Goal: Task Accomplishment & Management: Manage account settings

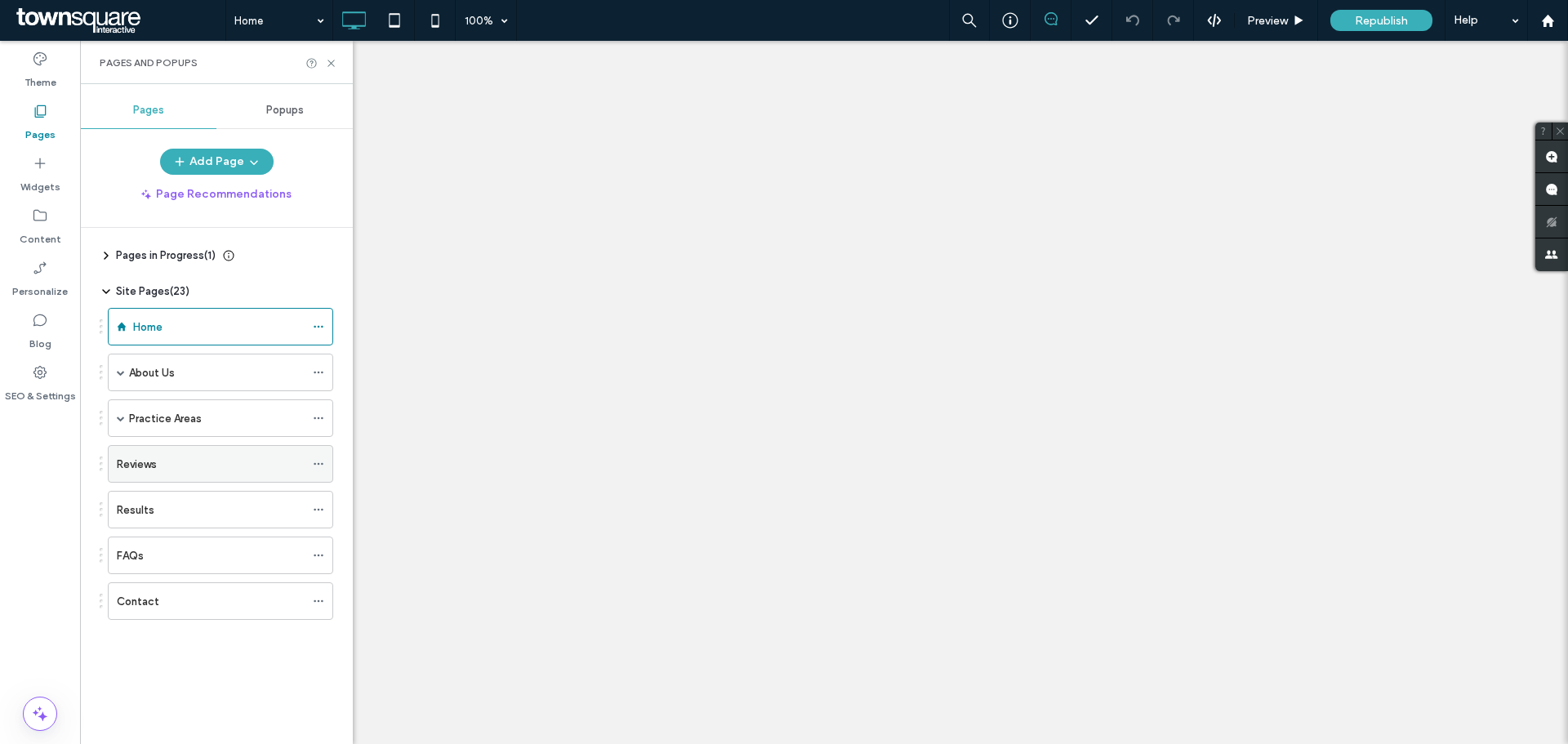
click at [144, 466] on label "Reviews" at bounding box center [136, 464] width 40 height 29
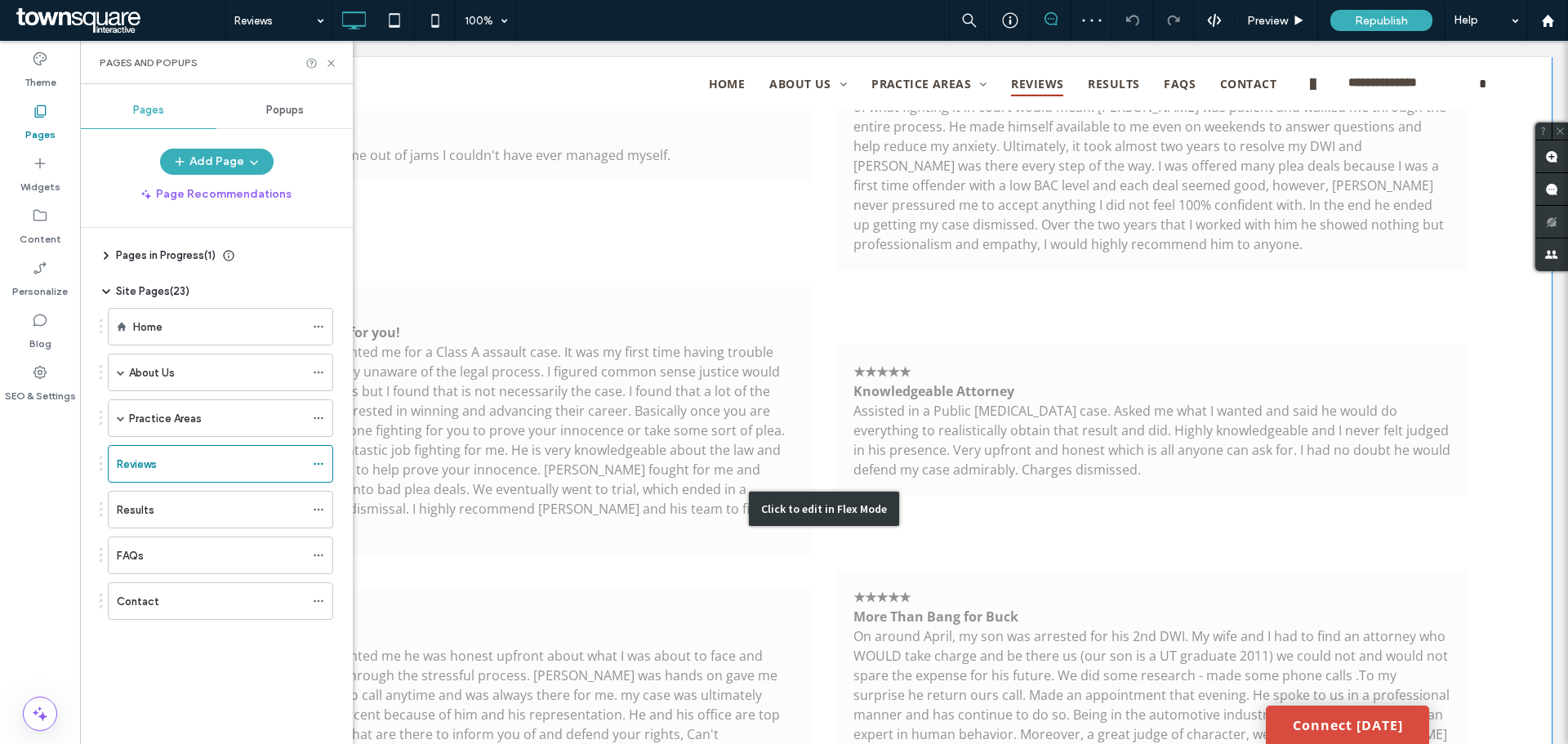
click at [1072, 525] on div "Click to edit in Flex Mode" at bounding box center [824, 508] width 1455 height 2425
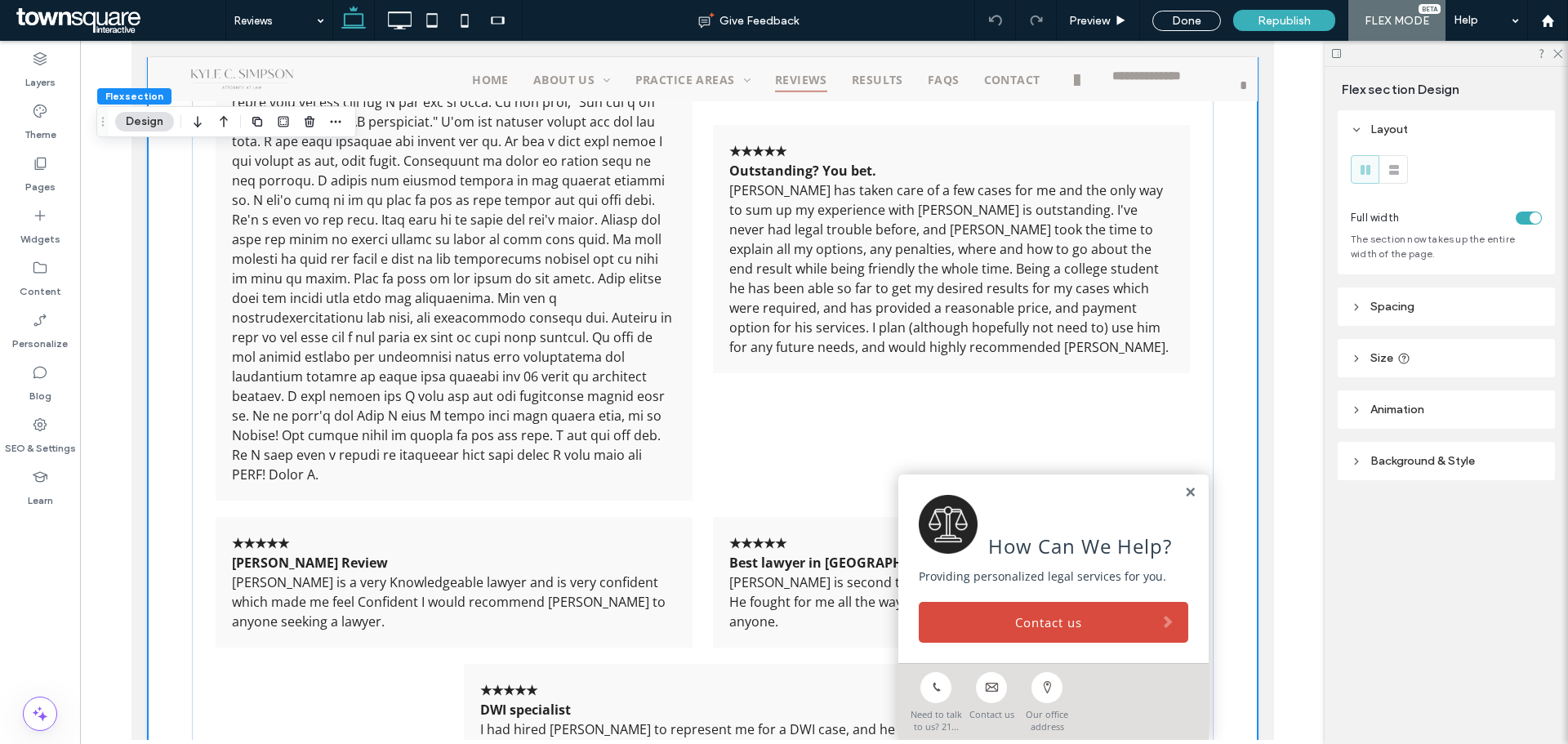
scroll to position [2556, 0]
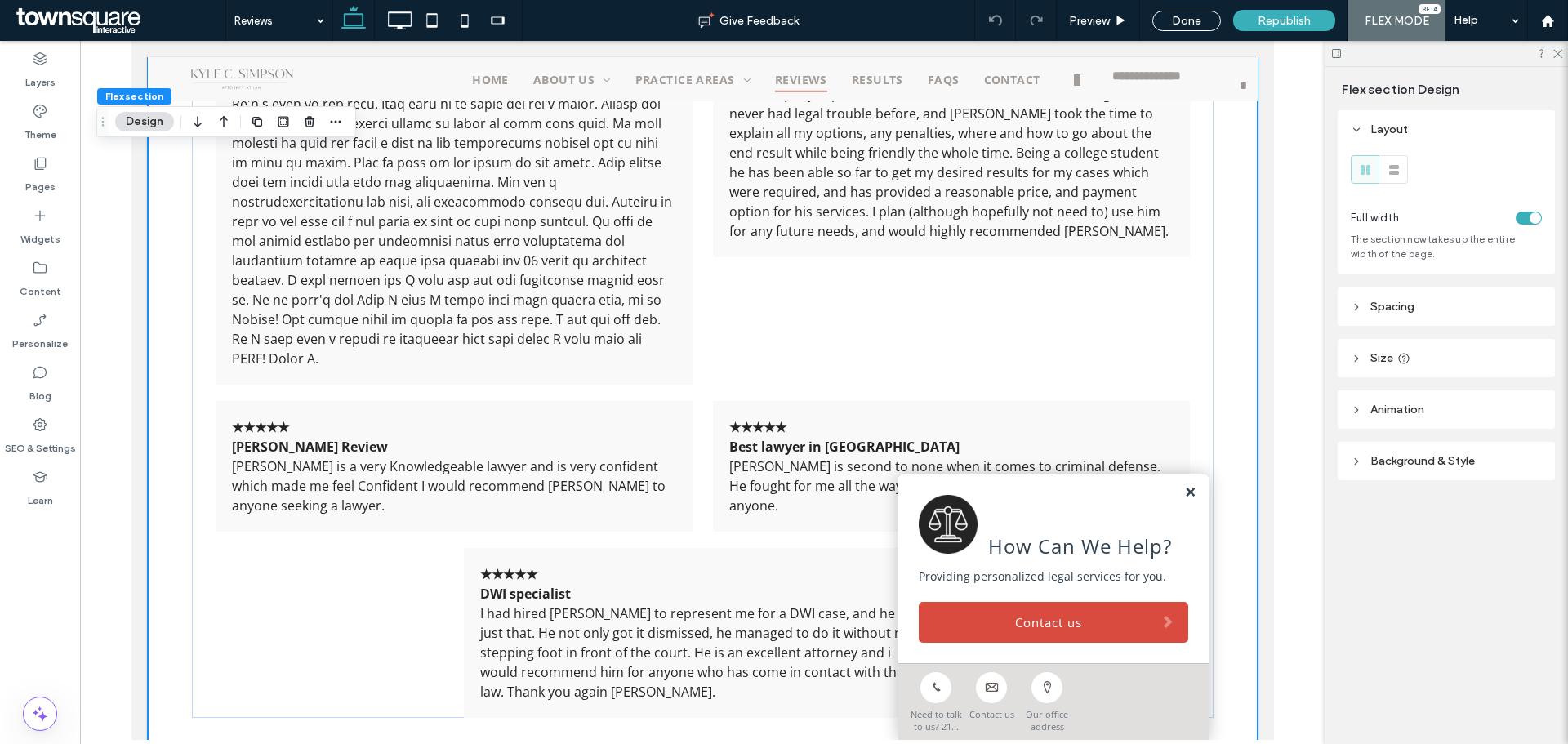
click at [1183, 494] on link at bounding box center [1189, 492] width 13 height 14
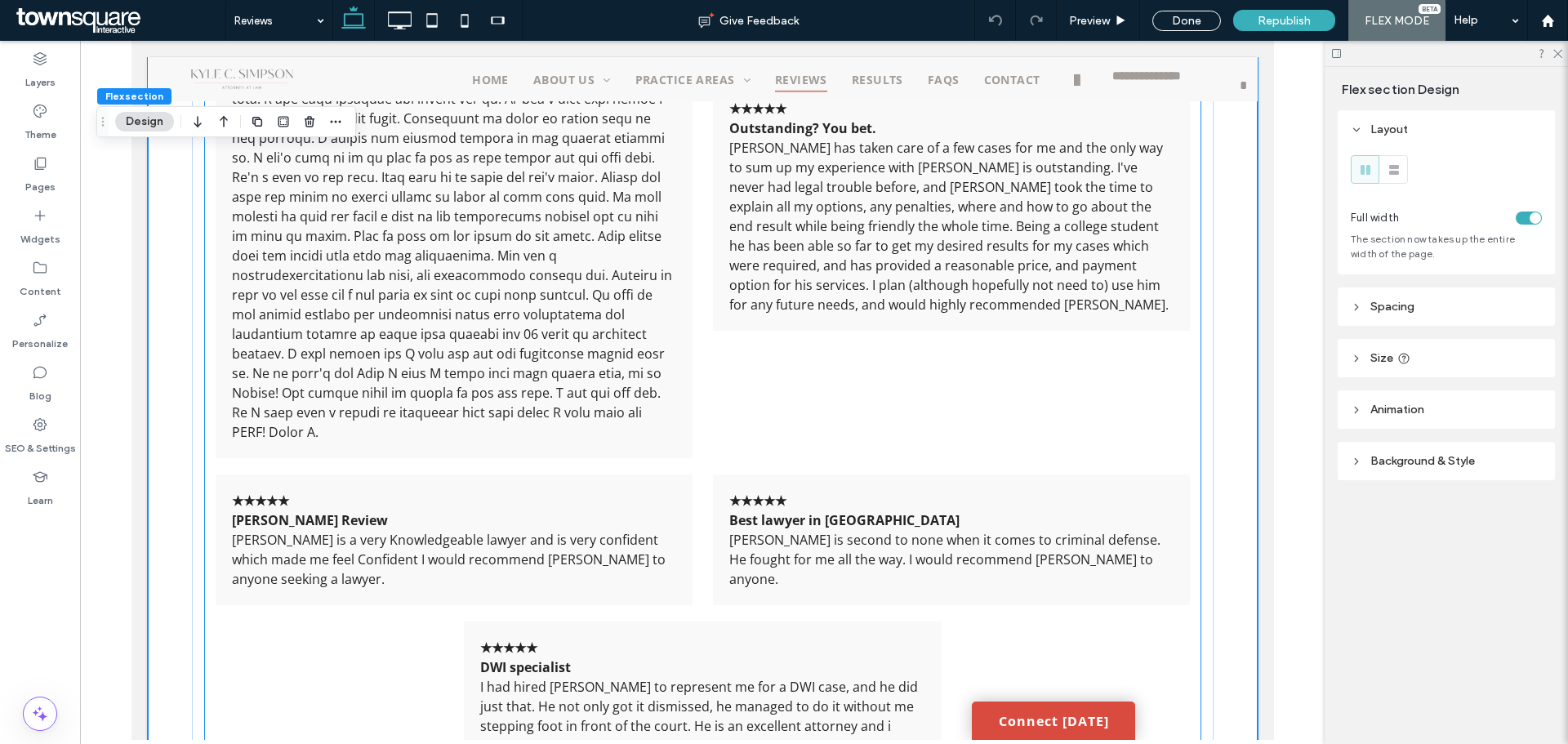
scroll to position [2727, 0]
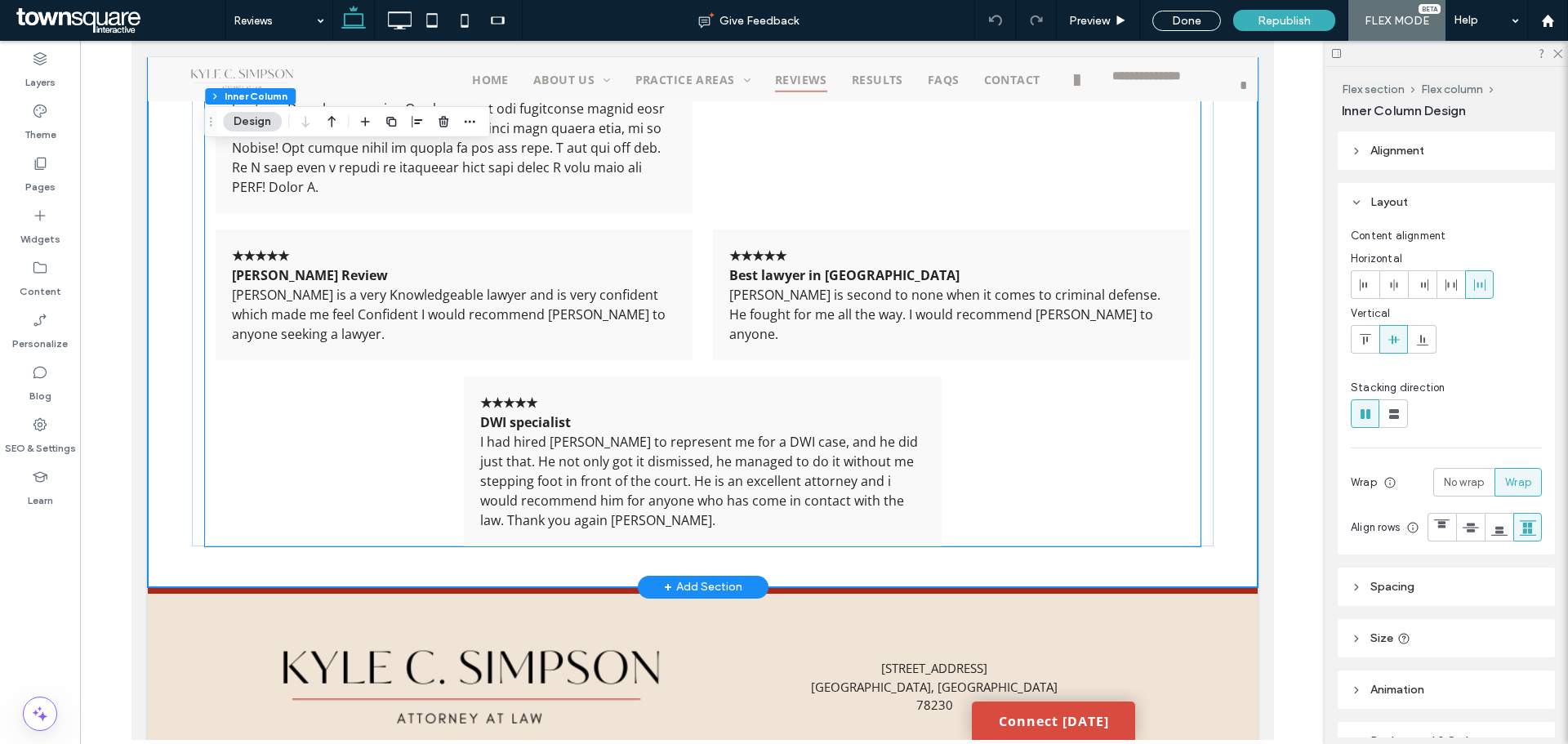
type input "**"
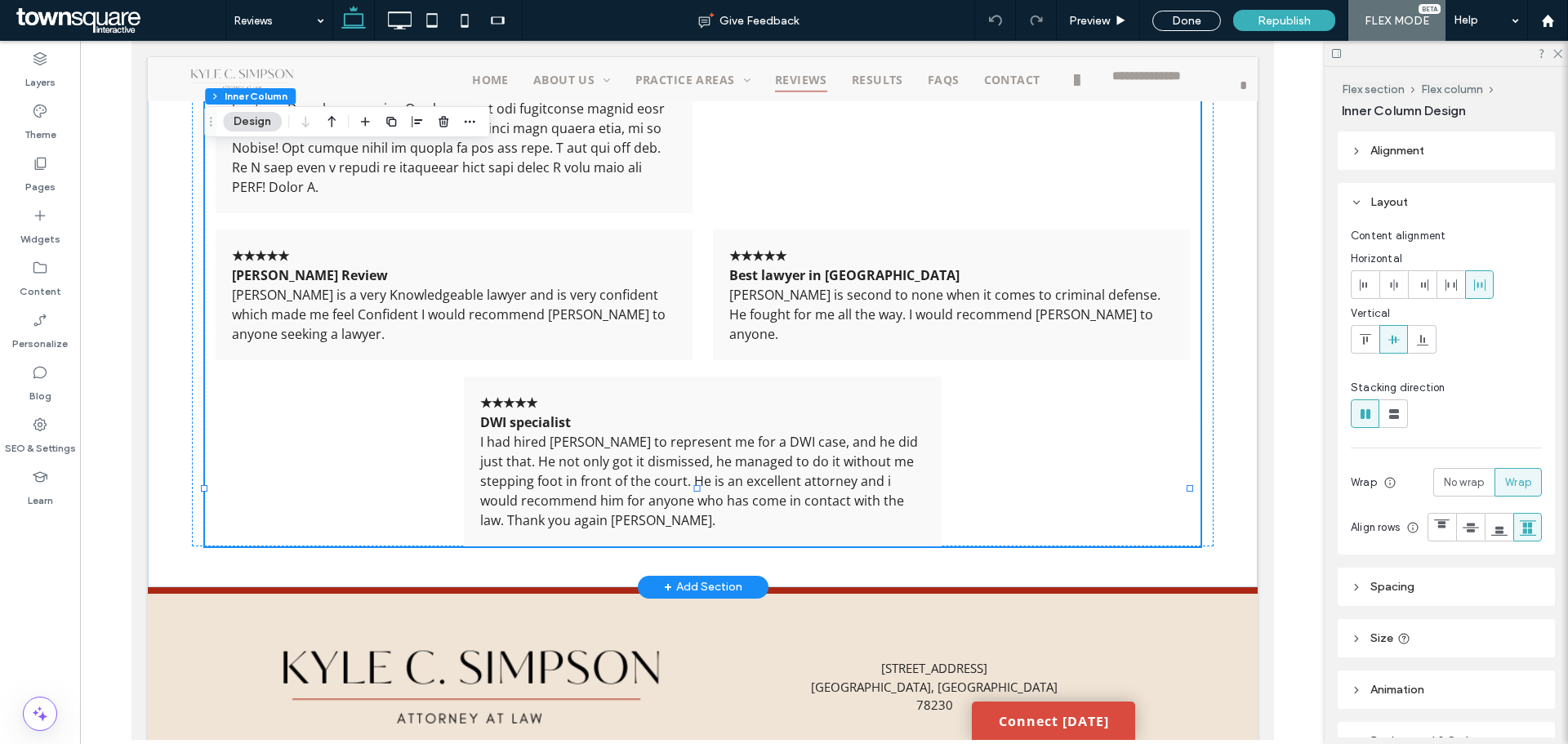
click at [904, 432] on span "I had hired Mr. Simpson to represent me for a DWI case, and he did just that. H…" at bounding box center [698, 481] width 437 height 97
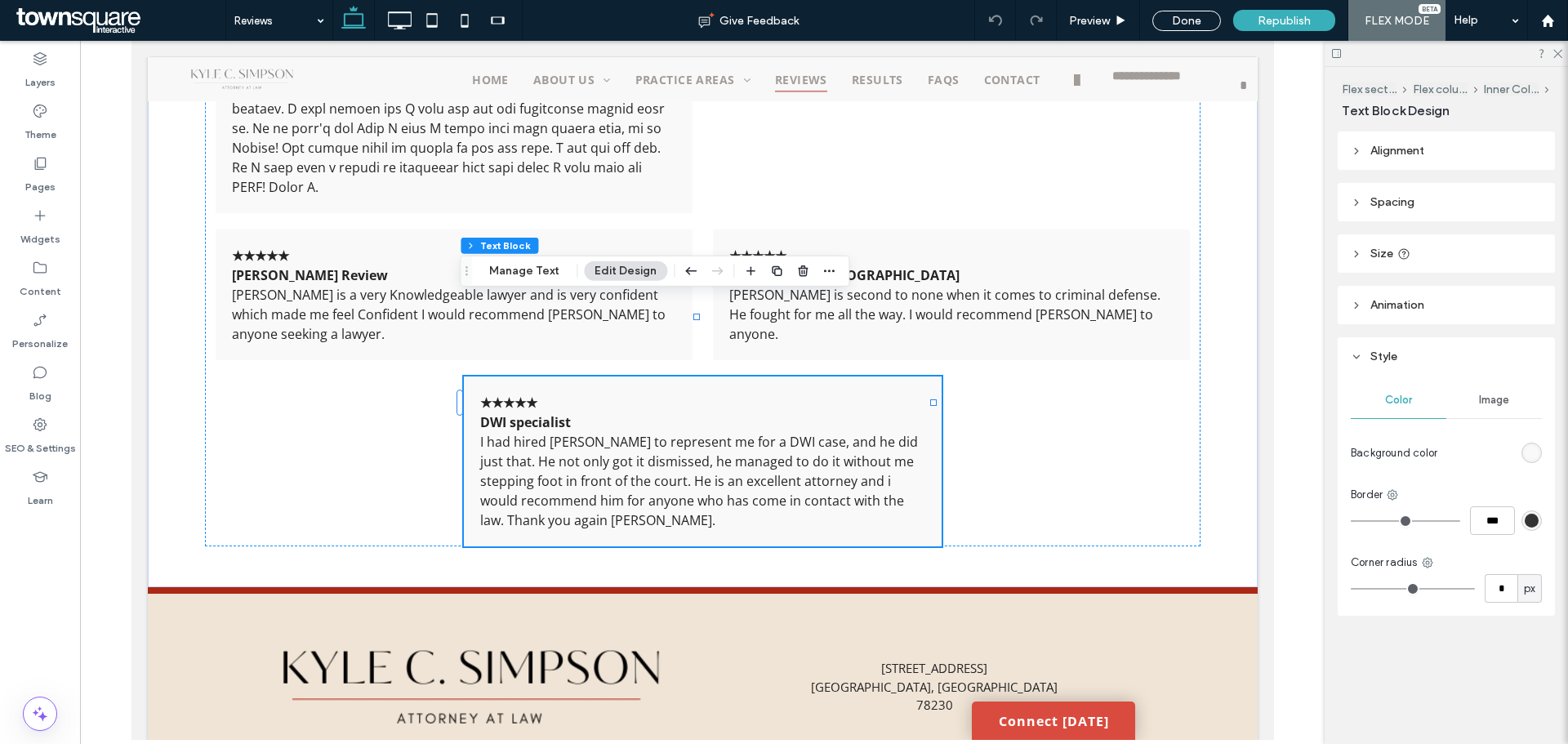
click at [831, 281] on div at bounding box center [829, 271] width 19 height 29
click at [829, 275] on icon "button" at bounding box center [828, 270] width 13 height 13
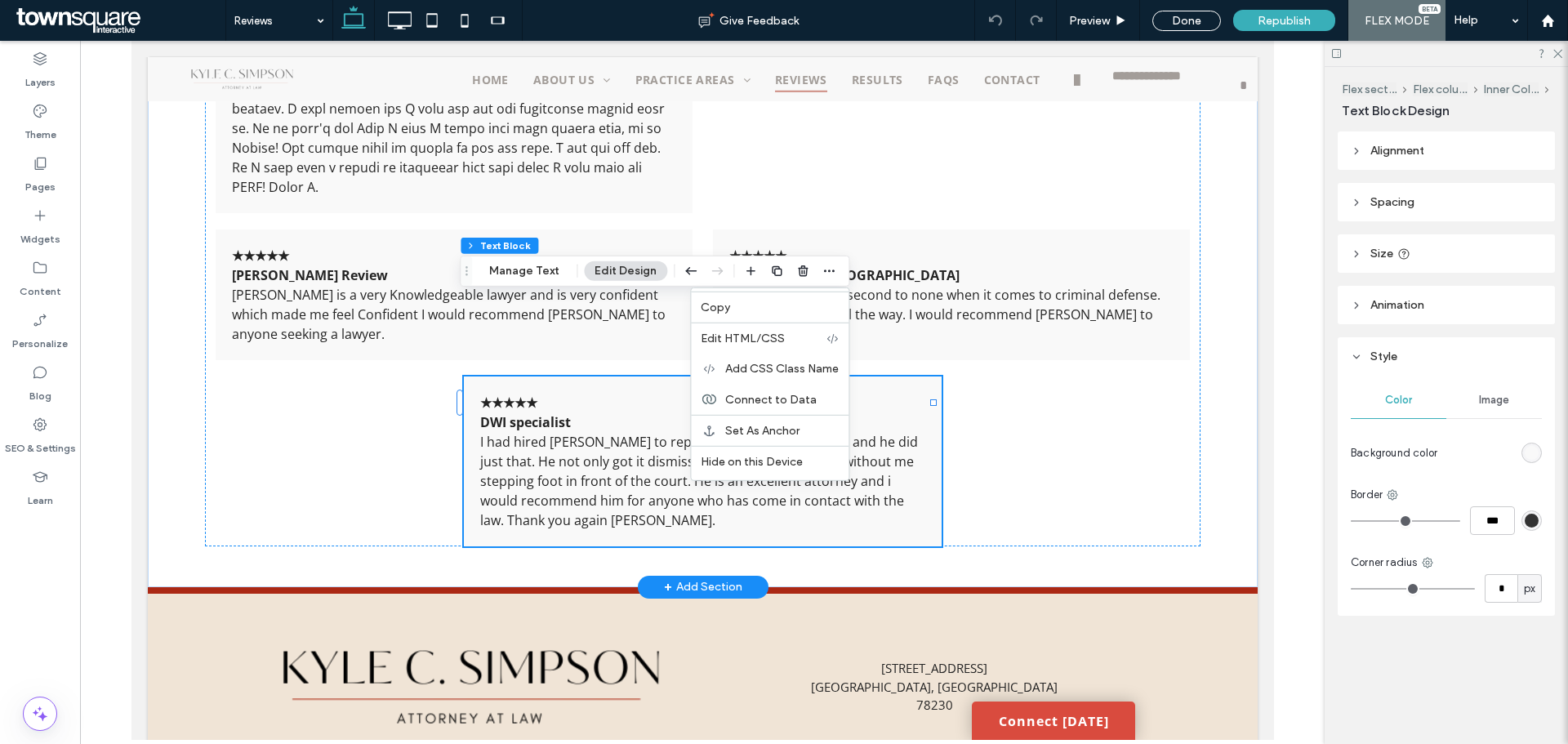
click at [589, 393] on p "★★★★★ DWI specialist" at bounding box center [702, 412] width 445 height 39
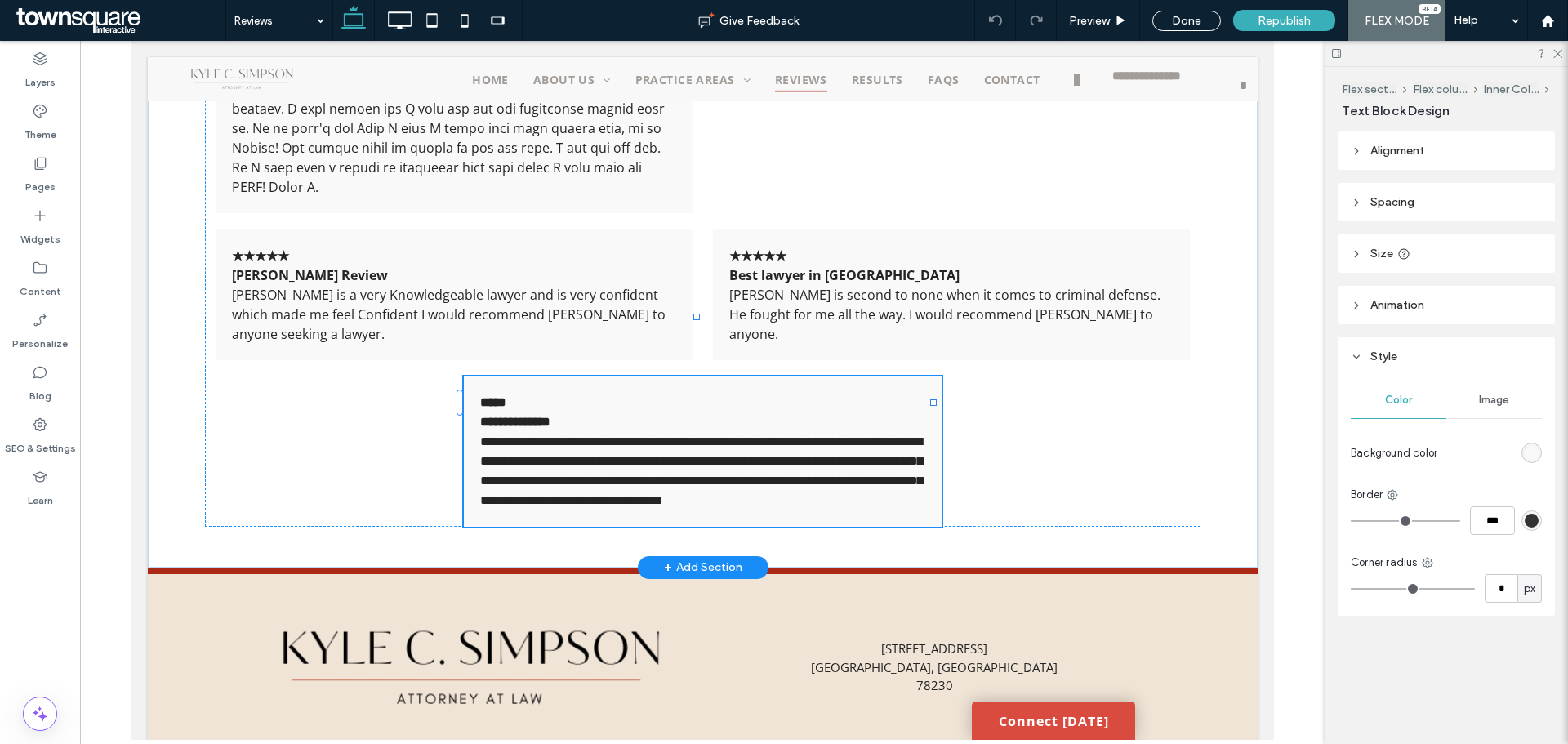
type input "*********"
type input "**"
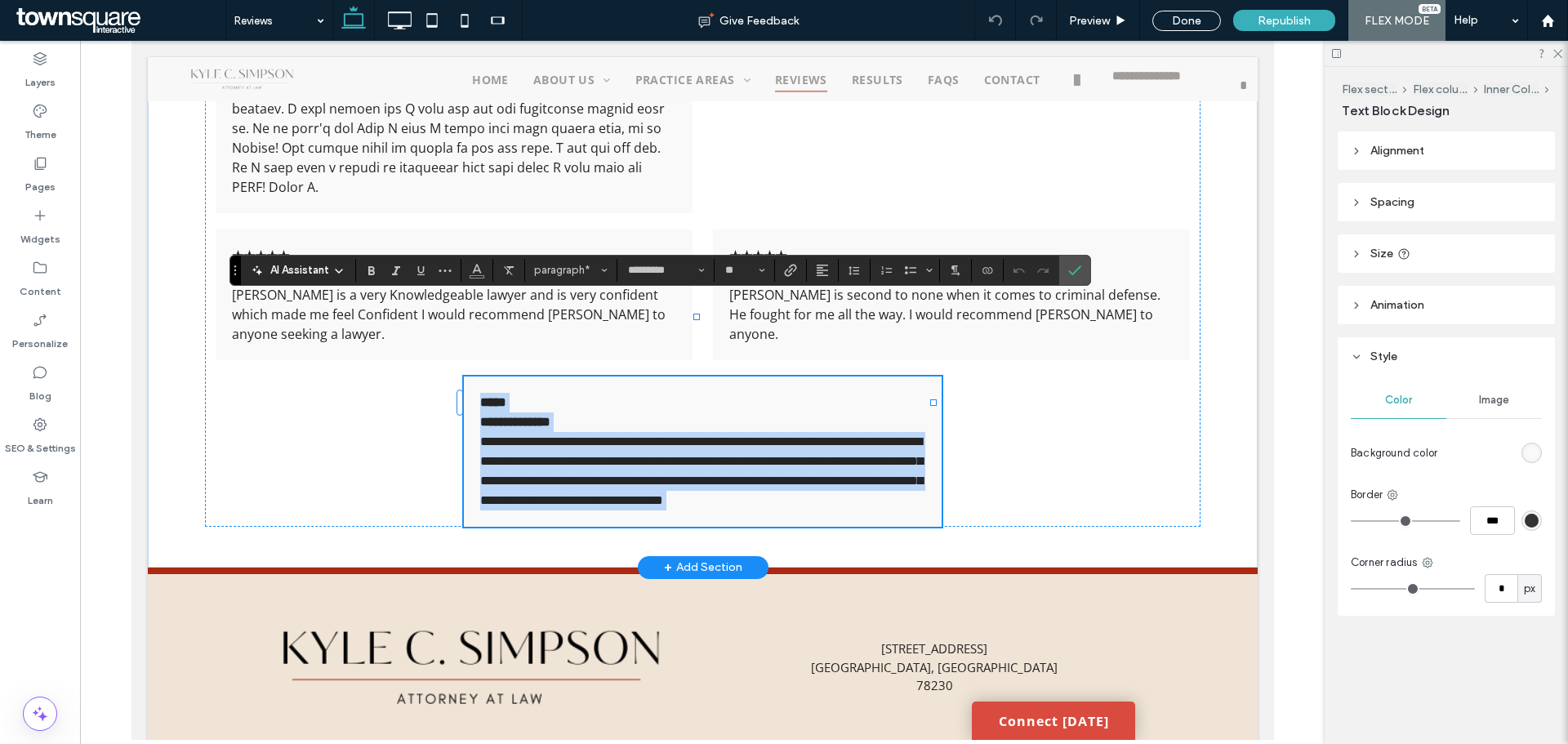
click at [735, 393] on p "**********" at bounding box center [702, 412] width 445 height 39
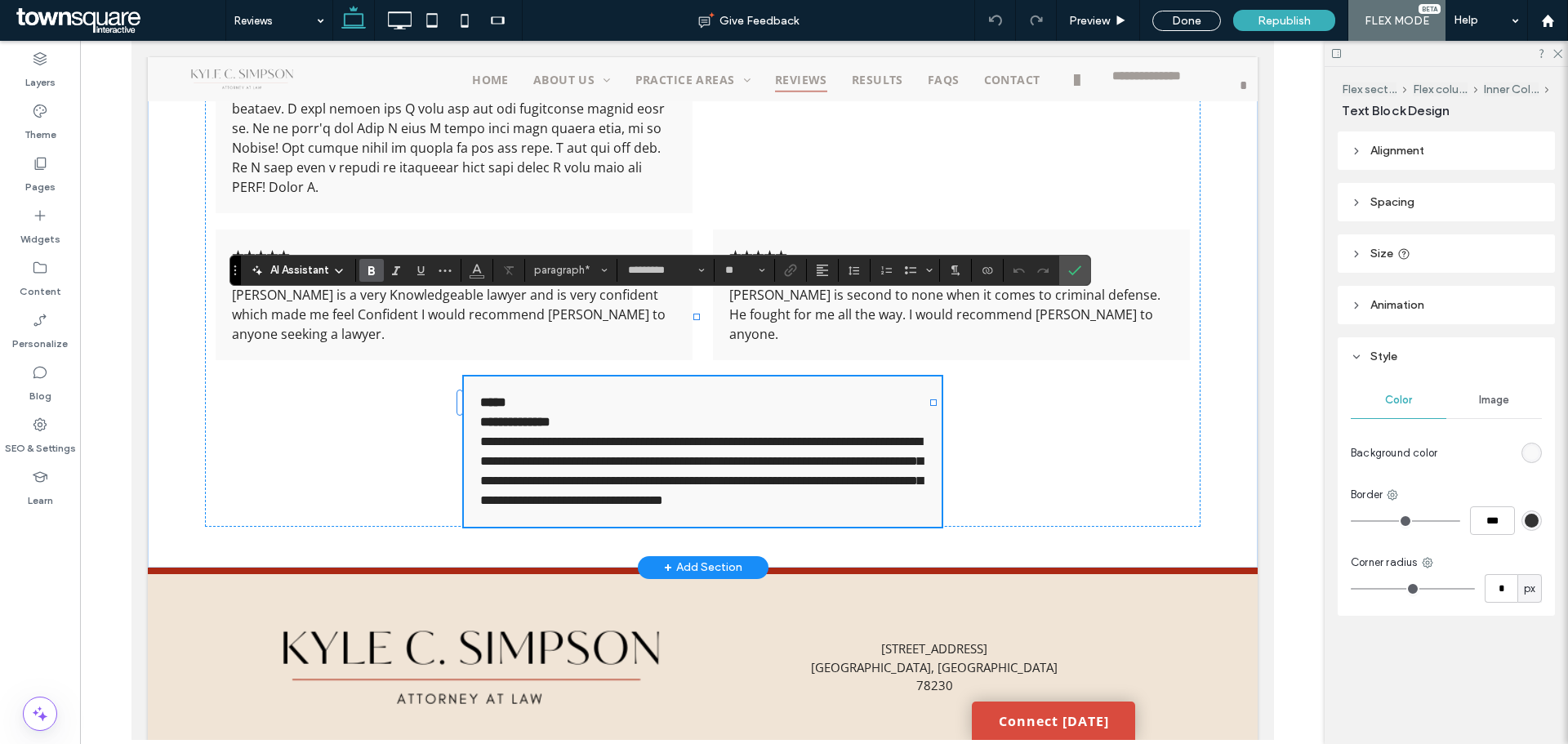
click at [806, 435] on span "**********" at bounding box center [700, 470] width 442 height 71
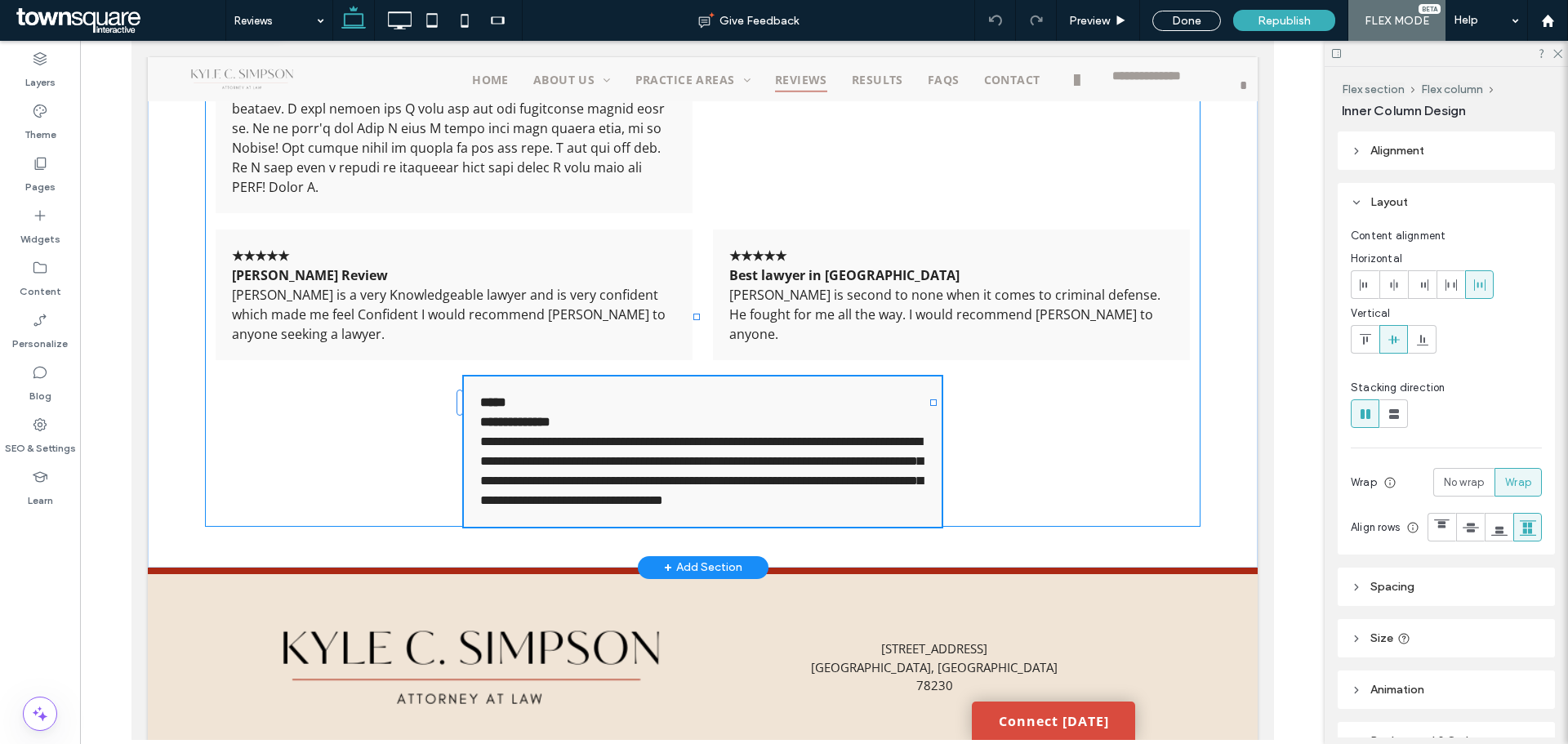
type input "**"
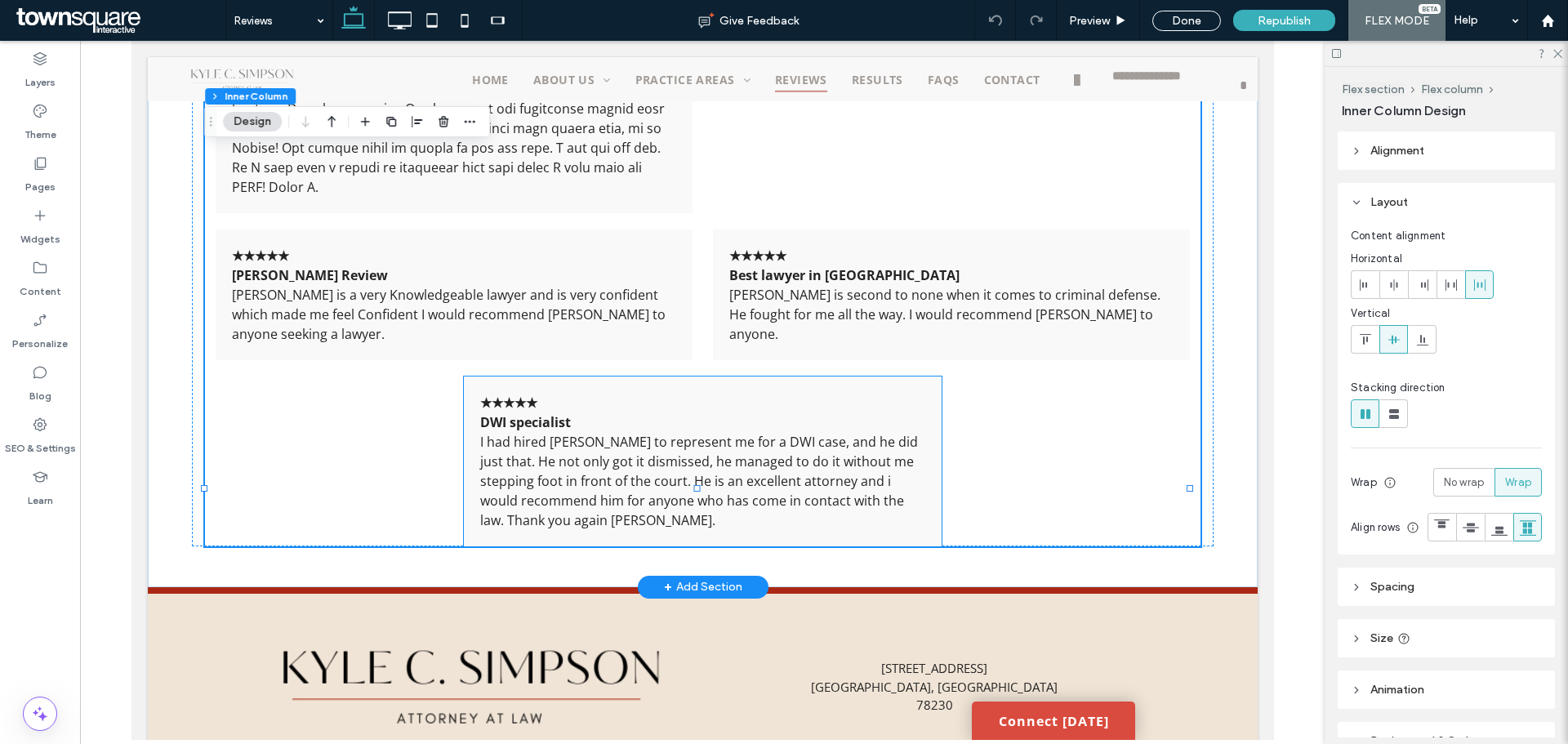
click at [842, 432] on span "I had hired Mr. Simpson to represent me for a DWI case, and he did just that. H…" at bounding box center [698, 481] width 437 height 97
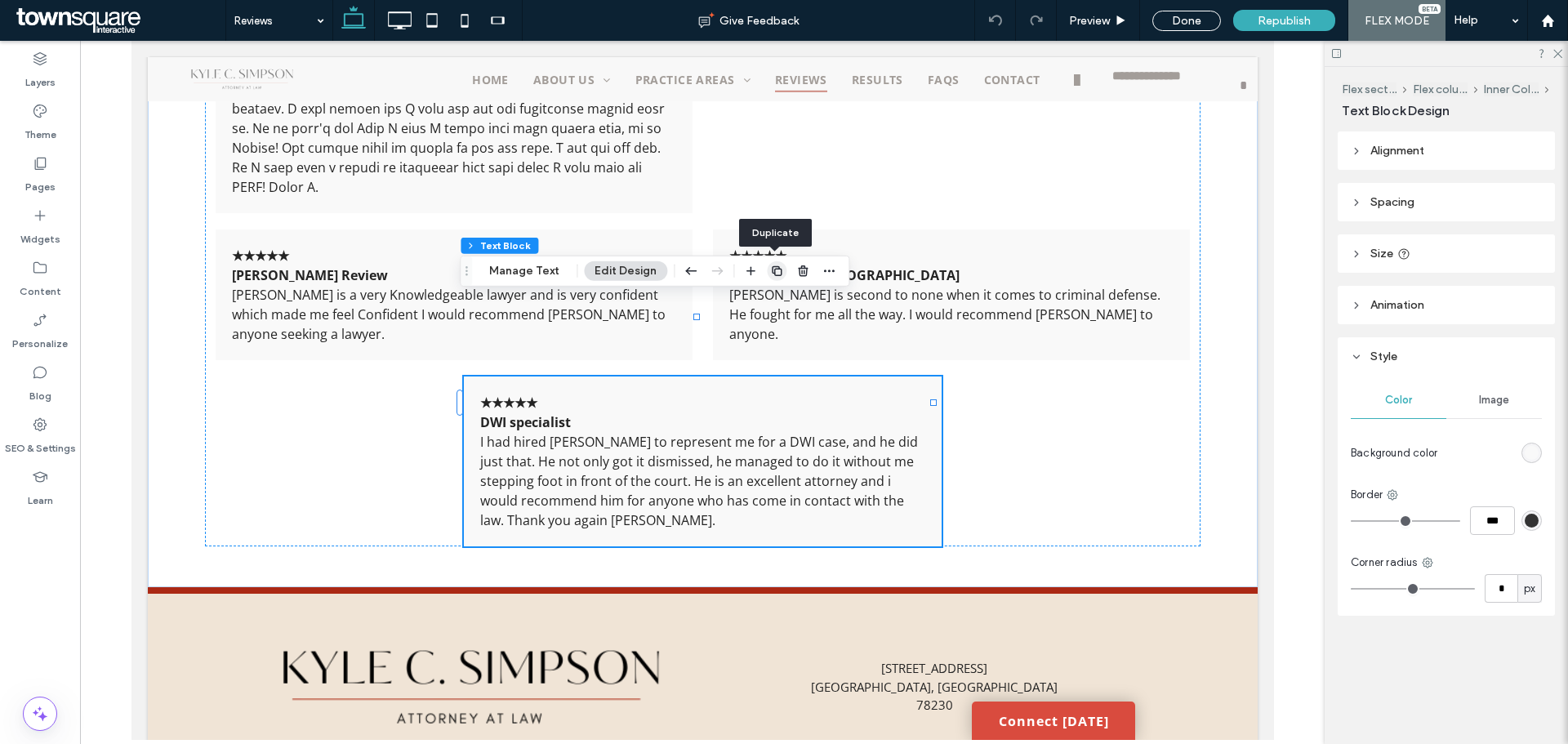
click at [773, 275] on use "button" at bounding box center [776, 271] width 10 height 10
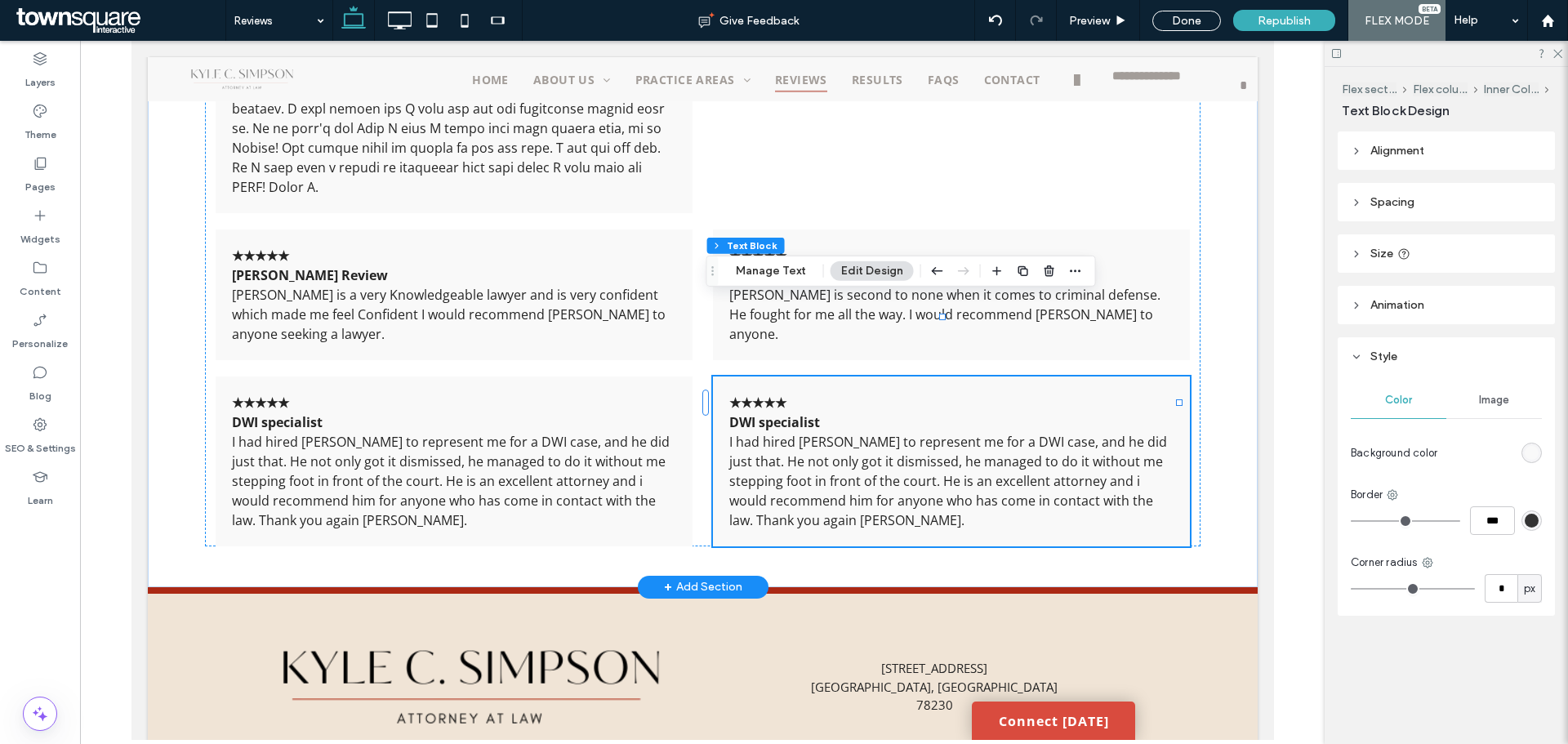
click at [804, 413] on strong "DWI specialist" at bounding box center [773, 422] width 91 height 18
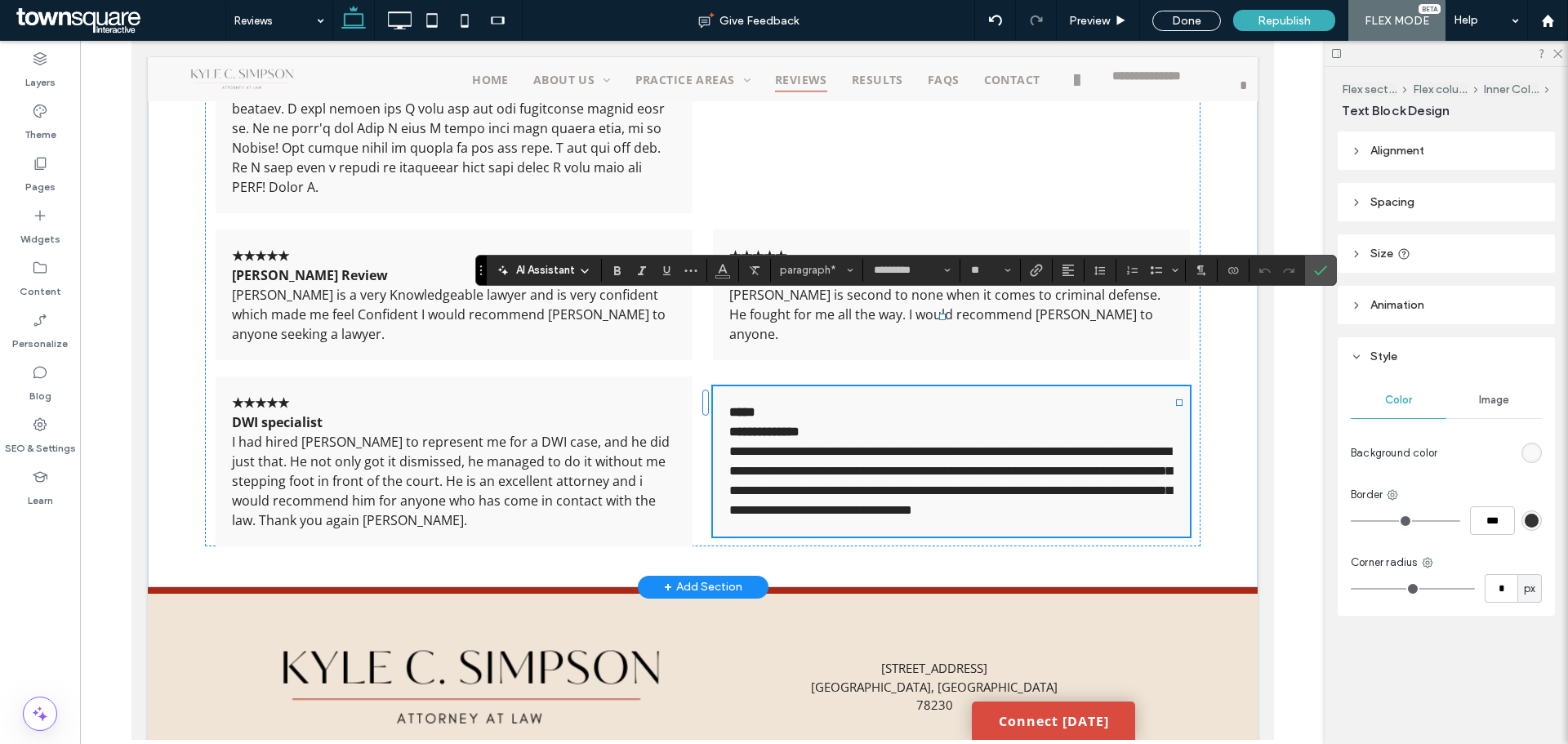
click at [844, 445] on span "**********" at bounding box center [949, 480] width 442 height 71
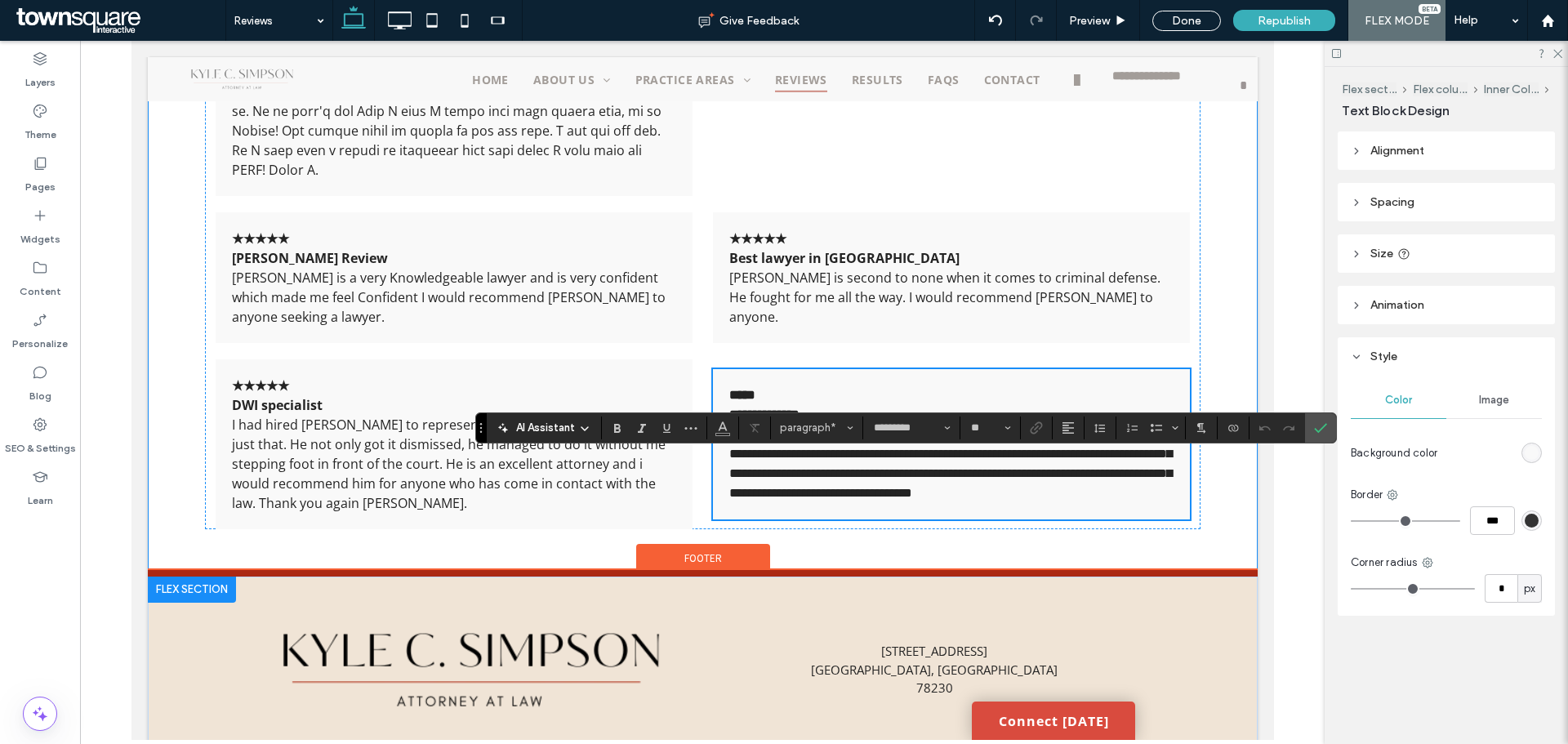
scroll to position [2810, 0]
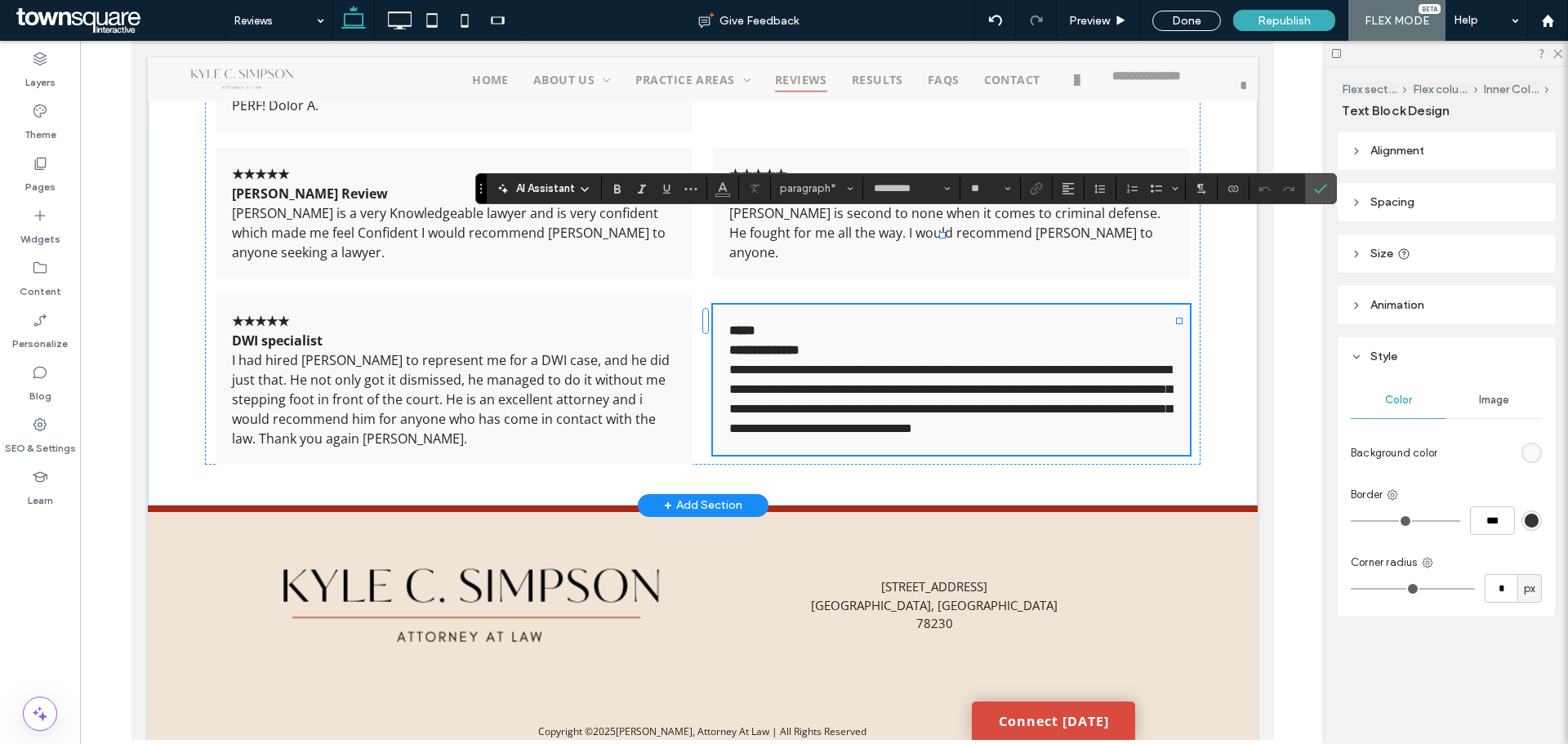
click at [828, 363] on span "**********" at bounding box center [949, 398] width 442 height 71
drag, startPoint x: 777, startPoint y: 311, endPoint x: 766, endPoint y: 300, distance: 15.6
click at [775, 360] on p "**********" at bounding box center [950, 399] width 445 height 78
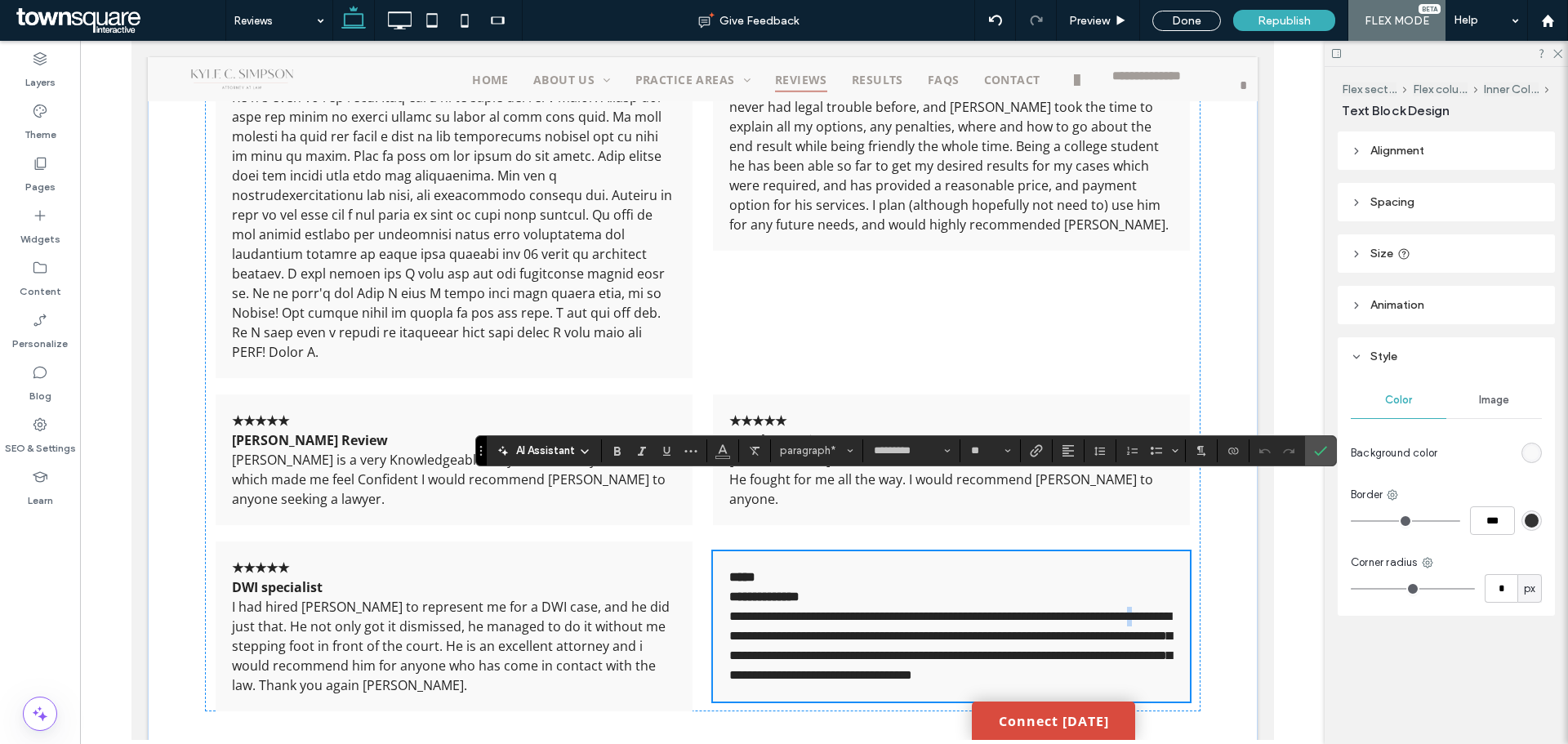
scroll to position [2565, 0]
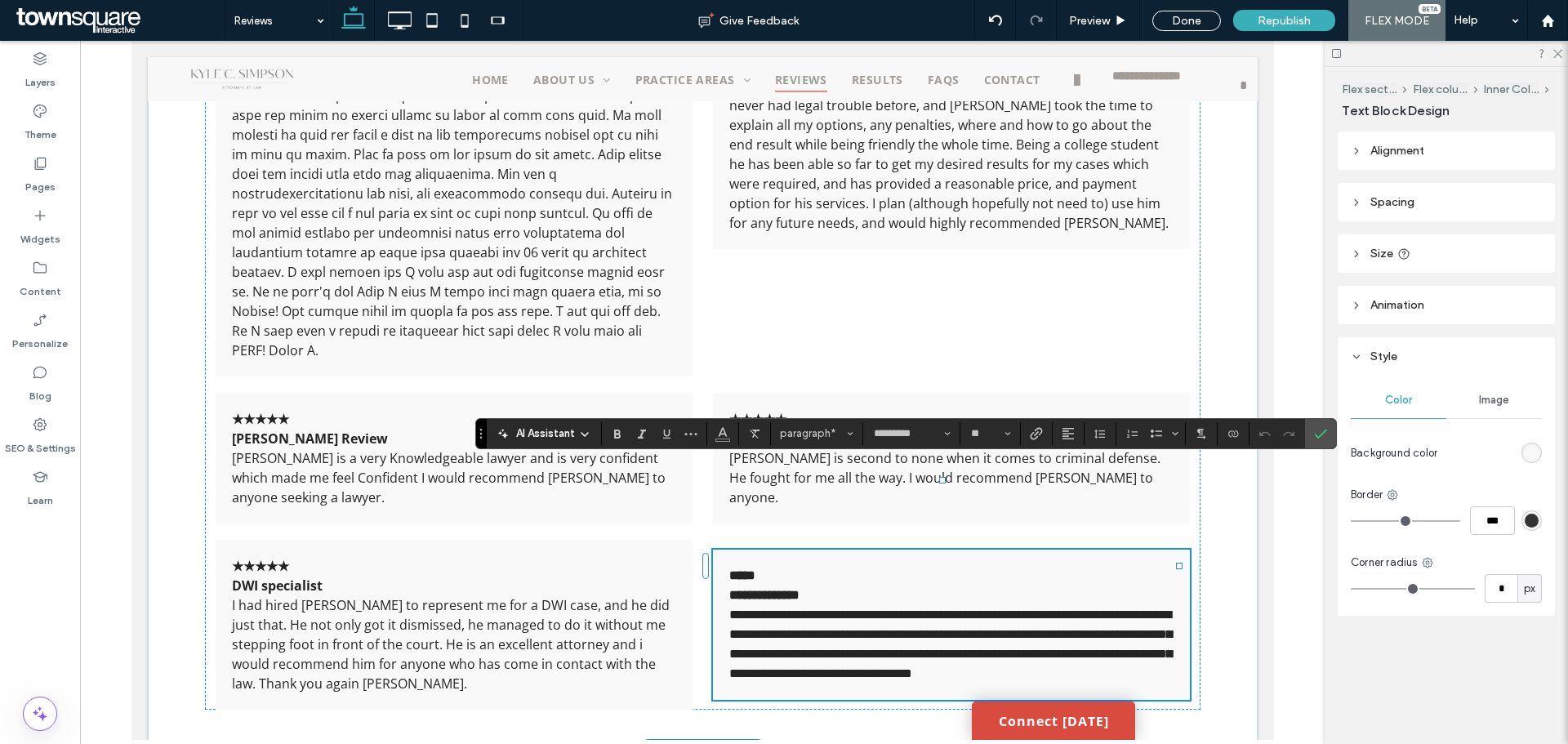
click at [799, 588] on strong "**********" at bounding box center [763, 594] width 71 height 13
click at [821, 566] on p "**********" at bounding box center [950, 585] width 445 height 39
click at [758, 588] on span "**********" at bounding box center [763, 594] width 71 height 13
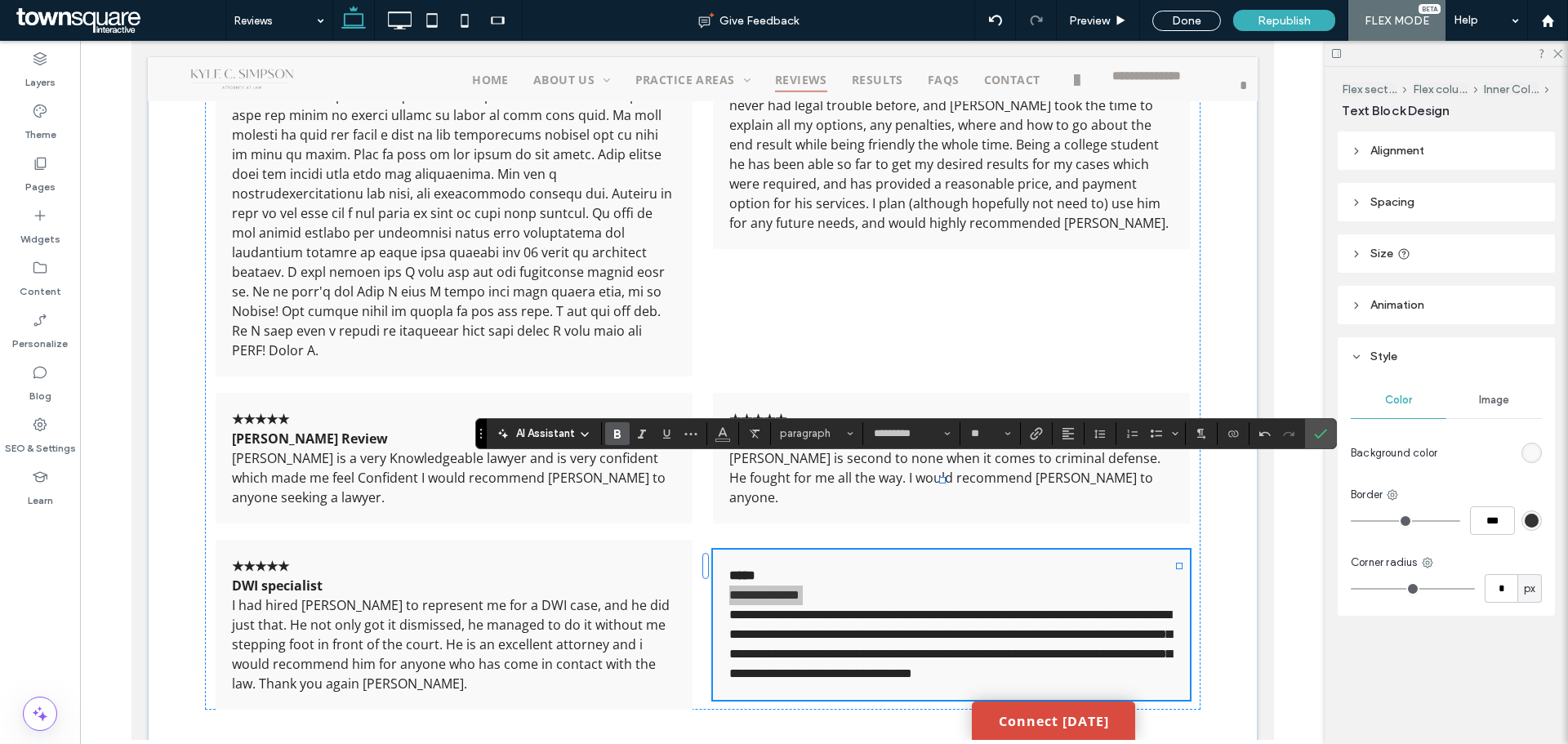
click at [619, 431] on use "Bold" at bounding box center [617, 433] width 7 height 9
click at [900, 608] on span "**********" at bounding box center [949, 642] width 442 height 71
click at [803, 608] on span "**********" at bounding box center [949, 642] width 442 height 71
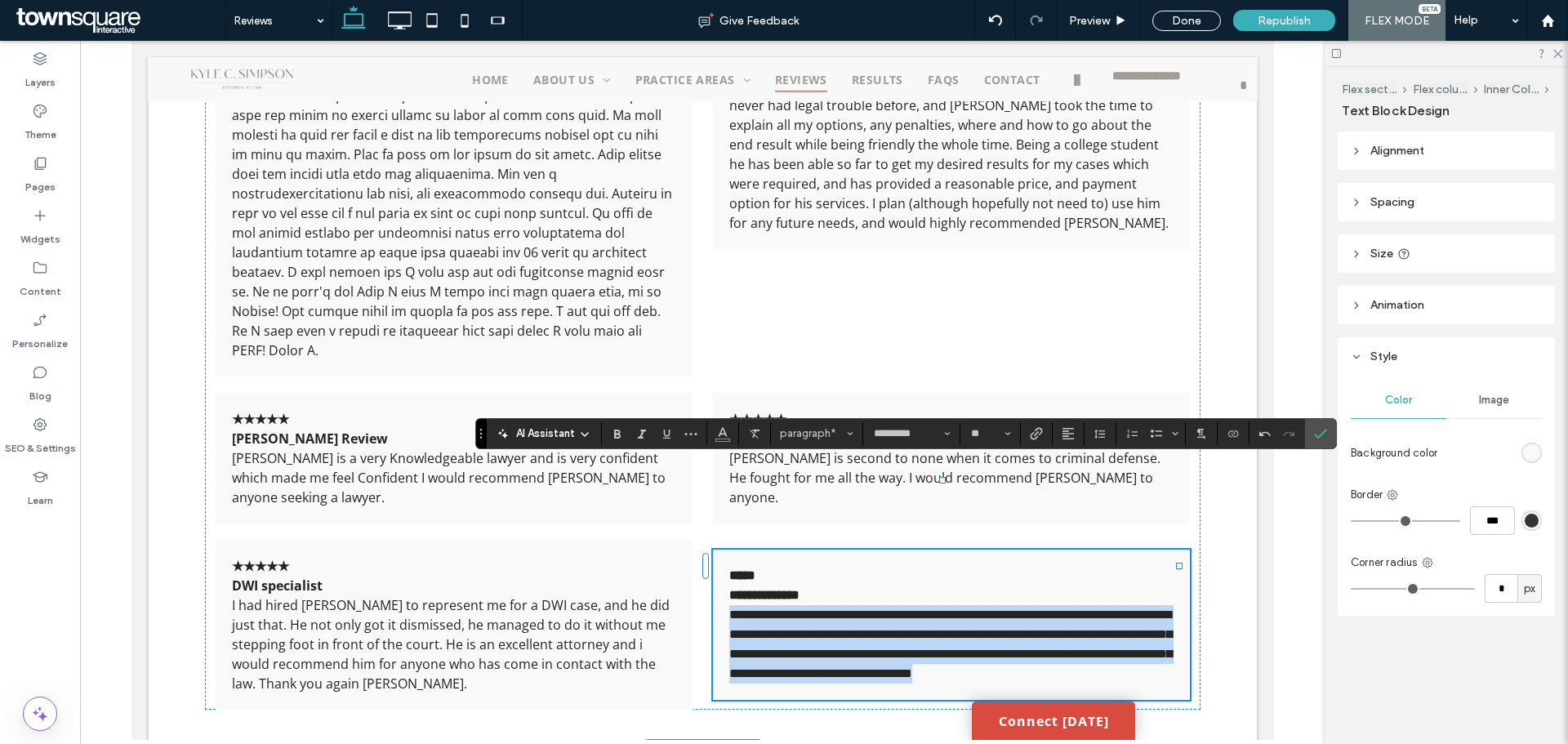
click at [803, 608] on span "**********" at bounding box center [949, 642] width 442 height 71
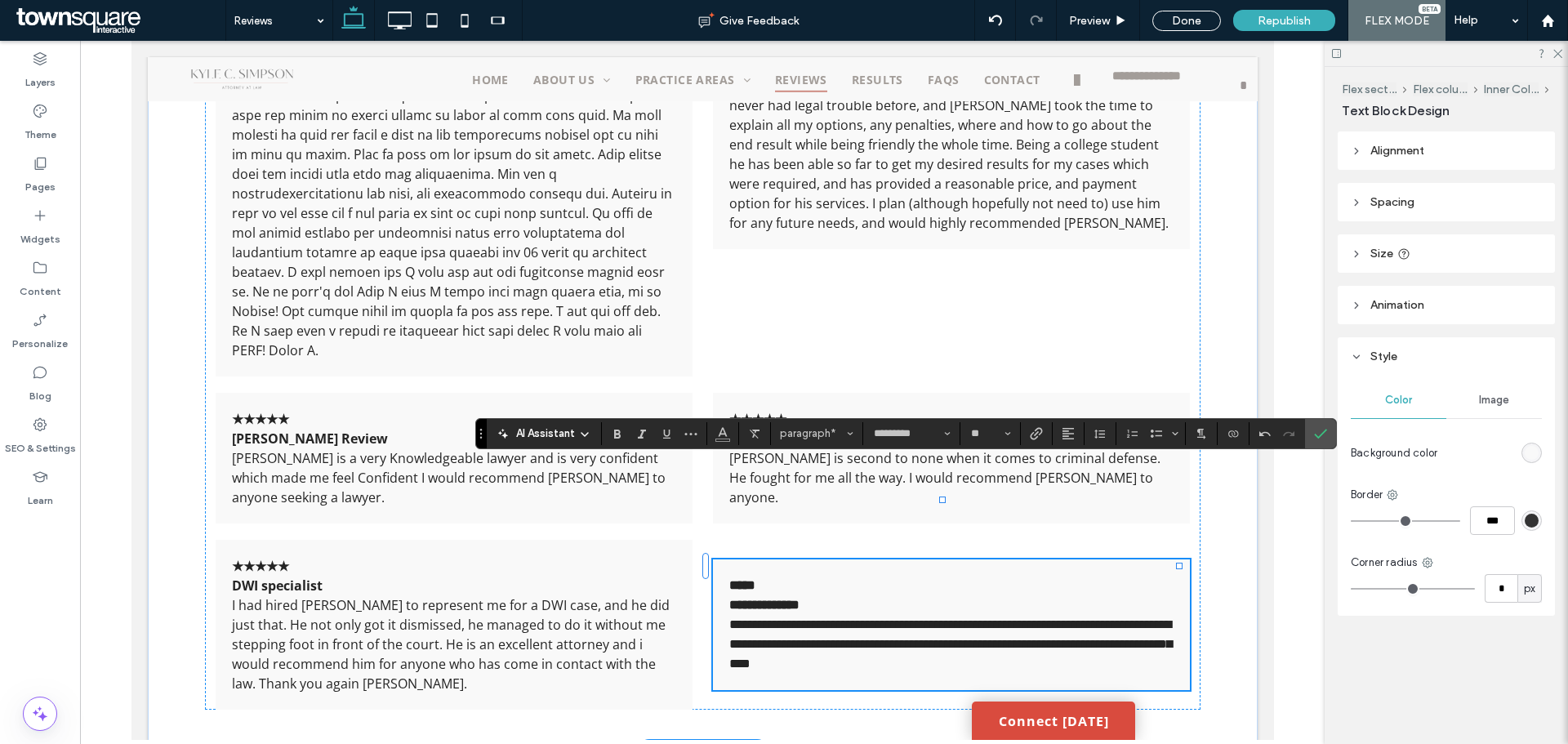
scroll to position [0, 0]
click at [1078, 614] on p "**********" at bounding box center [950, 643] width 445 height 59
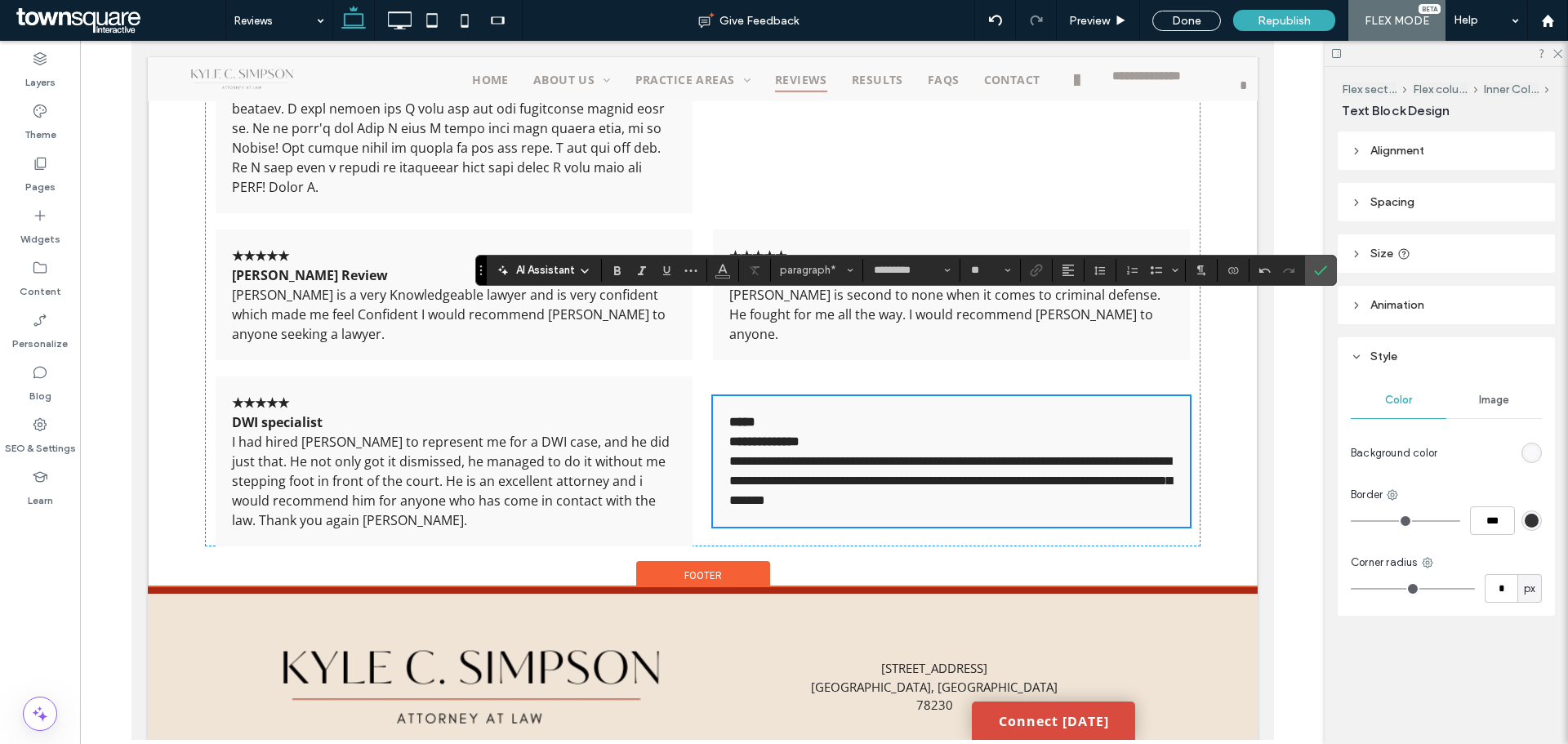
scroll to position [2810, 0]
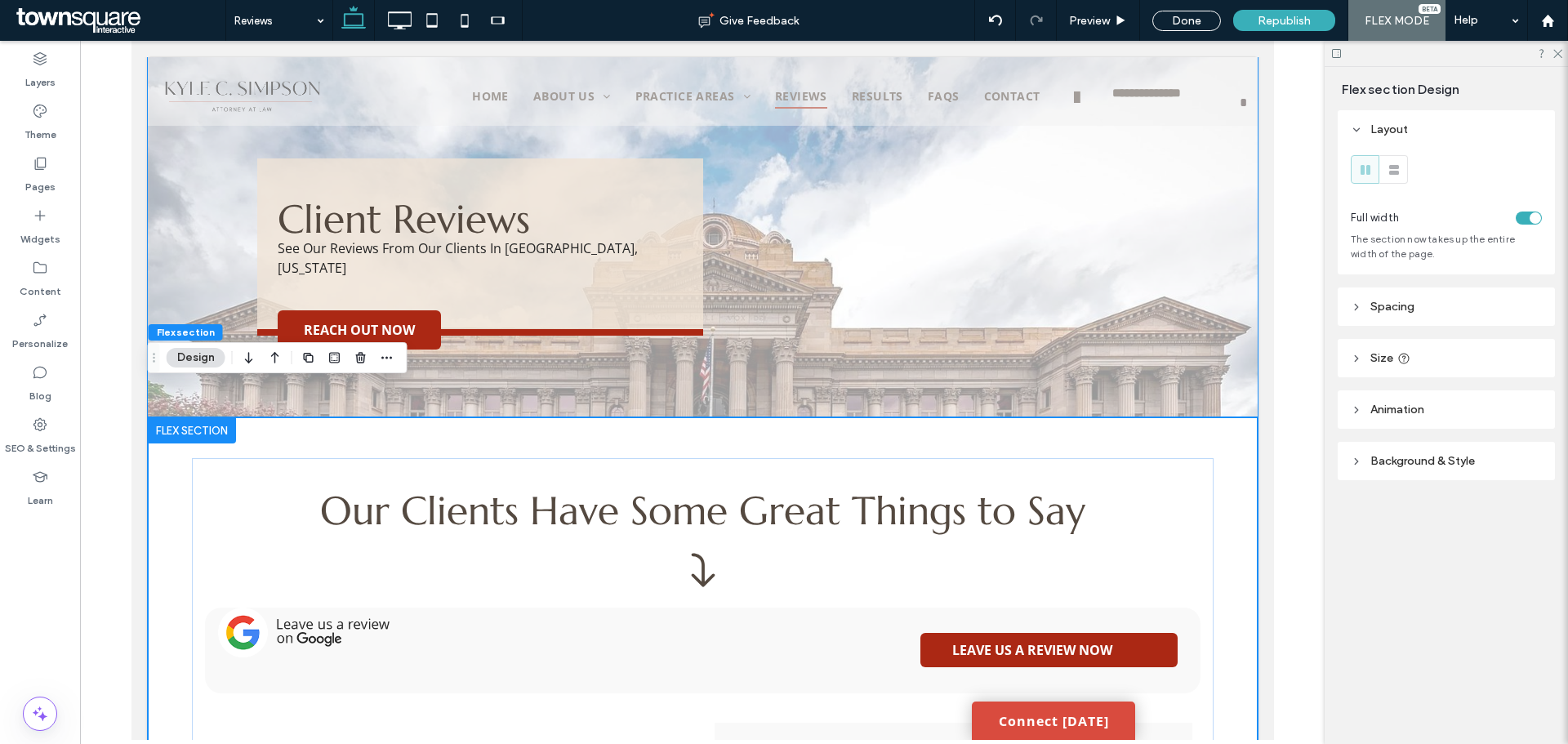
scroll to position [0, 0]
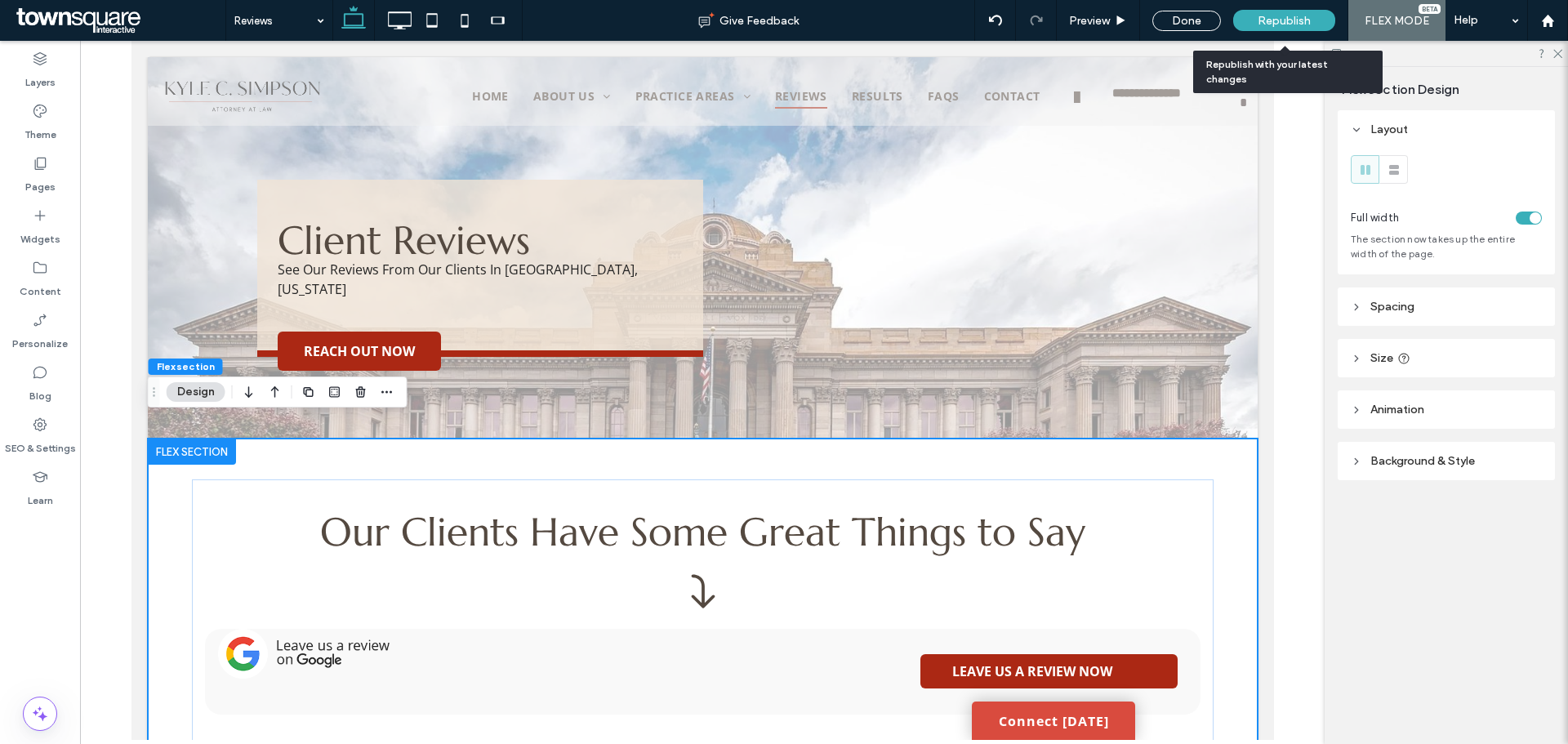
click at [1266, 24] on span "Republish" at bounding box center [1283, 20] width 53 height 14
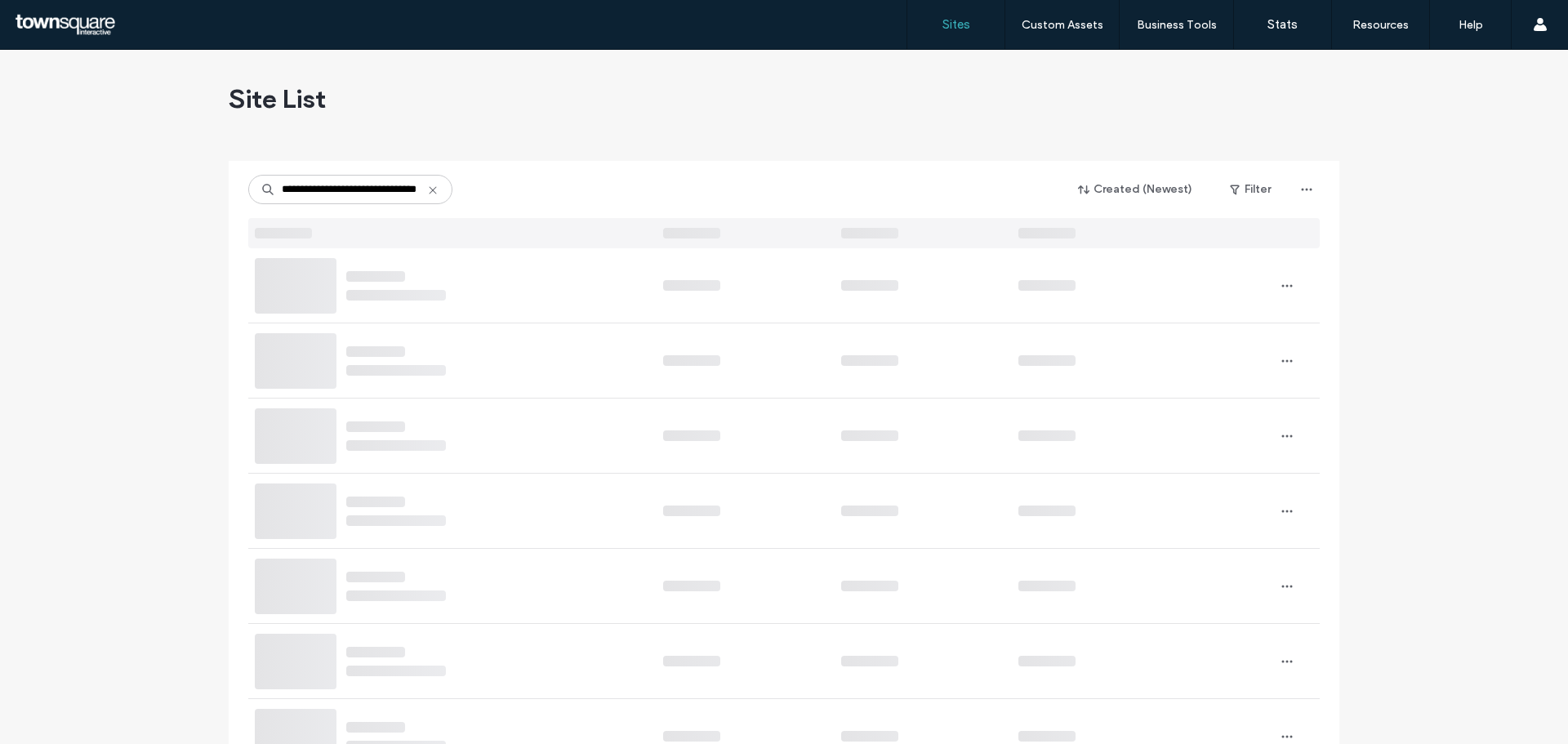
type input "**********"
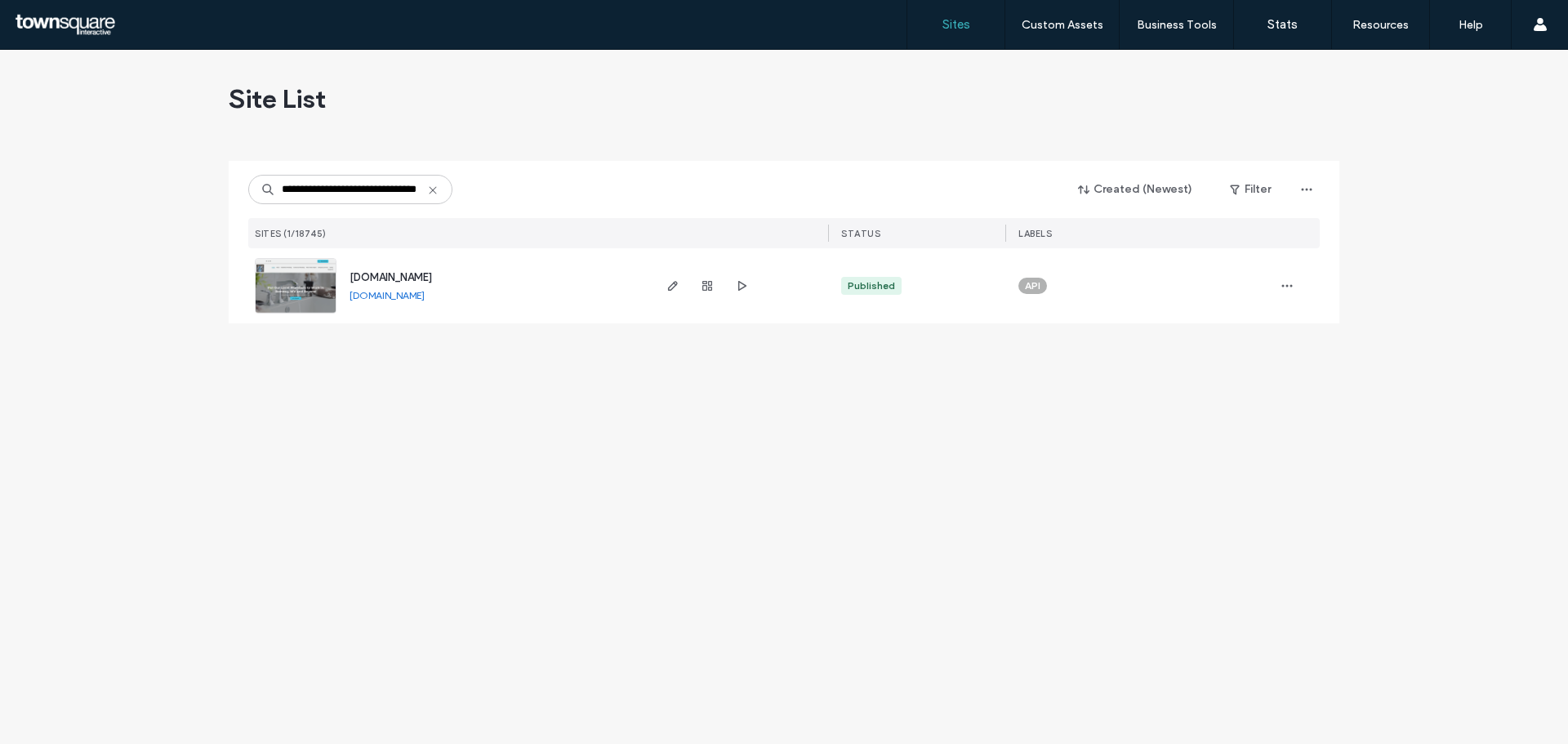
click at [416, 285] on div "www.hinesplumbingllc.com www.hinesplumbingllc.com" at bounding box center [494, 285] width 314 height 75
click at [432, 275] on span "www.hinesplumbingllc.com" at bounding box center [390, 277] width 82 height 13
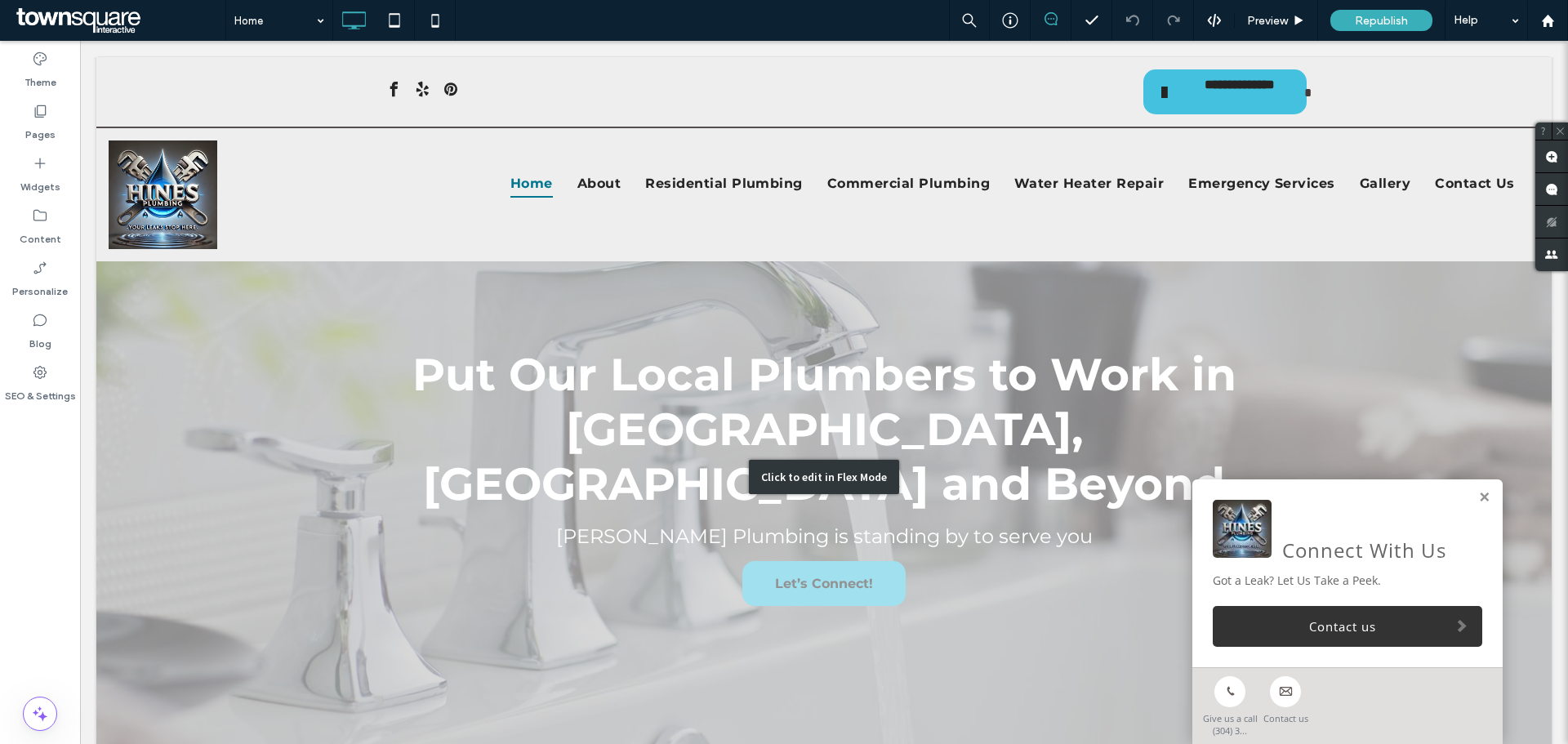
scroll to position [245, 0]
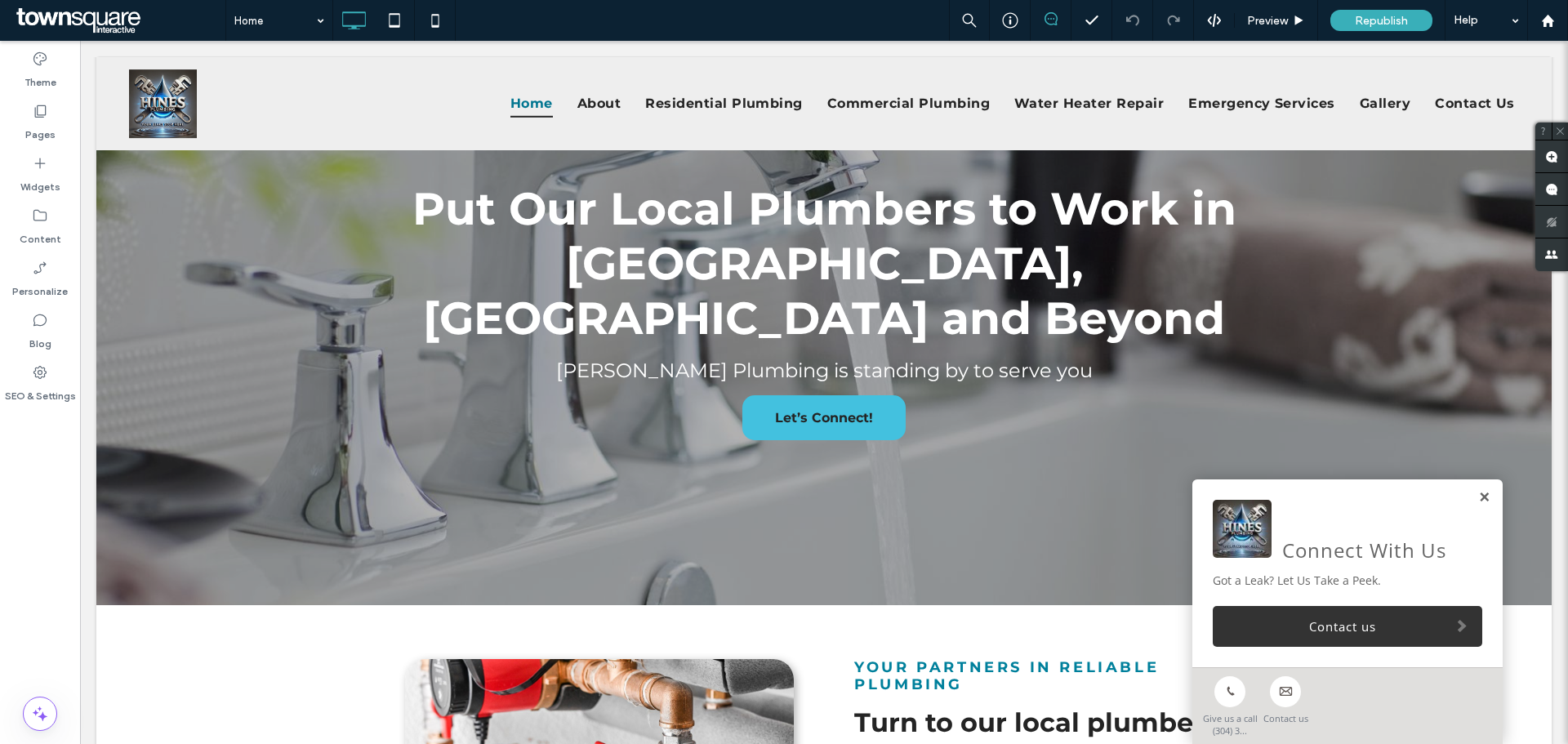
click at [1478, 494] on link at bounding box center [1484, 497] width 13 height 14
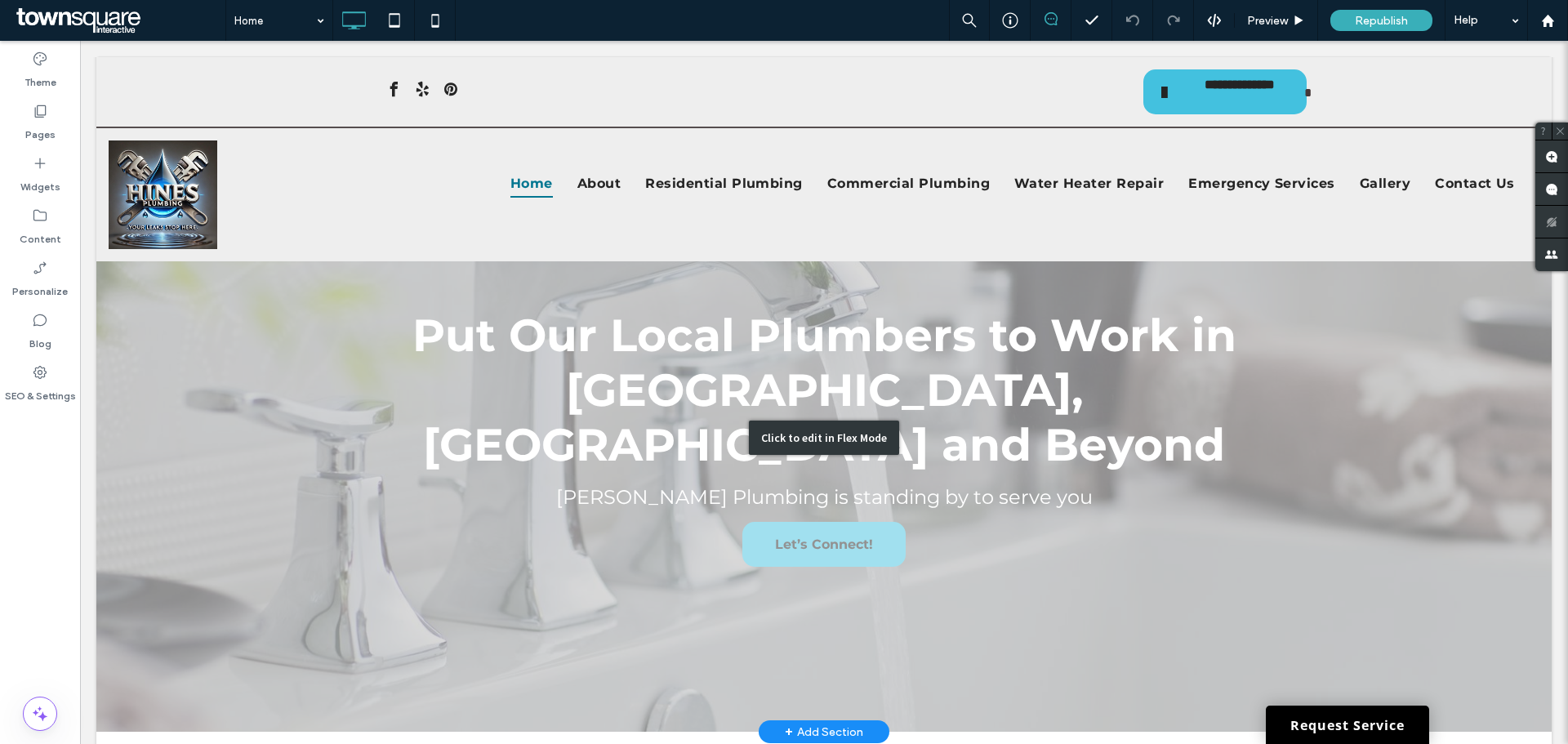
scroll to position [0, 0]
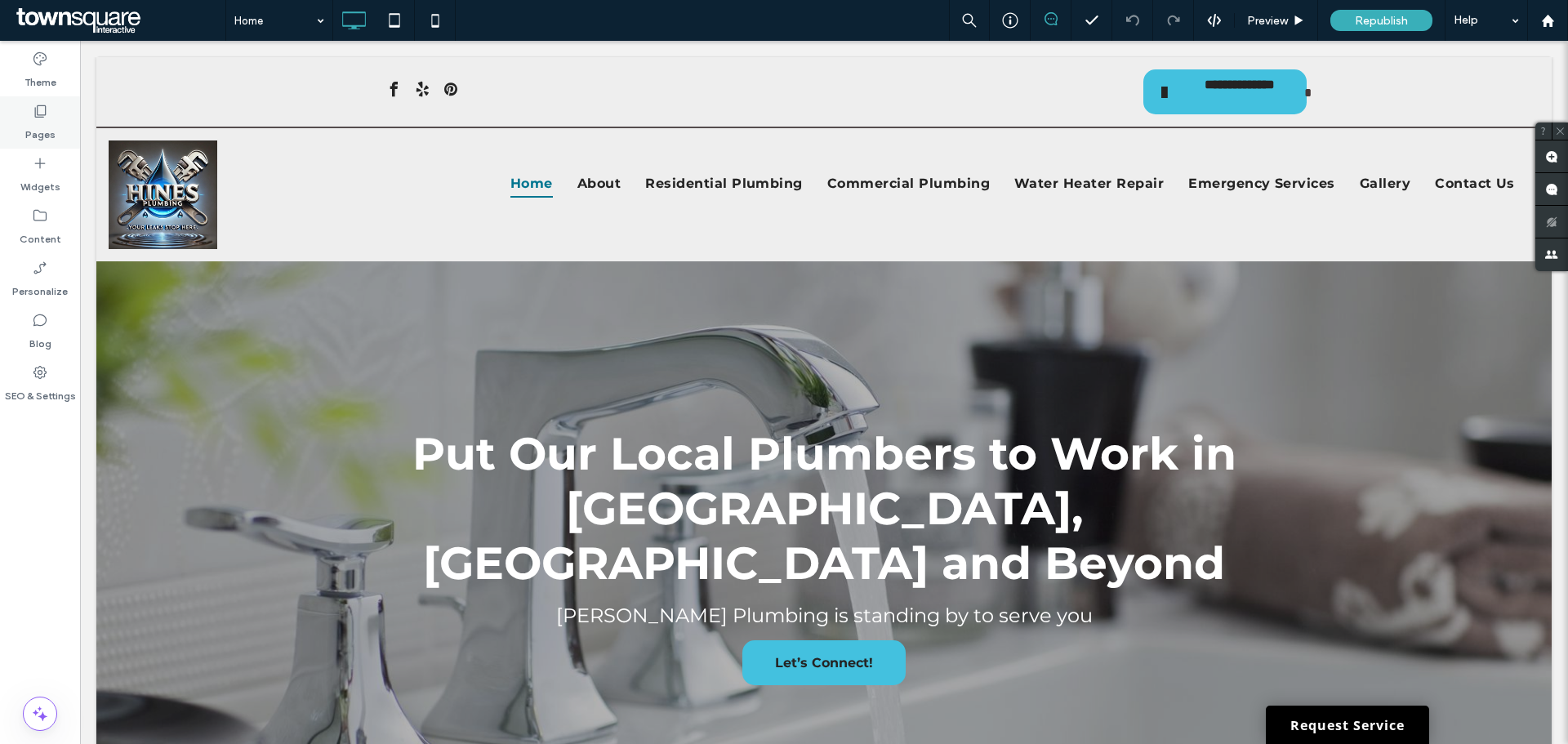
click at [32, 129] on label "Pages" at bounding box center [40, 131] width 30 height 23
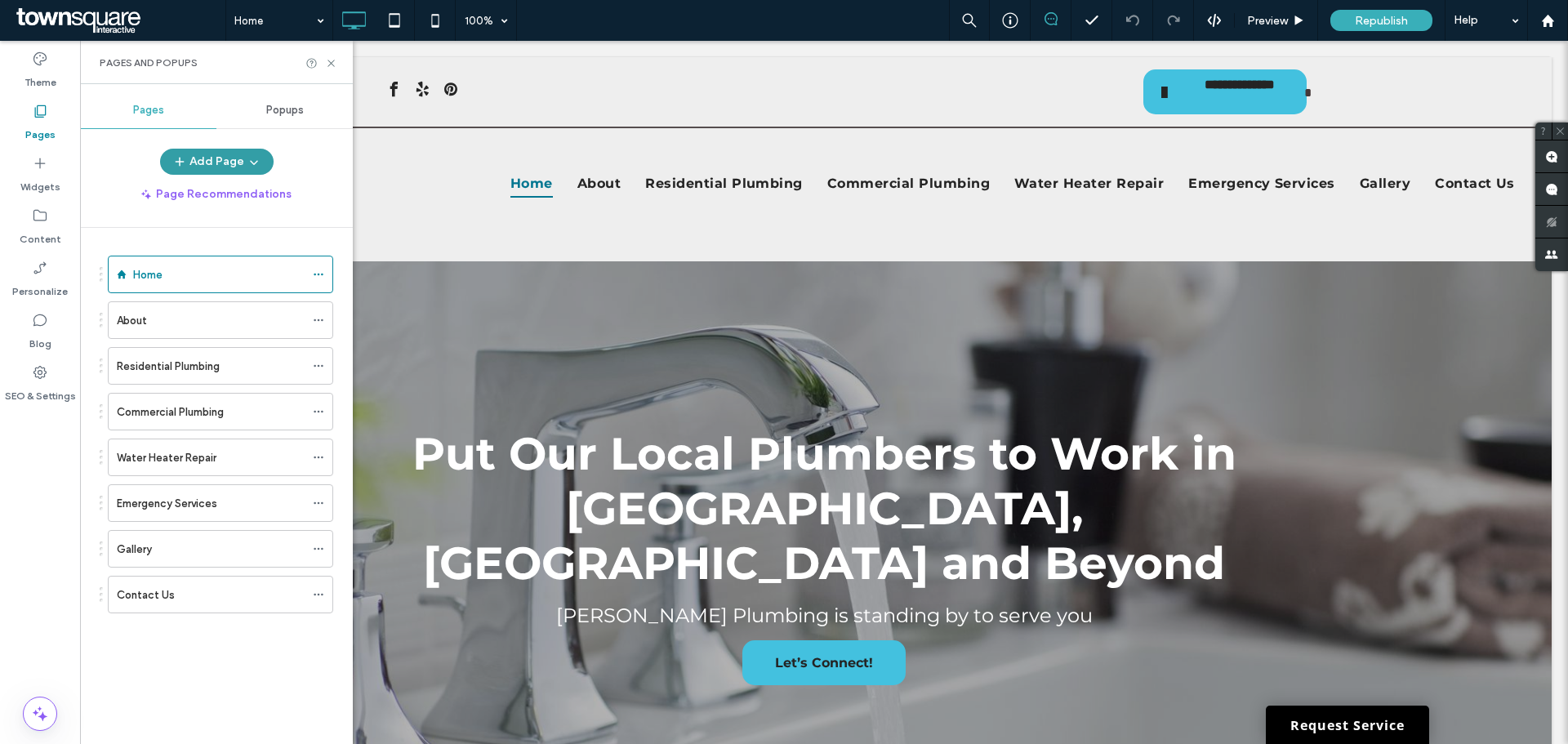
click at [206, 153] on button "Add Page" at bounding box center [216, 162] width 113 height 26
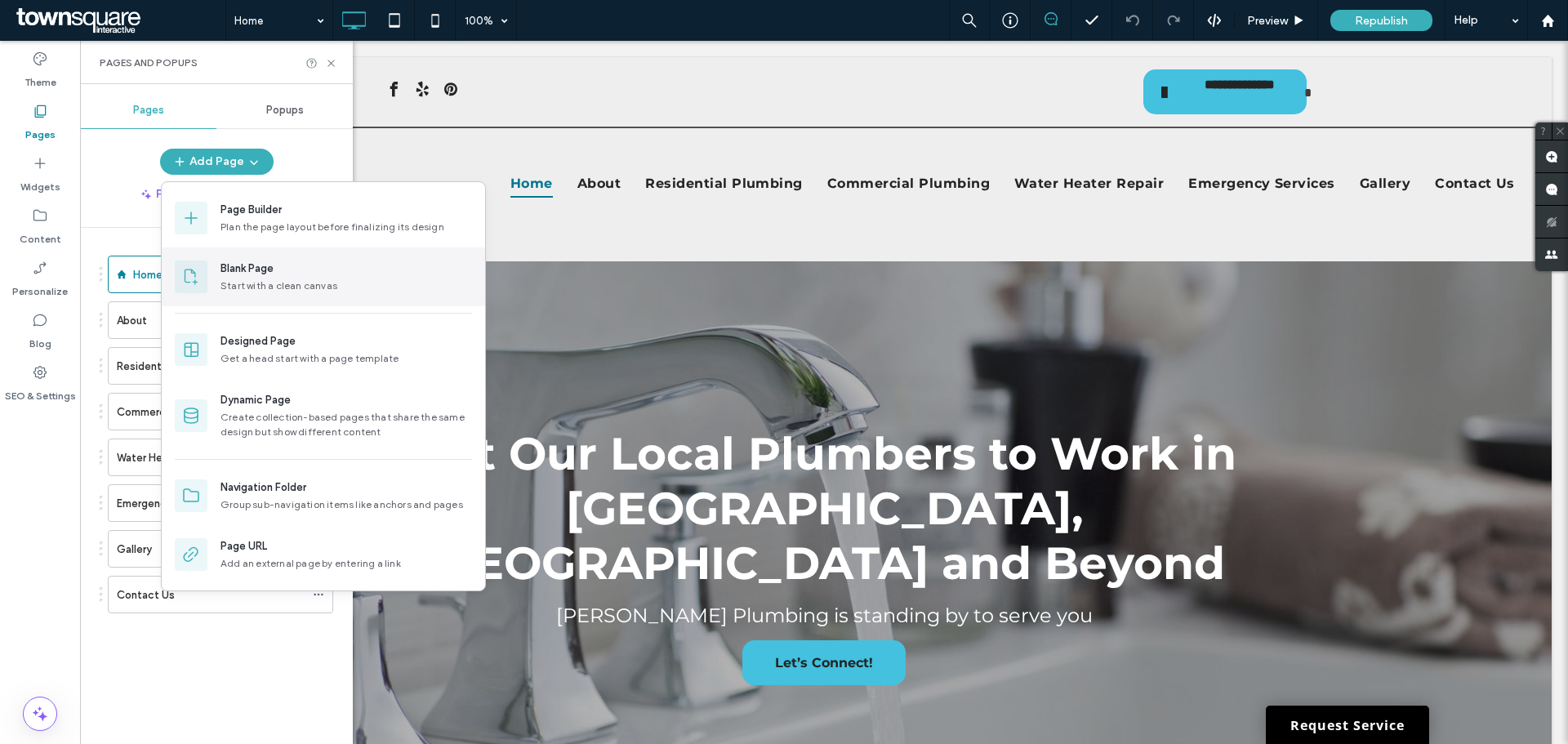
click at [285, 283] on div "Start with a clean canvas" at bounding box center [347, 285] width 252 height 15
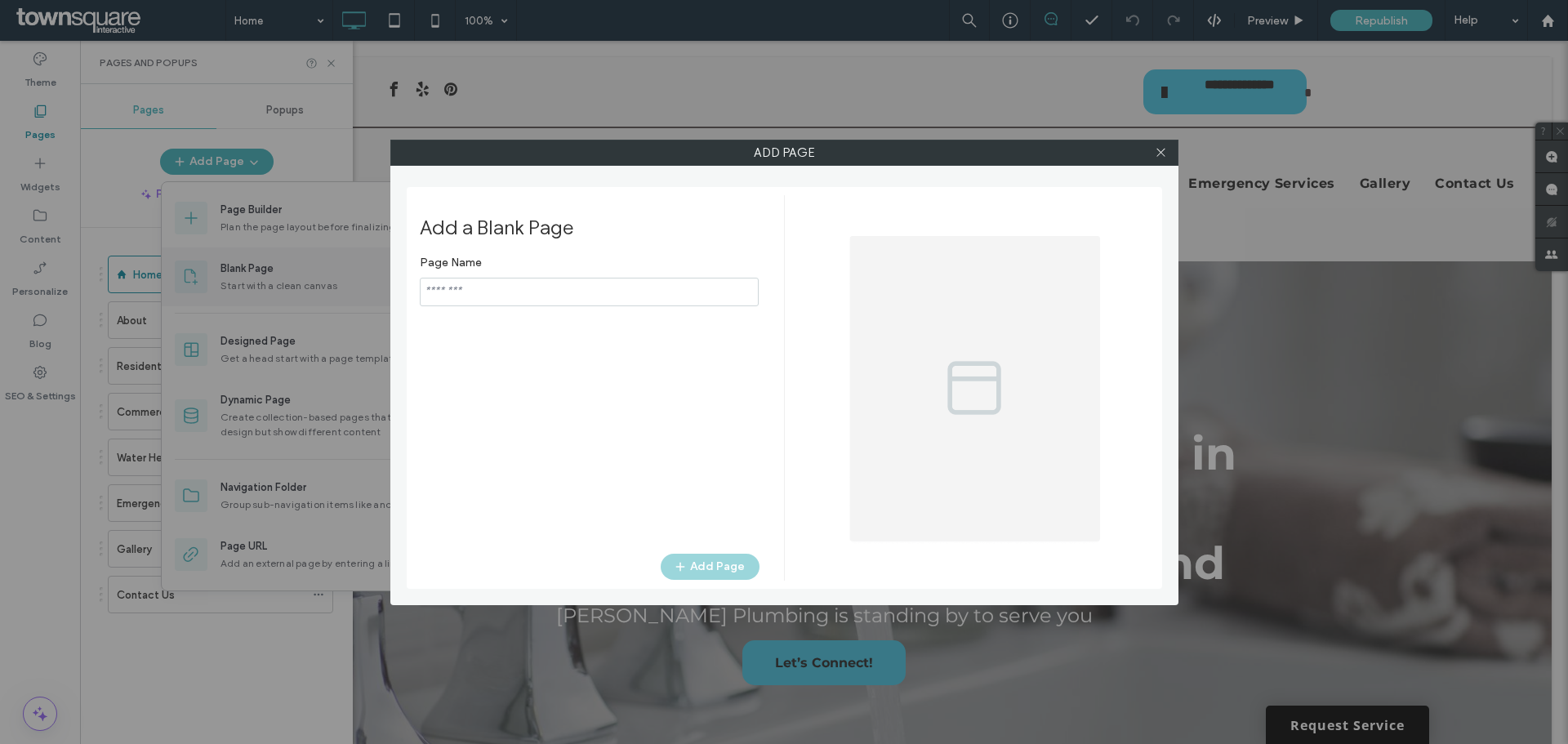
type input "**********"
click at [726, 500] on div "Page Name Add Page" at bounding box center [589, 392] width 340 height 289
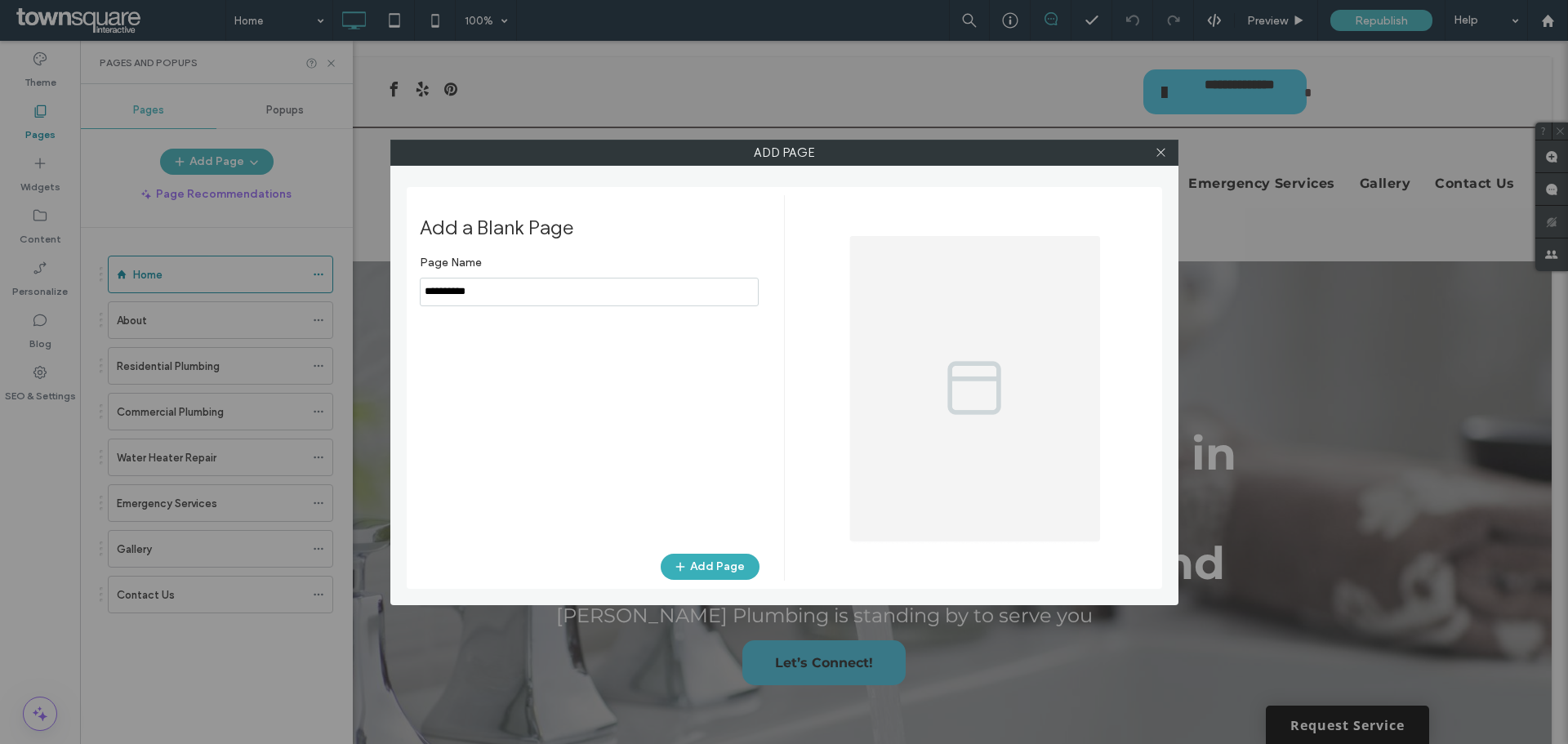
click at [719, 506] on div "Page Name Add Page" at bounding box center [589, 392] width 340 height 289
click at [725, 565] on button "Add Page" at bounding box center [709, 566] width 99 height 26
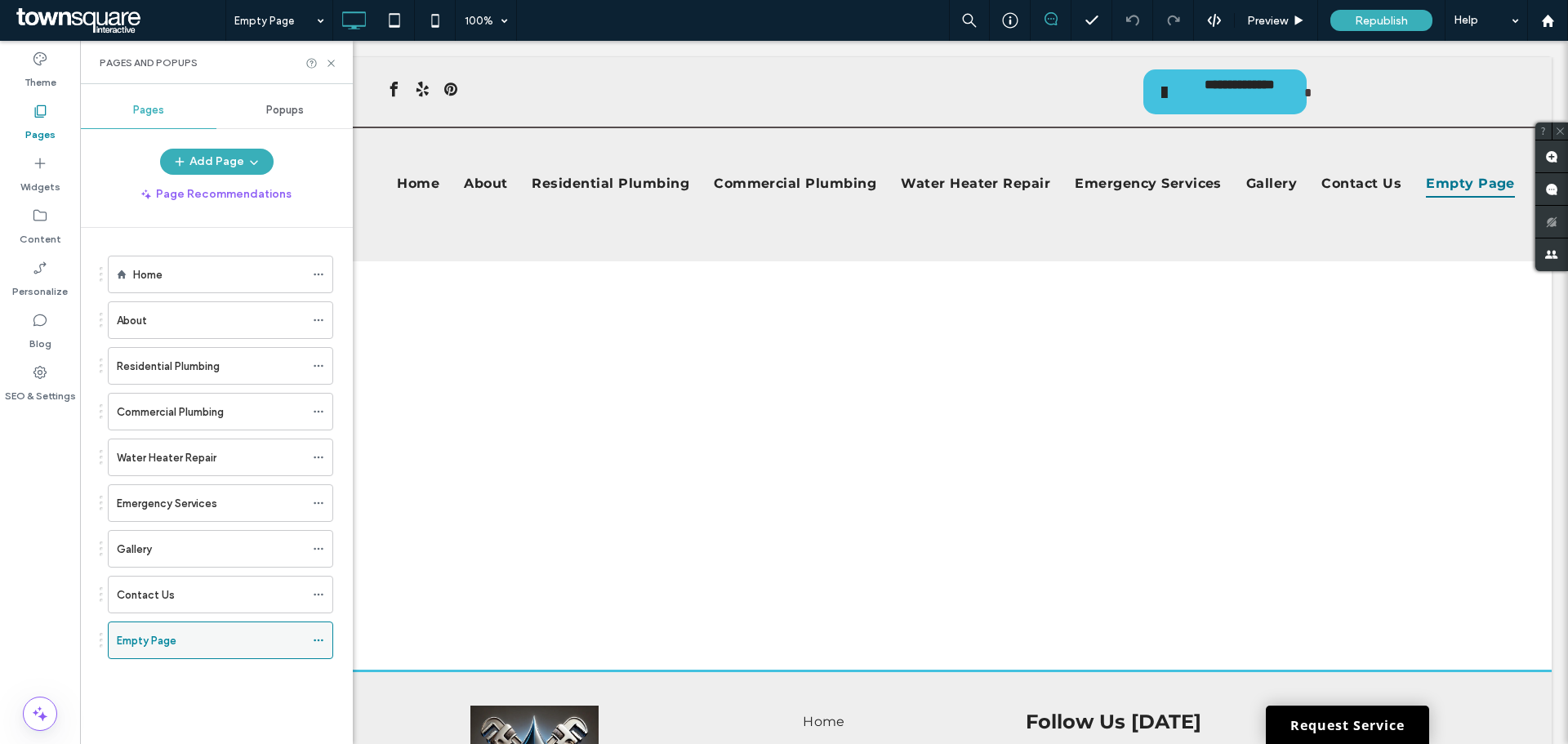
click at [298, 640] on div "Empty Page" at bounding box center [211, 640] width 188 height 17
click at [322, 645] on span at bounding box center [318, 640] width 12 height 24
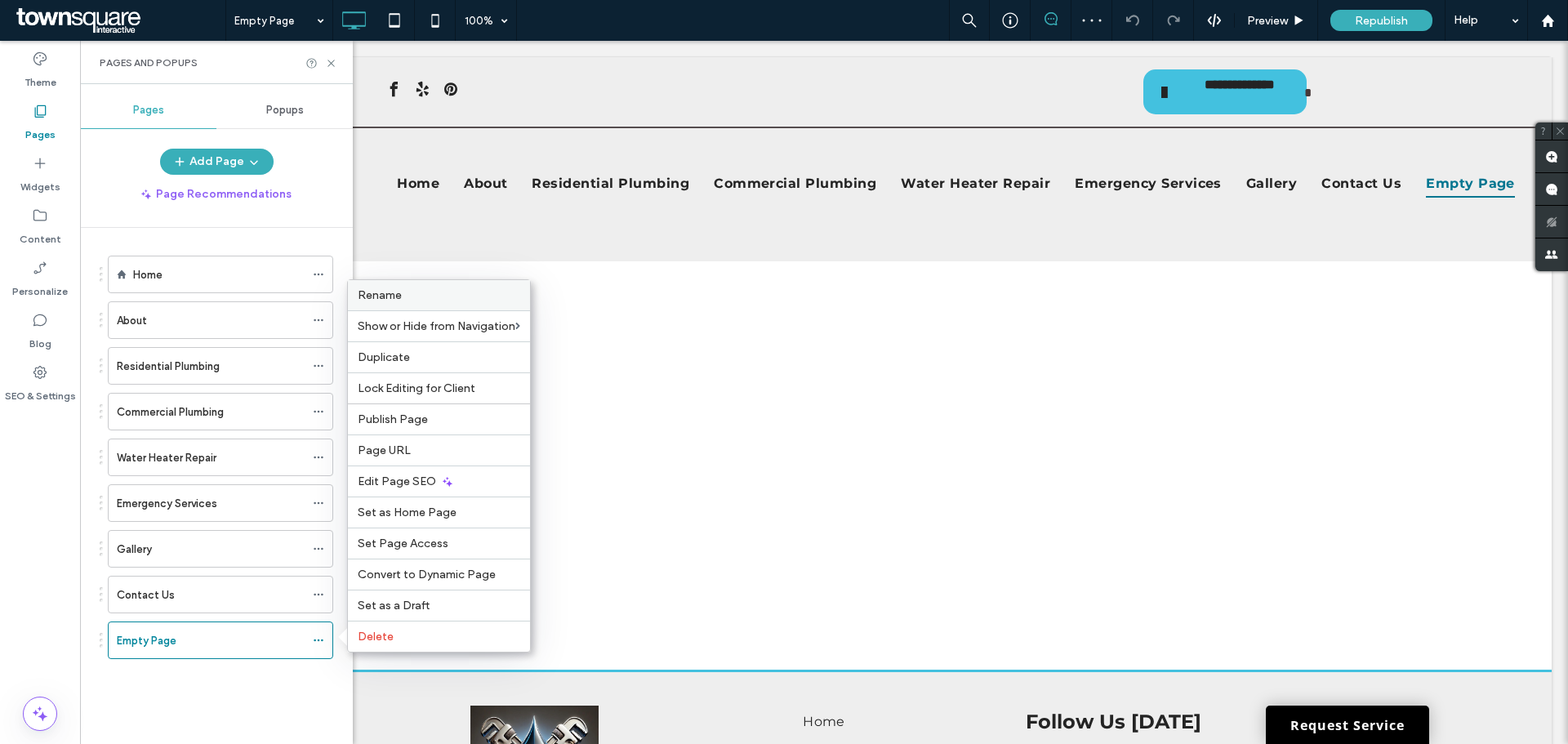
click at [396, 298] on span "Rename" at bounding box center [379, 295] width 45 height 14
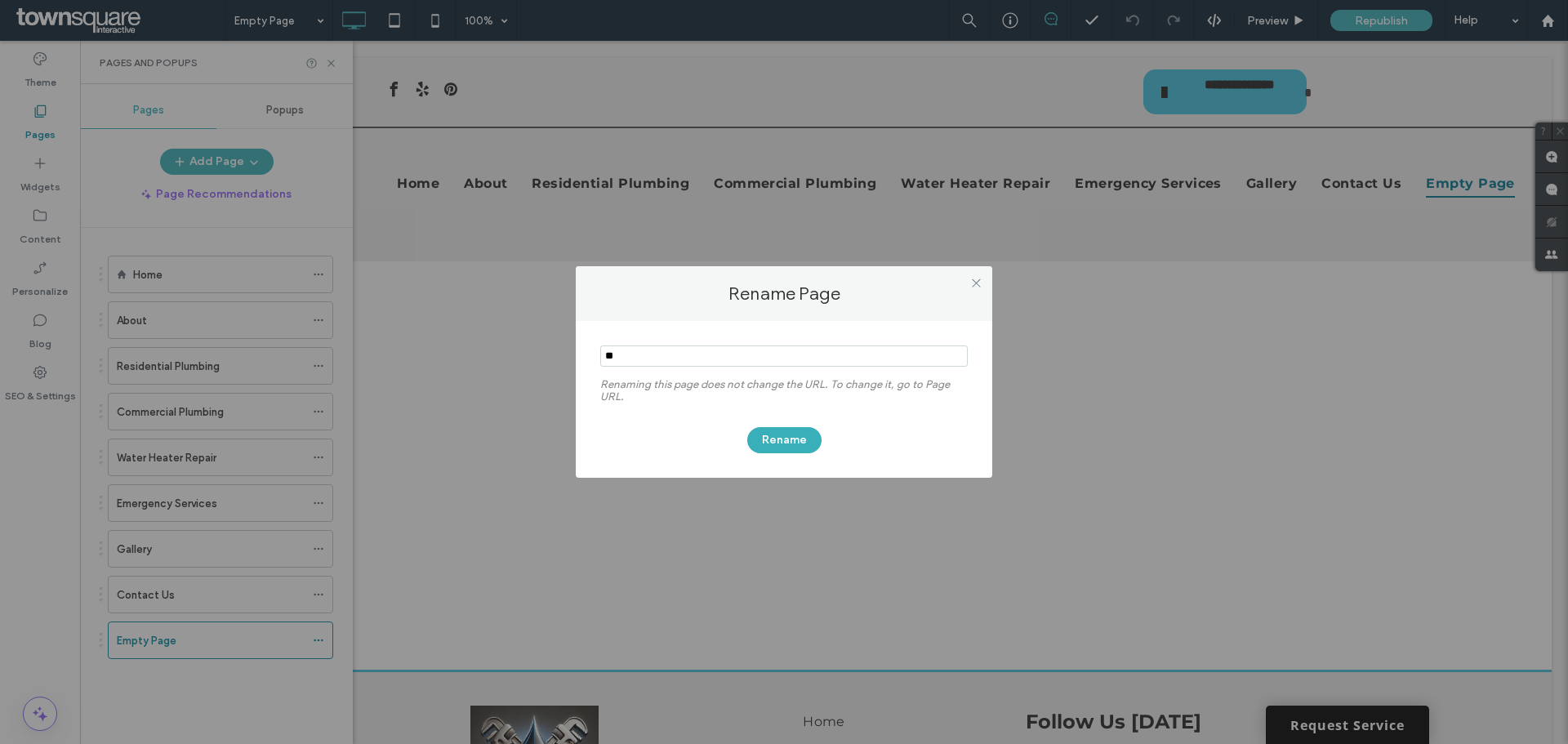
type input "*"
type input "*******"
click at [777, 448] on button "Rename" at bounding box center [784, 439] width 75 height 26
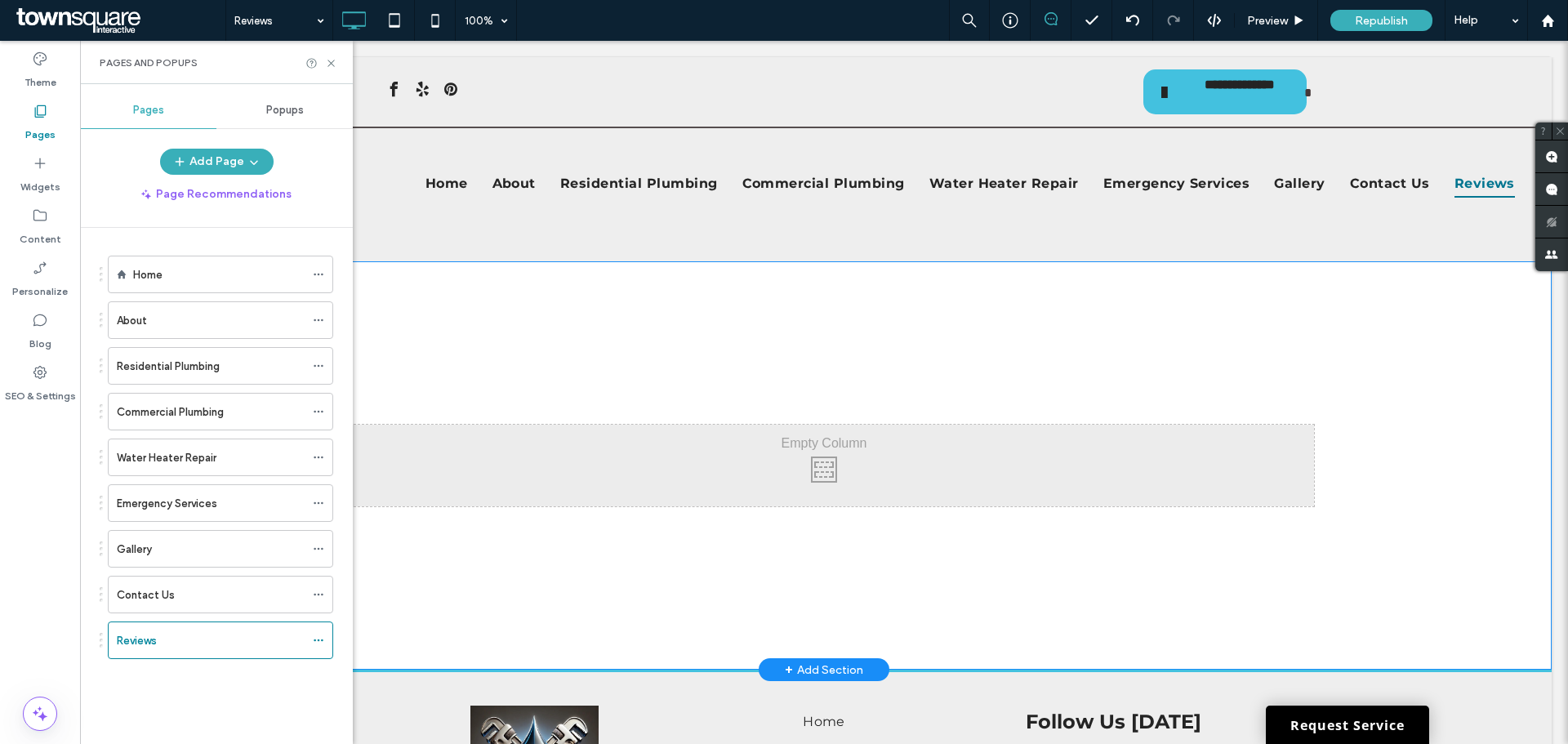
click at [718, 440] on div "Click To Paste" at bounding box center [824, 465] width 980 height 81
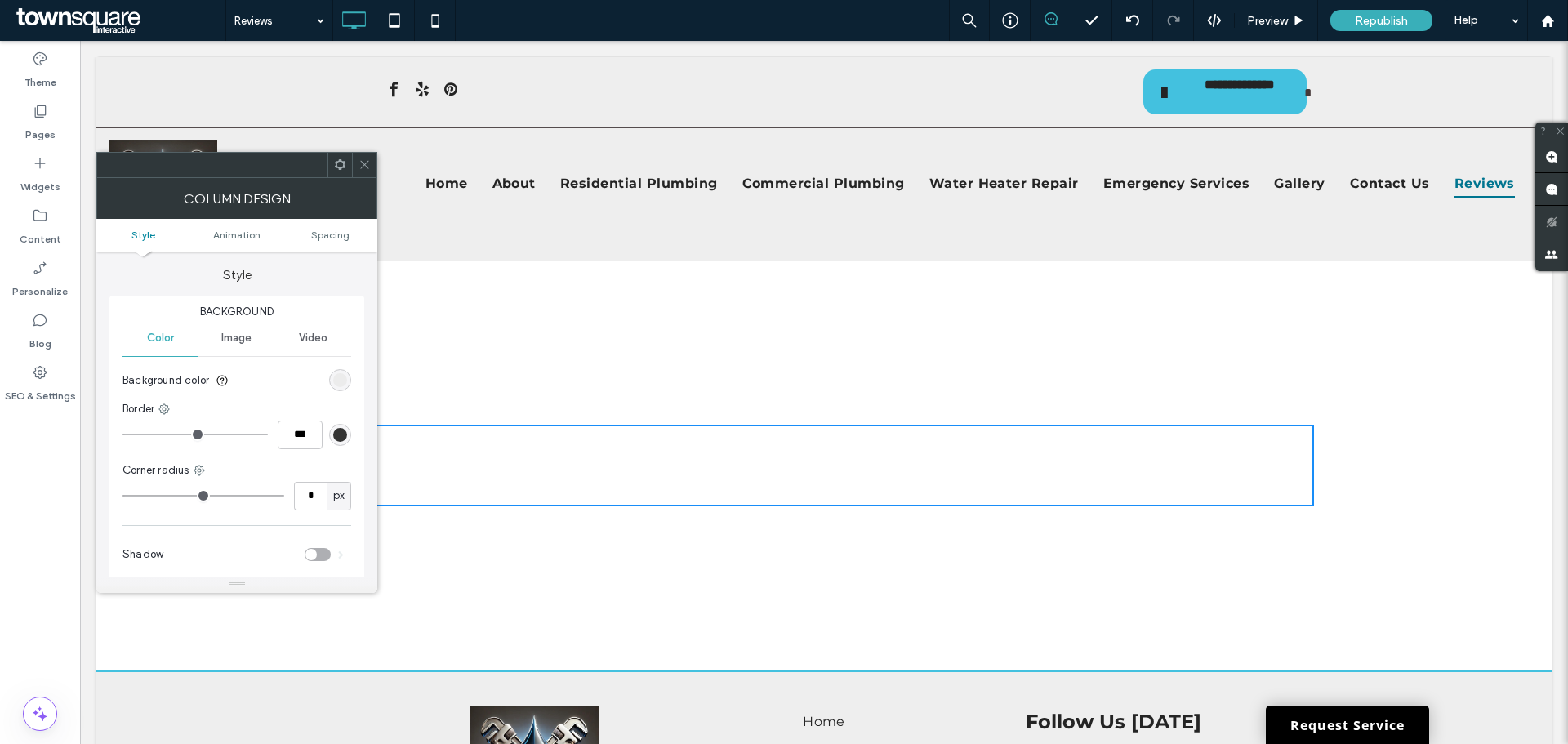
click at [498, 227] on div "Home About Residential Plumbing Commercial Plumbing Water Heater Repair Emergen…" at bounding box center [944, 194] width 1192 height 108
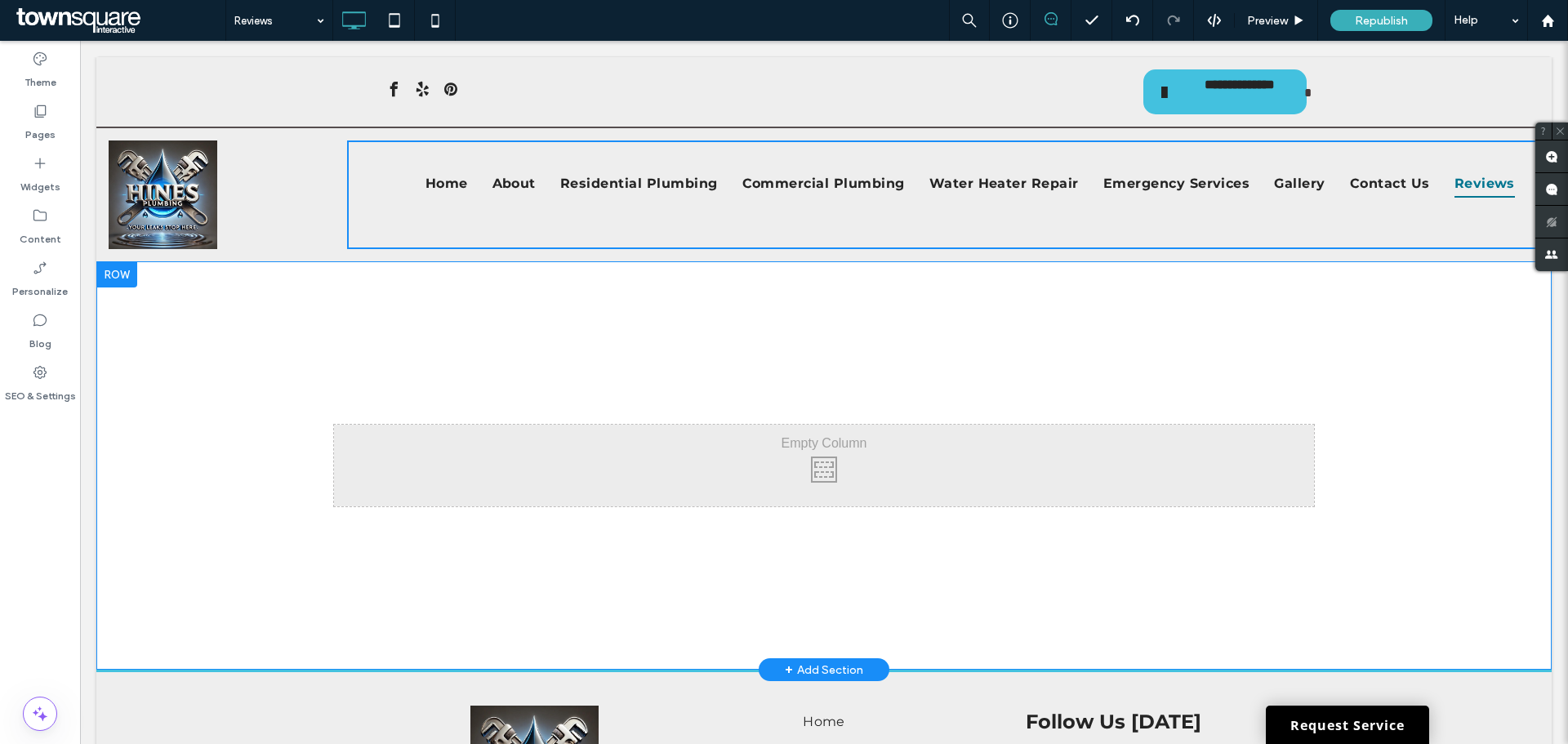
click at [261, 452] on div "Click To Paste Row + Add Section" at bounding box center [824, 465] width 1455 height 408
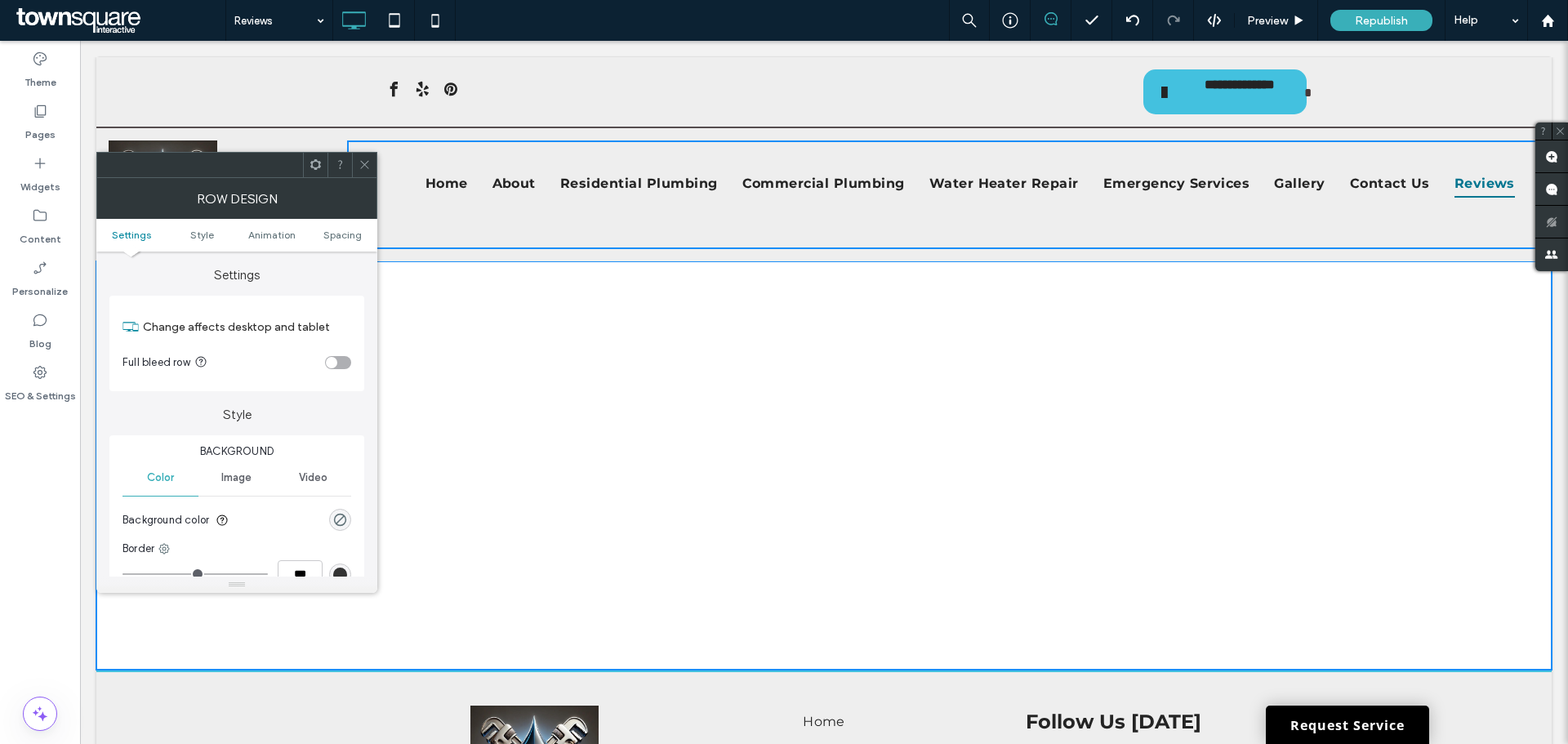
click at [504, 446] on div "Click To Paste" at bounding box center [824, 465] width 980 height 81
click at [676, 363] on div "Click To Paste Row + Add Section" at bounding box center [824, 465] width 1455 height 408
click at [369, 161] on icon at bounding box center [364, 164] width 13 height 13
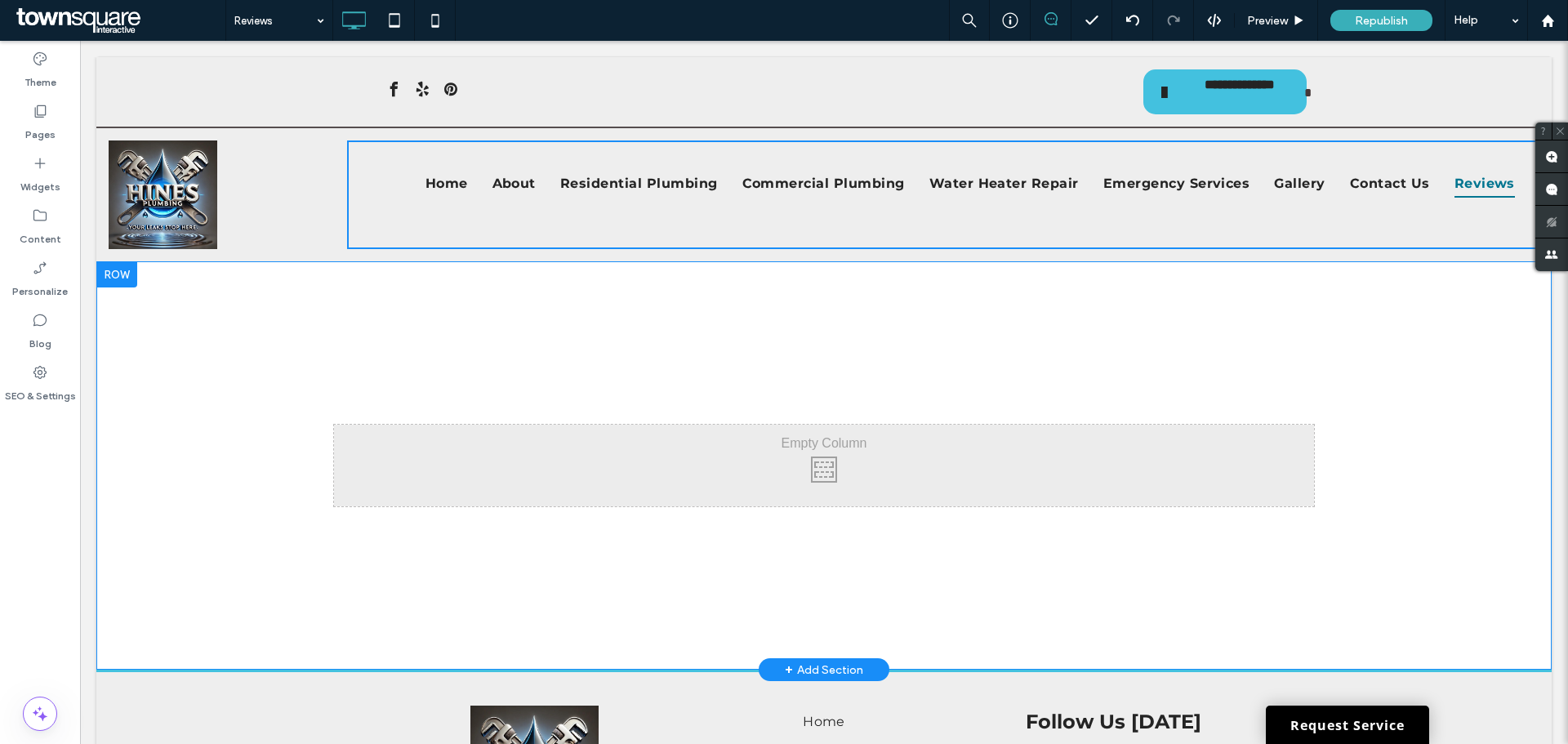
click at [579, 446] on div "Click To Paste" at bounding box center [824, 465] width 980 height 81
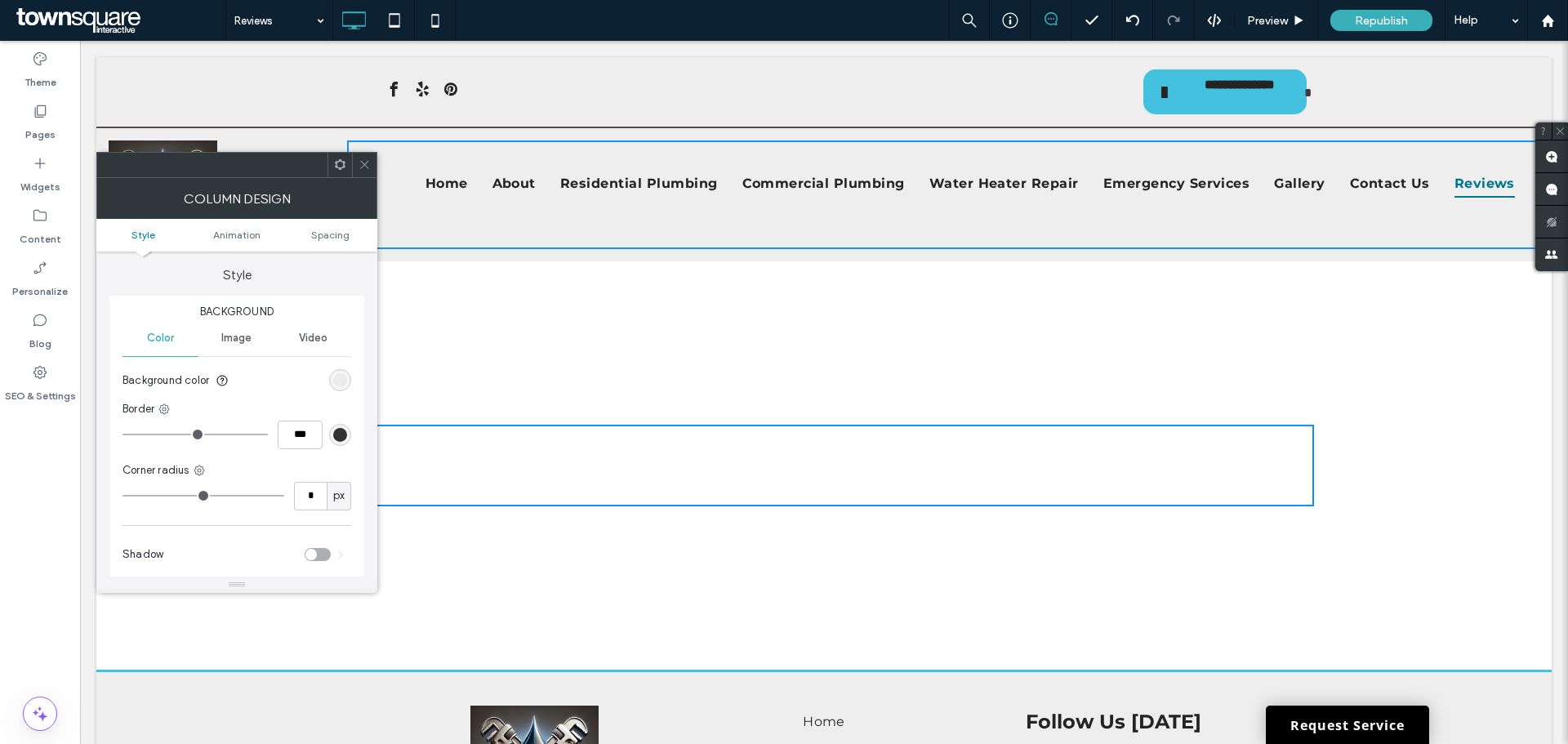
click at [488, 380] on div "Click To Paste Row + Add Section" at bounding box center [824, 465] width 1455 height 408
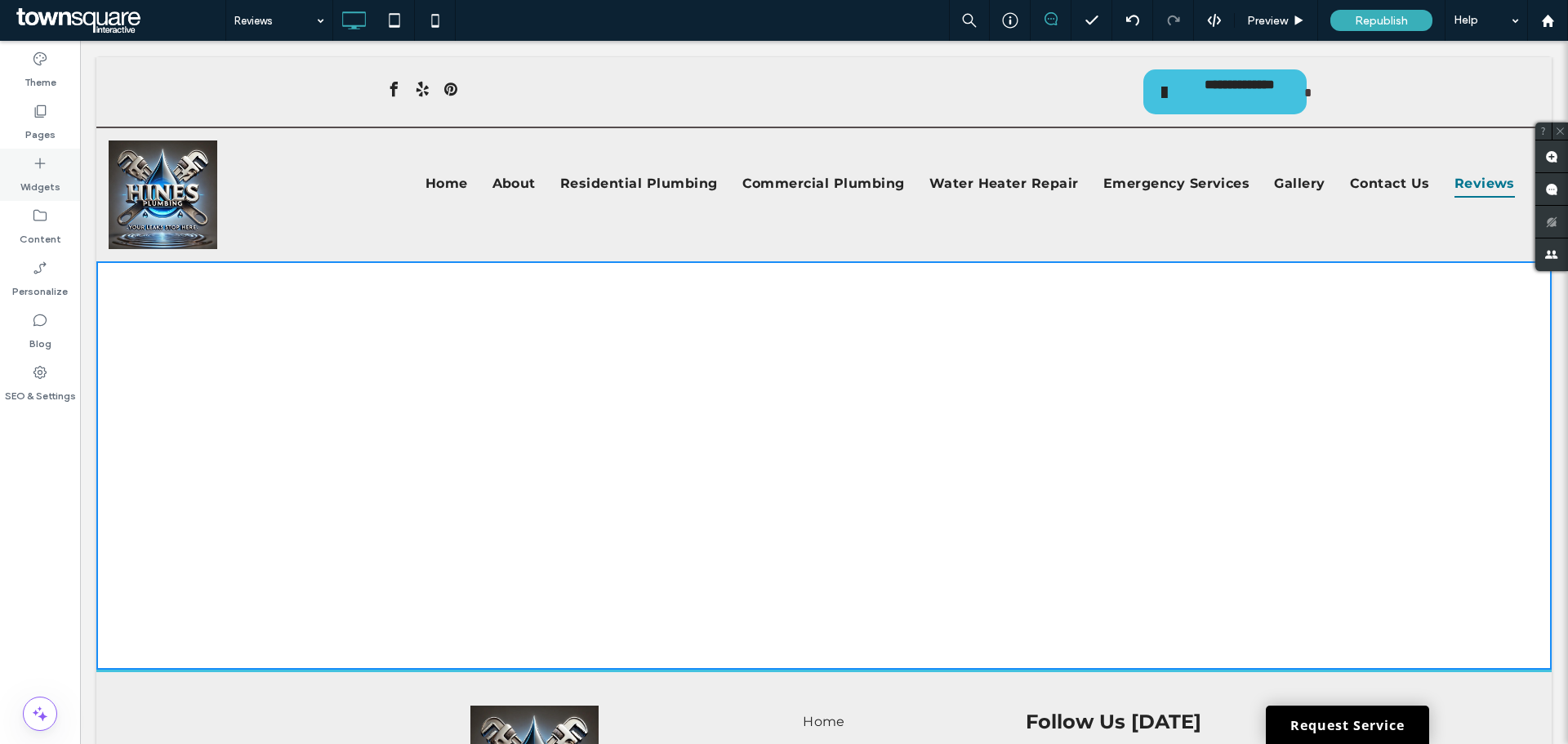
click at [49, 183] on label "Widgets" at bounding box center [40, 183] width 40 height 23
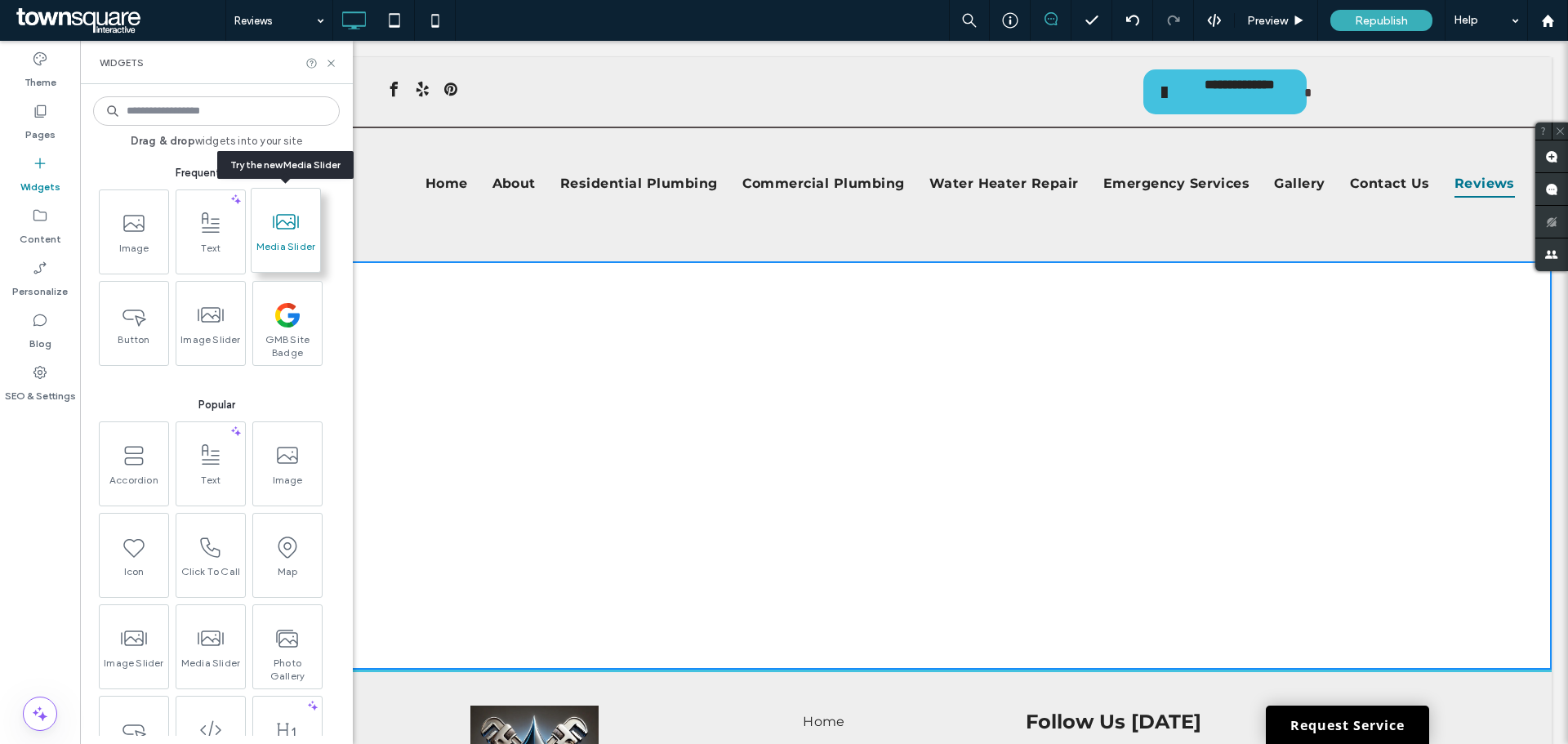
click at [277, 242] on span "Media Slider" at bounding box center [286, 252] width 69 height 23
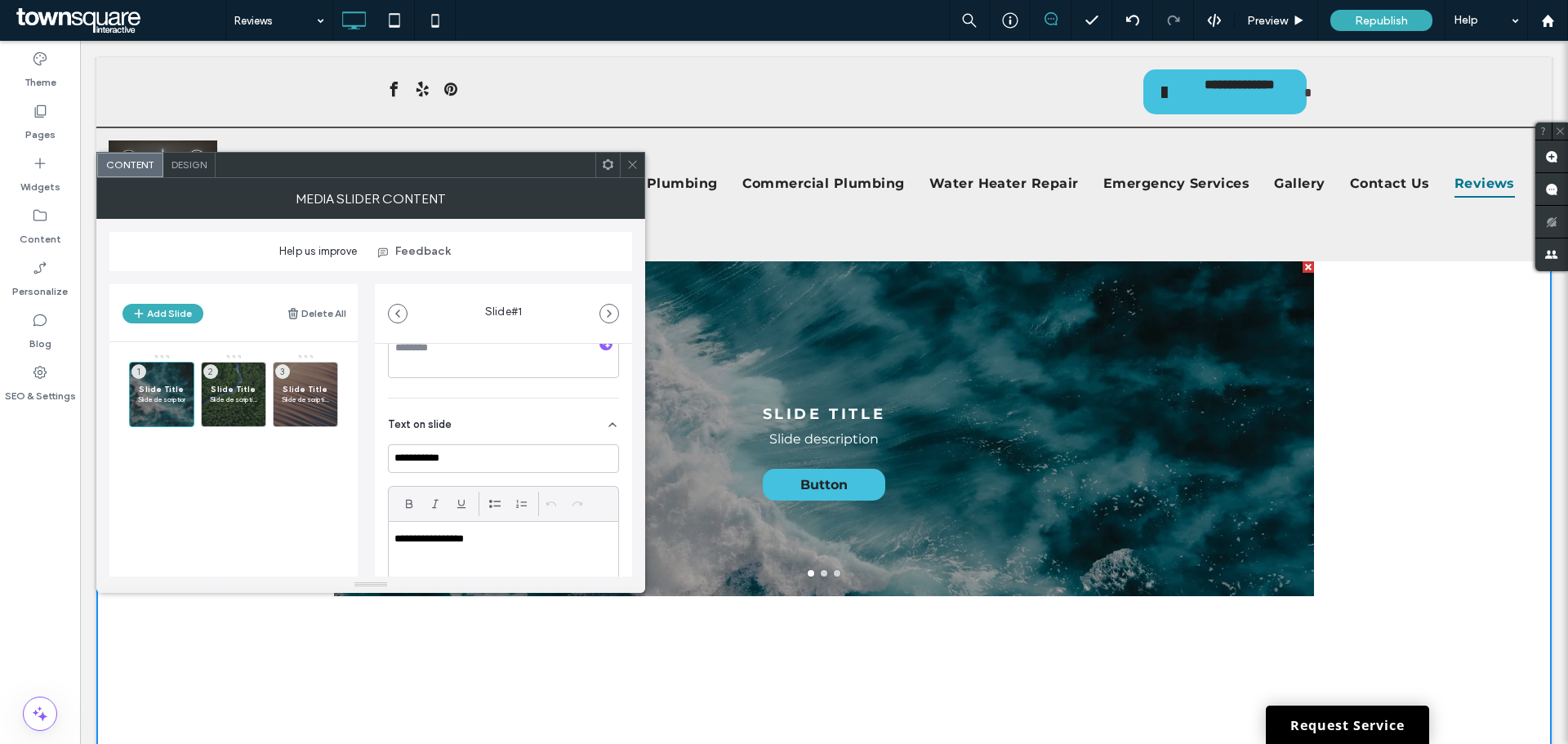
scroll to position [408, 0]
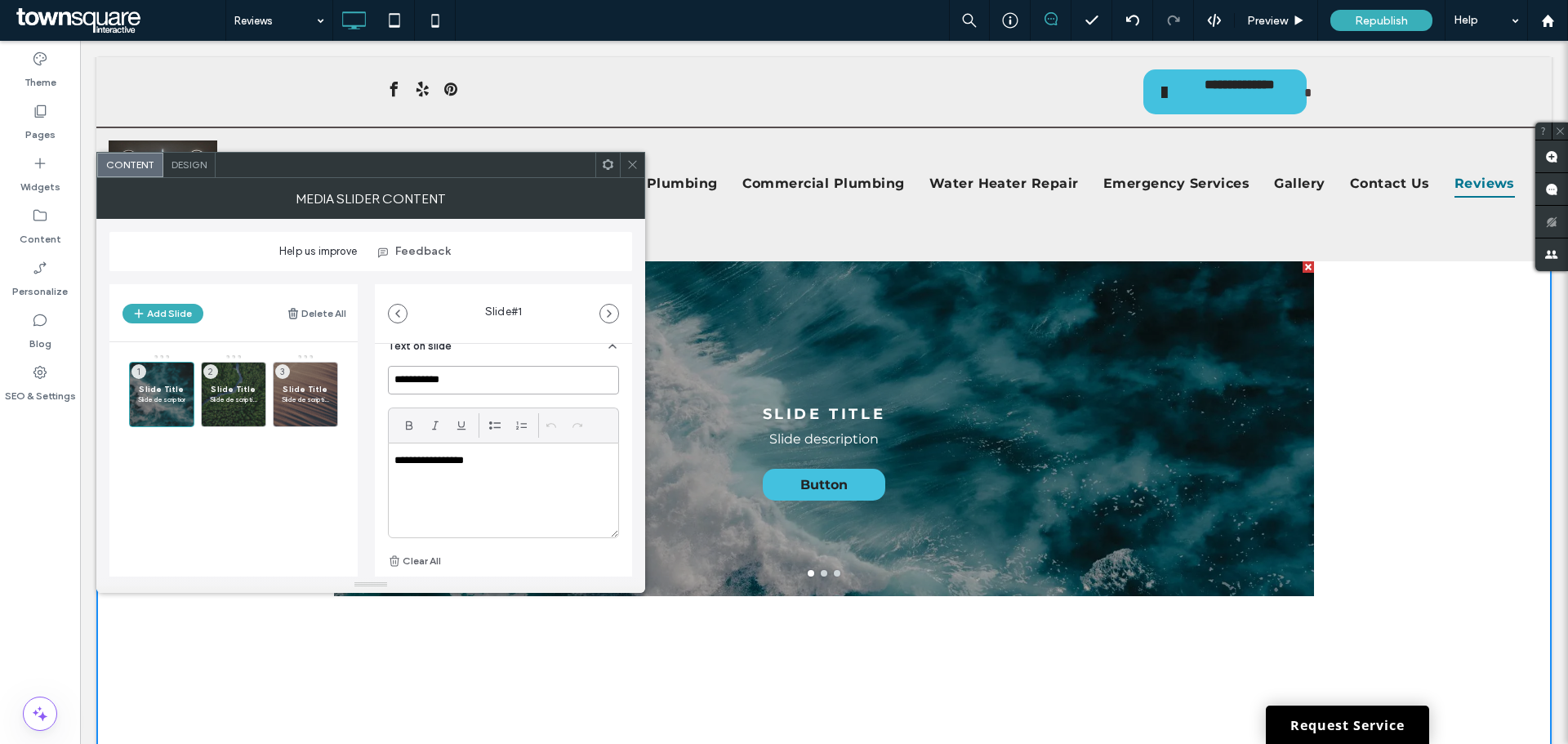
click at [465, 381] on input "**********" at bounding box center [503, 380] width 231 height 29
type input "*"
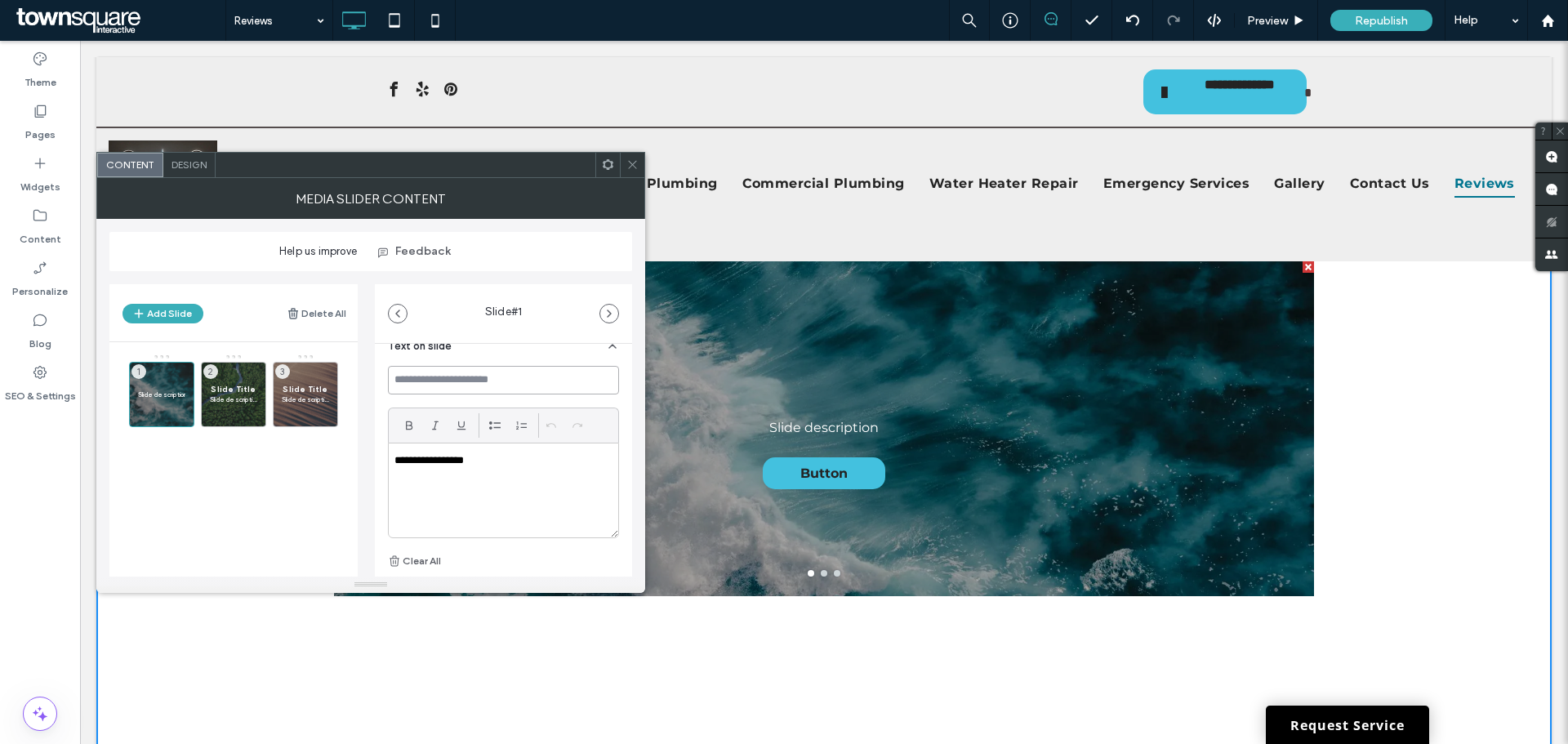
click at [407, 374] on input at bounding box center [503, 380] width 231 height 29
paste input "*"
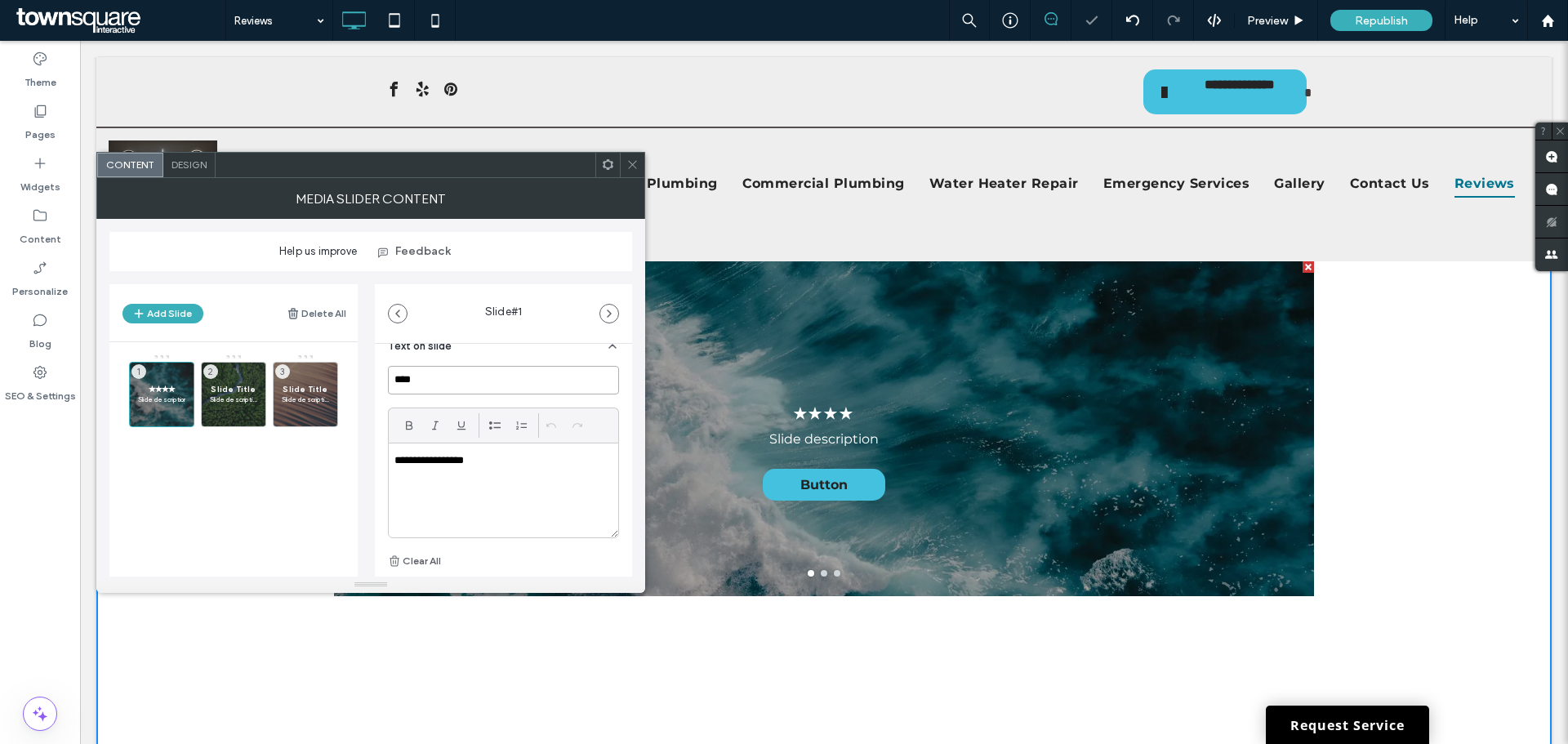
paste input "*"
type input "*****"
click at [504, 467] on div "**********" at bounding box center [503, 490] width 229 height 94
click at [472, 464] on p "**********" at bounding box center [498, 460] width 209 height 15
click at [494, 461] on p "**********" at bounding box center [498, 460] width 209 height 15
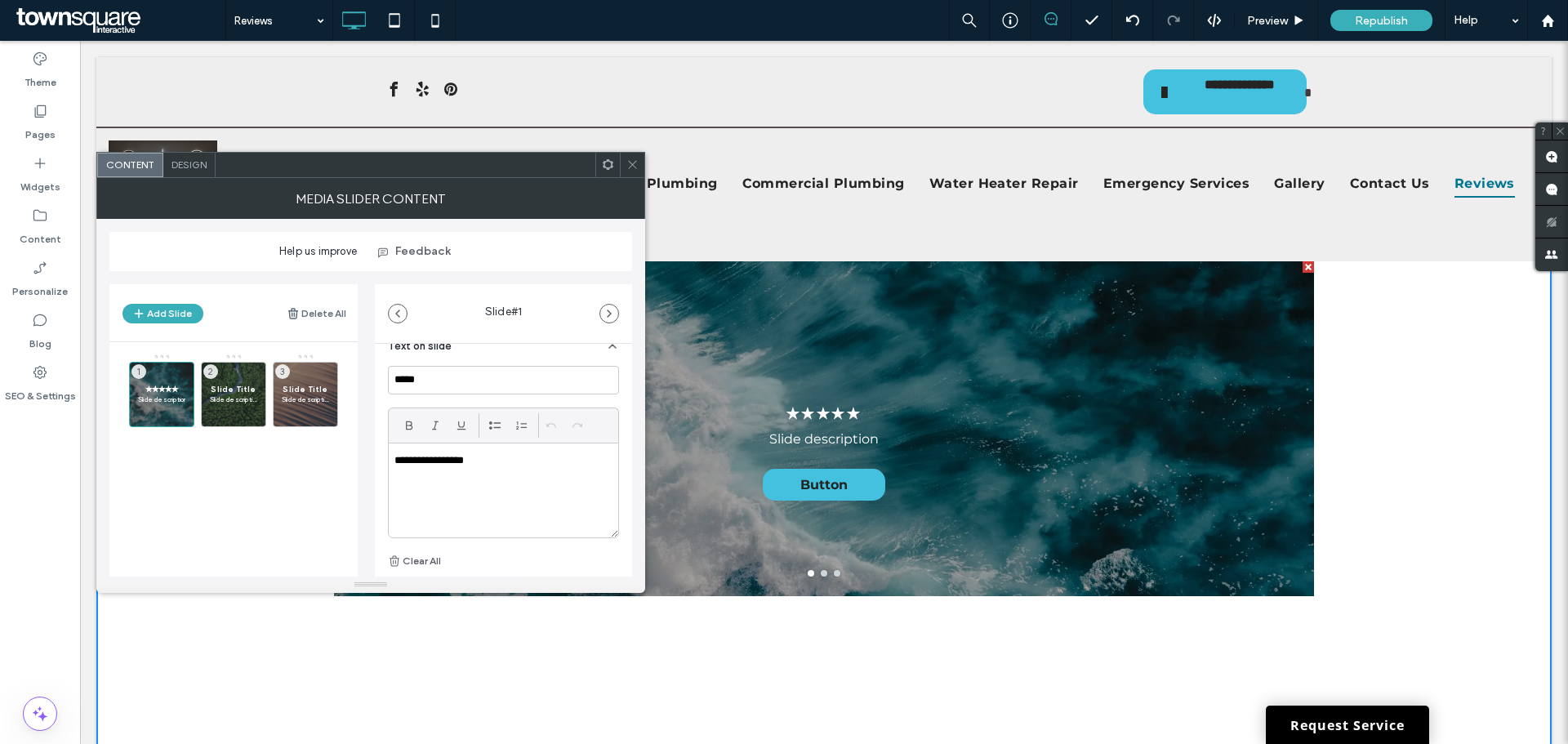
click at [494, 461] on p "**********" at bounding box center [498, 460] width 209 height 15
click at [493, 461] on p "**********" at bounding box center [498, 460] width 209 height 15
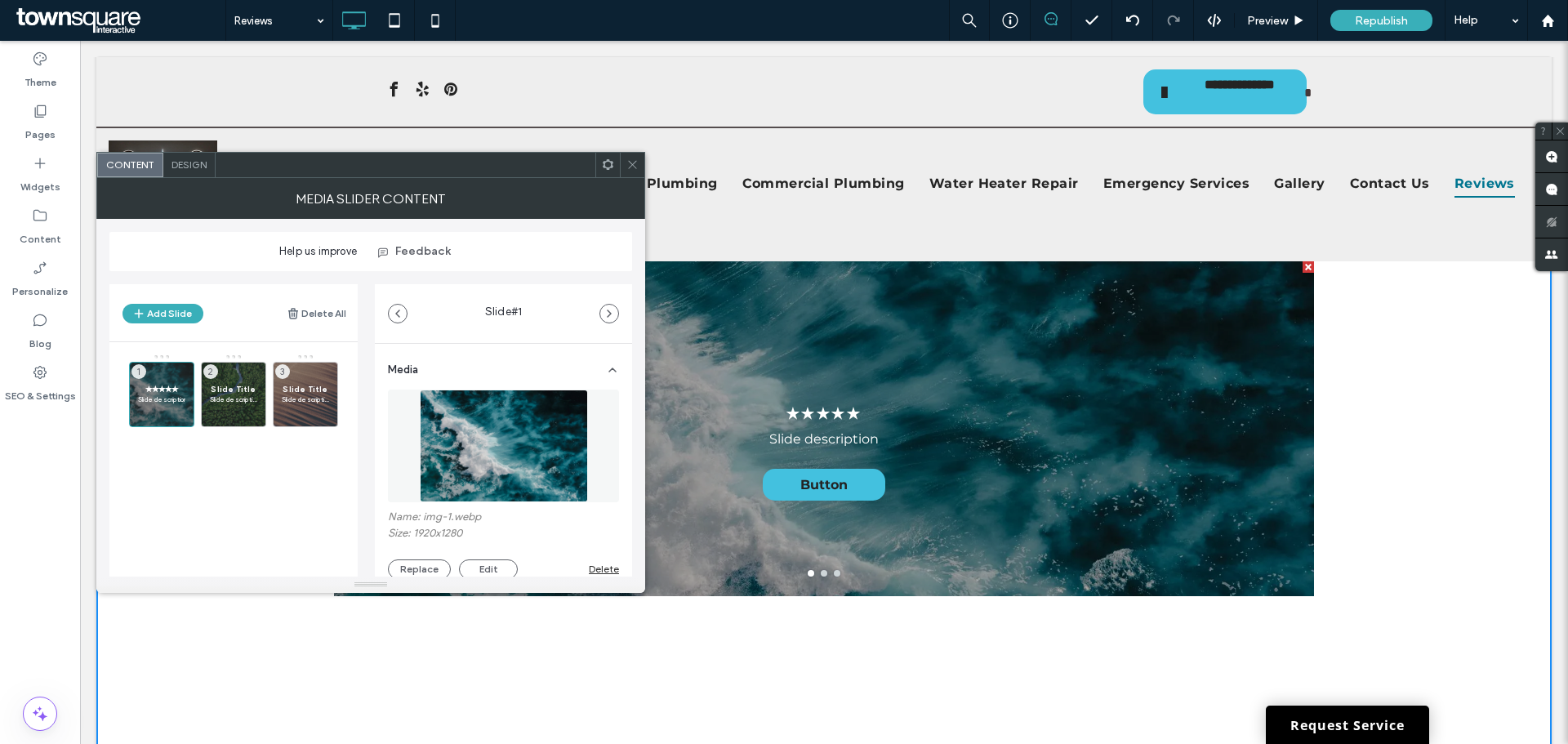
click at [494, 423] on img at bounding box center [504, 445] width 168 height 112
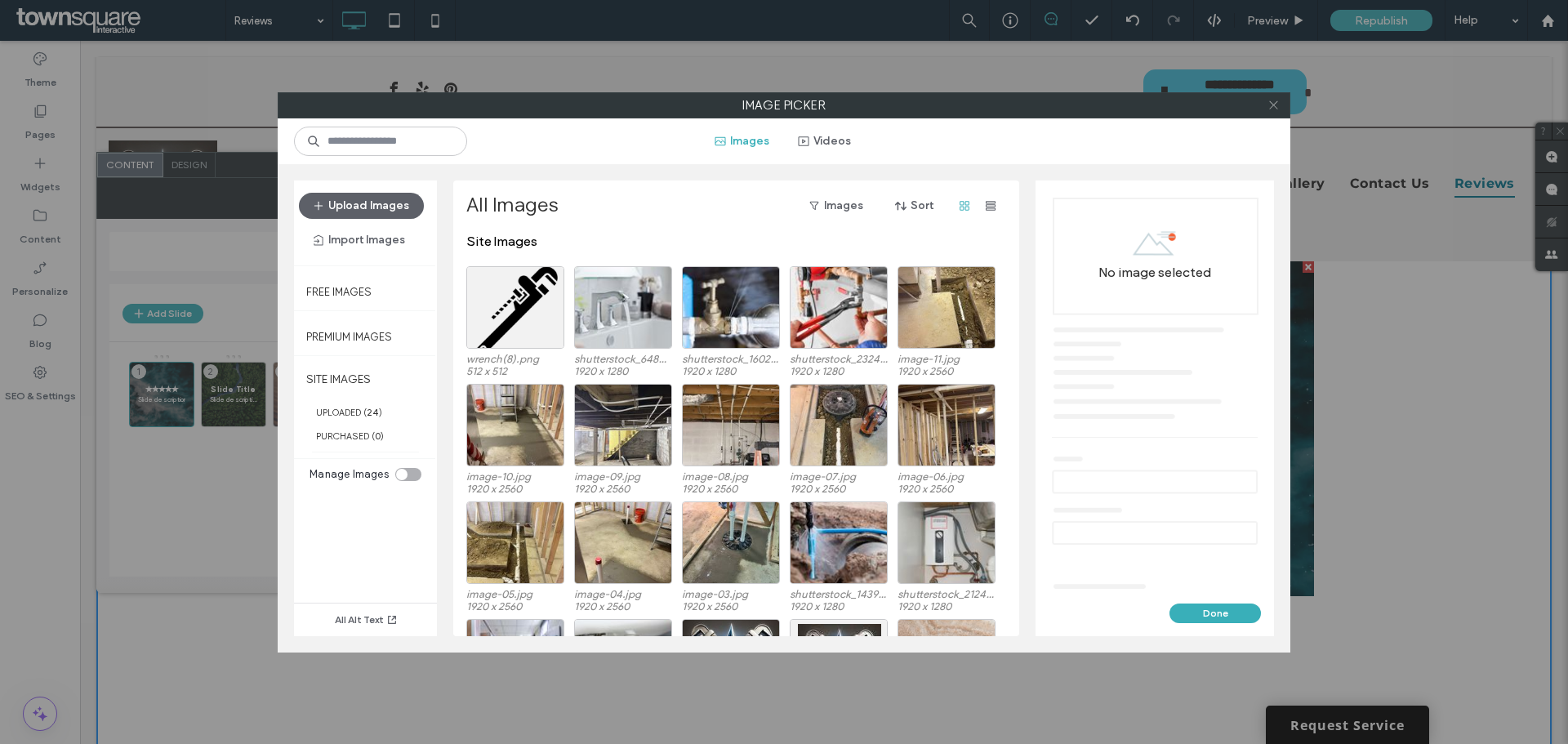
click at [1266, 104] on div at bounding box center [1272, 104] width 24 height 24
click at [1272, 108] on icon at bounding box center [1273, 104] width 13 height 13
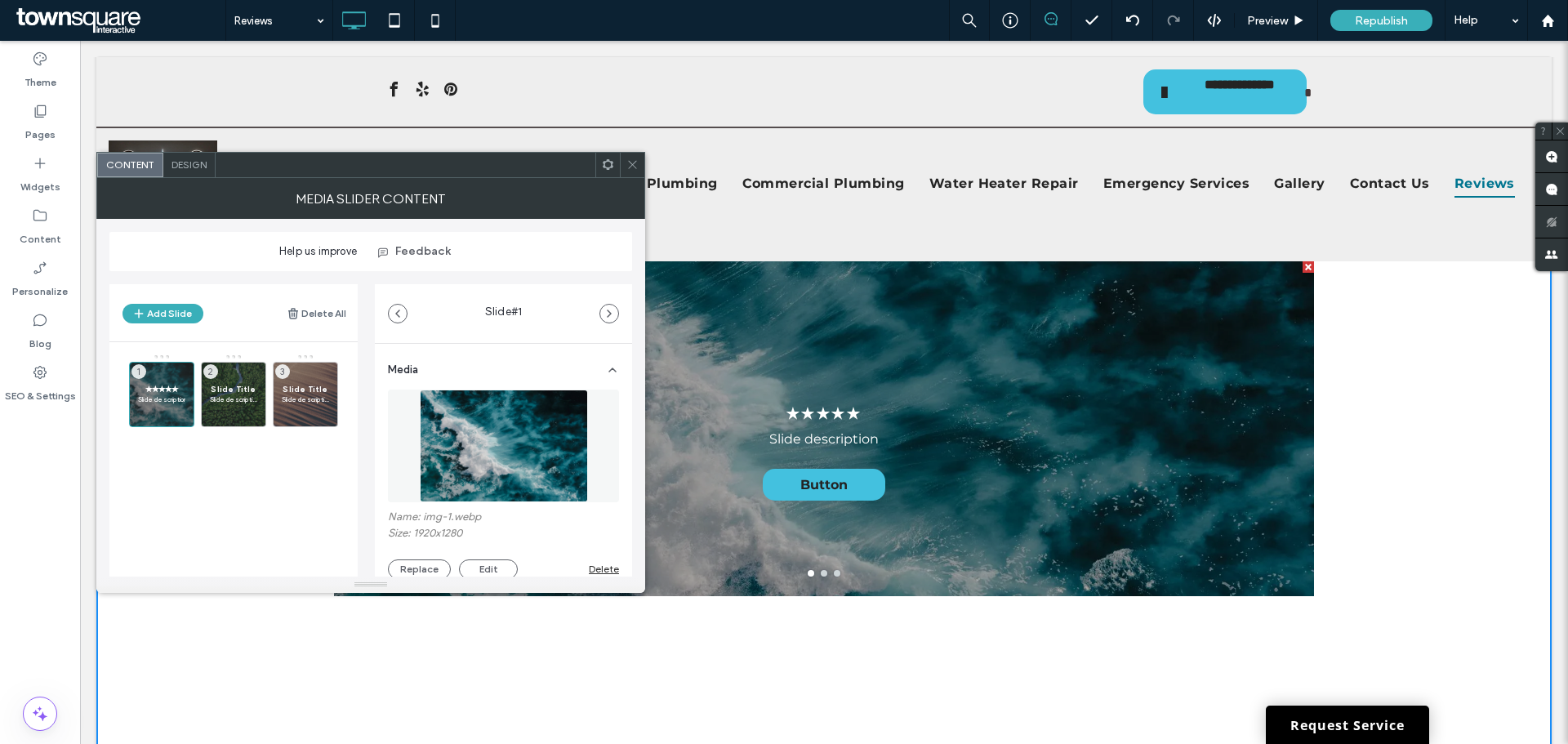
click at [514, 424] on img at bounding box center [504, 445] width 168 height 112
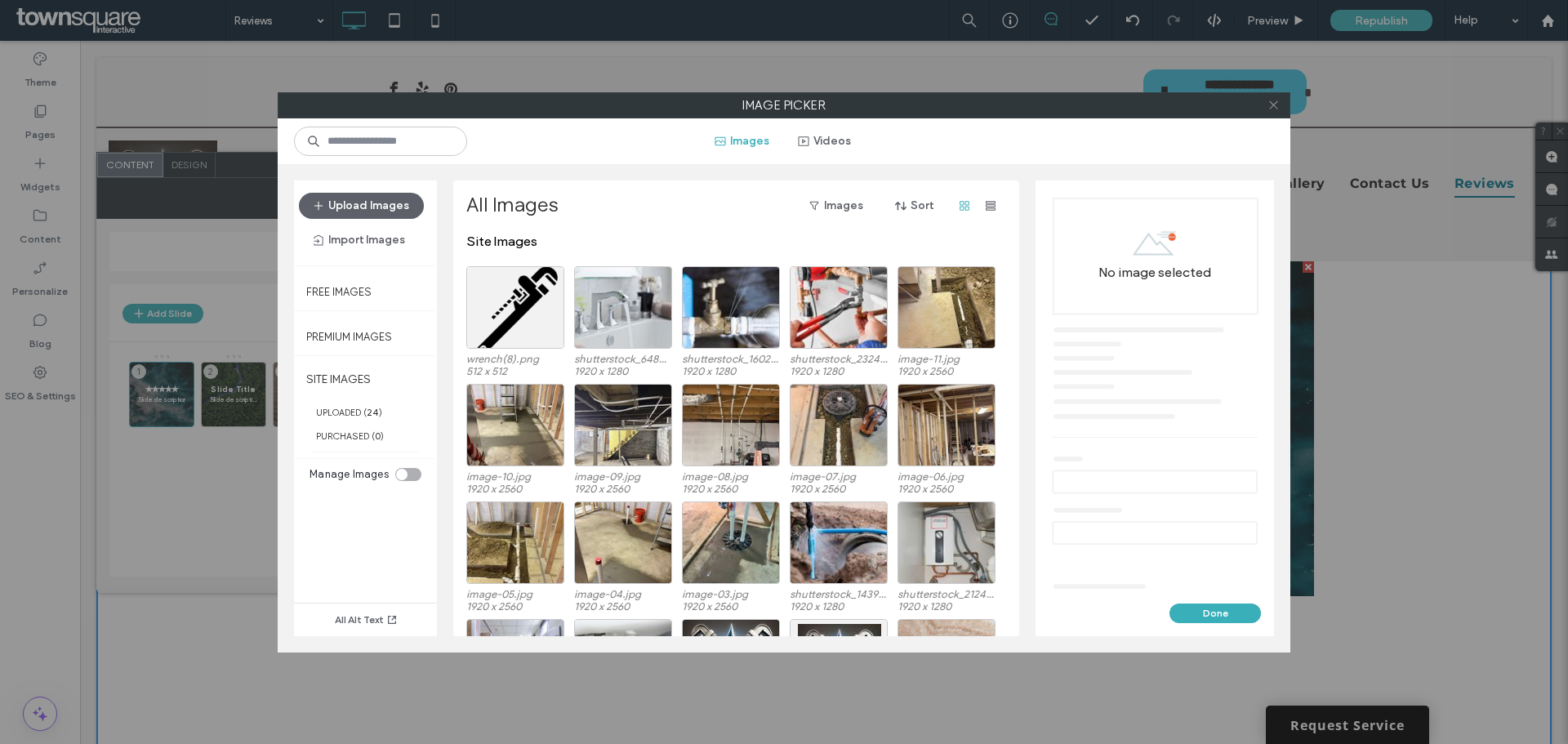
click at [1269, 104] on icon at bounding box center [1273, 104] width 13 height 13
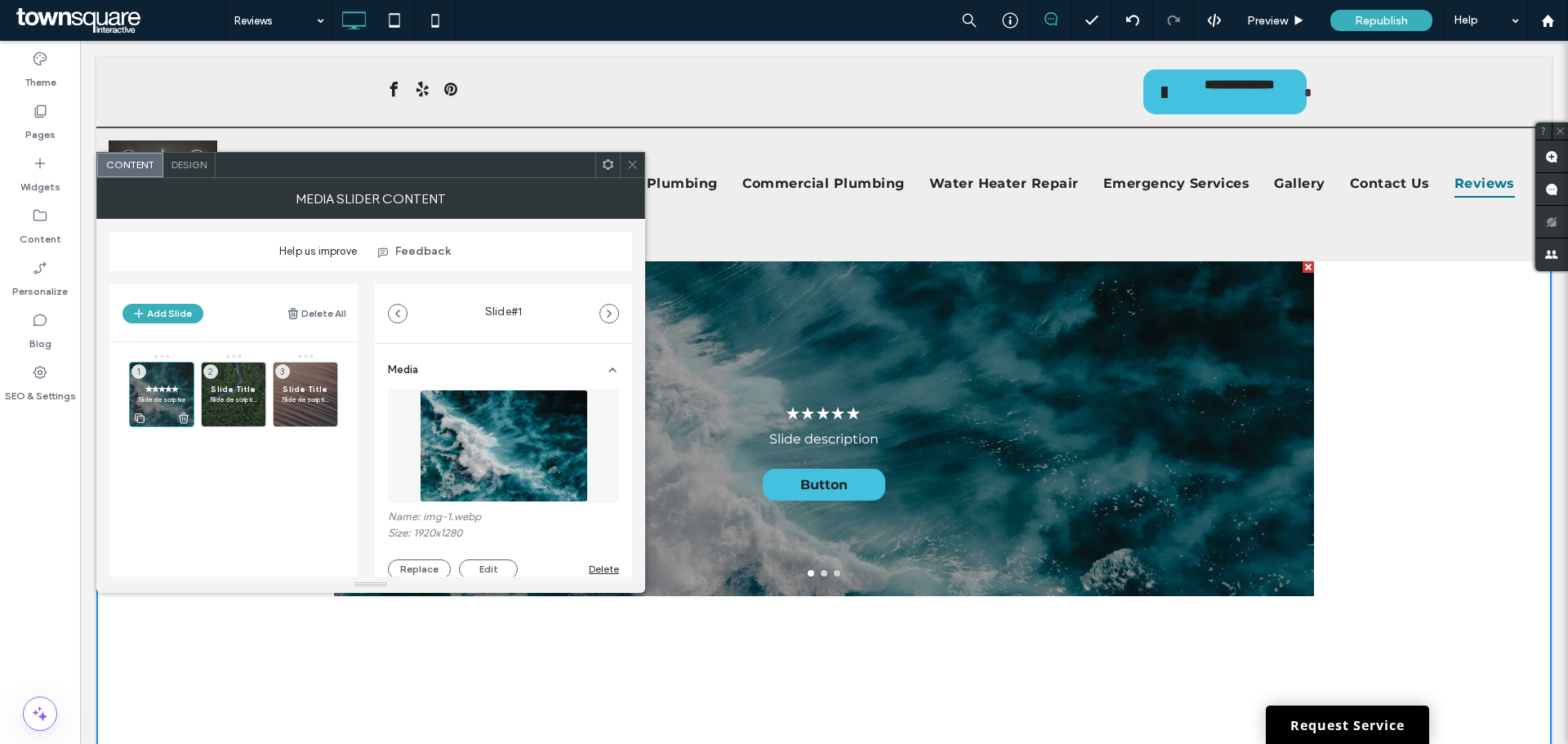
click at [155, 400] on p "Slide description" at bounding box center [162, 399] width 47 height 10
click at [162, 398] on p "Slide description" at bounding box center [162, 399] width 47 height 10
click at [487, 567] on button "Edit" at bounding box center [488, 569] width 59 height 19
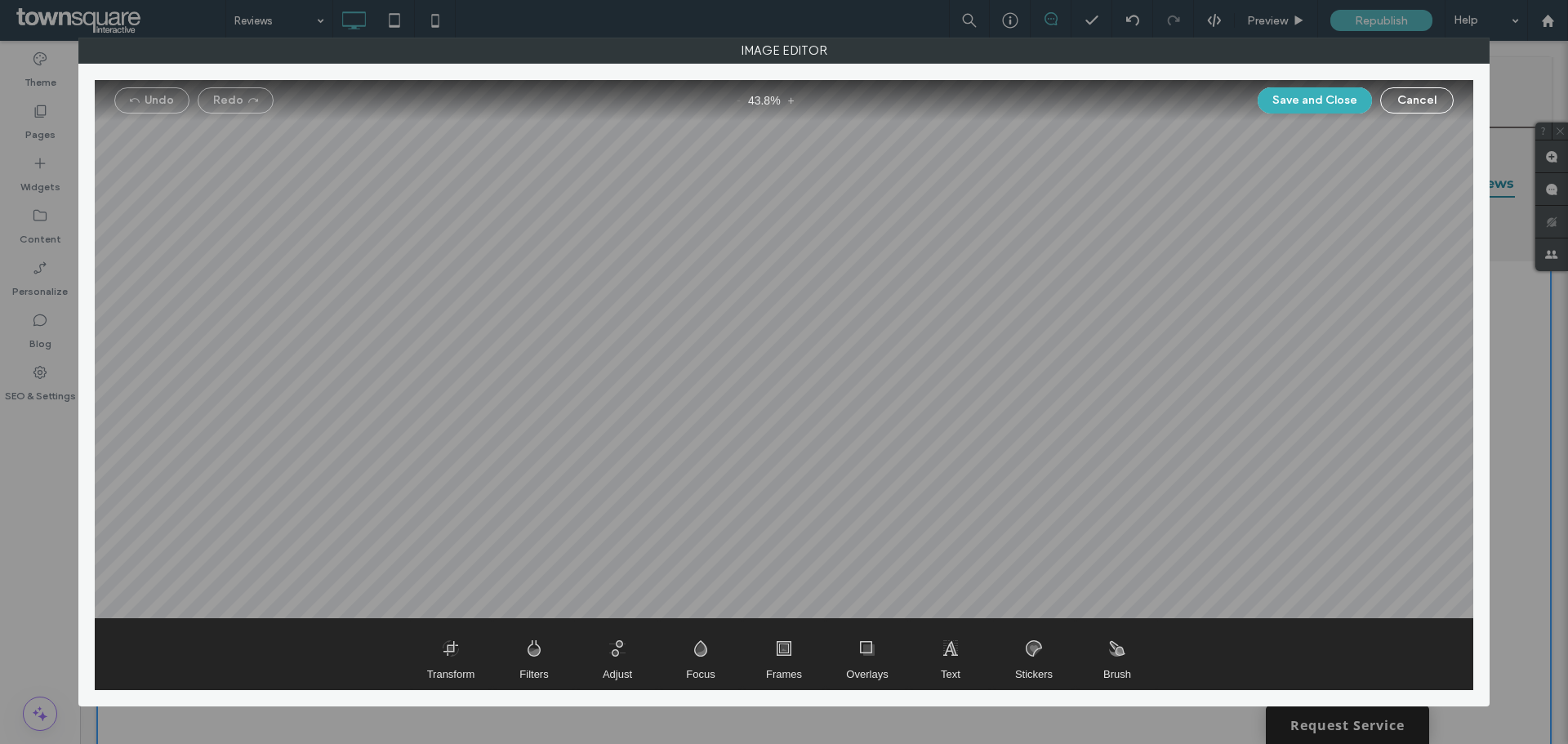
click at [1403, 105] on button "Cancel" at bounding box center [1417, 100] width 74 height 26
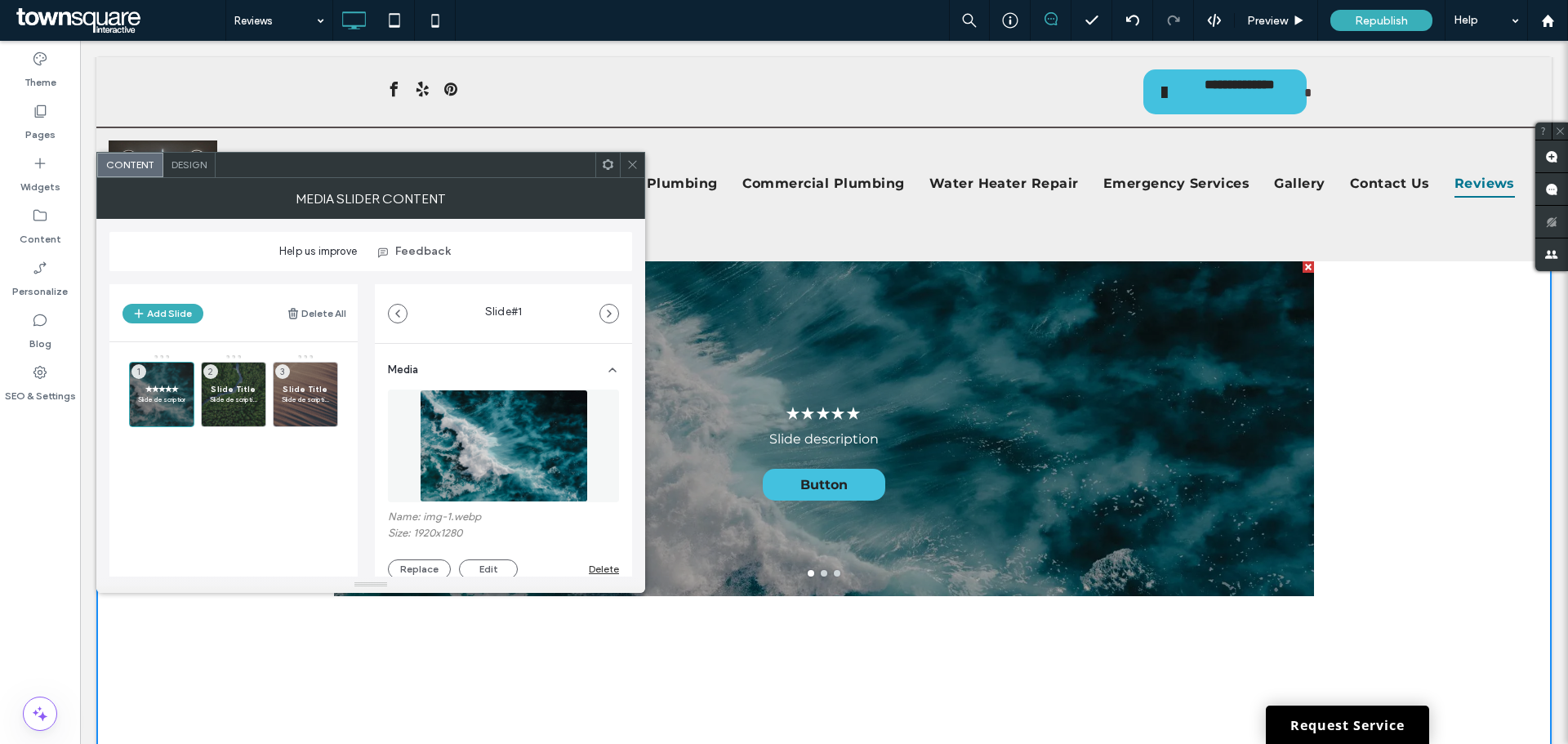
click at [203, 165] on span "Design" at bounding box center [189, 164] width 35 height 13
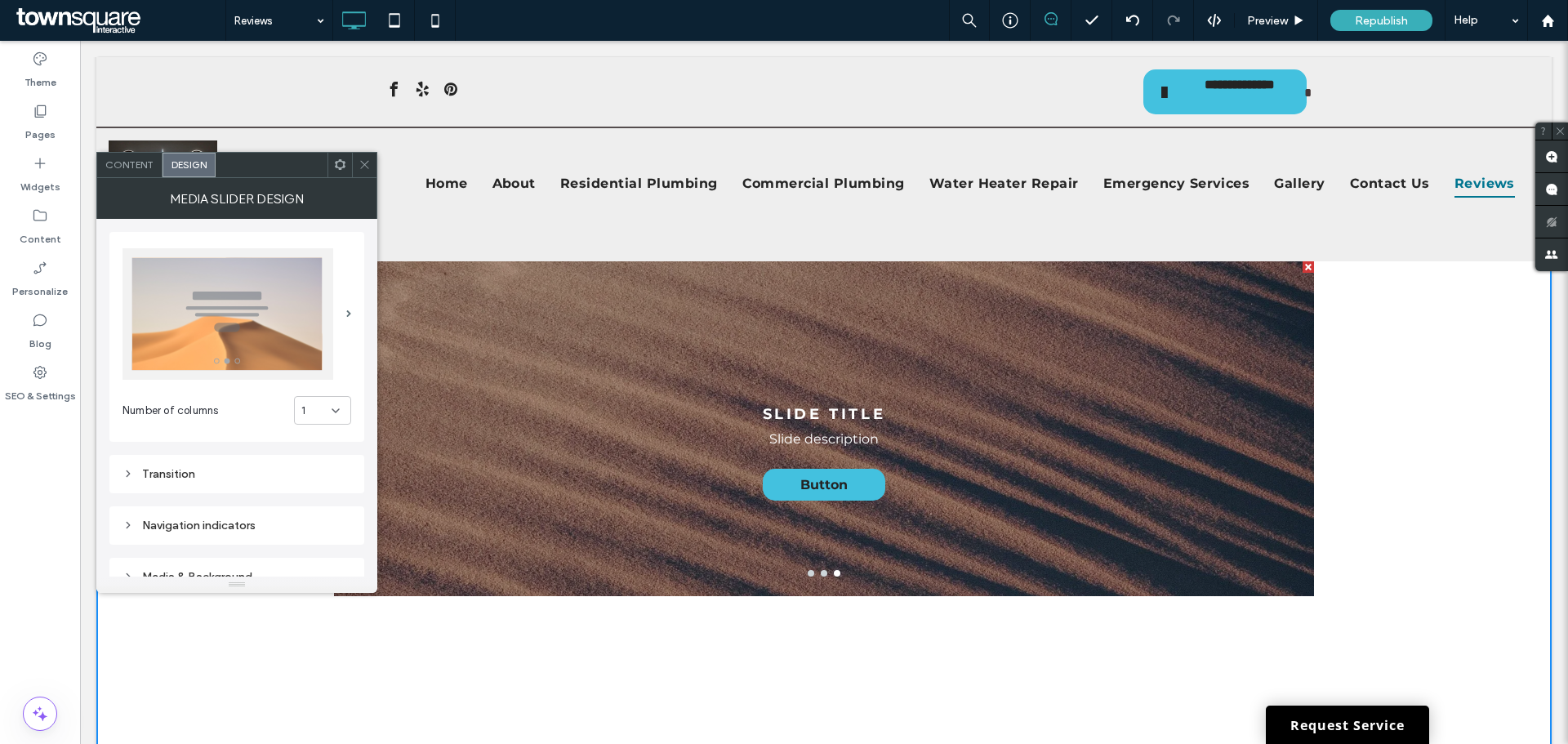
click at [137, 165] on span "Content" at bounding box center [130, 164] width 48 height 13
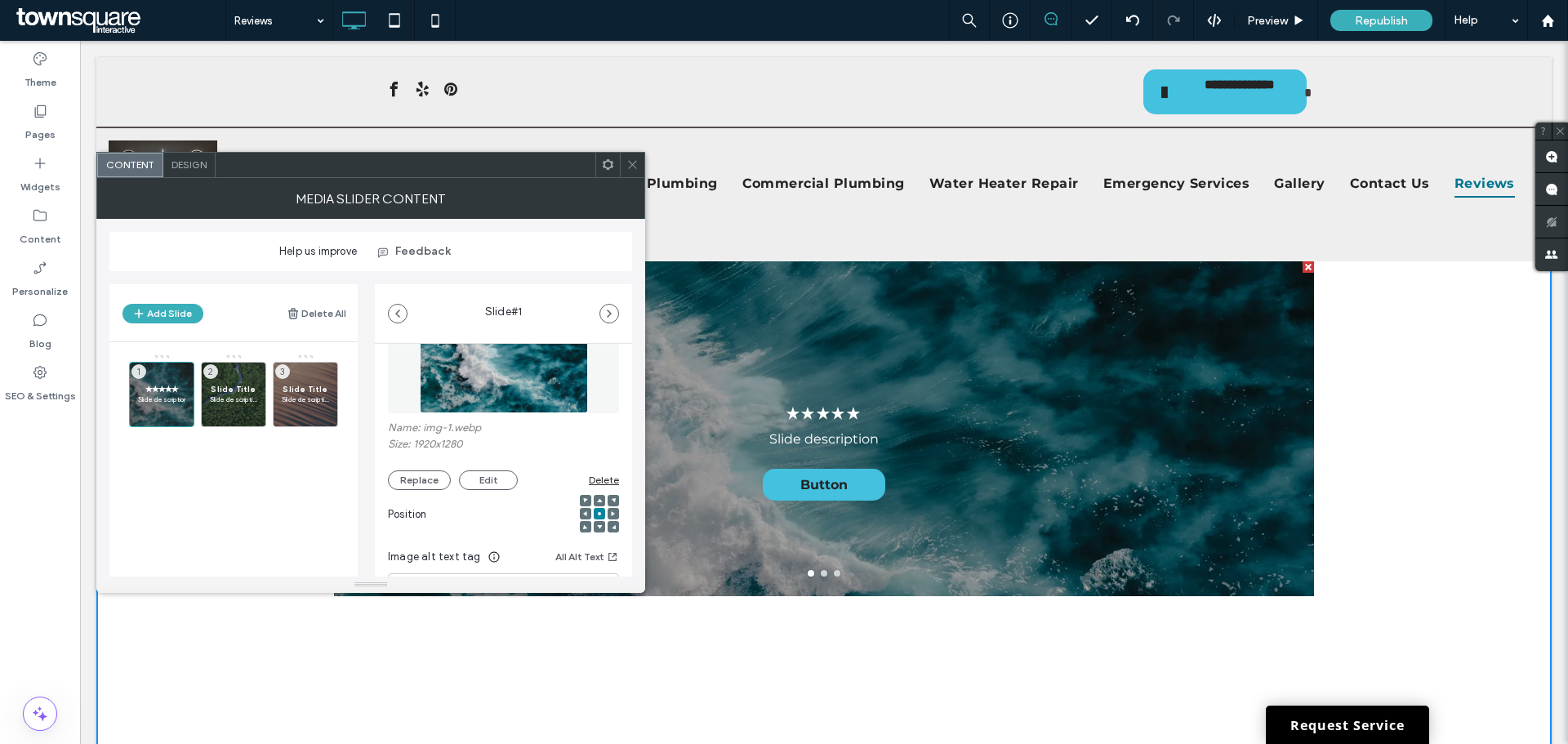
scroll to position [164, 0]
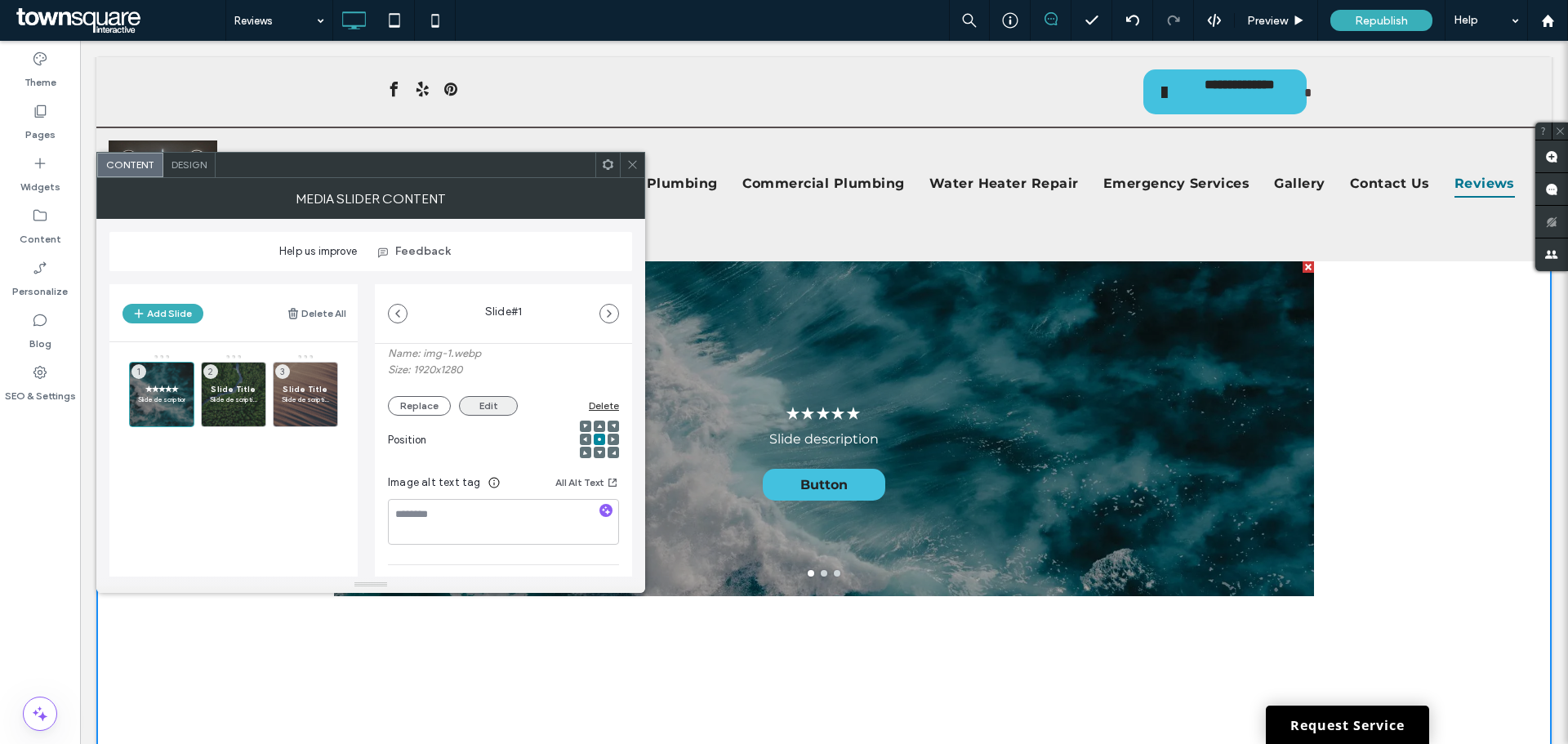
click at [494, 403] on button "Edit" at bounding box center [488, 405] width 59 height 19
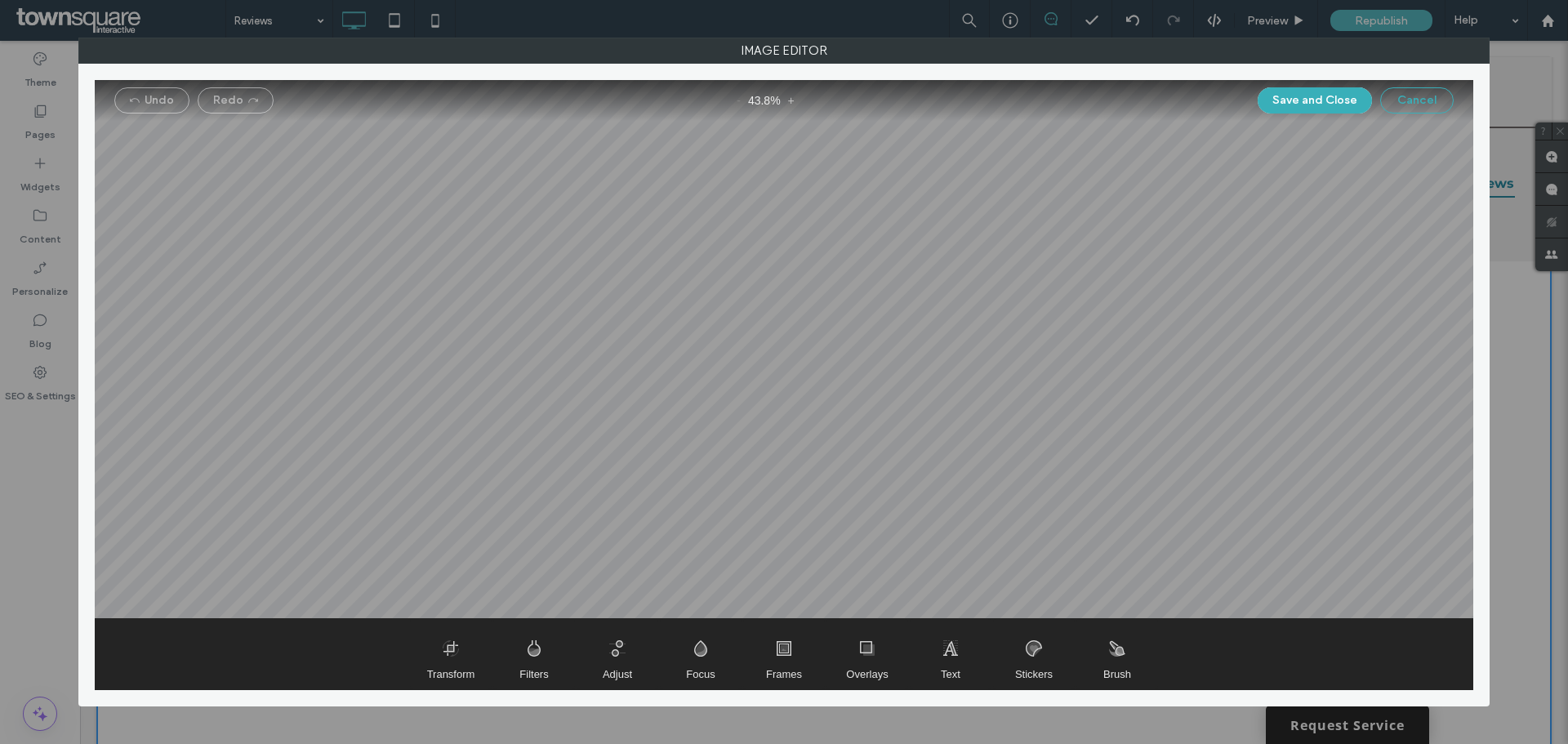
click at [1417, 97] on button "Cancel" at bounding box center [1417, 100] width 74 height 26
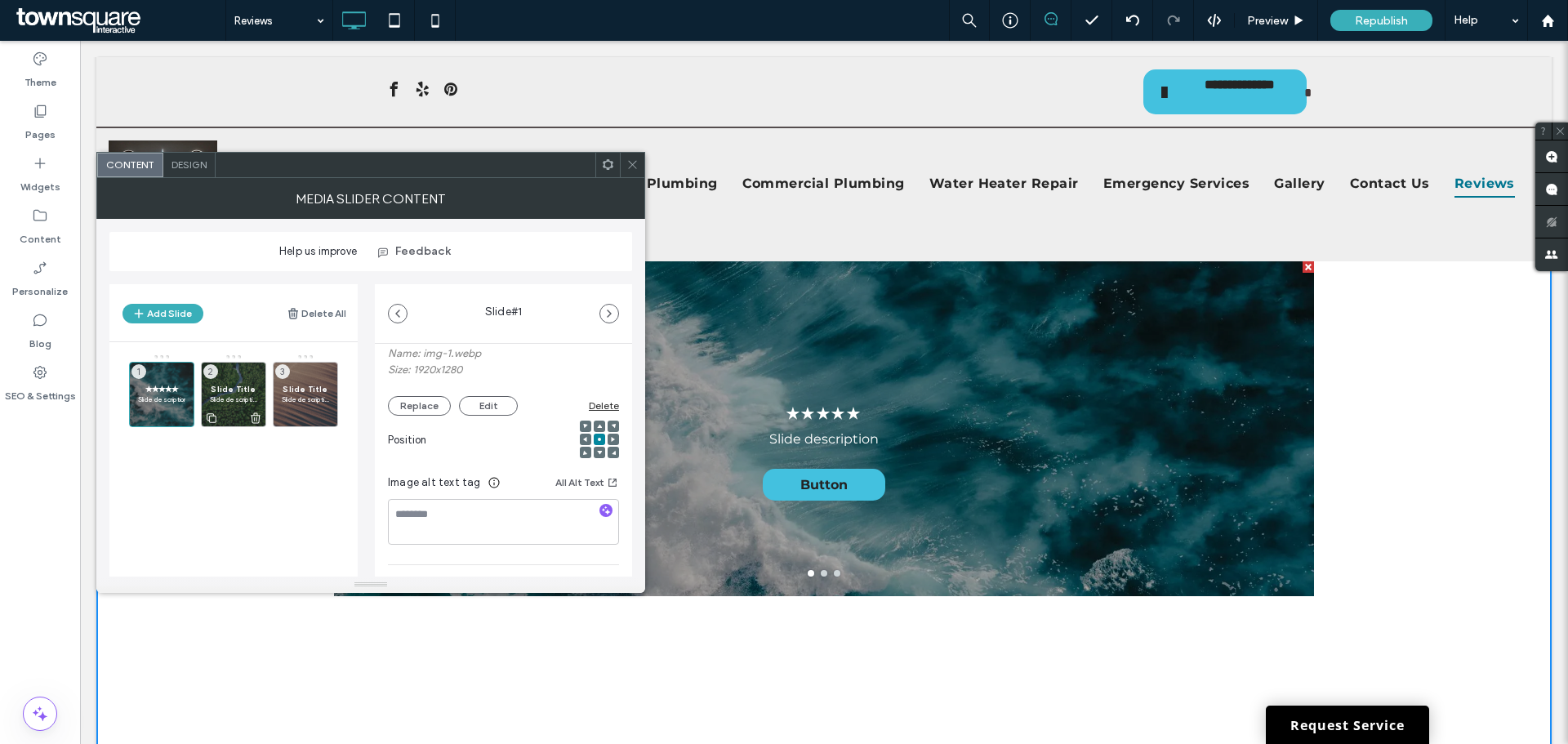
click at [230, 387] on span "Slide Title" at bounding box center [233, 388] width 47 height 11
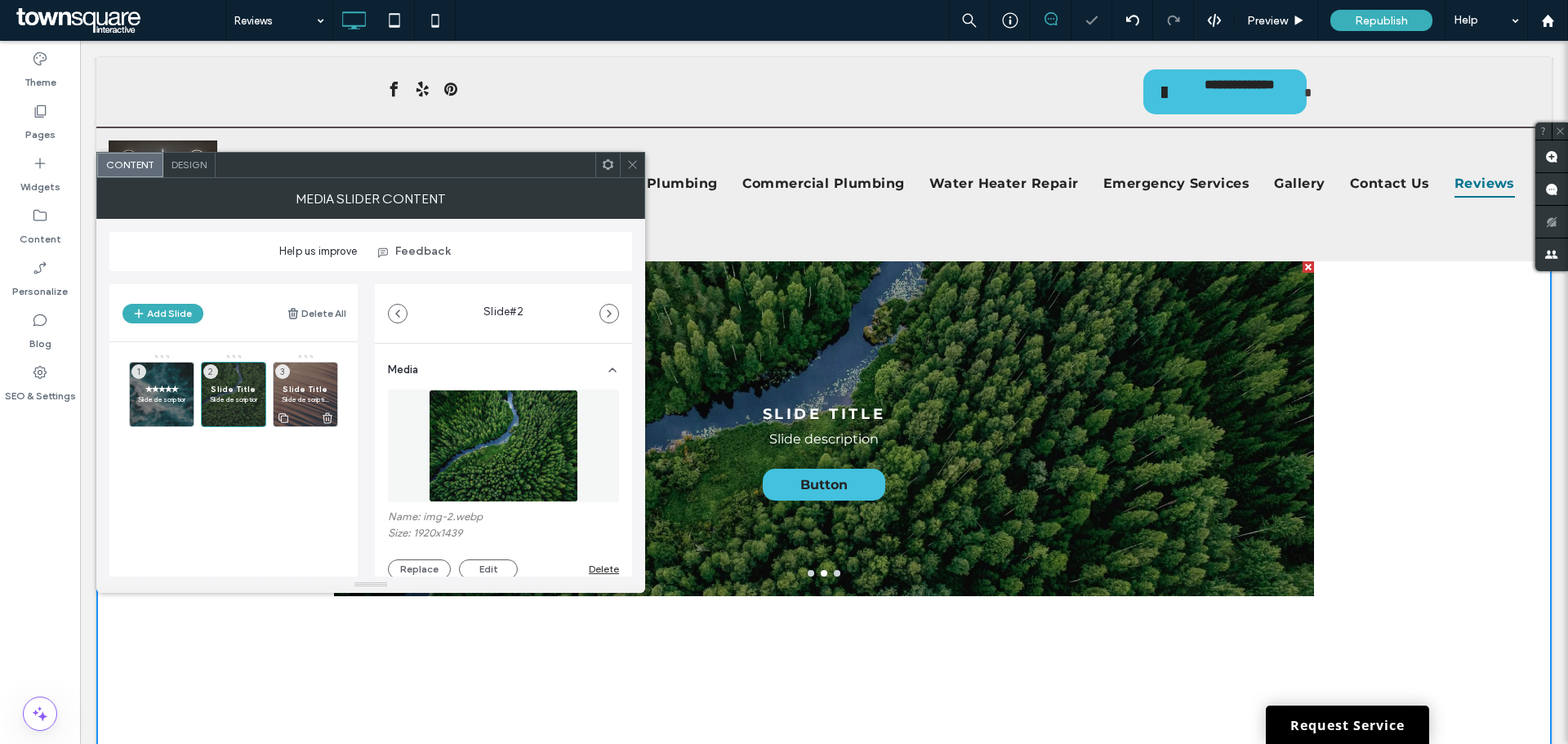
click at [293, 394] on span "Slide Title" at bounding box center [305, 388] width 47 height 11
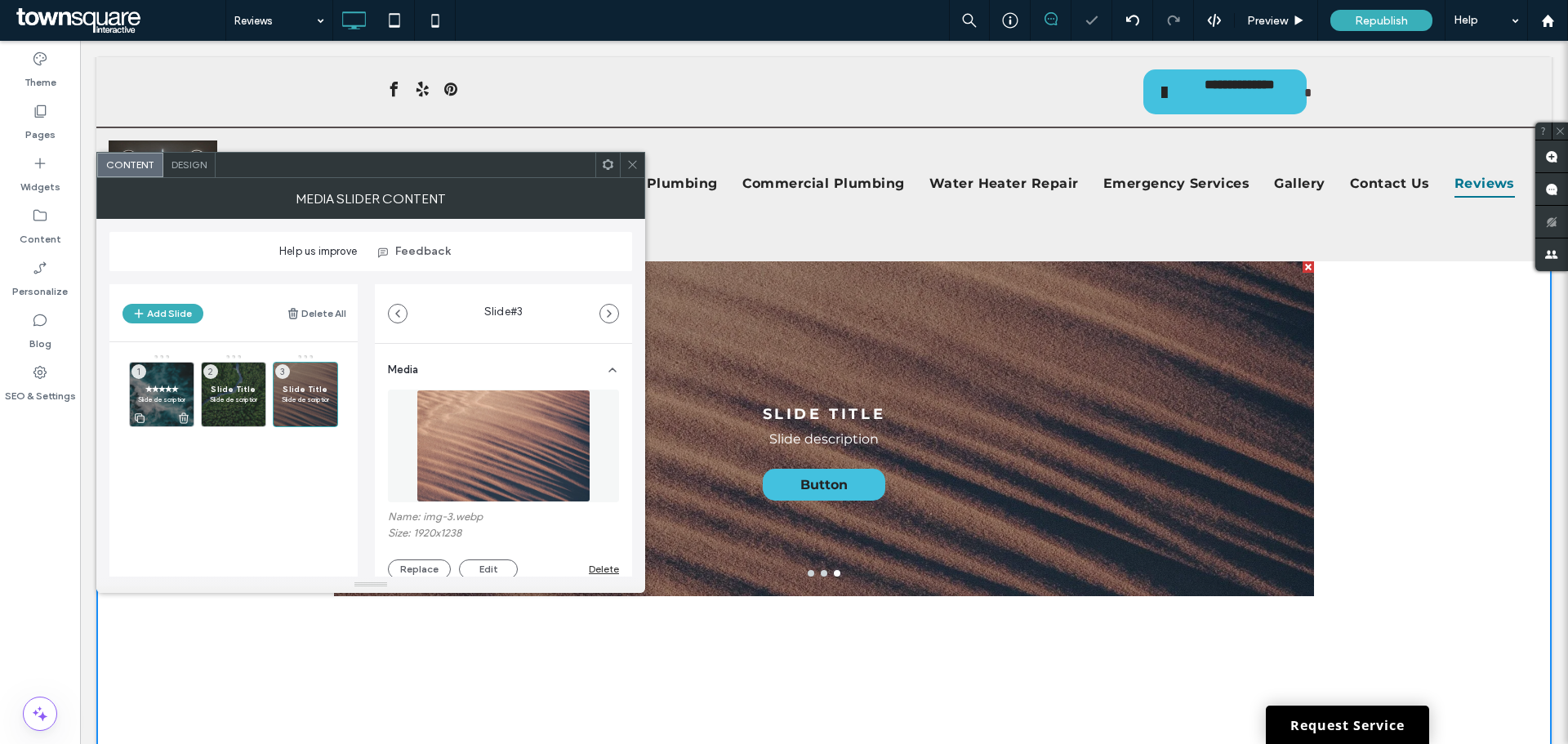
click at [163, 380] on div "✭✭✭✭✭ Slide description 1" at bounding box center [161, 394] width 65 height 65
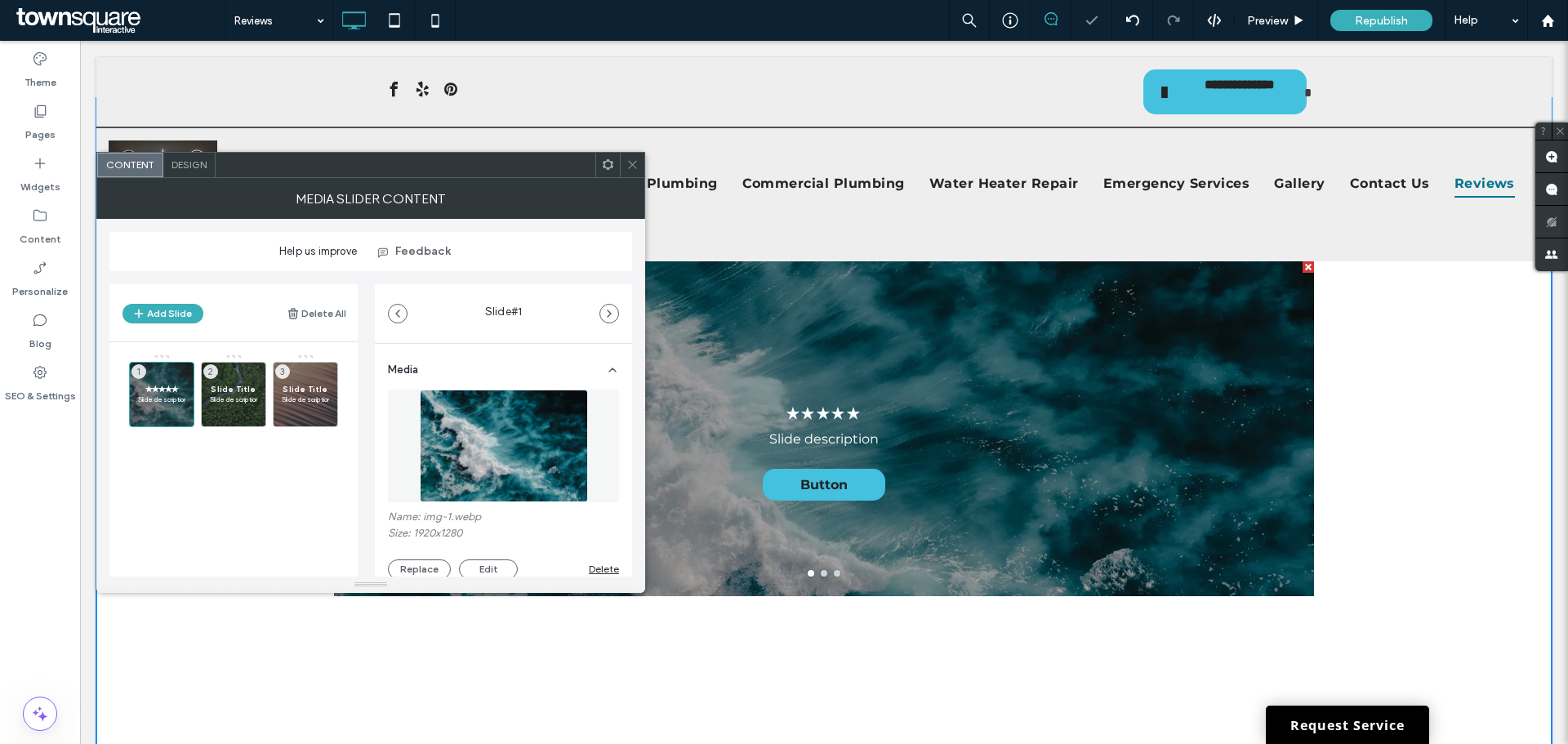
click at [702, 357] on div "✭✭✭✭✭ Slide description Button Button" at bounding box center [824, 439] width 980 height 257
click at [493, 449] on img at bounding box center [504, 445] width 168 height 112
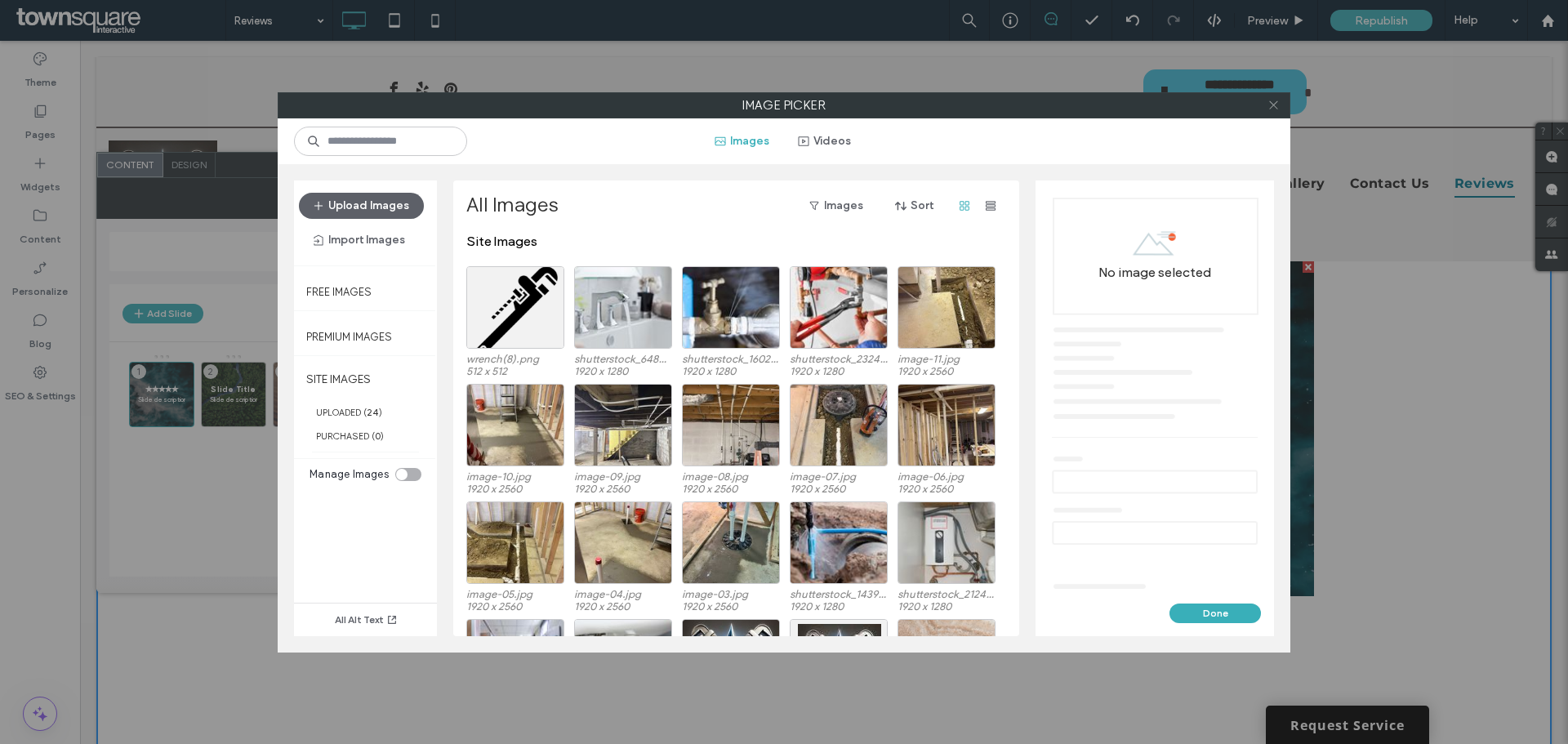
click at [1270, 102] on use at bounding box center [1273, 105] width 8 height 8
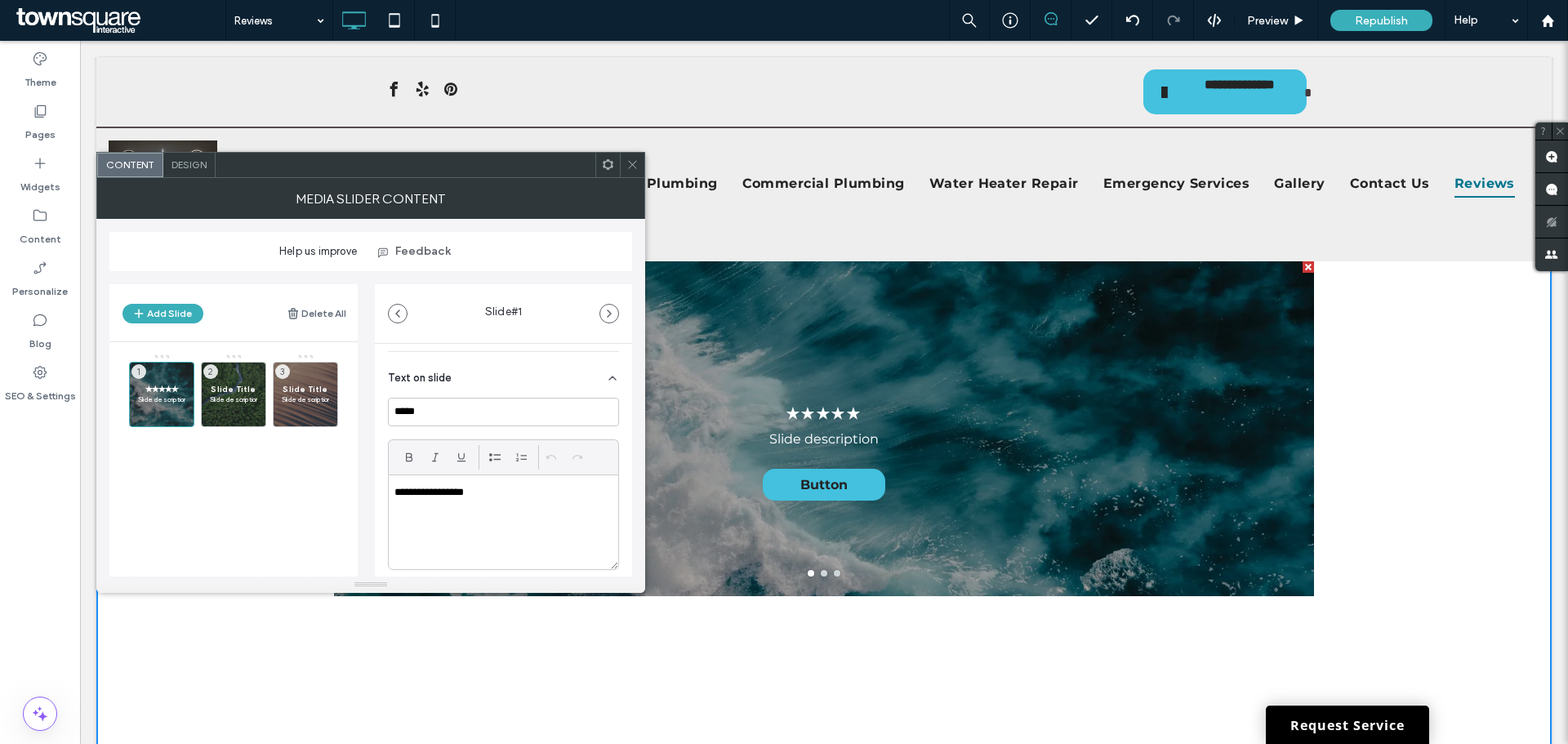
scroll to position [501, 0]
click at [467, 383] on div "**********" at bounding box center [503, 397] width 229 height 94
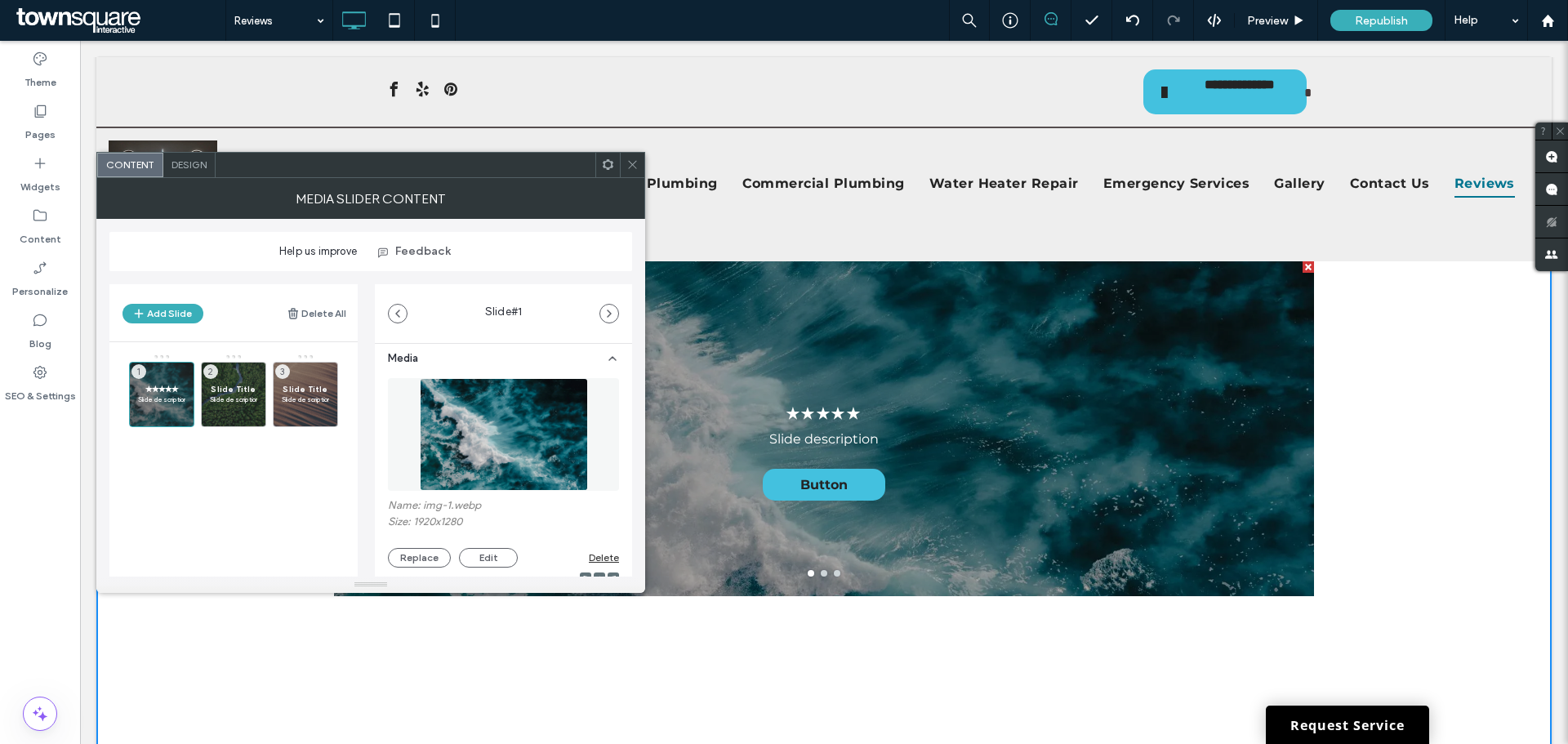
scroll to position [0, 0]
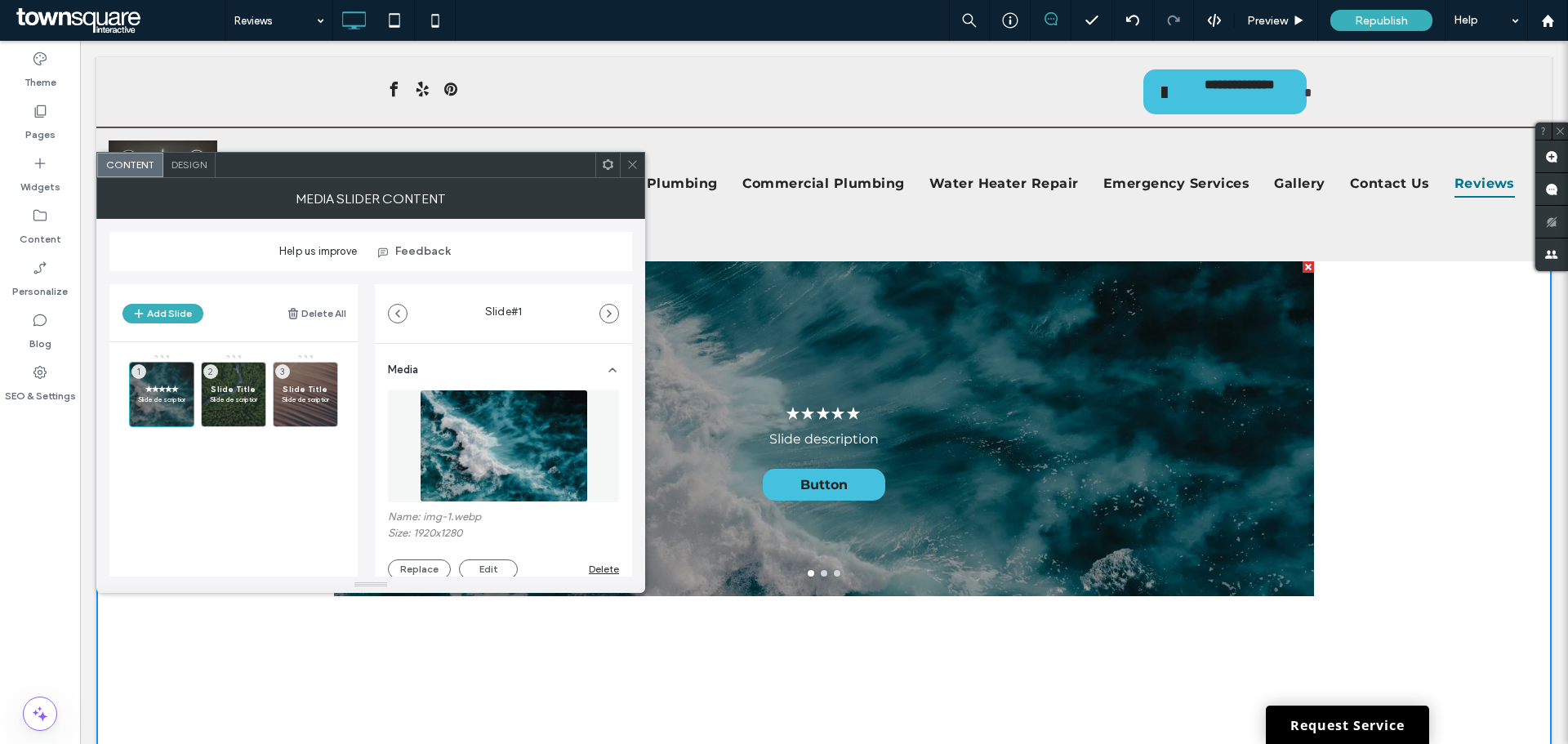
click at [473, 426] on img at bounding box center [504, 445] width 168 height 112
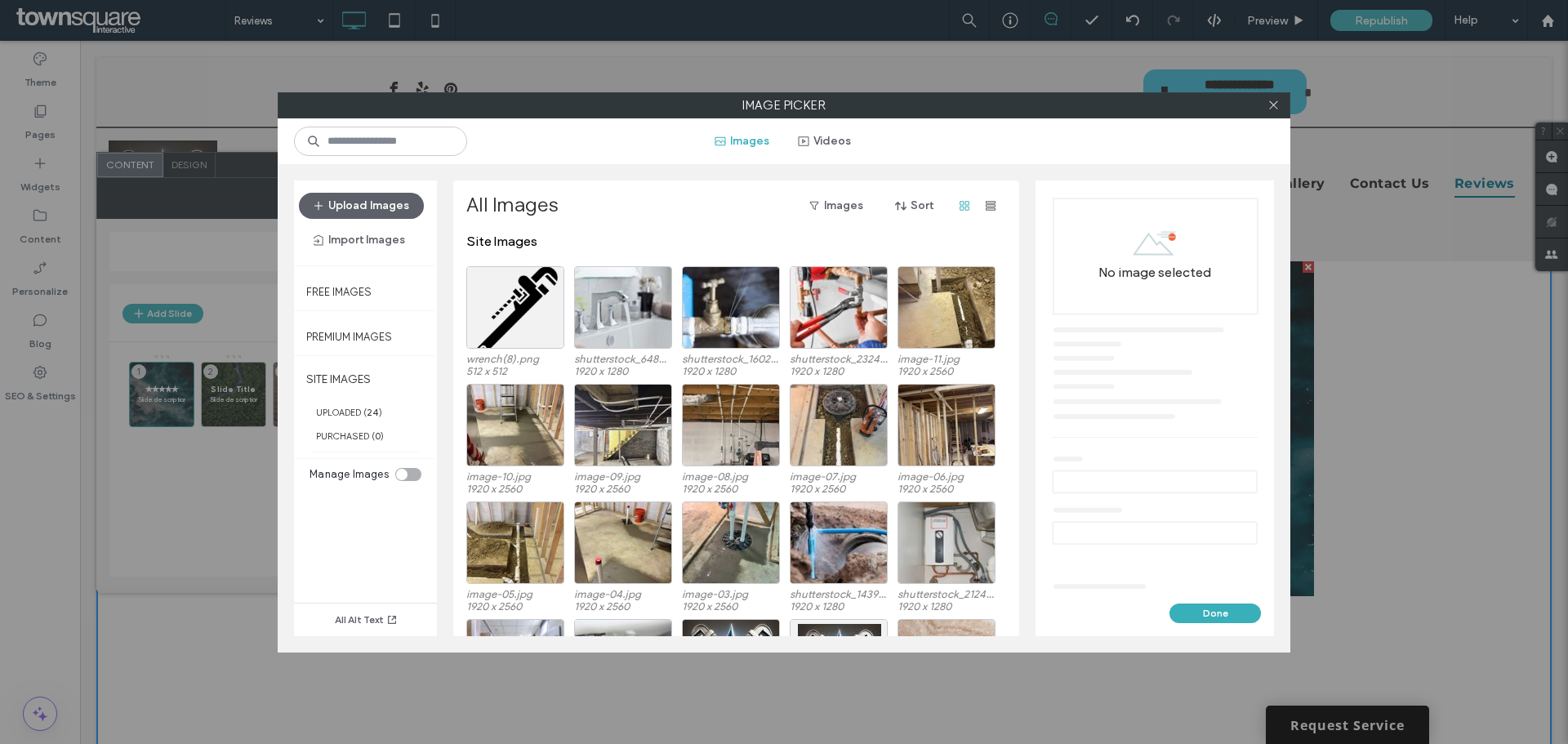
click at [1265, 106] on div at bounding box center [1272, 104] width 24 height 24
click at [1282, 105] on div at bounding box center [1272, 104] width 24 height 24
click at [1269, 104] on icon at bounding box center [1273, 104] width 13 height 13
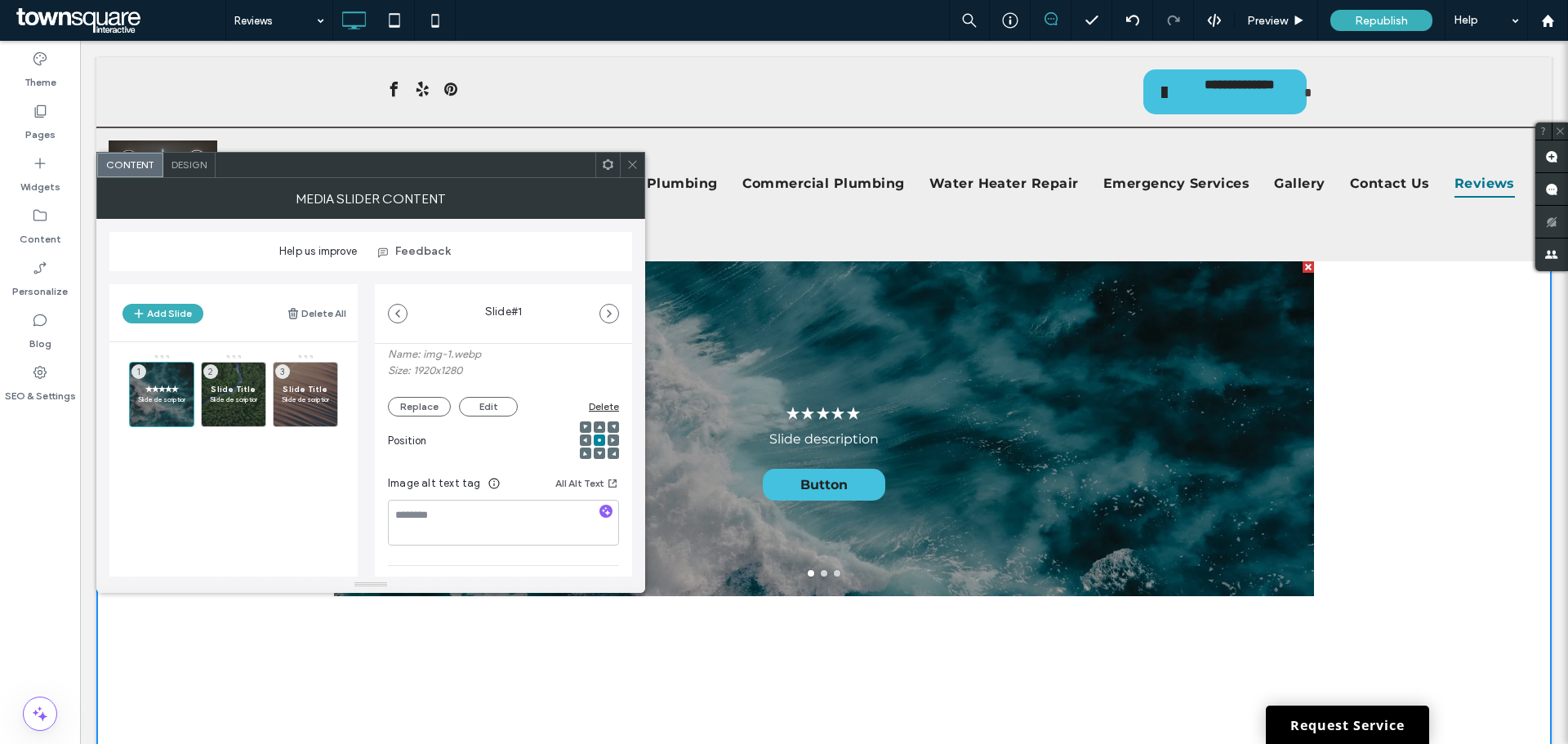
scroll to position [164, 0]
click at [698, 393] on div "✭✭✭✭✭ Slide description Button Button" at bounding box center [824, 439] width 980 height 257
click at [477, 508] on textarea at bounding box center [503, 521] width 231 height 45
click at [441, 519] on textarea at bounding box center [503, 521] width 231 height 45
paste textarea "**********"
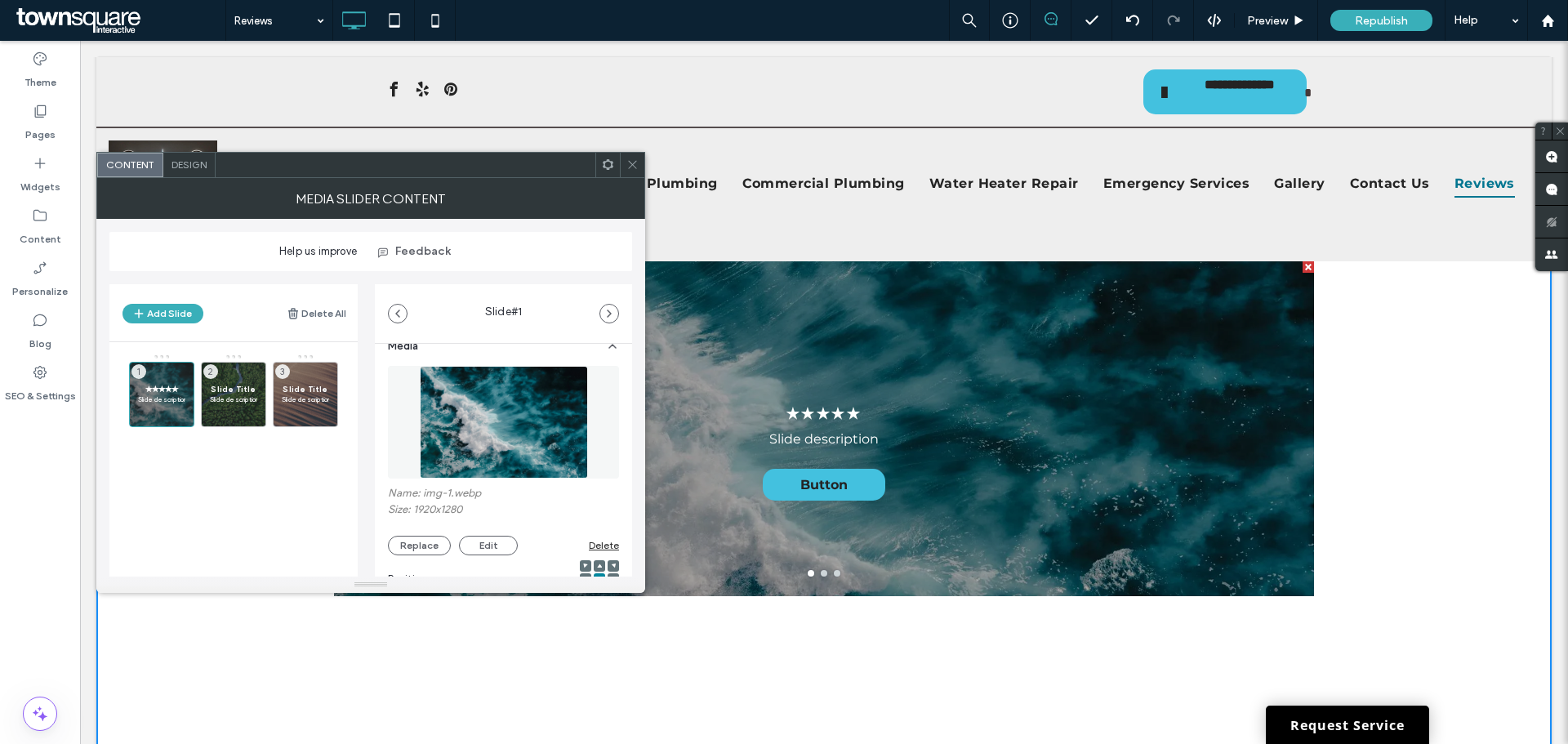
scroll to position [0, 0]
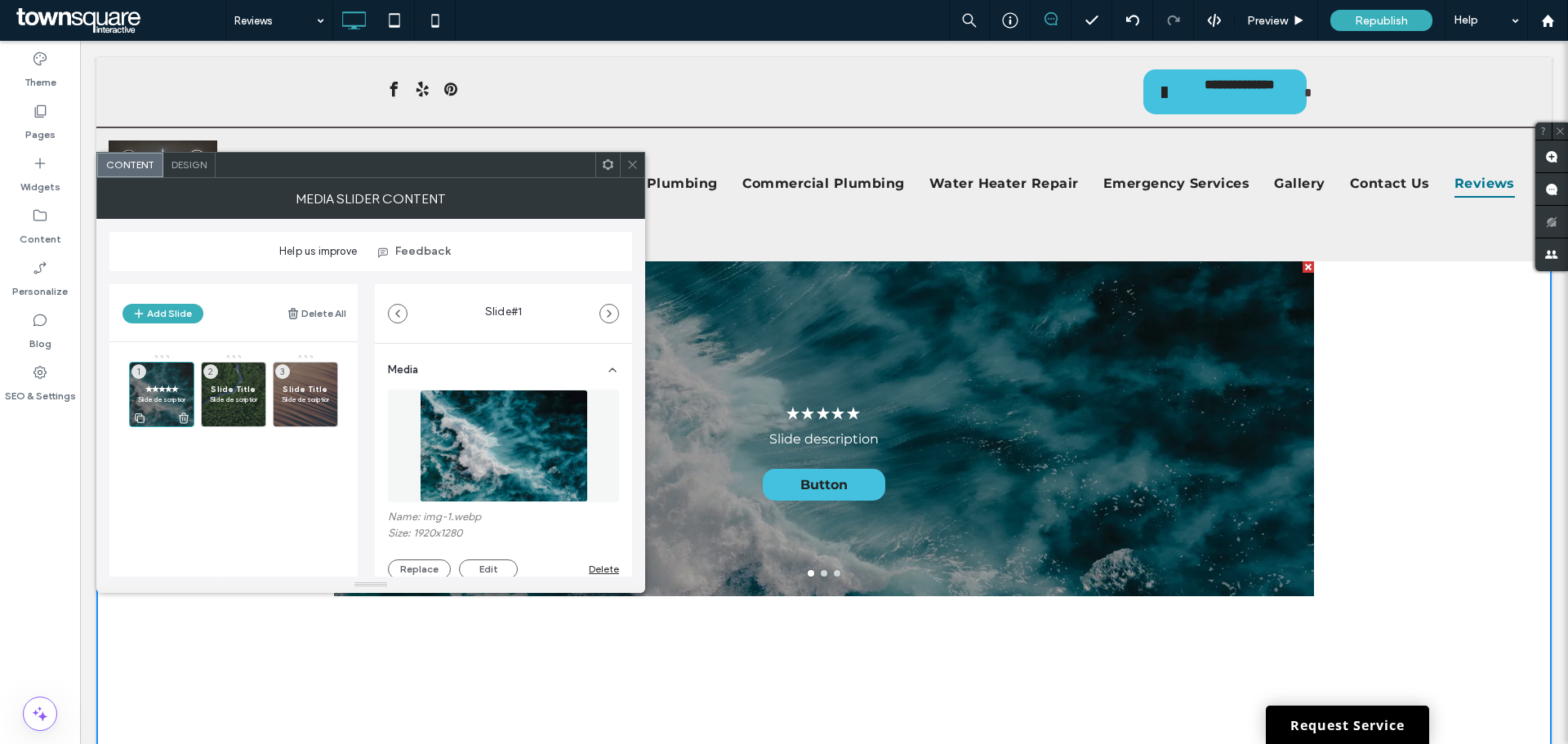
type textarea "**********"
click at [159, 375] on div "✭✭✭✭✭ Slide description 1" at bounding box center [161, 394] width 65 height 65
click at [187, 176] on div "Design" at bounding box center [190, 164] width 52 height 24
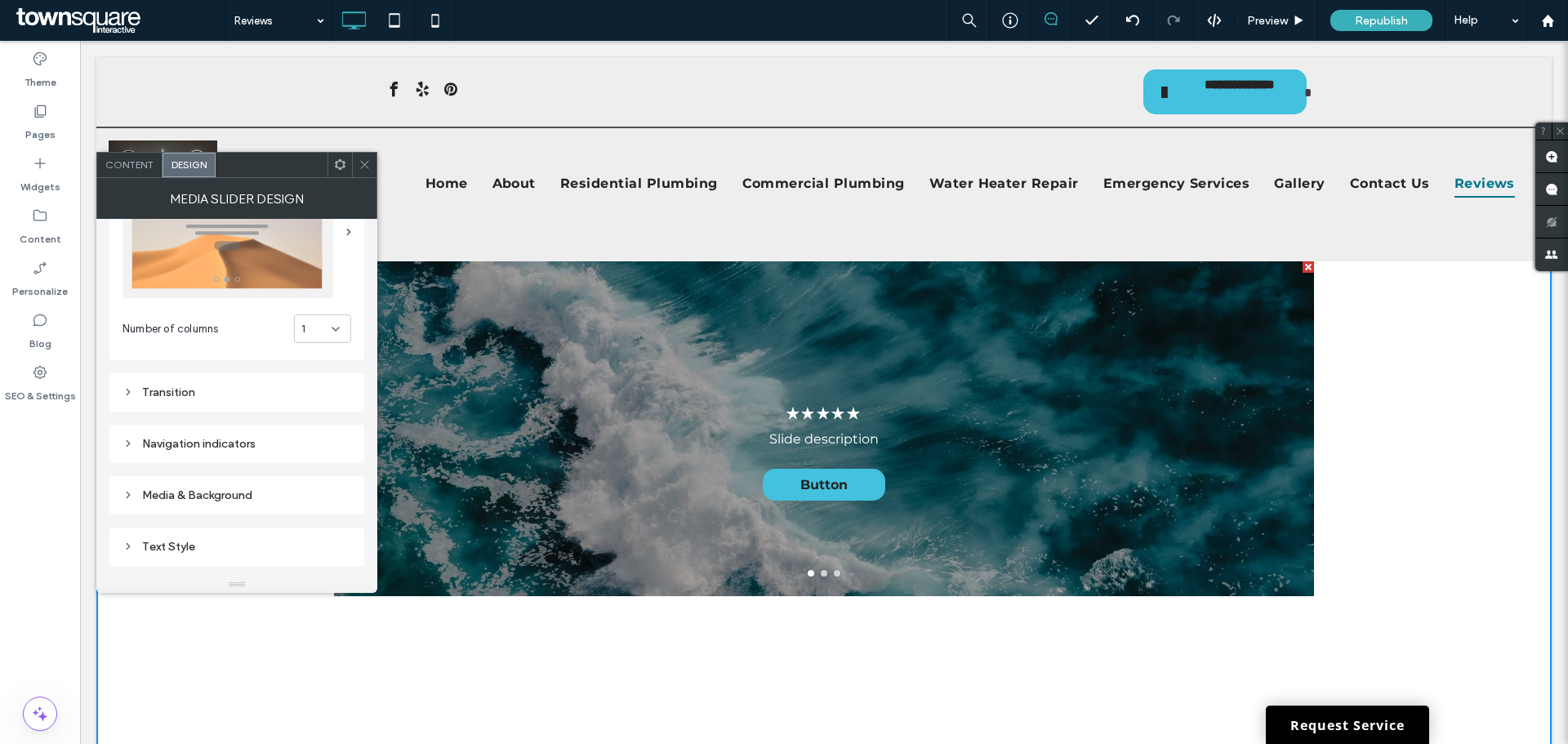
scroll to position [164, 0]
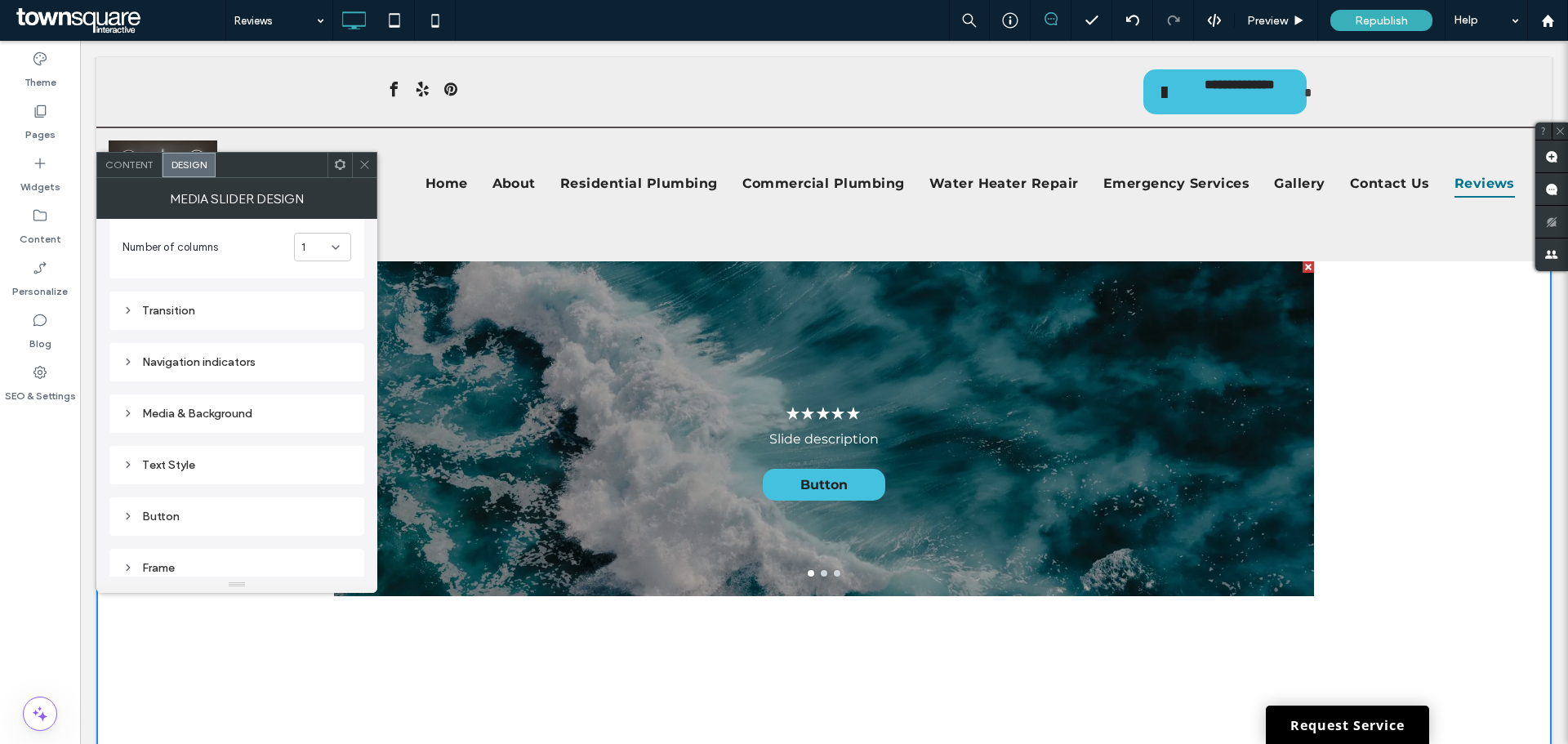
click at [235, 411] on div "Media & Background" at bounding box center [237, 413] width 228 height 14
click at [130, 404] on div "Media & Background" at bounding box center [237, 413] width 228 height 22
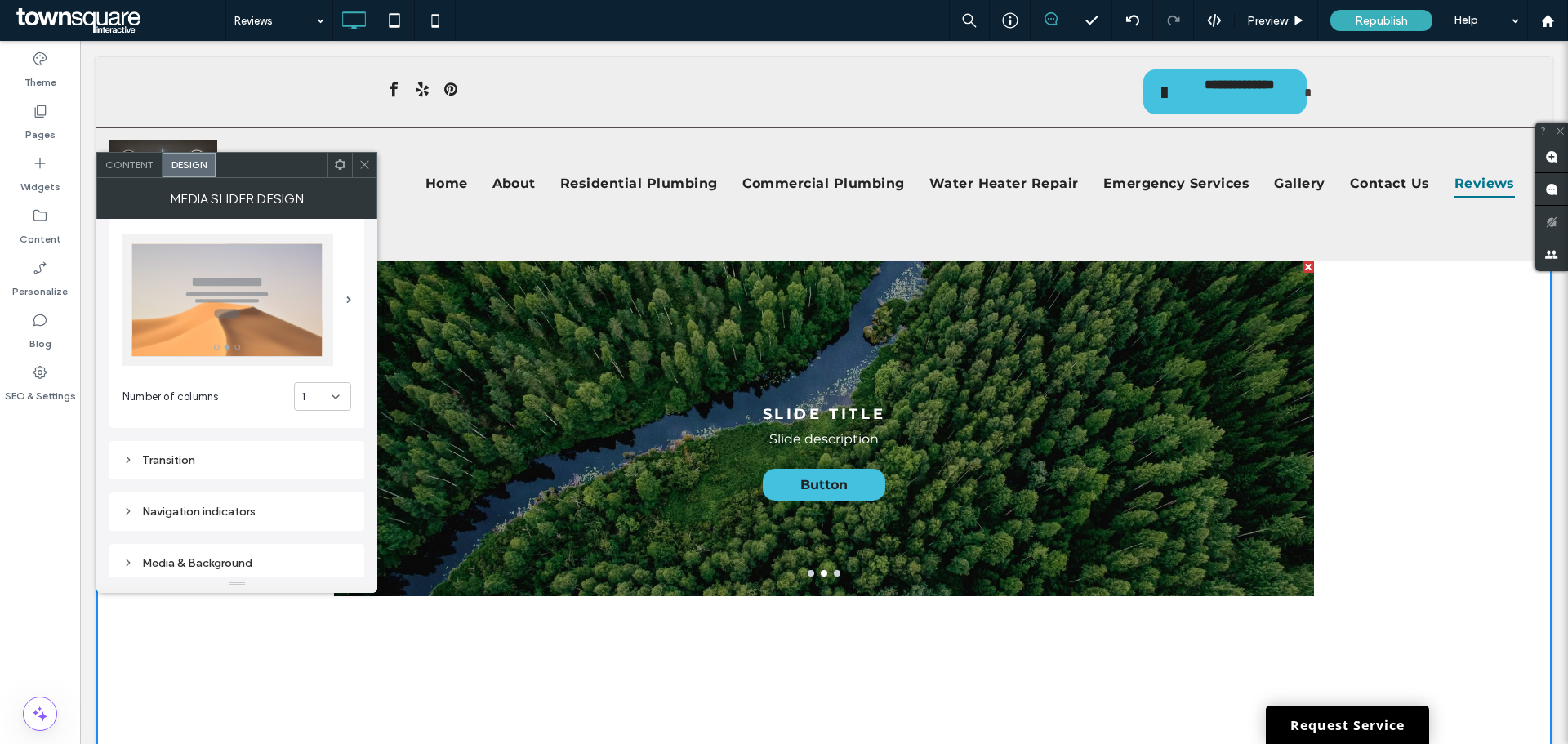
scroll to position [0, 0]
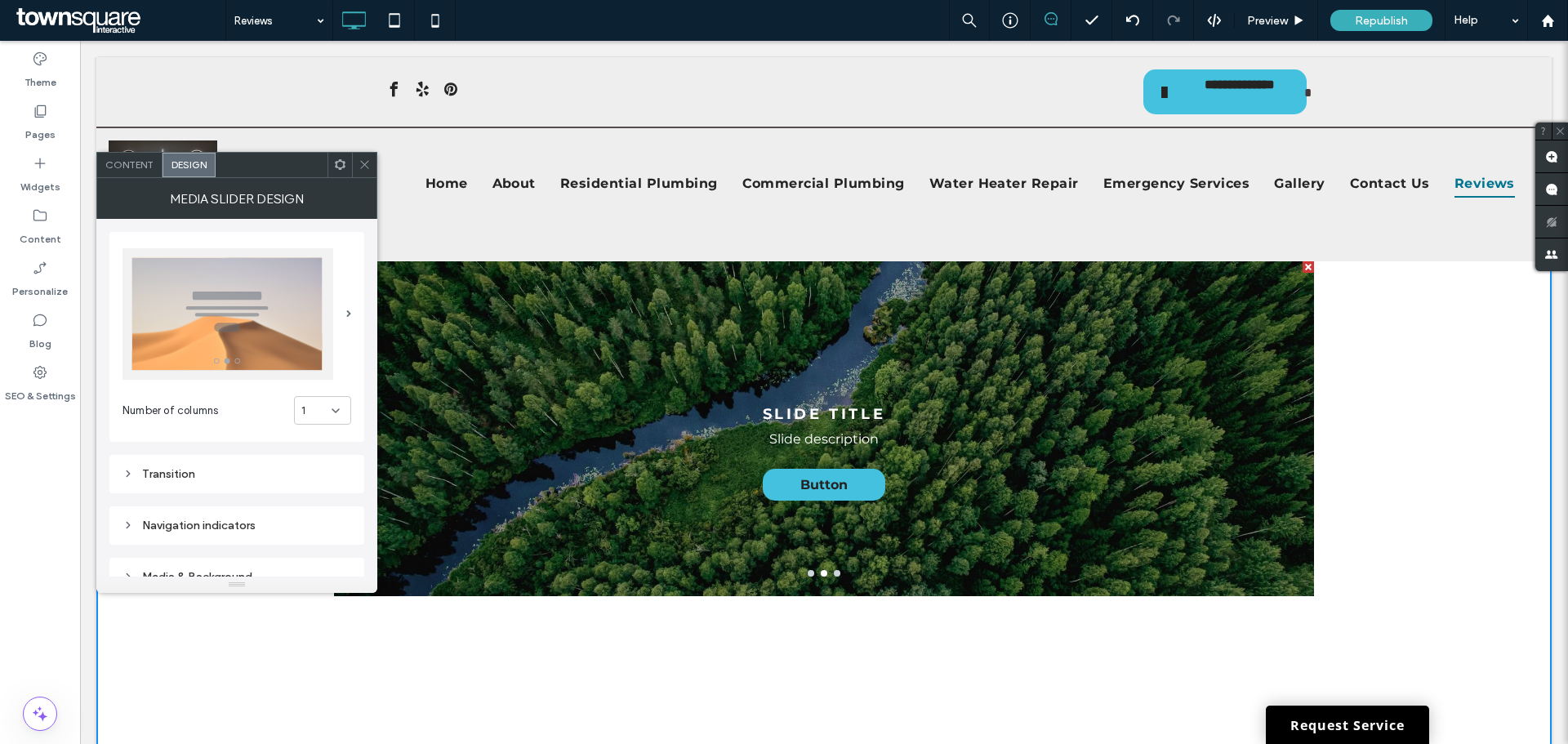
click at [136, 169] on span "Content" at bounding box center [130, 164] width 48 height 13
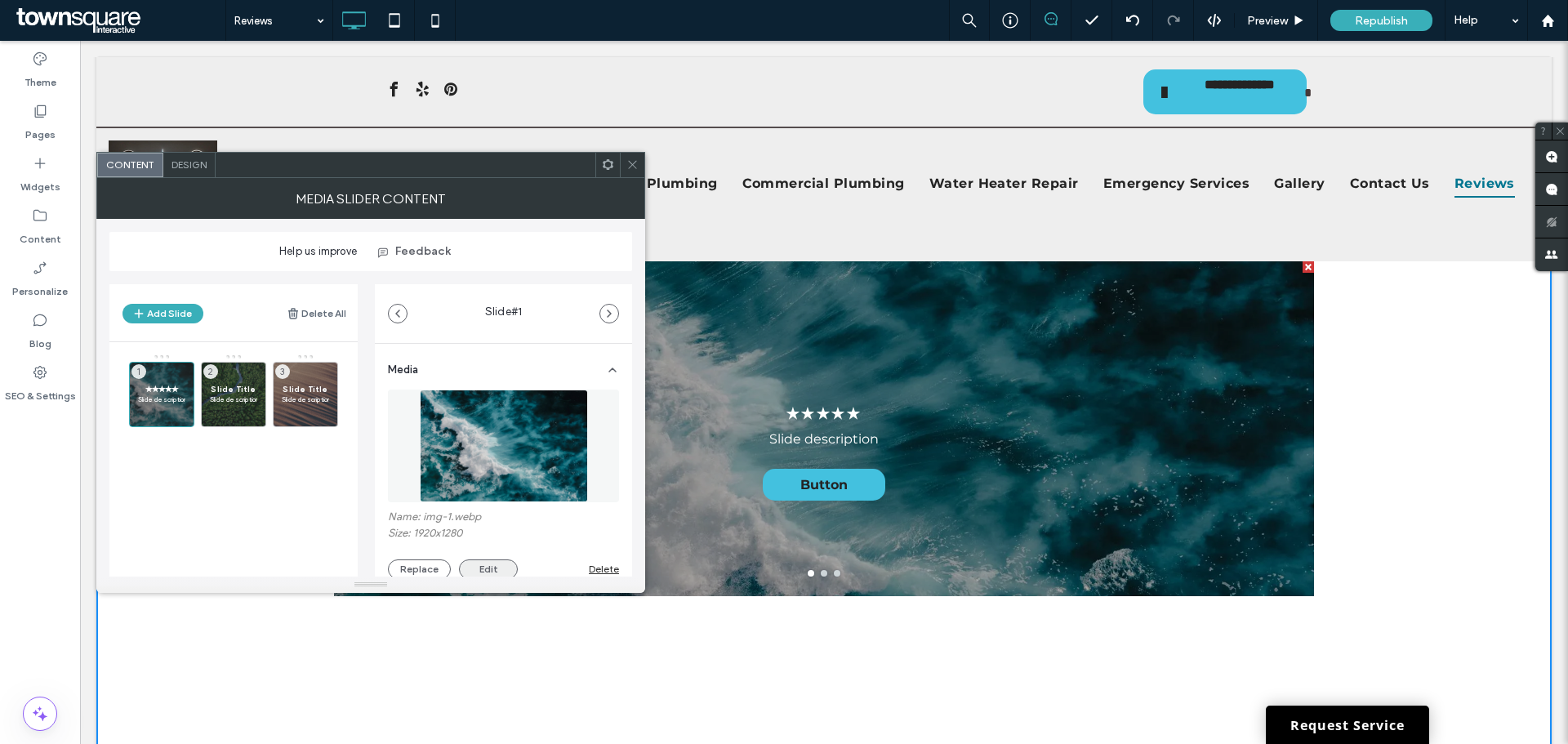
click at [499, 571] on button "Edit" at bounding box center [488, 569] width 59 height 19
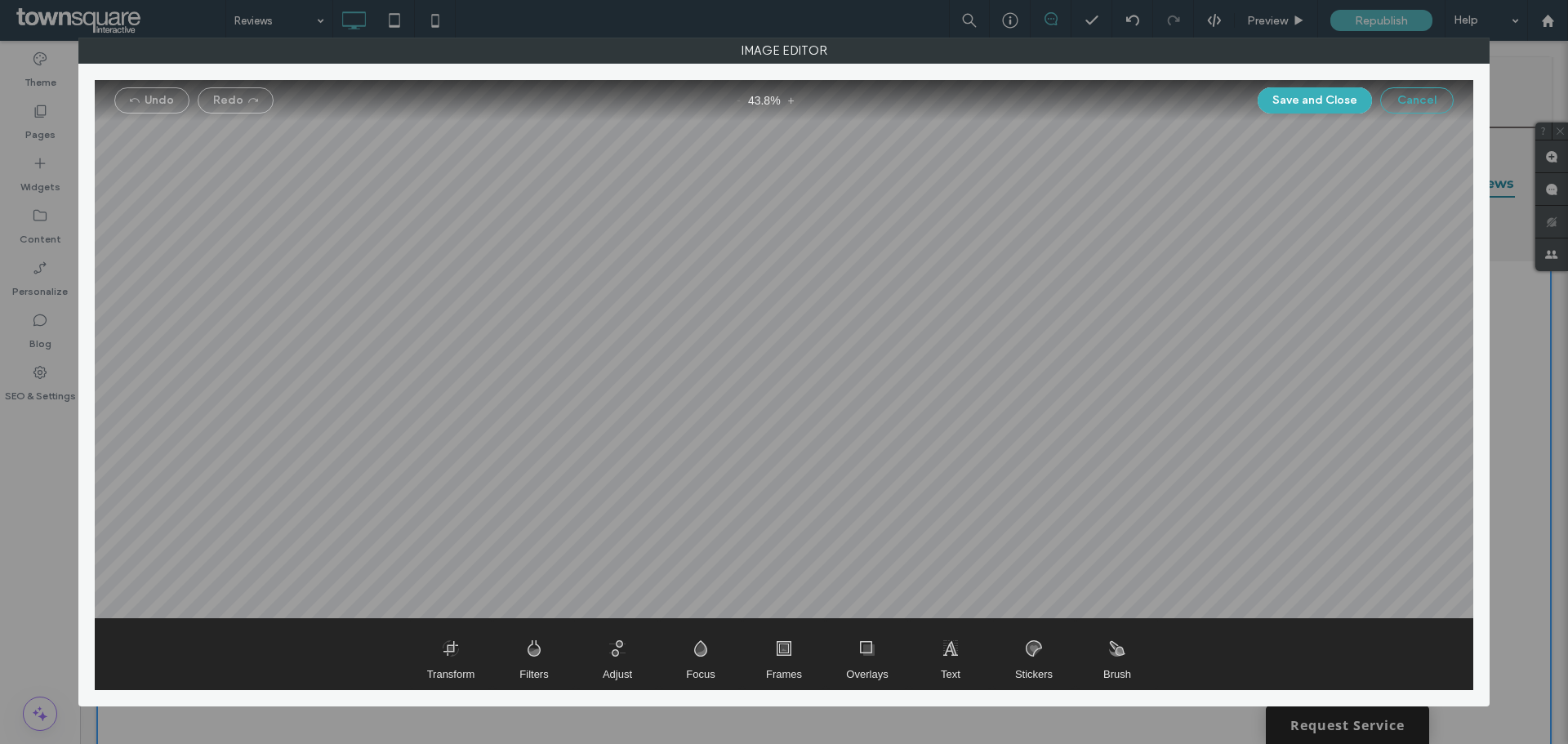
click at [1410, 101] on button "Cancel" at bounding box center [1417, 100] width 74 height 26
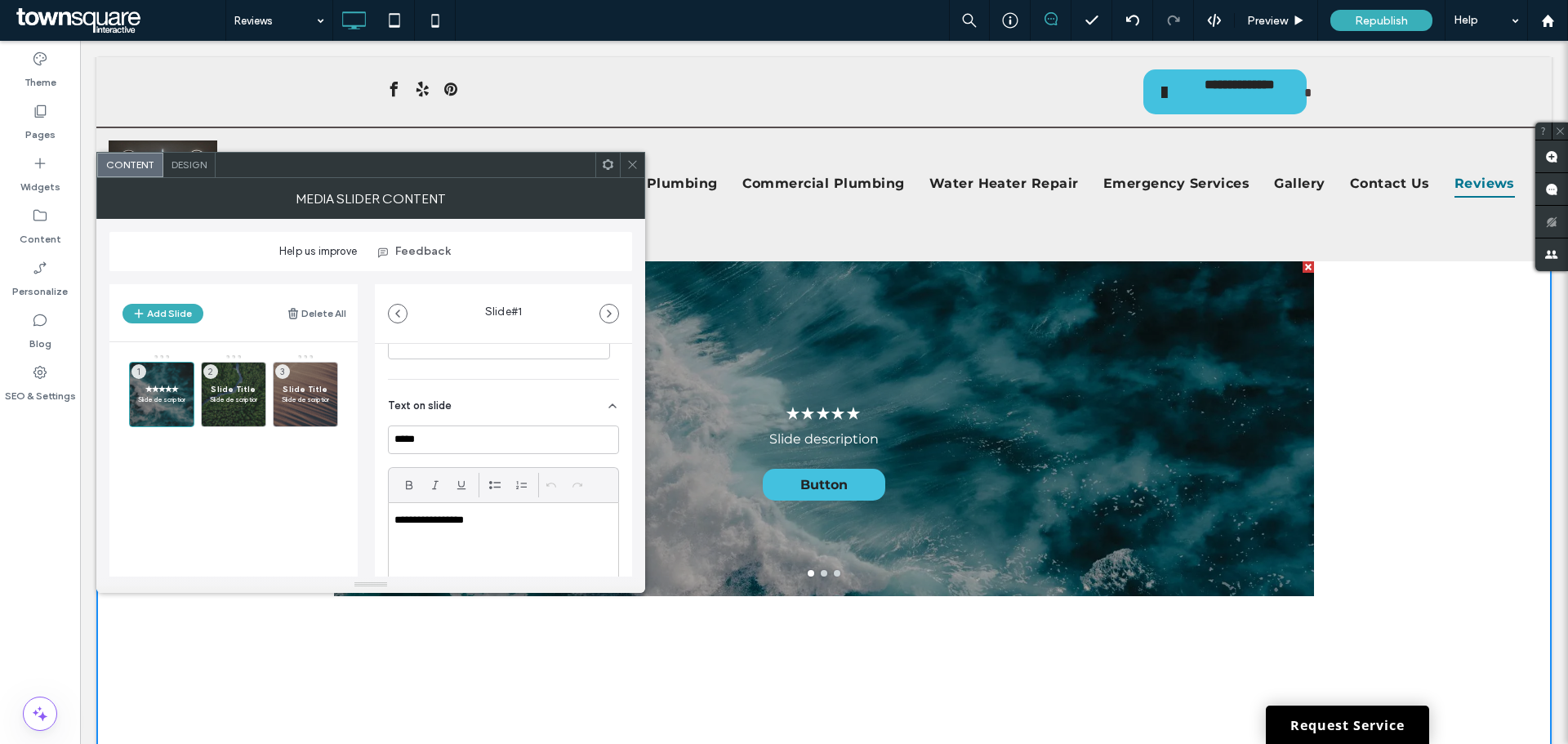
scroll to position [207, 0]
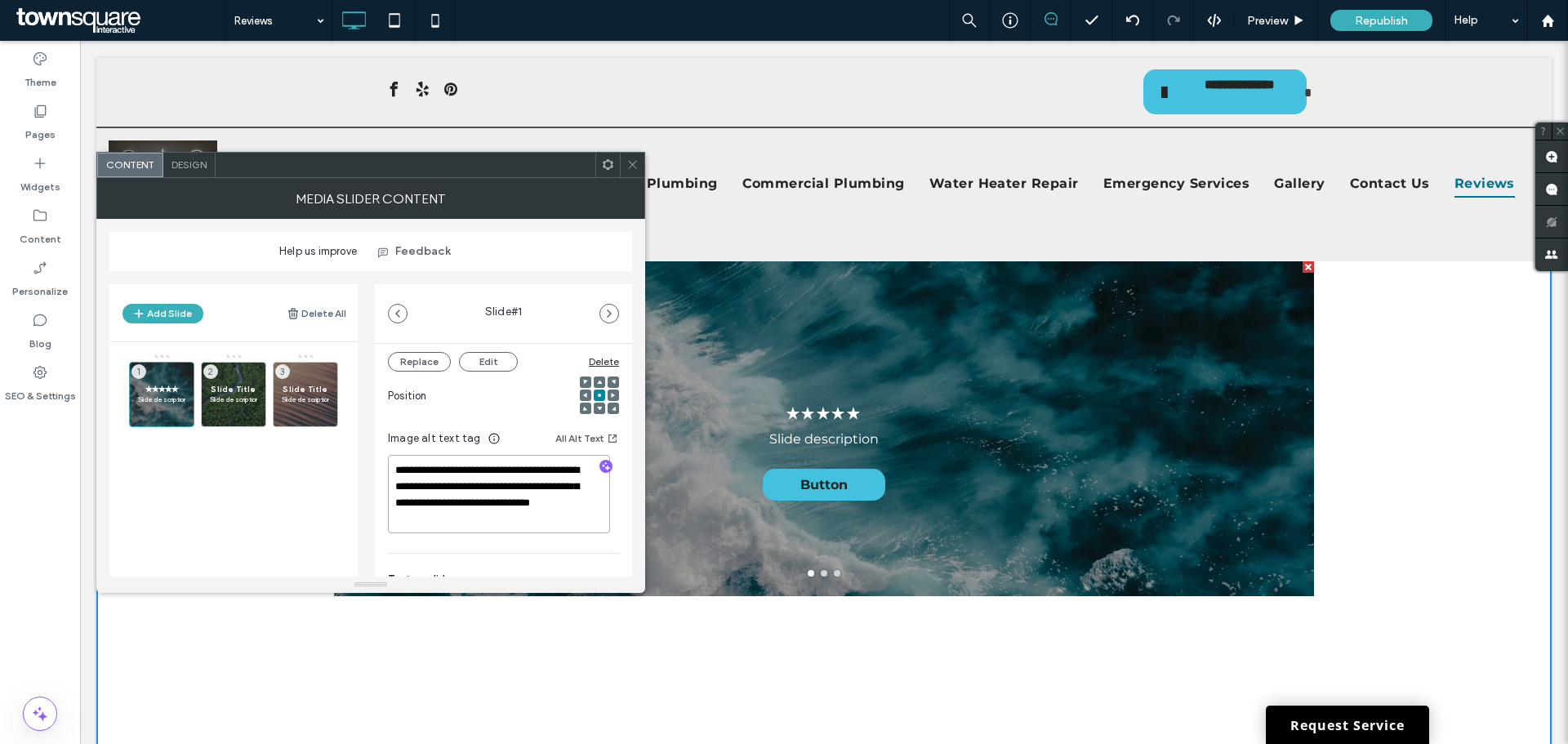
click at [528, 512] on textarea "**********" at bounding box center [498, 493] width 222 height 78
drag, startPoint x: 559, startPoint y: 517, endPoint x: 378, endPoint y: 462, distance: 189.2
click at [379, 462] on div "**********" at bounding box center [503, 550] width 257 height 826
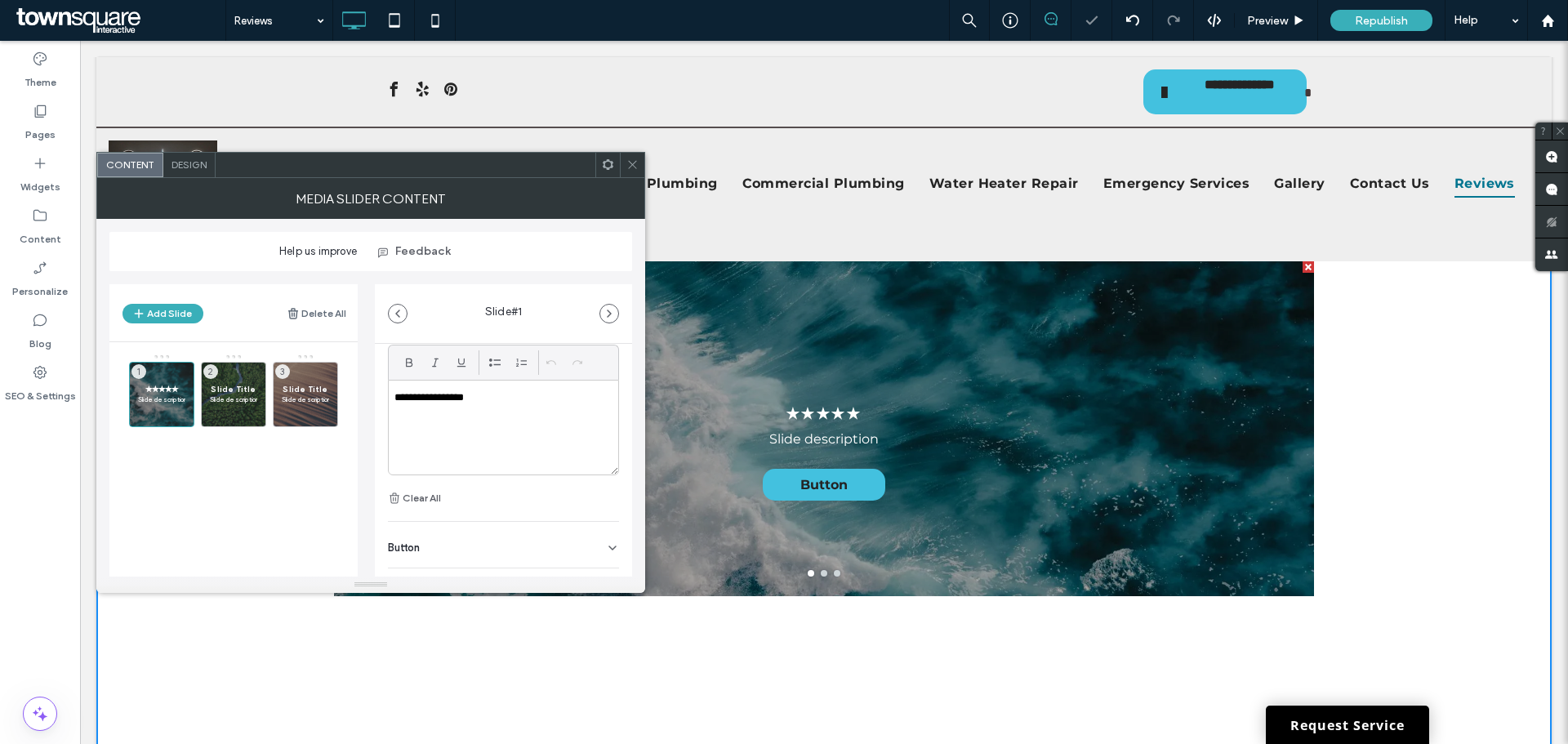
scroll to position [532, 0]
click at [456, 404] on div "**********" at bounding box center [503, 397] width 229 height 94
click at [455, 402] on div "**********" at bounding box center [503, 397] width 229 height 94
click at [454, 403] on div "**********" at bounding box center [503, 397] width 229 height 94
click at [454, 404] on div "**********" at bounding box center [503, 397] width 229 height 94
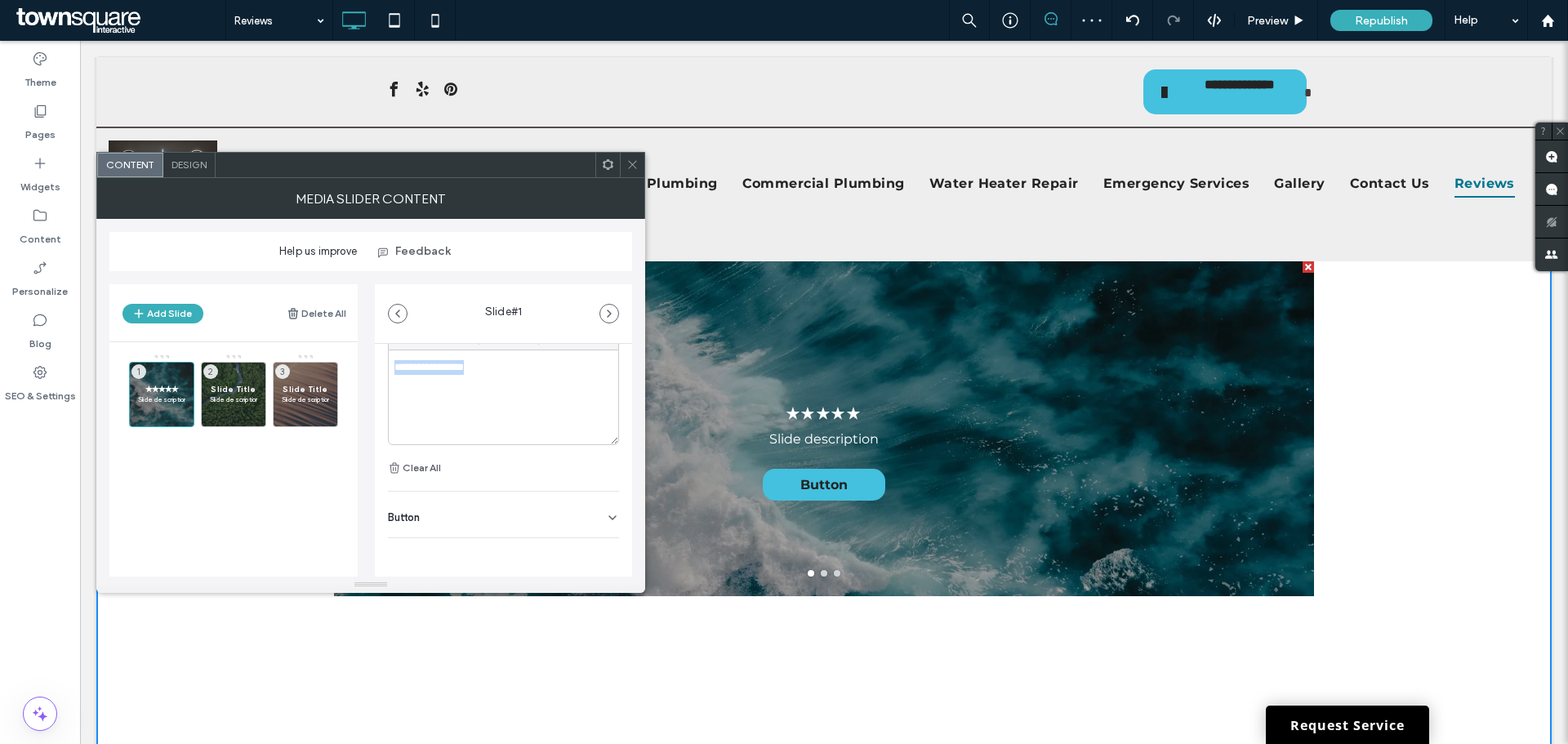
paste div
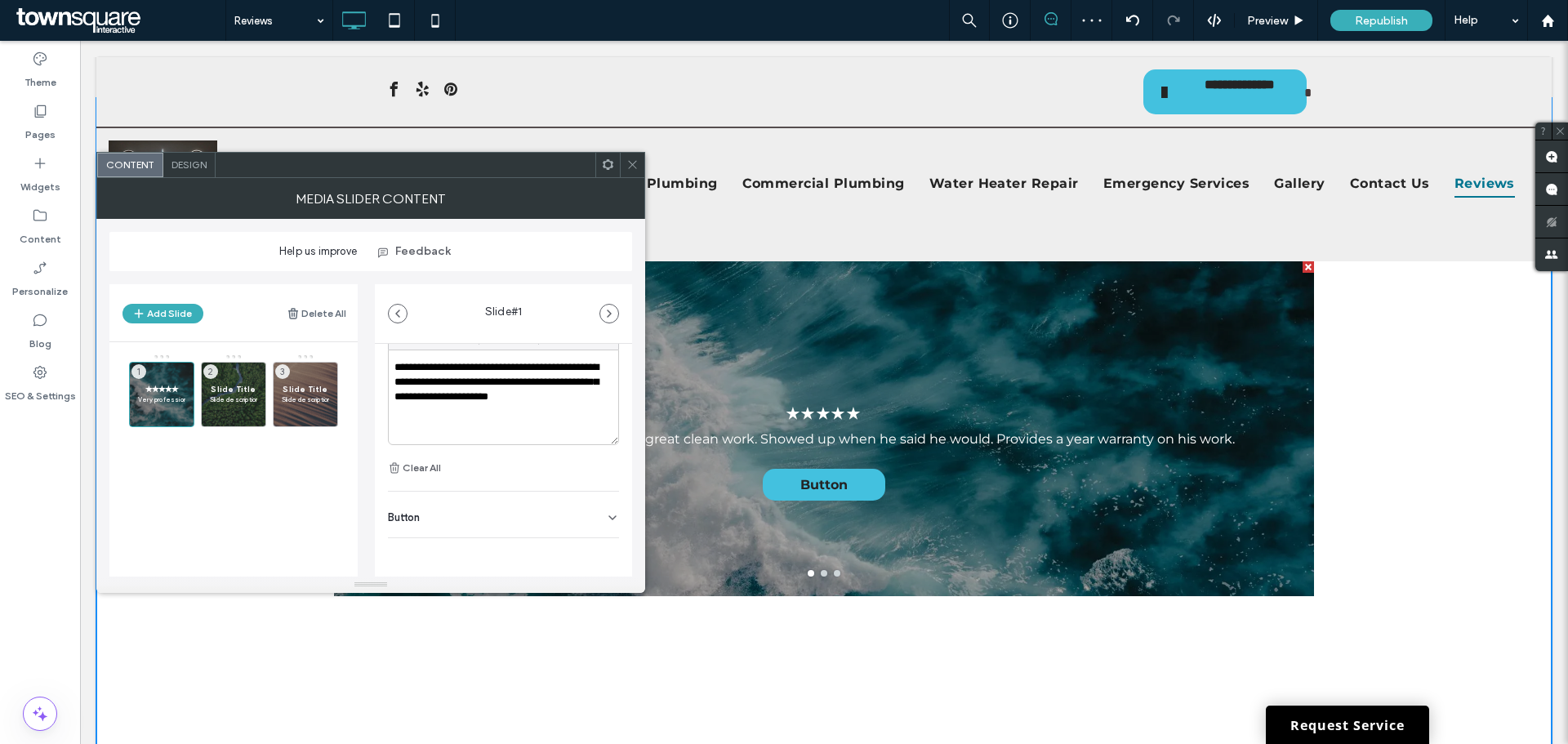
click at [1118, 499] on div "✭✭✭✭✭ Very professional and honest. Does great clean work. Showed up when he sa…" at bounding box center [824, 439] width 980 height 257
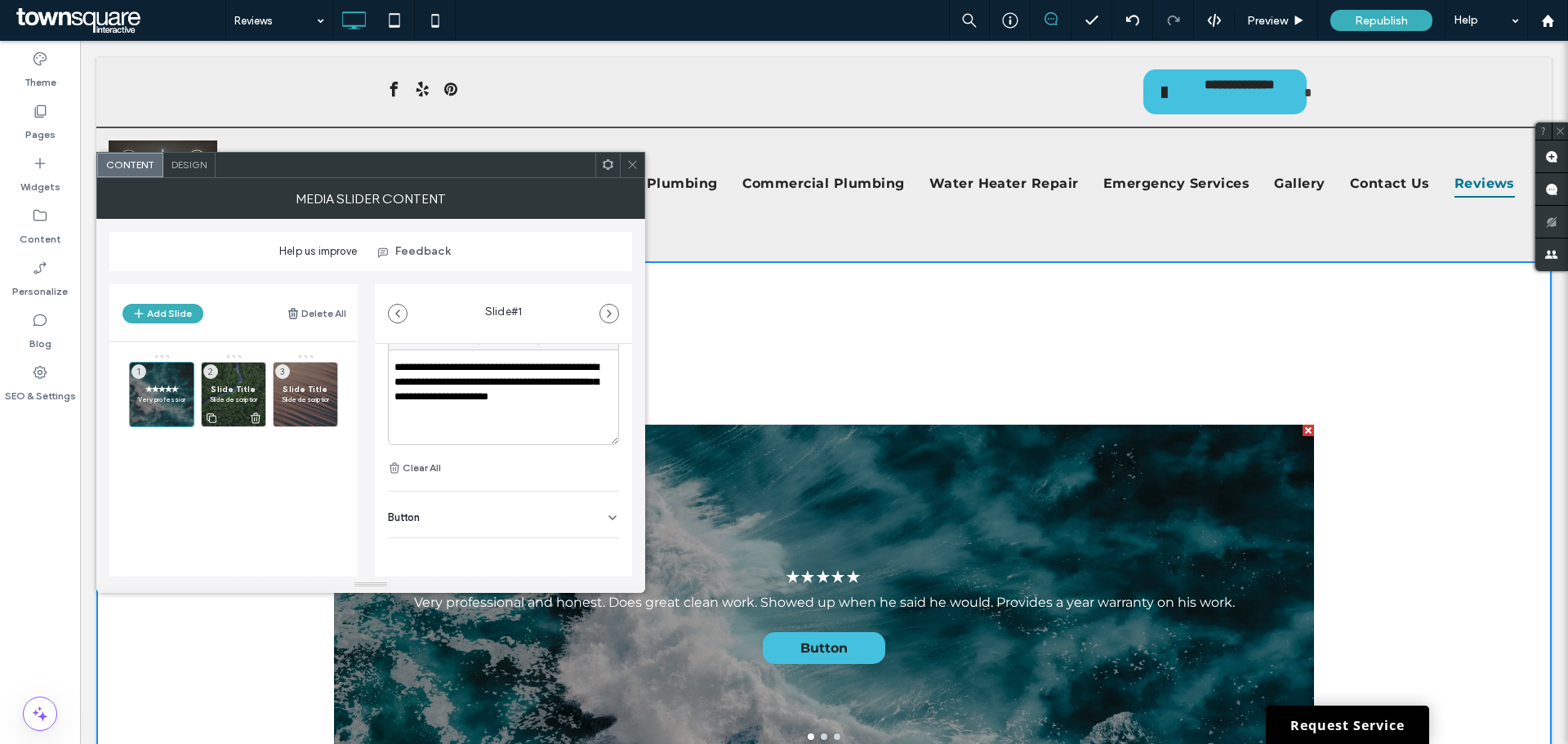
click at [241, 385] on span "Slide Title" at bounding box center [233, 388] width 47 height 11
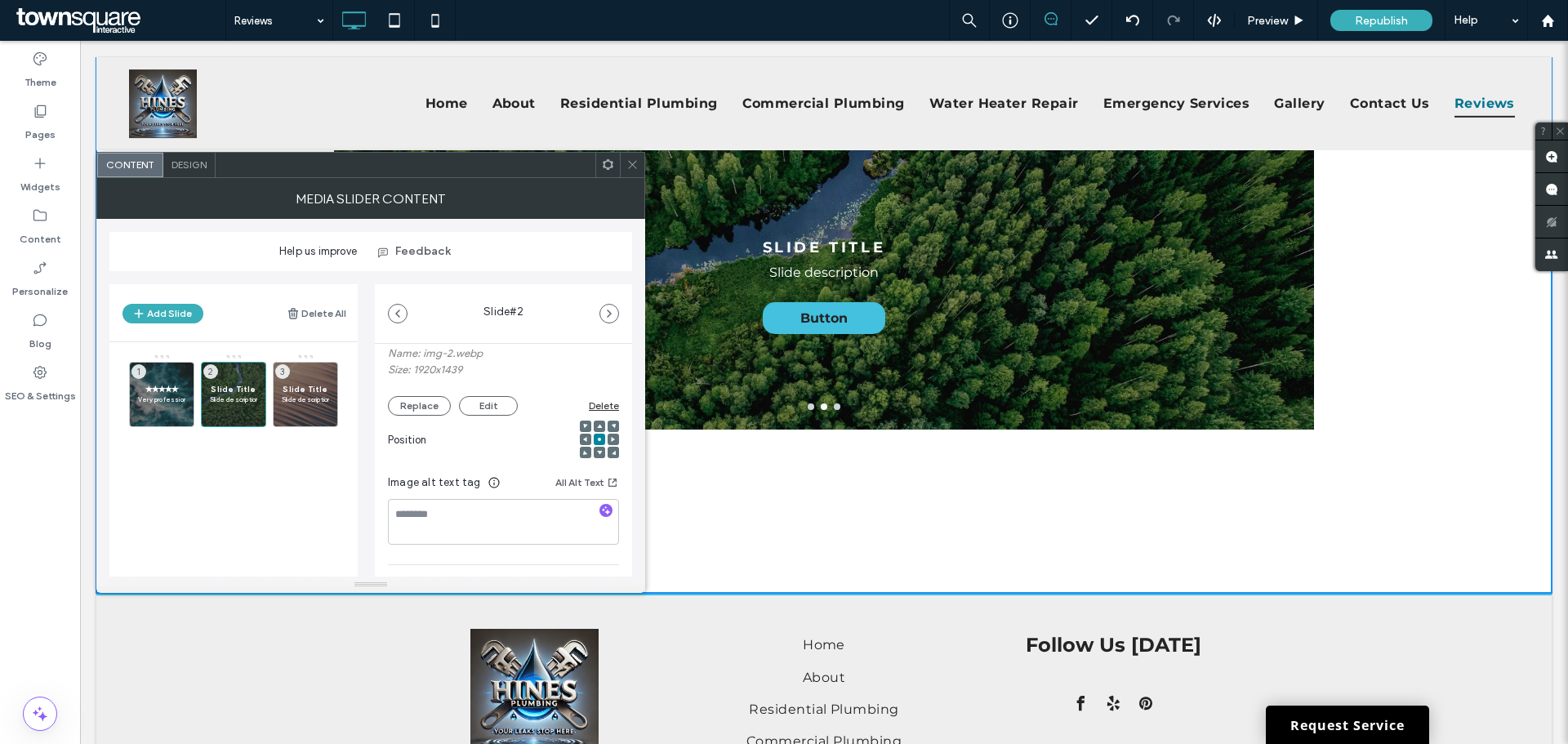
scroll to position [326, 0]
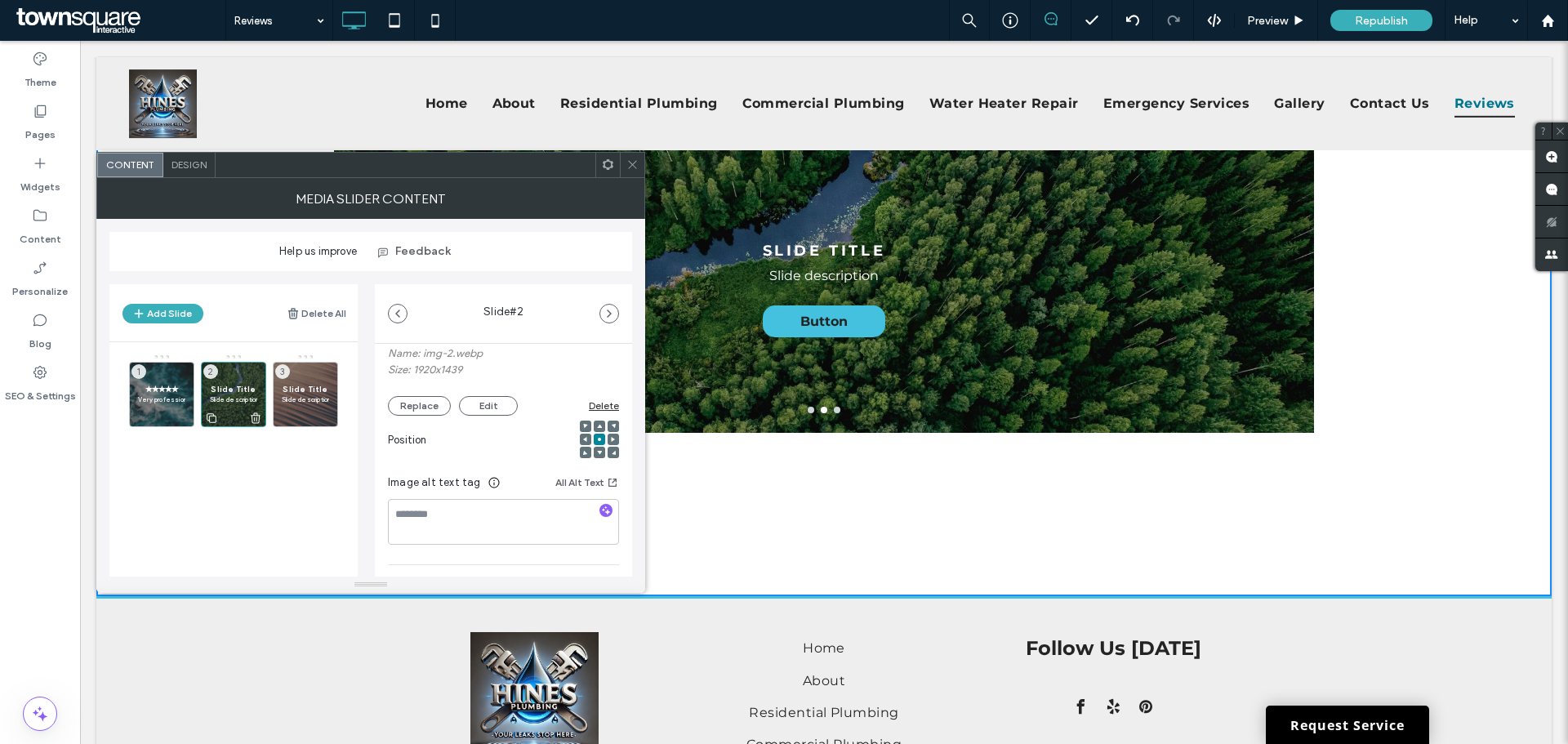
click at [228, 400] on p "Slide description" at bounding box center [233, 399] width 47 height 10
click at [212, 368] on span "2" at bounding box center [210, 371] width 15 height 15
click at [255, 417] on use at bounding box center [256, 417] width 10 height 11
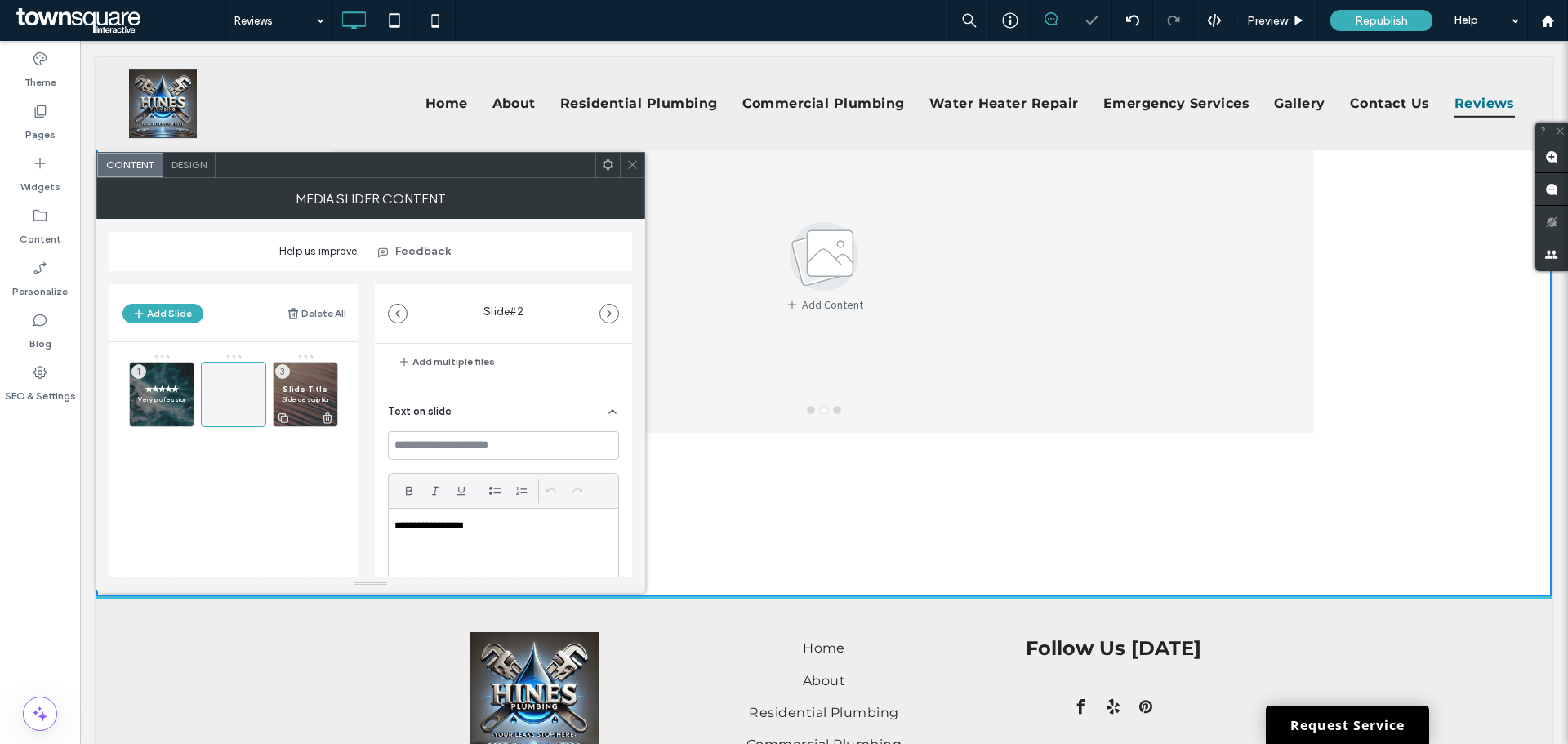
click at [326, 414] on icon at bounding box center [327, 417] width 13 height 15
click at [137, 415] on icon at bounding box center [139, 417] width 13 height 15
click at [233, 404] on span at bounding box center [233, 394] width 19 height 47
click at [138, 415] on use at bounding box center [139, 418] width 10 height 10
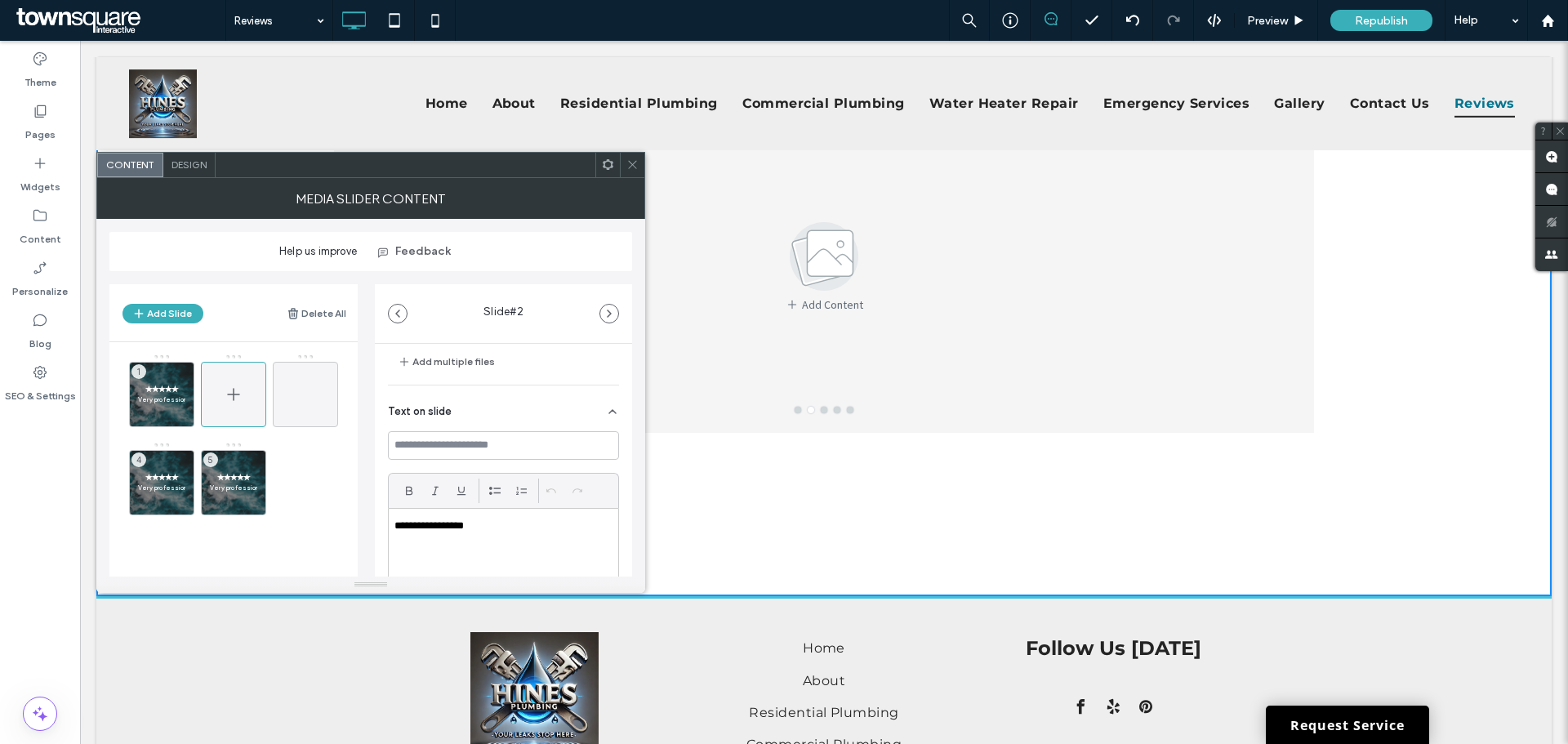
drag, startPoint x: 246, startPoint y: 373, endPoint x: 228, endPoint y: 395, distance: 28.4
click at [228, 395] on icon at bounding box center [233, 394] width 19 height 19
click at [233, 357] on div at bounding box center [233, 356] width 3 height 3
click at [253, 503] on use at bounding box center [256, 505] width 10 height 11
click at [0, 0] on icon at bounding box center [0, 0] width 0 height 0
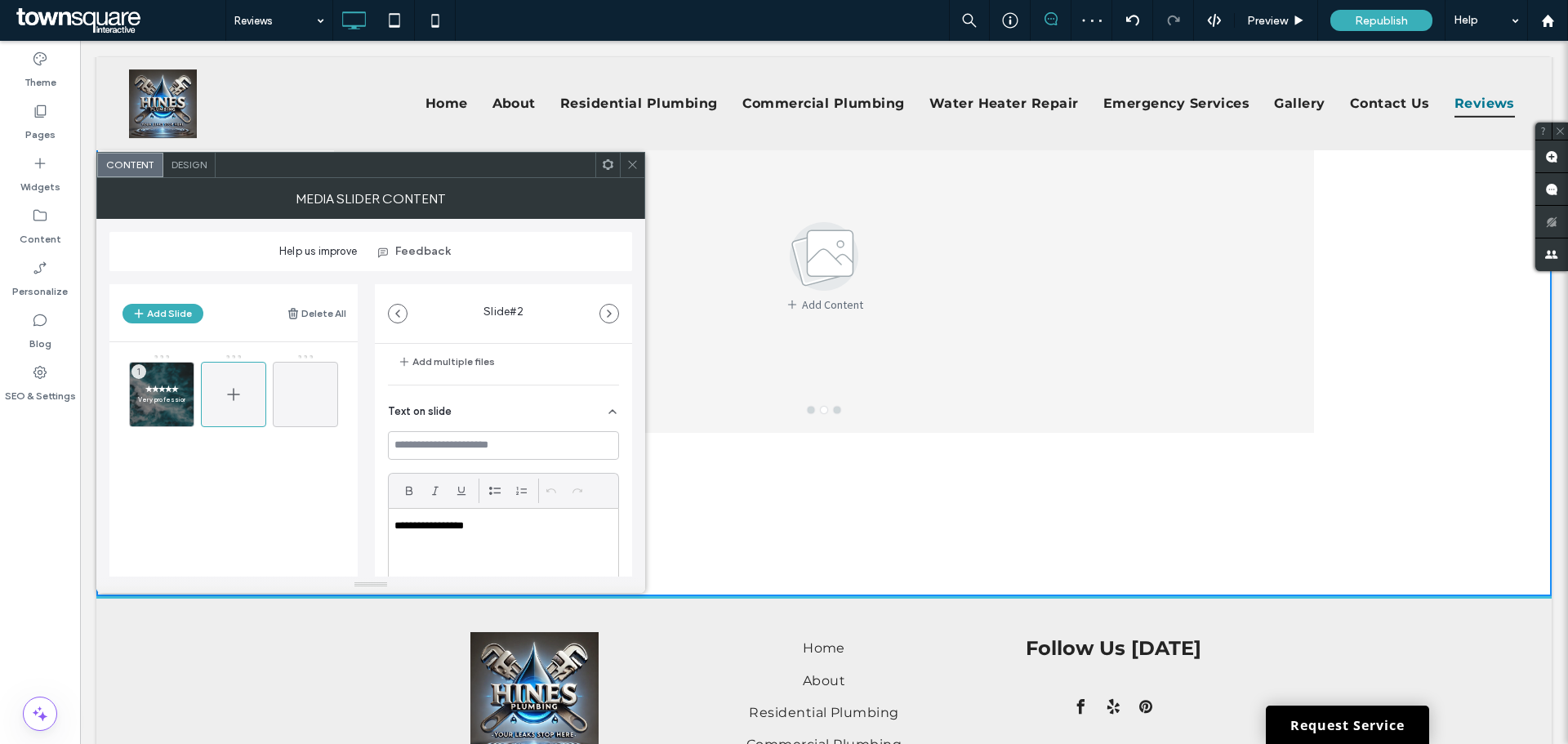
click at [257, 415] on div at bounding box center [233, 394] width 65 height 65
click at [244, 395] on div at bounding box center [233, 394] width 65 height 65
click at [216, 387] on div at bounding box center [233, 394] width 65 height 65
click at [138, 414] on icon at bounding box center [139, 417] width 13 height 15
click at [0, 0] on icon at bounding box center [0, 0] width 0 height 0
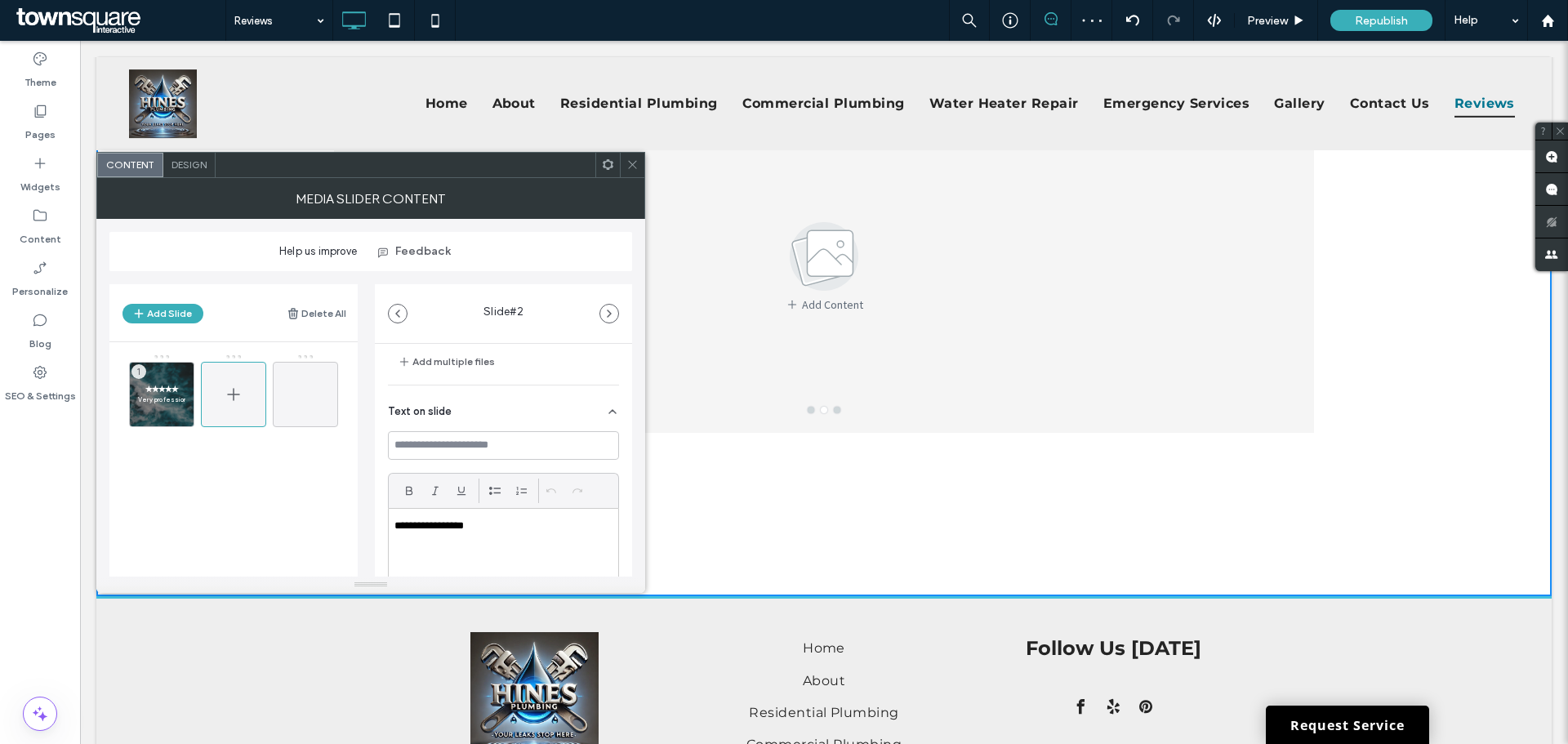
click at [254, 388] on div at bounding box center [233, 394] width 65 height 65
drag, startPoint x: 247, startPoint y: 388, endPoint x: 233, endPoint y: 413, distance: 28.7
click at [233, 413] on span at bounding box center [233, 394] width 19 height 47
click at [302, 372] on span at bounding box center [305, 394] width 19 height 47
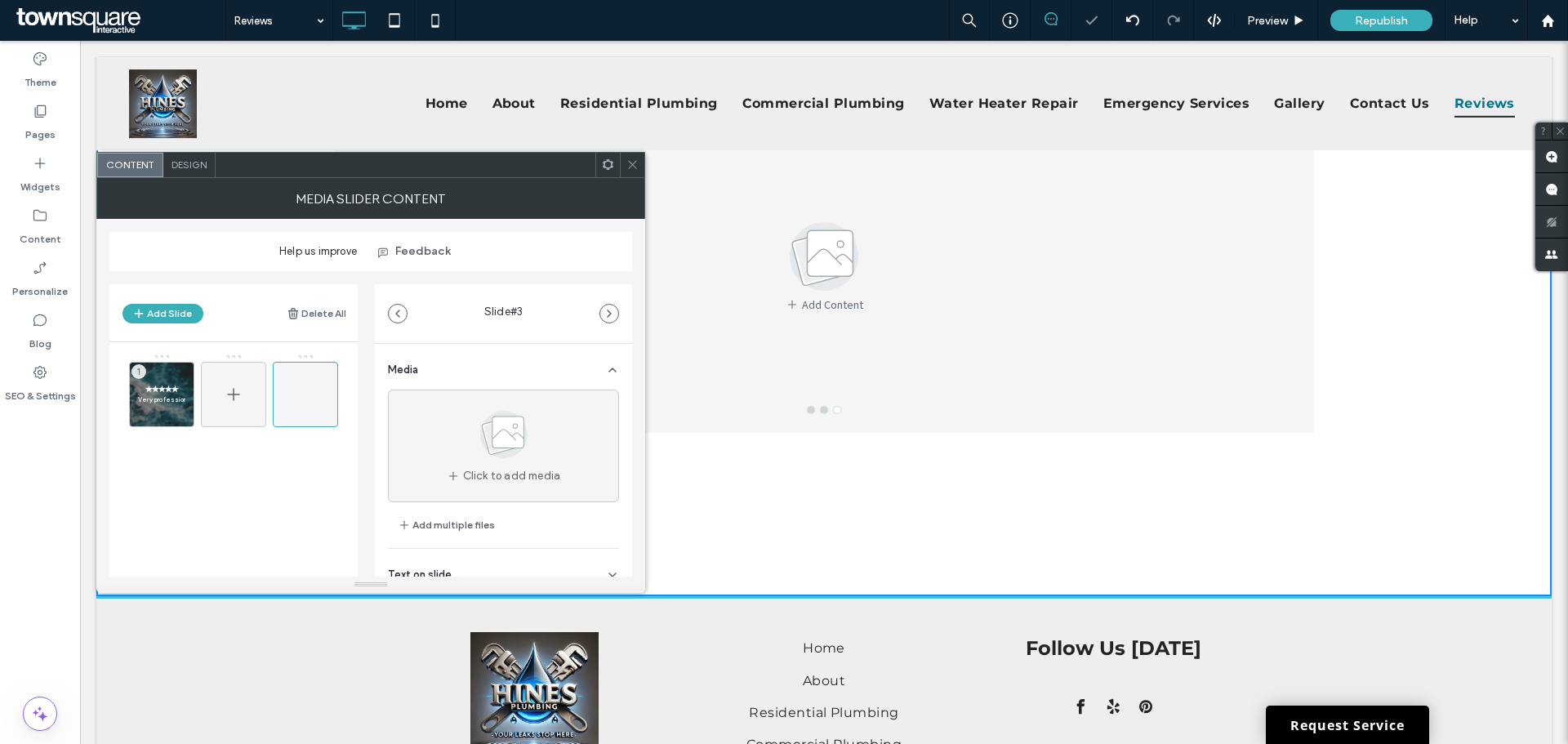
click at [233, 393] on use at bounding box center [233, 394] width 13 height 13
click at [233, 390] on use at bounding box center [233, 394] width 13 height 13
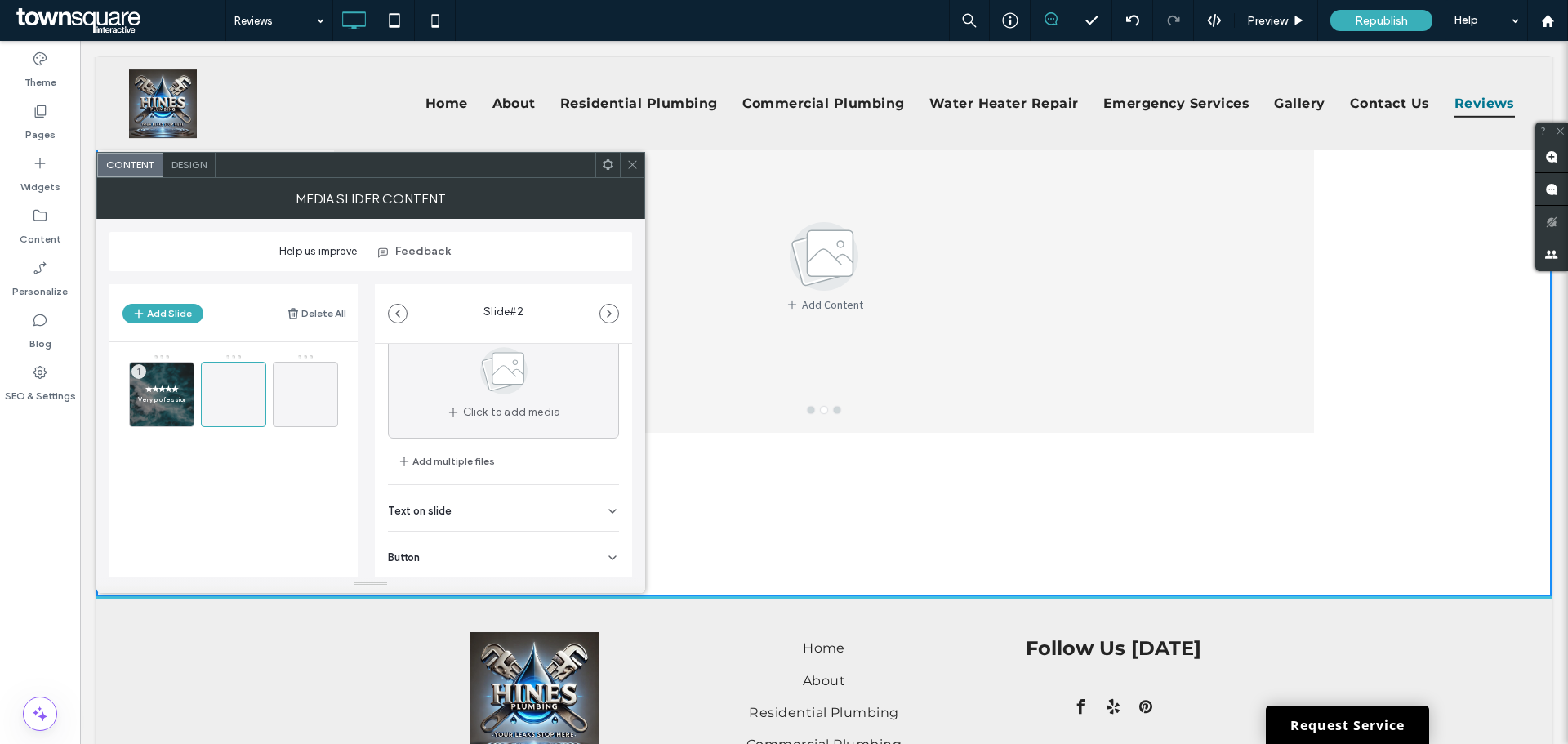
scroll to position [104, 0]
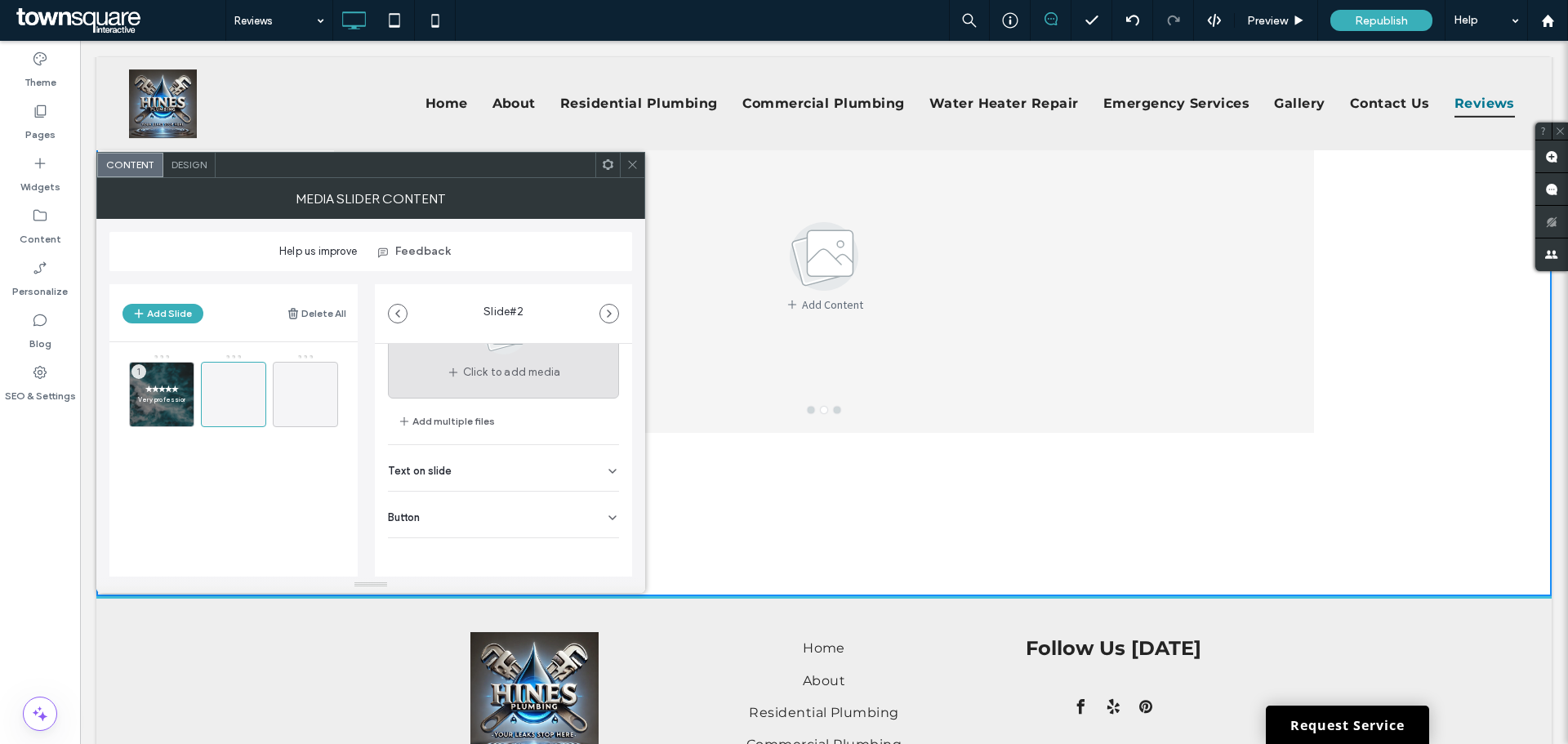
click at [453, 367] on icon at bounding box center [452, 372] width 13 height 13
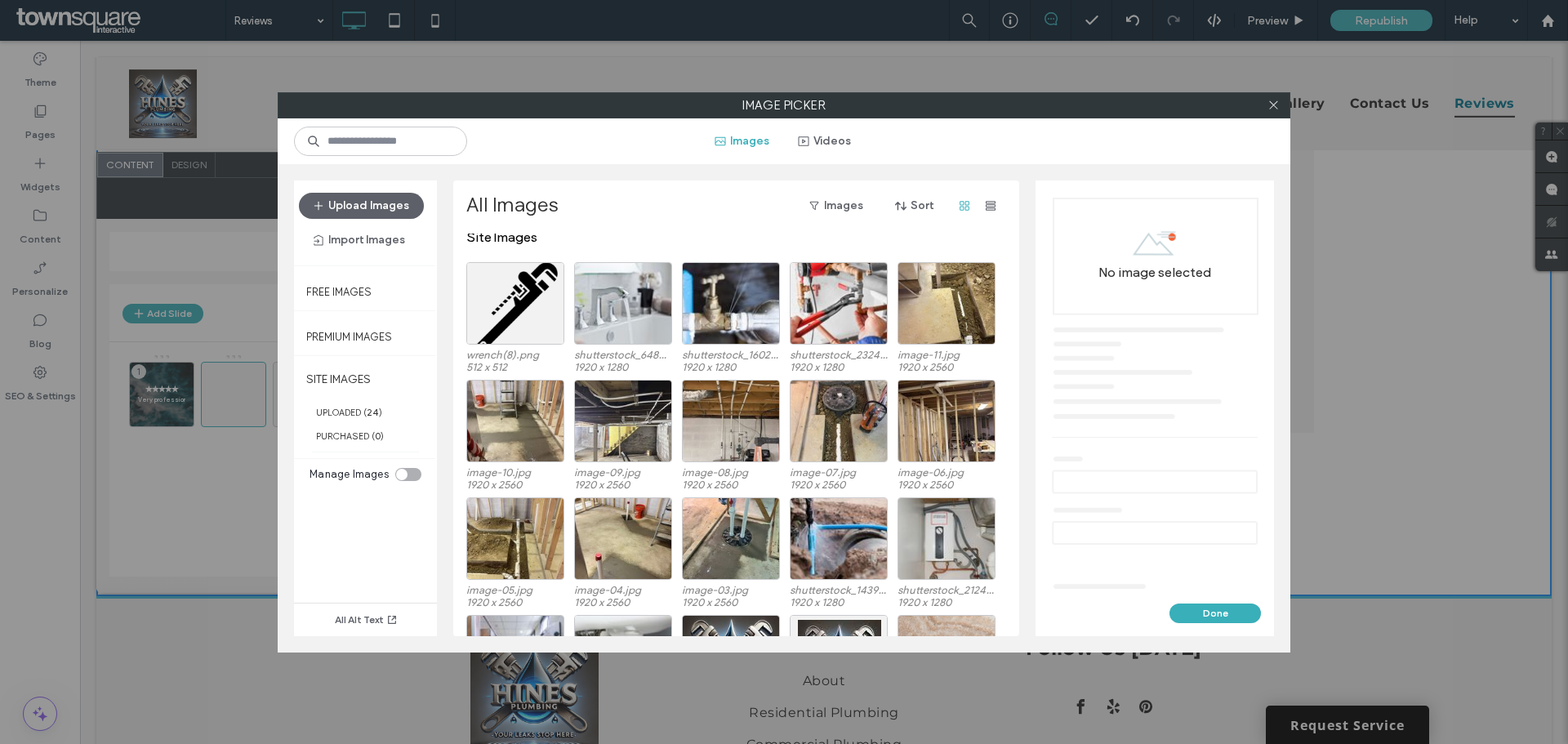
scroll to position [0, 0]
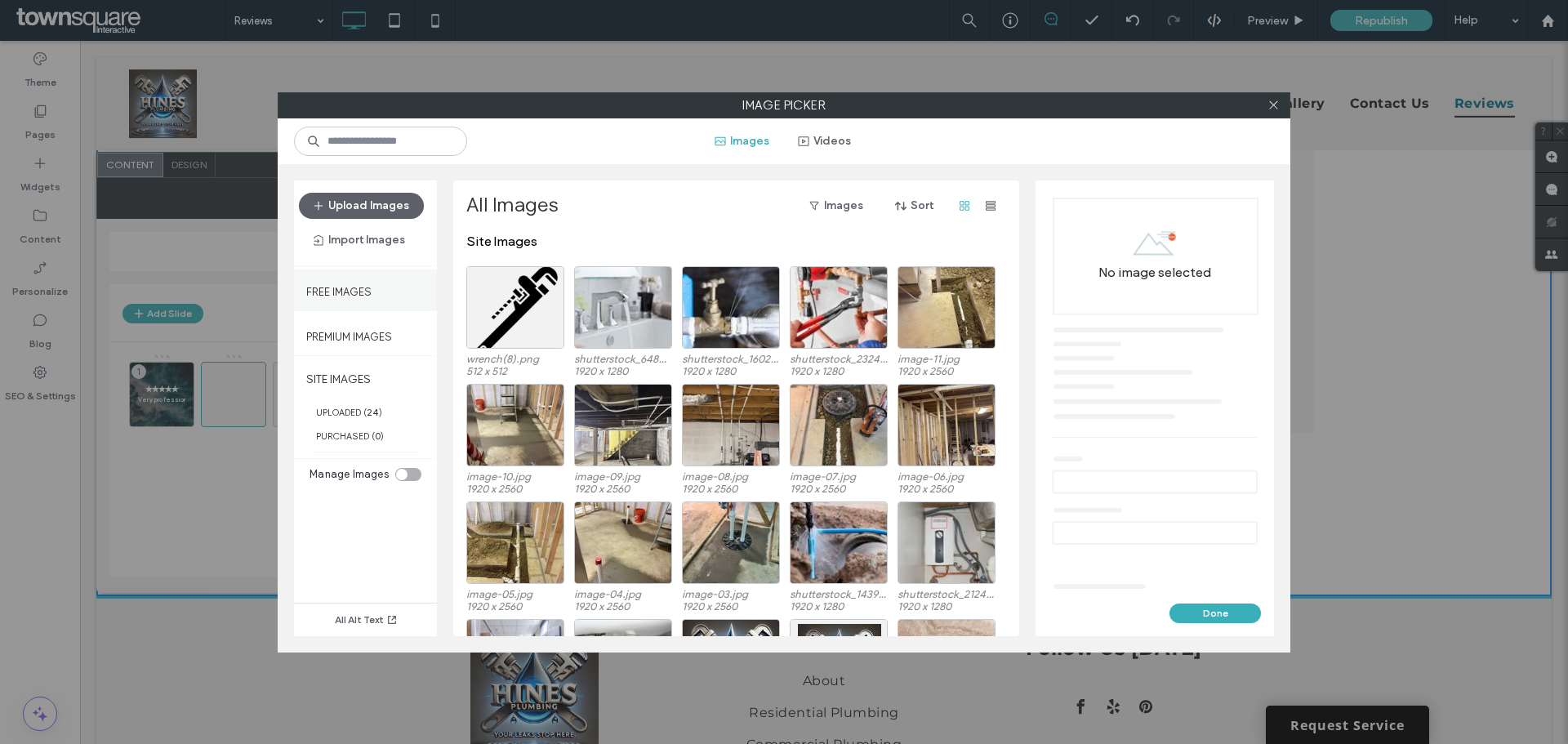
click at [369, 295] on label "Free Images" at bounding box center [338, 287] width 65 height 20
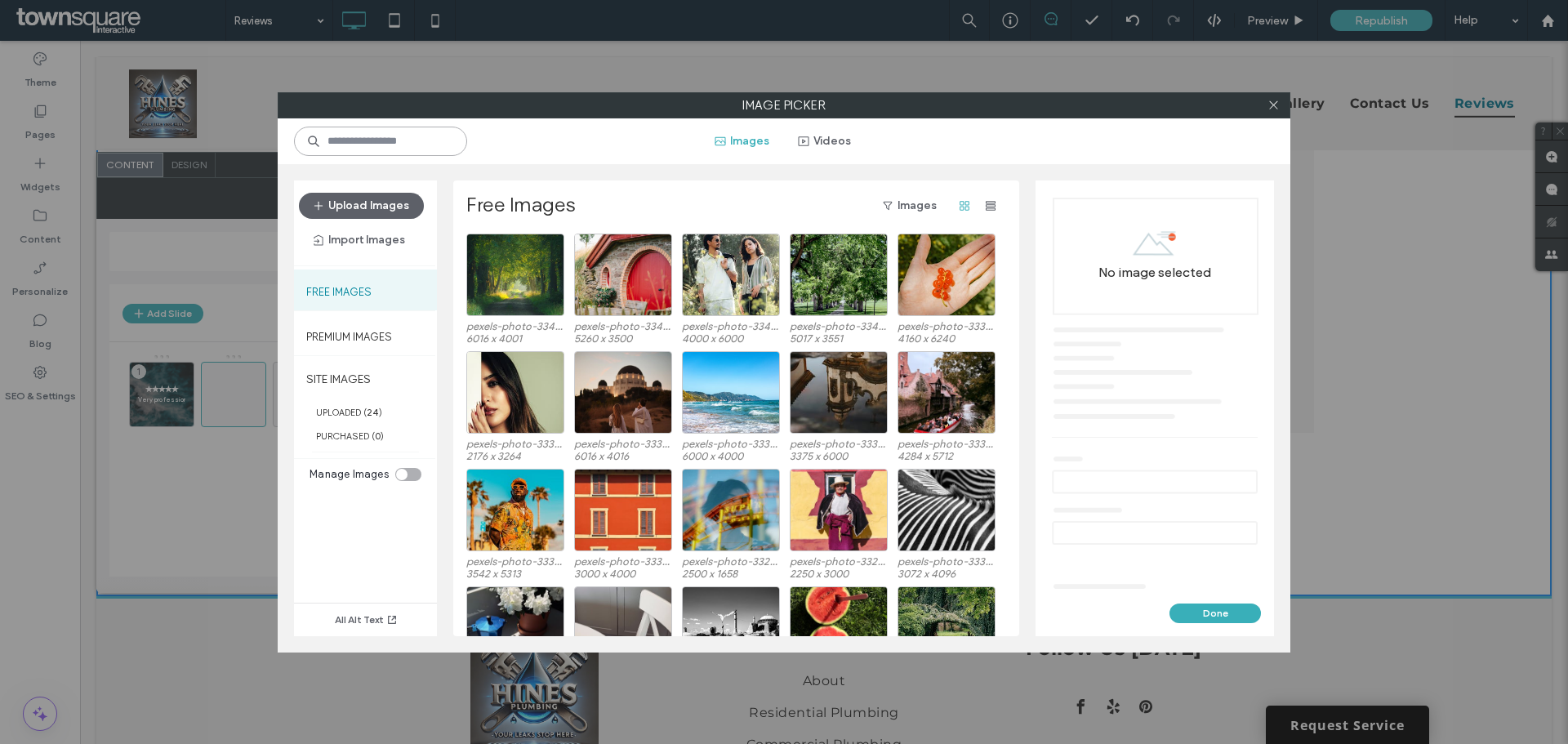
click at [387, 138] on input at bounding box center [380, 141] width 173 height 29
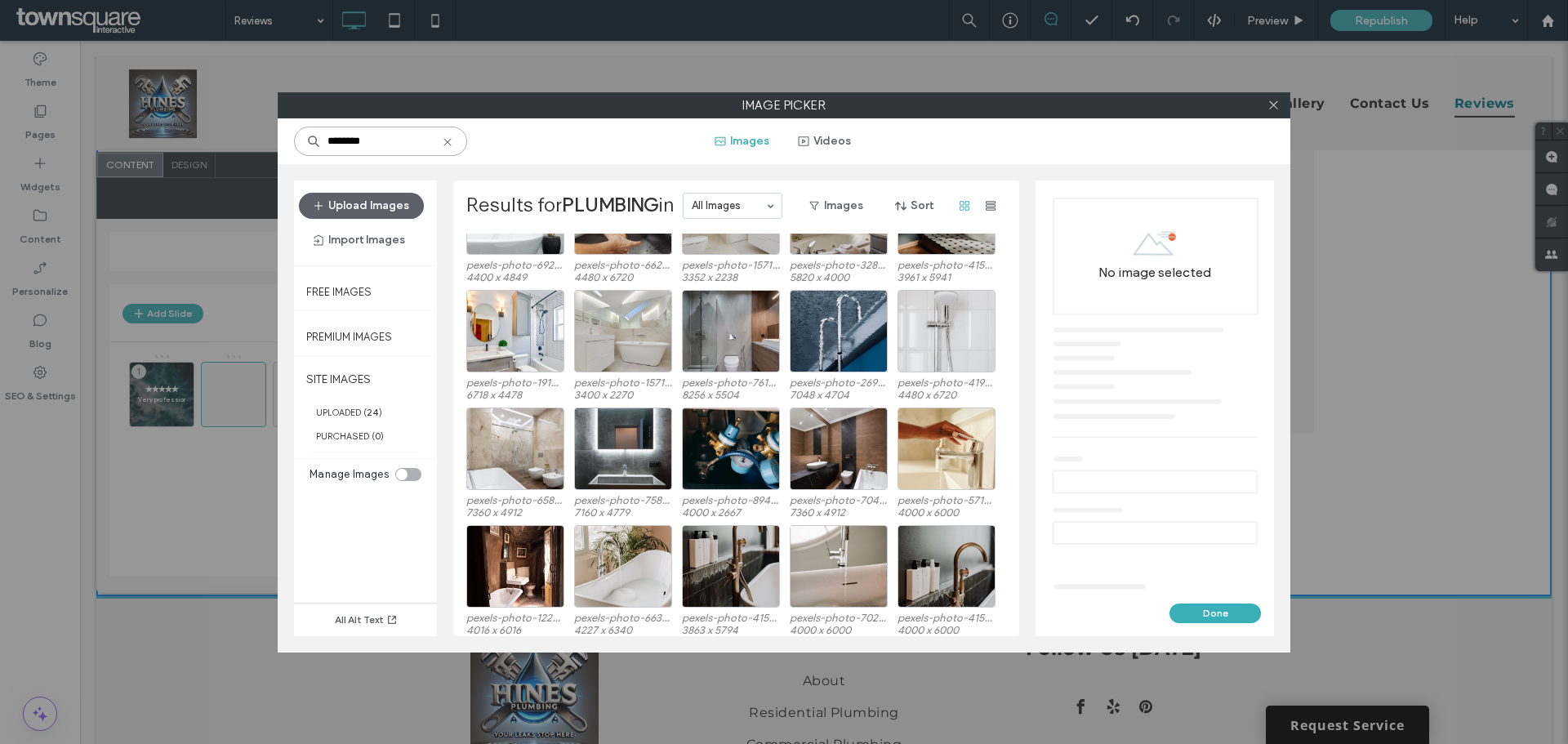
scroll to position [572, 0]
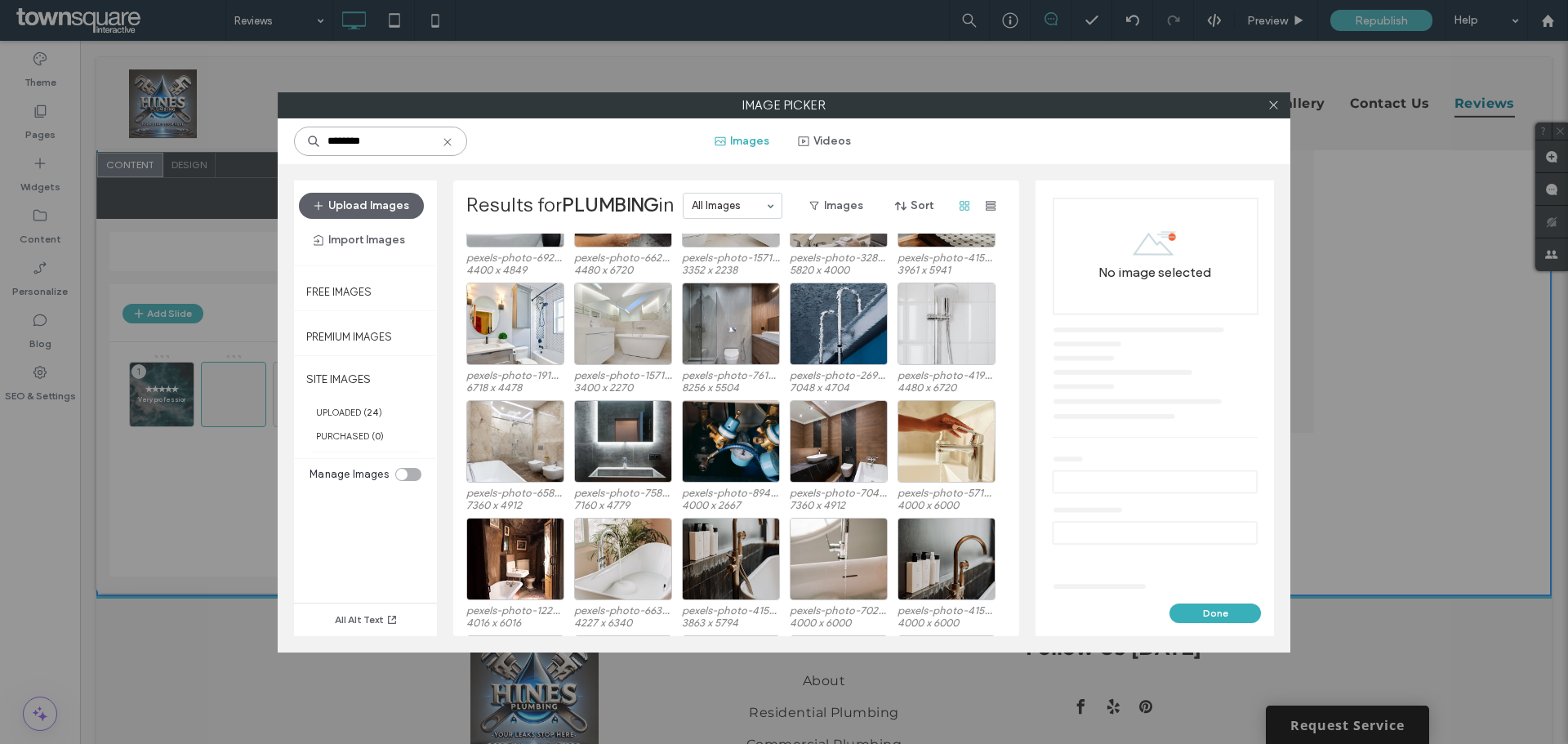
click at [374, 132] on input "********" at bounding box center [380, 141] width 173 height 29
click at [373, 132] on input "********" at bounding box center [380, 141] width 173 height 29
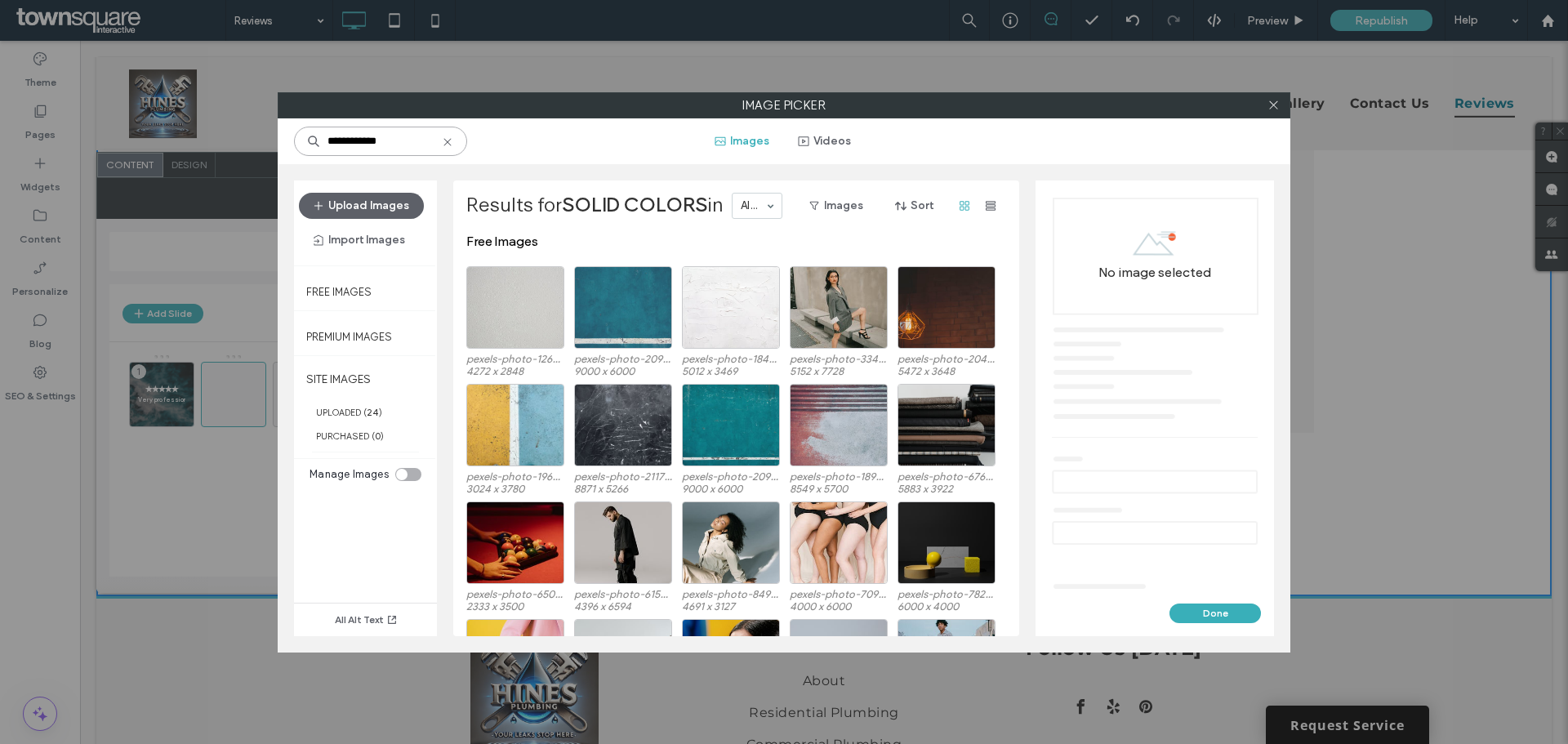
type input "**********"
click at [623, 292] on div "Select" at bounding box center [622, 307] width 98 height 82
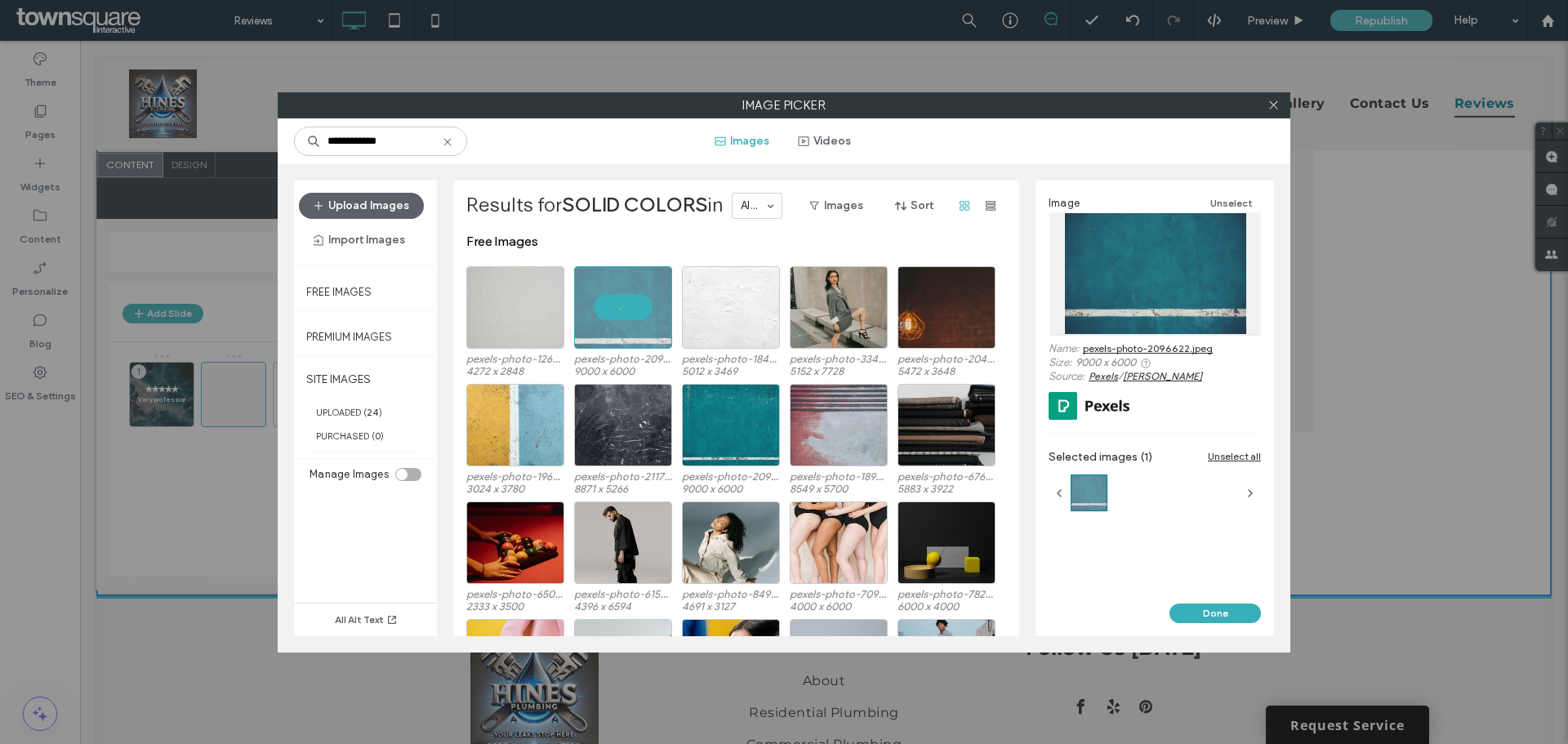
click at [1103, 580] on div "Image Unselect Name: pexels-photo-2096622.jpeg Size: 9000 x 6000 Source: Pexels…" at bounding box center [1155, 391] width 238 height 423
click at [1200, 608] on button "Done" at bounding box center [1215, 612] width 91 height 19
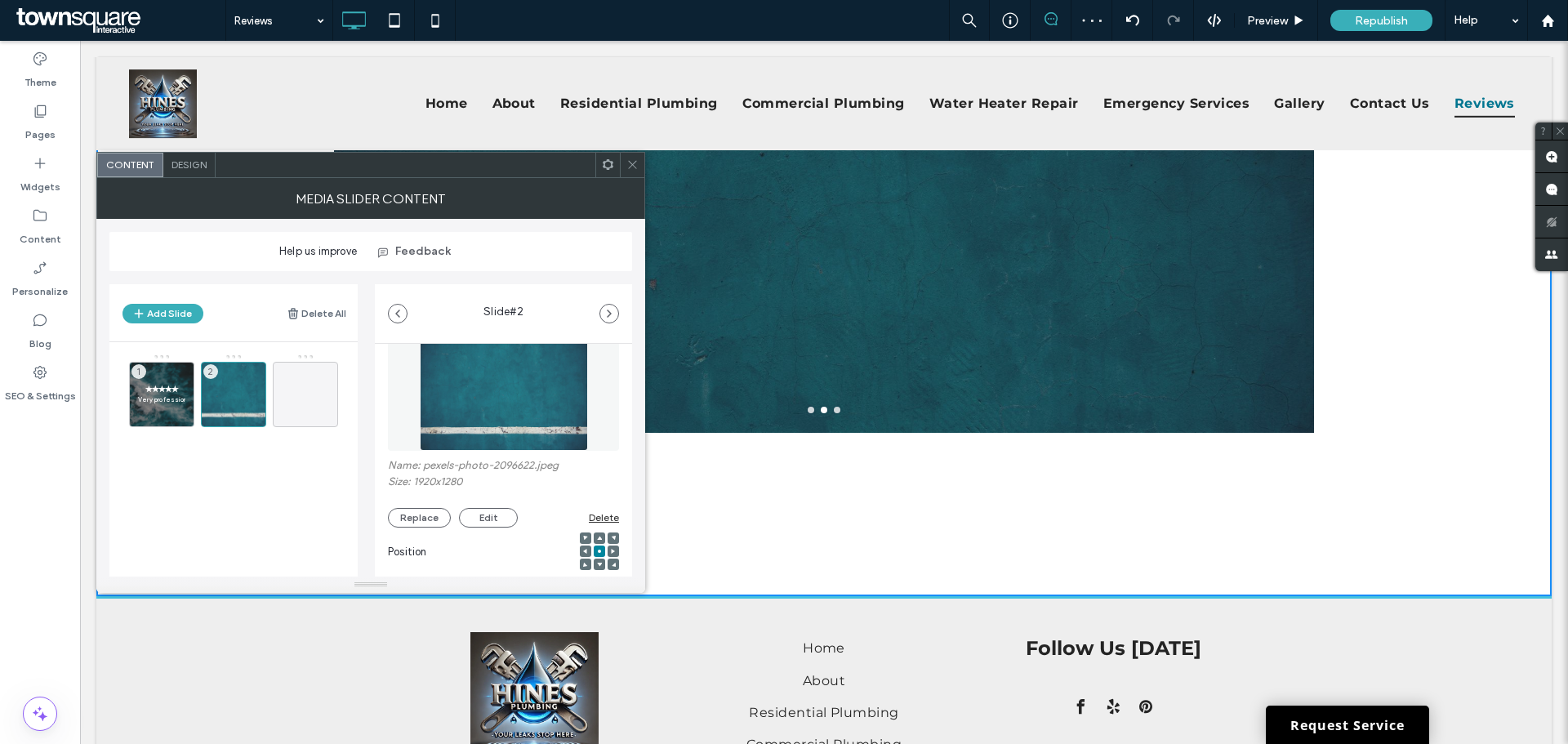
scroll to position [0, 0]
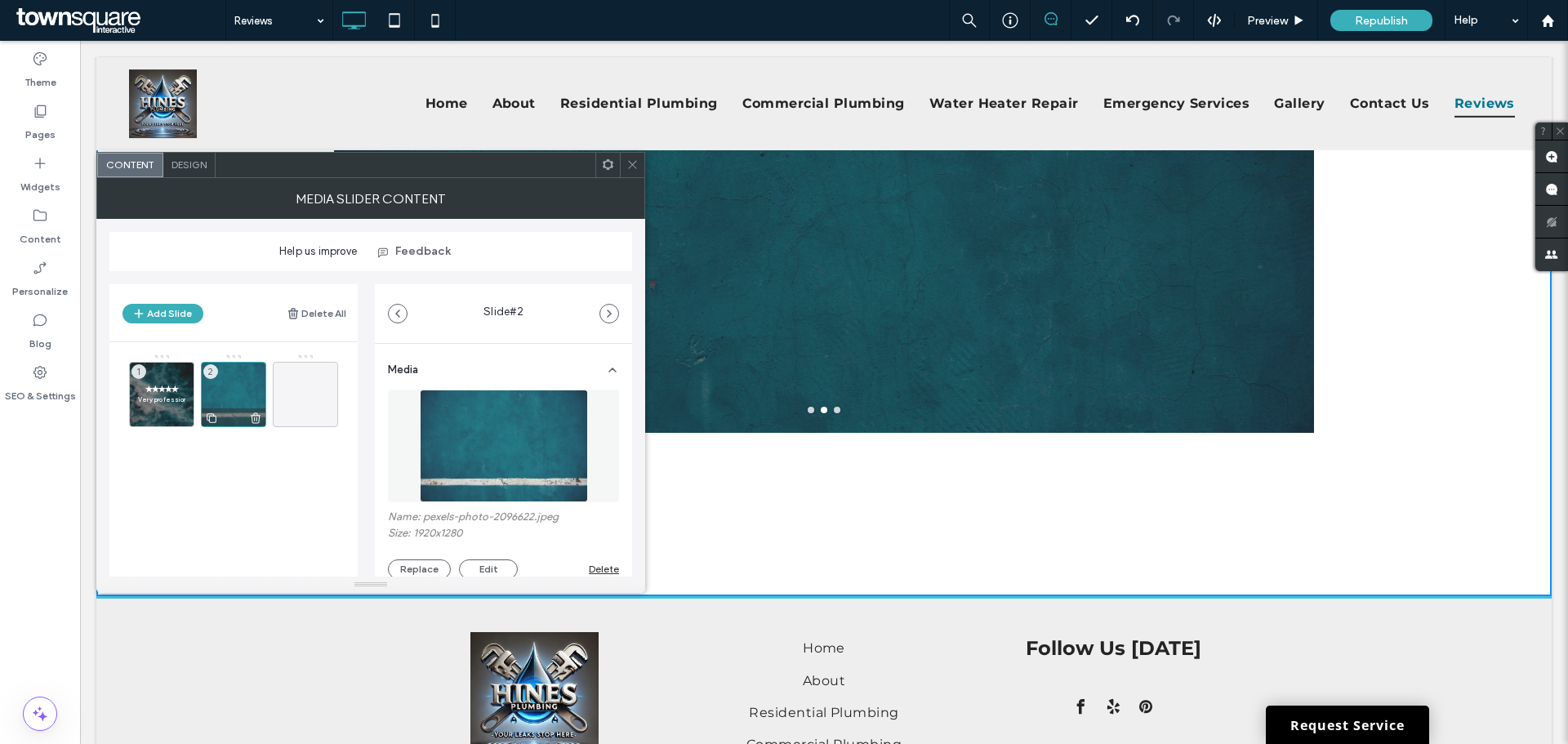
click at [217, 390] on div "2" at bounding box center [233, 394] width 65 height 65
click at [176, 391] on span "✭✭✭✭✭" at bounding box center [162, 388] width 47 height 11
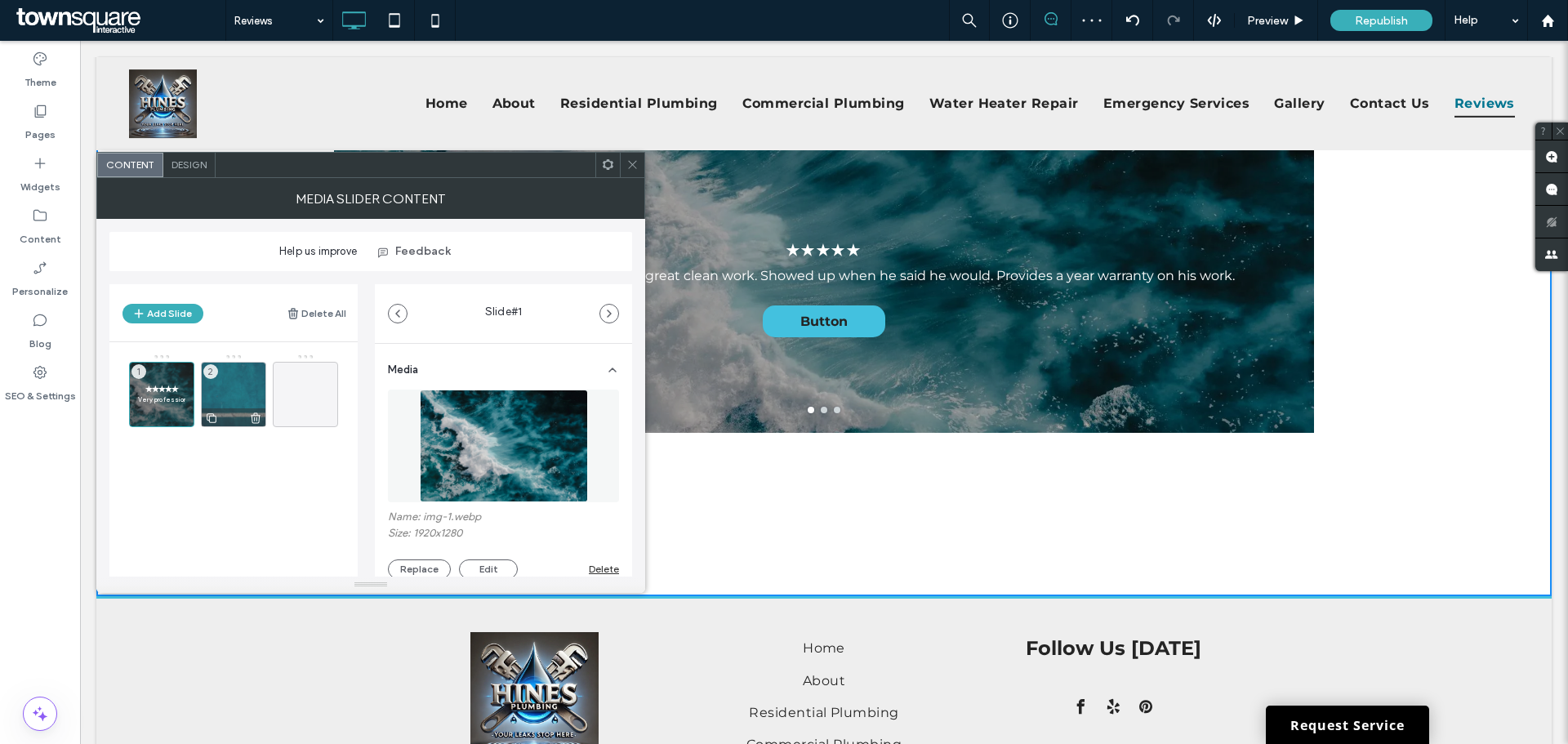
click at [230, 378] on div "2" at bounding box center [233, 394] width 65 height 65
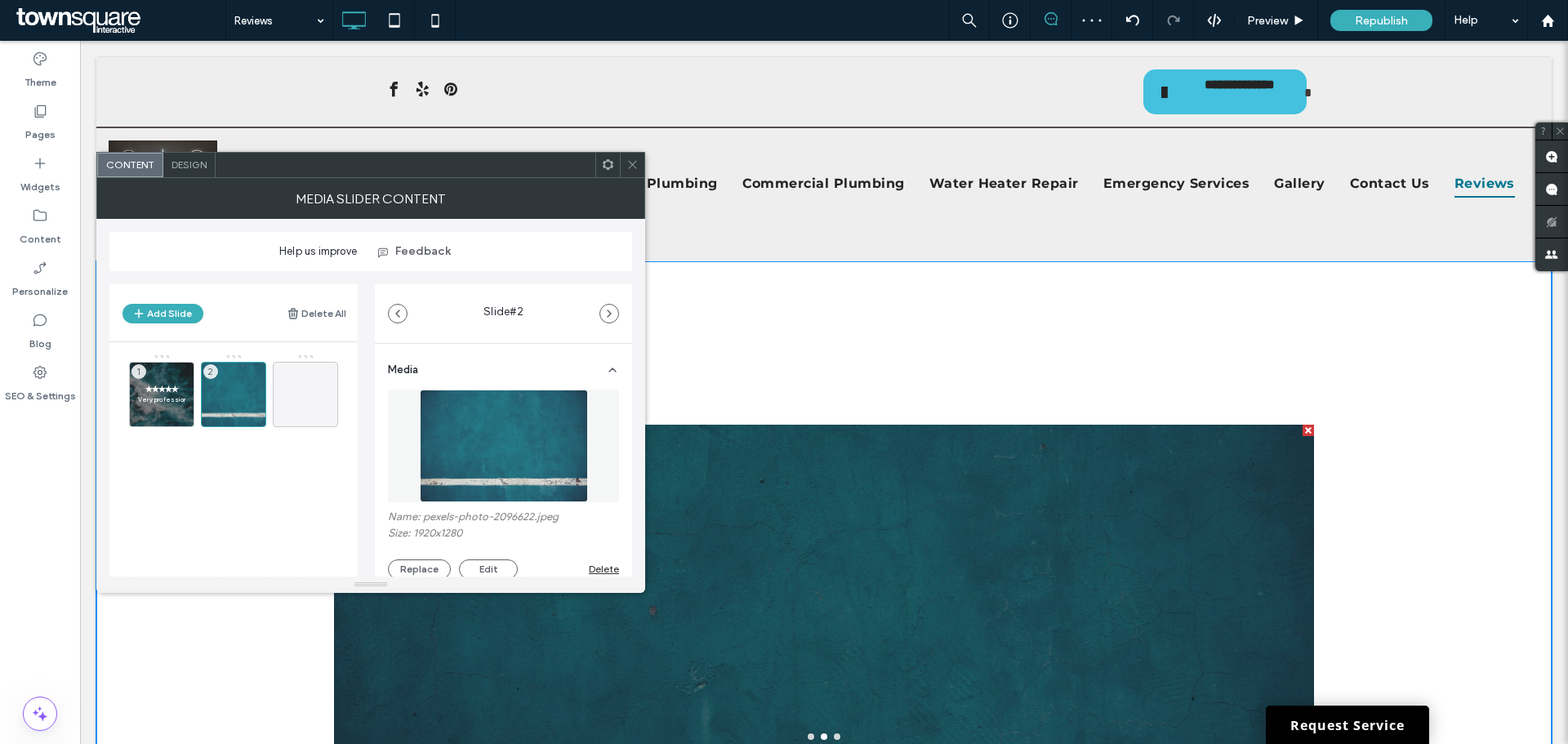
click at [1164, 344] on div "✭✭✭✭✭ Very professional and honest. Does great clean work. Showed up when he sa…" at bounding box center [824, 591] width 1455 height 661
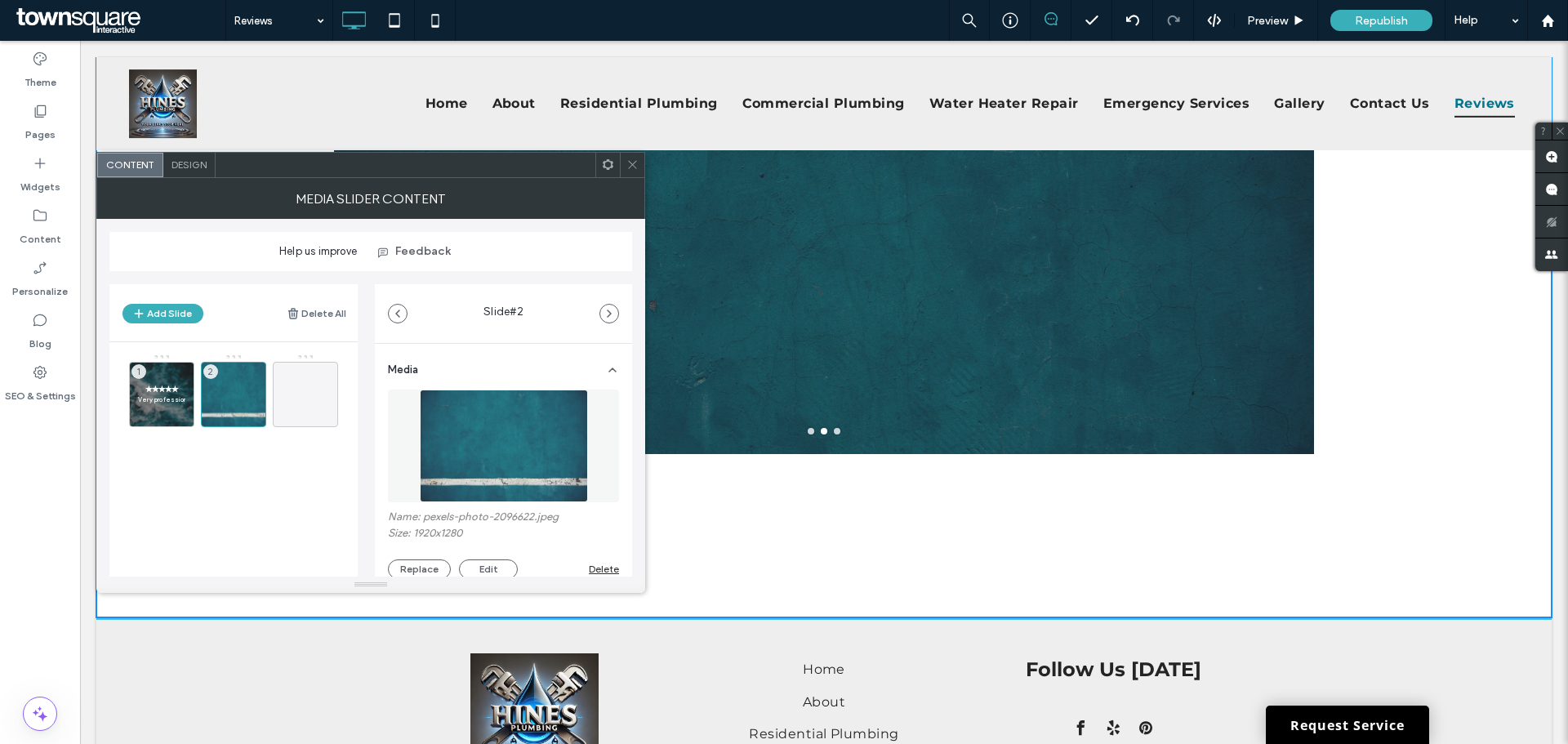
scroll to position [175, 0]
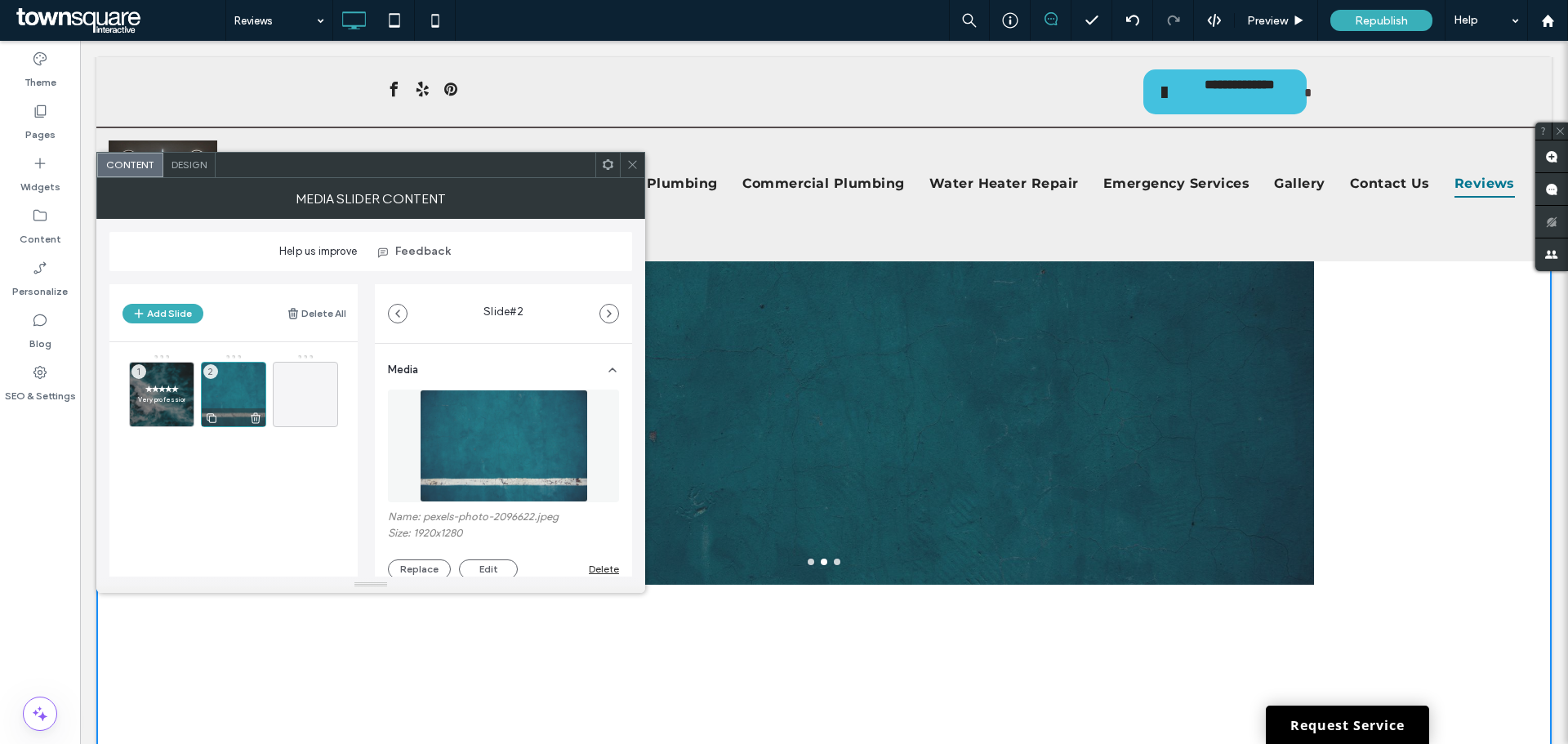
click at [213, 418] on icon at bounding box center [211, 417] width 13 height 15
click at [311, 409] on span at bounding box center [305, 394] width 19 height 47
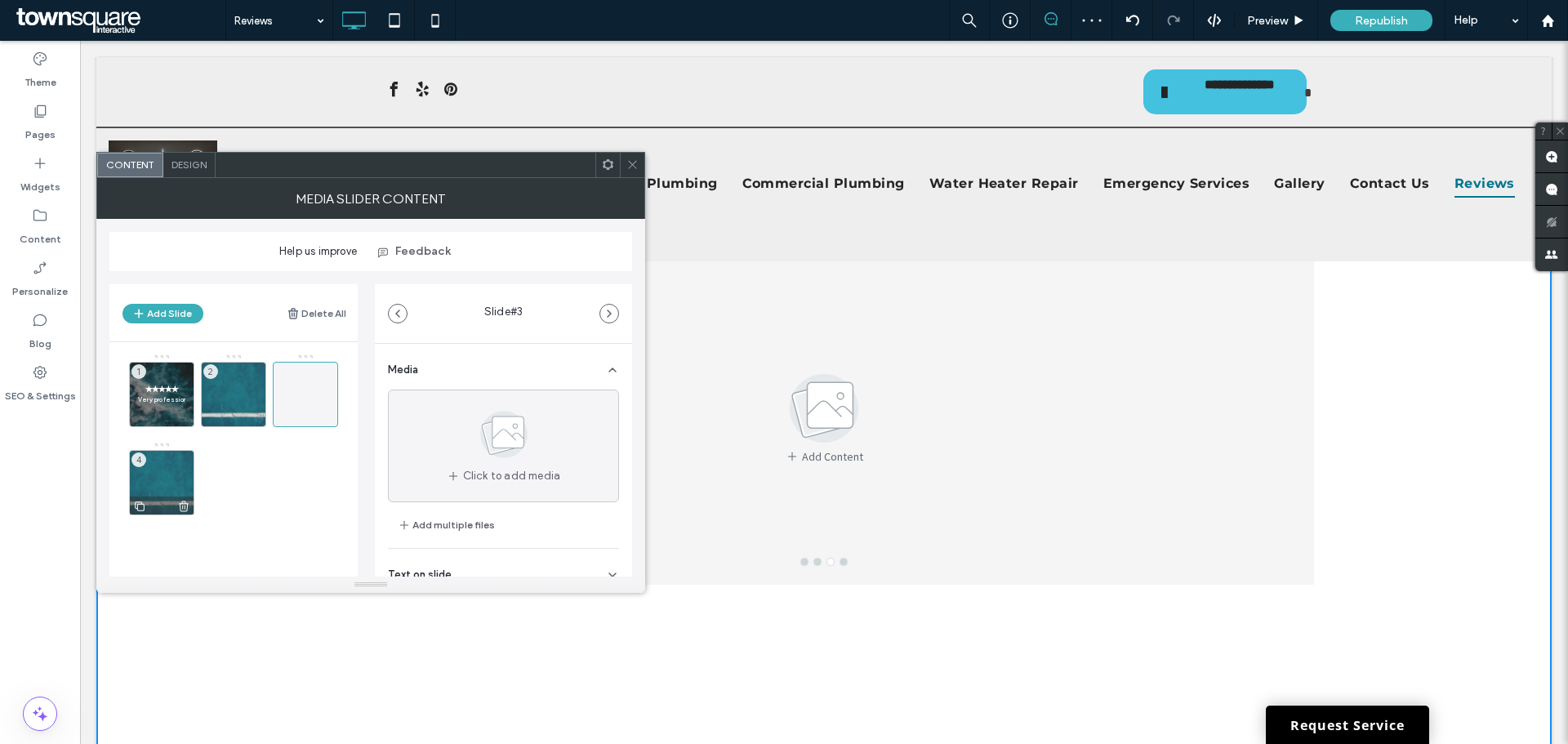
click at [189, 503] on icon at bounding box center [183, 505] width 13 height 15
click at [165, 372] on div "✭✭✭✭✭ Very professional and honest. Does great clean work. Showed up when he sa…" at bounding box center [161, 394] width 65 height 65
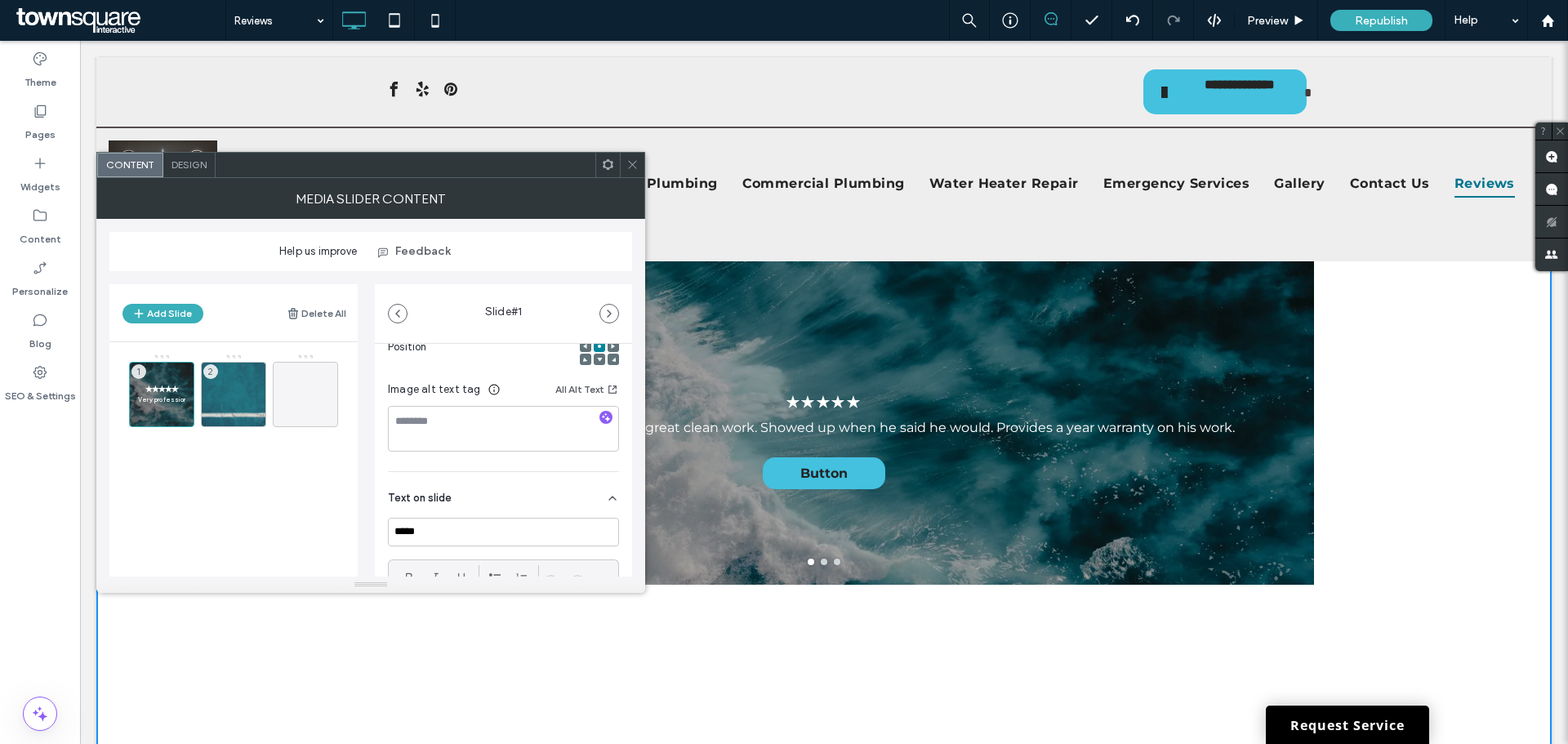
scroll to position [12, 0]
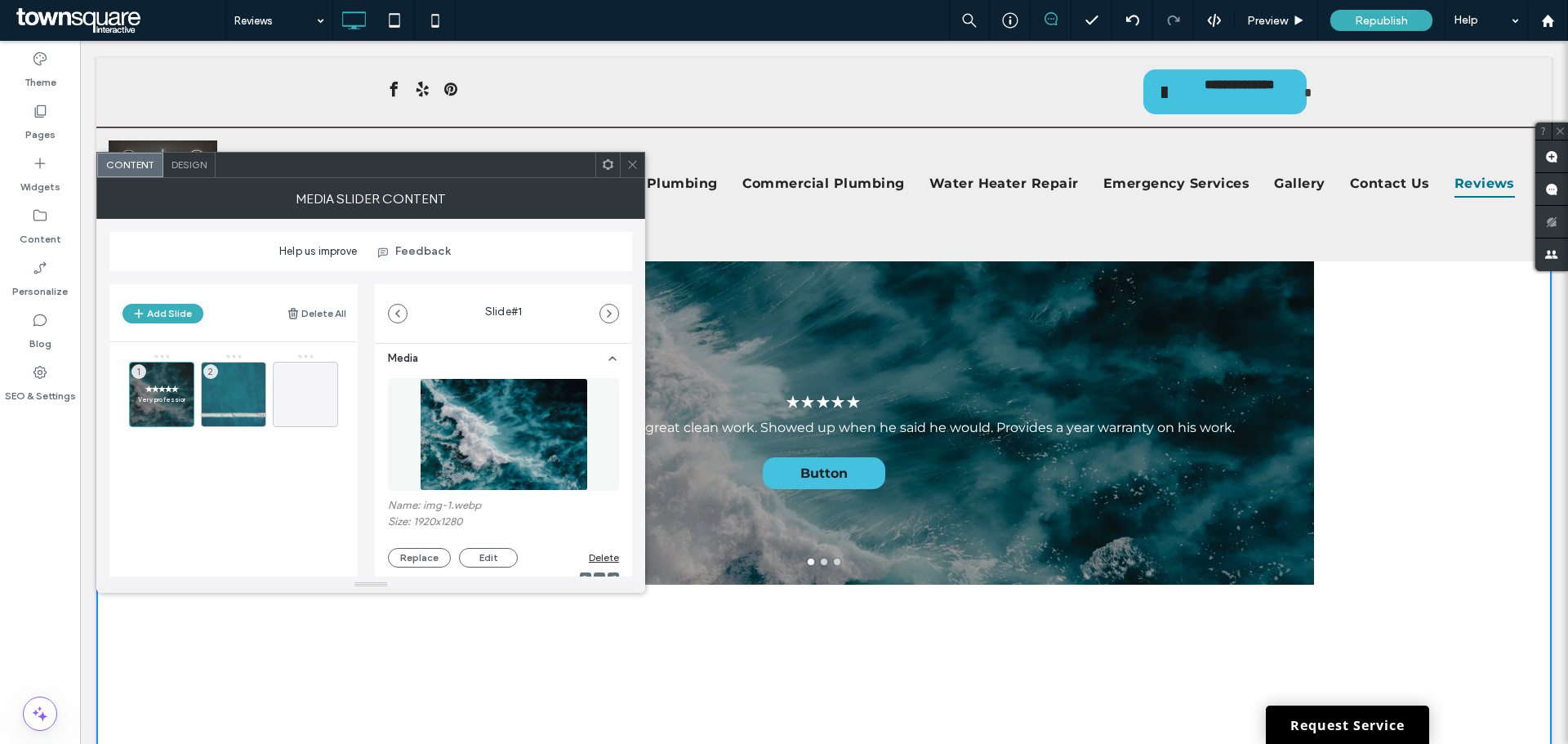
click at [588, 558] on div "Delete" at bounding box center [603, 556] width 30 height 13
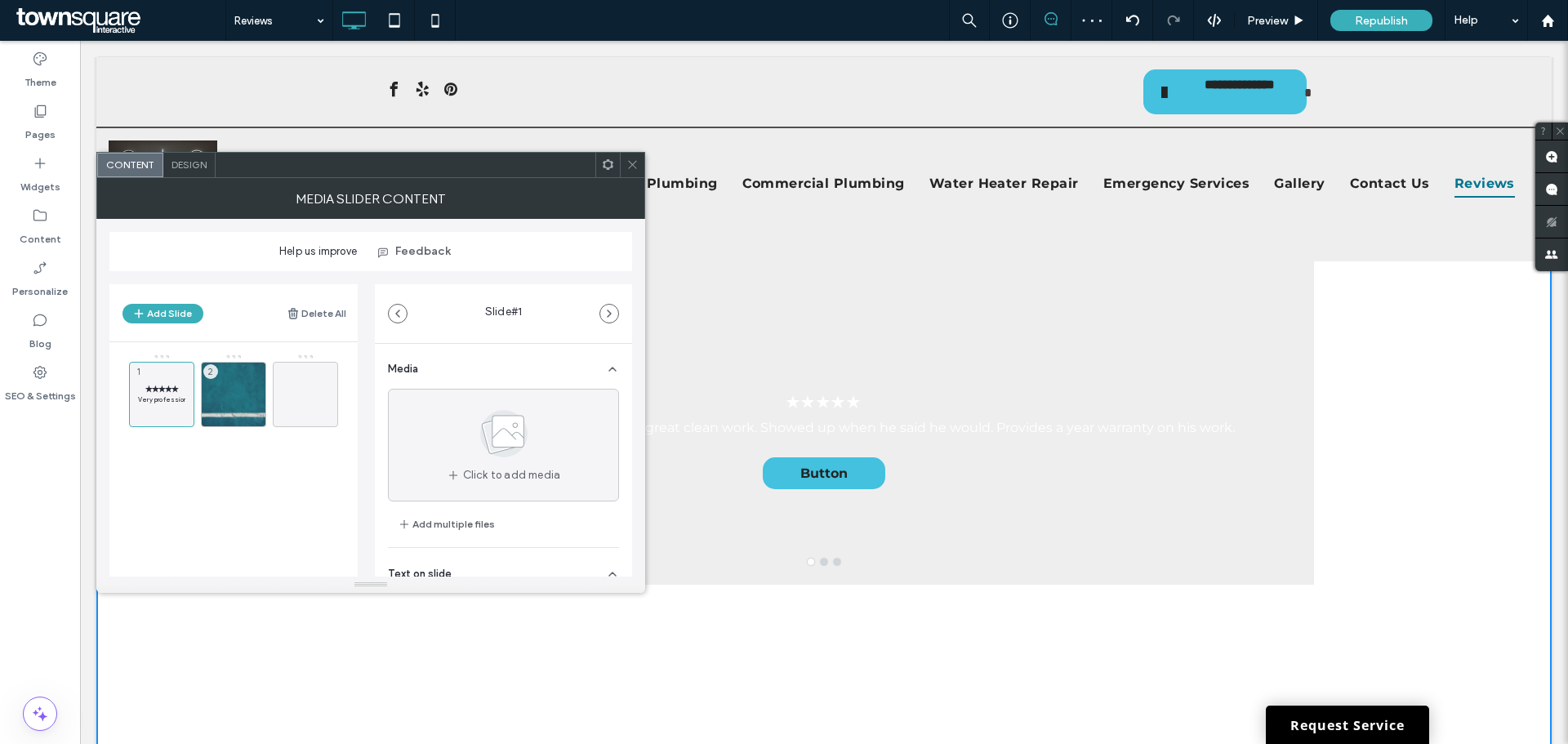
scroll to position [0, 0]
click at [178, 170] on div "Design" at bounding box center [190, 164] width 52 height 24
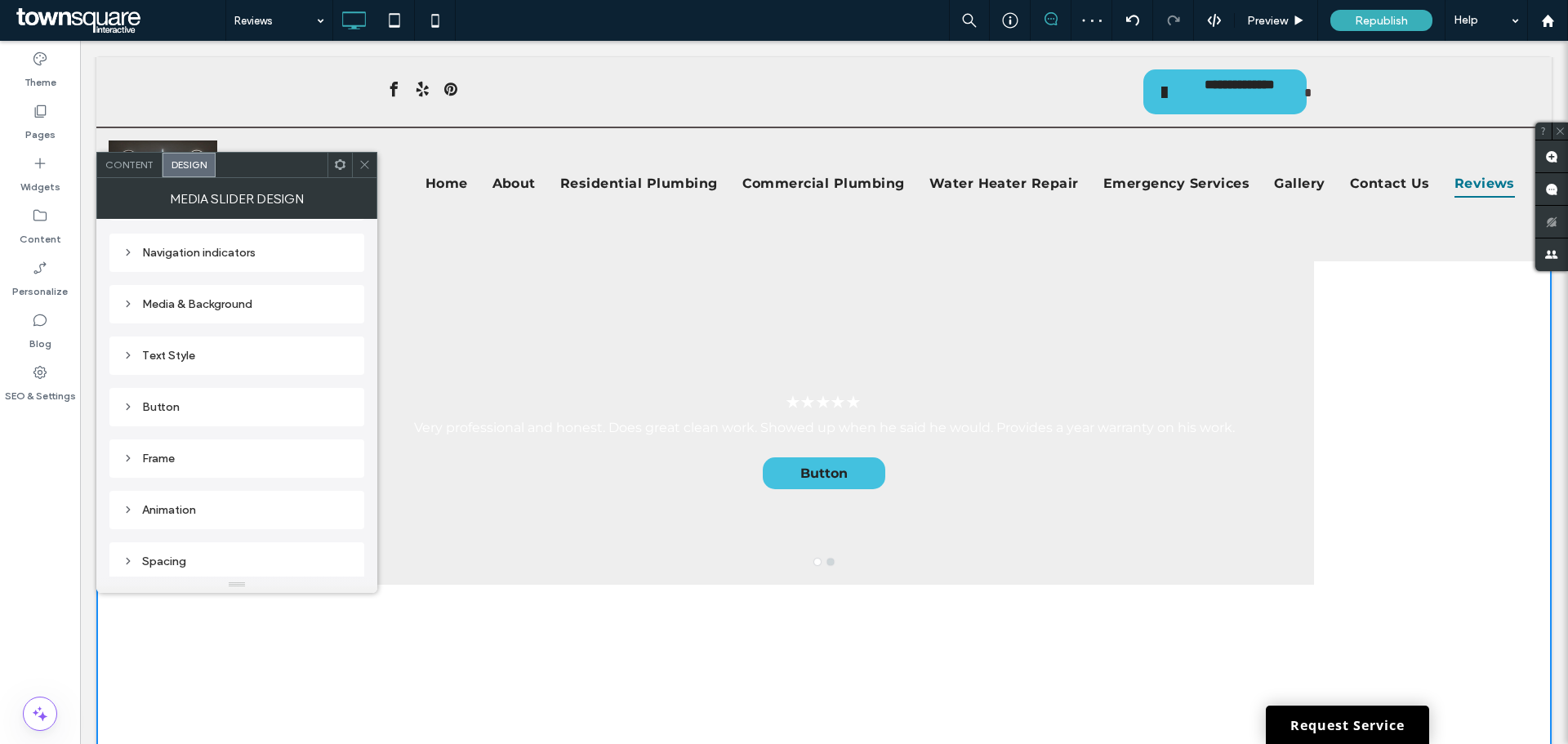
scroll to position [276, 0]
click at [195, 300] on div "Media & Background" at bounding box center [237, 301] width 228 height 14
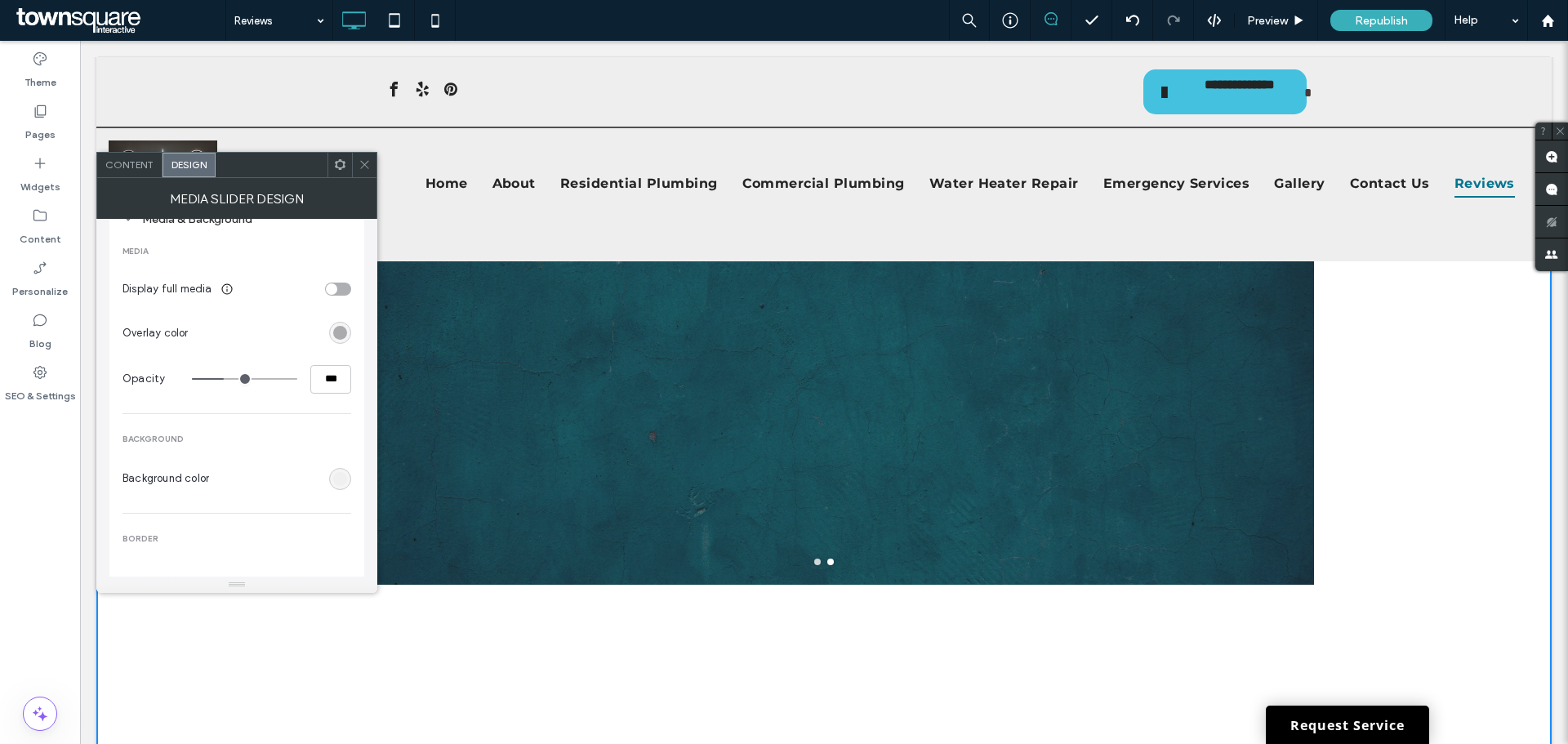
click at [342, 478] on div "rgb(238, 238, 238)" at bounding box center [340, 479] width 14 height 14
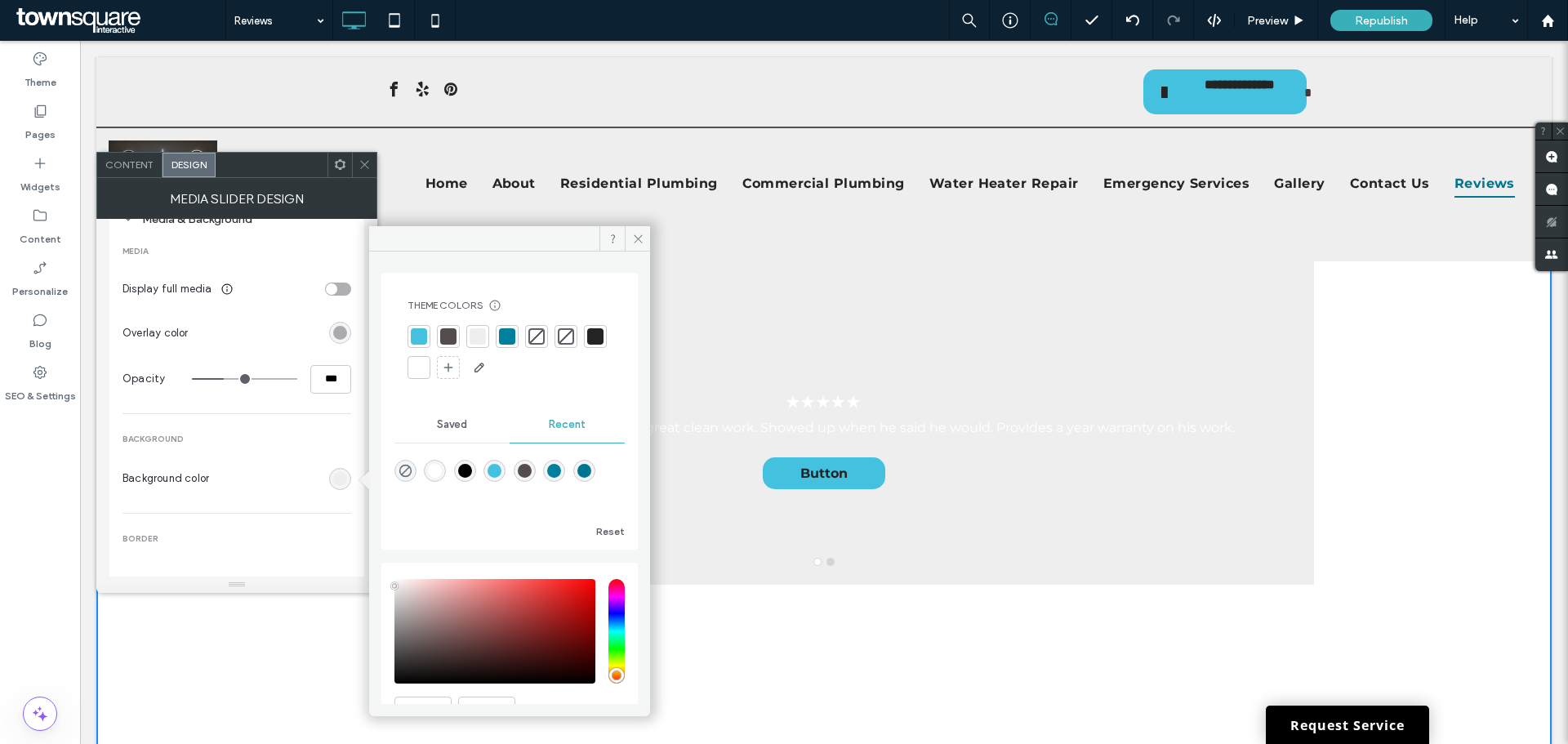
click at [420, 333] on div at bounding box center [418, 336] width 16 height 16
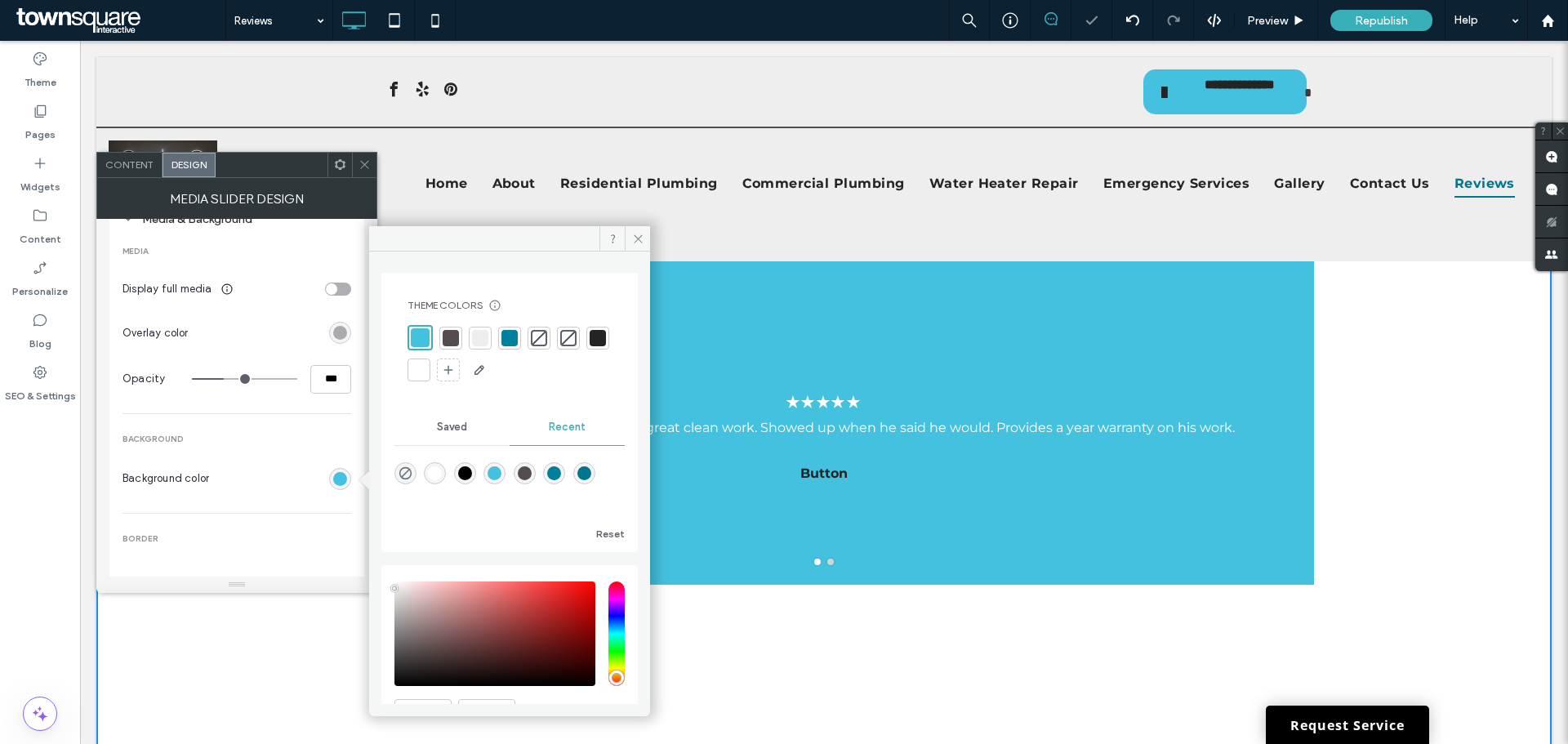
click at [512, 340] on div at bounding box center [509, 338] width 16 height 16
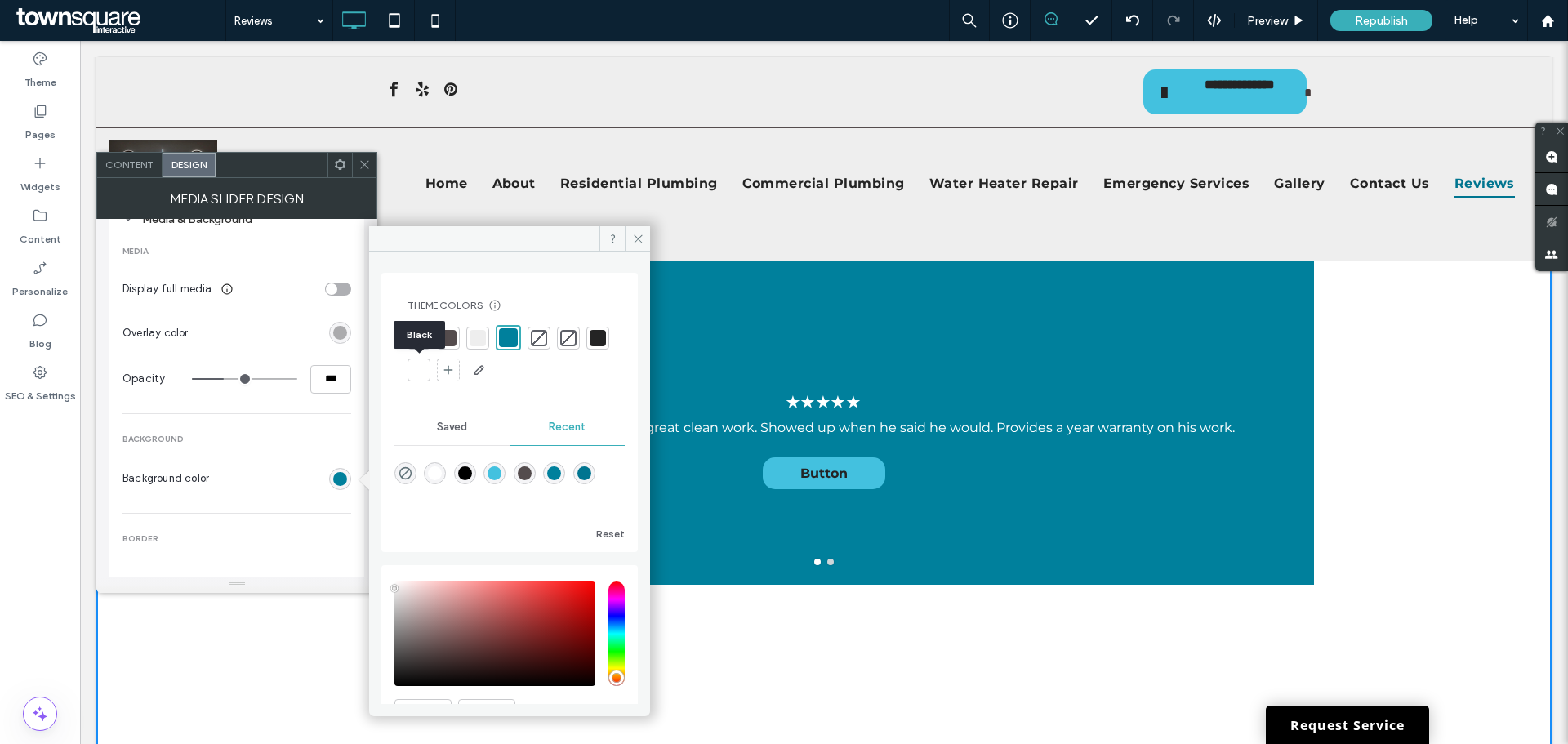
click at [589, 346] on div at bounding box center [597, 338] width 16 height 16
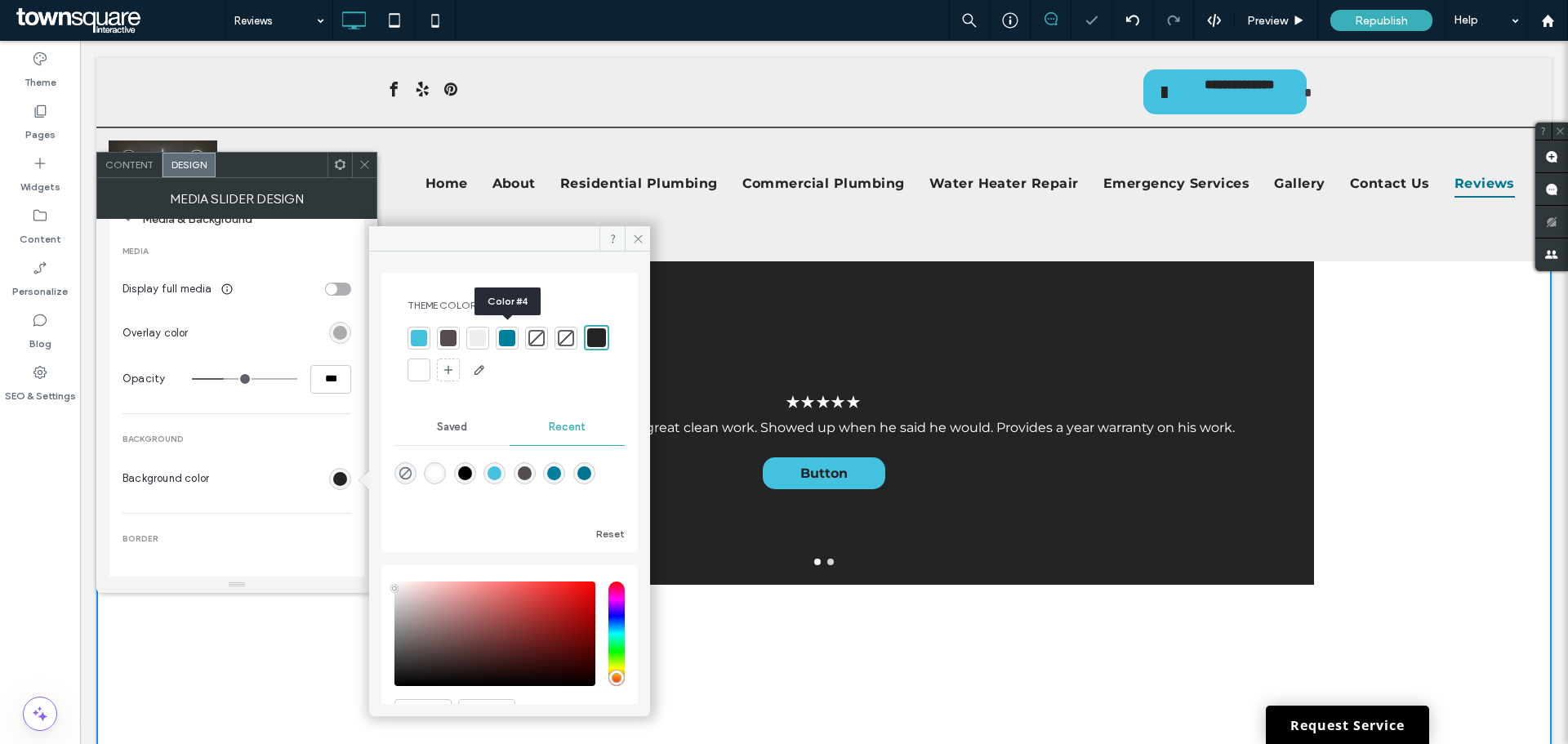
click at [508, 337] on div at bounding box center [506, 338] width 16 height 16
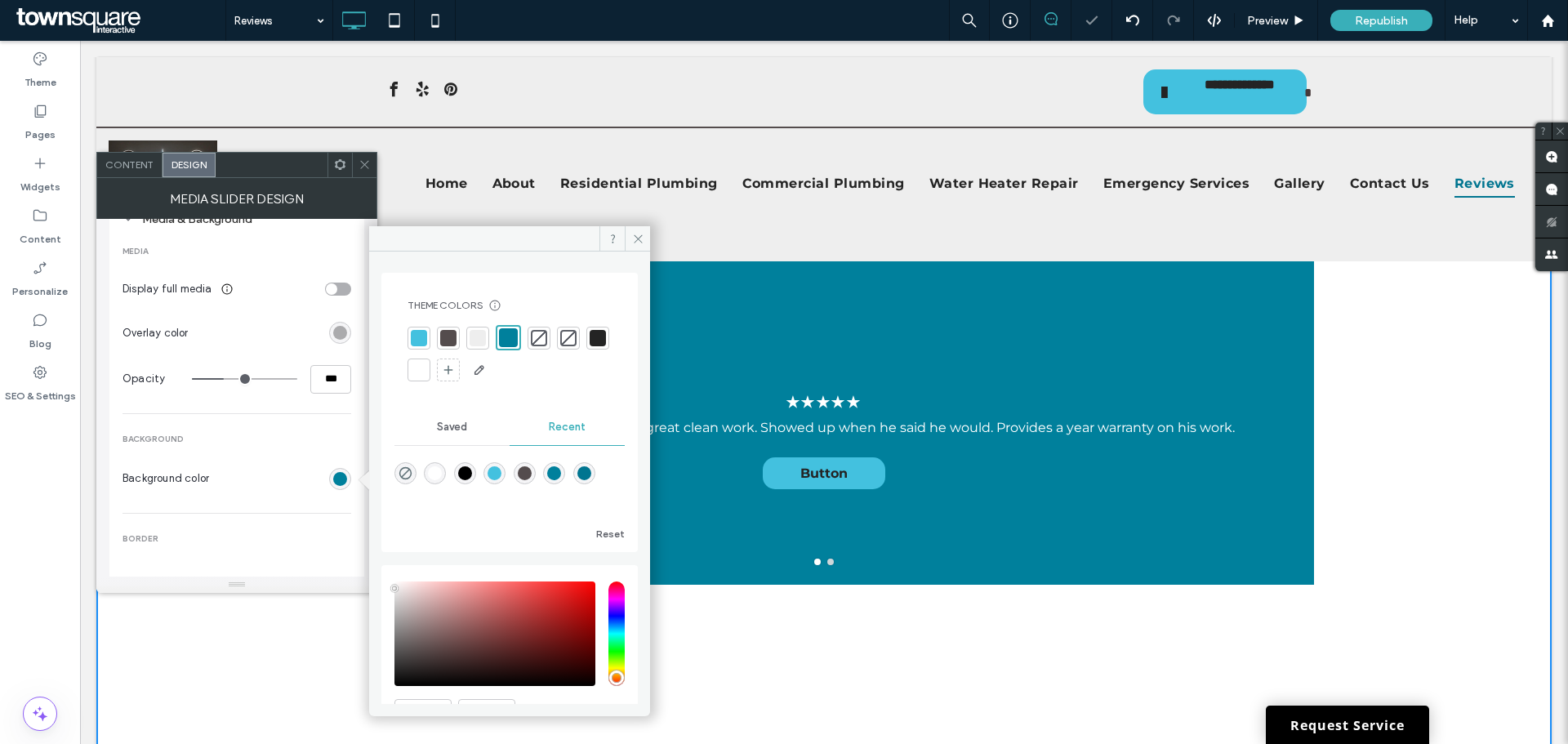
click at [589, 346] on div at bounding box center [597, 338] width 16 height 16
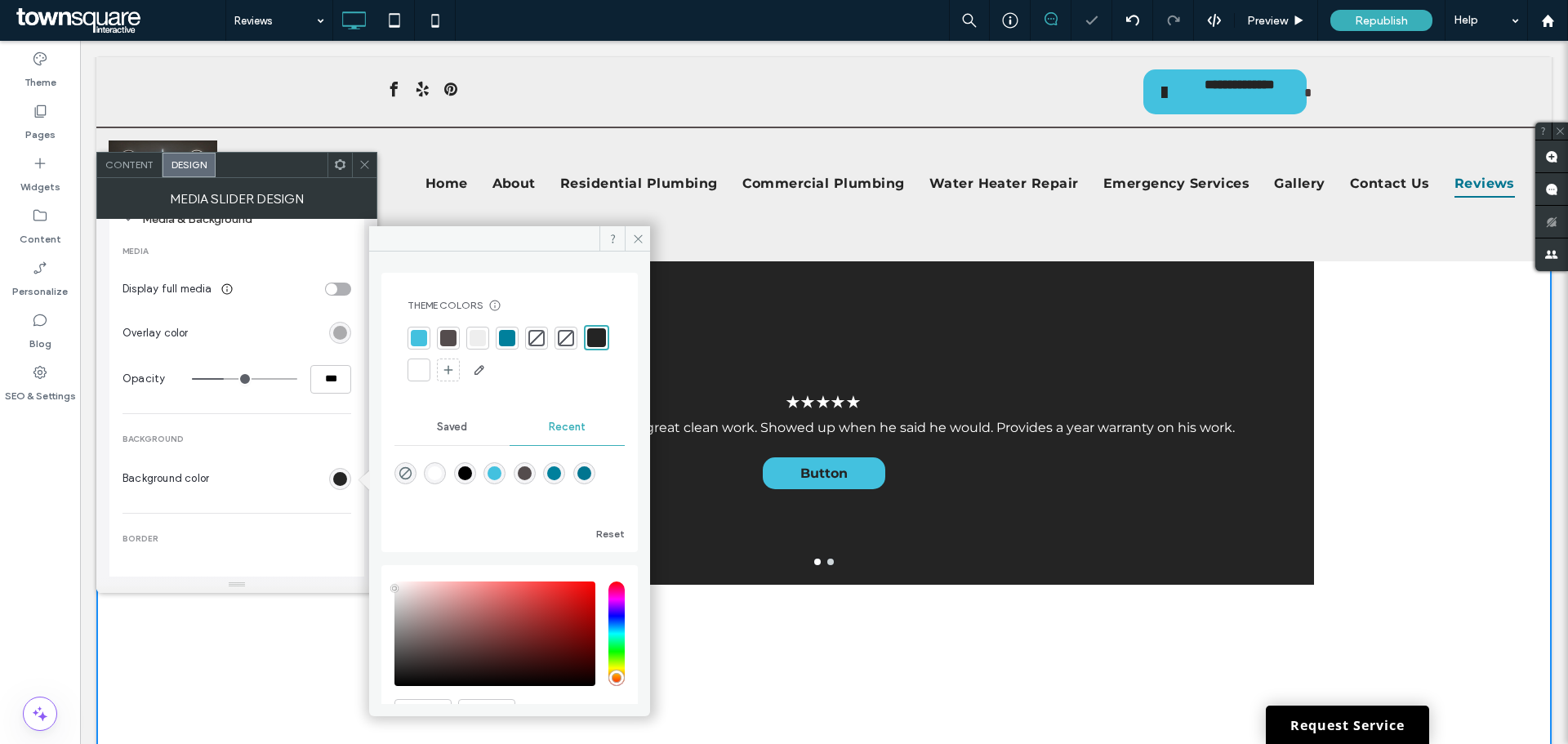
click at [509, 337] on div at bounding box center [506, 338] width 16 height 16
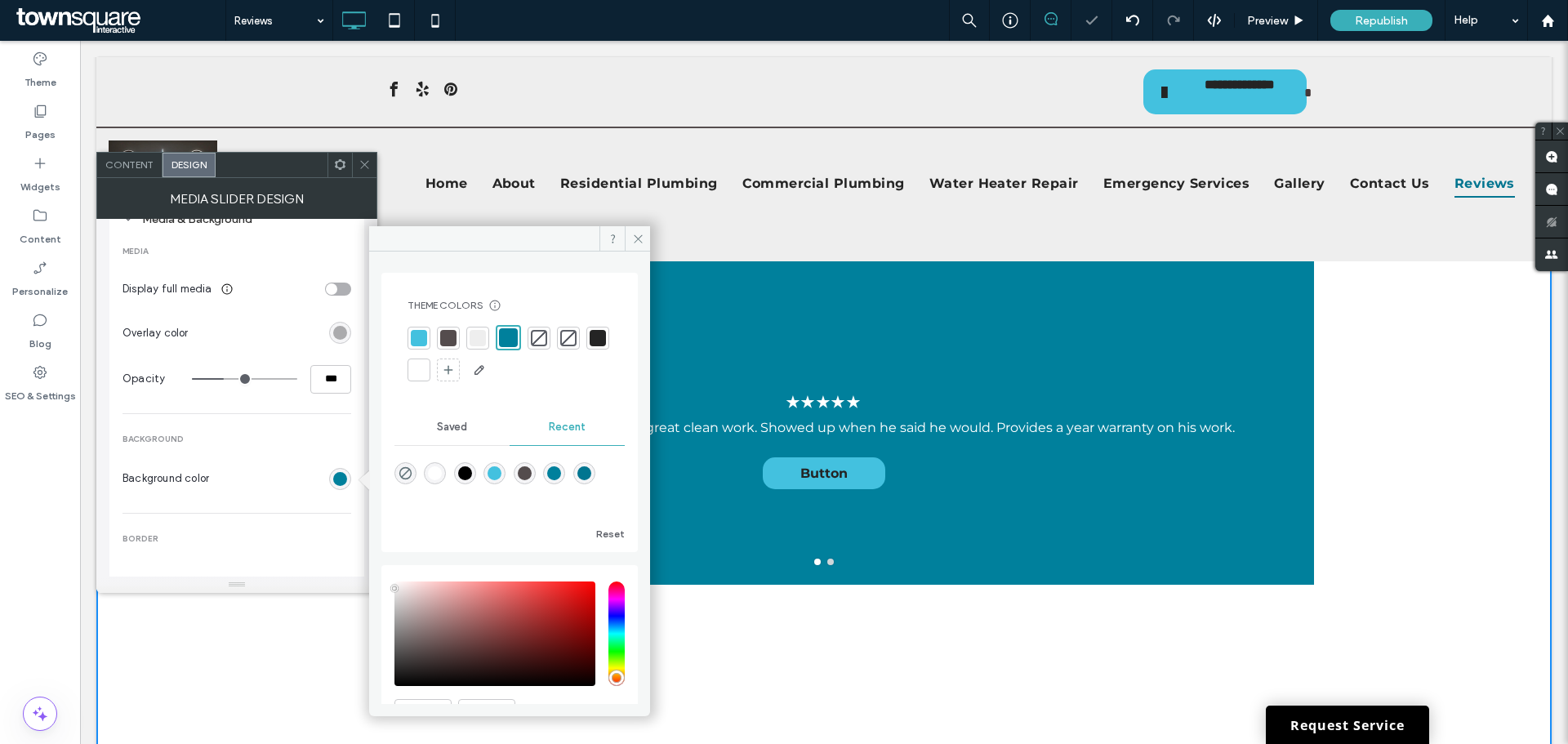
click at [589, 346] on div at bounding box center [597, 338] width 16 height 16
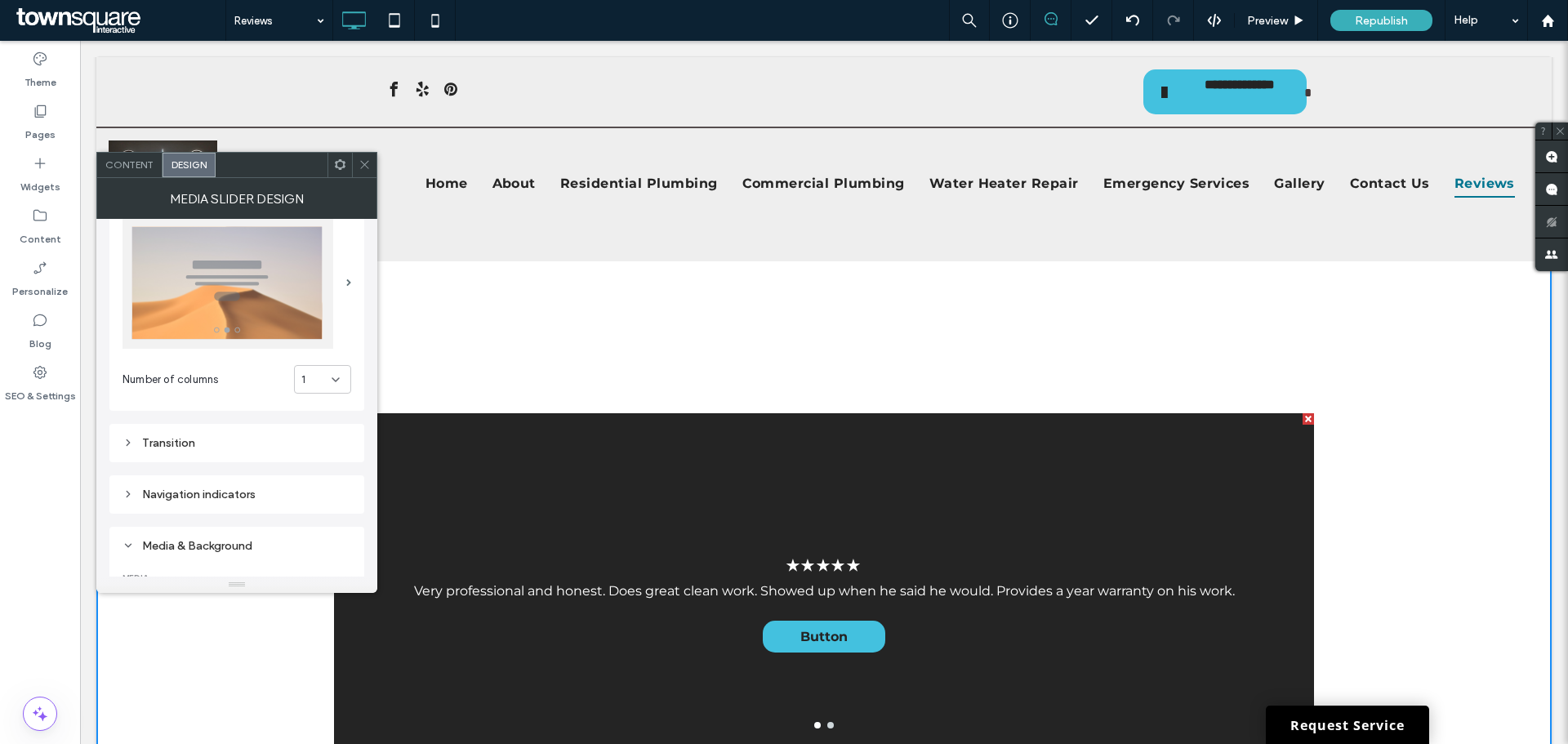
scroll to position [0, 0]
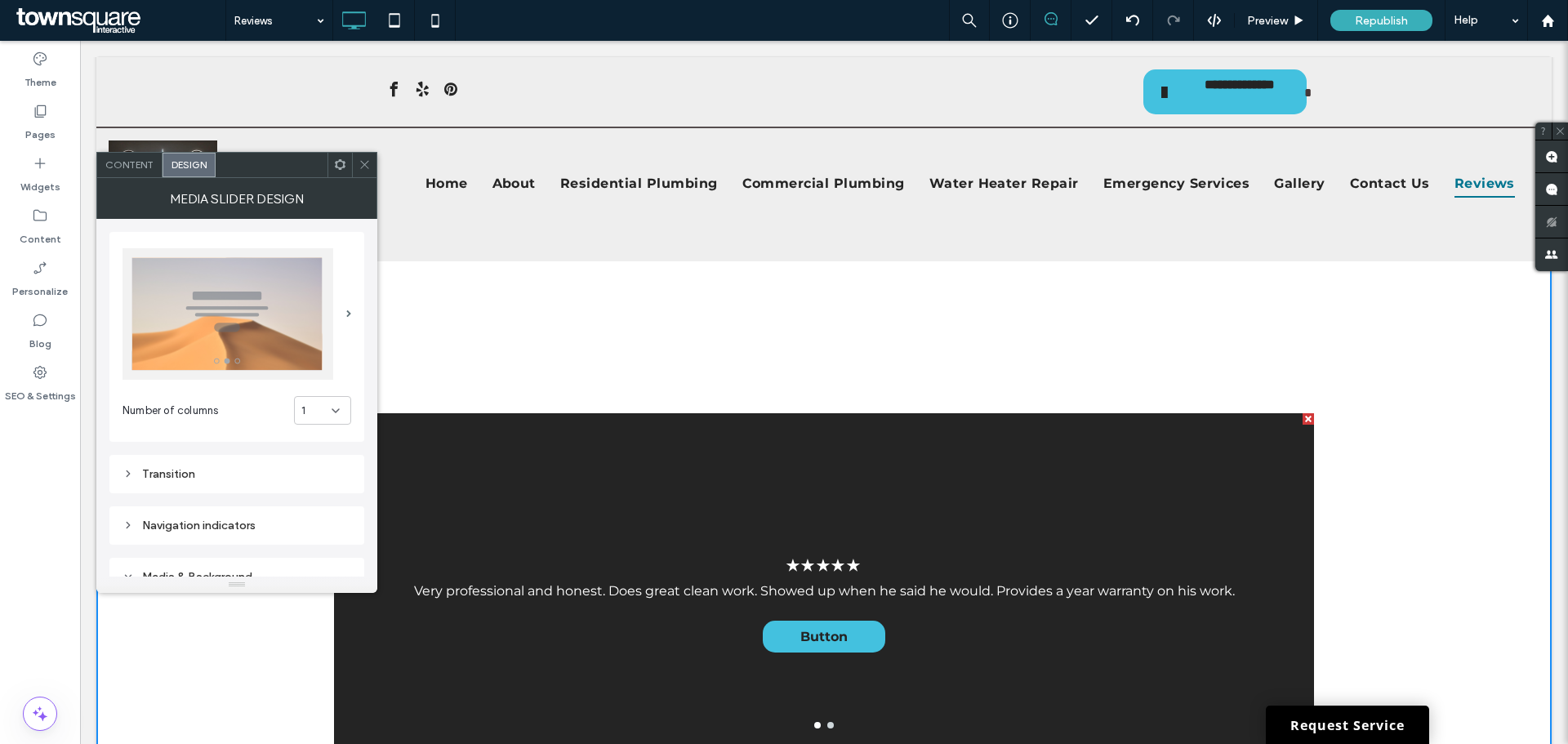
click at [146, 175] on div "Content" at bounding box center [129, 164] width 65 height 24
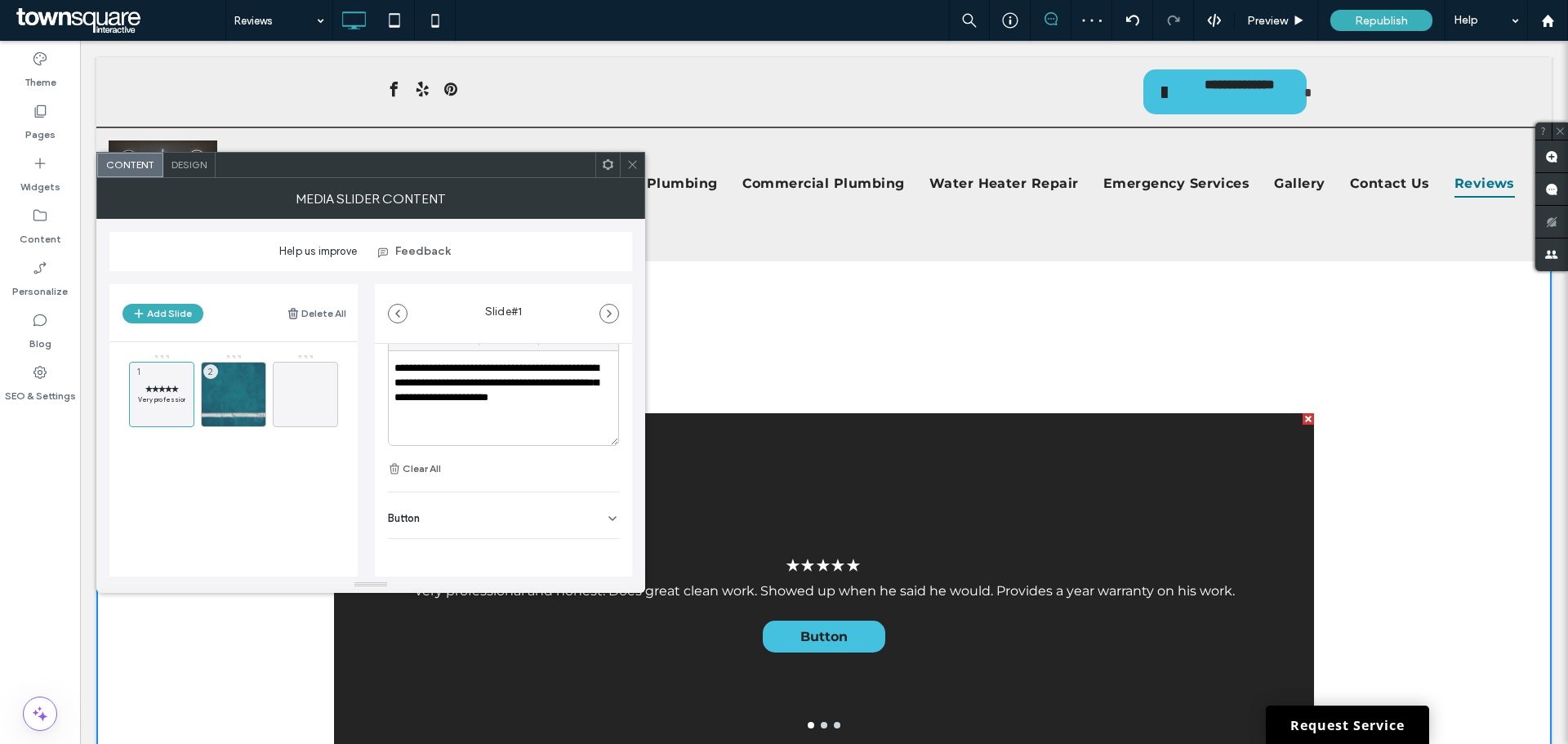
scroll to position [164, 0]
click at [545, 528] on div "Button" at bounding box center [503, 514] width 231 height 45
click at [597, 551] on icon at bounding box center [604, 551] width 15 height 15
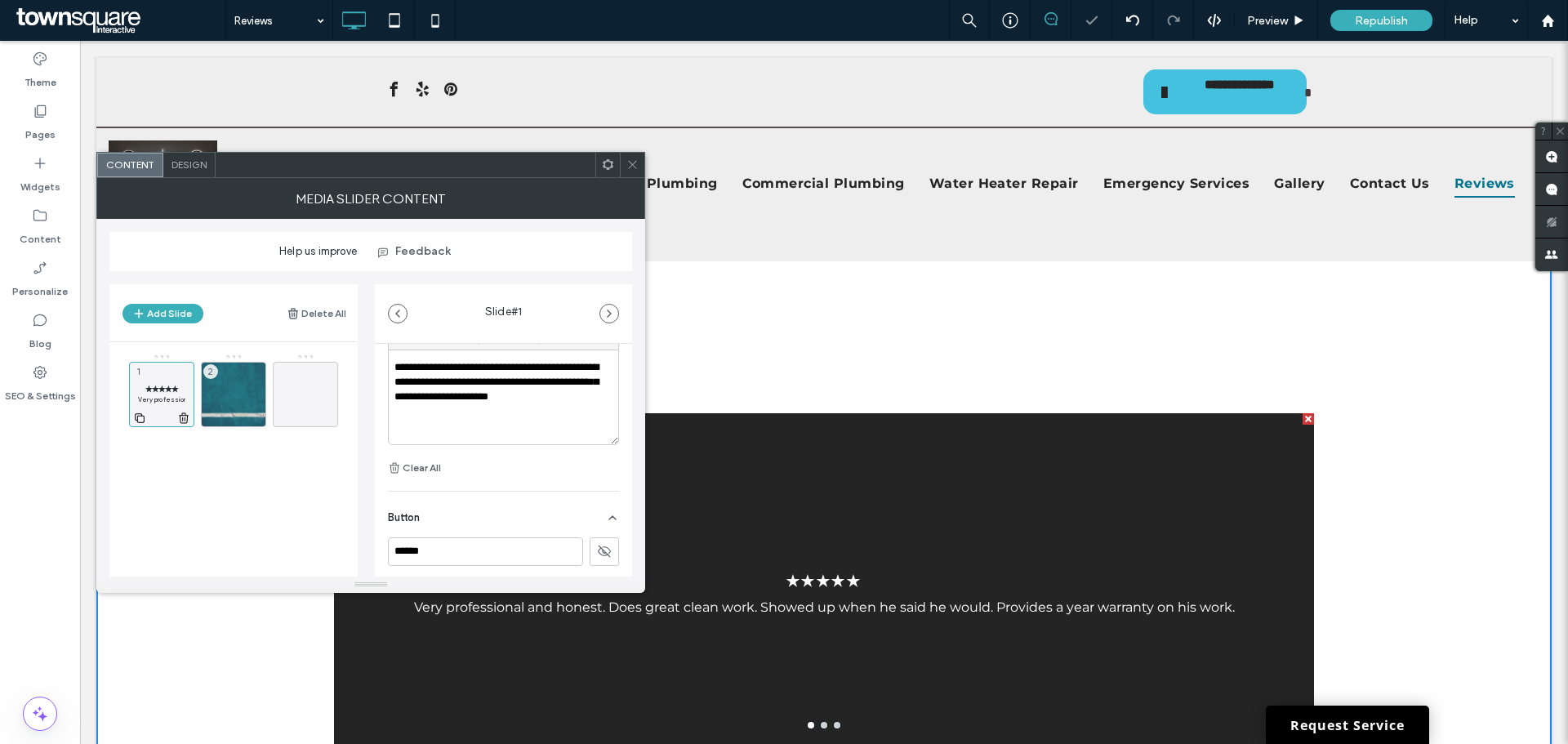
click at [157, 379] on div "✭✭✭✭✭ Very professional and honest. Does great clean work. Showed up when he sa…" at bounding box center [161, 394] width 65 height 65
click at [243, 388] on div "2" at bounding box center [233, 394] width 65 height 65
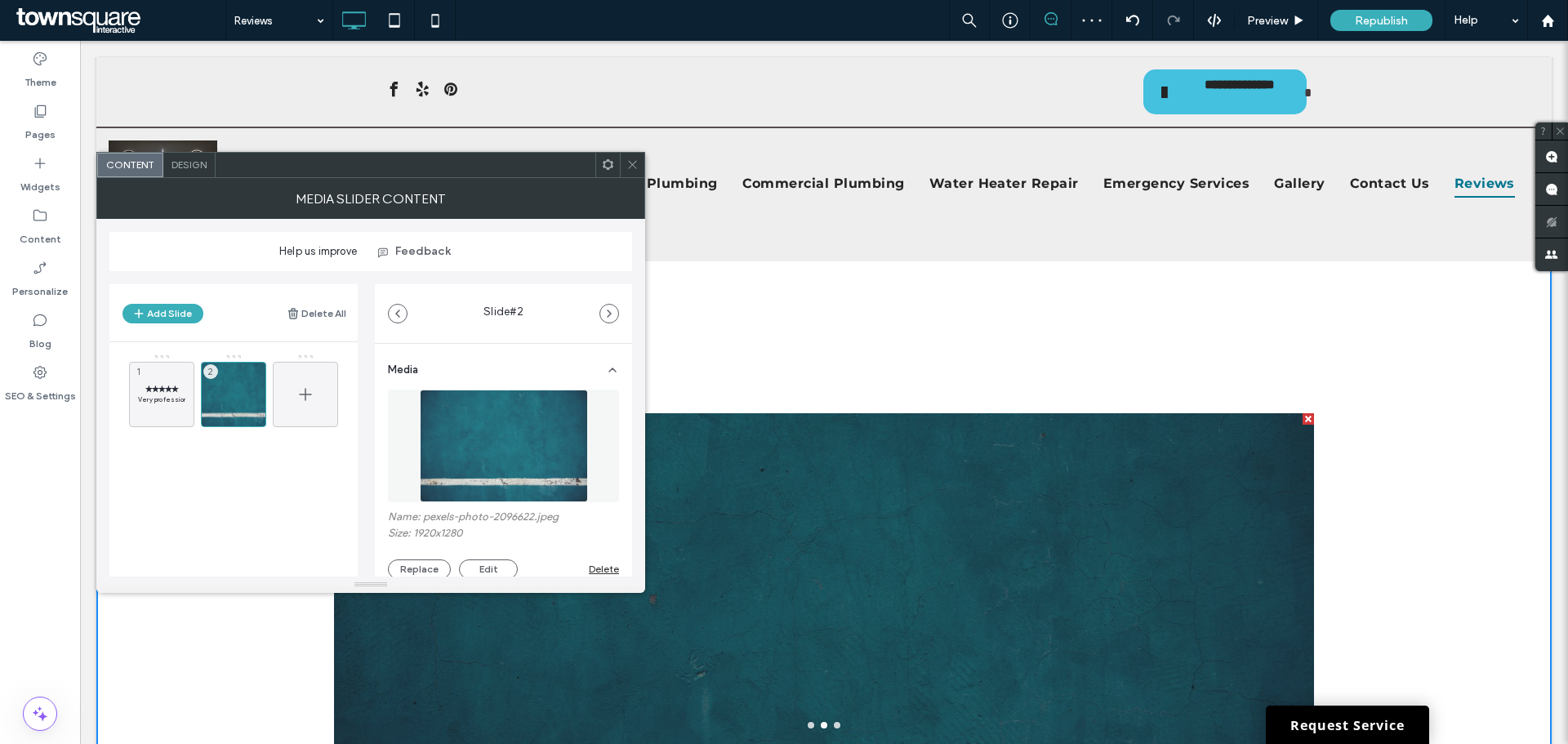
click at [297, 388] on icon at bounding box center [305, 394] width 19 height 19
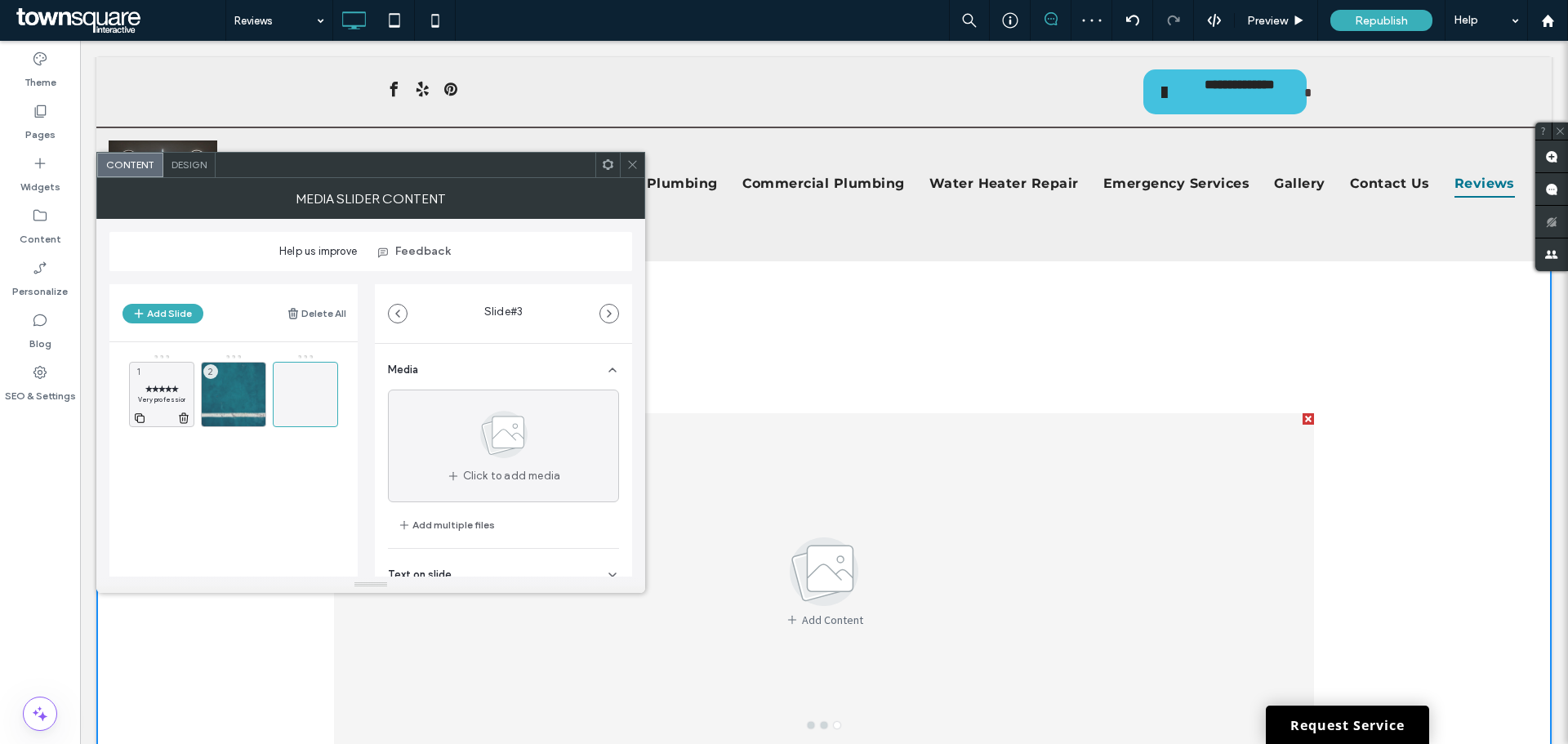
click at [161, 378] on div "✭✭✭✭✭ Very professional and honest. Does great clean work. Showed up when he sa…" at bounding box center [161, 394] width 65 height 65
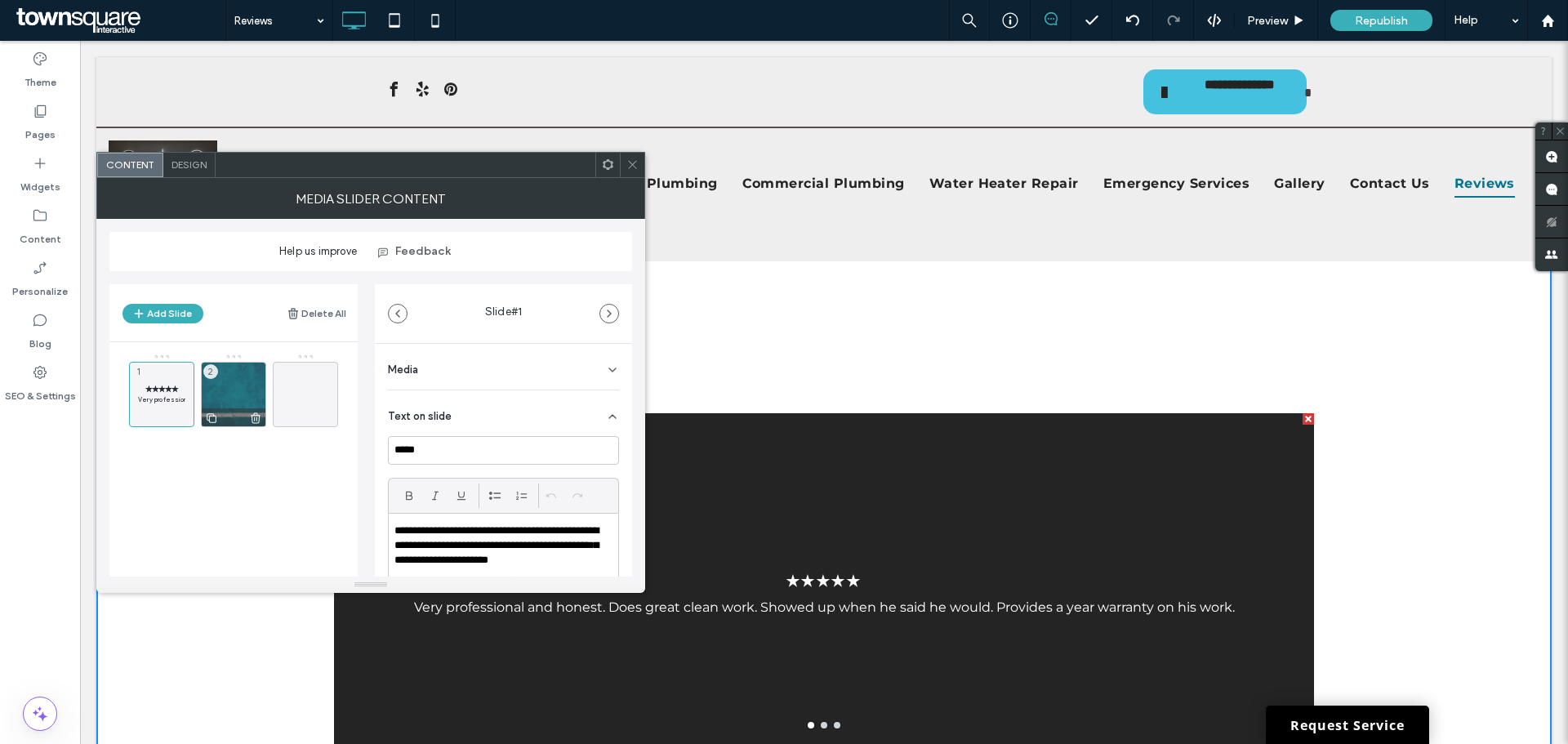
click at [252, 415] on use at bounding box center [256, 417] width 10 height 11
click at [138, 420] on icon at bounding box center [139, 417] width 13 height 15
drag, startPoint x: 165, startPoint y: 484, endPoint x: 237, endPoint y: 395, distance: 114.5
click at [211, 415] on use at bounding box center [211, 418] width 10 height 10
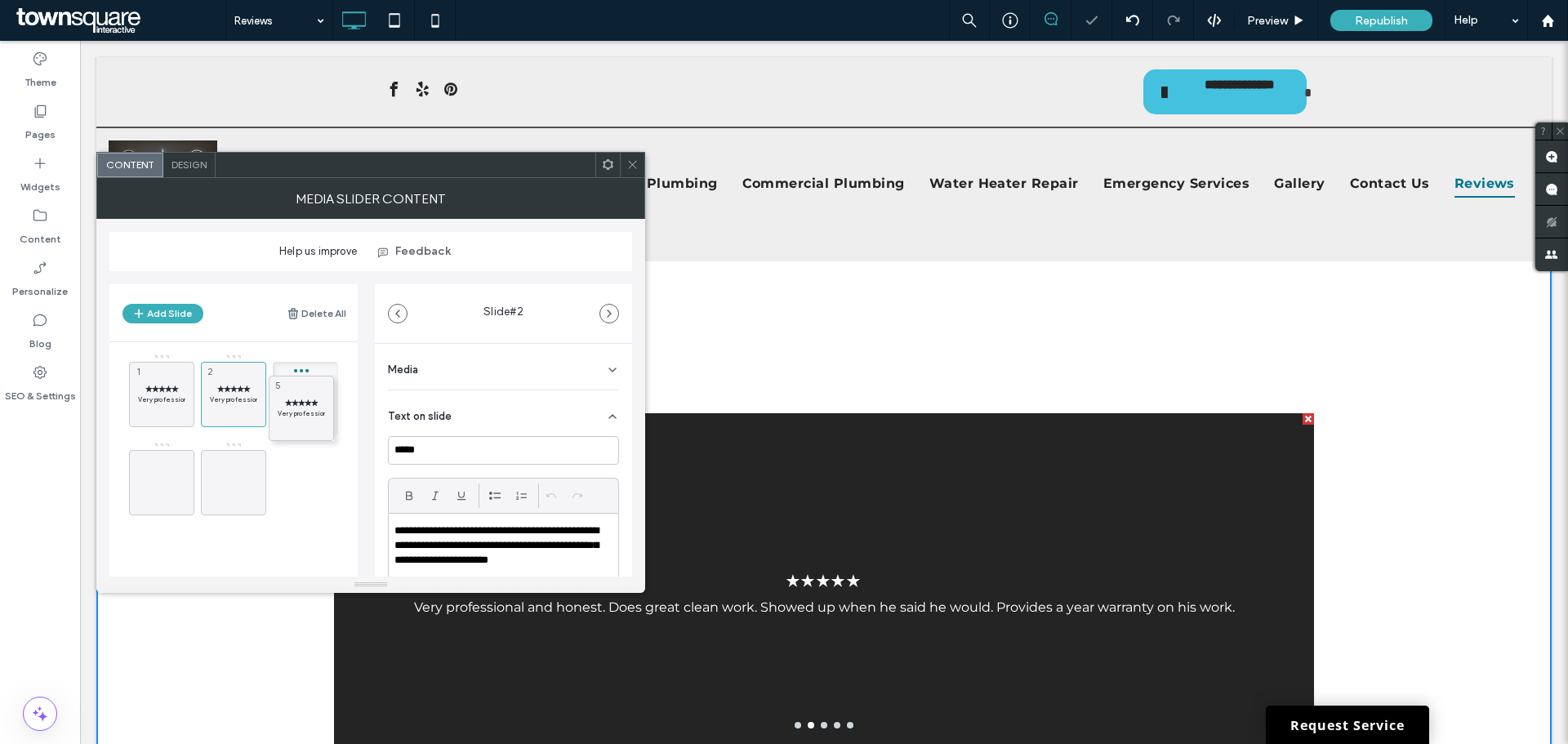
drag, startPoint x: 224, startPoint y: 474, endPoint x: 295, endPoint y: 388, distance: 111.5
click at [164, 506] on div at bounding box center [161, 482] width 65 height 65
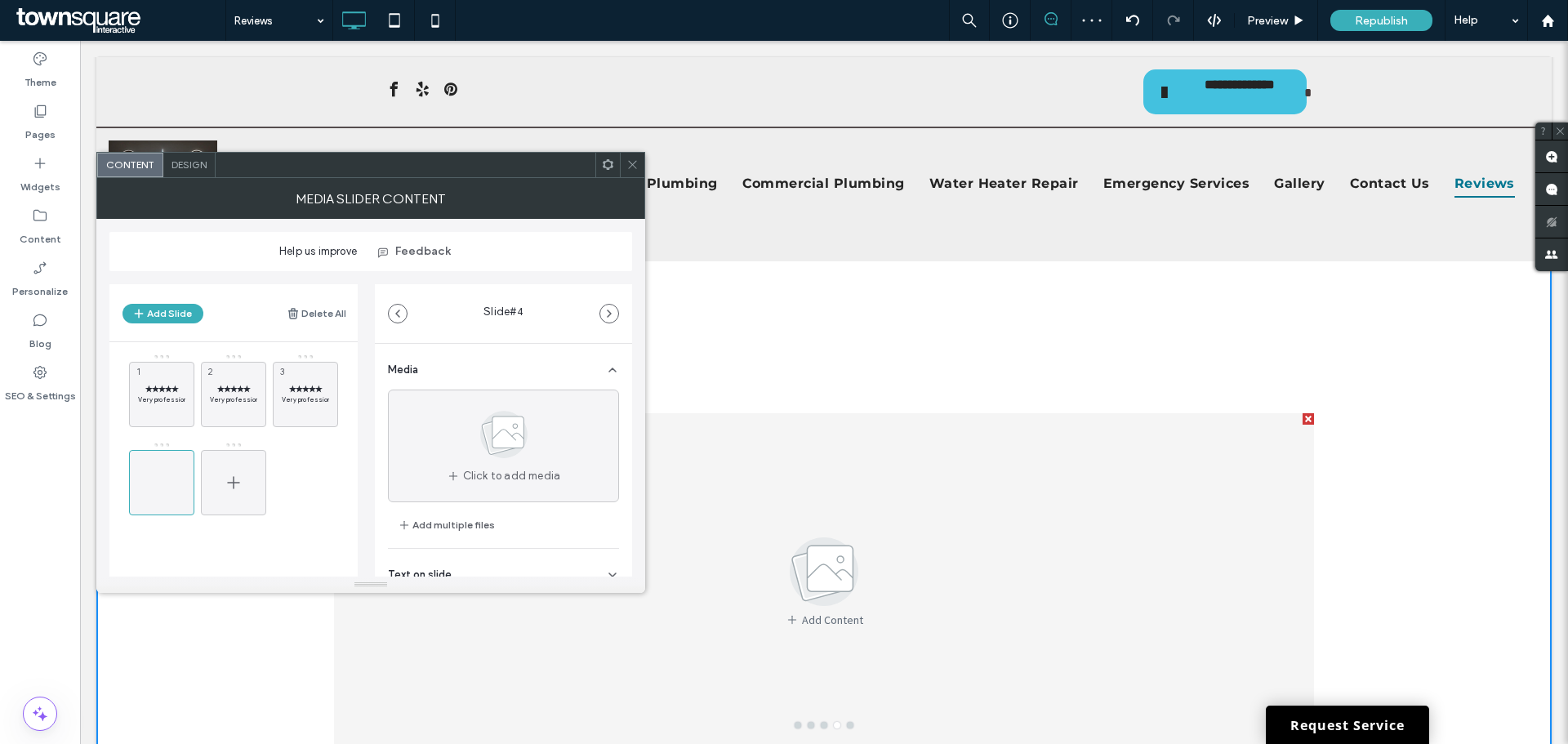
click at [224, 491] on icon at bounding box center [233, 482] width 19 height 19
click at [165, 500] on span at bounding box center [162, 482] width 19 height 47
click at [215, 500] on div at bounding box center [233, 482] width 65 height 65
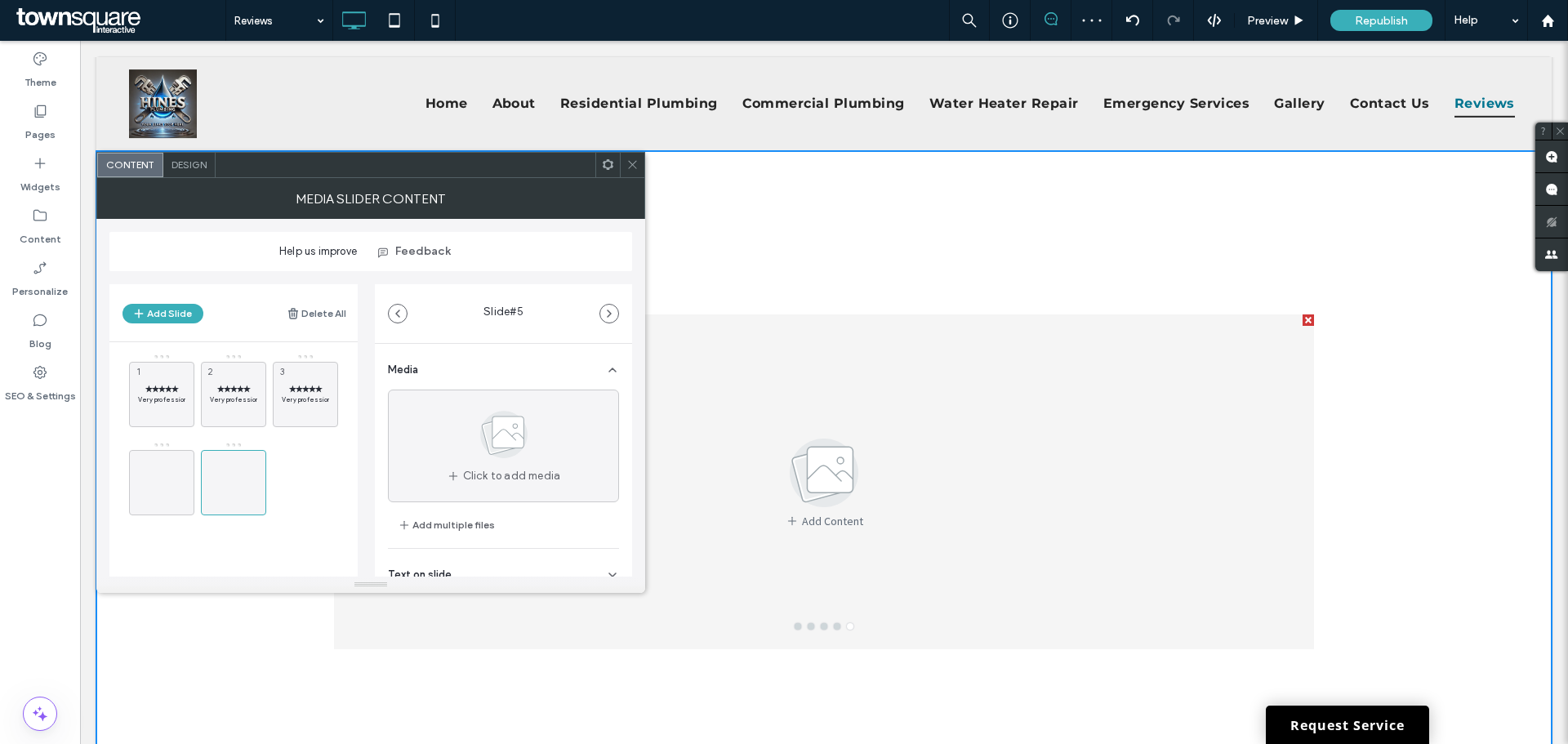
scroll to position [256, 0]
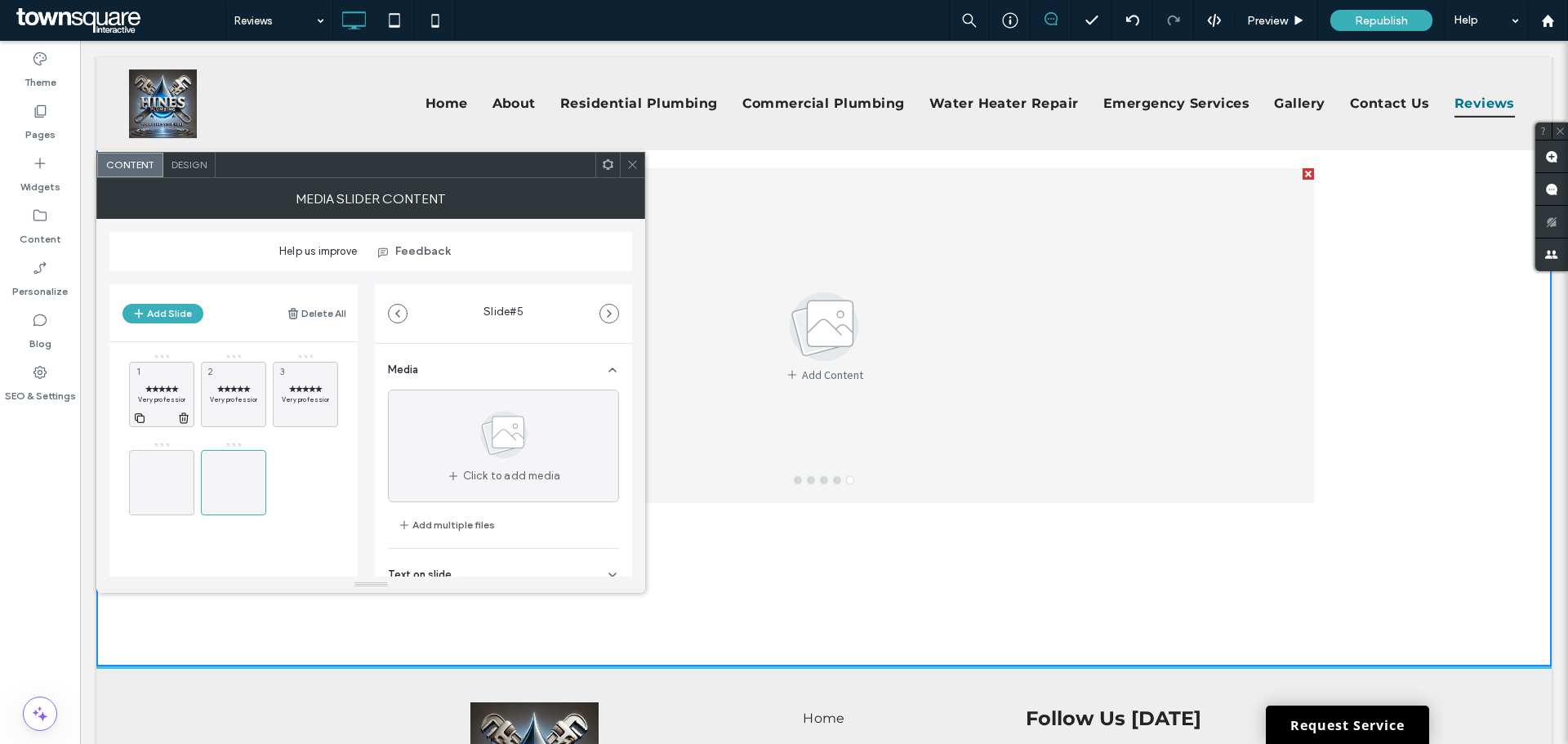
click at [161, 377] on div "✭✭✭✭✭ Very professional and honest. Does great clean work. Showed up when he sa…" at bounding box center [161, 394] width 65 height 65
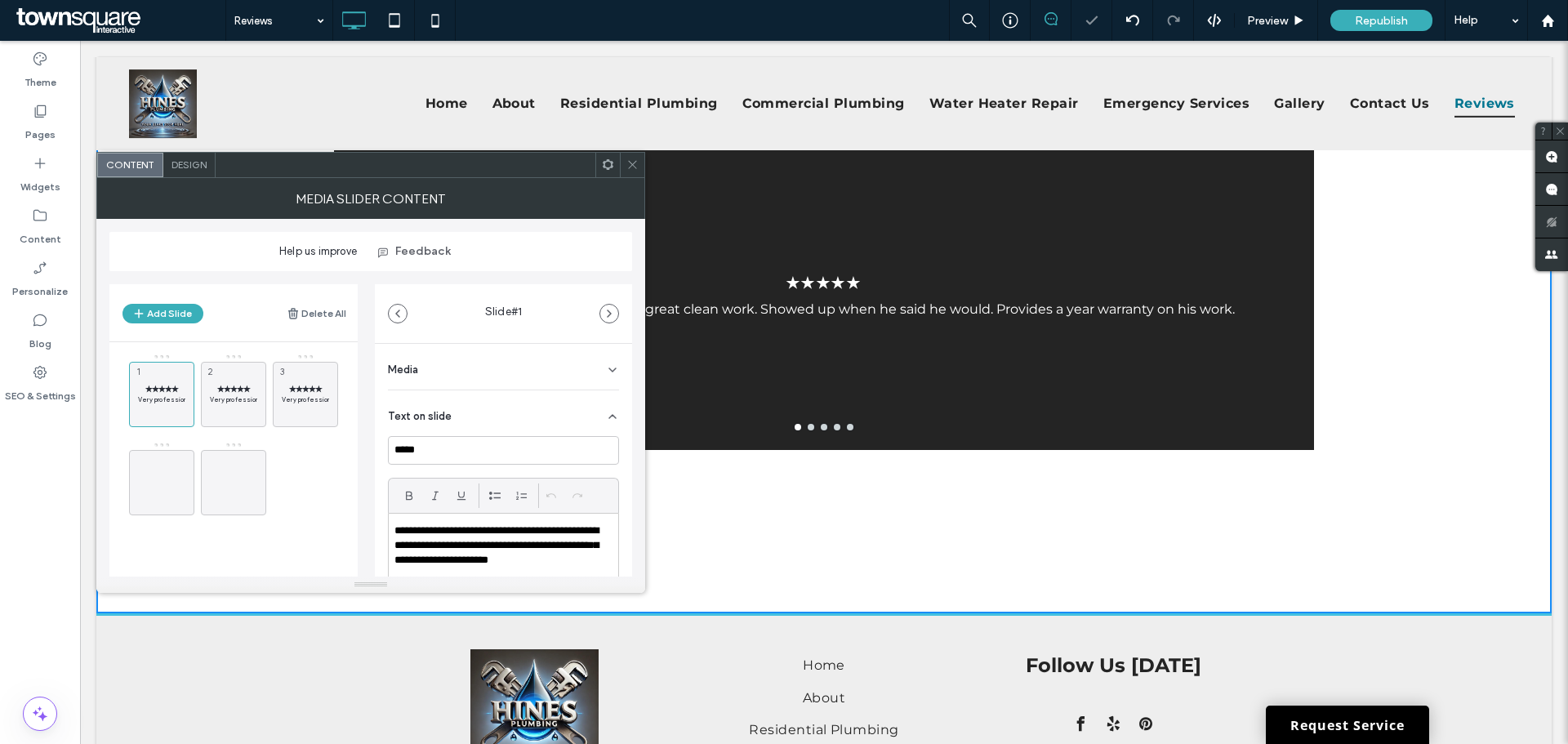
scroll to position [338, 0]
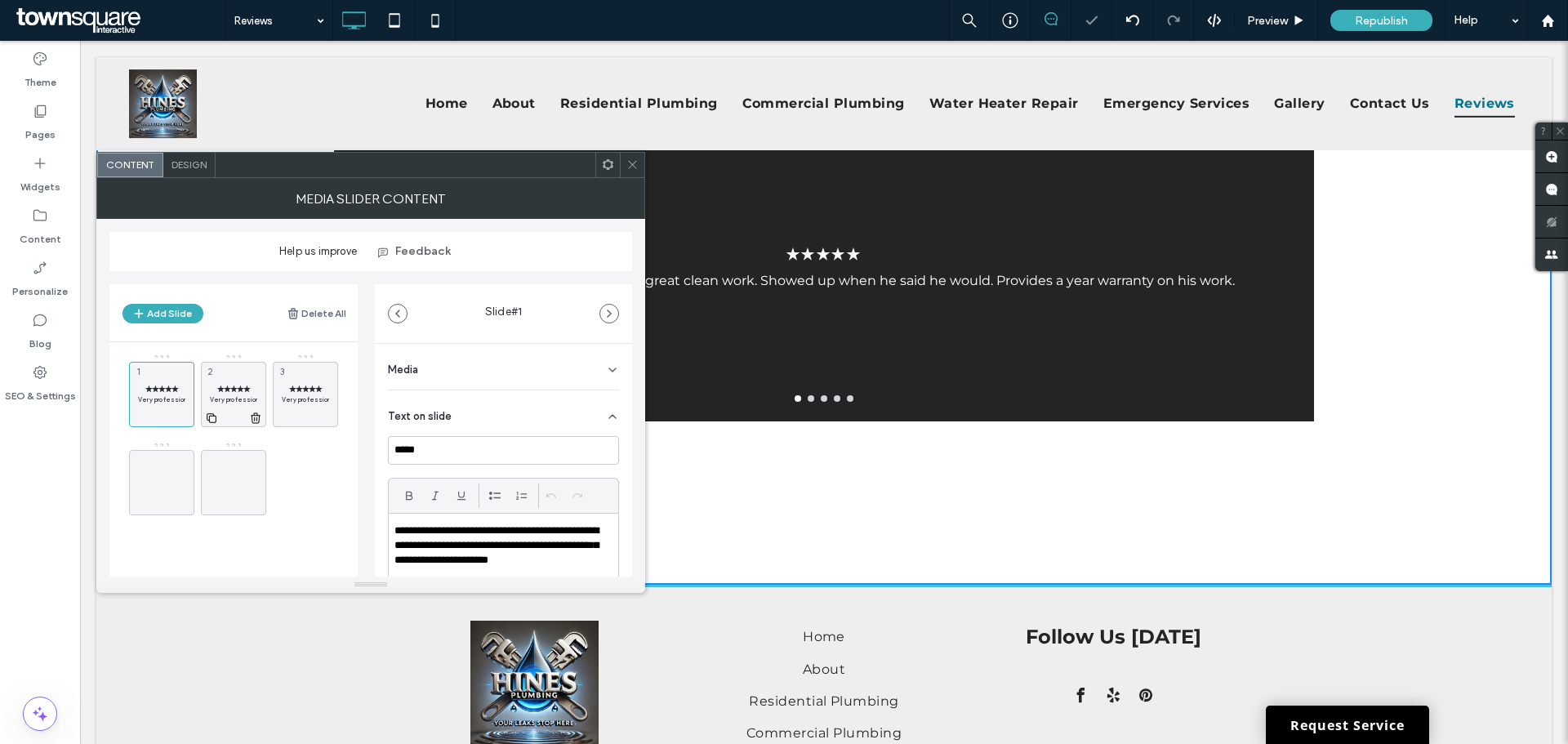
click at [236, 375] on div "✭✭✭✭✭ Very professional and honest. Does great clean work. Showed up when he sa…" at bounding box center [233, 394] width 65 height 65
click at [307, 376] on div "✭✭✭✭✭ Very professional and honest. Does great clean work. Showed up when he sa…" at bounding box center [305, 394] width 65 height 65
click at [231, 383] on div "✭✭✭✭✭ Very professional and honest. Does great clean work. Showed up when he sa…" at bounding box center [233, 394] width 65 height 65
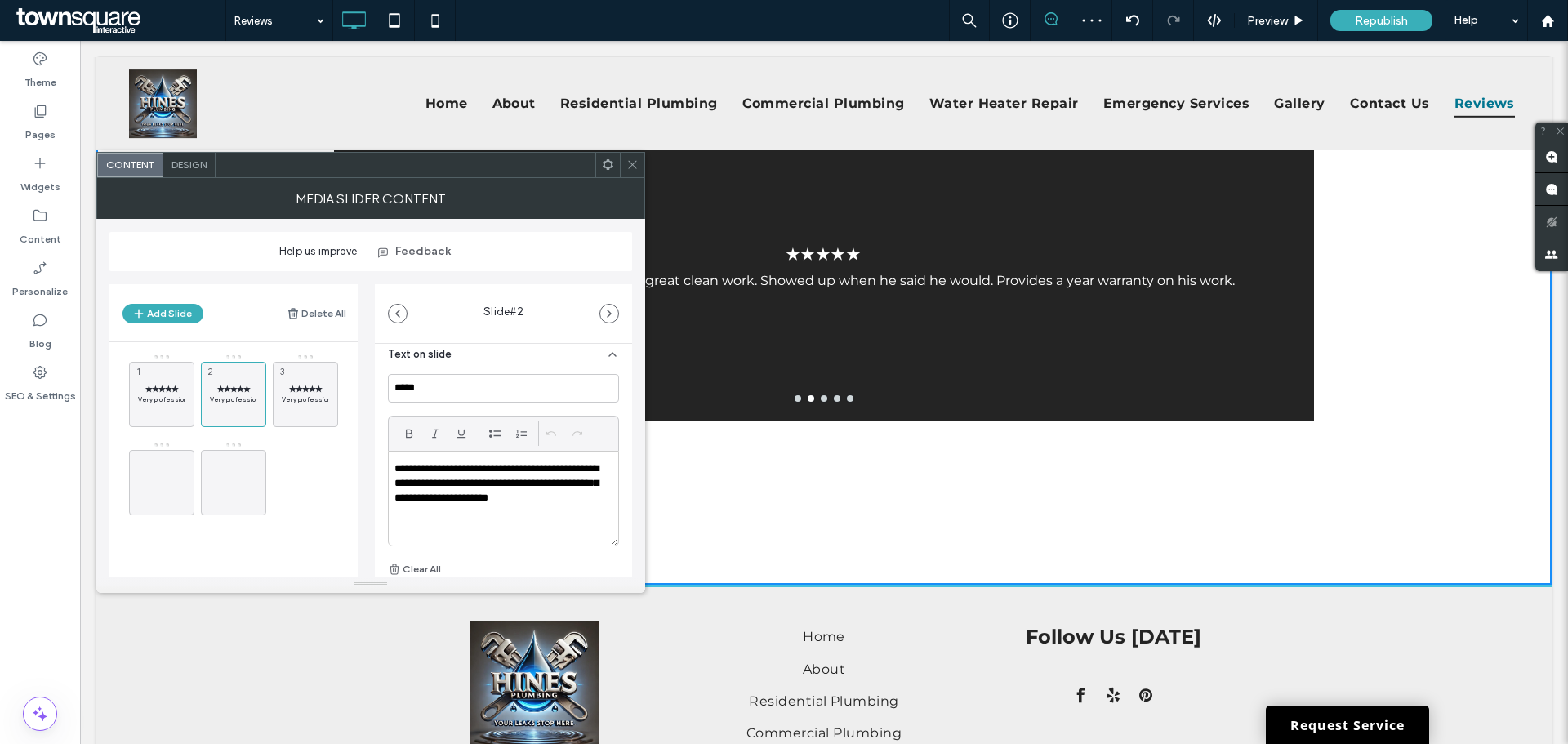
scroll to position [164, 0]
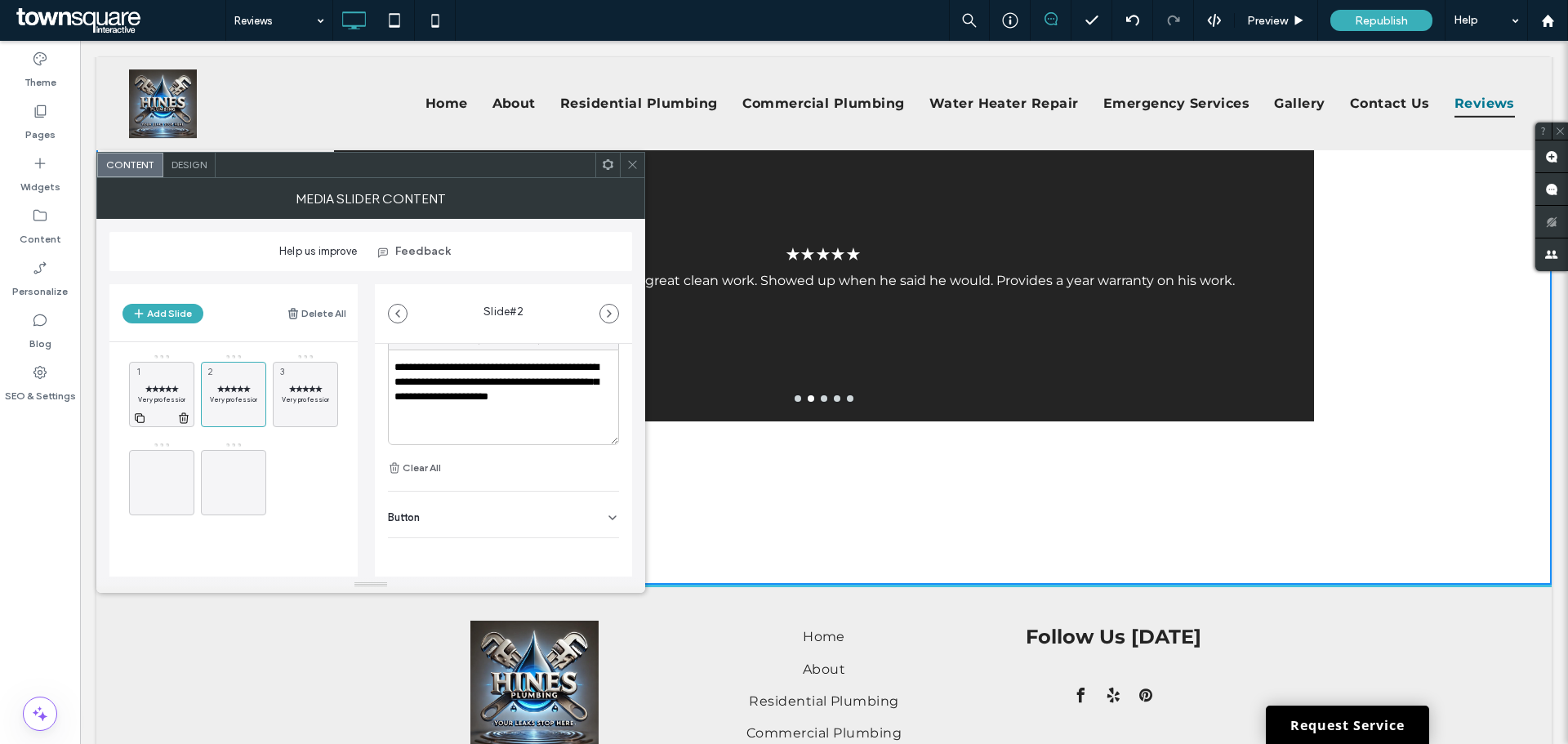
click at [153, 372] on div "✭✭✭✭✭ Very professional and honest. Does great clean work. Showed up when he sa…" at bounding box center [161, 394] width 65 height 65
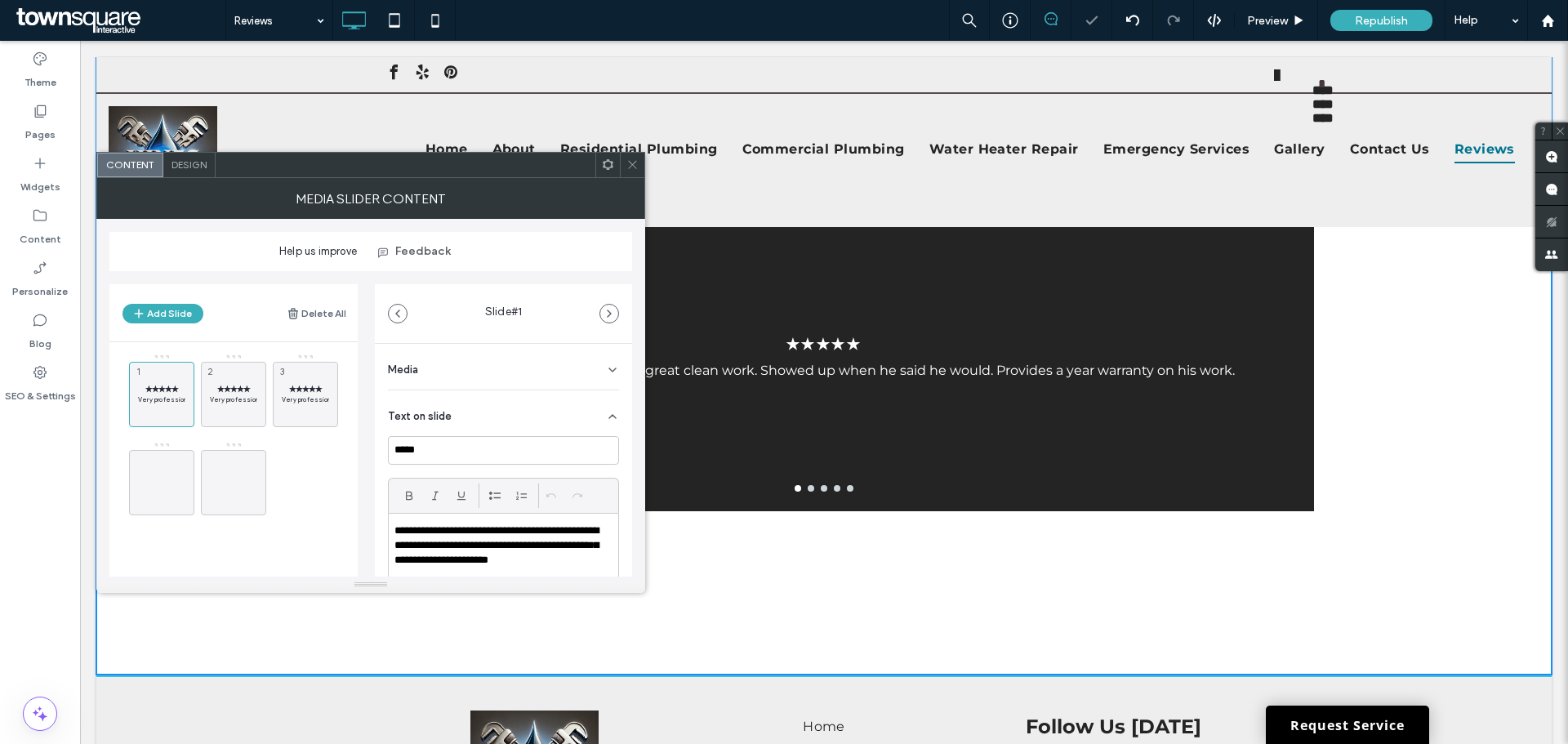
scroll to position [175, 0]
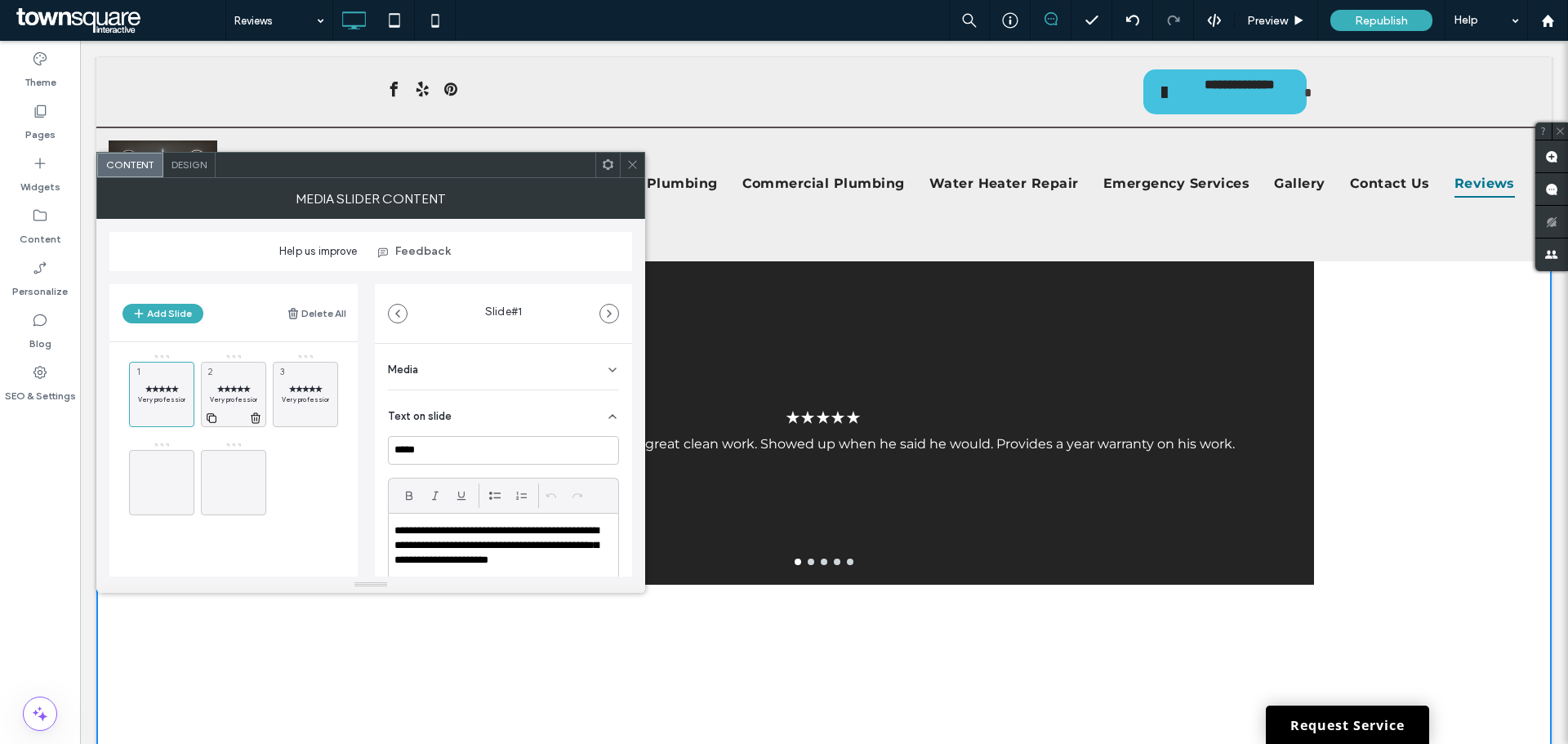
click at [228, 383] on span "✭✭✭✭✭" at bounding box center [233, 388] width 47 height 11
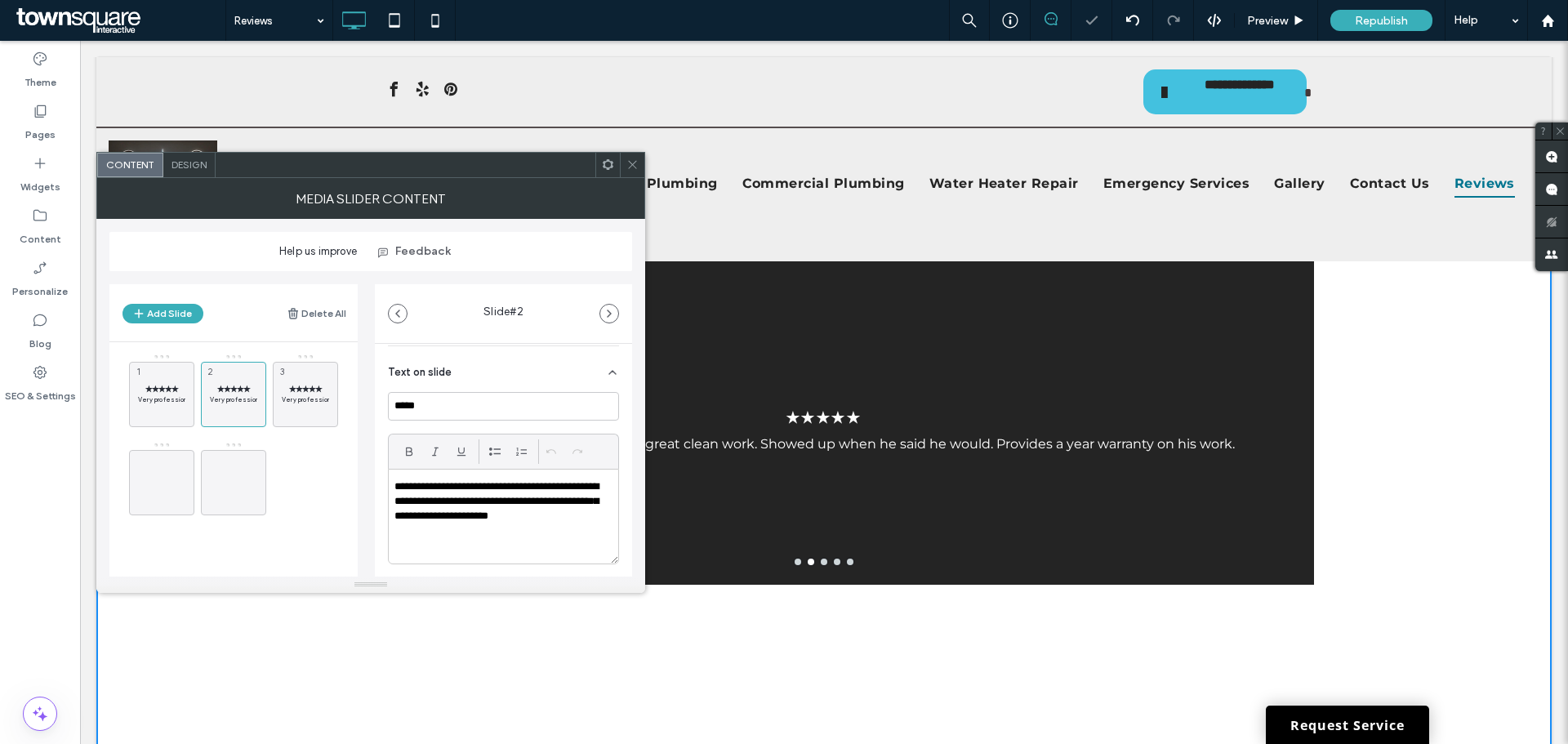
scroll to position [81, 0]
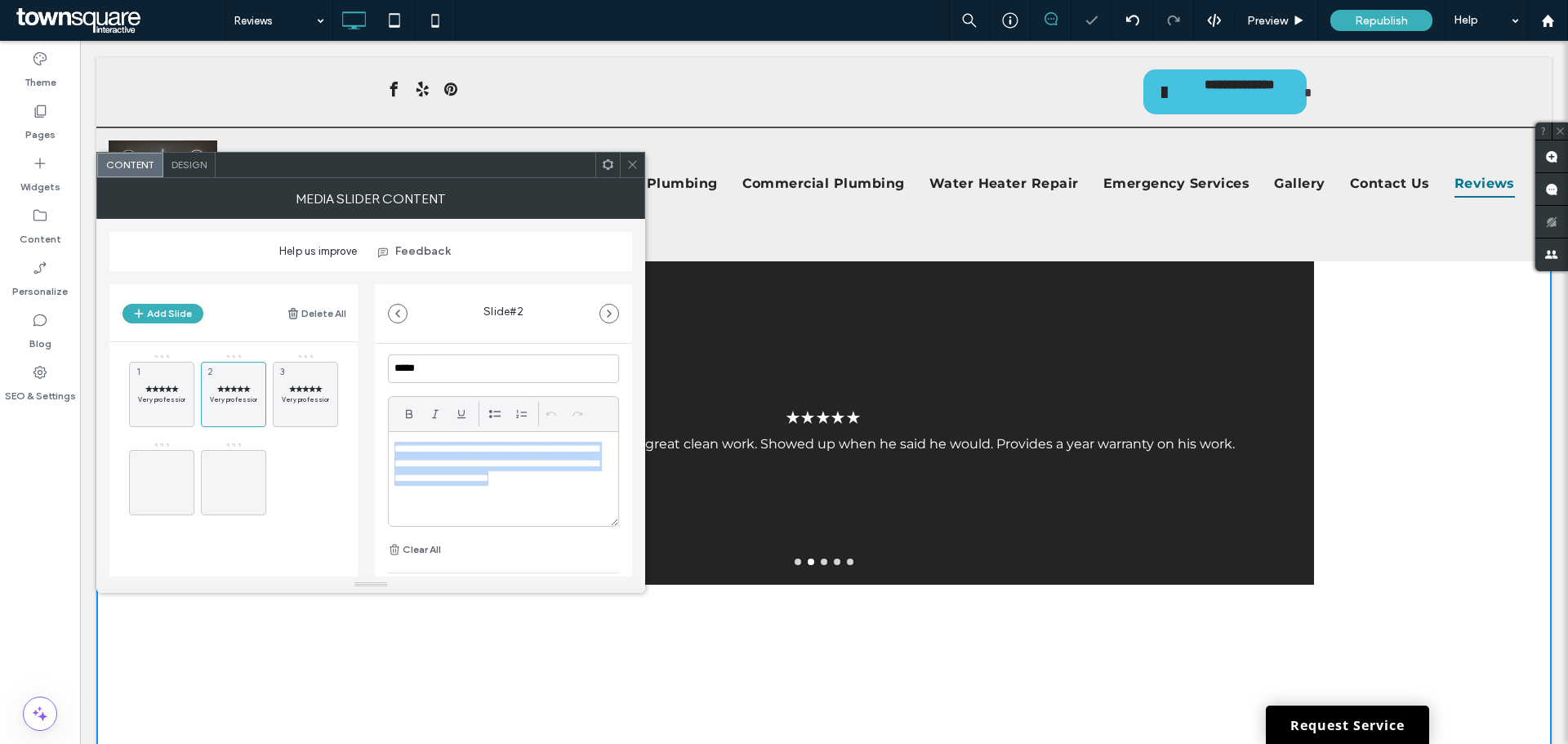
drag, startPoint x: 445, startPoint y: 500, endPoint x: 370, endPoint y: 442, distance: 94.8
click at [374, 444] on div "**********" at bounding box center [371, 423] width 523 height 305
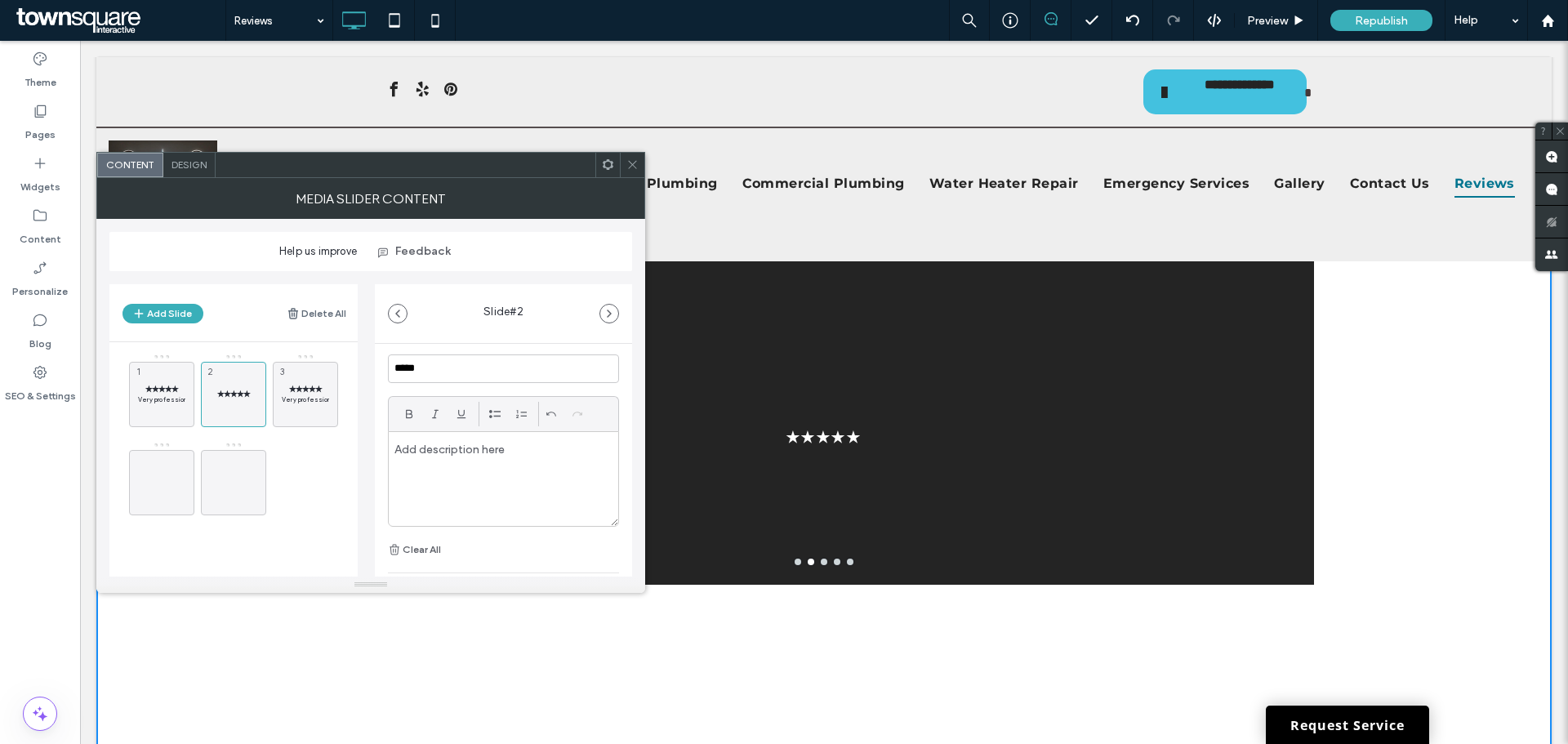
click at [481, 472] on div at bounding box center [503, 478] width 229 height 94
click at [475, 461] on div at bounding box center [503, 478] width 229 height 94
paste div
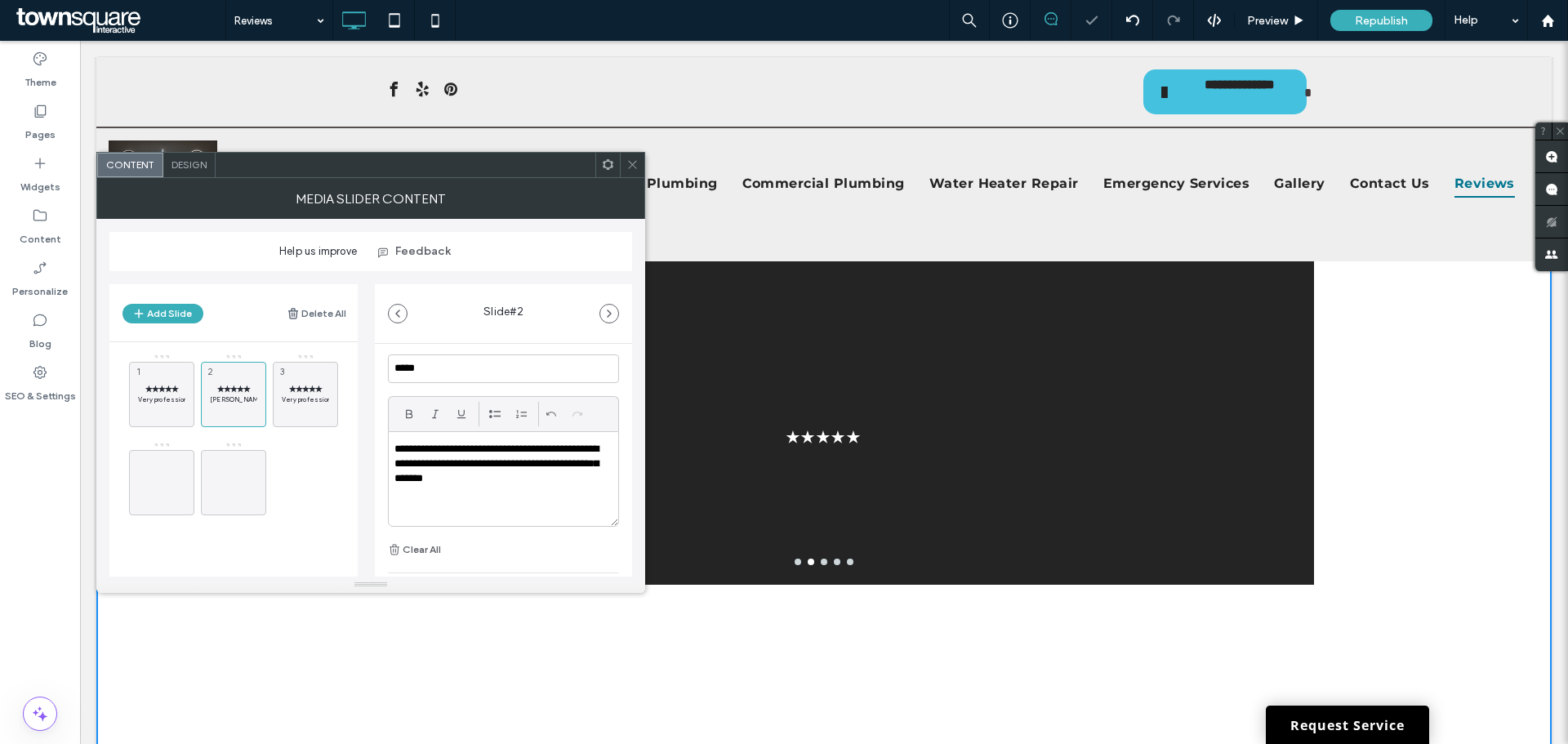
scroll to position [0, 0]
click at [287, 386] on span "✭✭✭✭✭" at bounding box center [305, 388] width 47 height 11
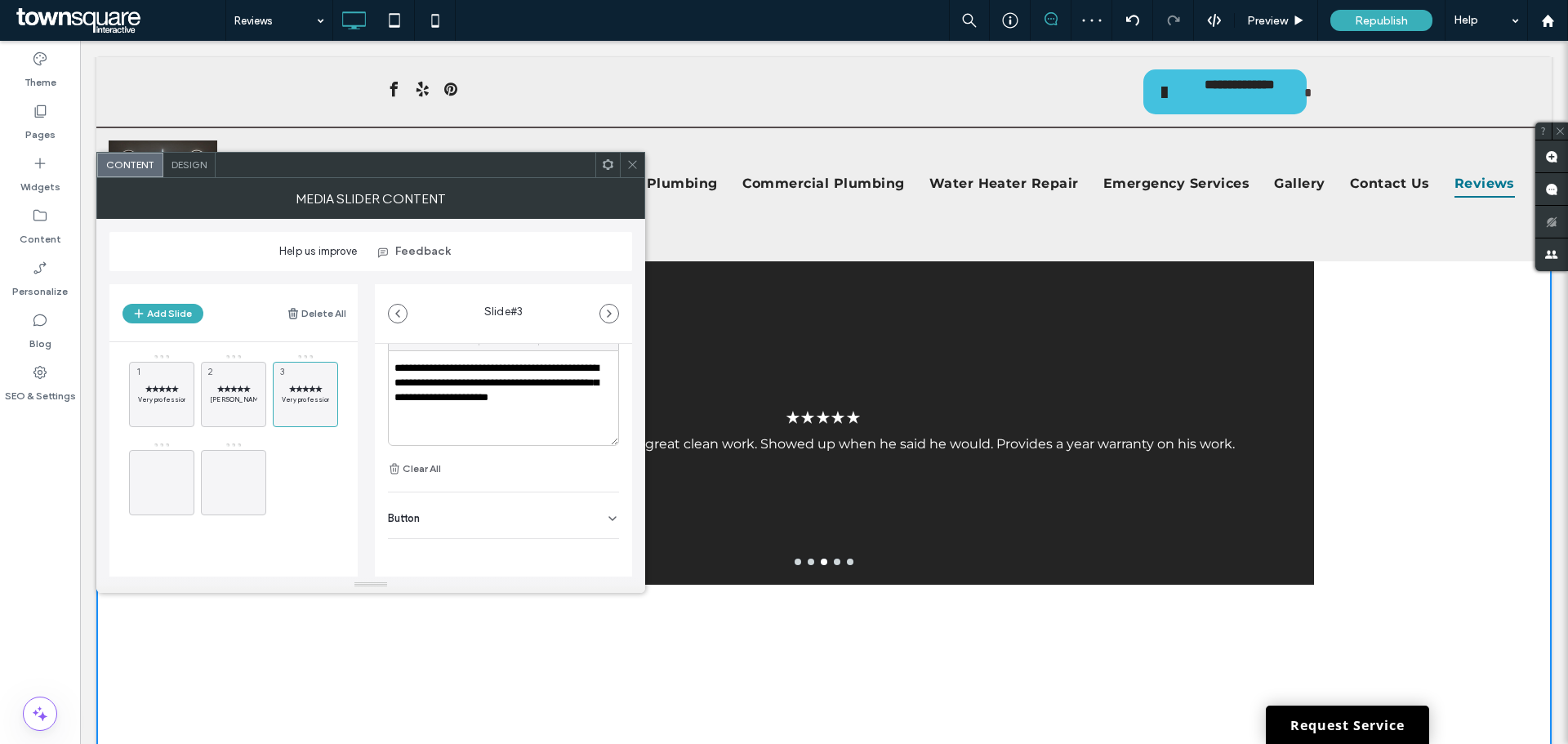
scroll to position [164, 0]
click at [439, 426] on div "**********" at bounding box center [503, 397] width 229 height 94
drag, startPoint x: 448, startPoint y: 414, endPoint x: 375, endPoint y: 359, distance: 91.4
click at [375, 359] on div "**********" at bounding box center [503, 407] width 257 height 456
click at [669, 667] on div "✭✭✭✭✭ Very professional and honest. Does great clean work. Showed up when he sa…" at bounding box center [824, 416] width 1455 height 661
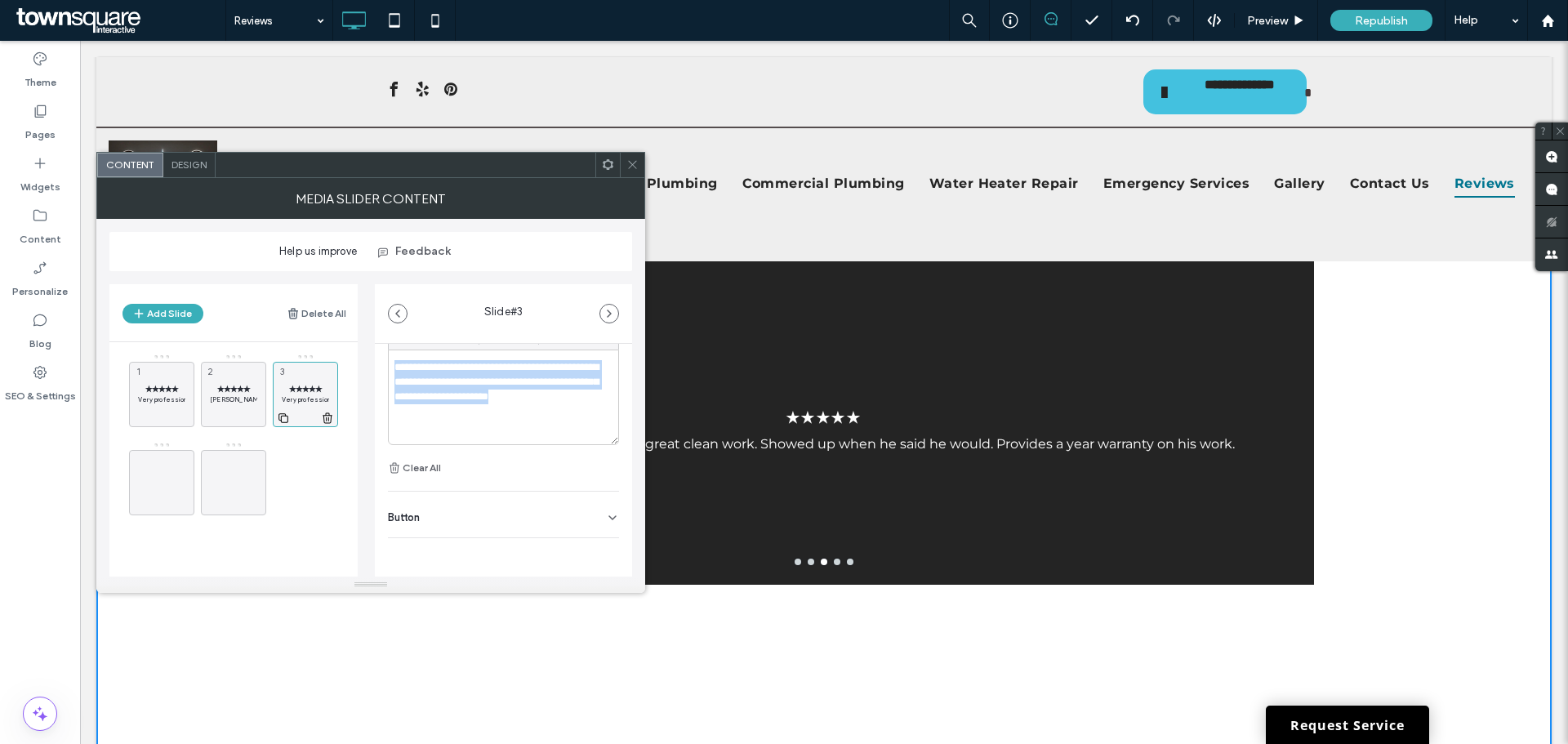
click at [293, 381] on div "✭✭✭✭✭ Very professional and honest. Does great clean work. Showed up when he sa…" at bounding box center [305, 394] width 65 height 65
click at [445, 394] on p "**********" at bounding box center [498, 390] width 209 height 60
paste div
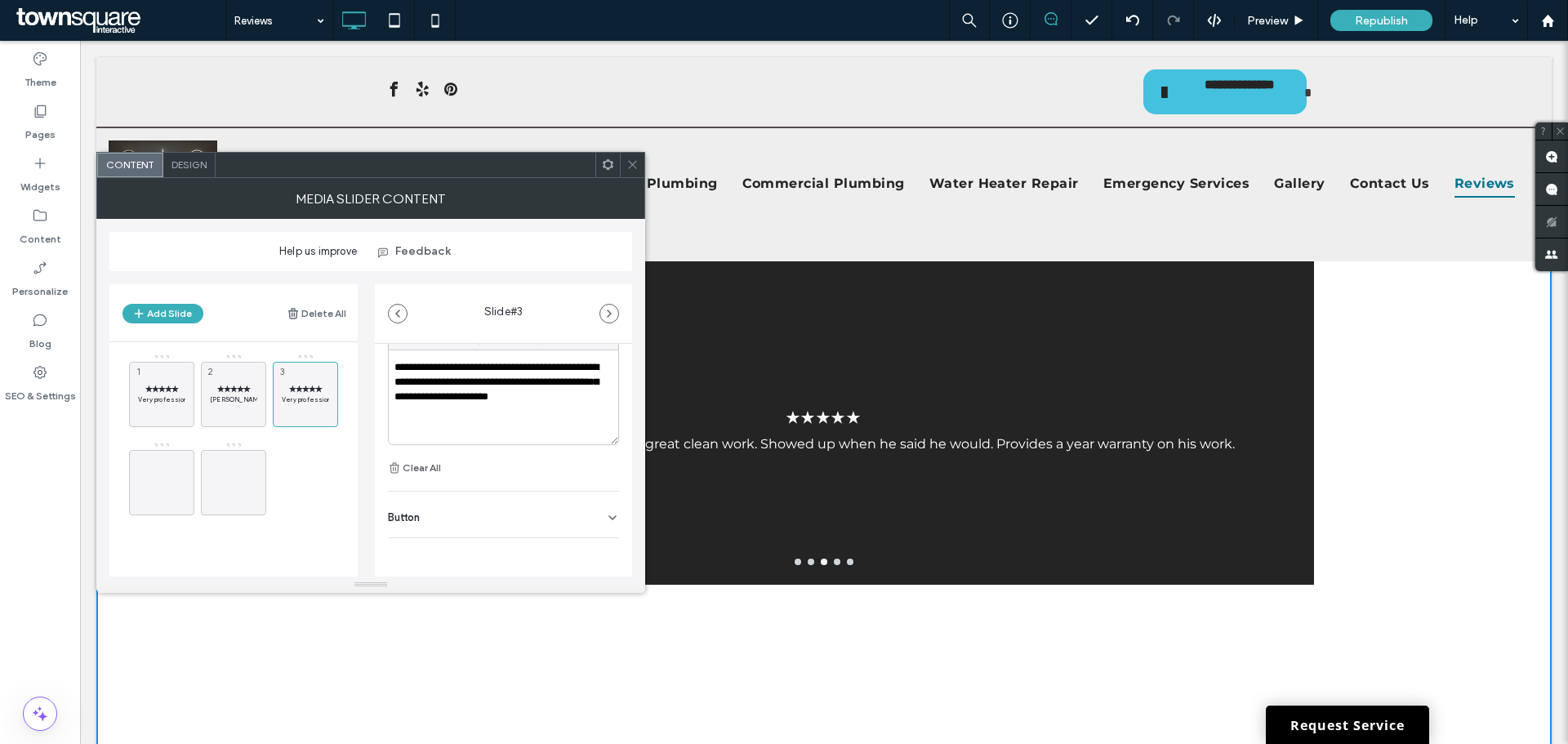
scroll to position [0, 0]
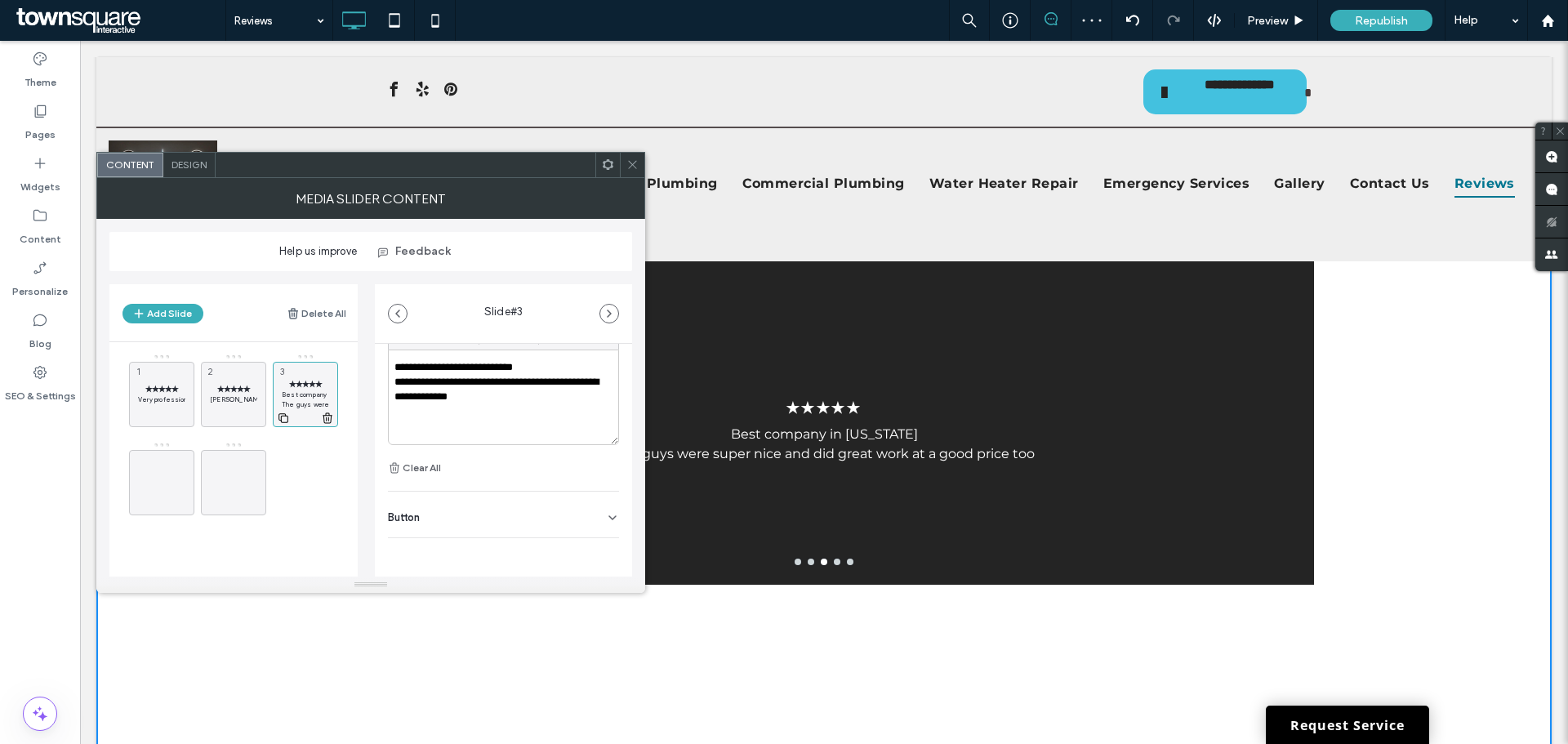
click at [281, 420] on use at bounding box center [284, 418] width 10 height 10
drag, startPoint x: 300, startPoint y: 477, endPoint x: 144, endPoint y: 483, distance: 156.1
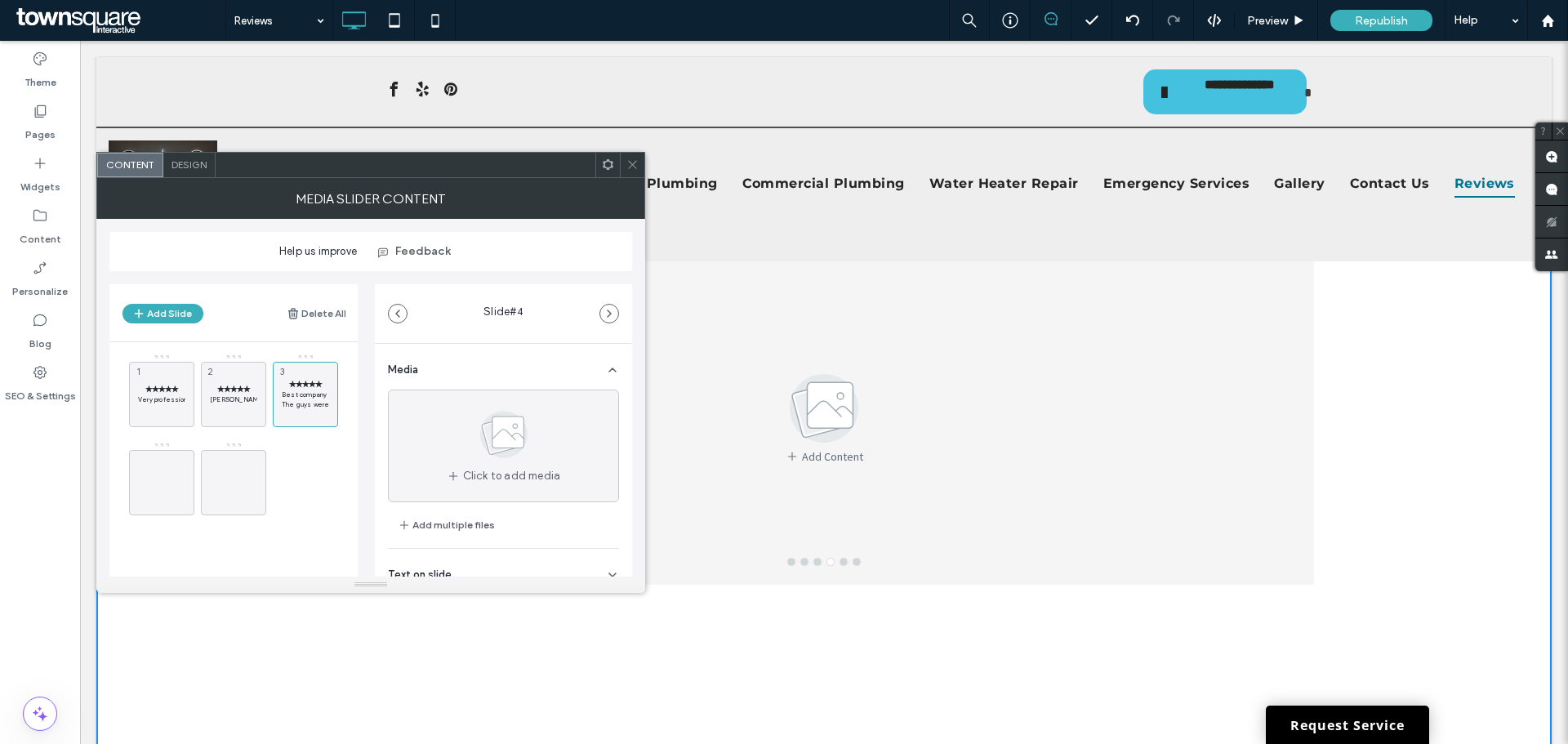
click at [306, 442] on div "✭✭✭✭✭ Very professional and honest. Does great clean work. Showed up when he sa…" at bounding box center [243, 437] width 228 height 169
click at [212, 415] on use at bounding box center [211, 418] width 10 height 10
click at [285, 417] on icon at bounding box center [283, 417] width 13 height 15
click at [282, 422] on use at bounding box center [284, 418] width 10 height 10
click at [282, 419] on icon at bounding box center [283, 417] width 13 height 15
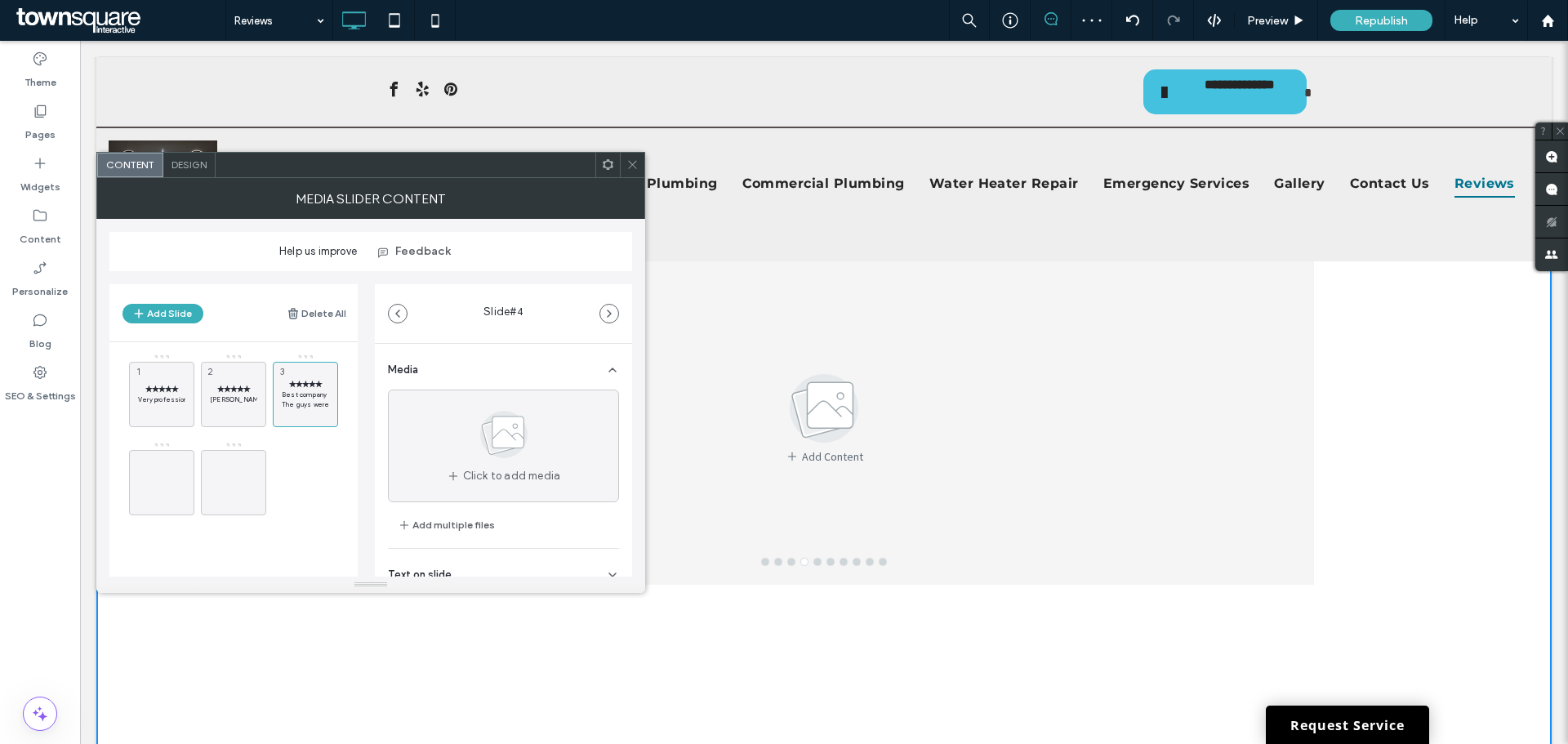
click at [285, 467] on div "✭✭✭✭✭ Very professional and honest. Does great clean work. Showed up when he sa…" at bounding box center [243, 437] width 228 height 169
click at [257, 476] on div at bounding box center [233, 482] width 65 height 65
click at [752, 483] on div "Add Content" at bounding box center [824, 417] width 980 height 335
click at [236, 487] on icon at bounding box center [233, 482] width 19 height 19
click at [245, 393] on span "✭✭✭✭✭" at bounding box center [233, 388] width 47 height 11
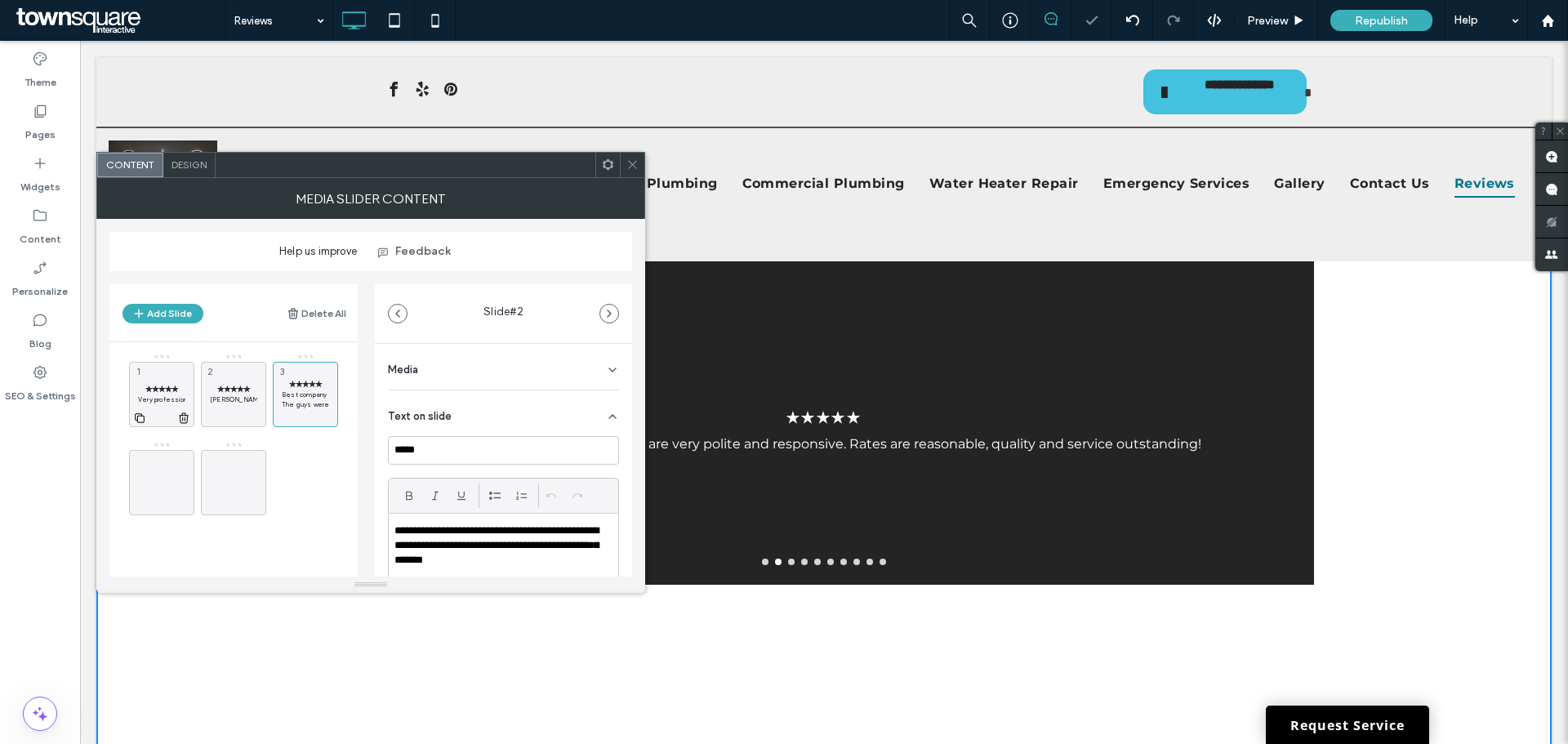
click at [149, 394] on div "✭✭✭✭✭ Very professional and honest. Does great clean work. Showed up when he sa…" at bounding box center [161, 394] width 65 height 65
click at [164, 390] on span "✭✭✭✭✭" at bounding box center [162, 388] width 47 height 11
click at [234, 390] on span "✭✭✭✭✭" at bounding box center [233, 388] width 47 height 11
click at [305, 390] on p "Best company in West Virginia" at bounding box center [305, 394] width 47 height 10
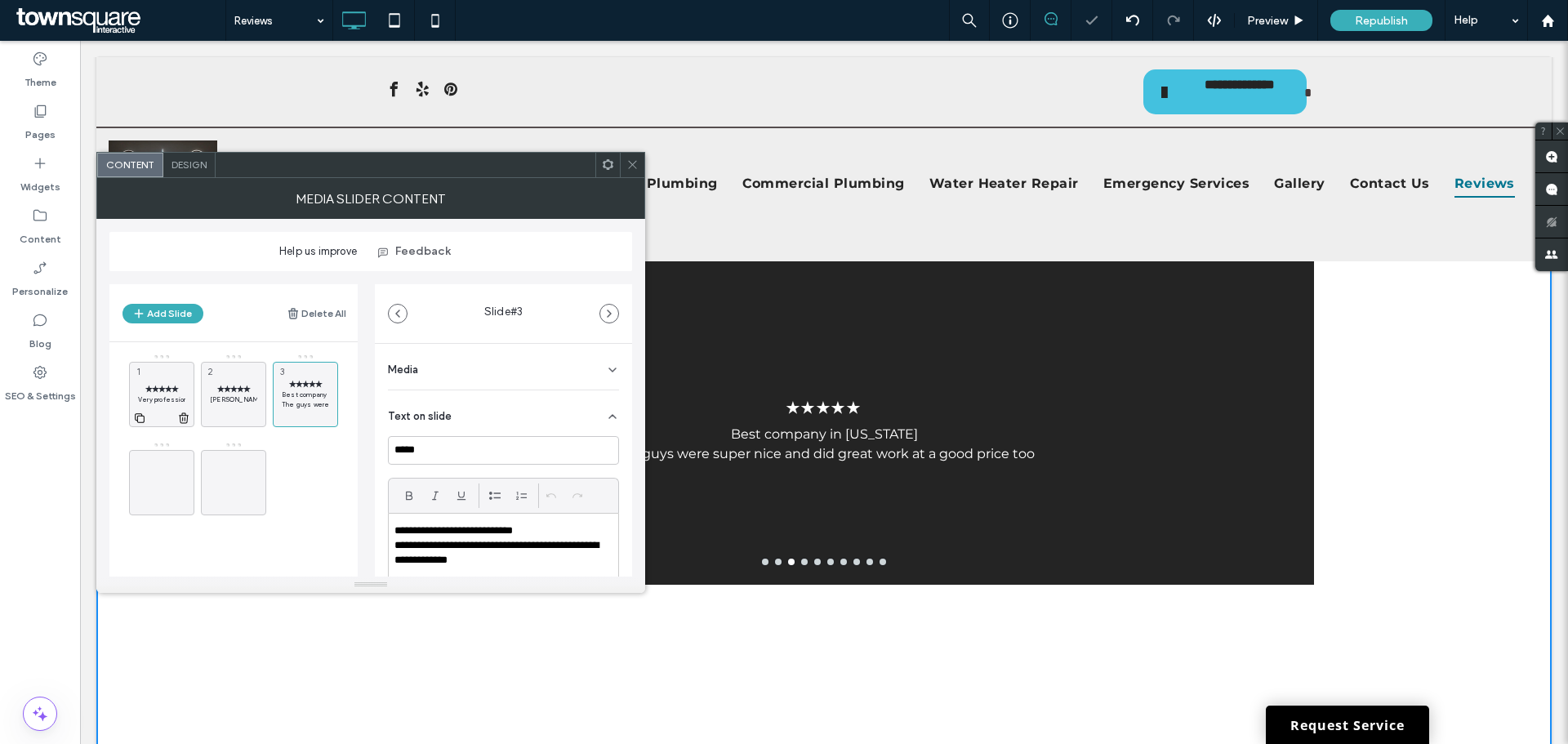
click at [159, 374] on div "✭✭✭✭✭ Very professional and honest. Does great clean work. Showed up when he sa…" at bounding box center [161, 394] width 65 height 65
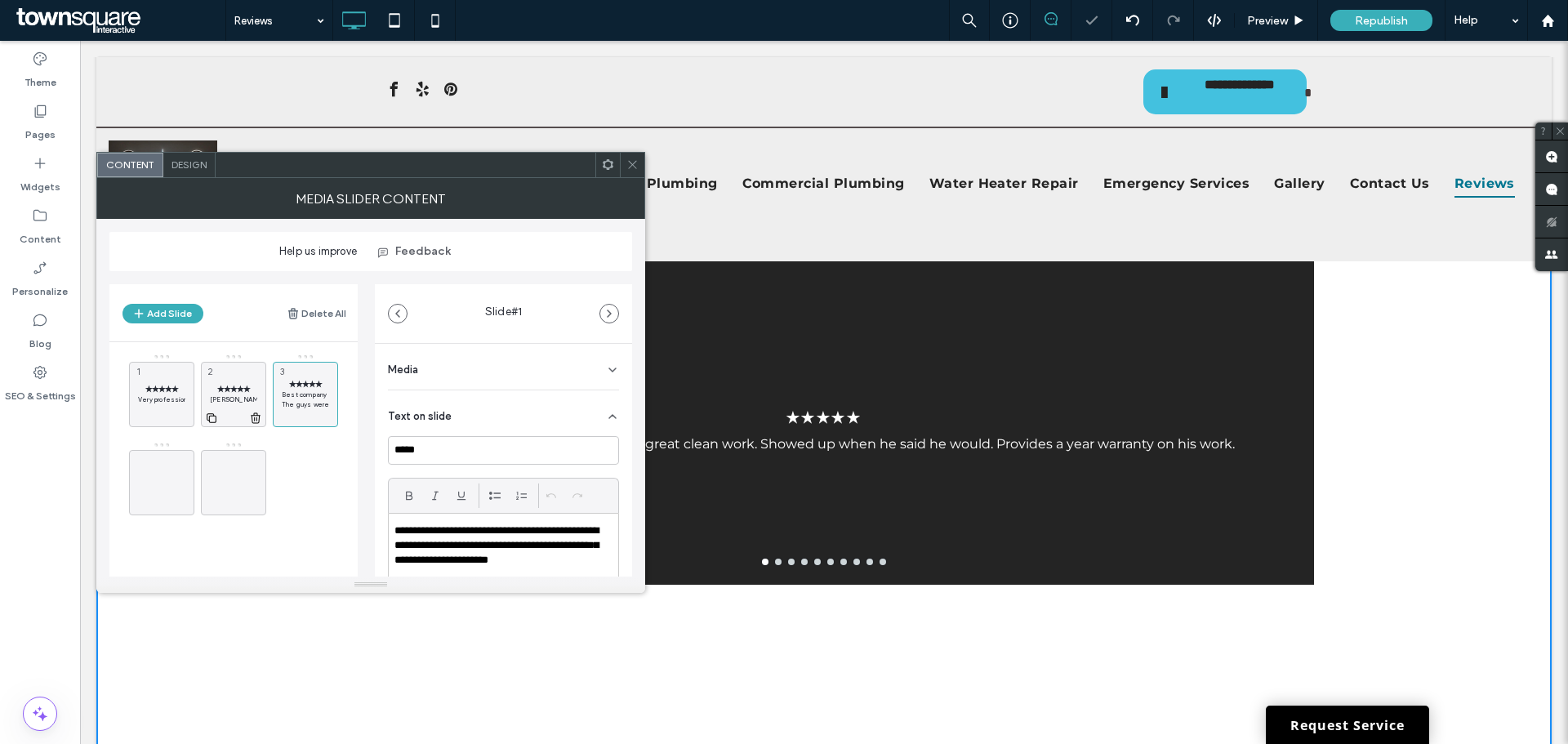
click at [248, 384] on span "✭✭✭✭✭" at bounding box center [233, 388] width 47 height 11
click at [295, 385] on span "✭✭✭✭✭" at bounding box center [305, 383] width 47 height 11
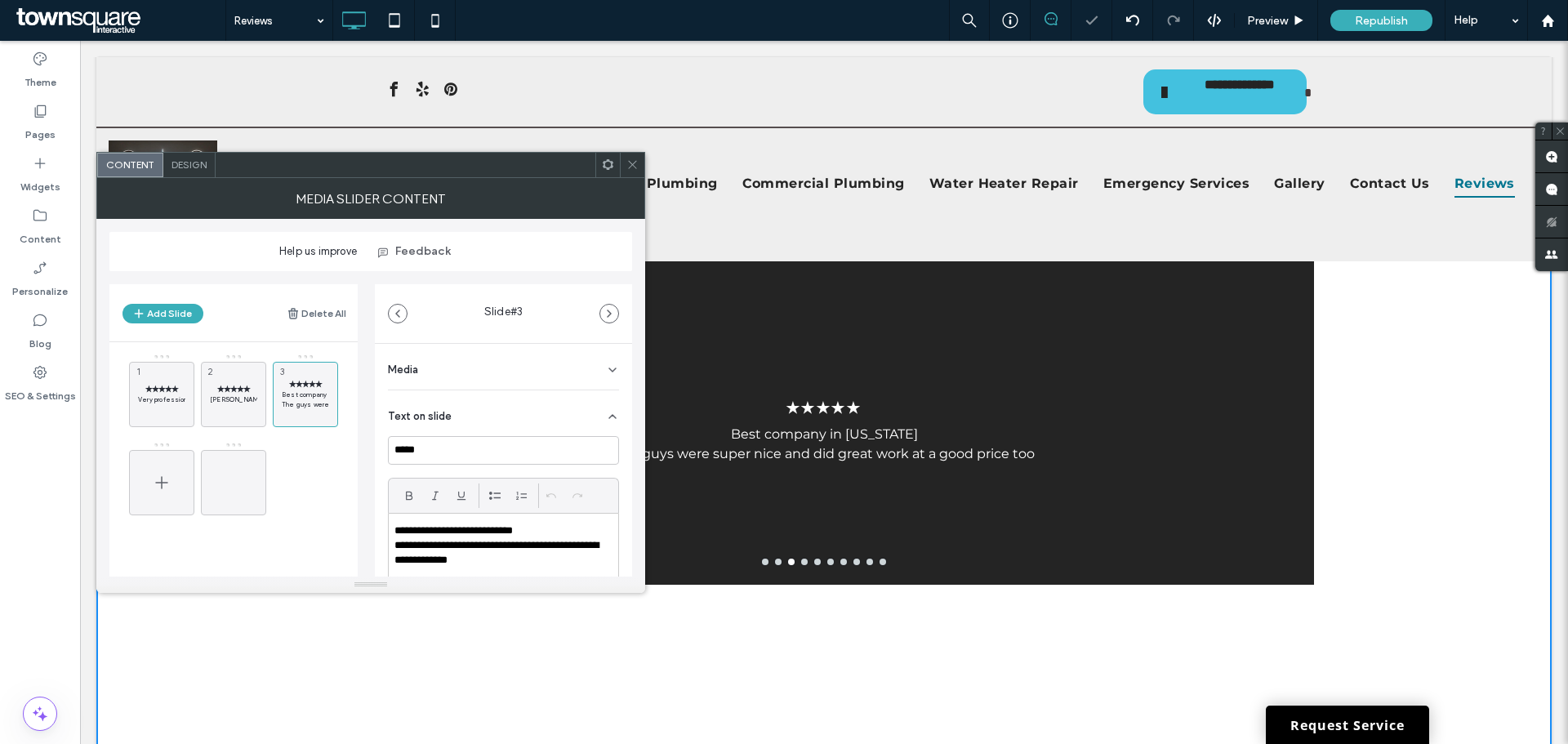
click at [166, 472] on icon at bounding box center [162, 482] width 19 height 19
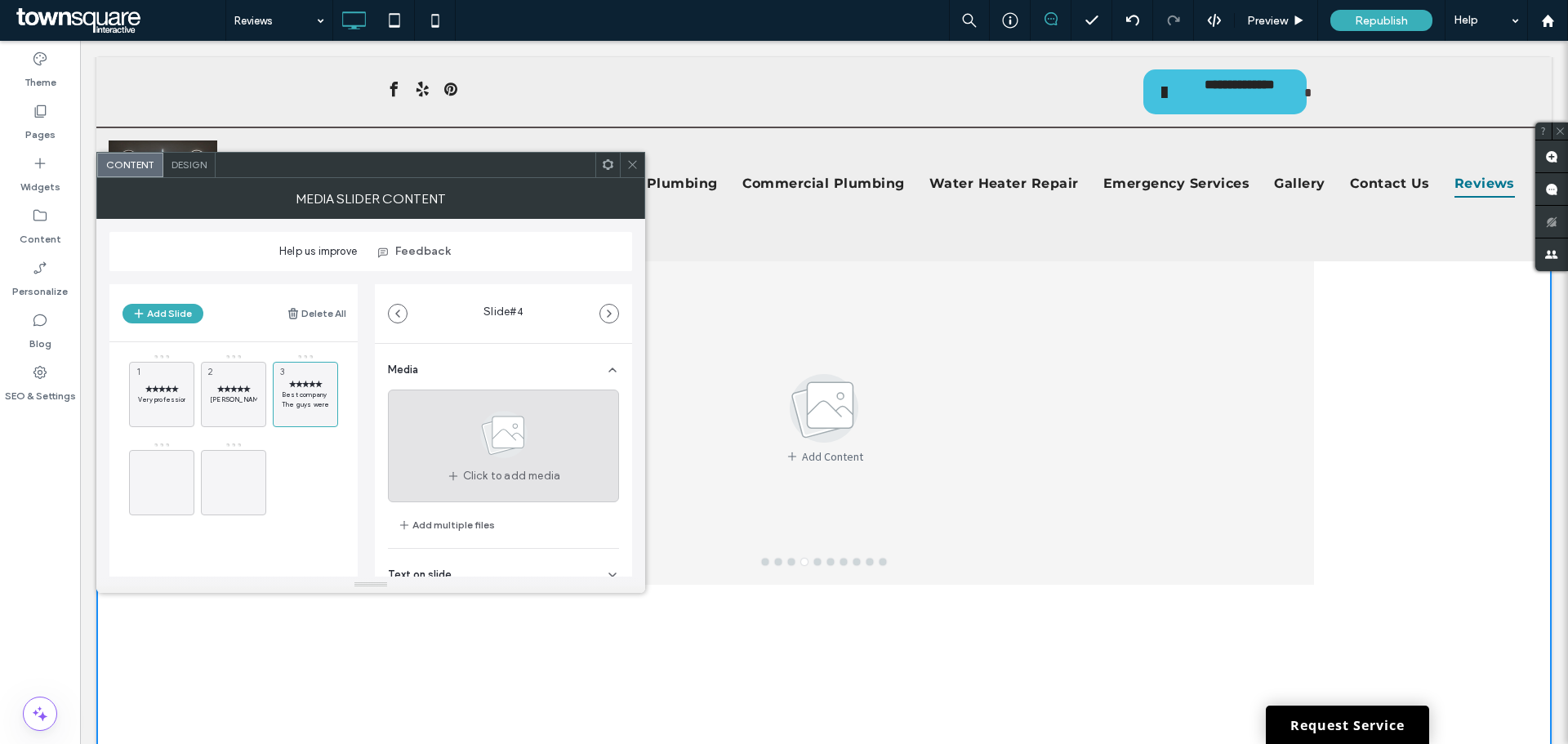
click at [503, 439] on use at bounding box center [503, 433] width 47 height 47
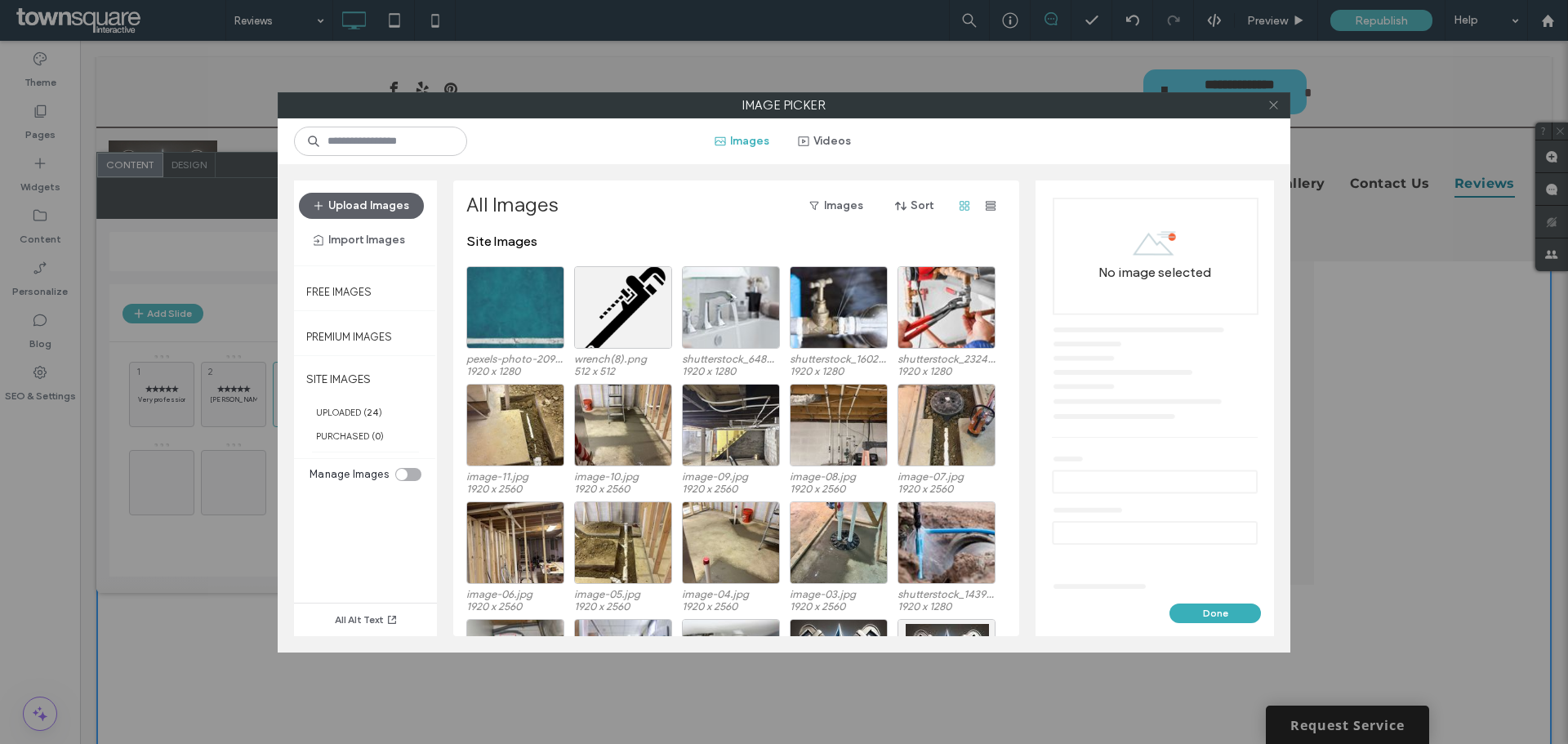
click at [1271, 102] on icon at bounding box center [1273, 104] width 13 height 13
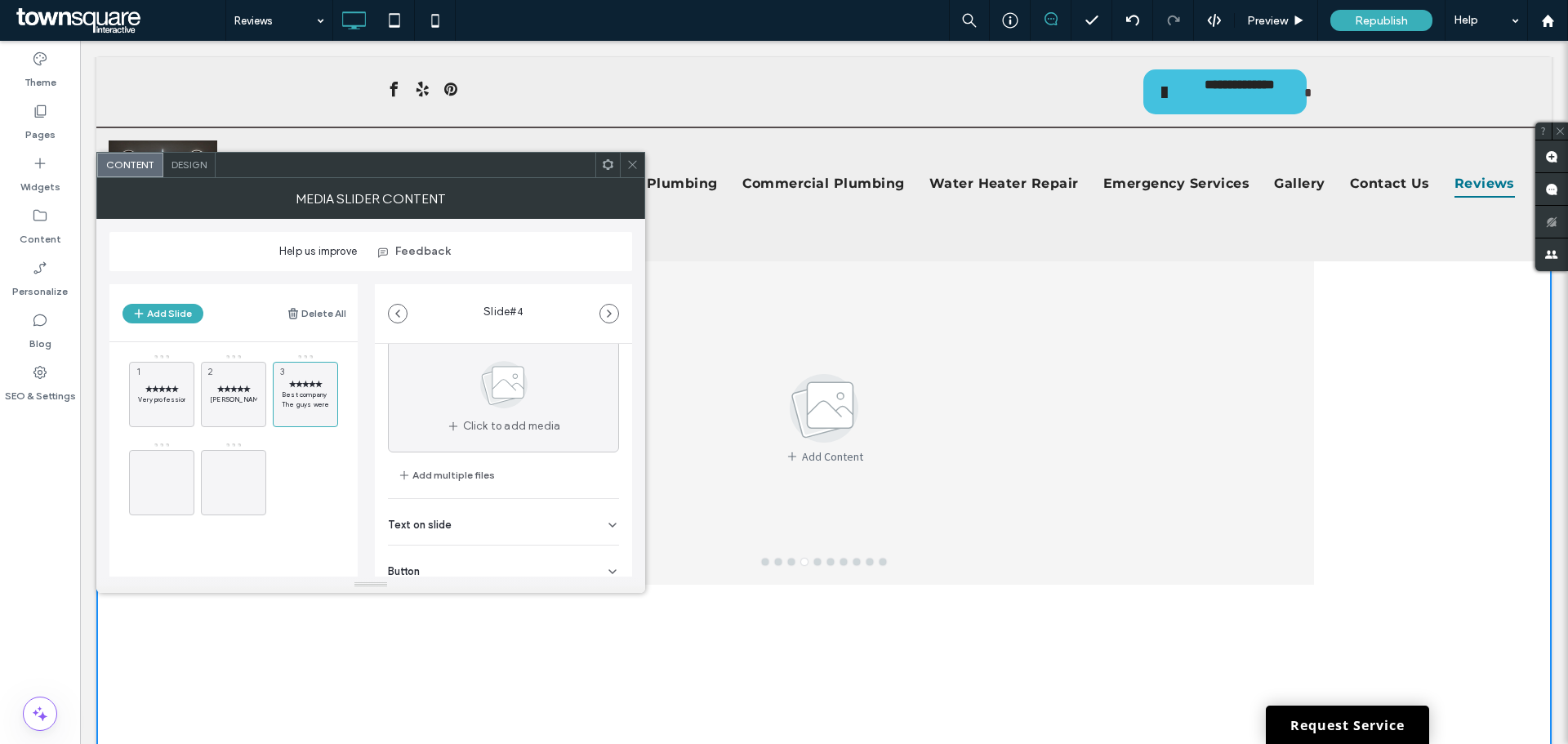
scroll to position [104, 0]
click at [431, 472] on span "Text on slide" at bounding box center [420, 470] width 64 height 11
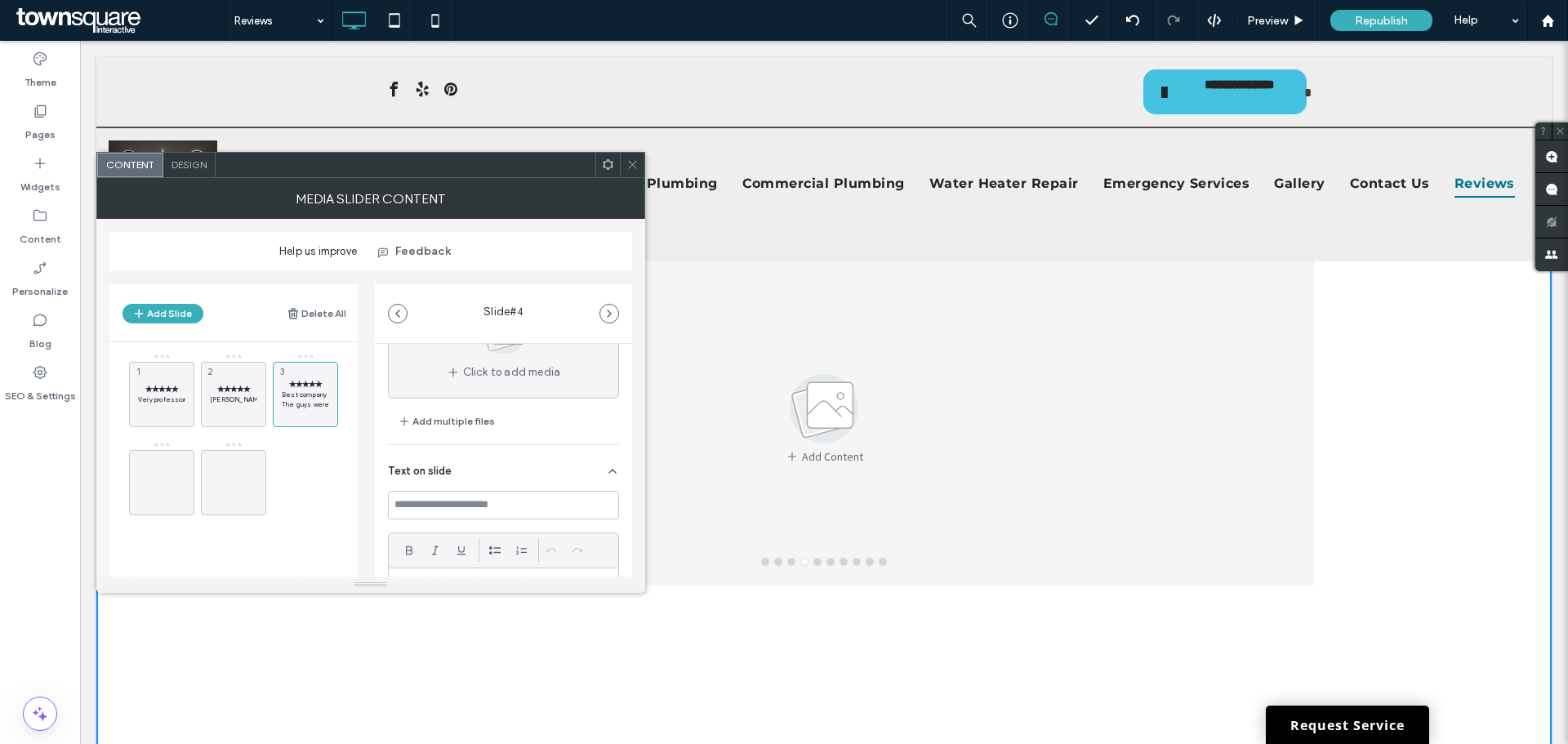
click at [431, 472] on span "Text on slide" at bounding box center [420, 470] width 64 height 11
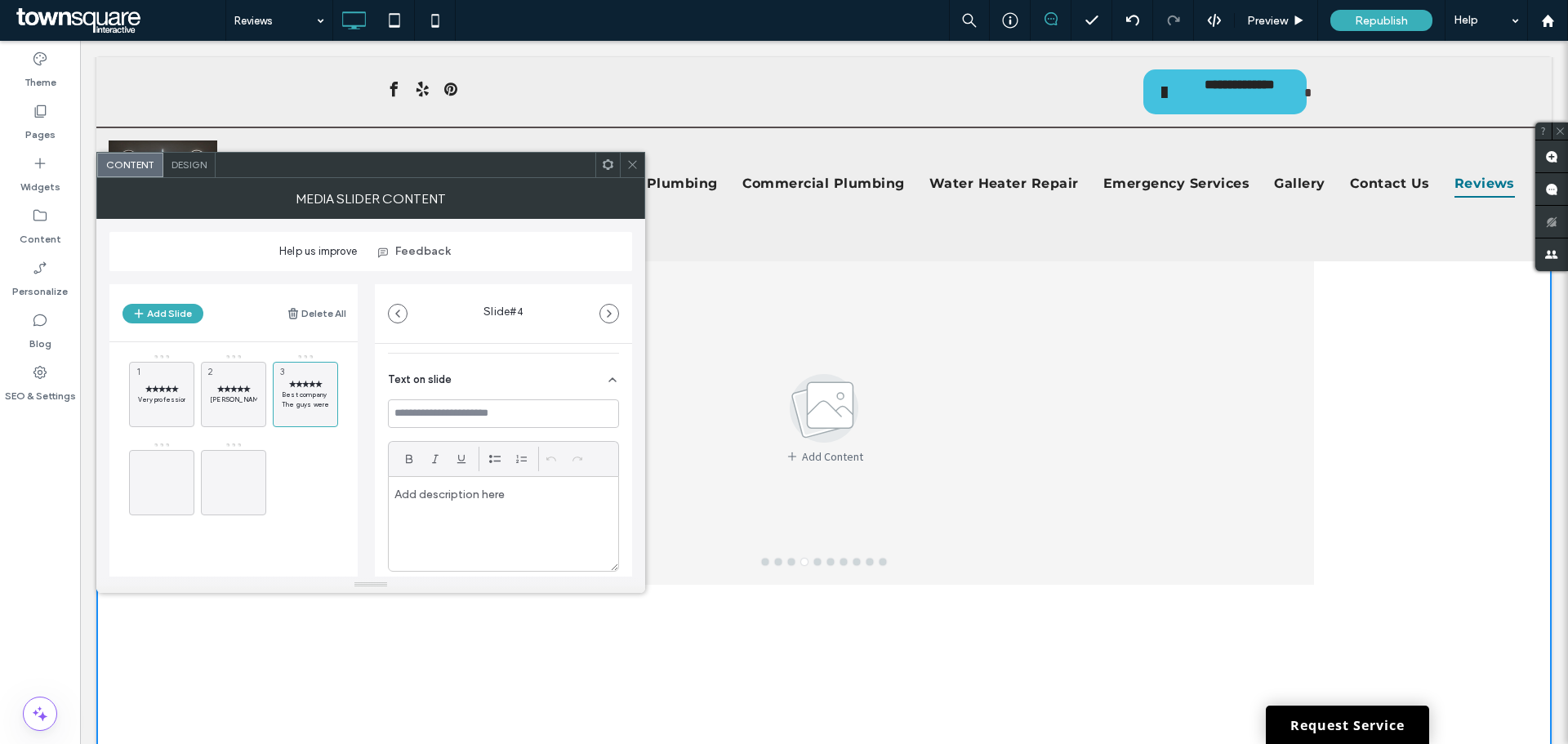
scroll to position [159, 0]
click at [303, 386] on span "✭✭✭✭✭" at bounding box center [305, 383] width 47 height 11
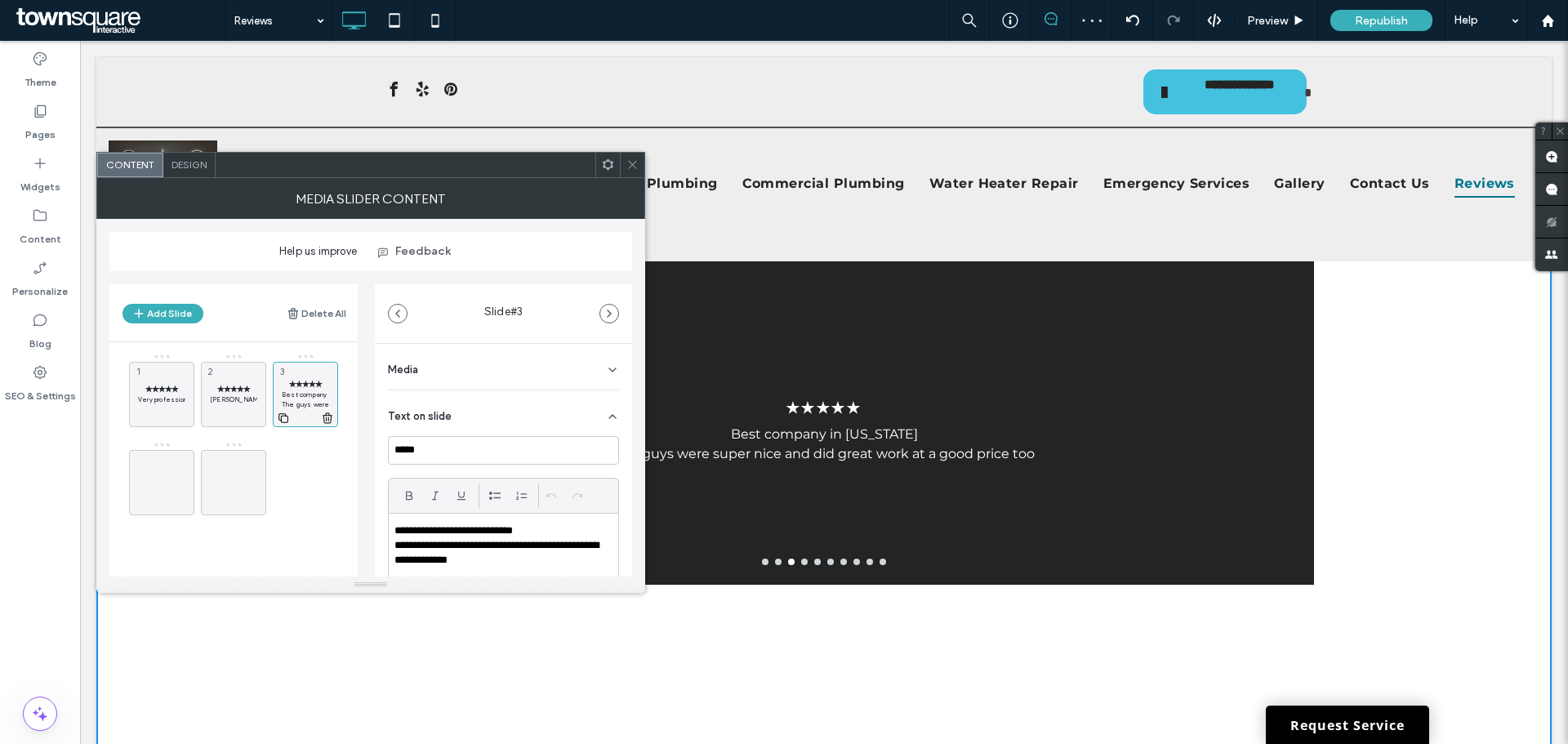
click at [286, 418] on icon at bounding box center [283, 417] width 13 height 15
click at [858, 487] on div "✭✭✭✭✭ Best company in West Virginia The guys were super nice and did great work…" at bounding box center [824, 428] width 980 height 257
click at [755, 561] on div at bounding box center [824, 561] width 980 height 7
click at [716, 422] on div "✭✭✭✭✭ Best company in West Virginia The guys were super nice and did great work…" at bounding box center [824, 428] width 980 height 257
click at [289, 463] on div "✭✭✭✭✭ Very professional and honest. Does great clean work. Showed up when he sa…" at bounding box center [243, 437] width 228 height 169
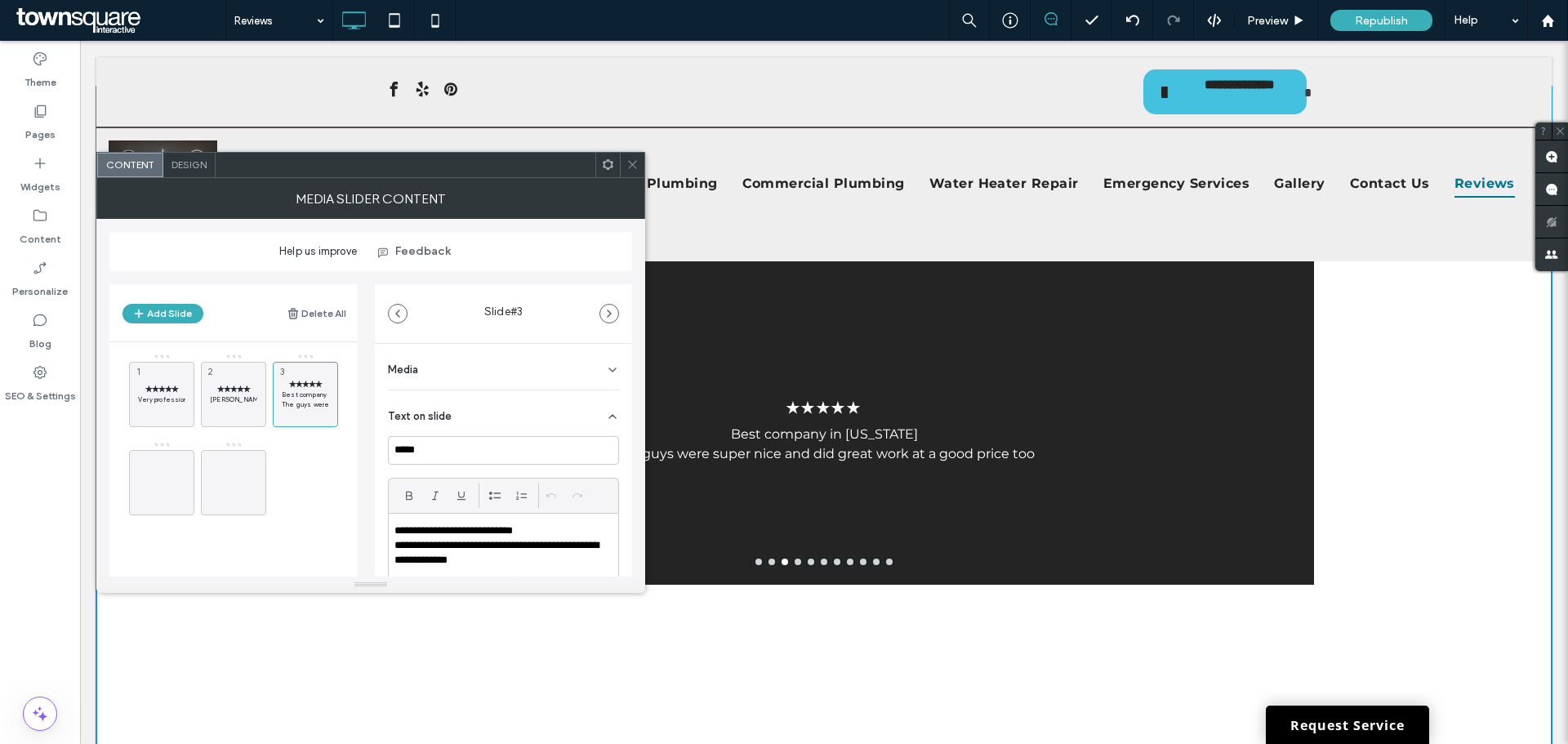
click at [747, 530] on div "✭✭✭✭✭ Best company in West Virginia The guys were super nice and did great work…" at bounding box center [824, 428] width 980 height 257
click at [297, 468] on div "✭✭✭✭✭ Very professional and honest. Does great clean work. Showed up when he sa…" at bounding box center [243, 437] width 228 height 169
click at [142, 466] on div at bounding box center [161, 482] width 65 height 65
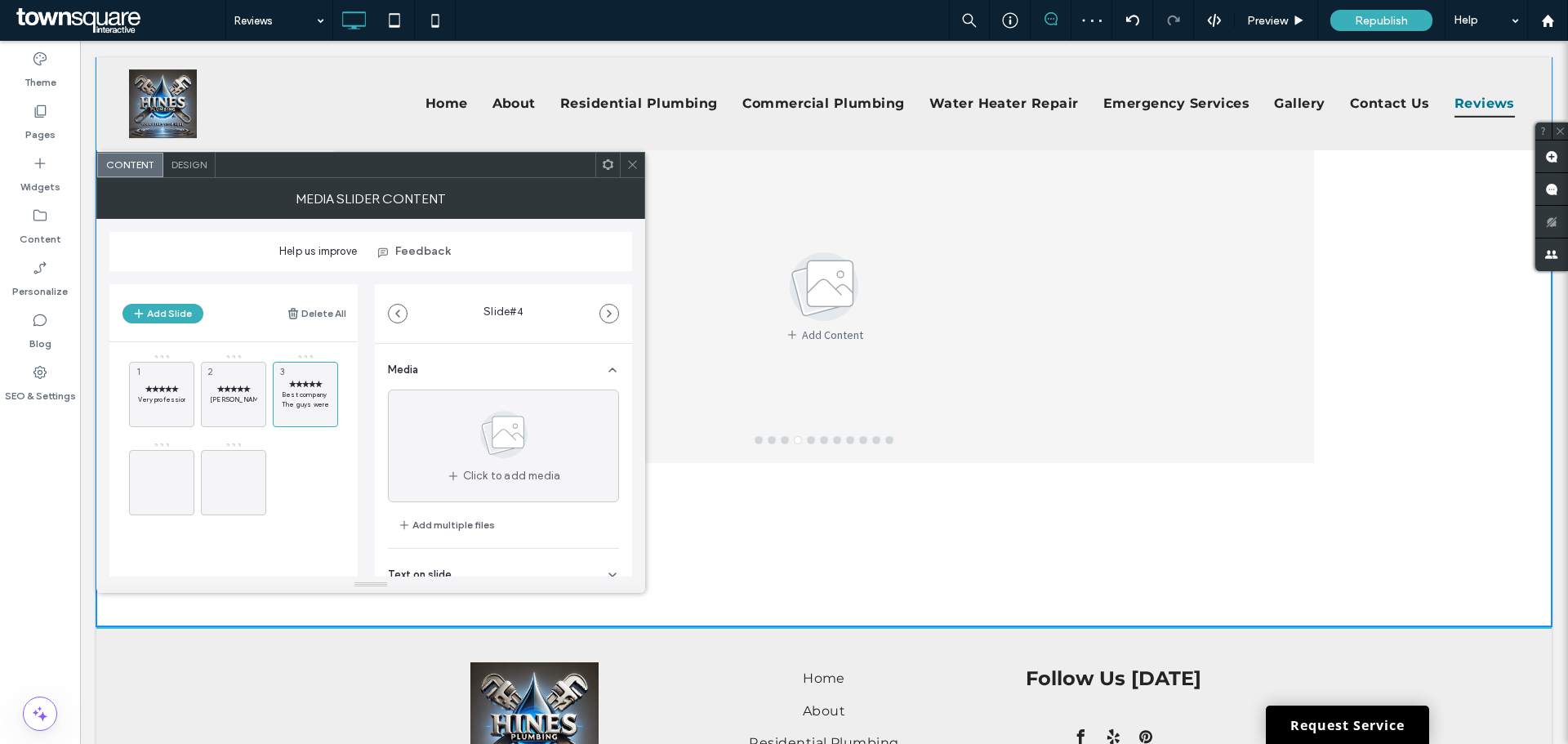
scroll to position [256, 0]
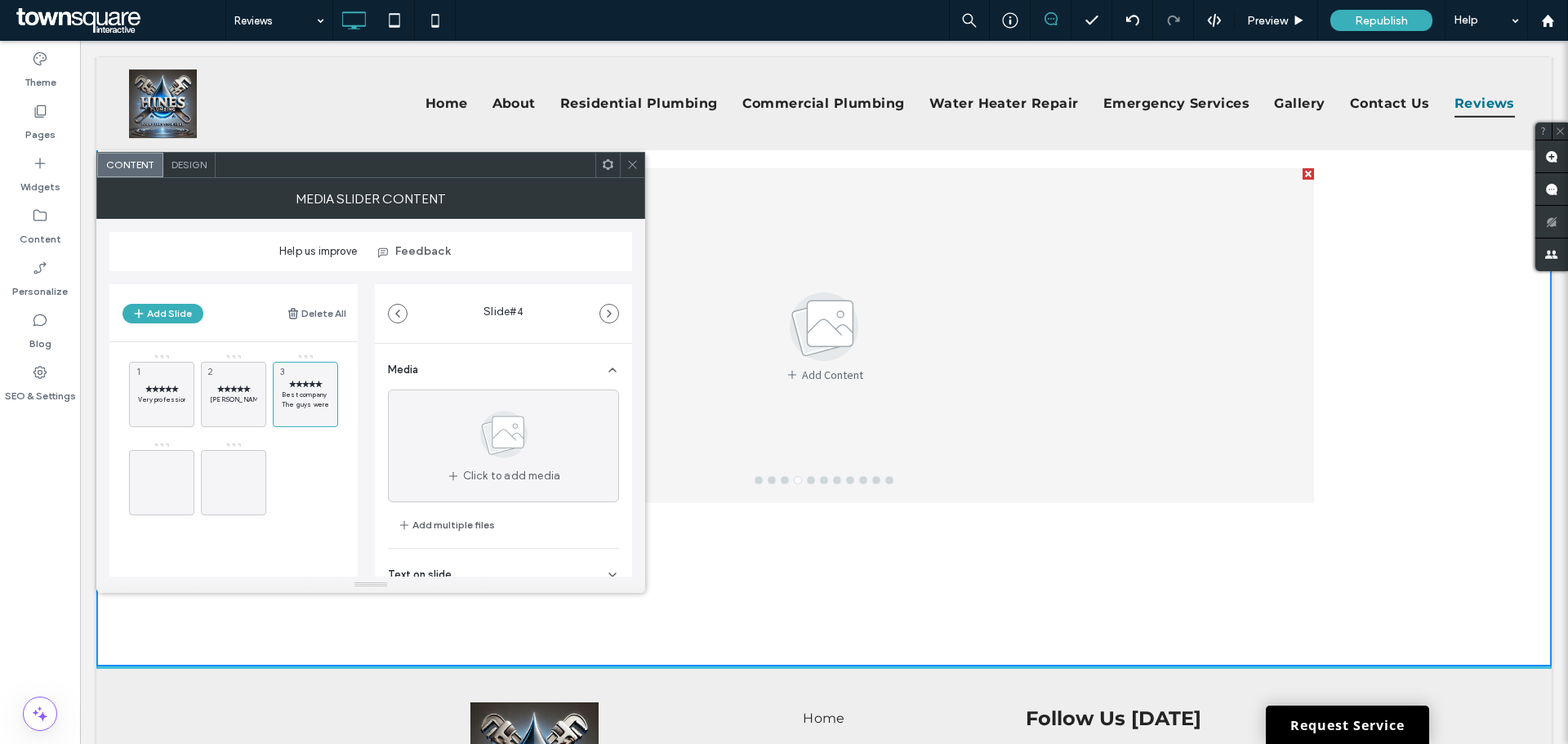
click at [636, 173] on span at bounding box center [632, 164] width 13 height 24
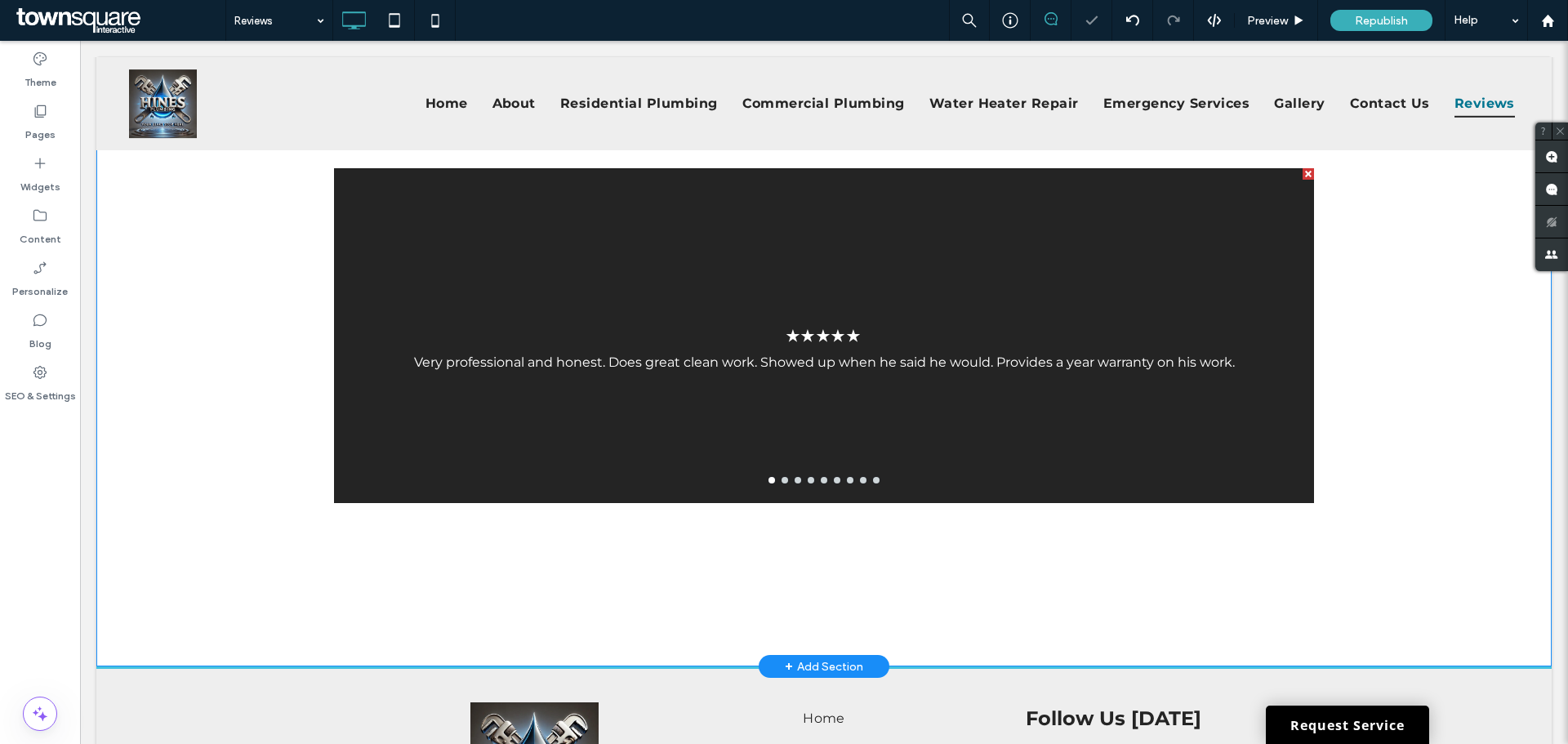
click at [791, 431] on div at bounding box center [824, 336] width 980 height 335
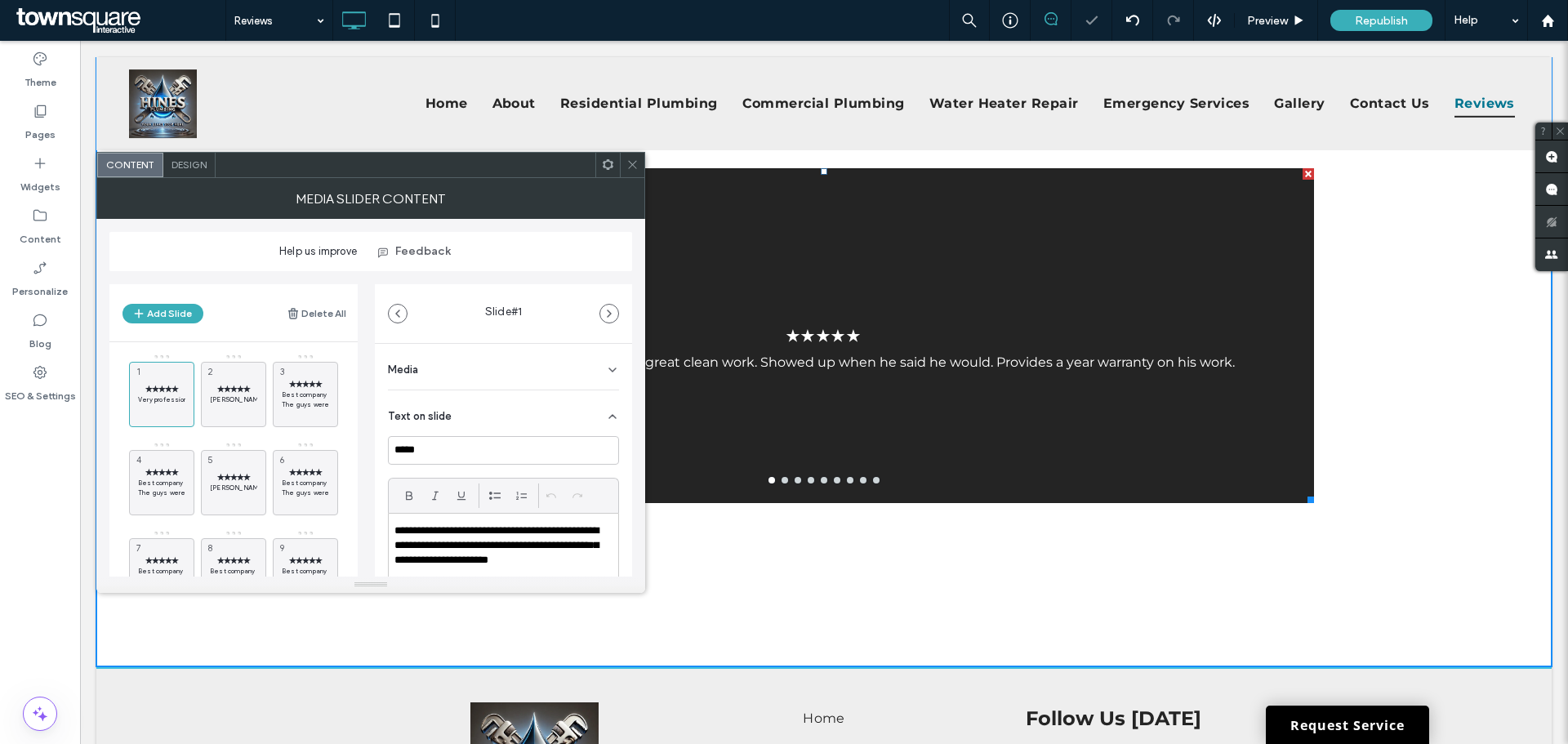
click at [641, 160] on div at bounding box center [631, 164] width 24 height 24
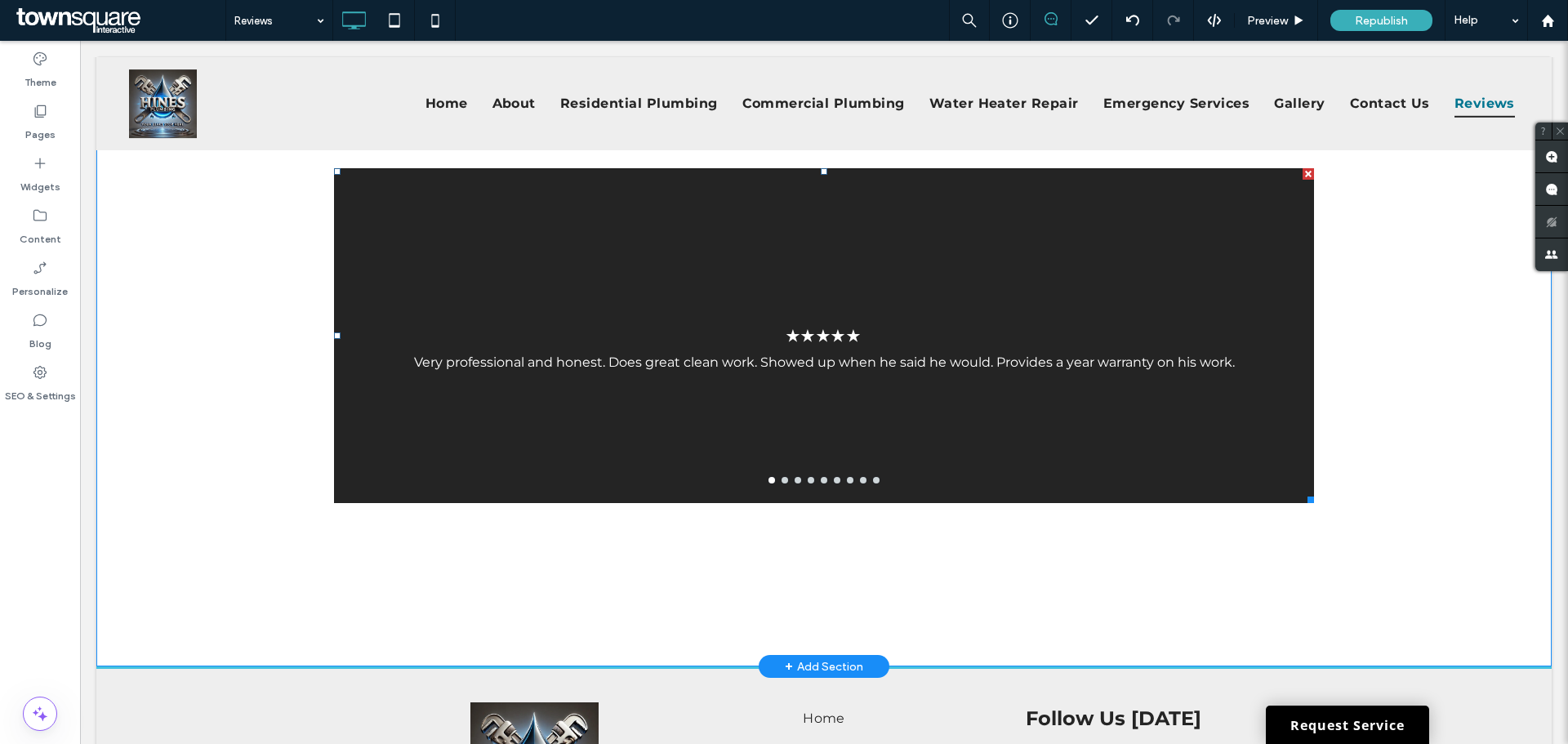
click at [781, 479] on button "go to slide 2" at bounding box center [784, 480] width 7 height 7
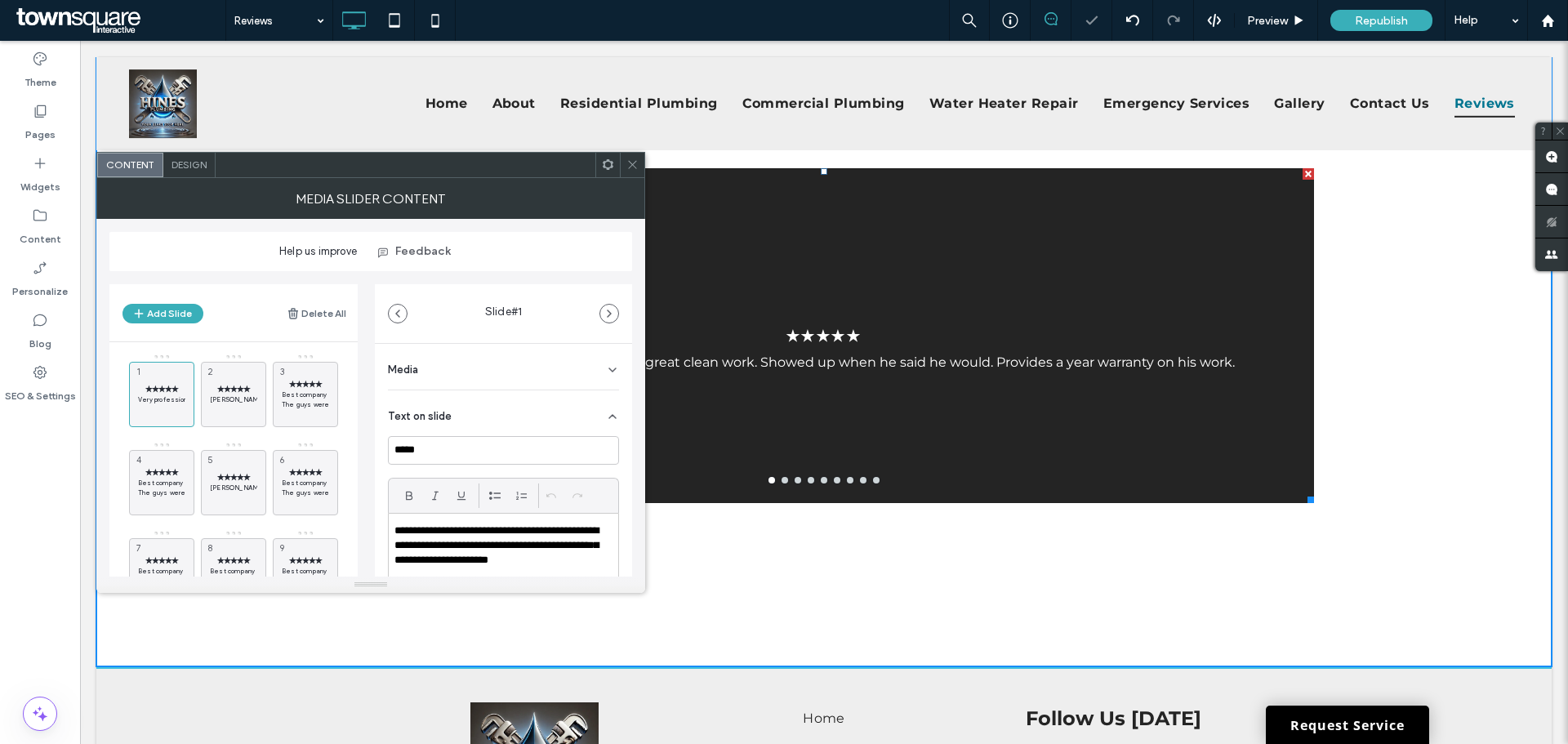
click at [795, 482] on button "go to slide 3" at bounding box center [798, 480] width 7 height 7
click at [807, 482] on button "go to slide 4" at bounding box center [810, 480] width 7 height 7
click at [822, 481] on div at bounding box center [824, 480] width 980 height 7
click at [833, 480] on button "go to slide 6" at bounding box center [836, 480] width 7 height 7
click at [847, 480] on button "go to slide 7" at bounding box center [850, 480] width 7 height 7
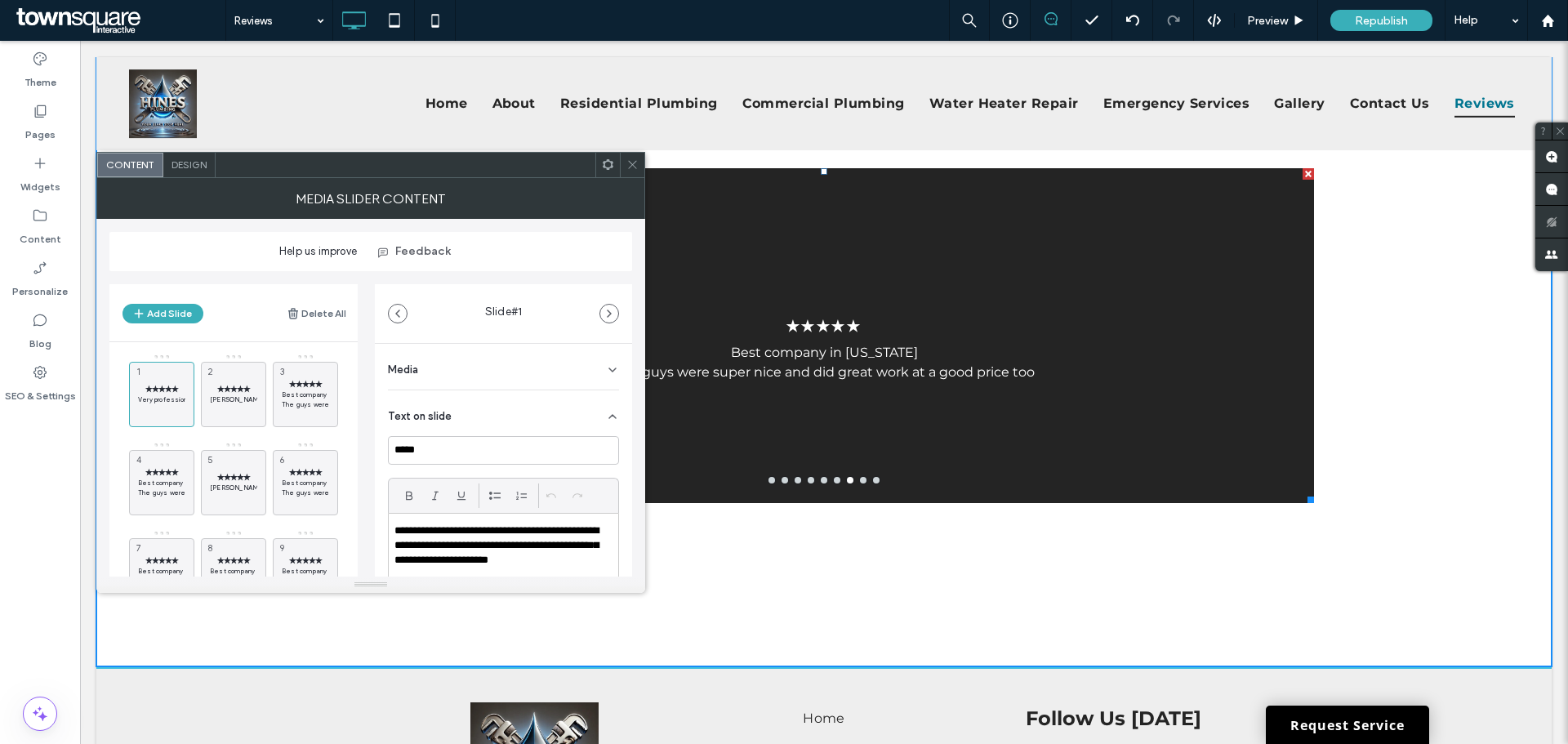
click at [859, 480] on button "go to slide 8" at bounding box center [862, 480] width 7 height 7
click at [873, 480] on button "go to slide 9" at bounding box center [876, 480] width 7 height 7
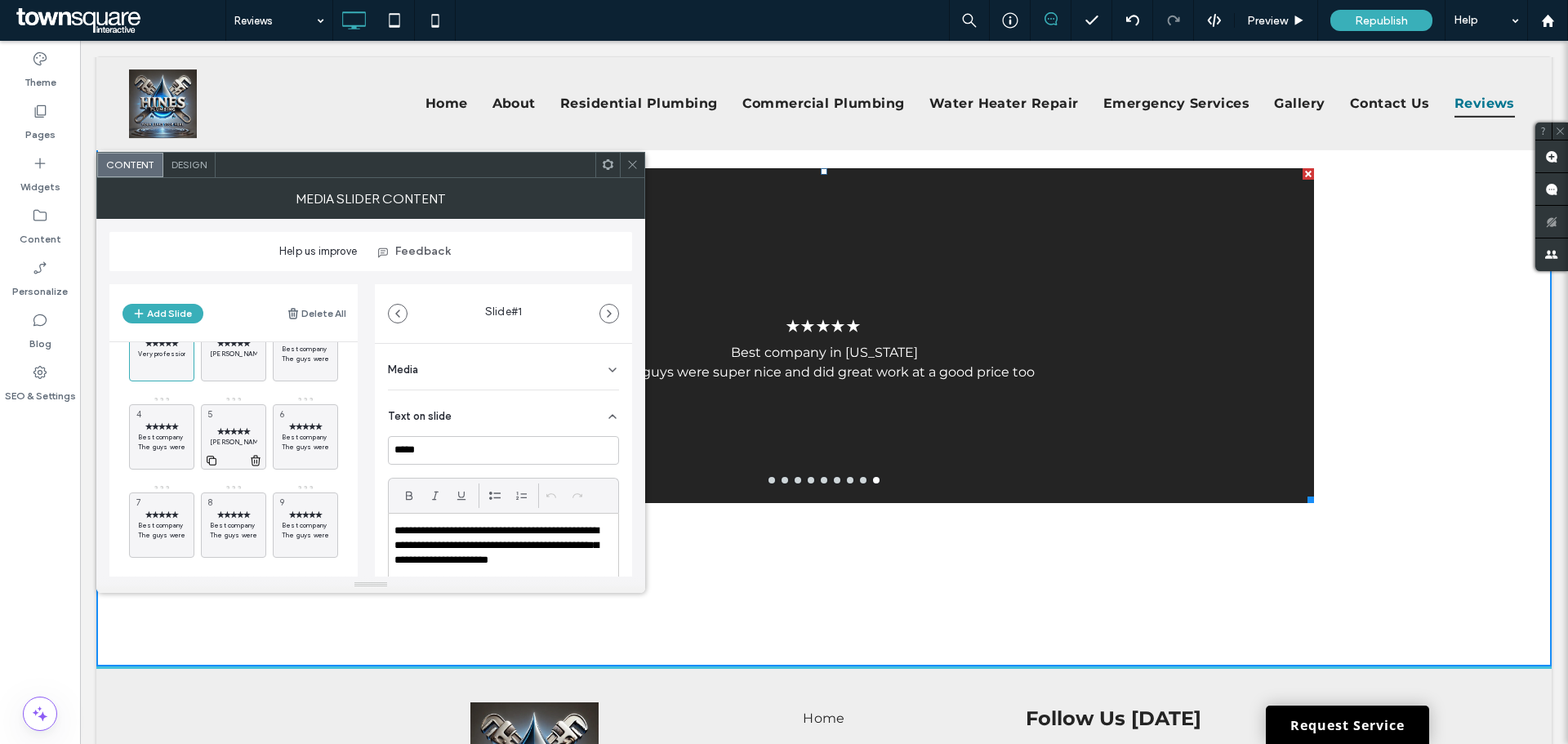
scroll to position [64, 0]
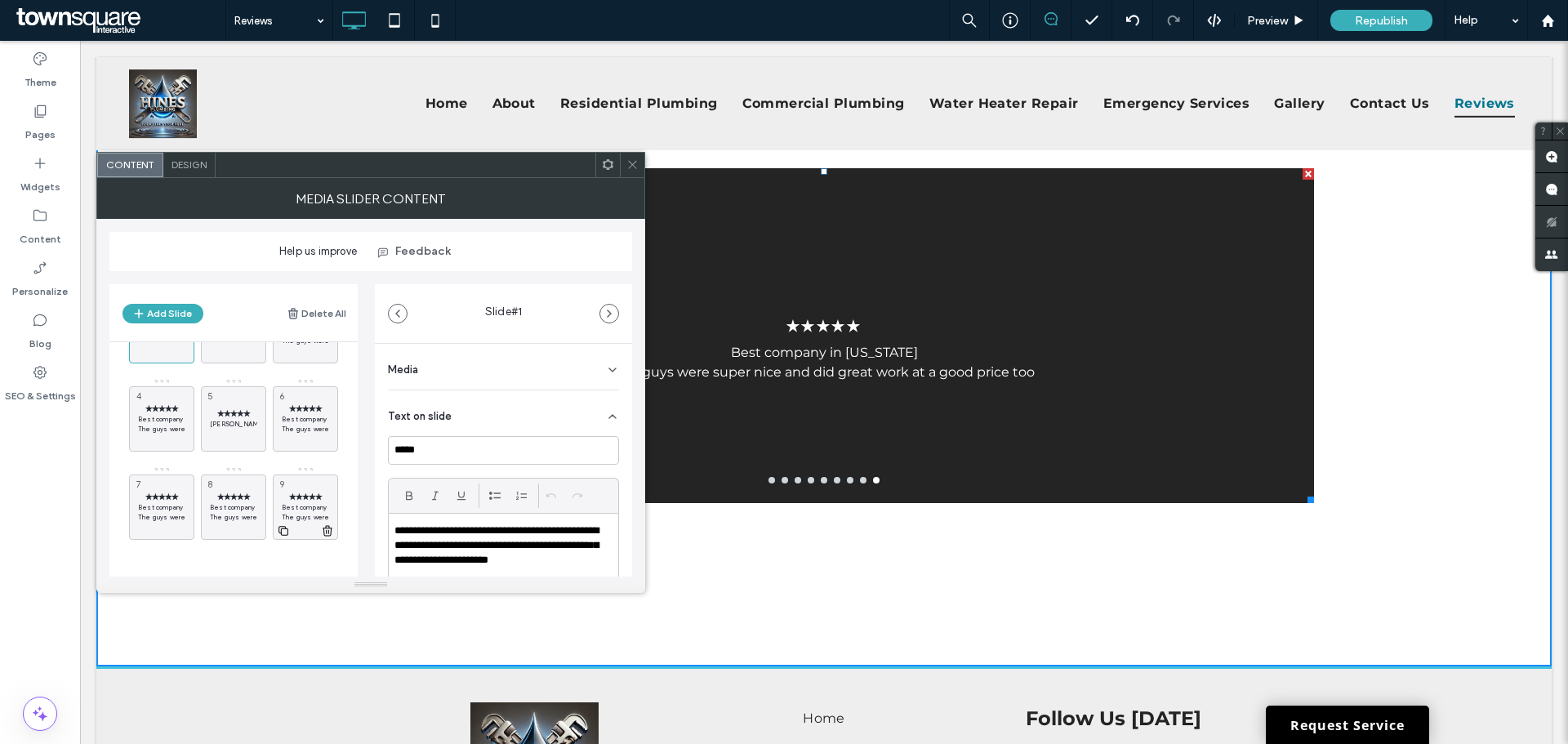
click at [326, 527] on use at bounding box center [327, 529] width 10 height 11
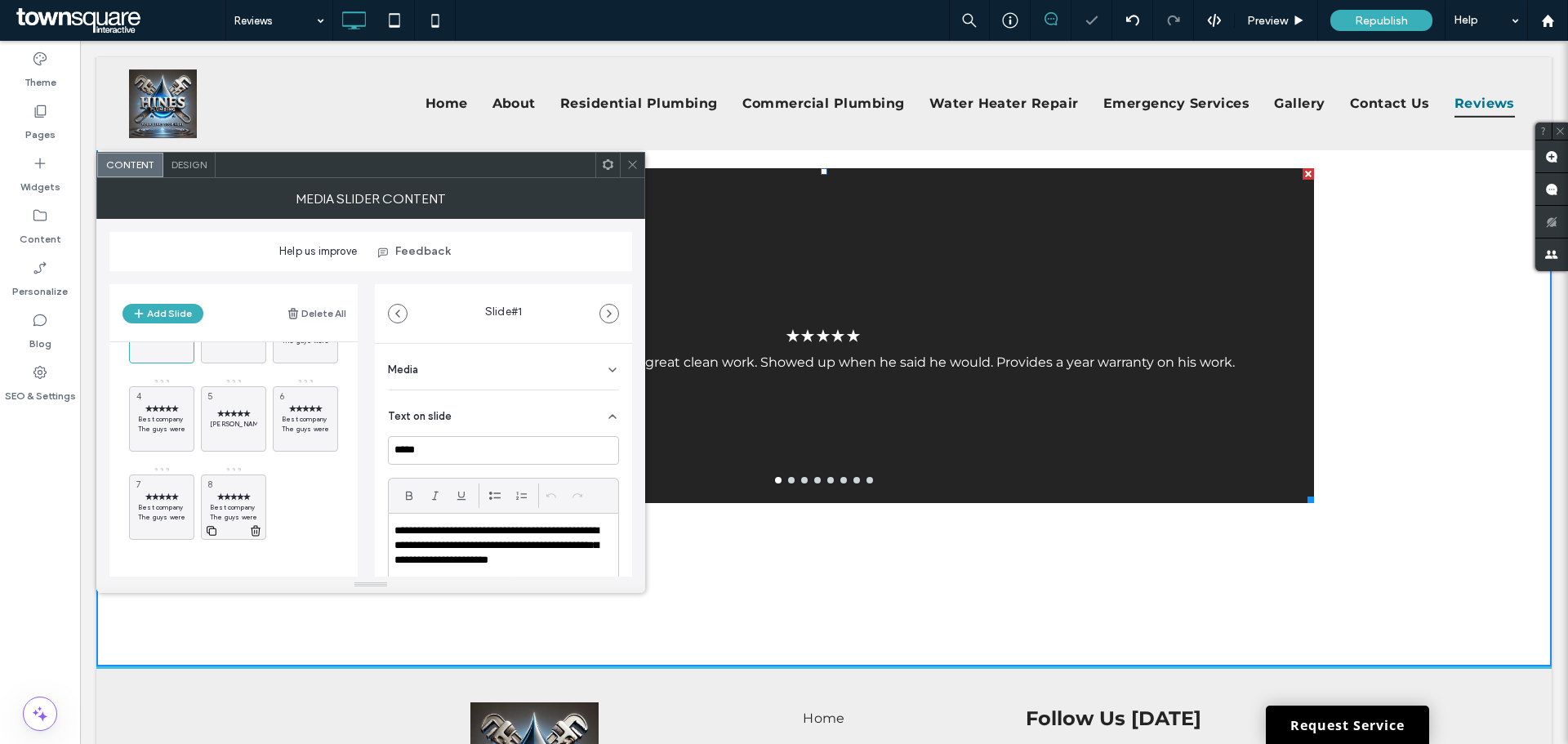
click at [258, 529] on icon at bounding box center [255, 530] width 13 height 15
click at [0, 0] on use at bounding box center [0, 0] width 0 height 0
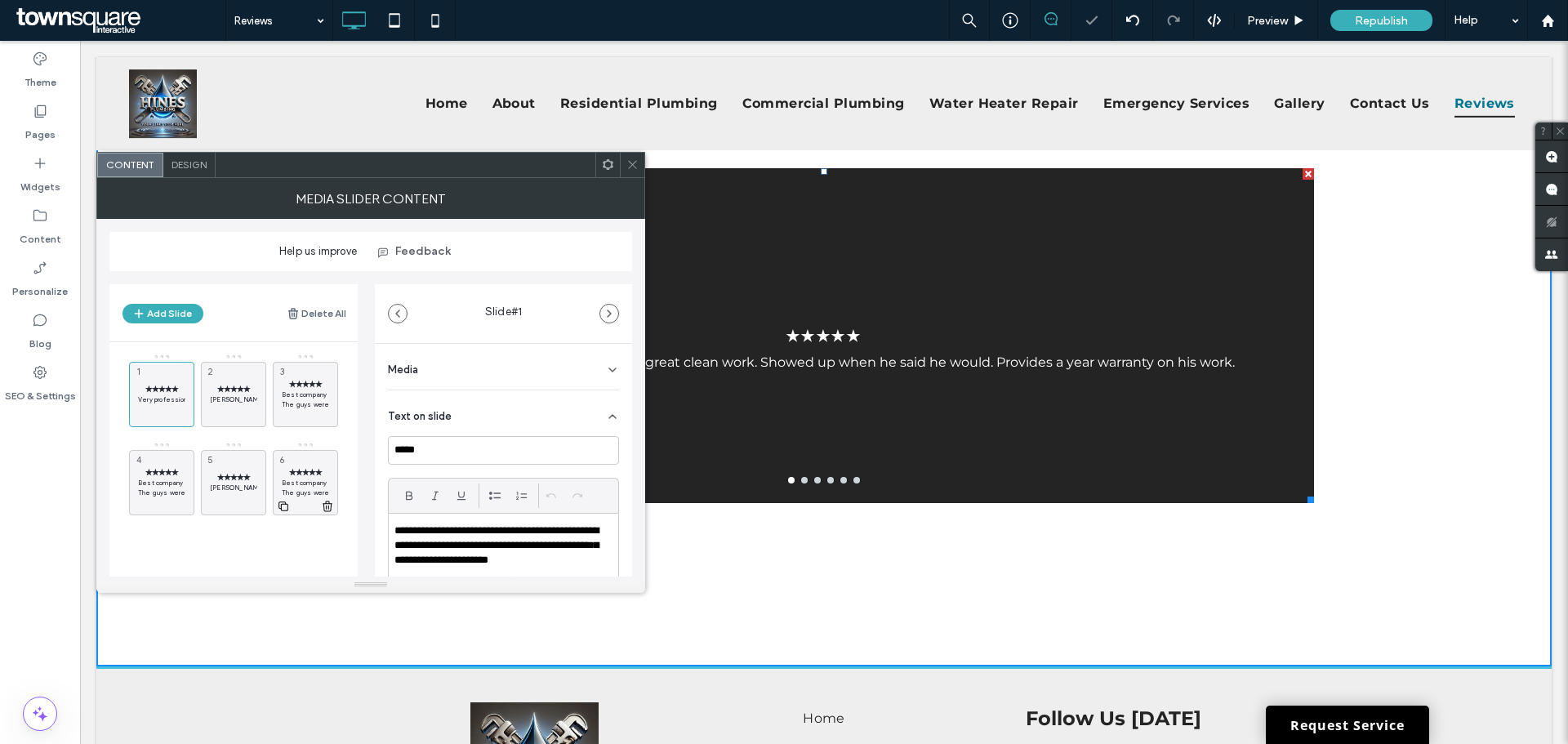
click at [324, 507] on use at bounding box center [327, 505] width 10 height 11
click at [253, 506] on use at bounding box center [256, 505] width 10 height 11
click at [166, 488] on p "The guys were super nice and did great work at a good price too" at bounding box center [162, 492] width 47 height 10
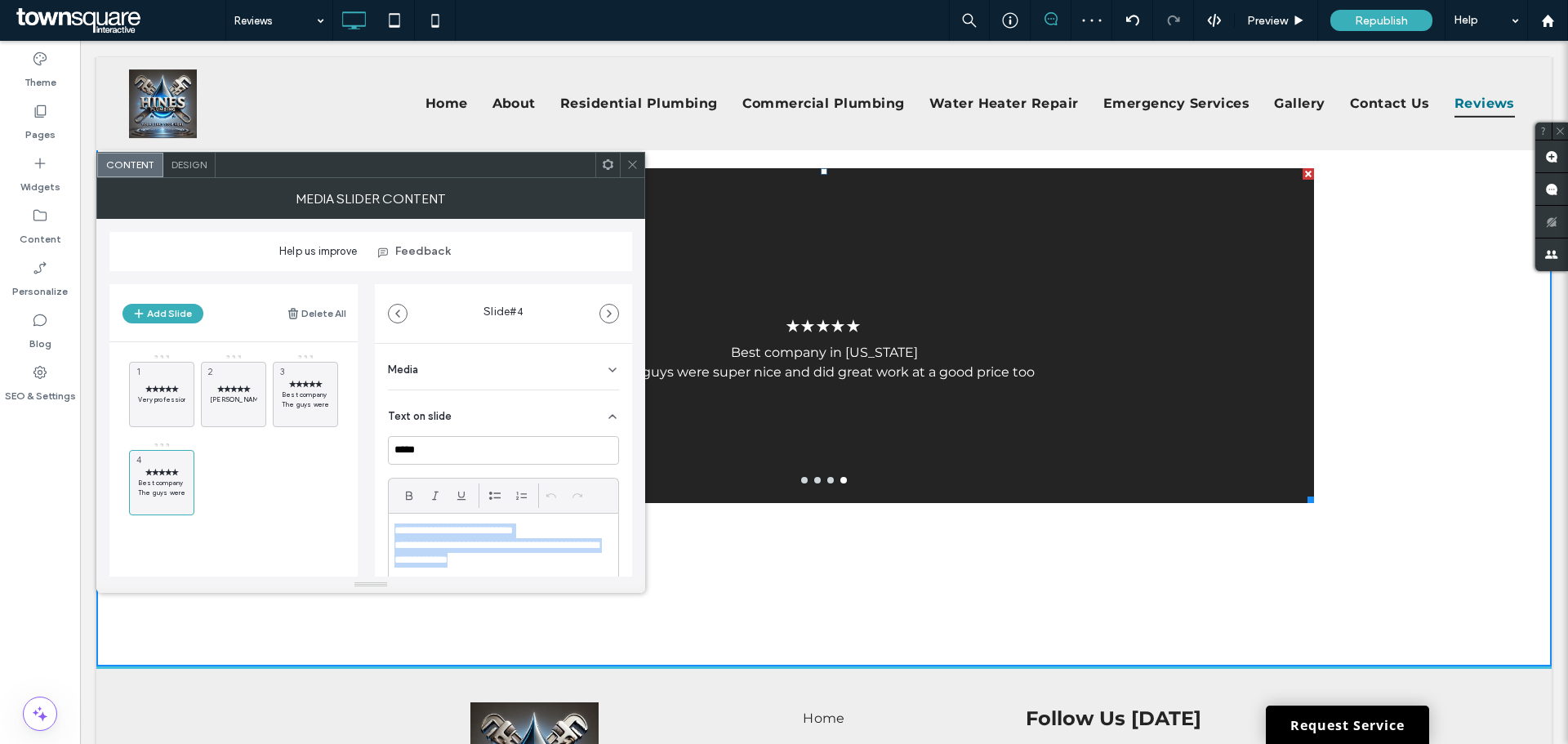
drag, startPoint x: 521, startPoint y: 404, endPoint x: 359, endPoint y: 347, distance: 171.7
click at [368, 344] on div "**********" at bounding box center [371, 423] width 523 height 305
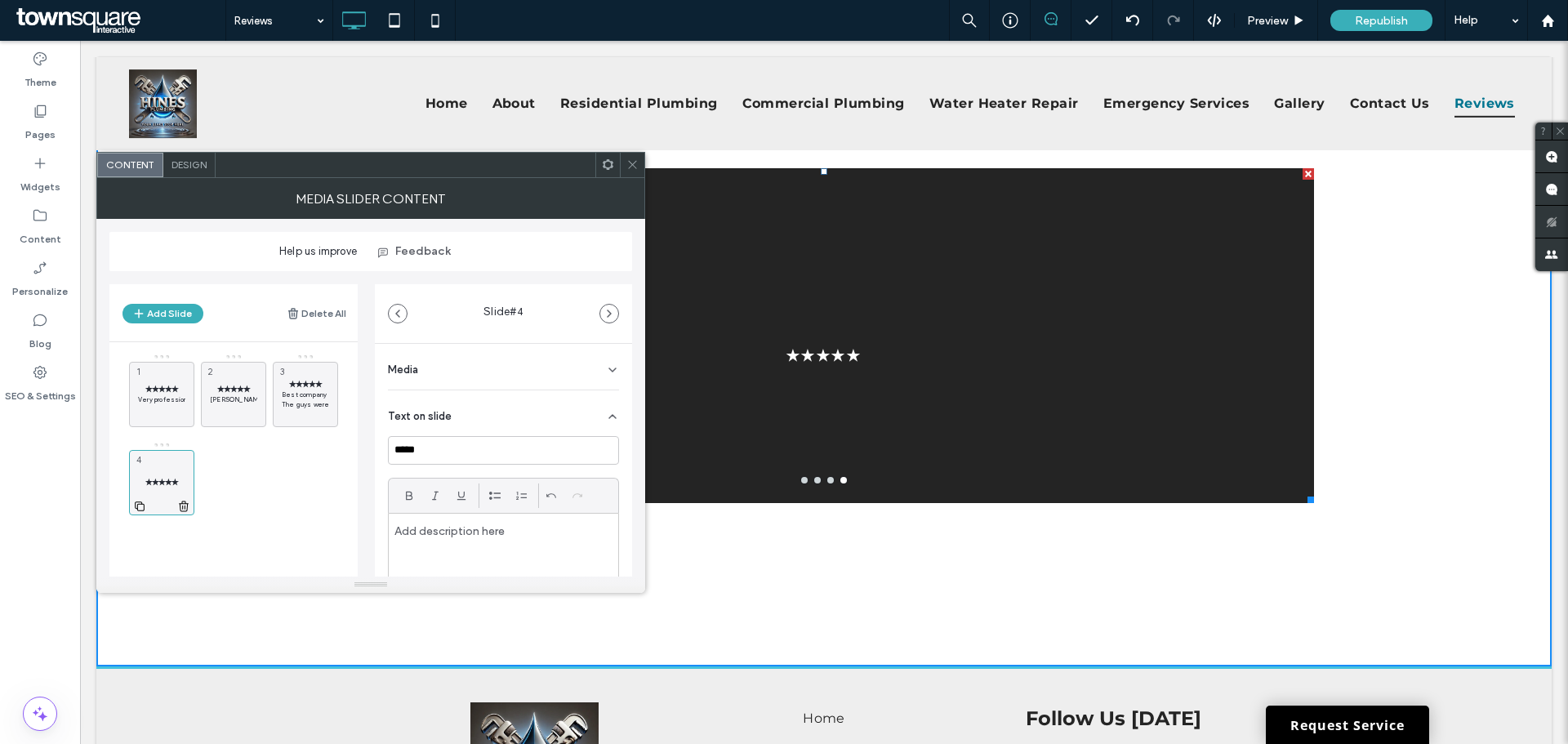
click at [171, 481] on span "✭✭✭✭✭" at bounding box center [162, 482] width 47 height 11
click at [508, 521] on div at bounding box center [503, 560] width 229 height 94
click at [487, 535] on p at bounding box center [498, 530] width 209 height 15
paste div
click at [899, 410] on div "✭✭✭✭✭ Tech was very prompt and knowledgeable highly recommend" at bounding box center [824, 345] width 980 height 257
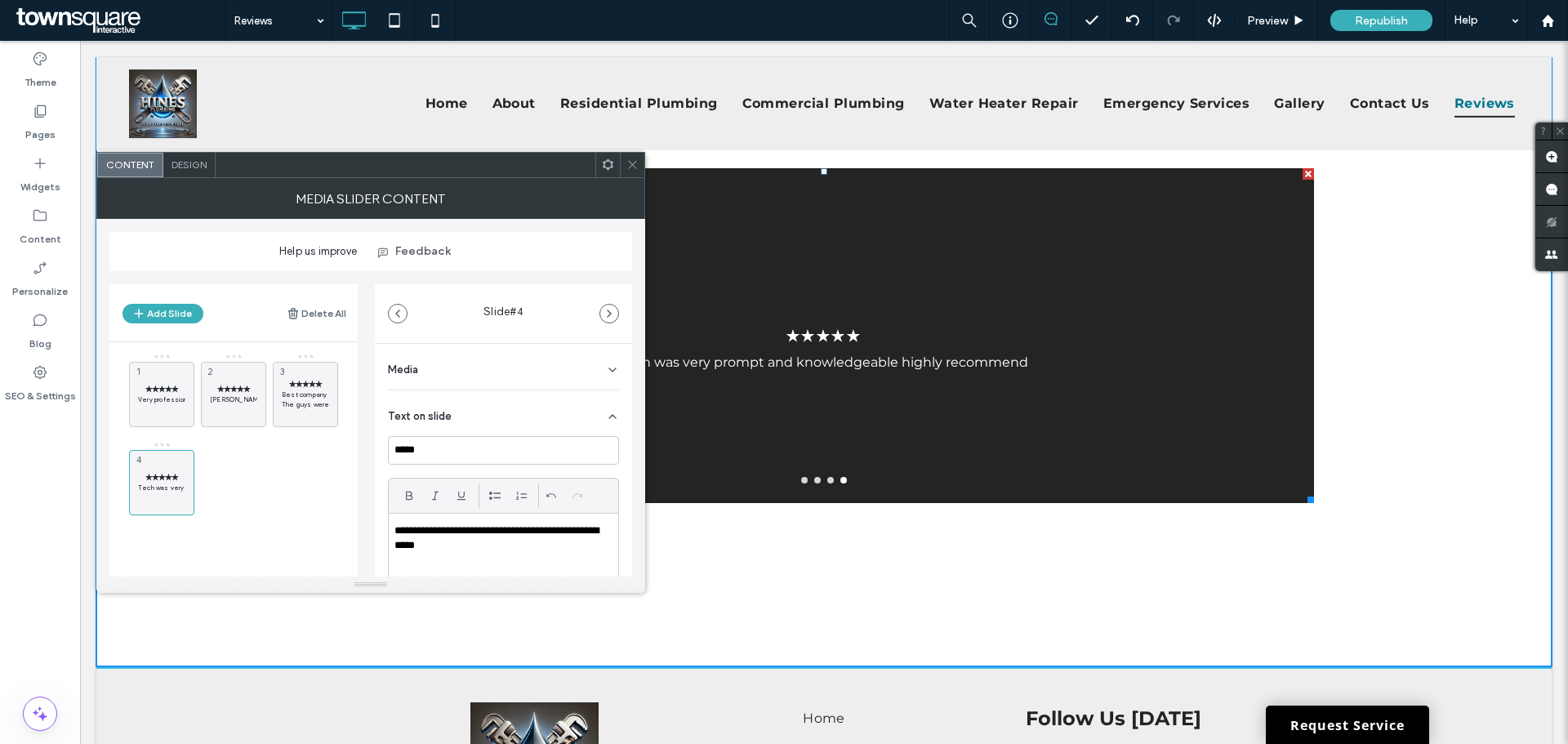
click at [1409, 315] on div "✭✭✭✭✭ Very professional and honest. Does great clean work. Showed up when he sa…" at bounding box center [824, 335] width 1455 height 661
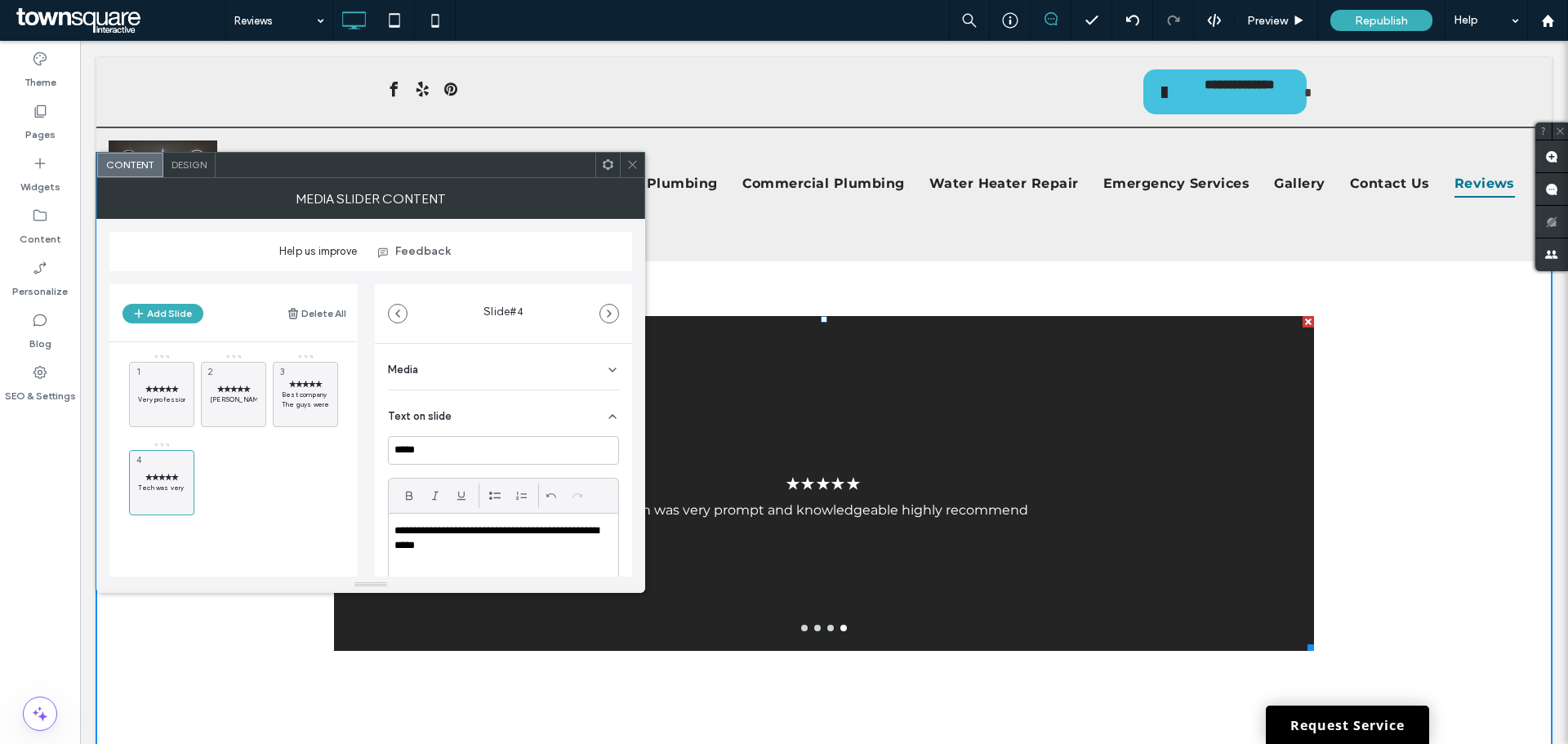
scroll to position [164, 0]
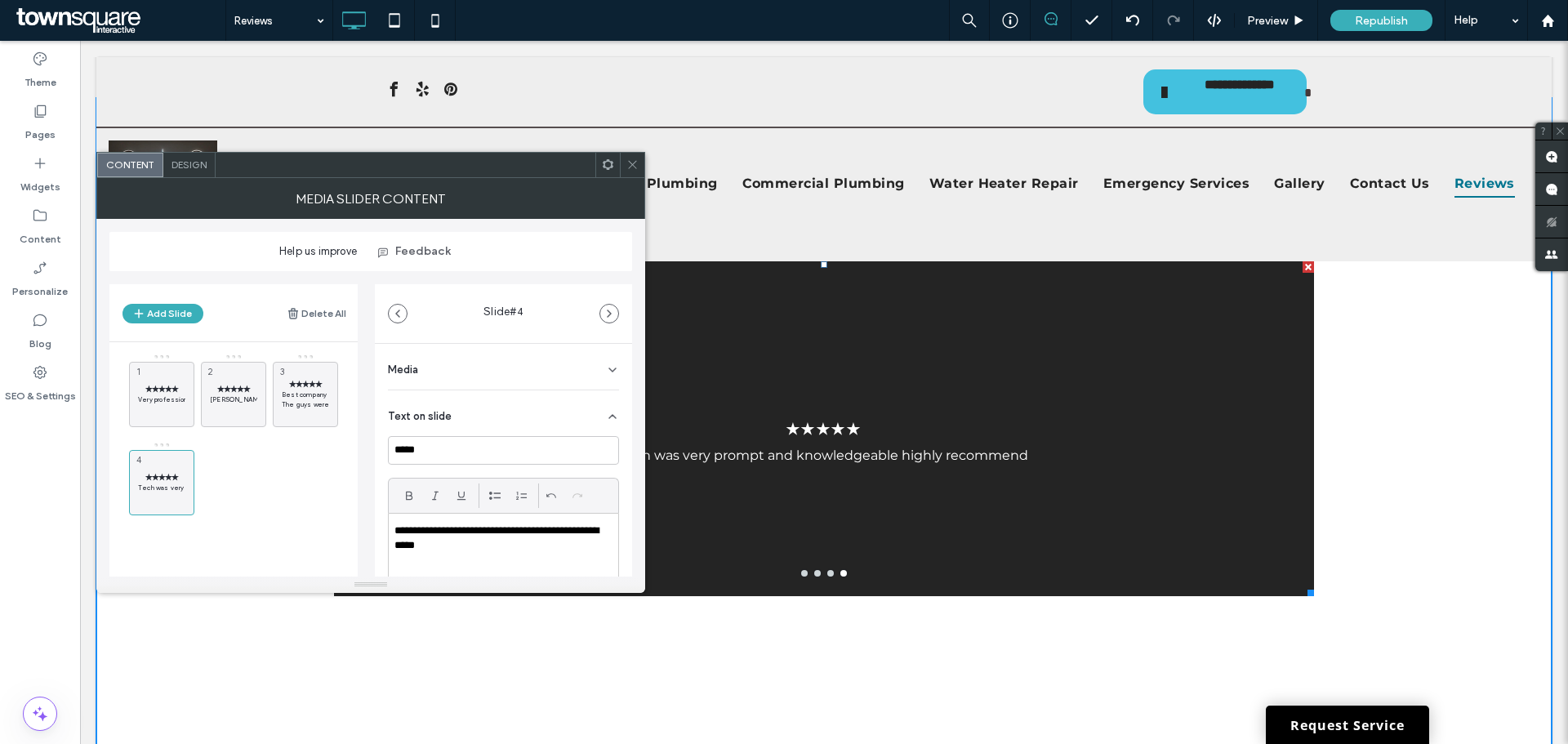
click at [1372, 417] on div "✭✭✭✭✭ Very professional and honest. Does great clean work. Showed up when he sa…" at bounding box center [824, 428] width 1455 height 661
click at [801, 571] on button "go to slide 1" at bounding box center [804, 573] width 7 height 7
click at [814, 576] on div at bounding box center [824, 573] width 980 height 7
click at [814, 574] on button "go to slide 2" at bounding box center [817, 573] width 7 height 7
click at [828, 572] on button "go to slide 3" at bounding box center [830, 573] width 7 height 7
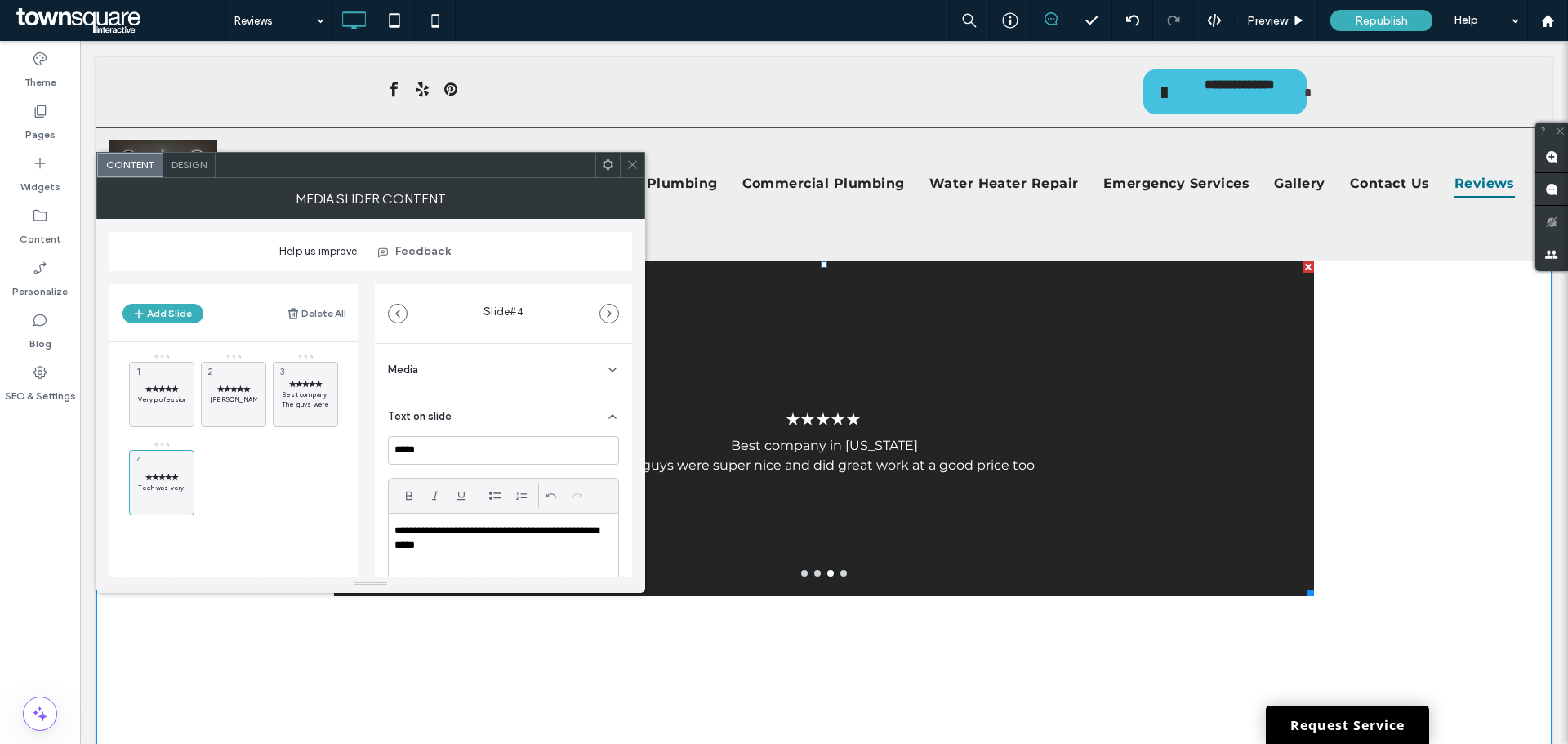
click at [840, 575] on button "go to slide 4" at bounding box center [843, 573] width 7 height 7
click at [243, 486] on div "✭✭✭✭✭ Very professional and honest. Does great clean work. Showed up when he sa…" at bounding box center [243, 437] width 228 height 169
click at [138, 504] on icon at bounding box center [139, 505] width 13 height 15
click at [246, 478] on span "✭✭✭✭✭" at bounding box center [233, 477] width 47 height 11
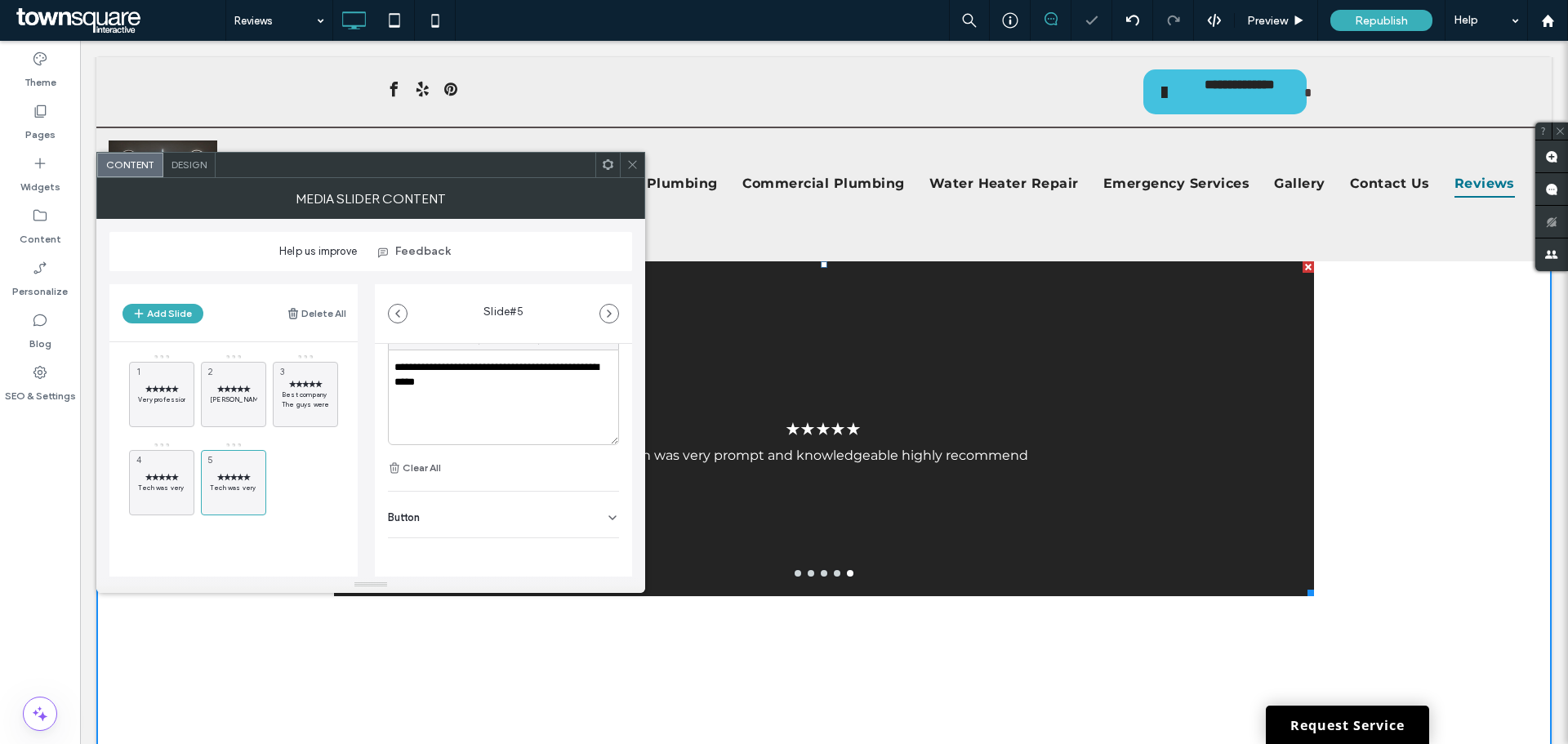
click at [509, 405] on div "**********" at bounding box center [503, 397] width 229 height 94
drag, startPoint x: 509, startPoint y: 394, endPoint x: 383, endPoint y: 362, distance: 130.0
click at [386, 362] on div "**********" at bounding box center [503, 407] width 257 height 456
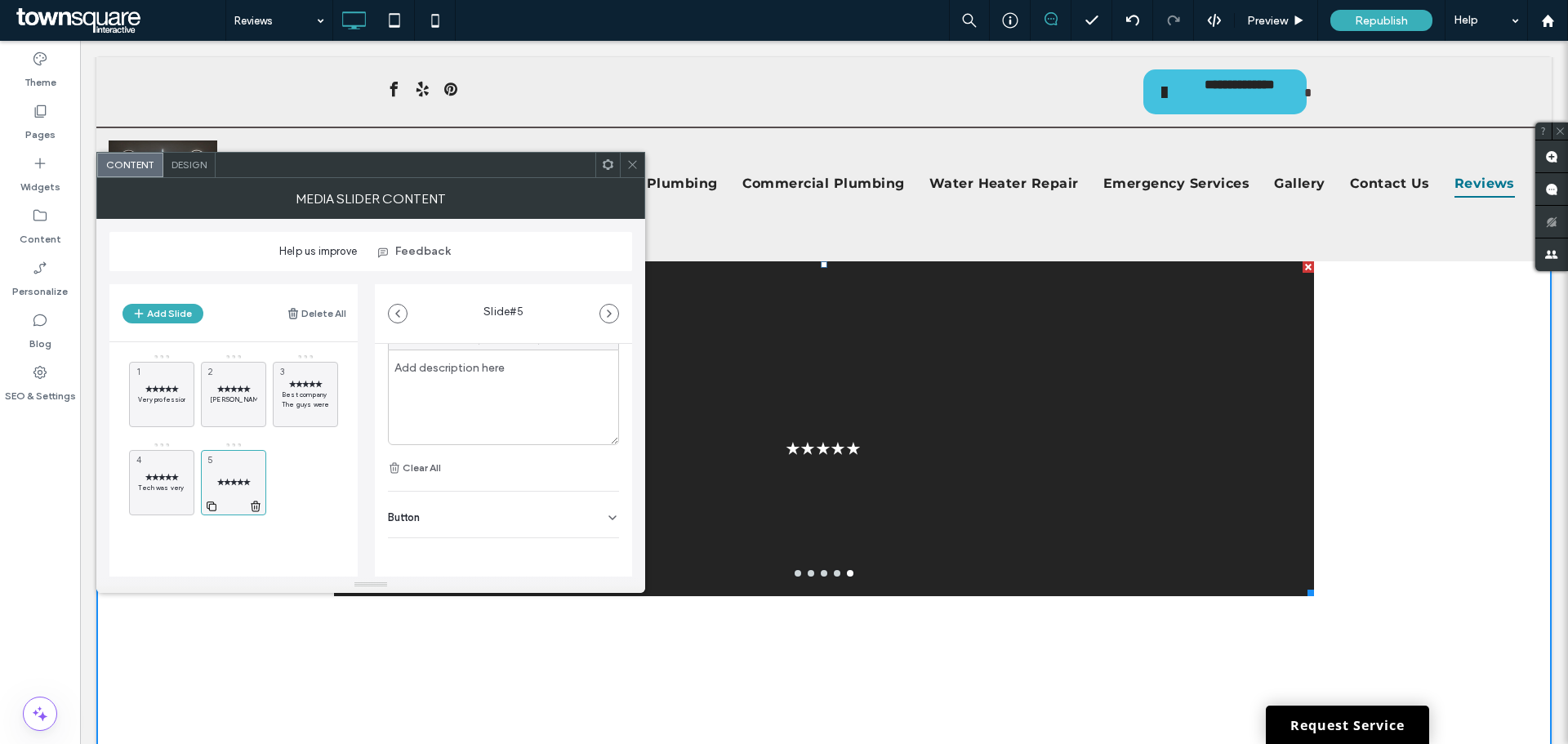
click at [253, 504] on icon at bounding box center [255, 505] width 13 height 15
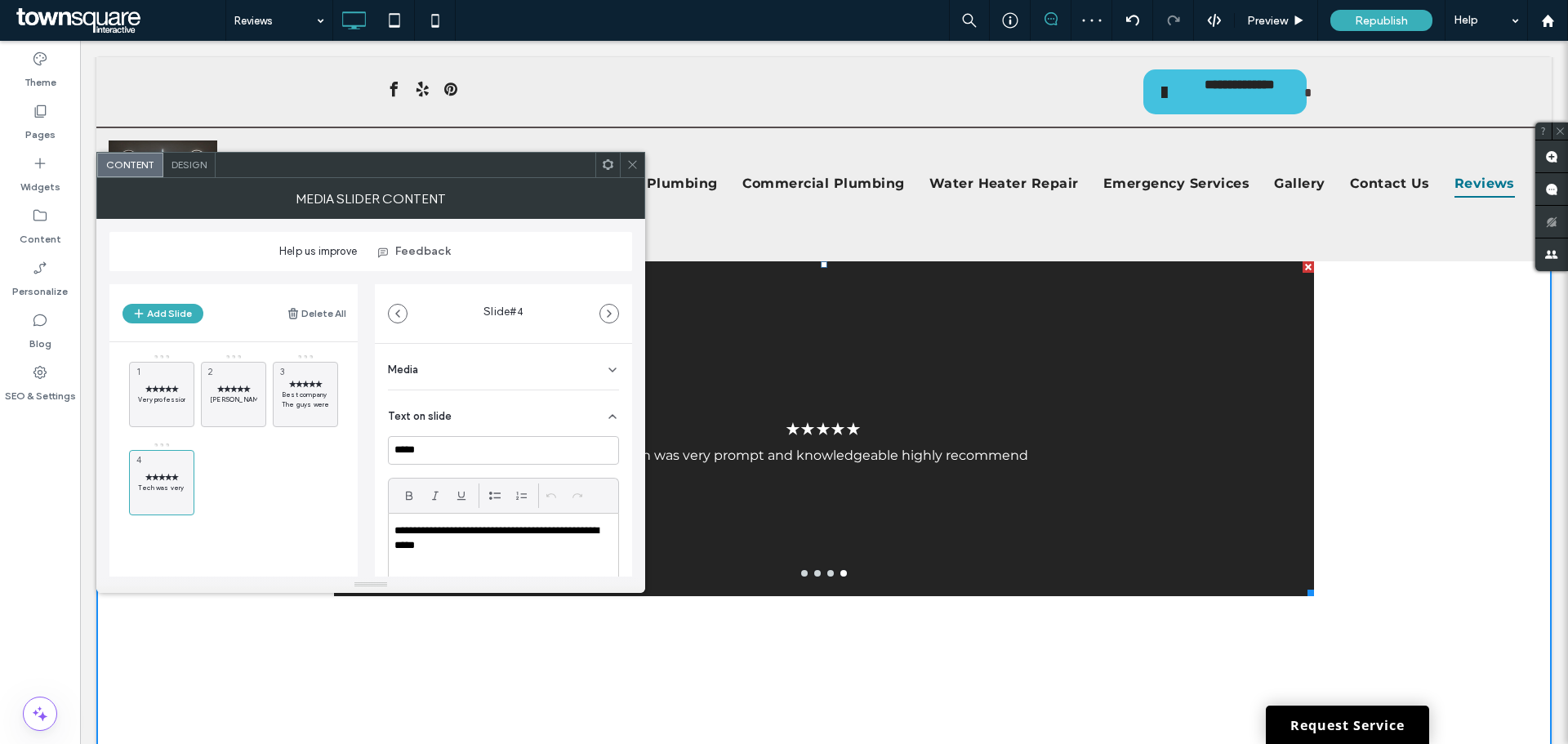
click at [637, 170] on span at bounding box center [632, 164] width 13 height 24
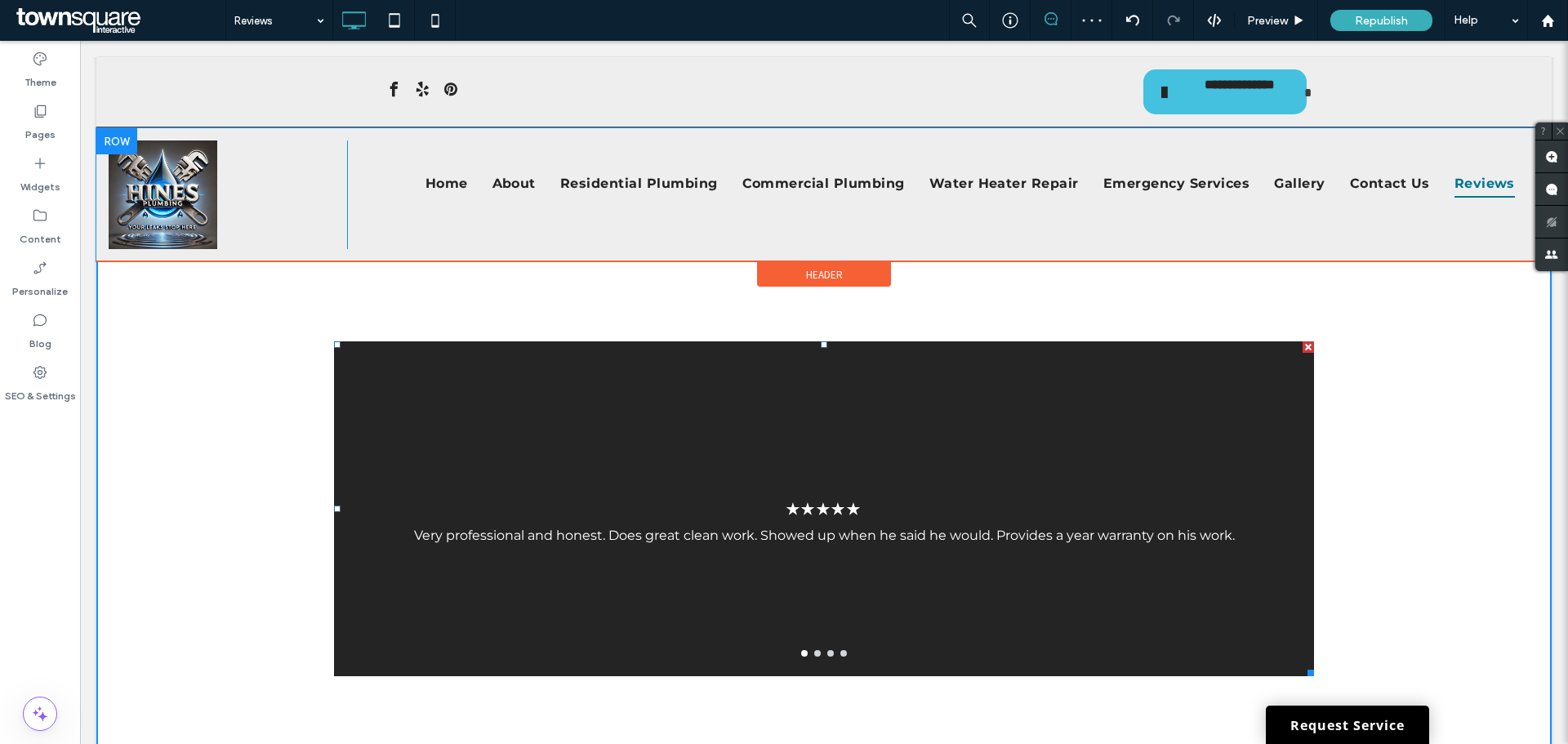
scroll to position [81, 0]
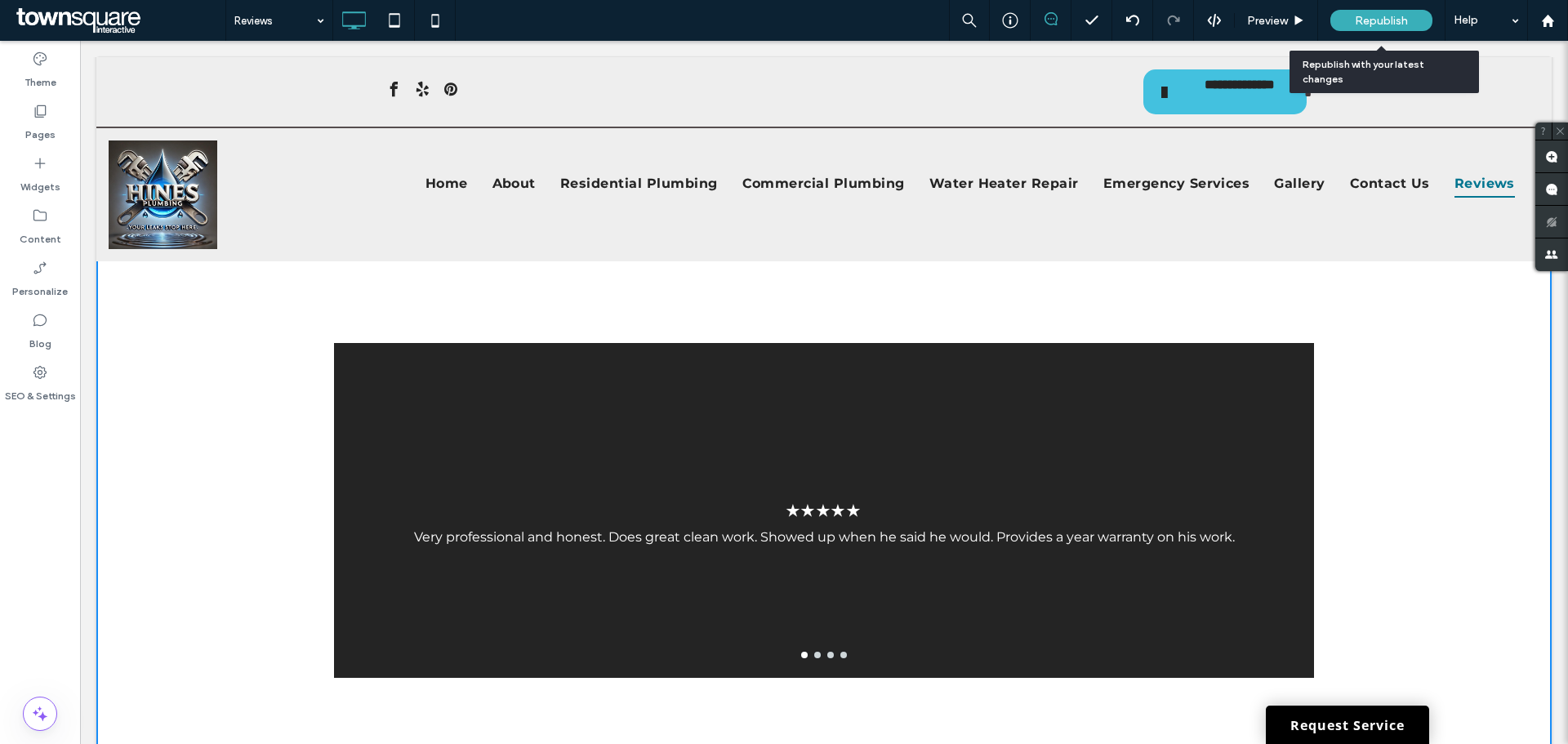
click at [1370, 18] on span "Republish" at bounding box center [1380, 20] width 53 height 14
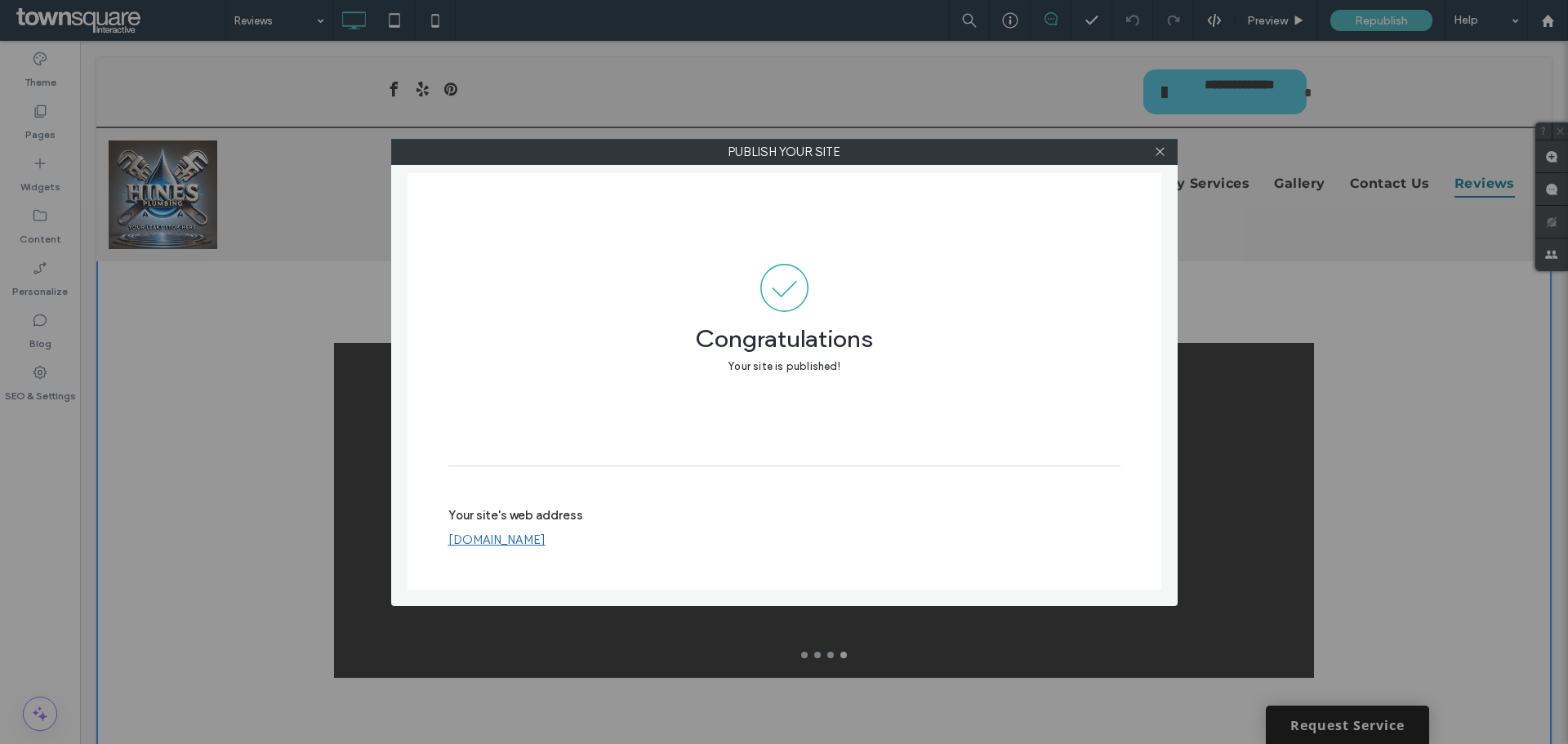
drag, startPoint x: 1059, startPoint y: 94, endPoint x: 1101, endPoint y: 110, distance: 44.9
click at [1059, 94] on div "Publish your site Congratulations Your site is published! Your site's web addre…" at bounding box center [784, 372] width 1568 height 744
click at [1229, 300] on div "Publish your site Congratulations Your site is published! Your site's web addre…" at bounding box center [784, 372] width 1568 height 744
click at [1164, 151] on icon at bounding box center [1160, 151] width 13 height 13
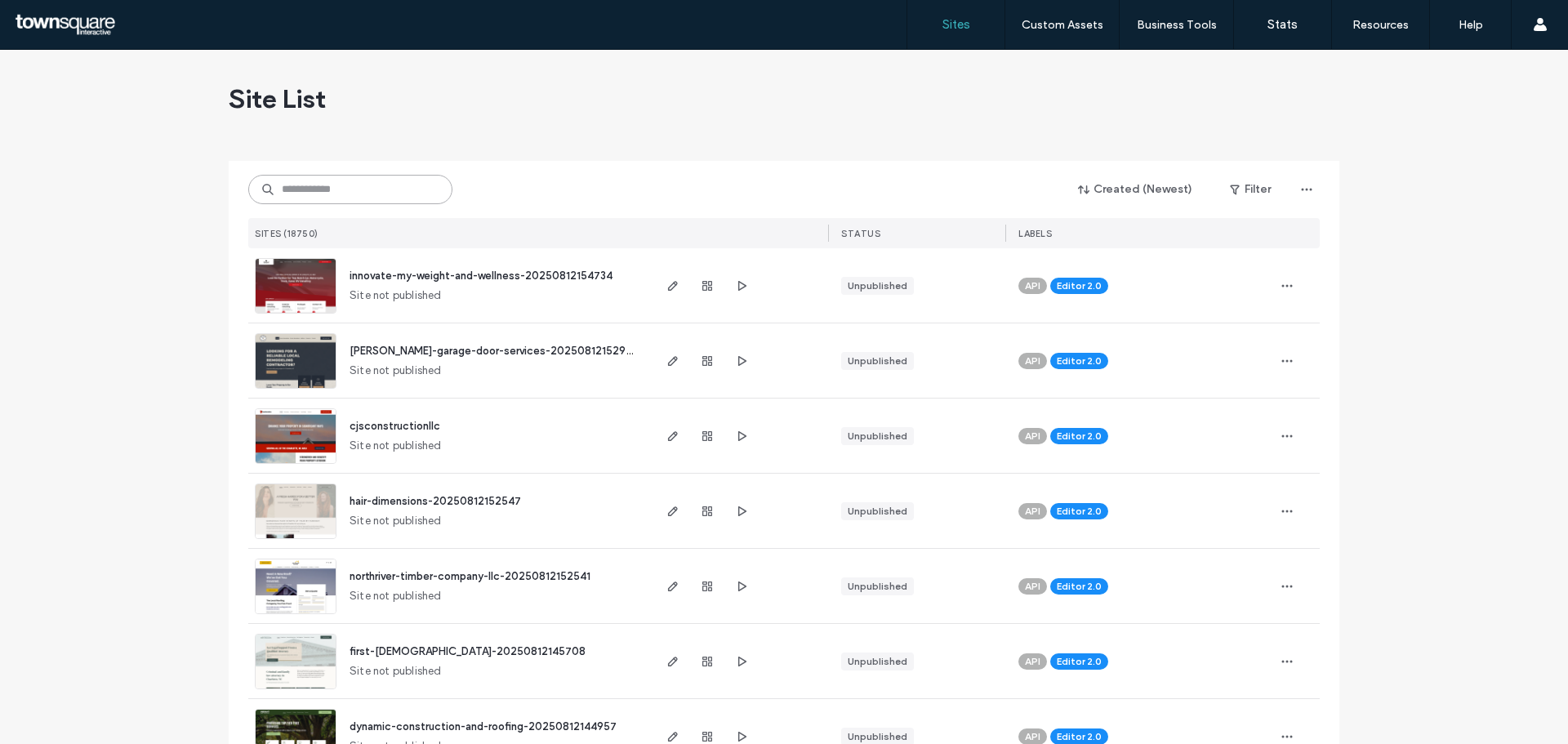
click at [315, 183] on input at bounding box center [349, 190] width 204 height 29
paste input "**********"
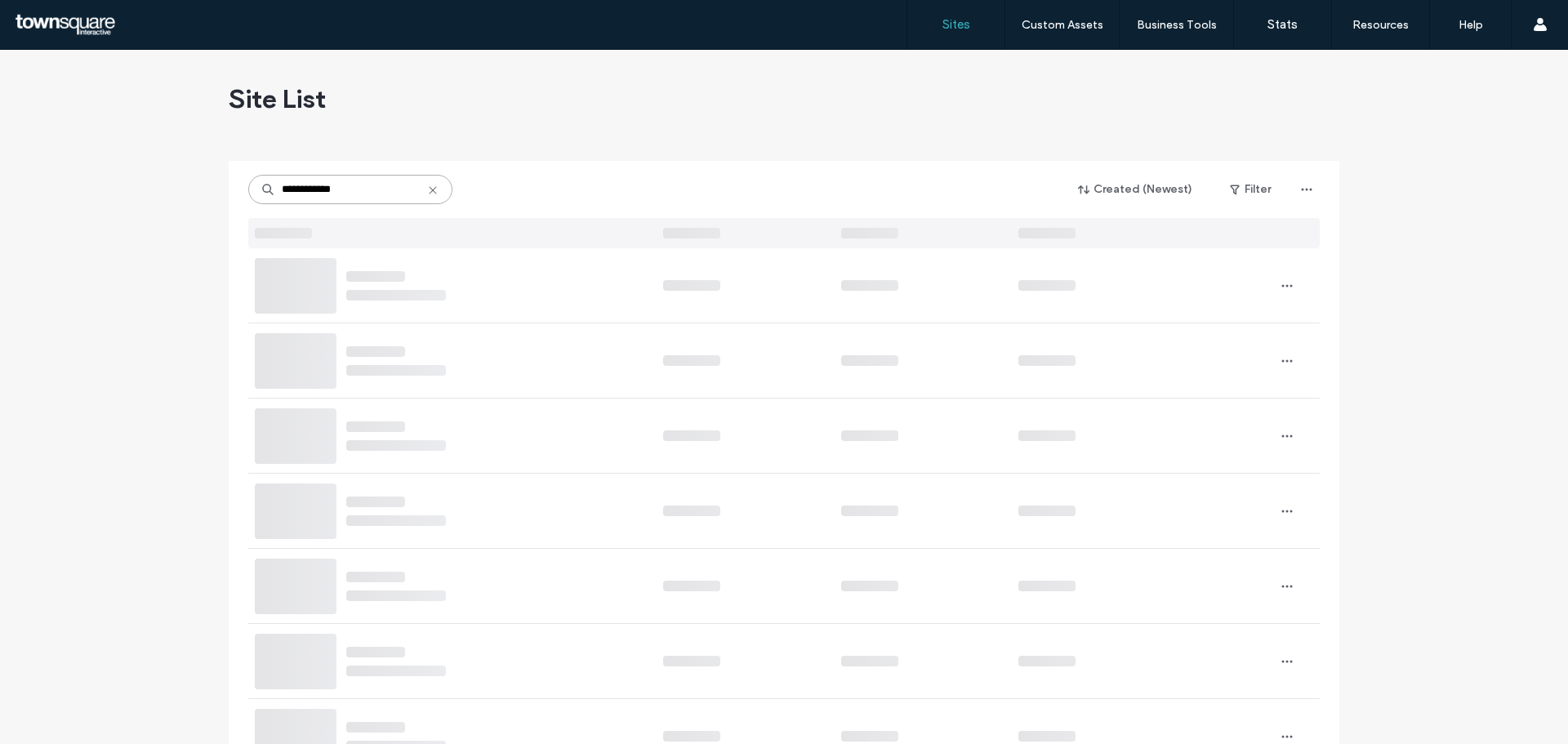
click at [311, 188] on input "**********" at bounding box center [349, 190] width 204 height 29
click at [308, 188] on input "**********" at bounding box center [349, 190] width 204 height 29
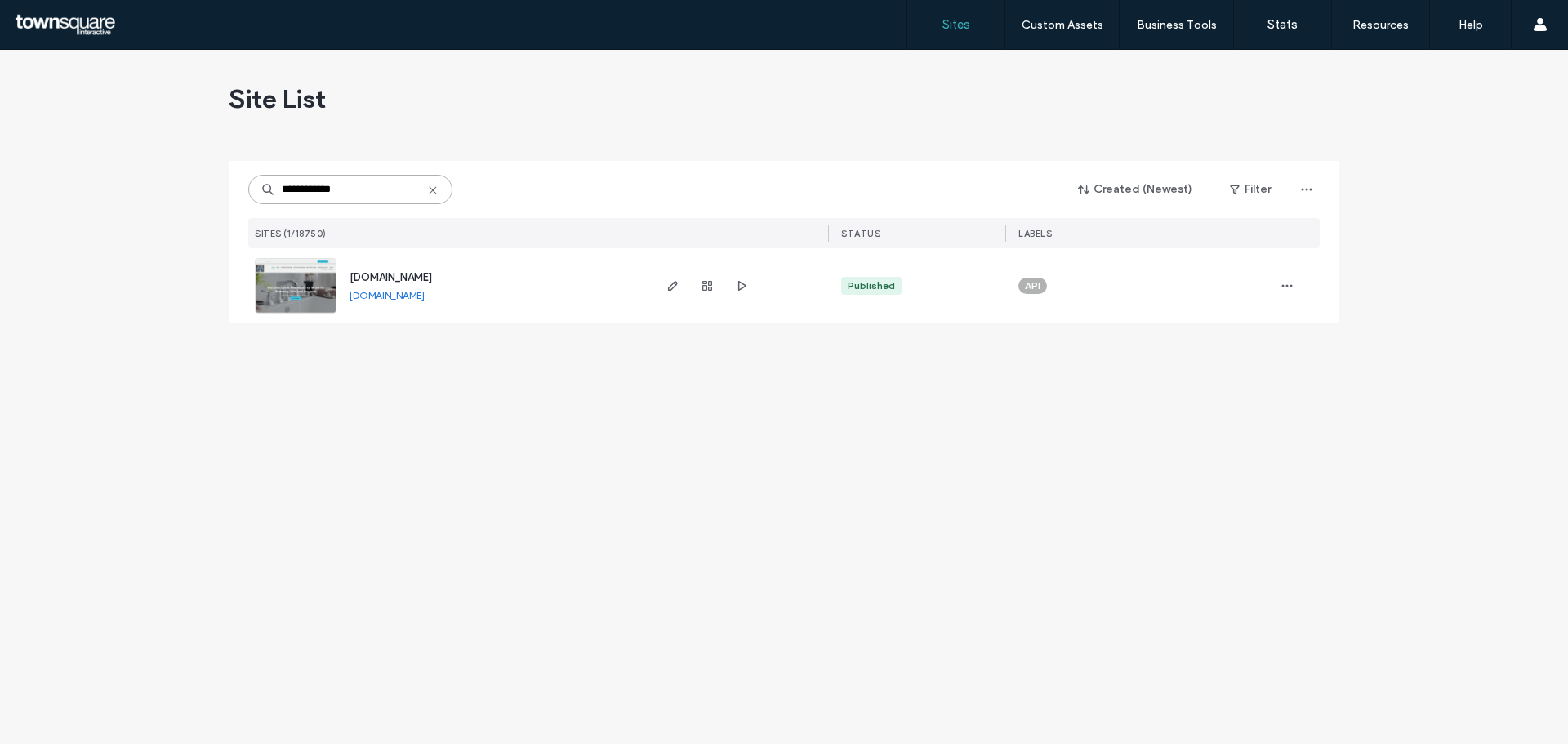
click at [307, 188] on input "**********" at bounding box center [349, 190] width 204 height 29
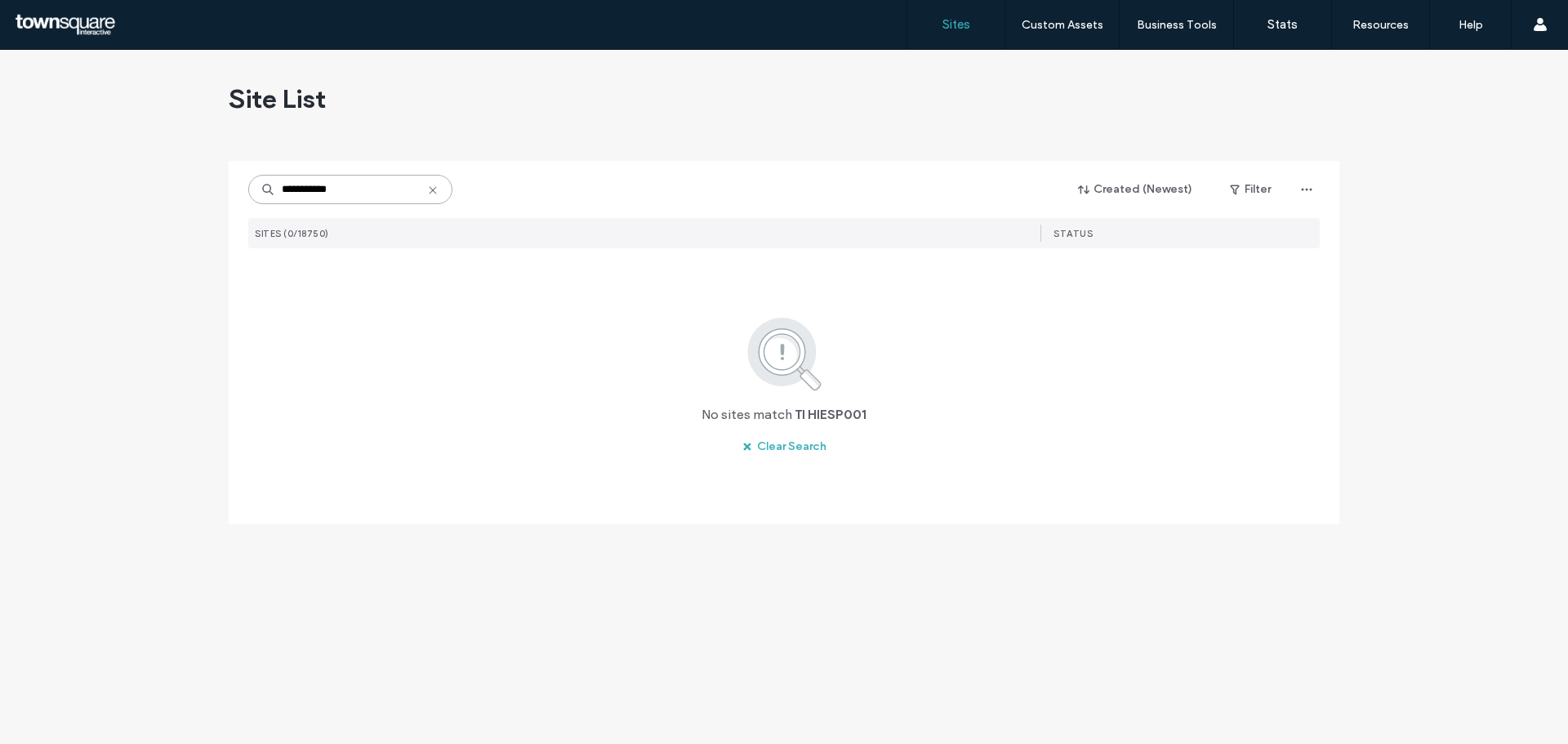
click at [289, 190] on input "**********" at bounding box center [349, 190] width 204 height 29
paste input "**********"
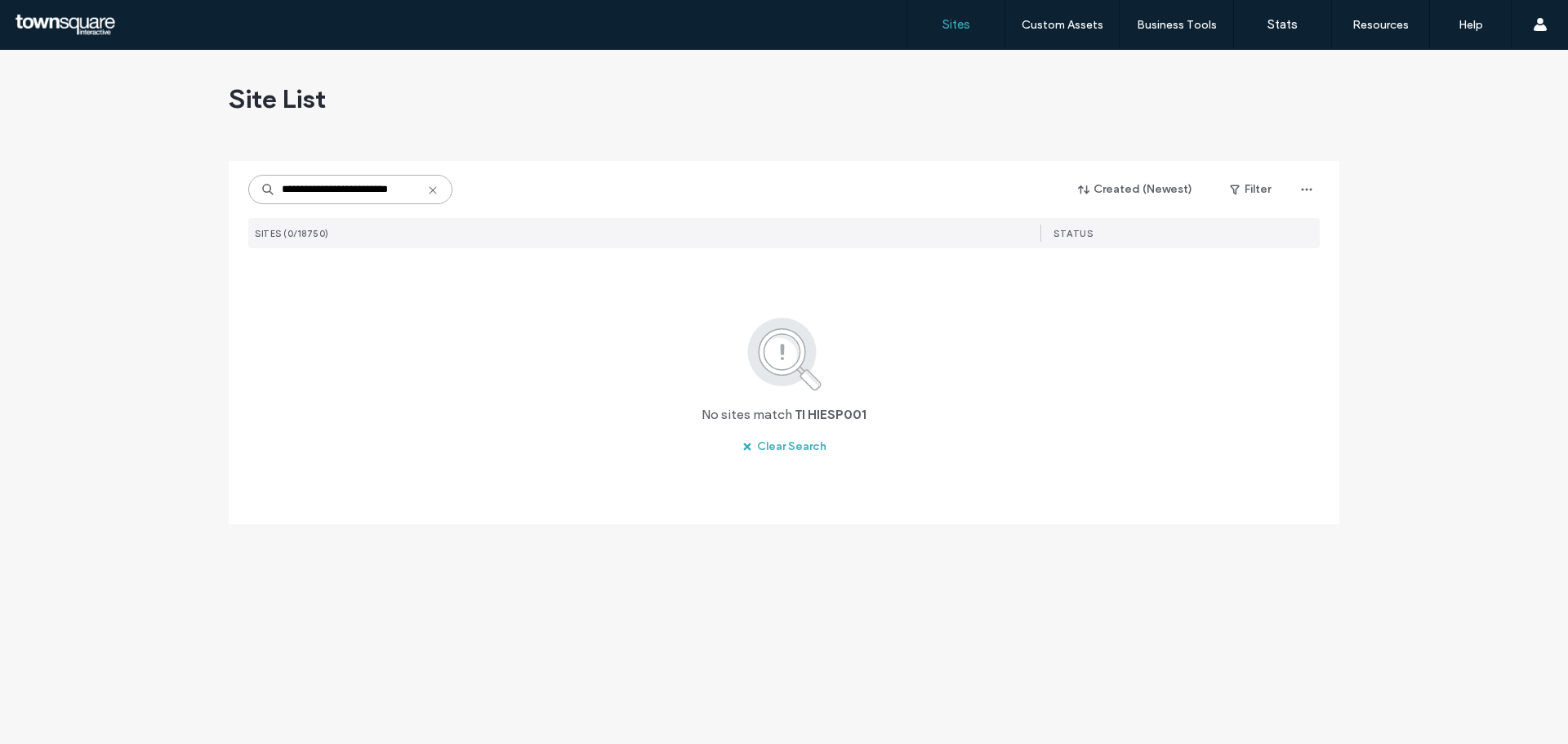
type input "**********"
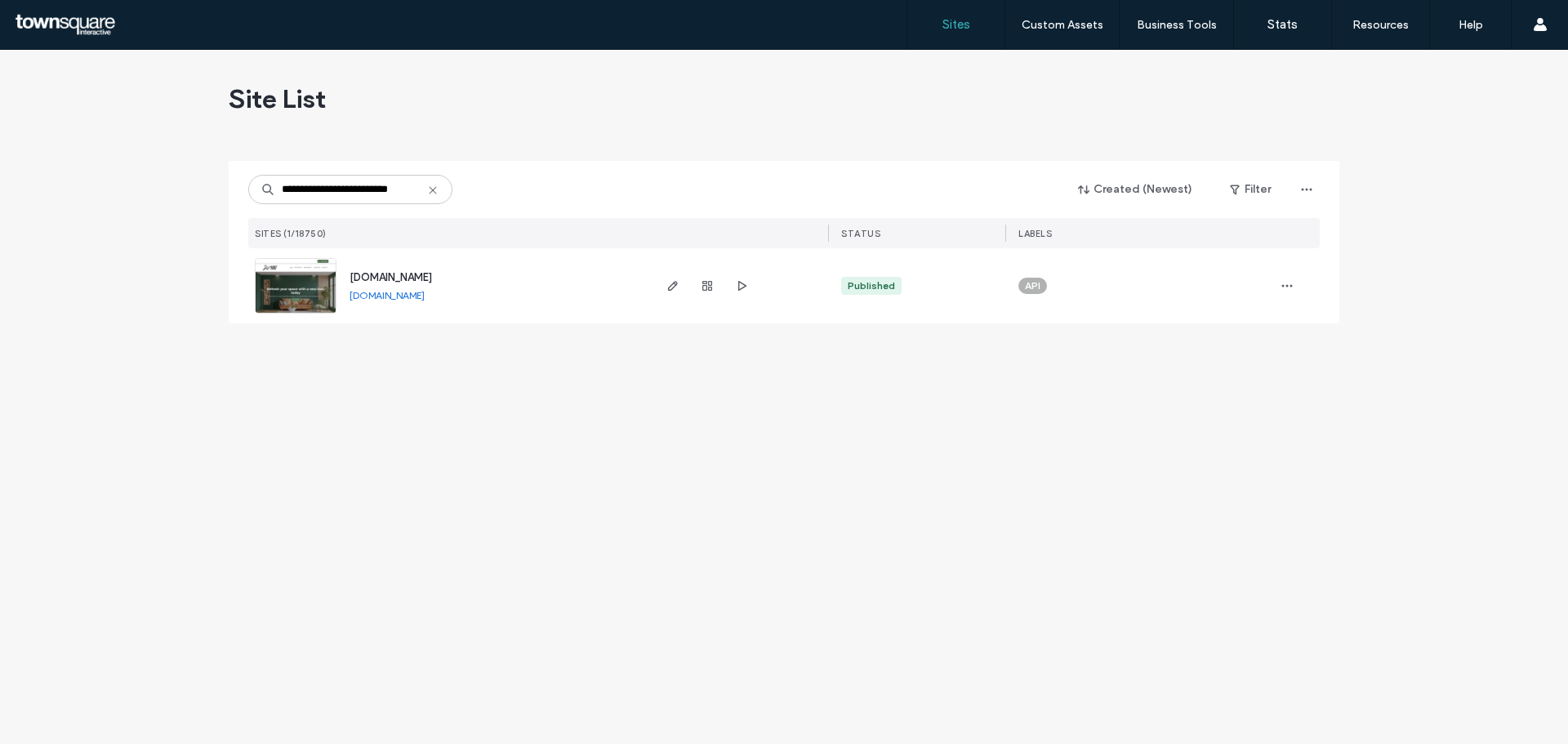
click at [314, 280] on img at bounding box center [295, 313] width 80 height 111
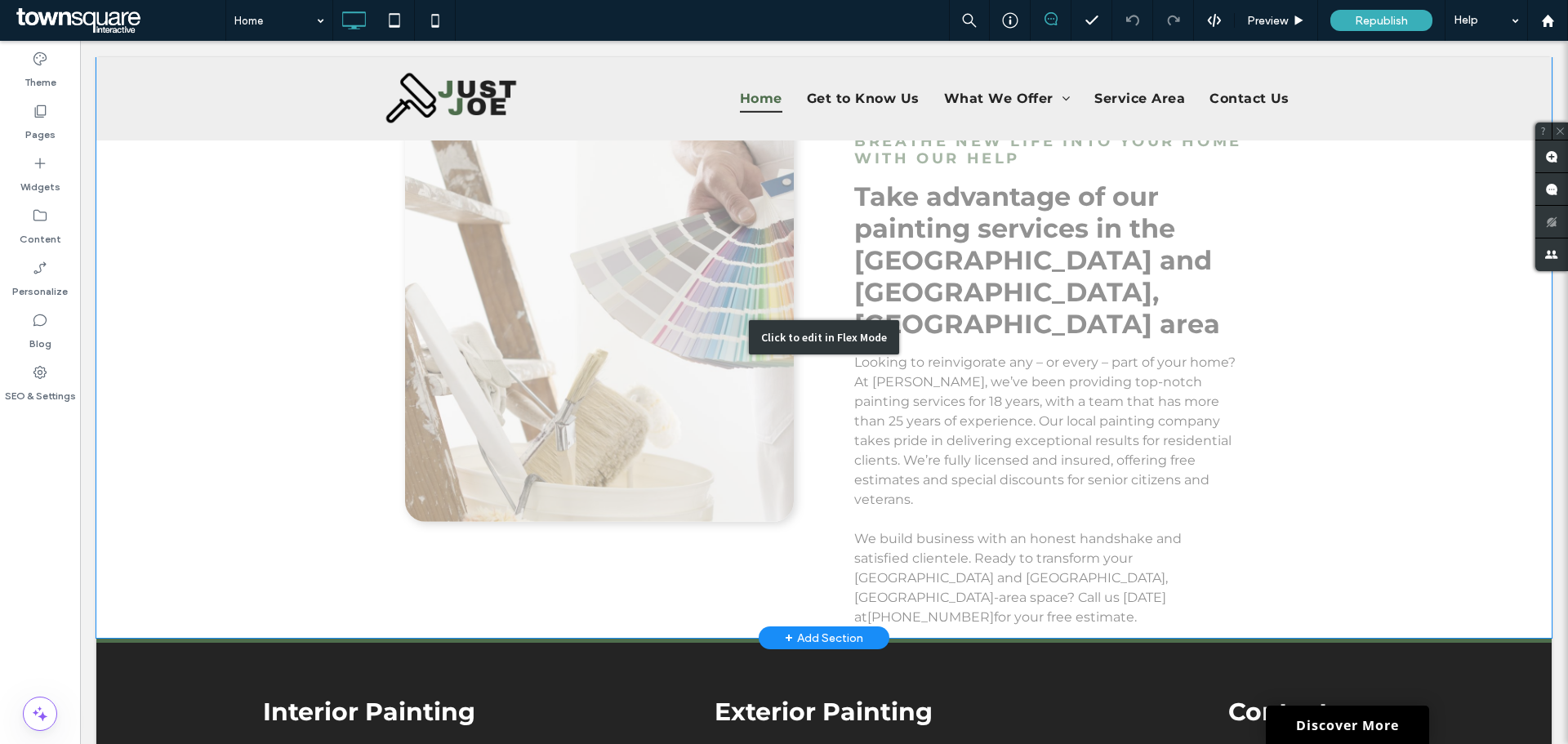
scroll to position [898, 0]
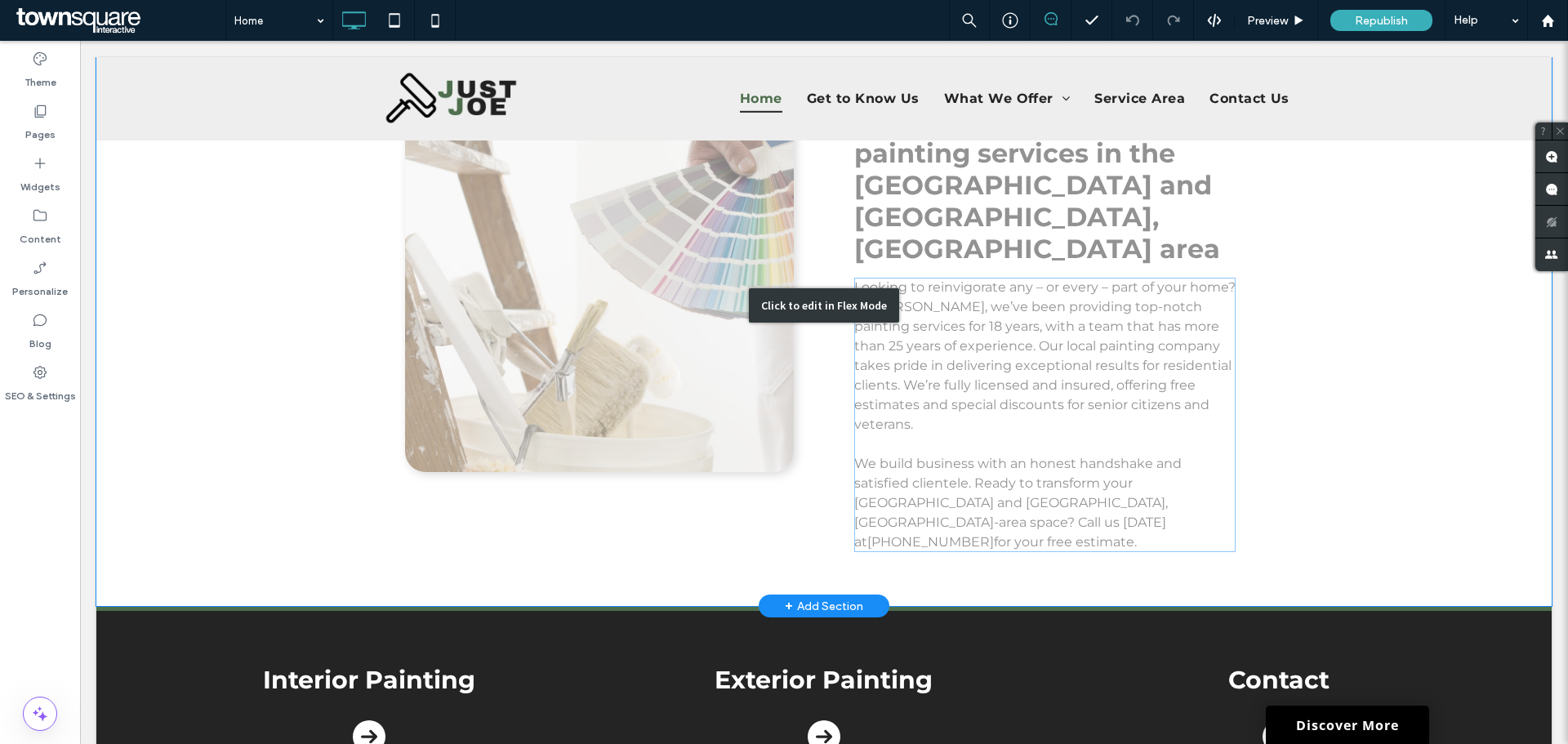
click at [983, 284] on div "Click to edit in Flex Mode" at bounding box center [824, 305] width 1455 height 602
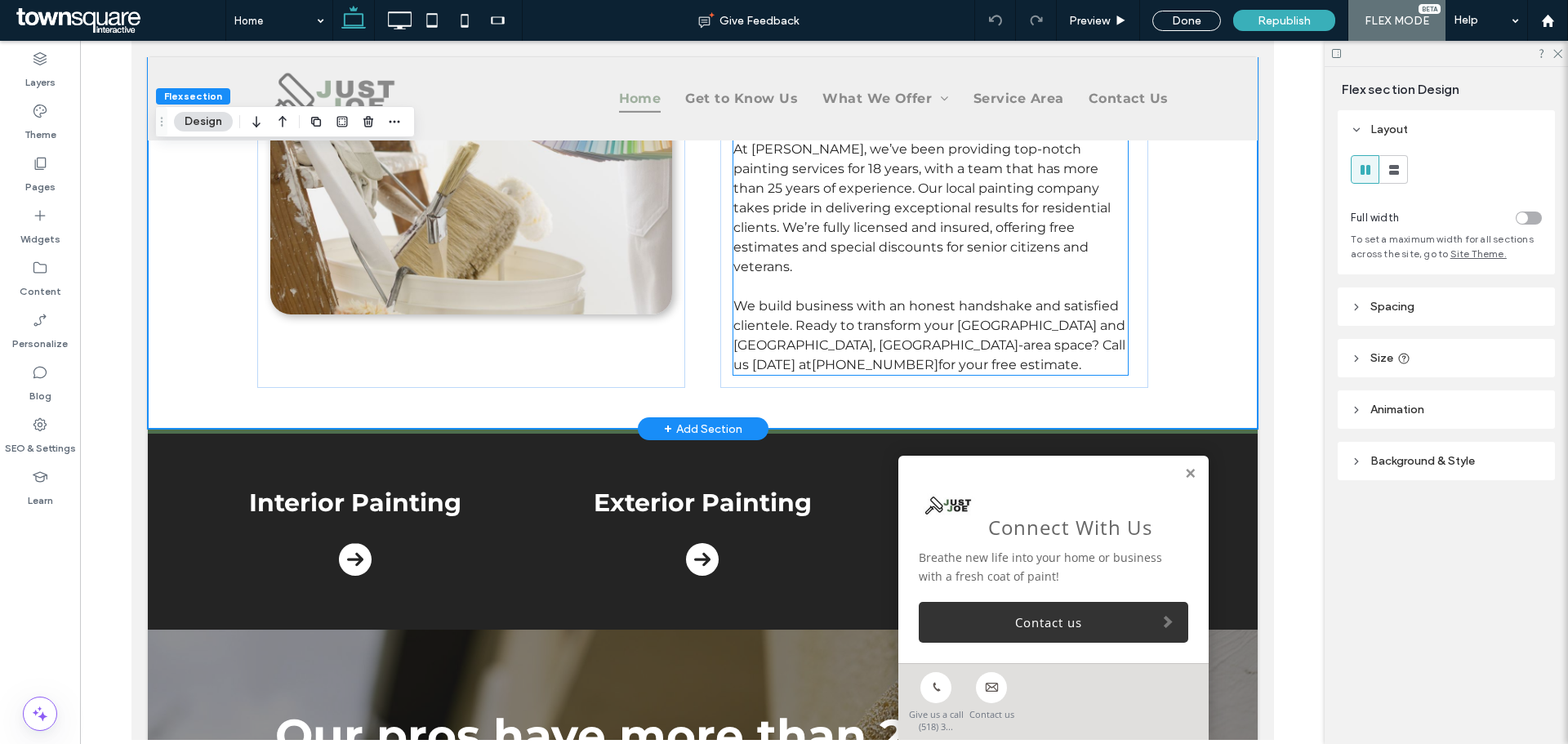
scroll to position [717, 0]
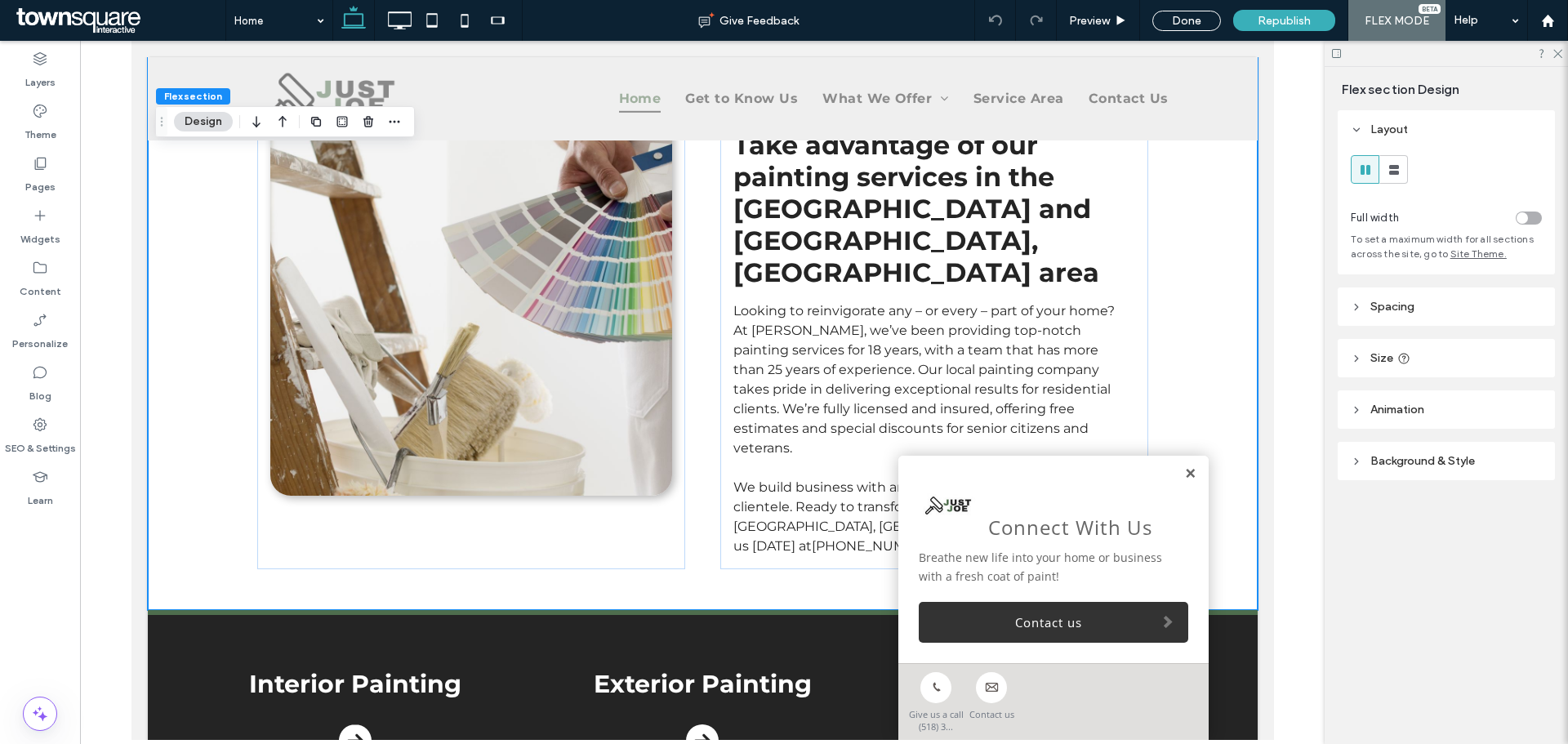
click at [1183, 470] on link at bounding box center [1189, 474] width 13 height 14
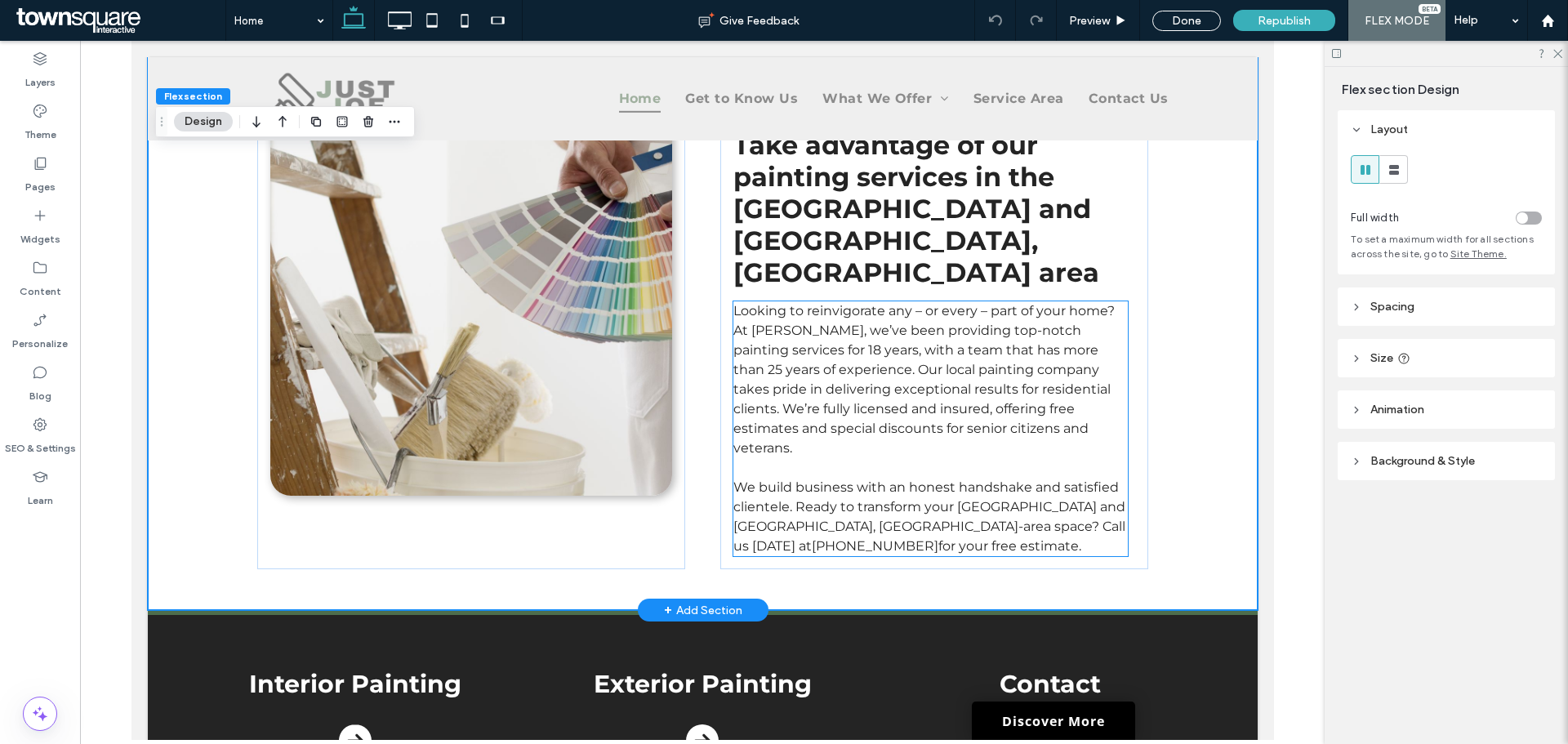
click at [869, 303] on span "Looking to reinvigorate any – or every – part of your home? At Just Joe, we’ve …" at bounding box center [923, 379] width 381 height 153
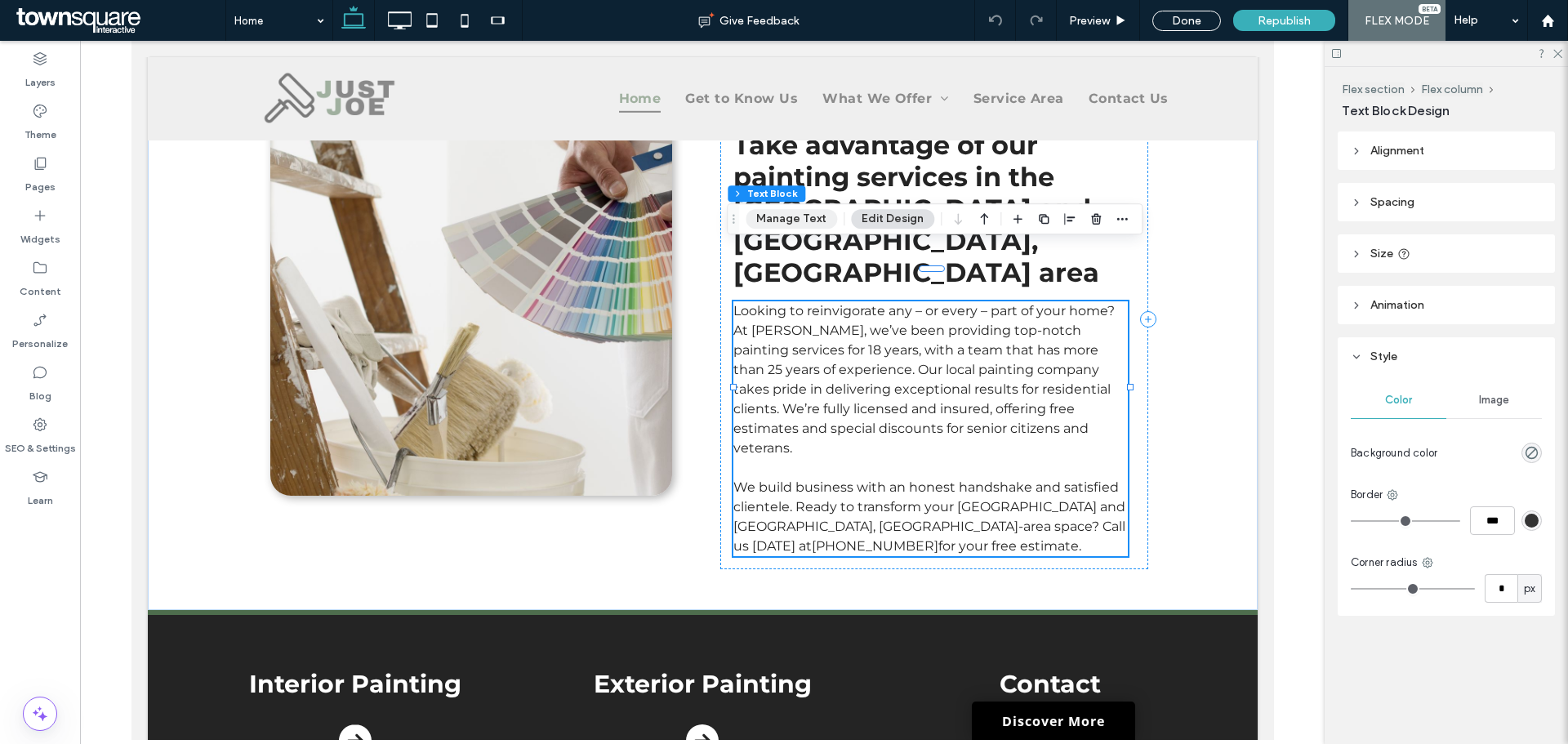
click at [792, 227] on button "Manage Text" at bounding box center [791, 219] width 91 height 19
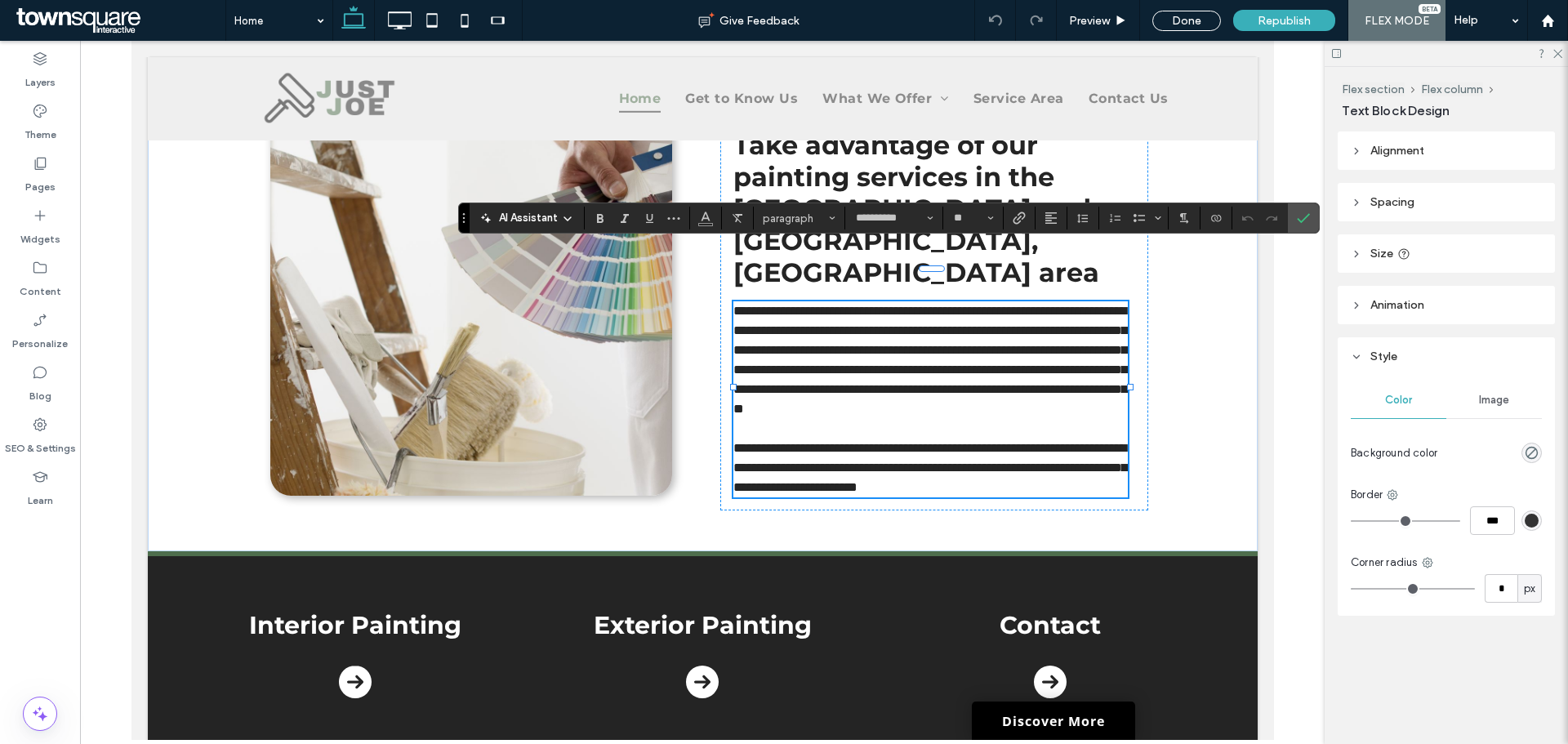
click at [543, 225] on span "AI Assistant" at bounding box center [528, 218] width 59 height 16
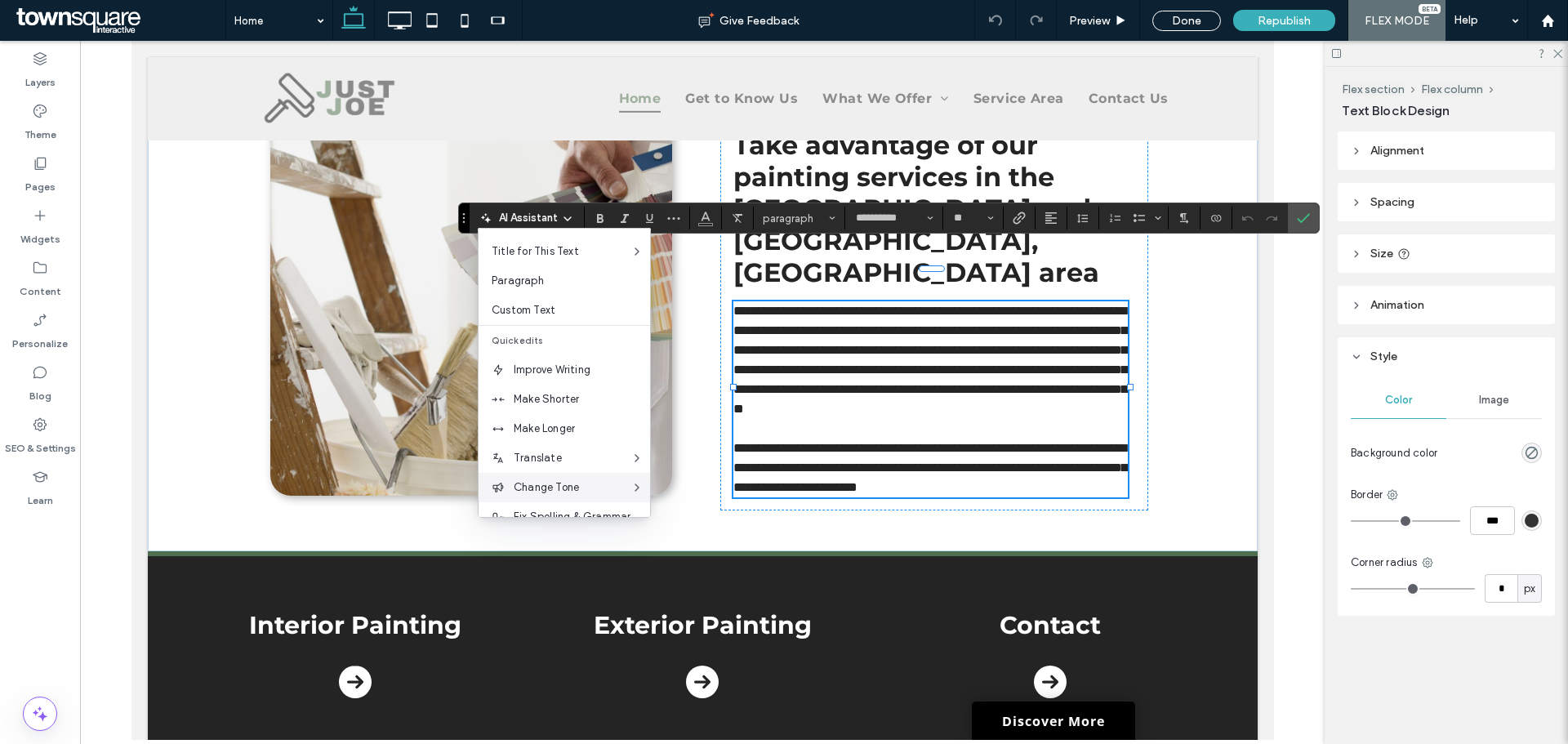
scroll to position [81, 0]
click at [579, 397] on span "Make Longer" at bounding box center [582, 403] width 136 height 16
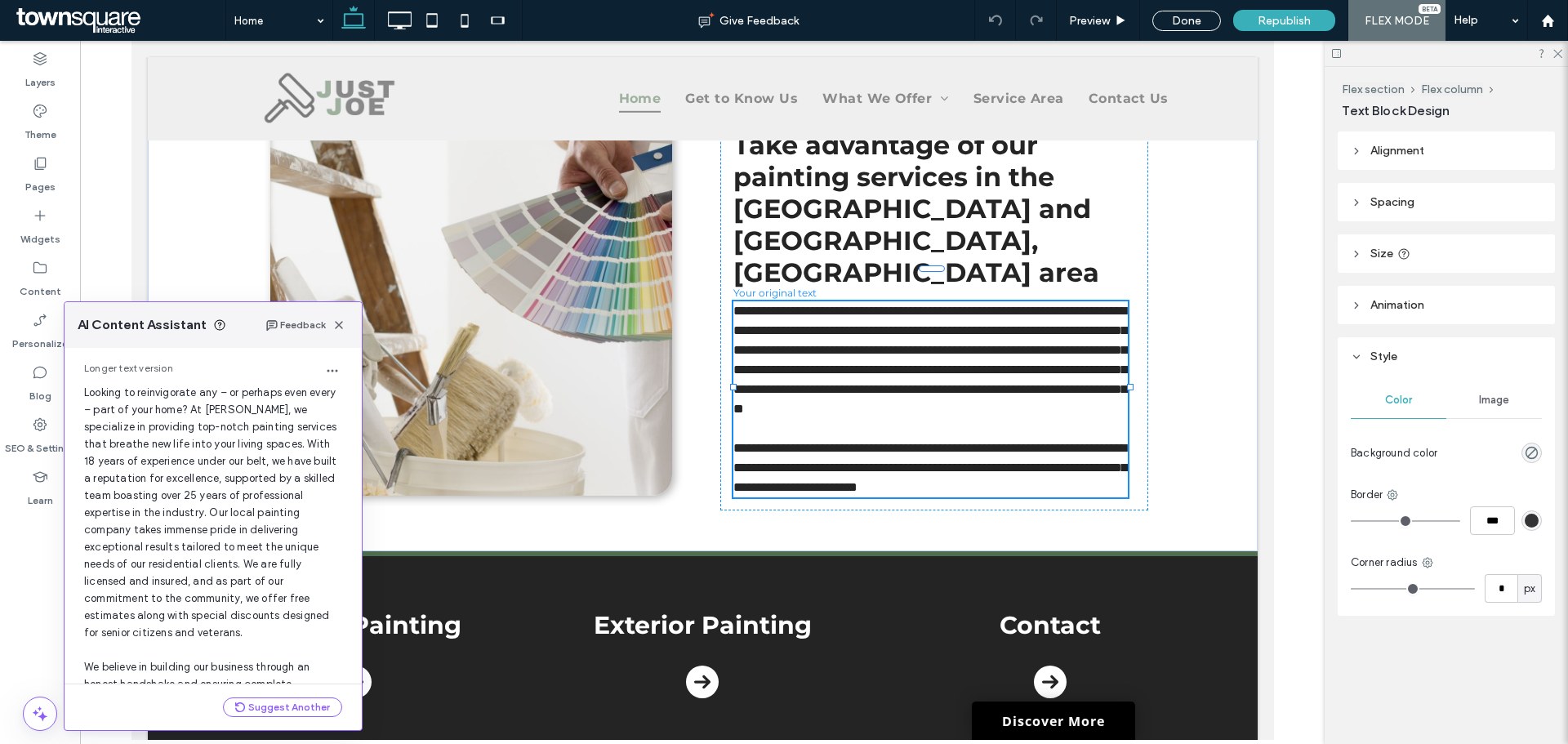
scroll to position [207, 0]
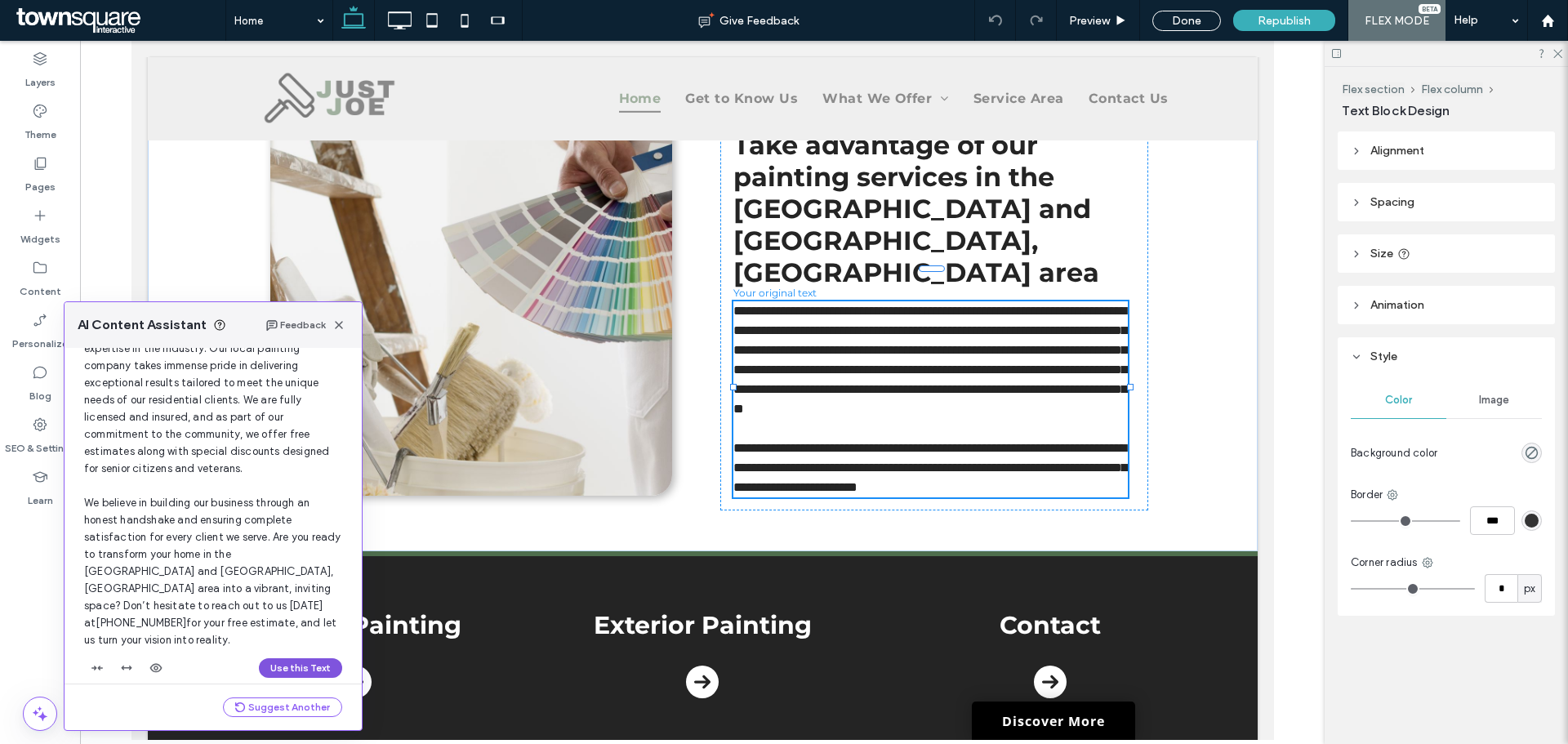
click at [280, 658] on button "Use this Text" at bounding box center [300, 668] width 83 height 19
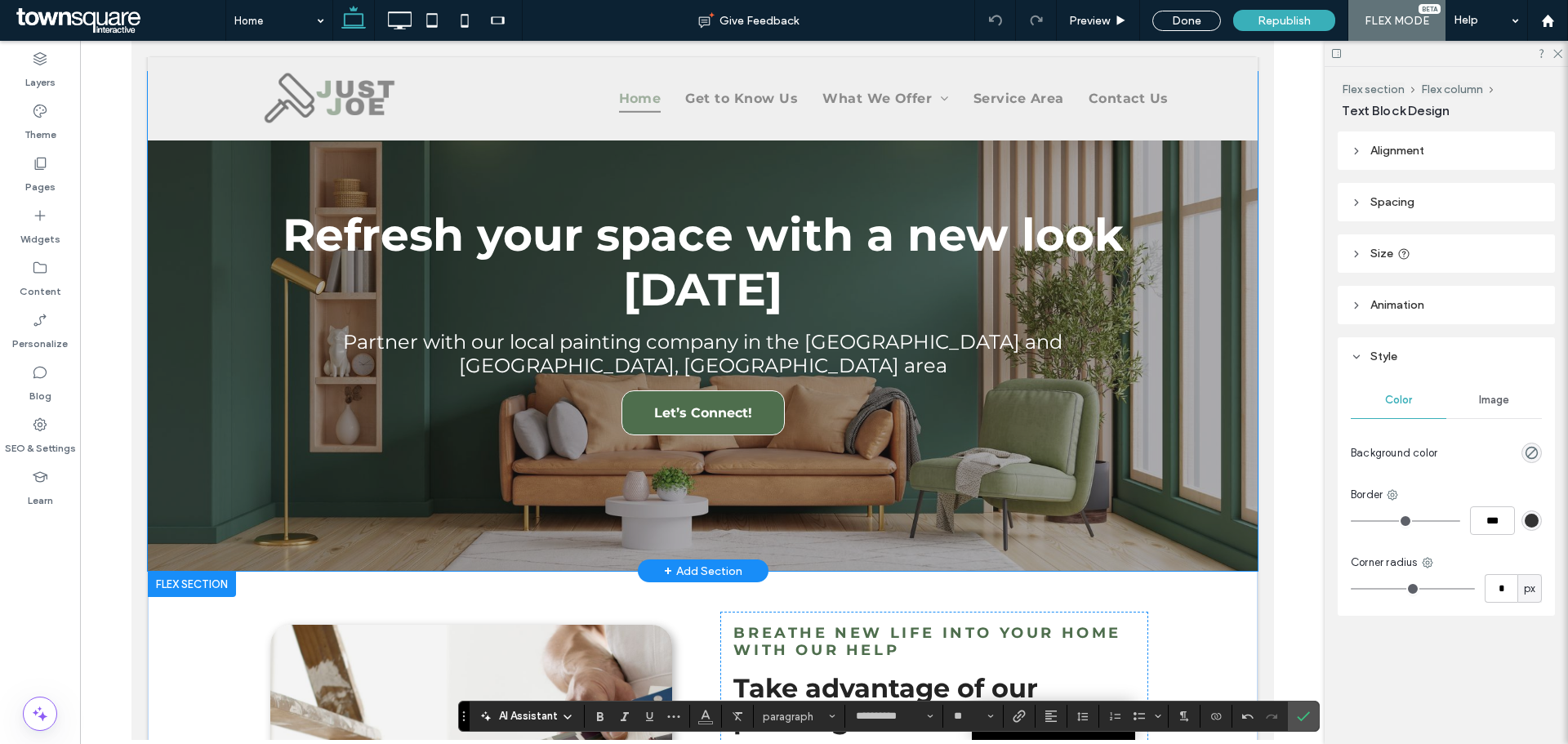
scroll to position [245, 0]
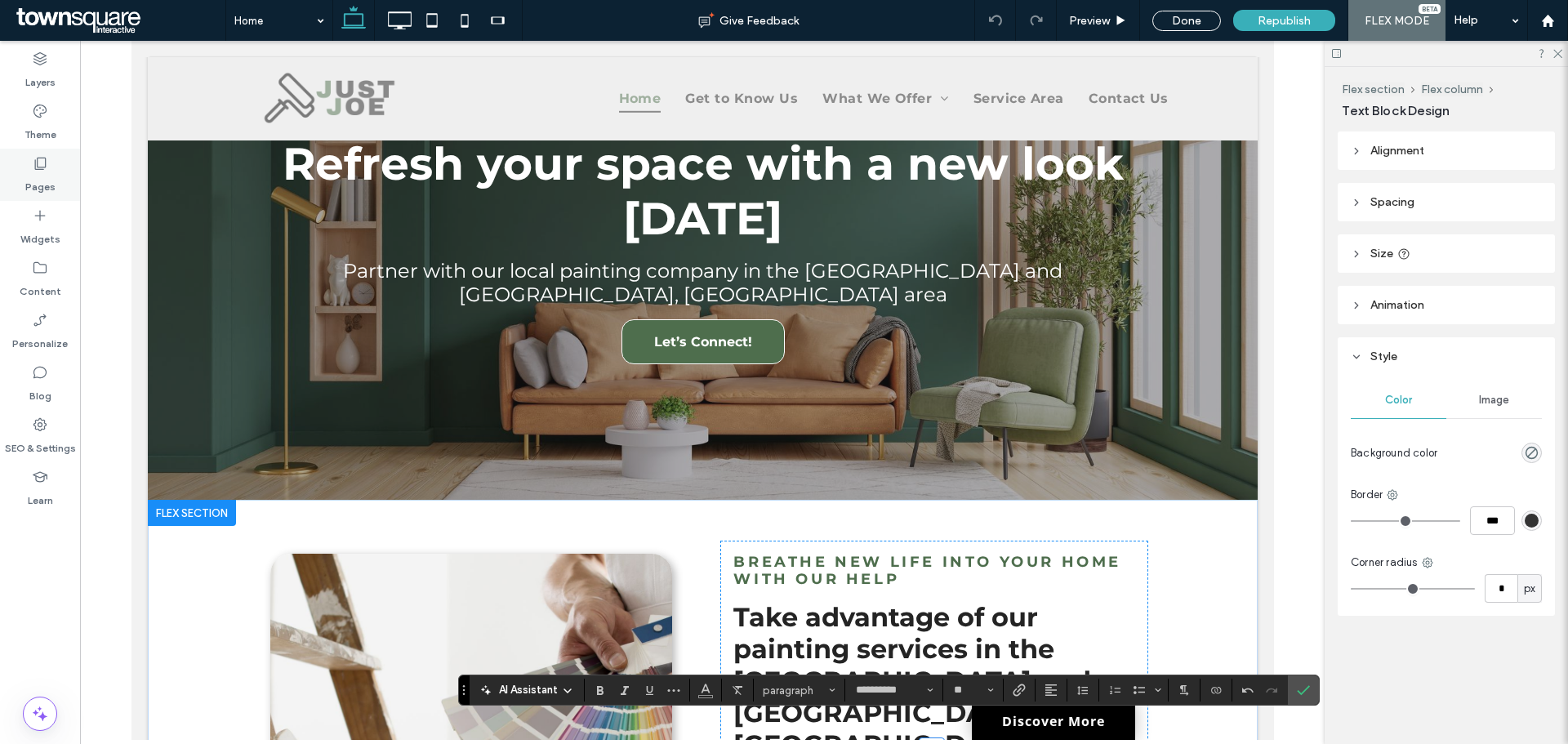
click at [45, 168] on icon at bounding box center [40, 163] width 16 height 16
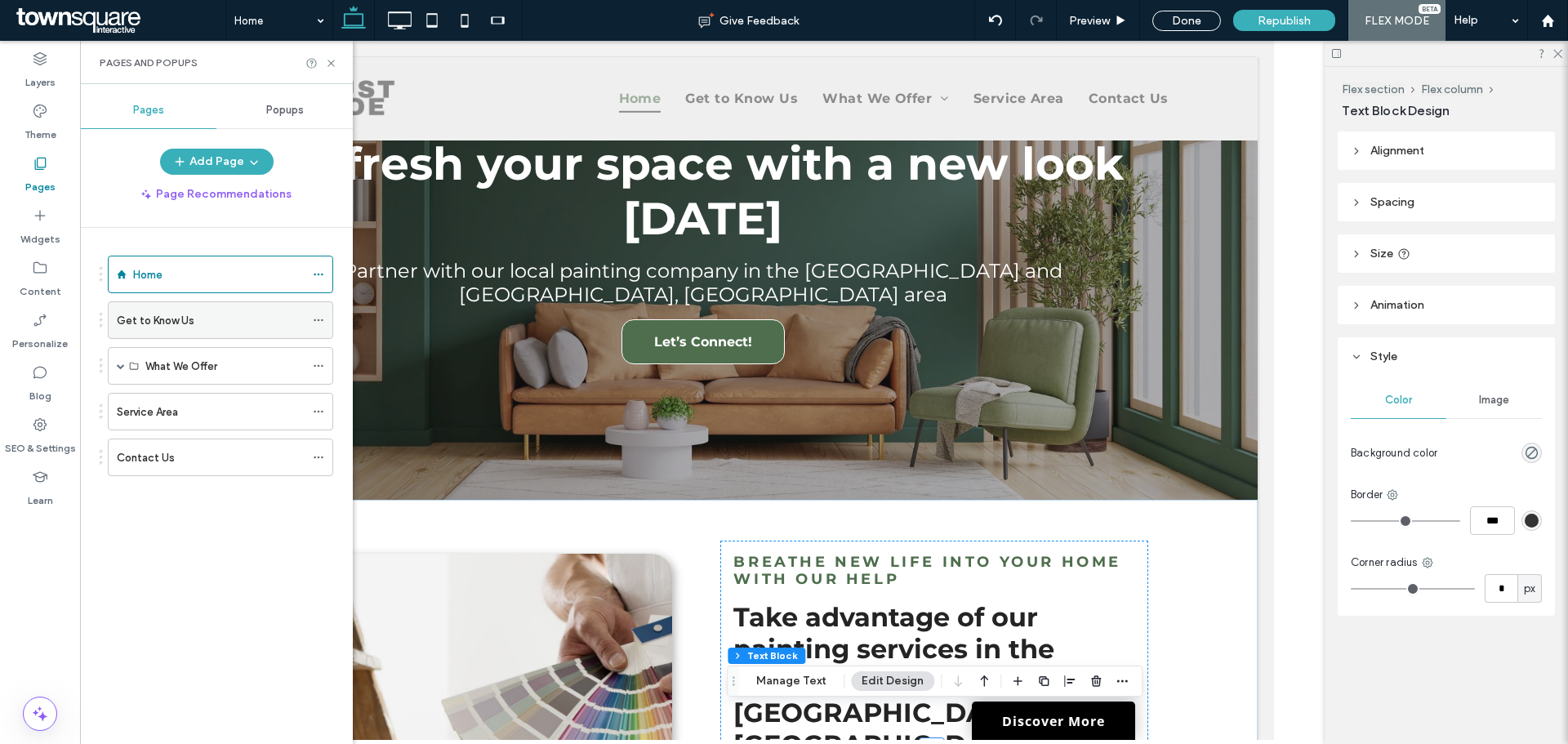
click at [182, 322] on label "Get to Know Us" at bounding box center [156, 320] width 77 height 29
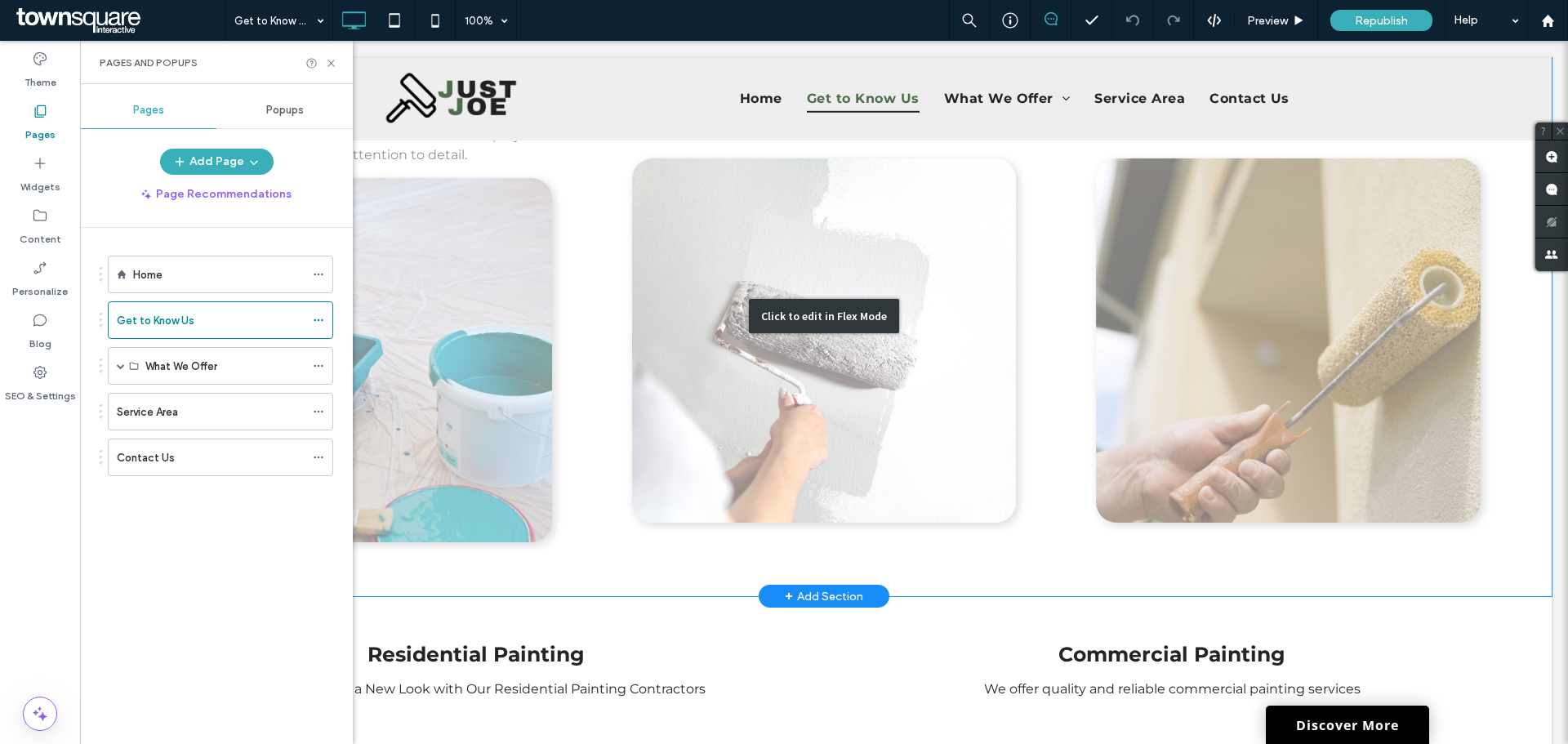
scroll to position [1224, 0]
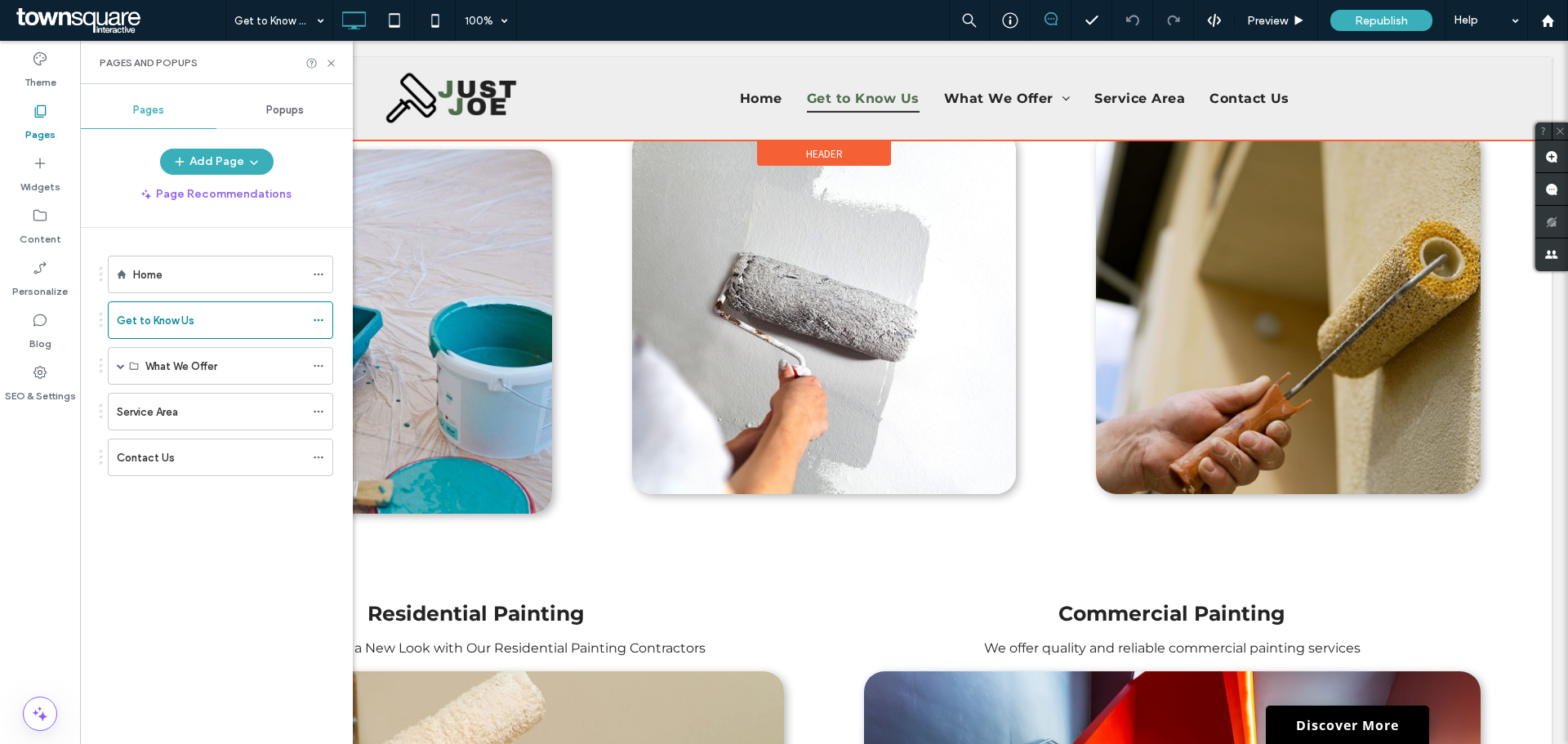
click at [994, 98] on div at bounding box center [824, 99] width 1455 height 83
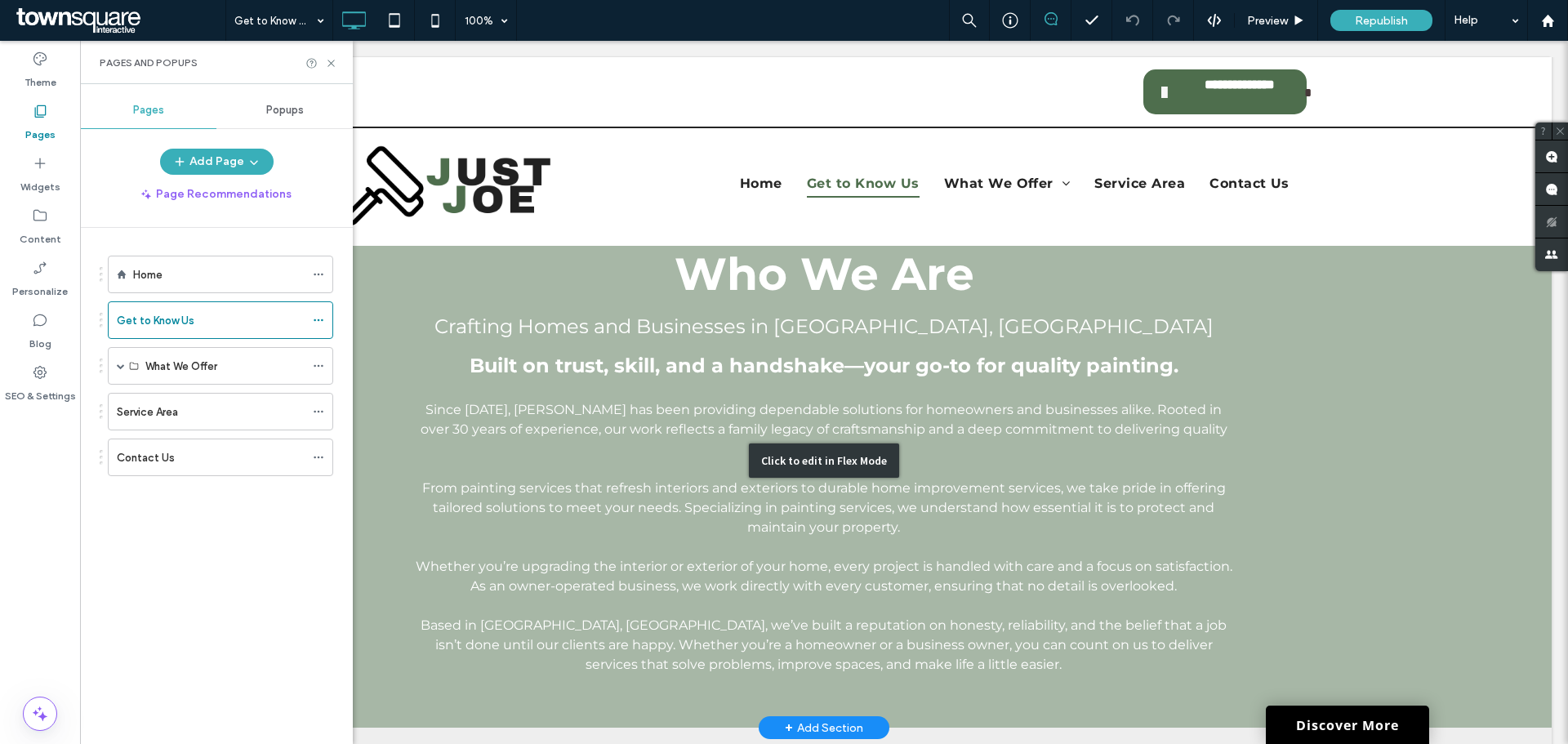
scroll to position [81, 0]
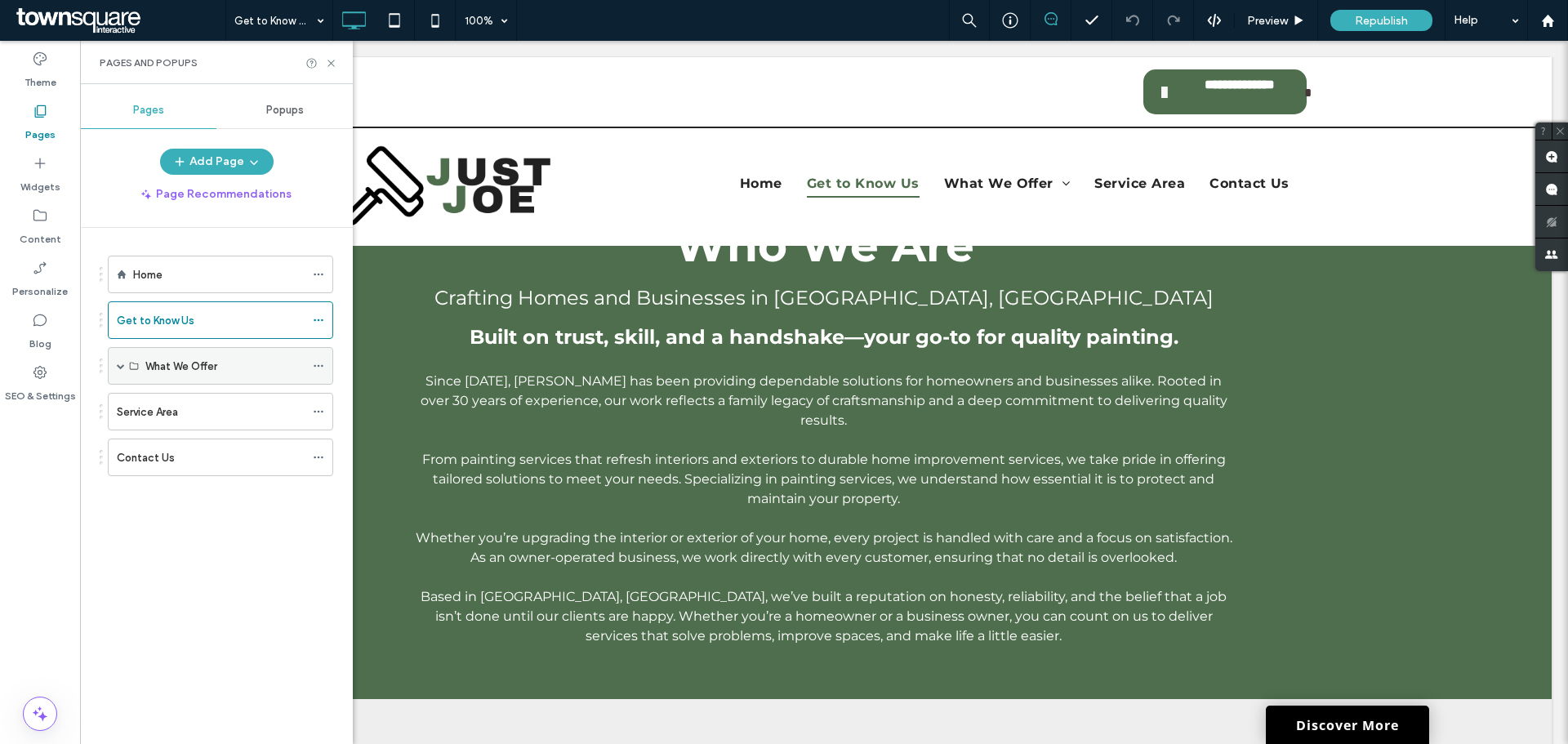
click at [206, 362] on label "What We Offer" at bounding box center [181, 367] width 72 height 29
click at [185, 368] on label "What We Offer" at bounding box center [181, 367] width 72 height 29
click at [173, 465] on div "Contact Us" at bounding box center [211, 458] width 188 height 17
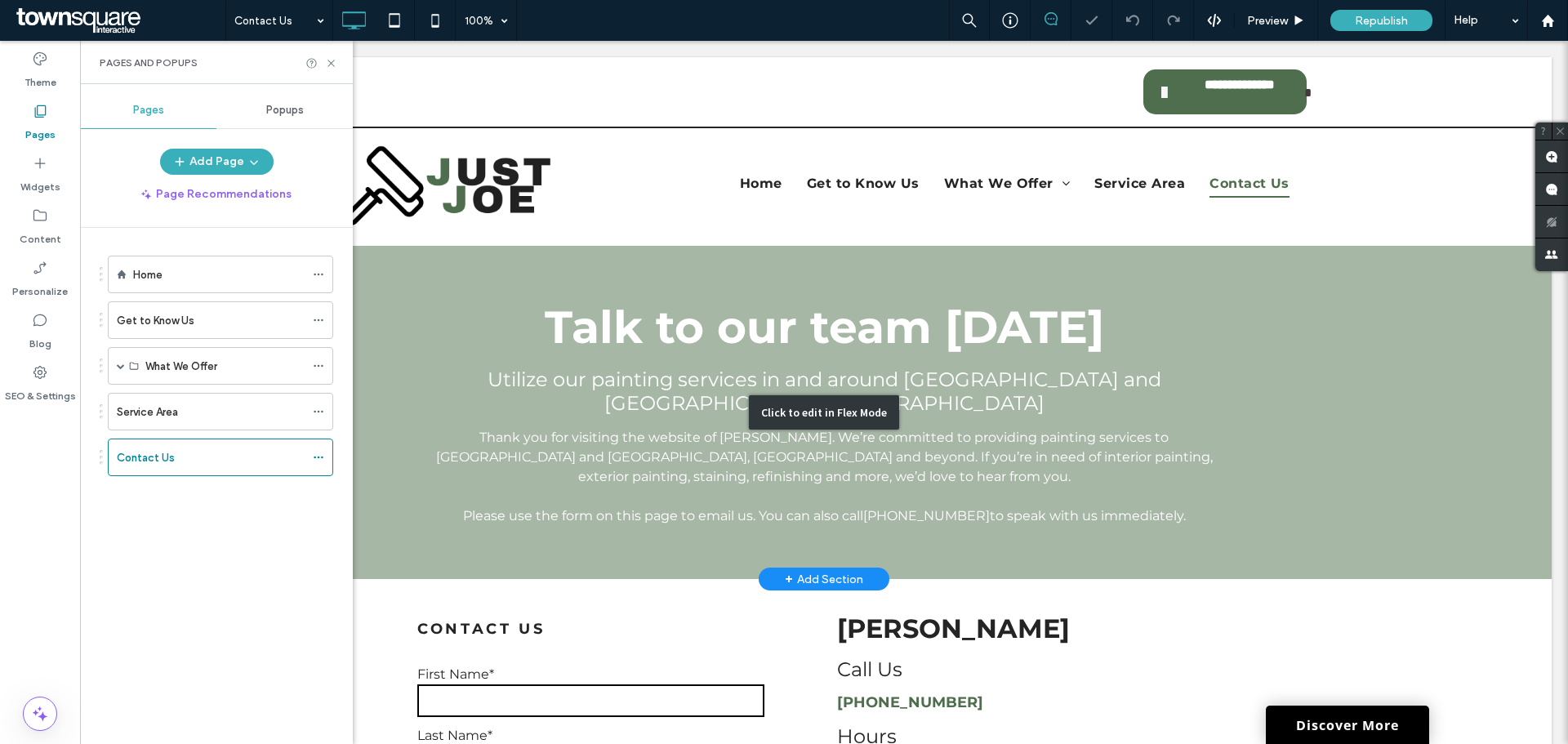
scroll to position [81, 0]
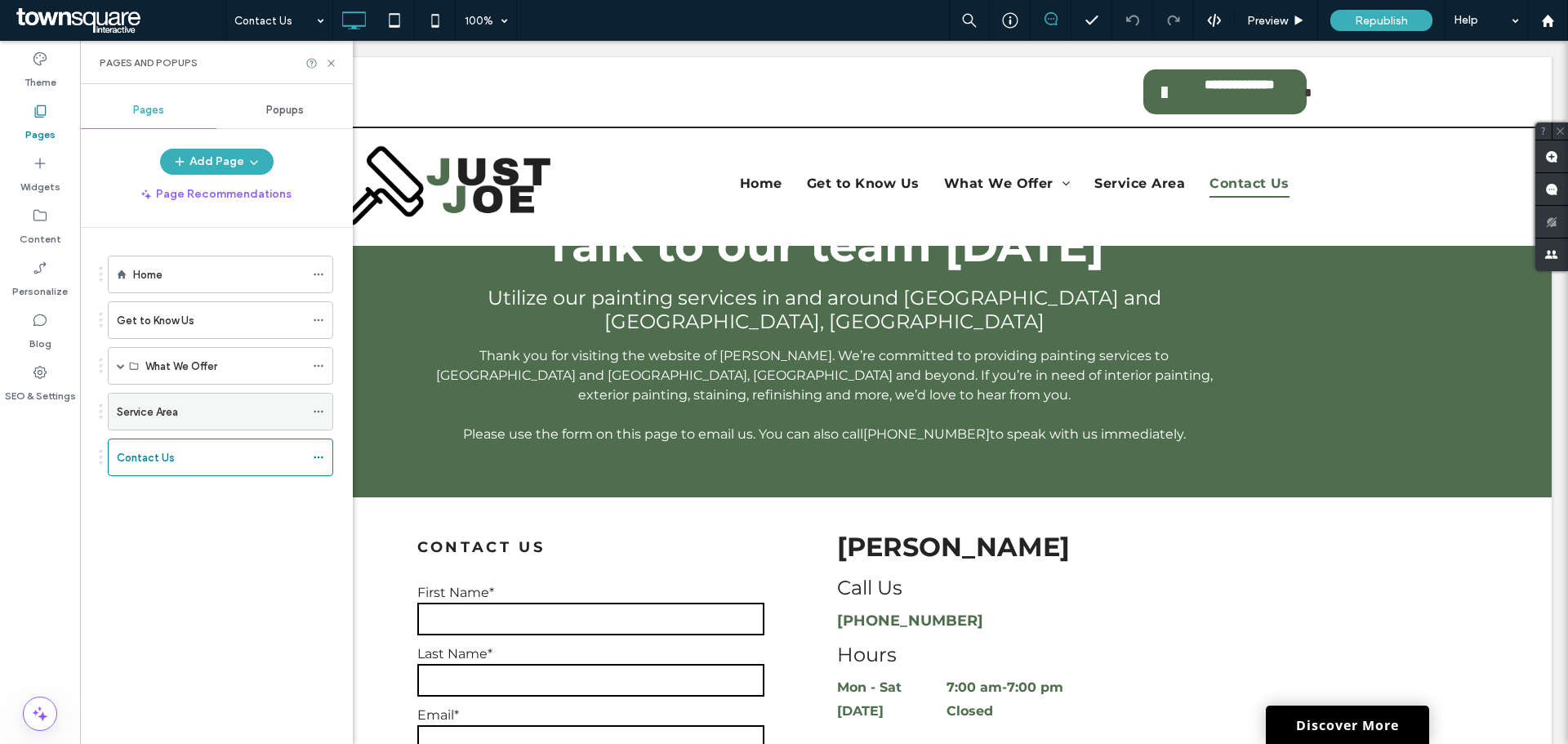
click at [170, 408] on label "Service Area" at bounding box center [147, 412] width 61 height 29
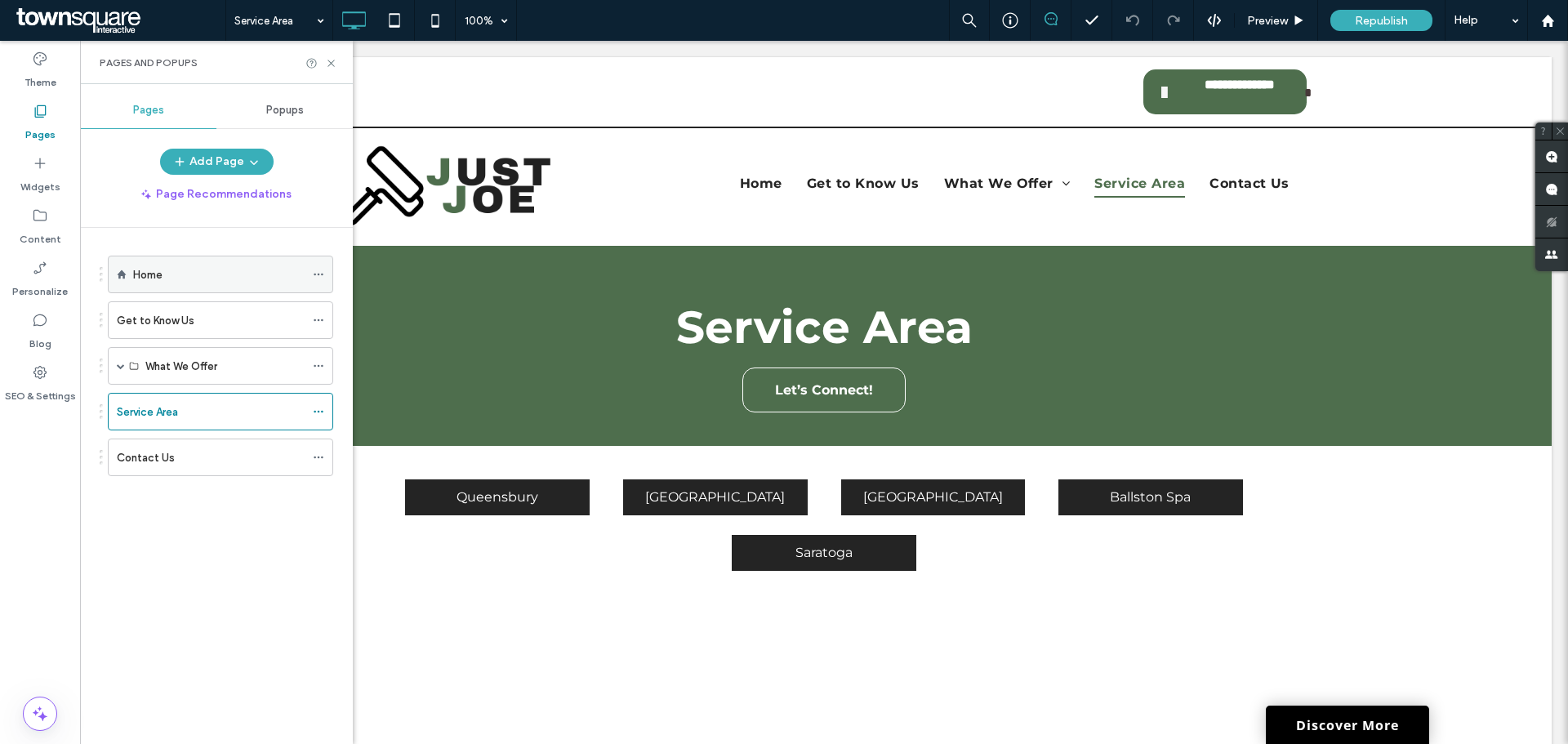
click at [169, 276] on div "Home" at bounding box center [219, 275] width 171 height 17
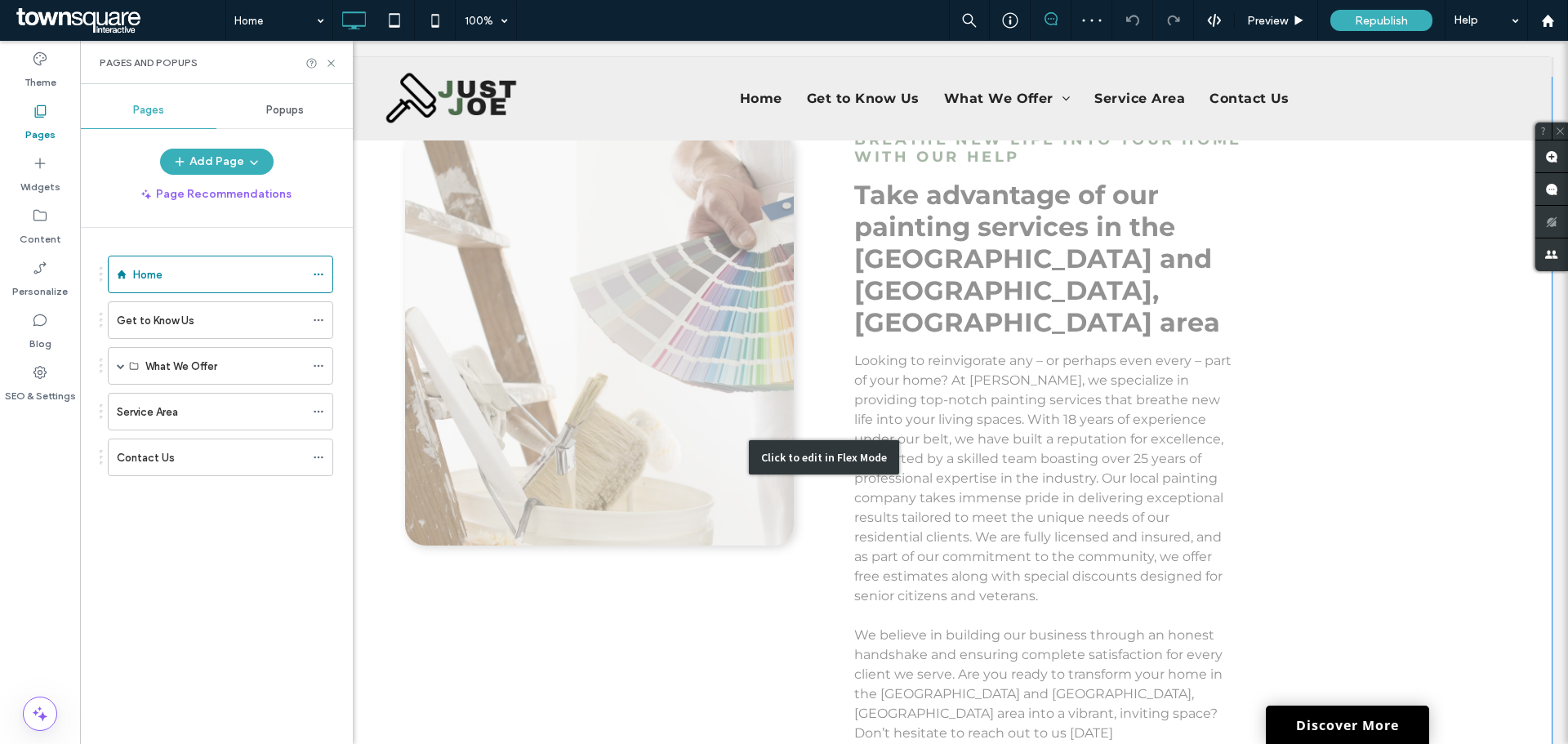
scroll to position [817, 0]
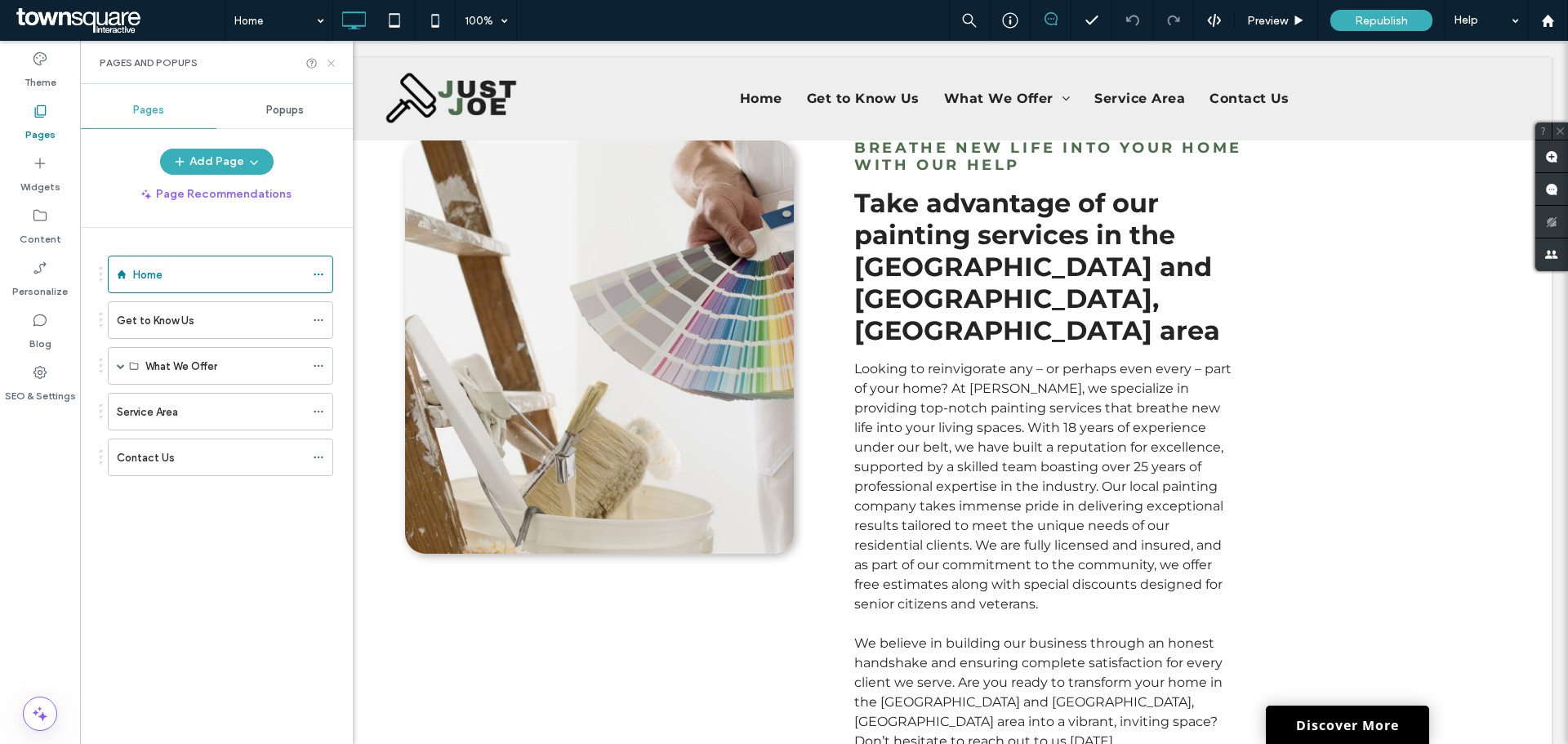
click at [328, 62] on icon at bounding box center [331, 63] width 13 height 13
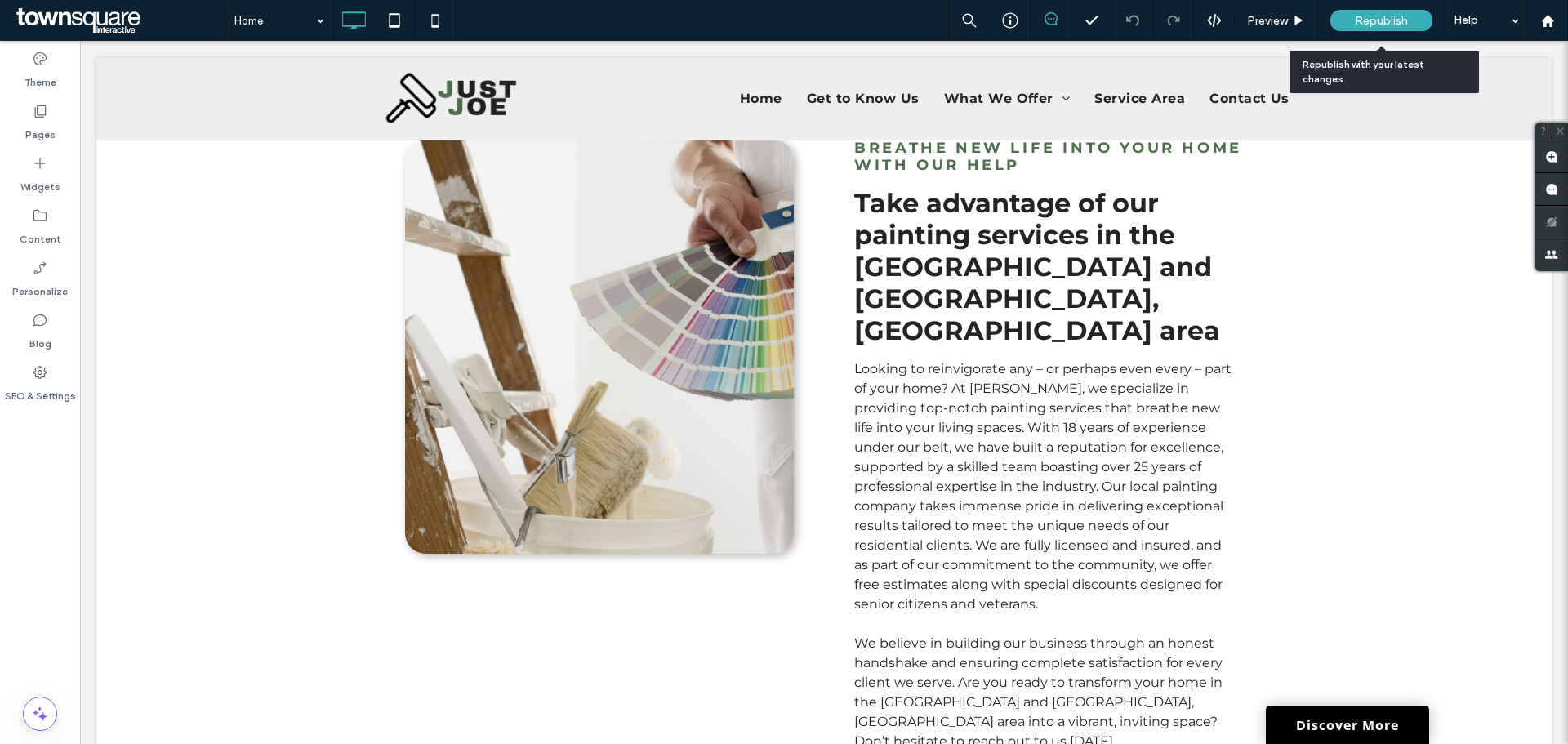
click at [1354, 23] on div "Republish" at bounding box center [1380, 20] width 102 height 21
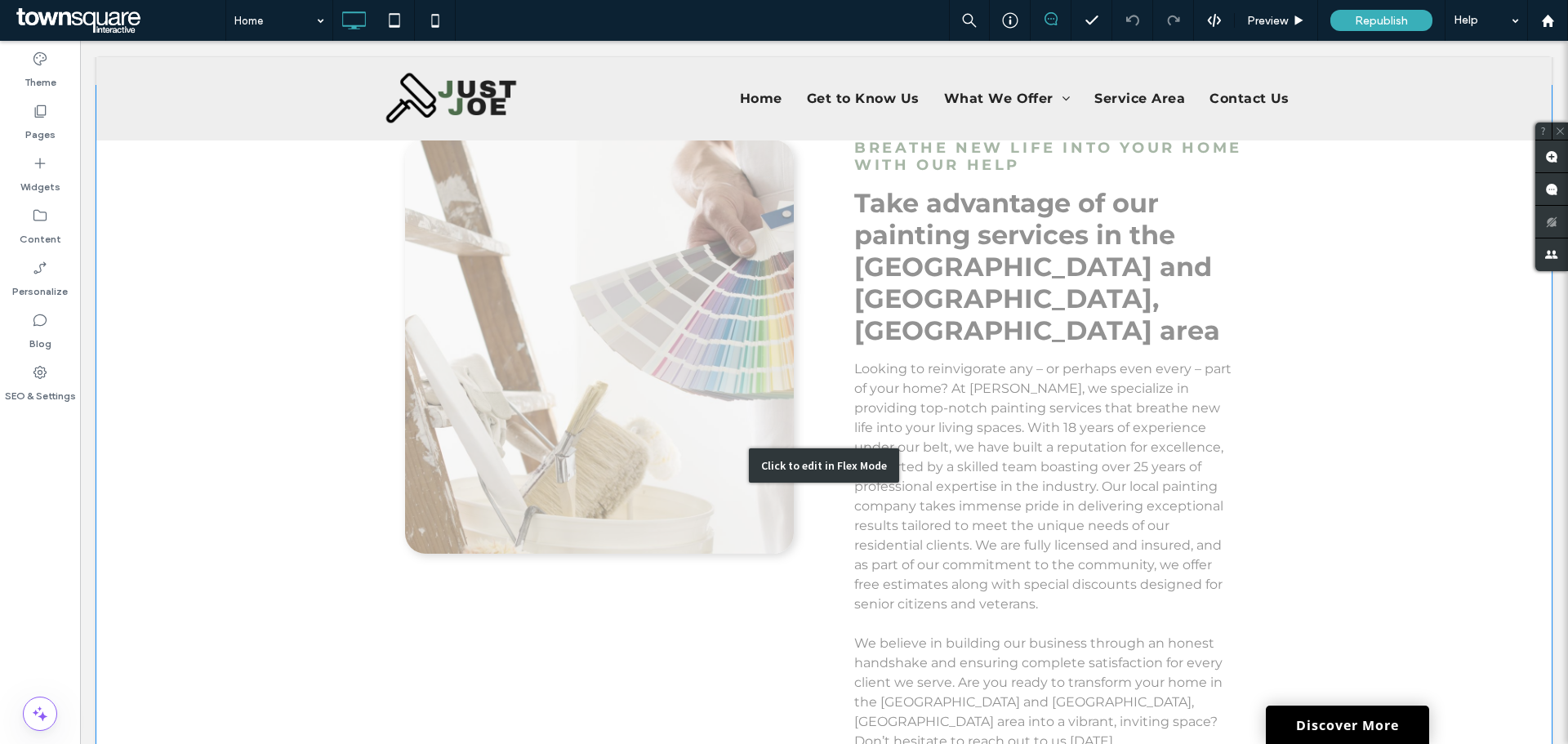
click at [517, 587] on div "Click to edit in Flex Mode" at bounding box center [824, 465] width 1455 height 759
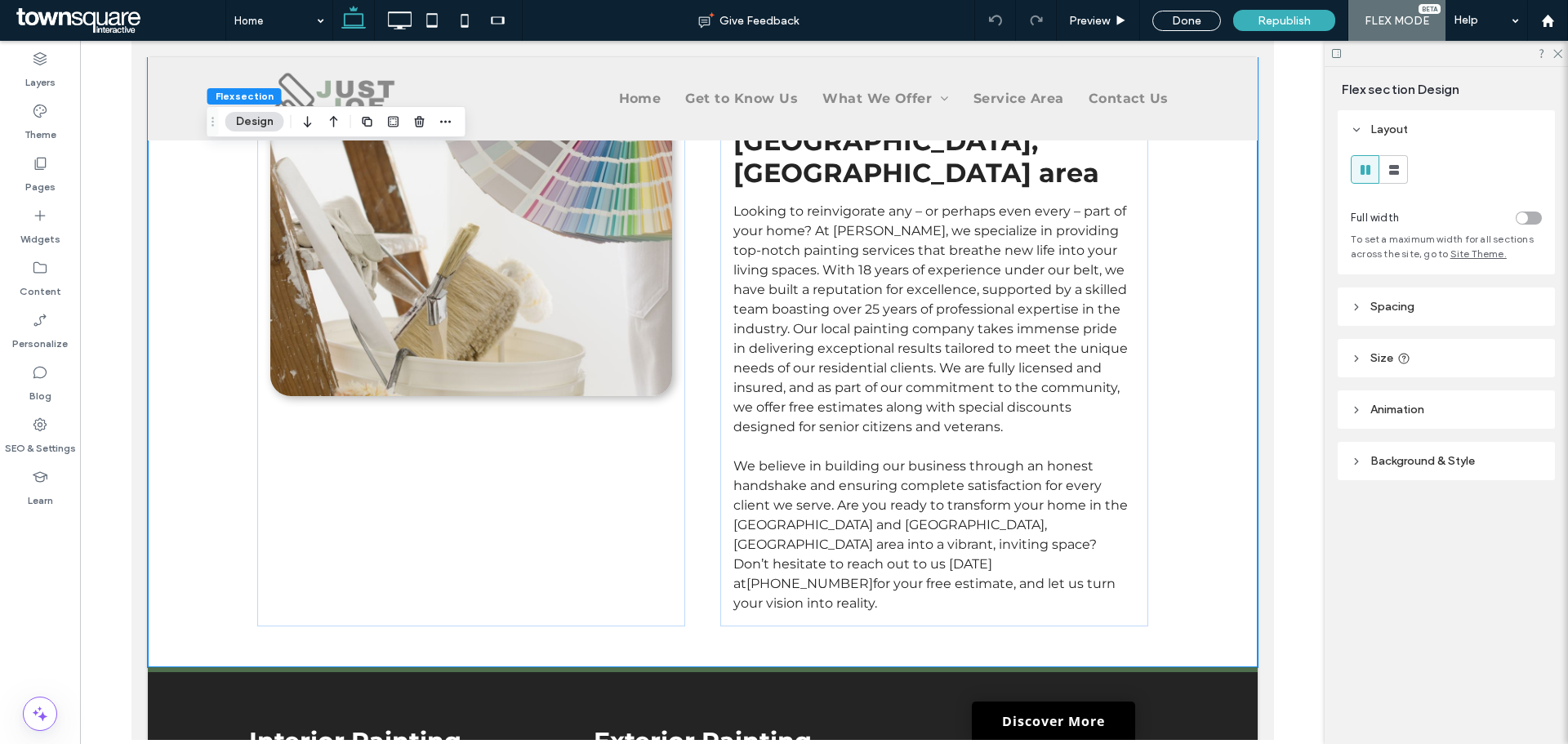
scroll to position [734, 0]
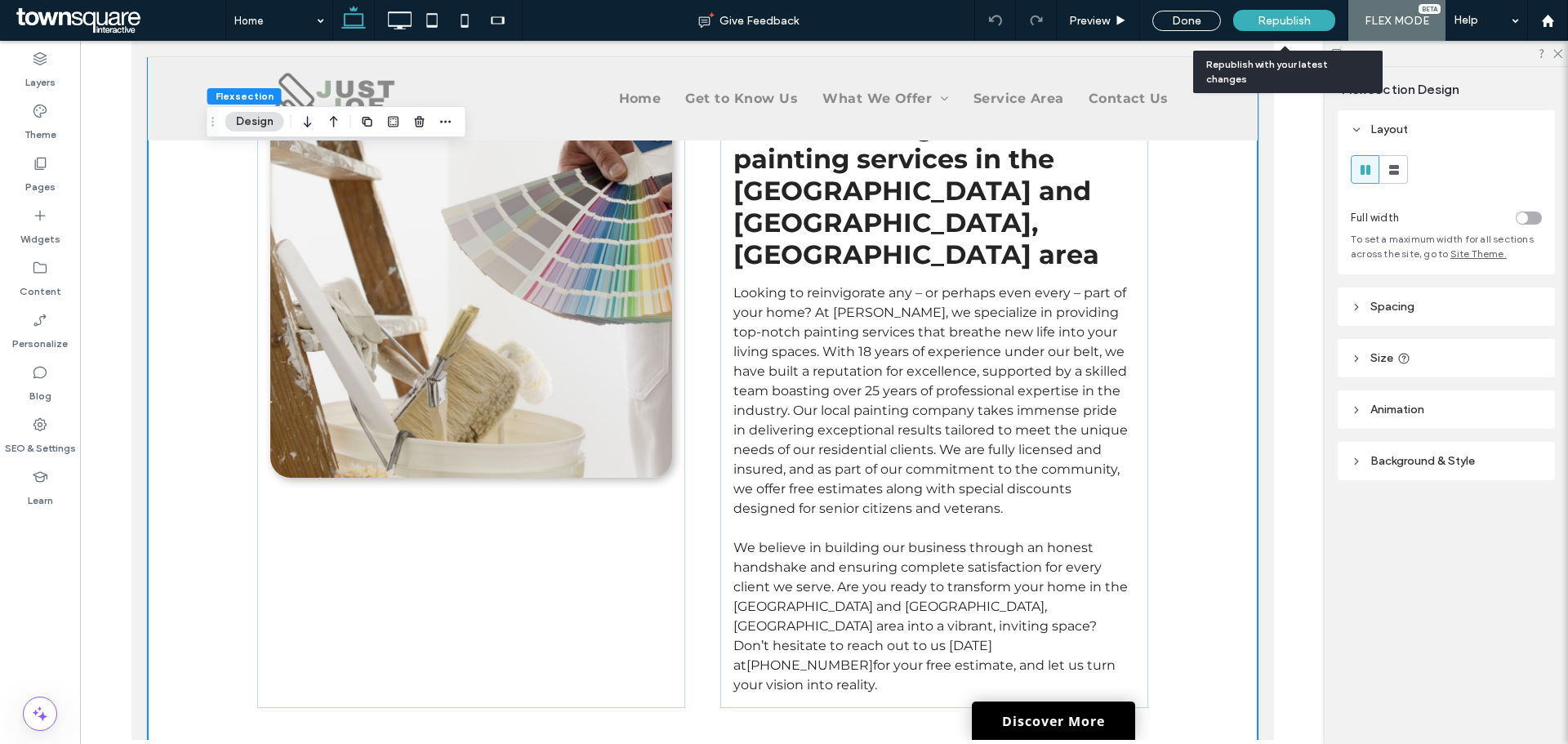
click at [1293, 23] on span "Republish" at bounding box center [1283, 20] width 53 height 14
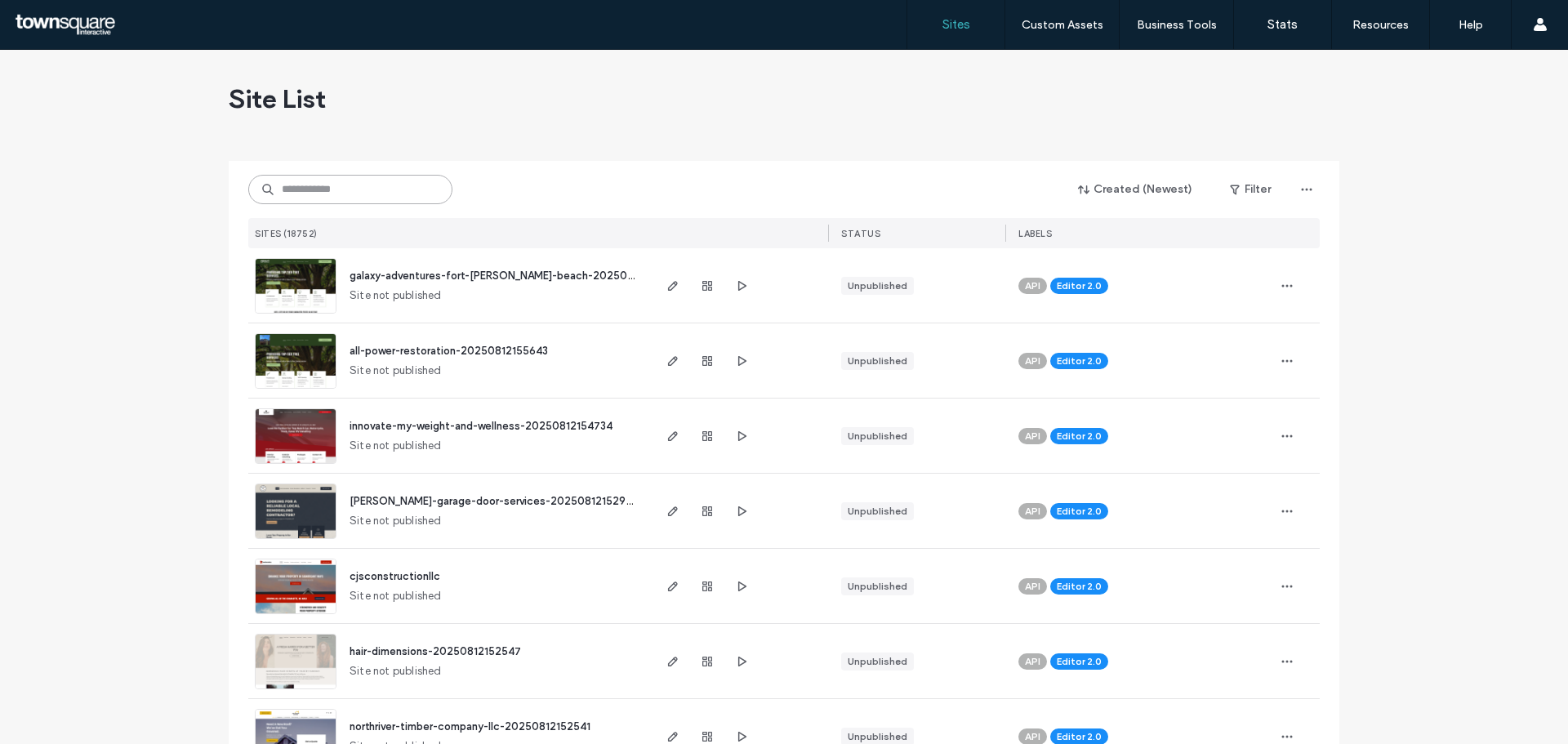
click at [347, 198] on input at bounding box center [349, 190] width 204 height 29
paste input "**********"
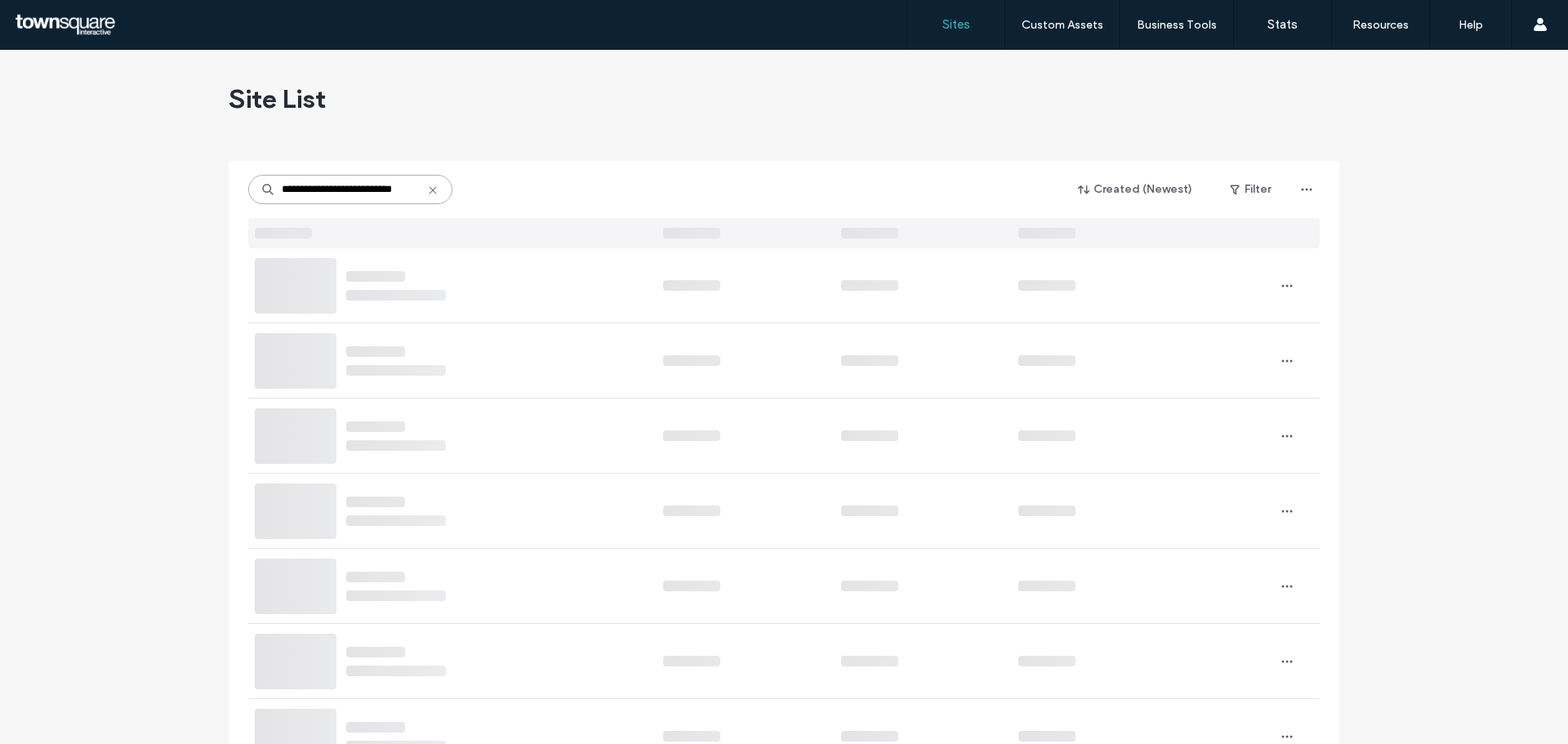
type input "**********"
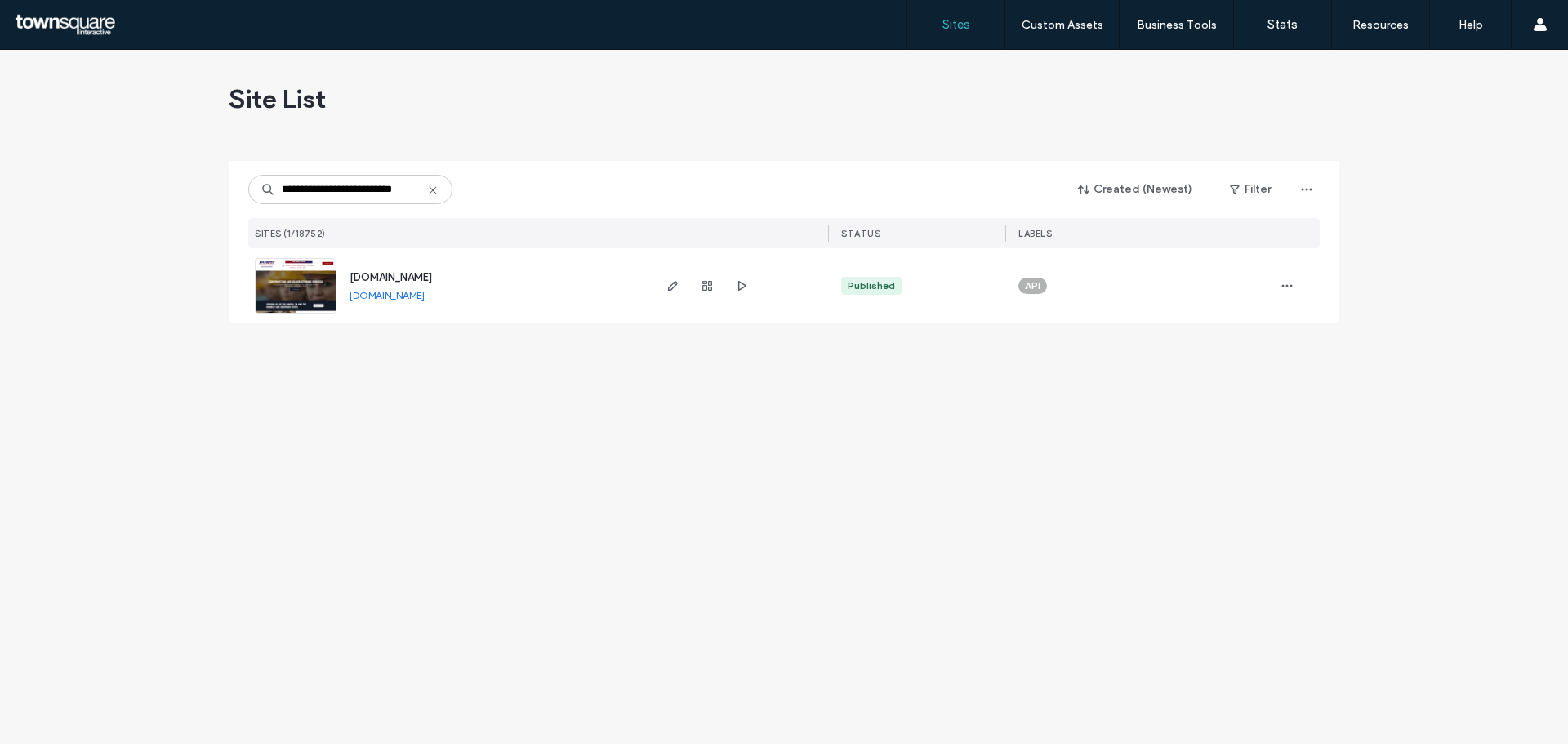
click at [312, 286] on img at bounding box center [295, 313] width 80 height 111
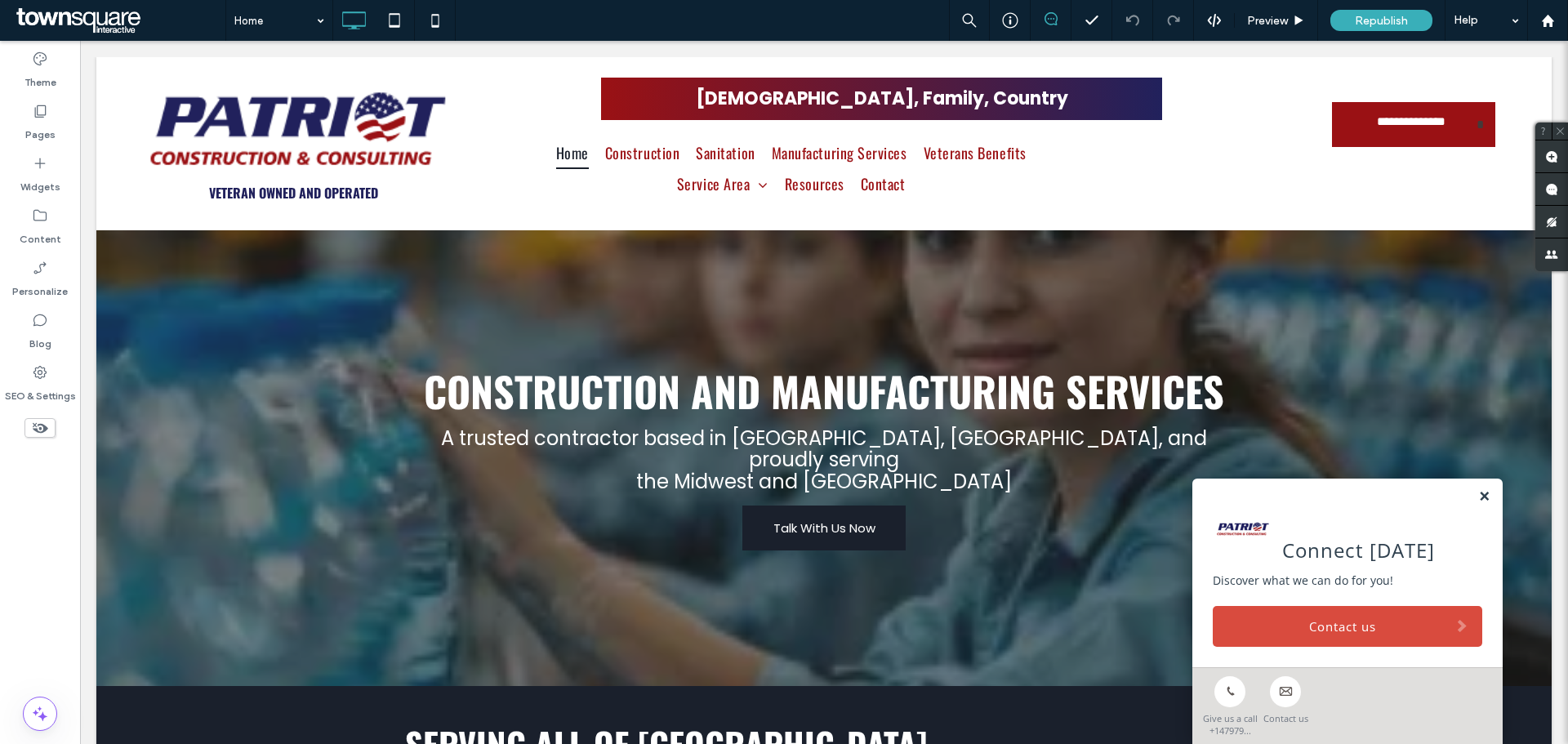
click at [1478, 491] on link at bounding box center [1484, 496] width 13 height 14
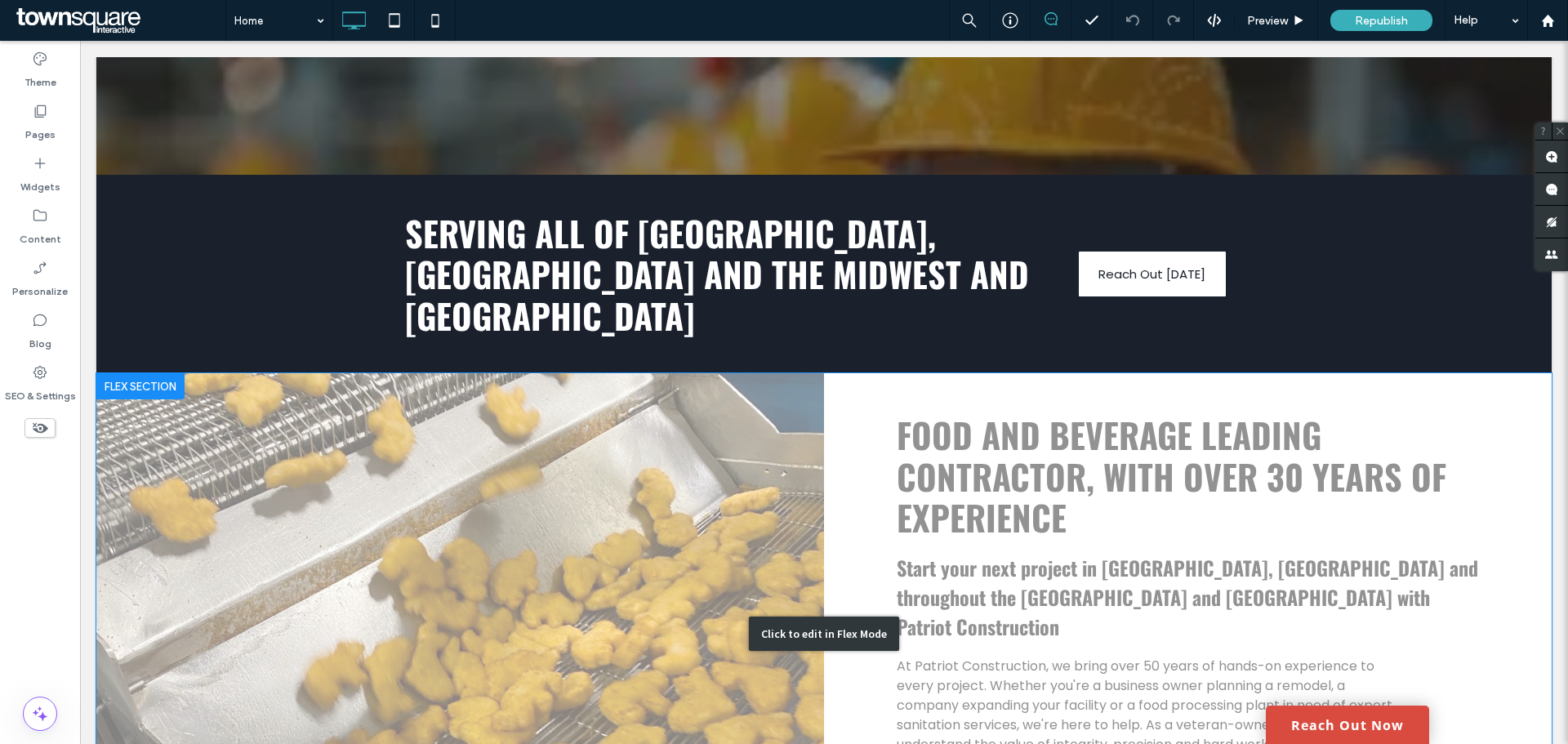
scroll to position [653, 0]
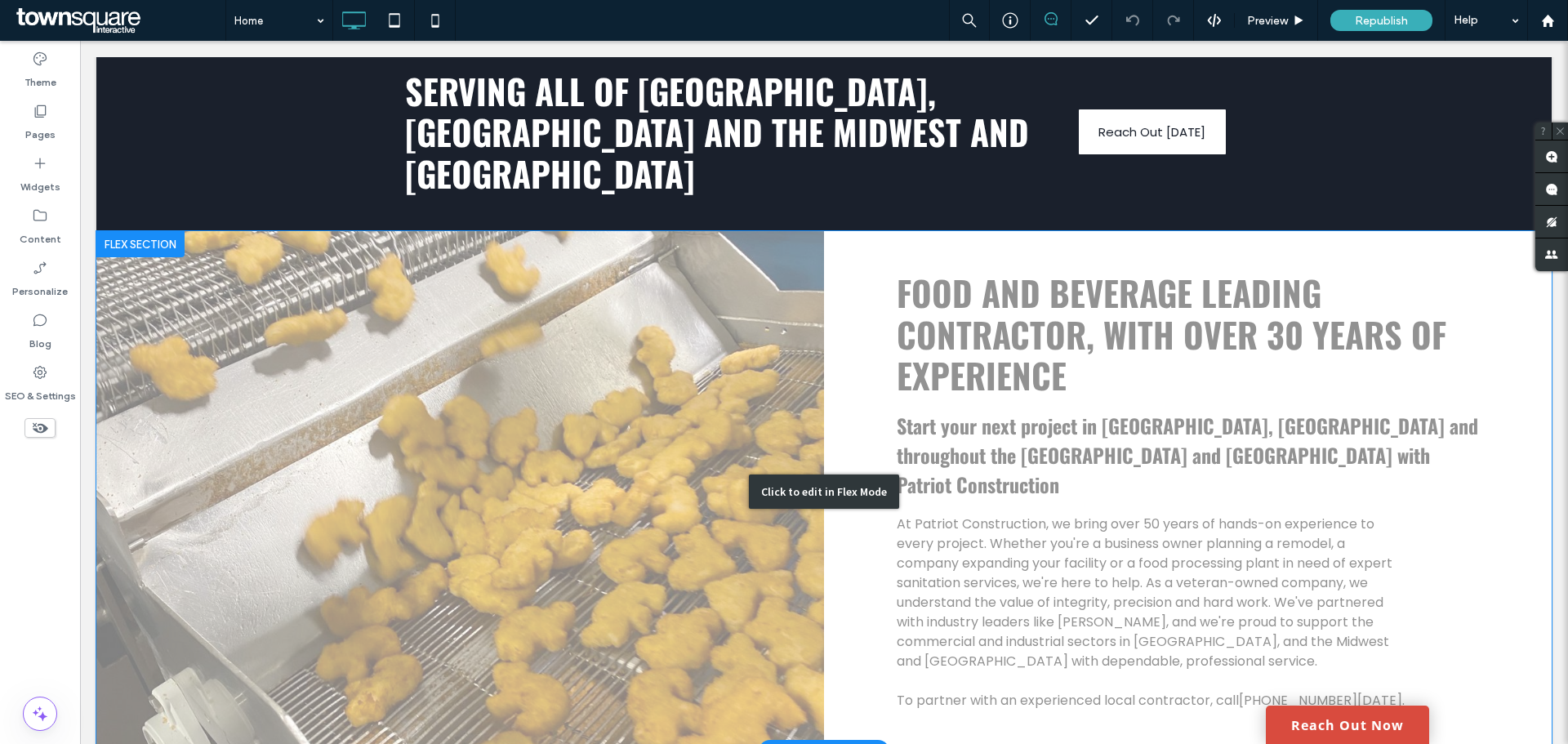
click at [1037, 466] on div "Click to edit in Flex Mode" at bounding box center [824, 491] width 1455 height 520
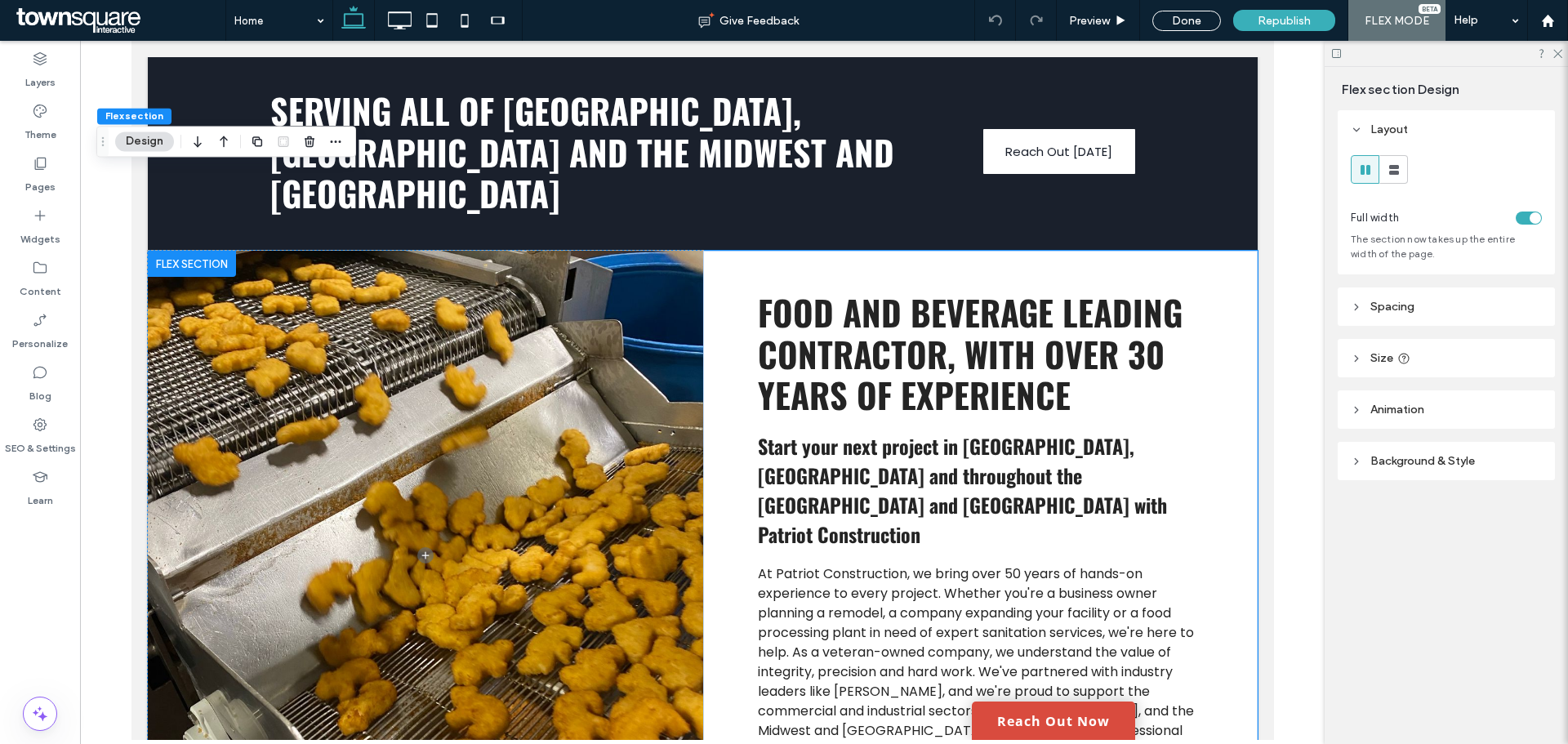
click at [152, 144] on button "Design" at bounding box center [144, 141] width 59 height 19
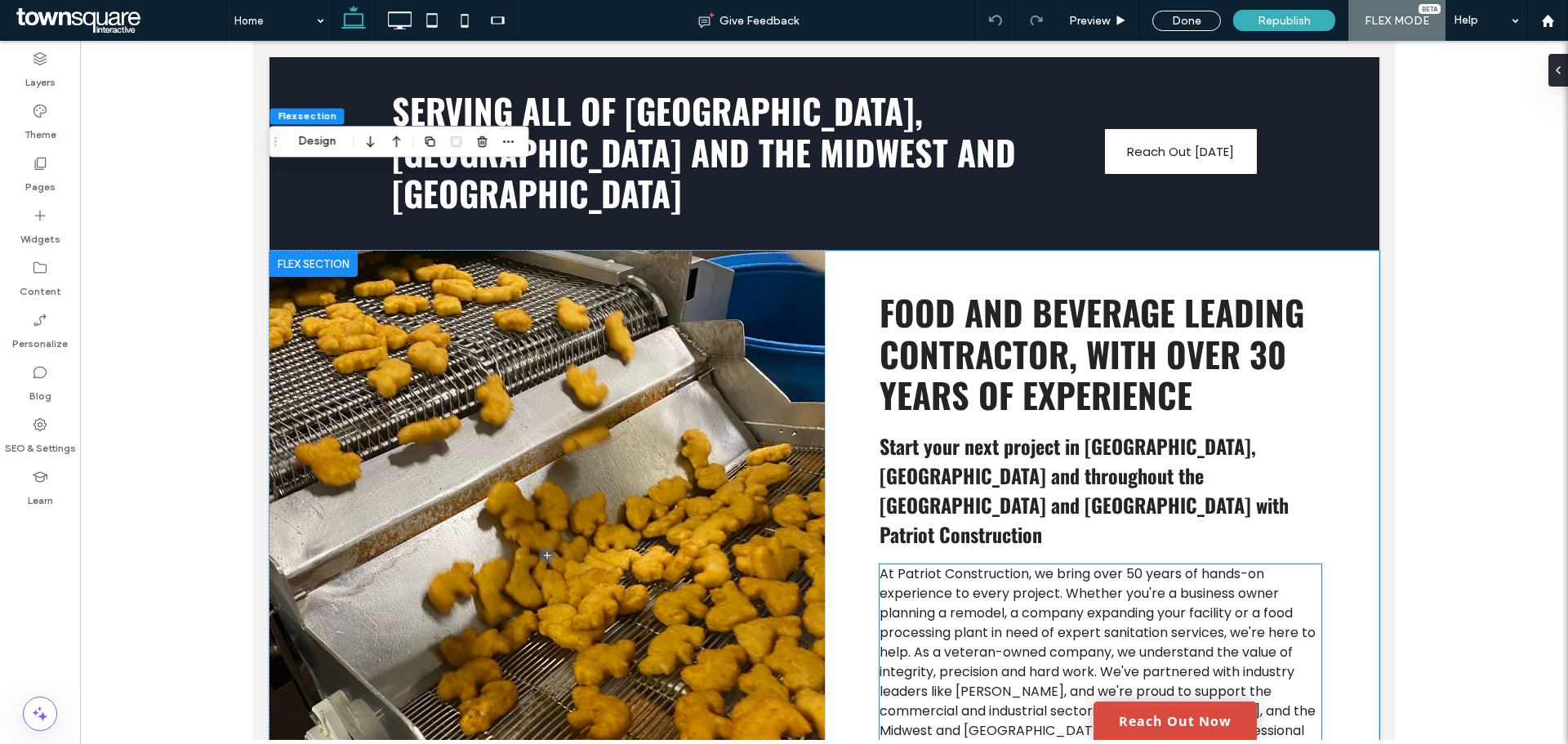
click at [1035, 564] on span "At Patriot Construction, we bring over 50 years of hands-on experience to every…" at bounding box center [1097, 662] width 436 height 195
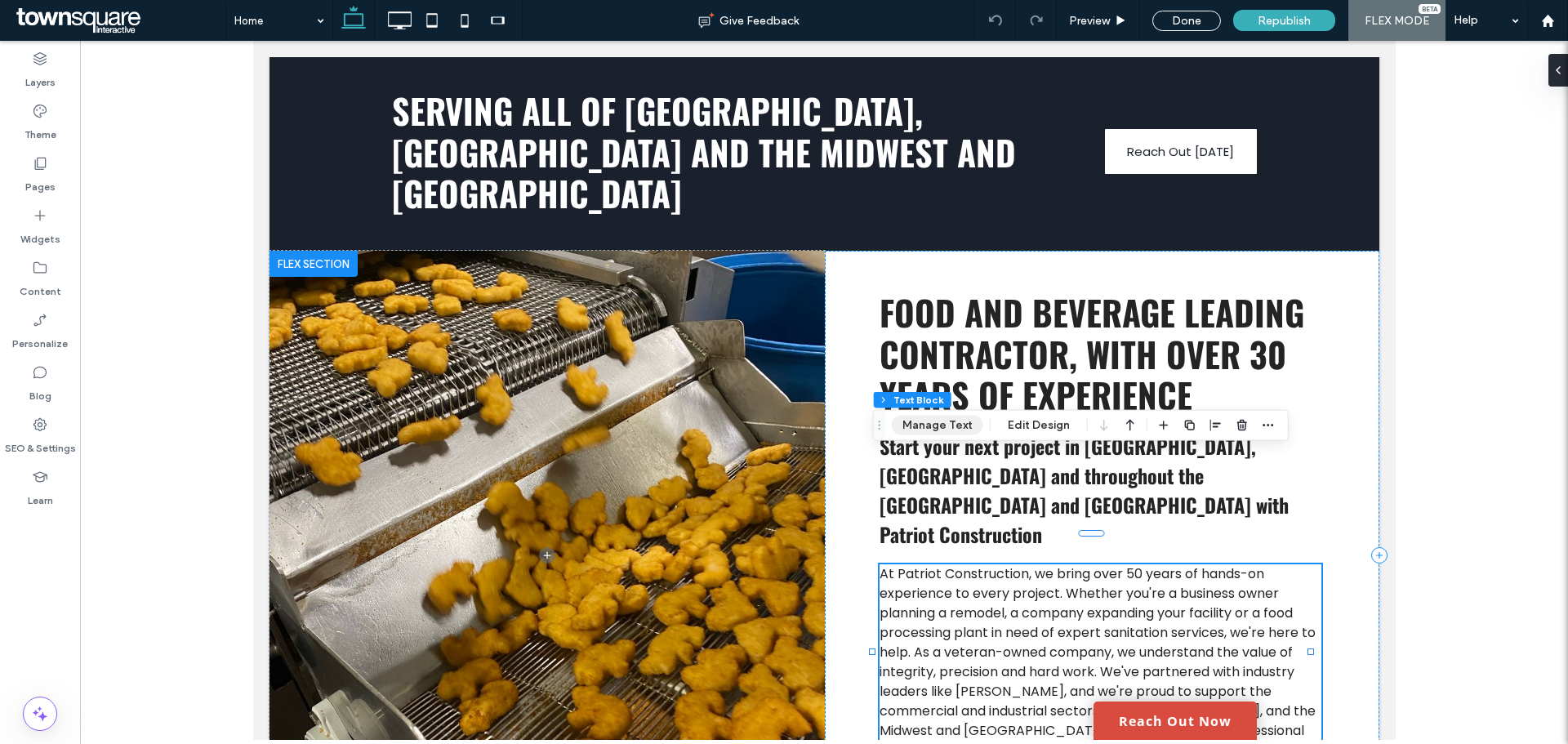
click at [921, 424] on button "Manage Text" at bounding box center [937, 425] width 91 height 19
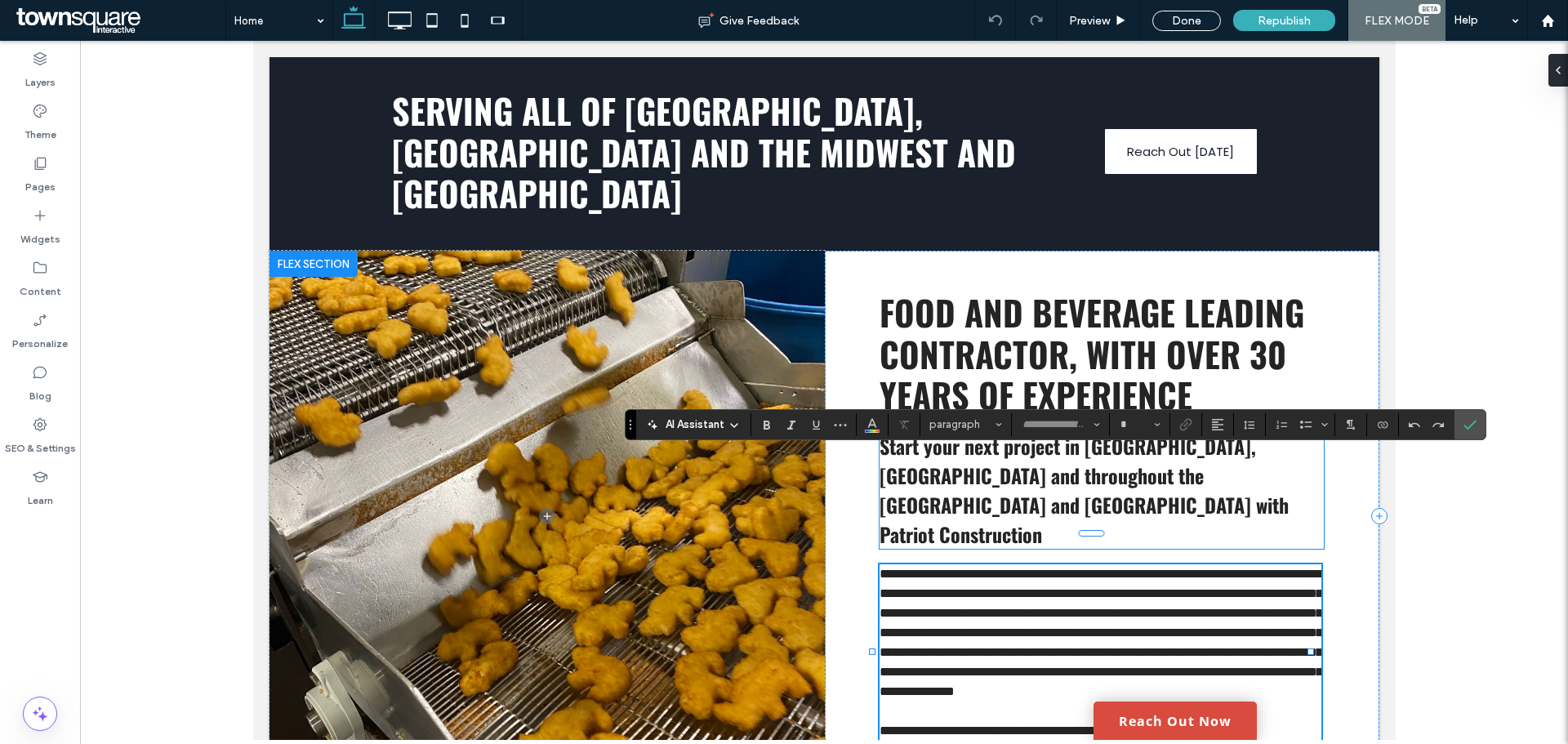
type input "*******"
type input "**"
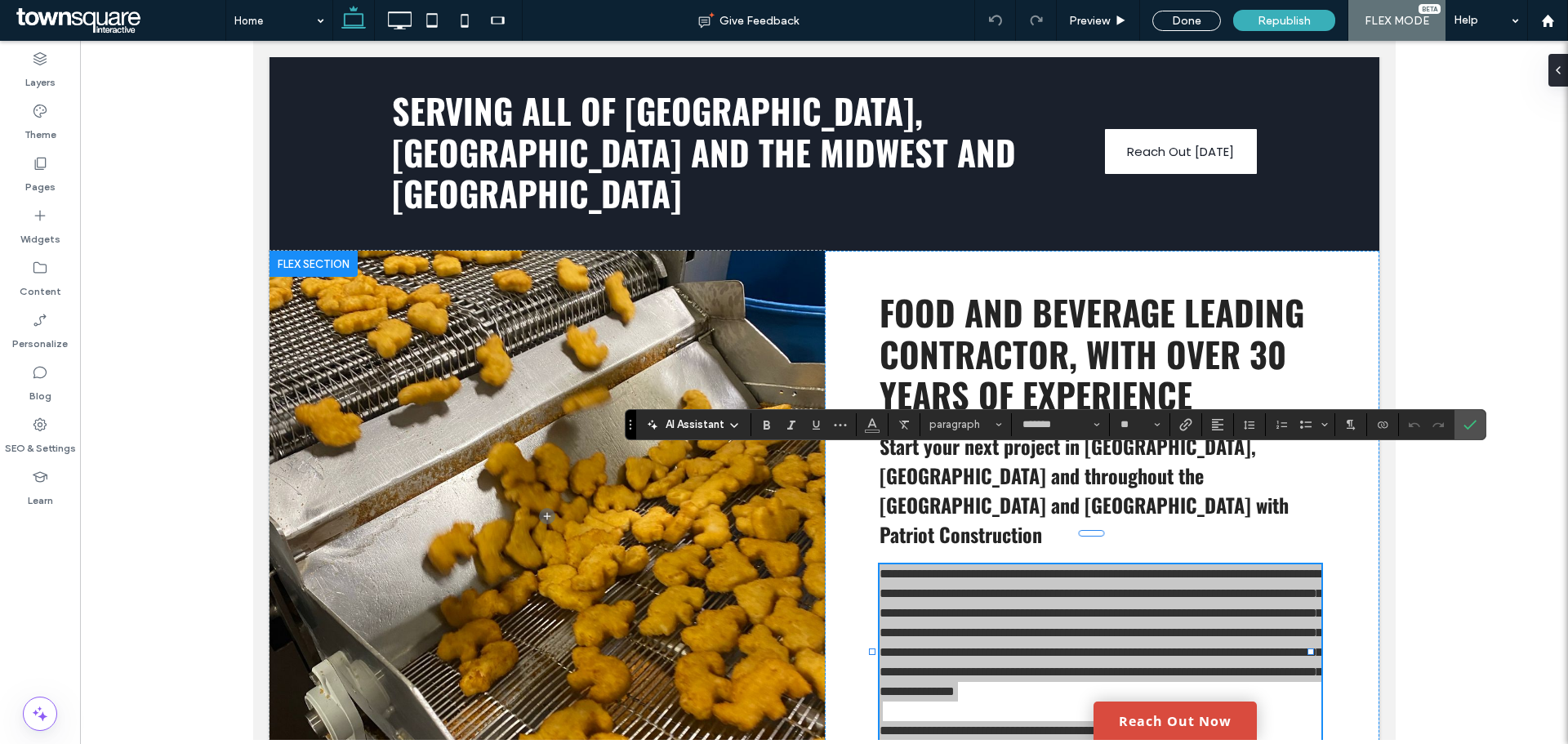
click at [690, 416] on span "AI Assistant" at bounding box center [695, 424] width 59 height 16
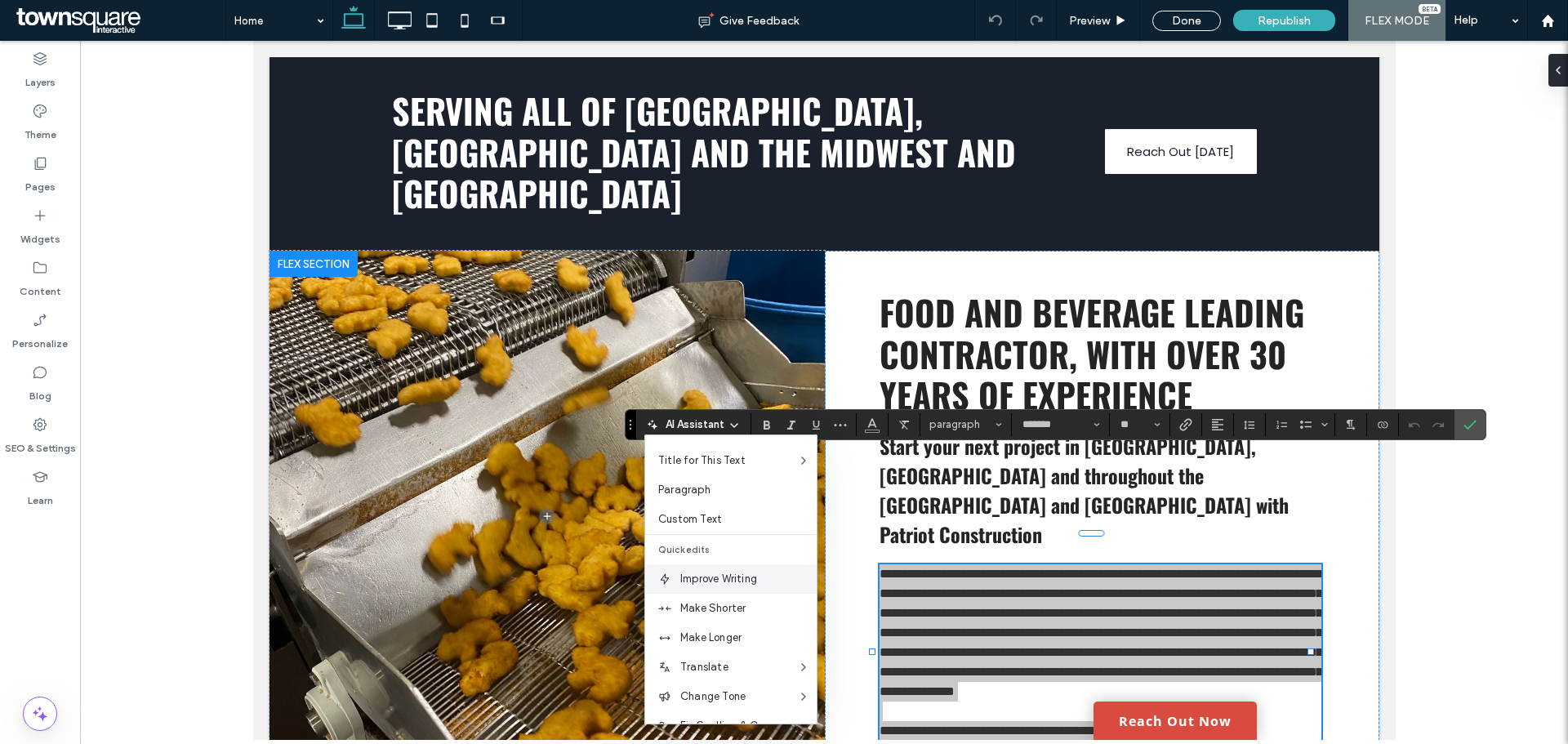
scroll to position [81, 0]
click at [714, 608] on span "Make Longer" at bounding box center [748, 610] width 136 height 16
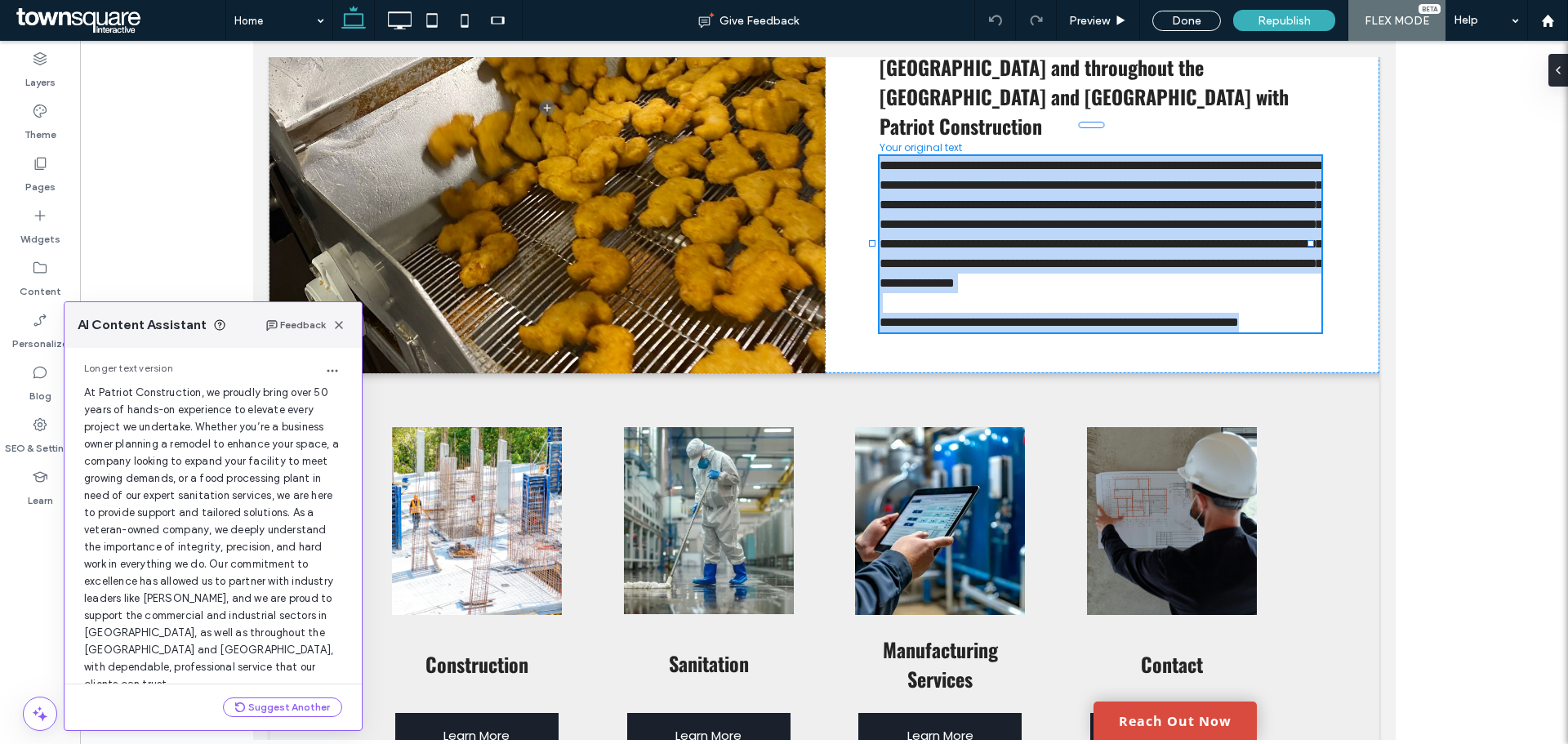
scroll to position [173, 0]
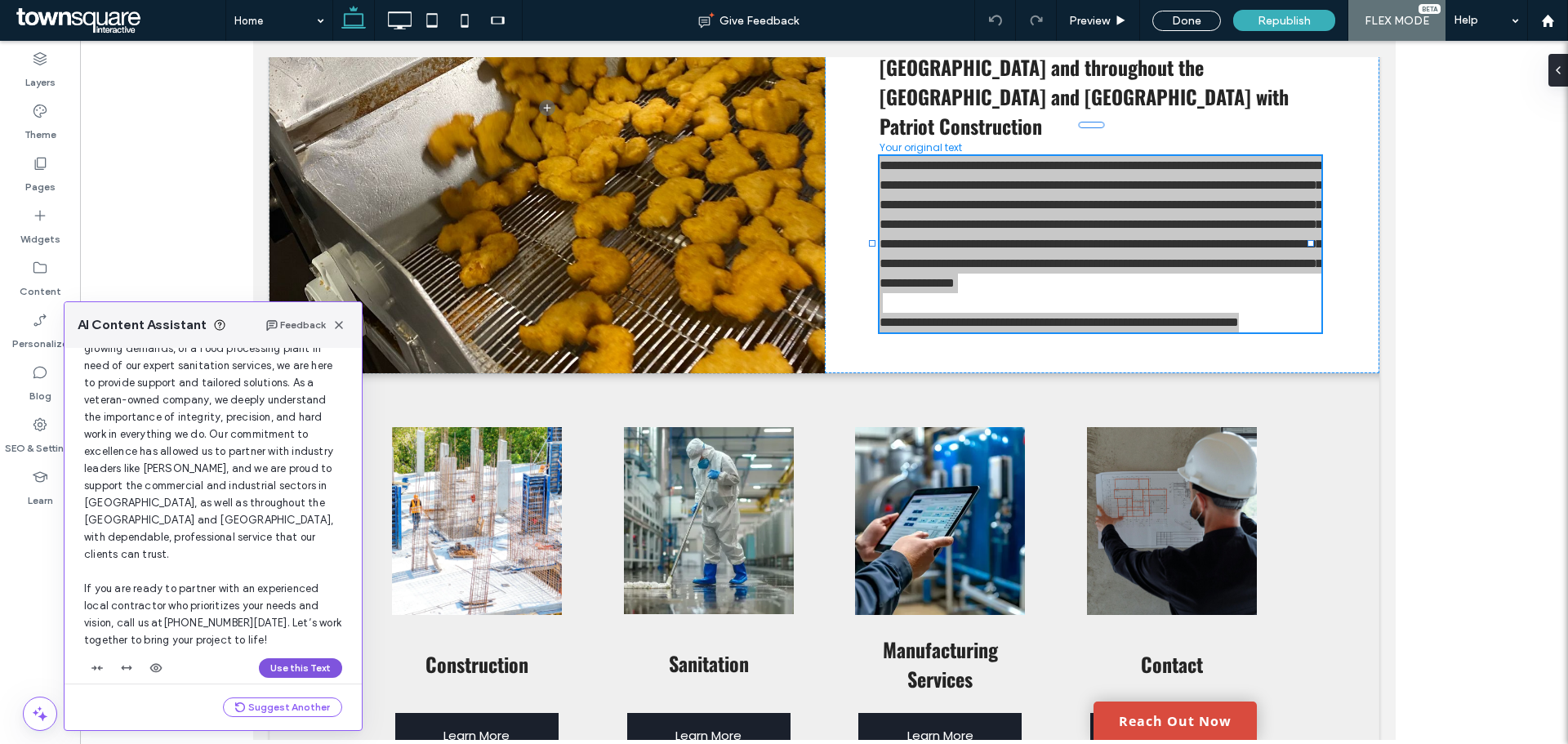
click at [290, 658] on button "Use this Text" at bounding box center [300, 668] width 83 height 19
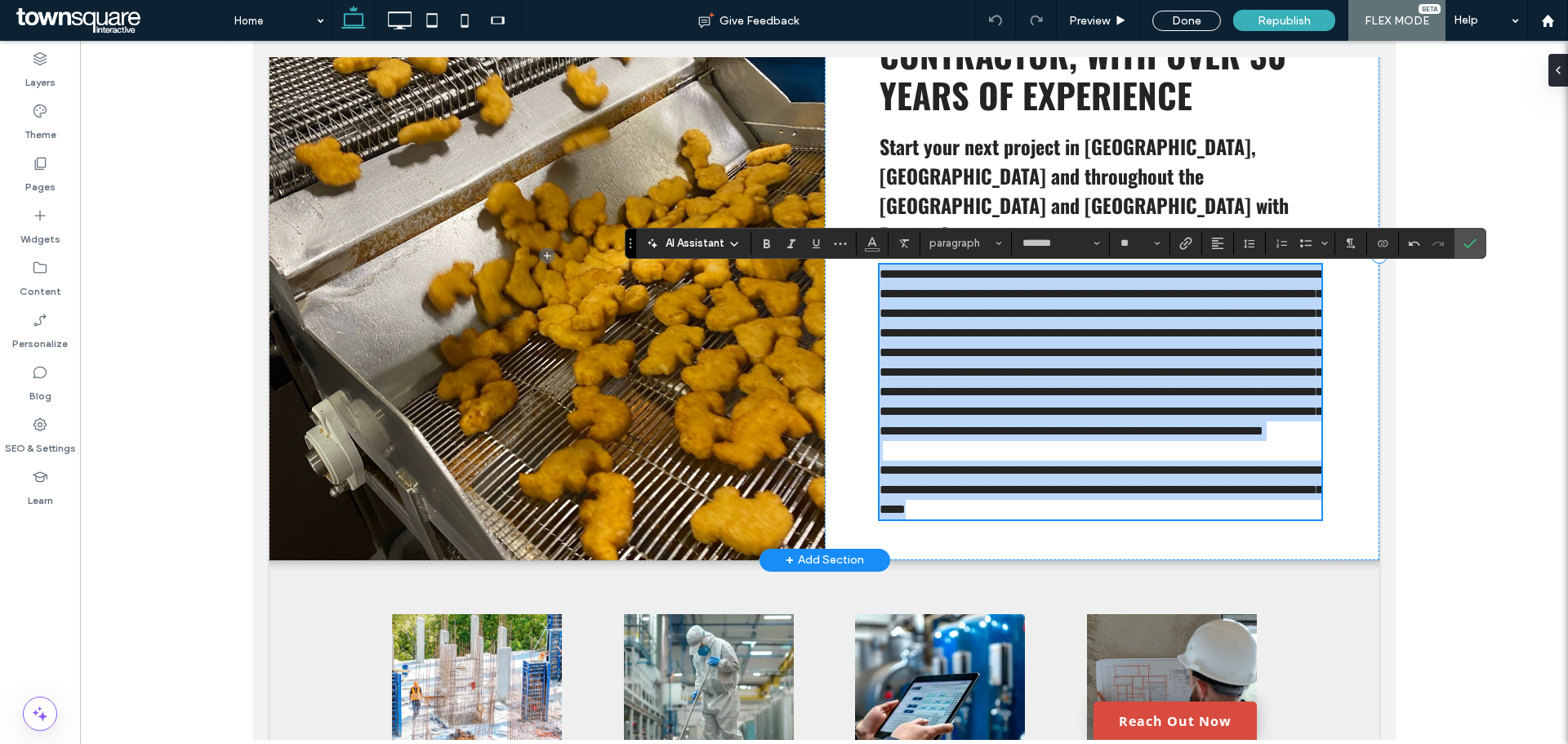
scroll to position [953, 0]
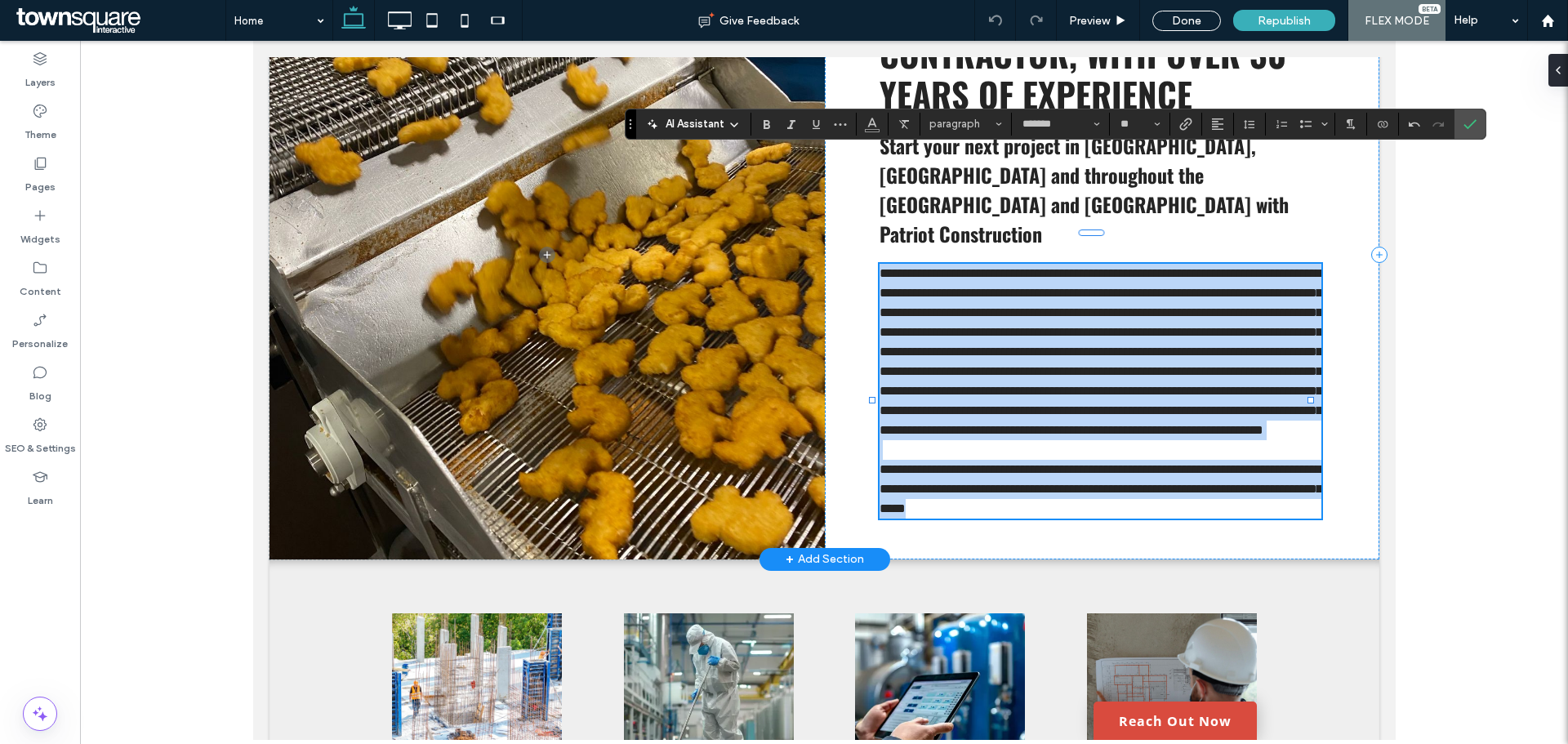
click at [925, 267] on span "**********" at bounding box center [1100, 351] width 442 height 169
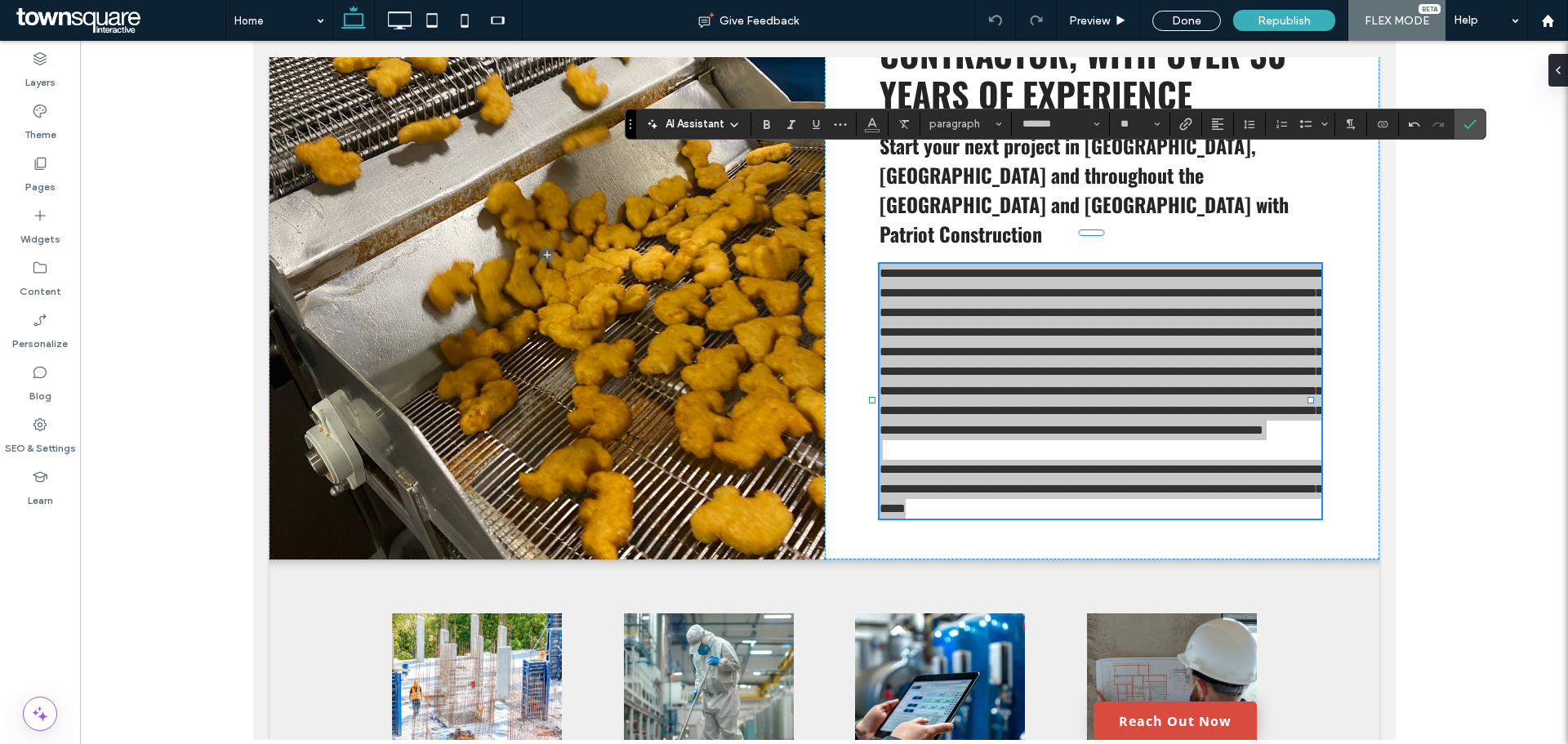
click at [704, 119] on span "AI Assistant" at bounding box center [695, 124] width 59 height 16
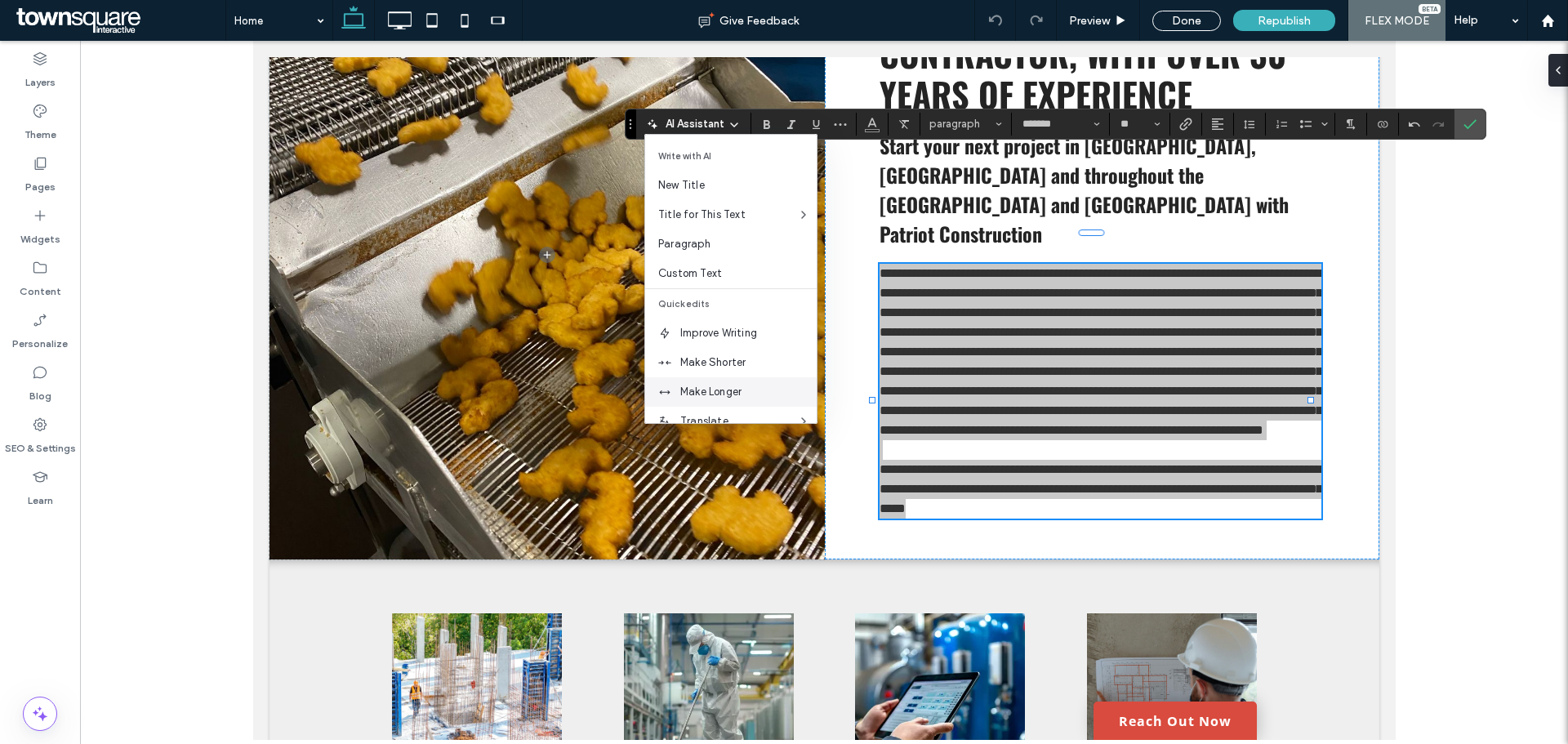
click at [727, 391] on span "Make Longer" at bounding box center [748, 391] width 136 height 16
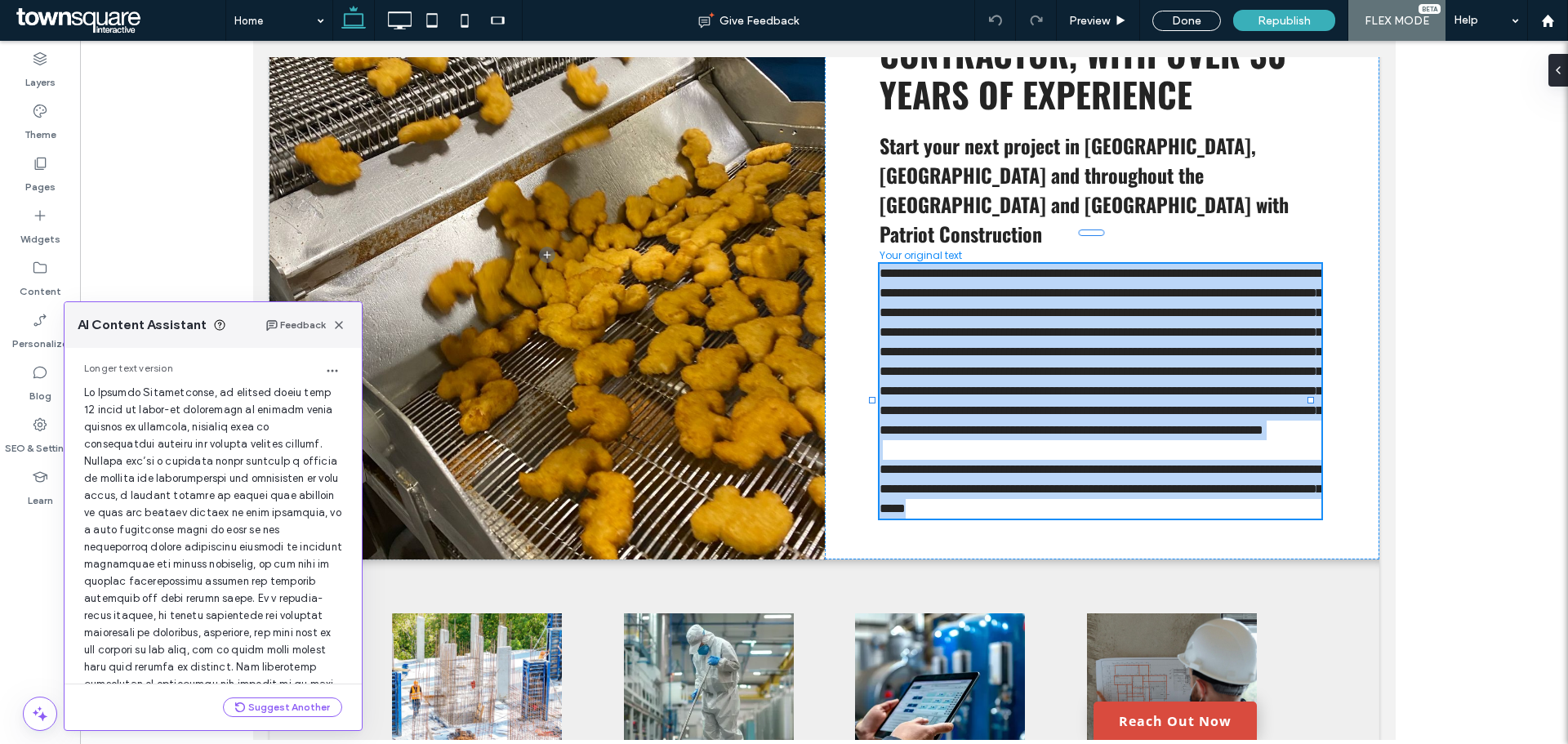
scroll to position [344, 0]
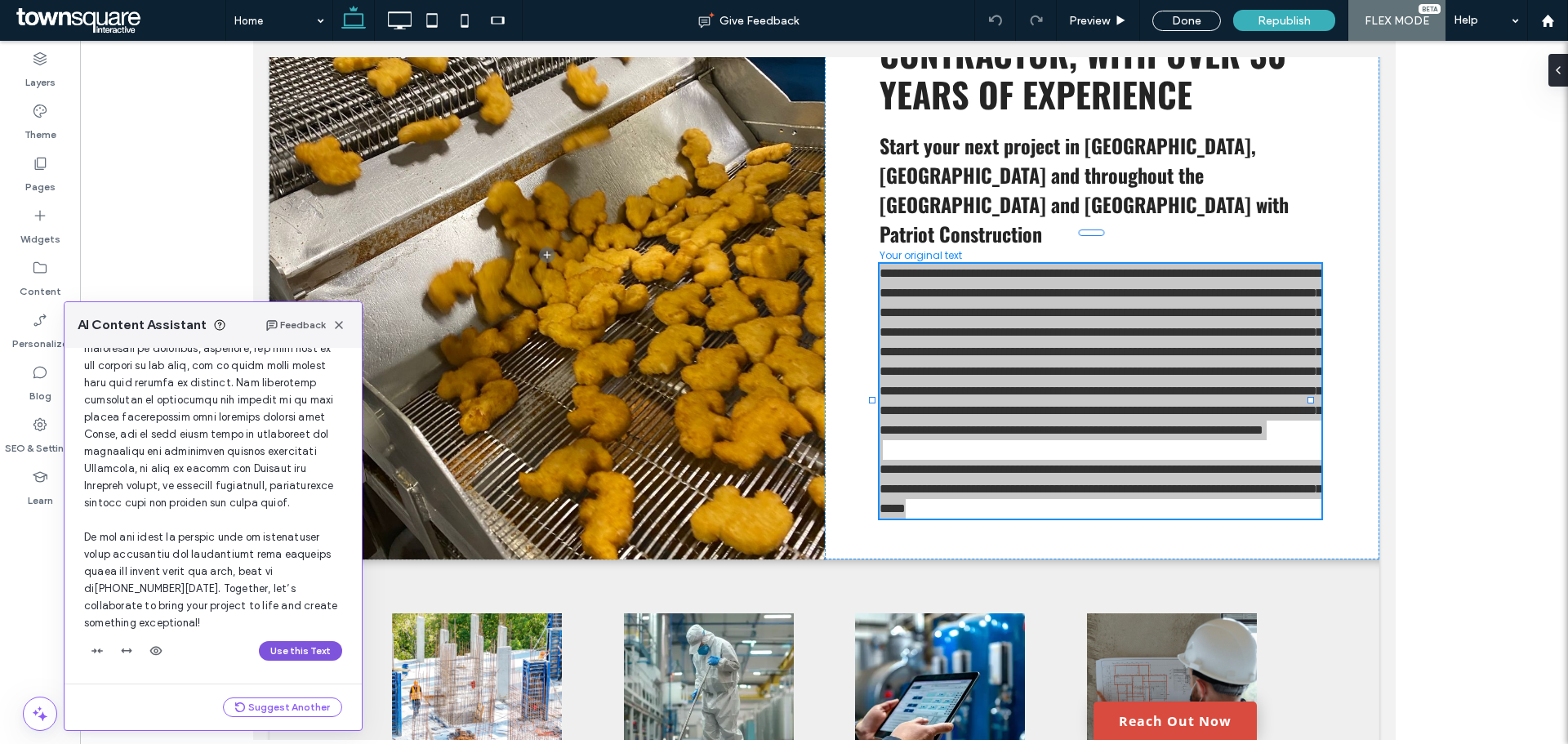
click at [282, 652] on button "Use this Text" at bounding box center [300, 650] width 83 height 19
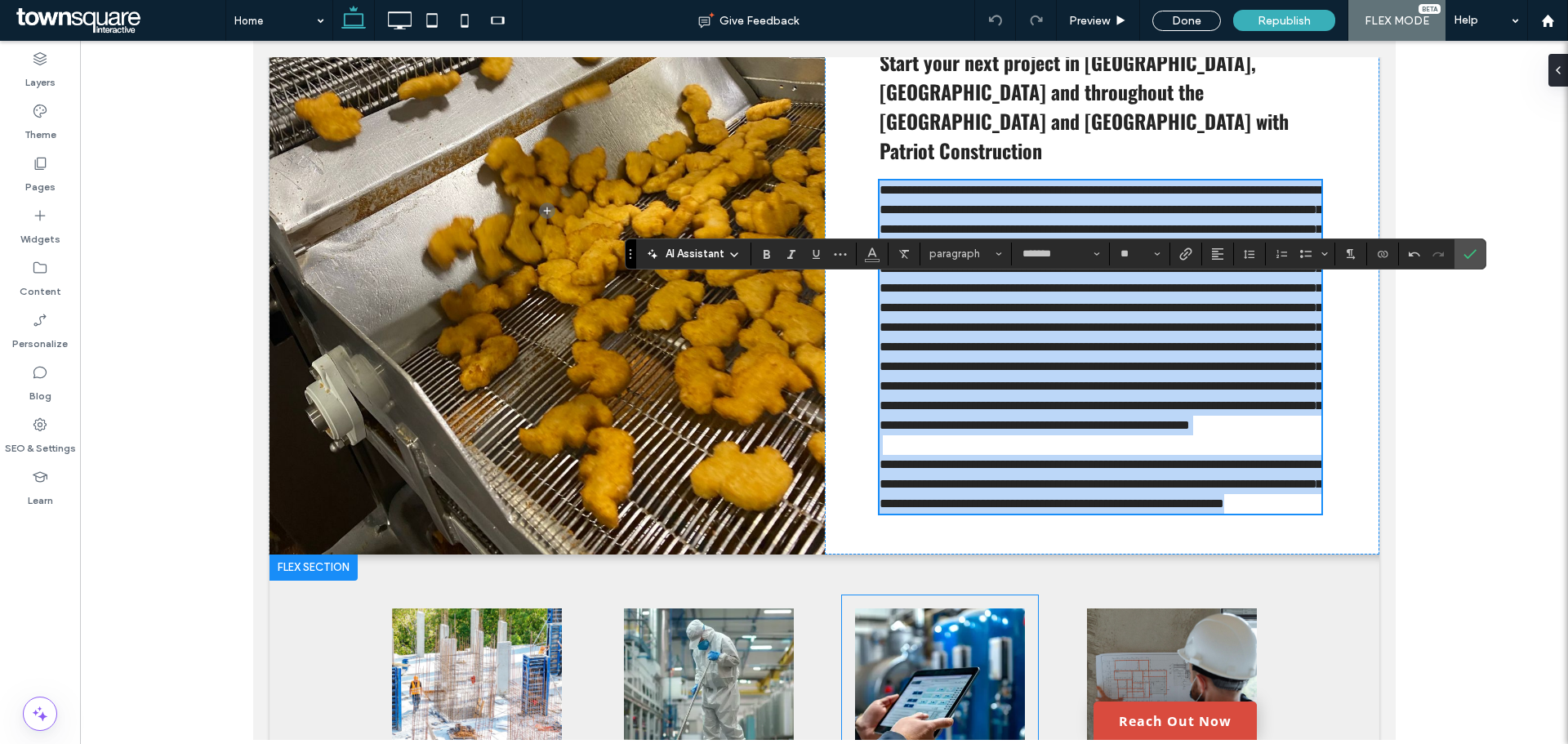
scroll to position [1205, 0]
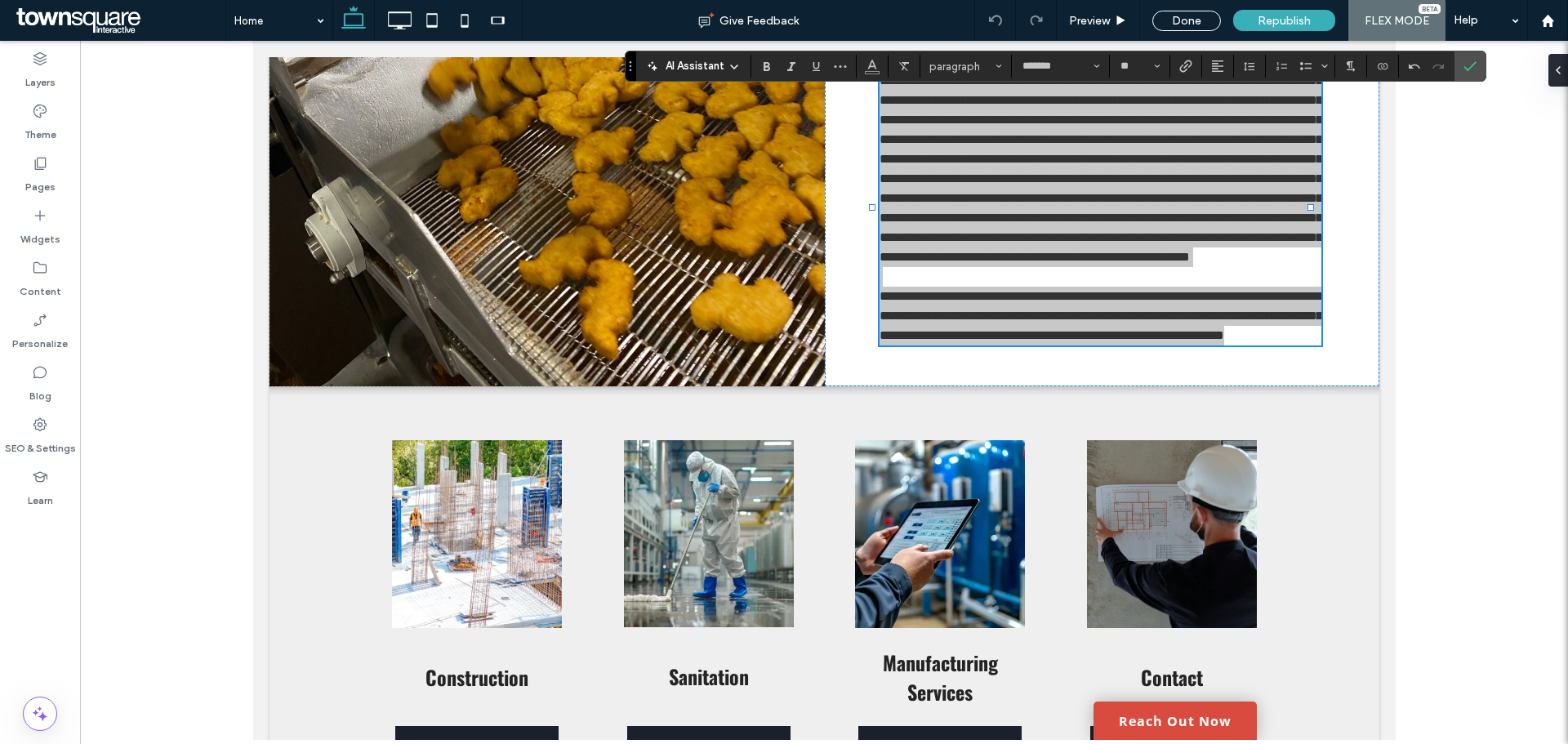
click at [1460, 393] on div at bounding box center [824, 390] width 1488 height 699
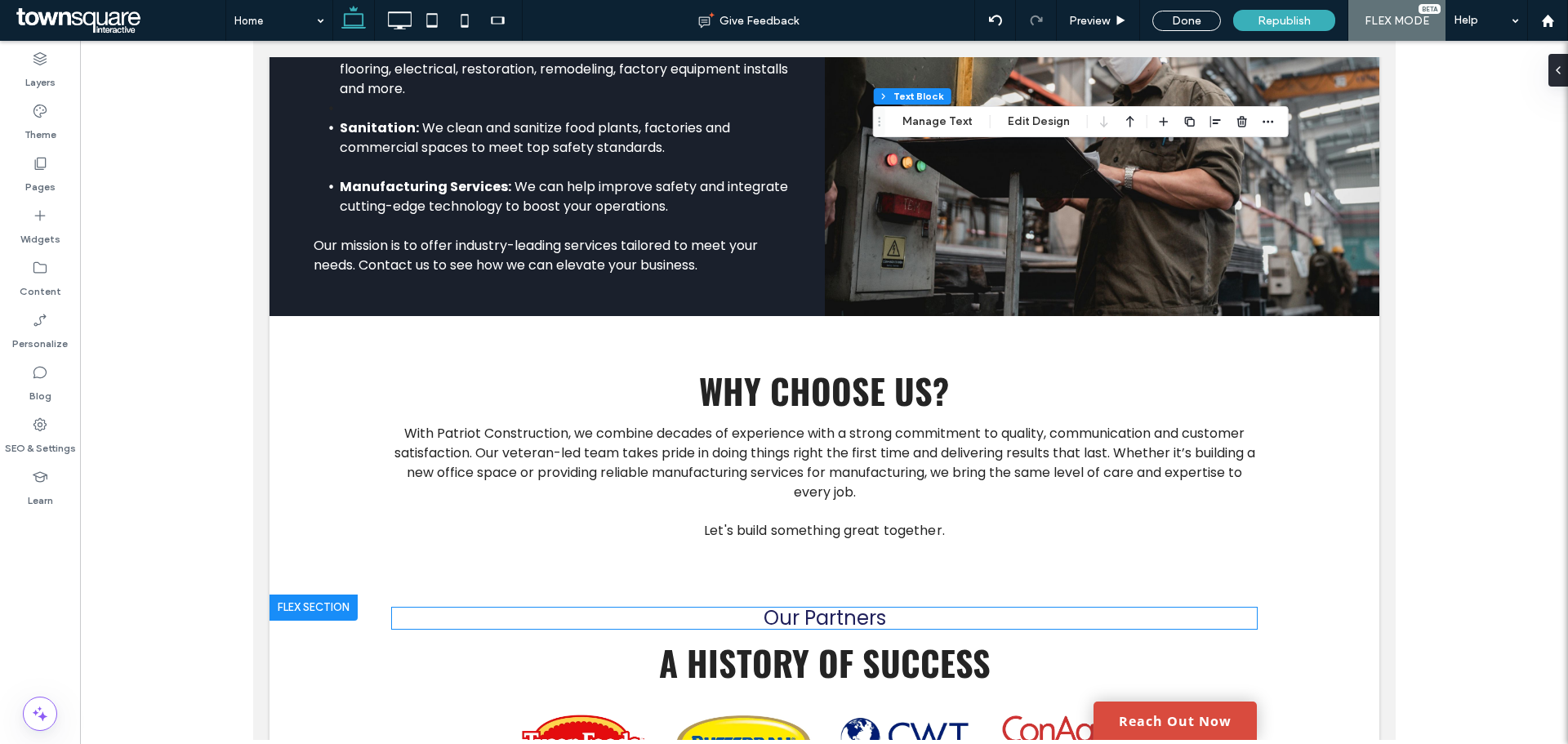
scroll to position [2347, 0]
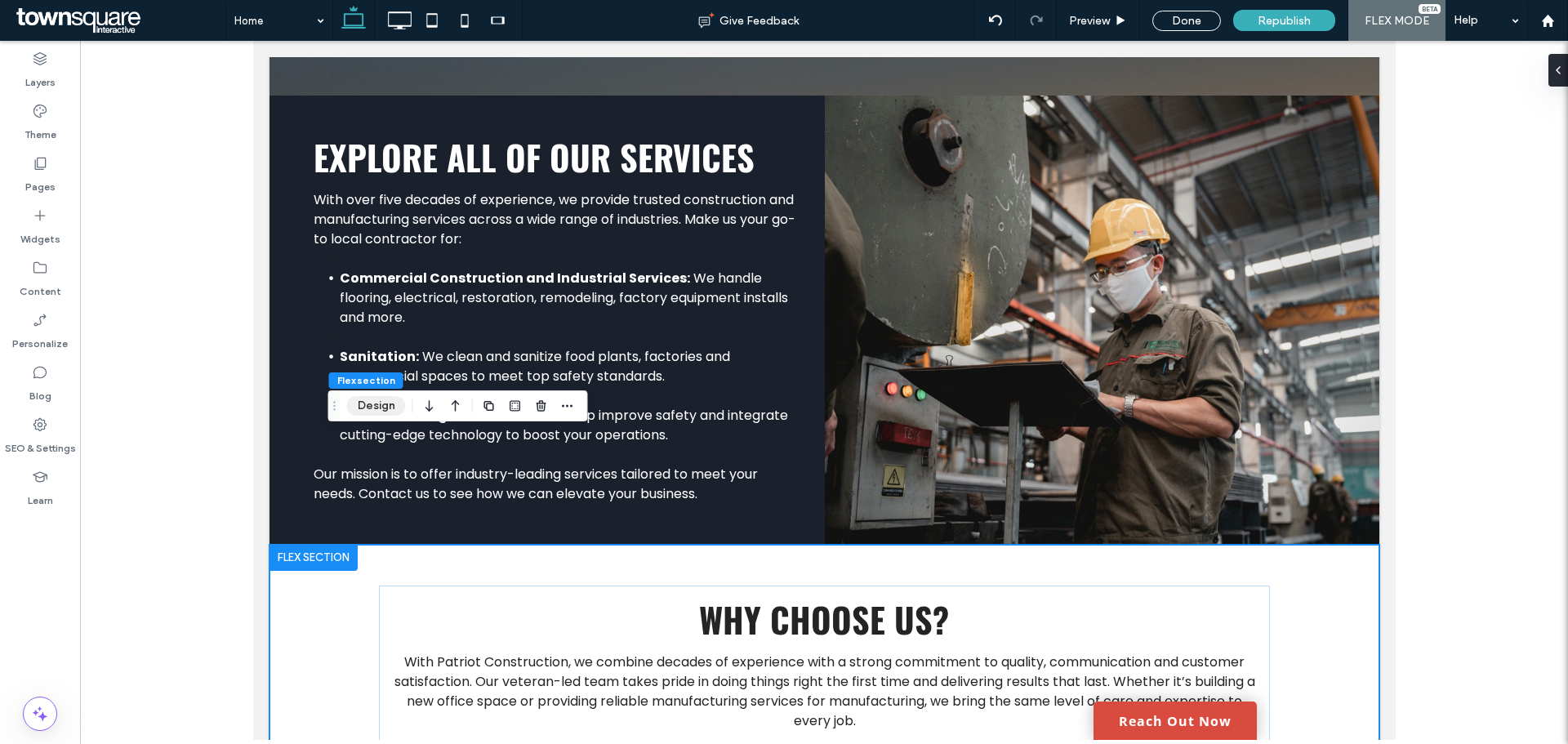
click at [365, 404] on button "Design" at bounding box center [377, 405] width 59 height 19
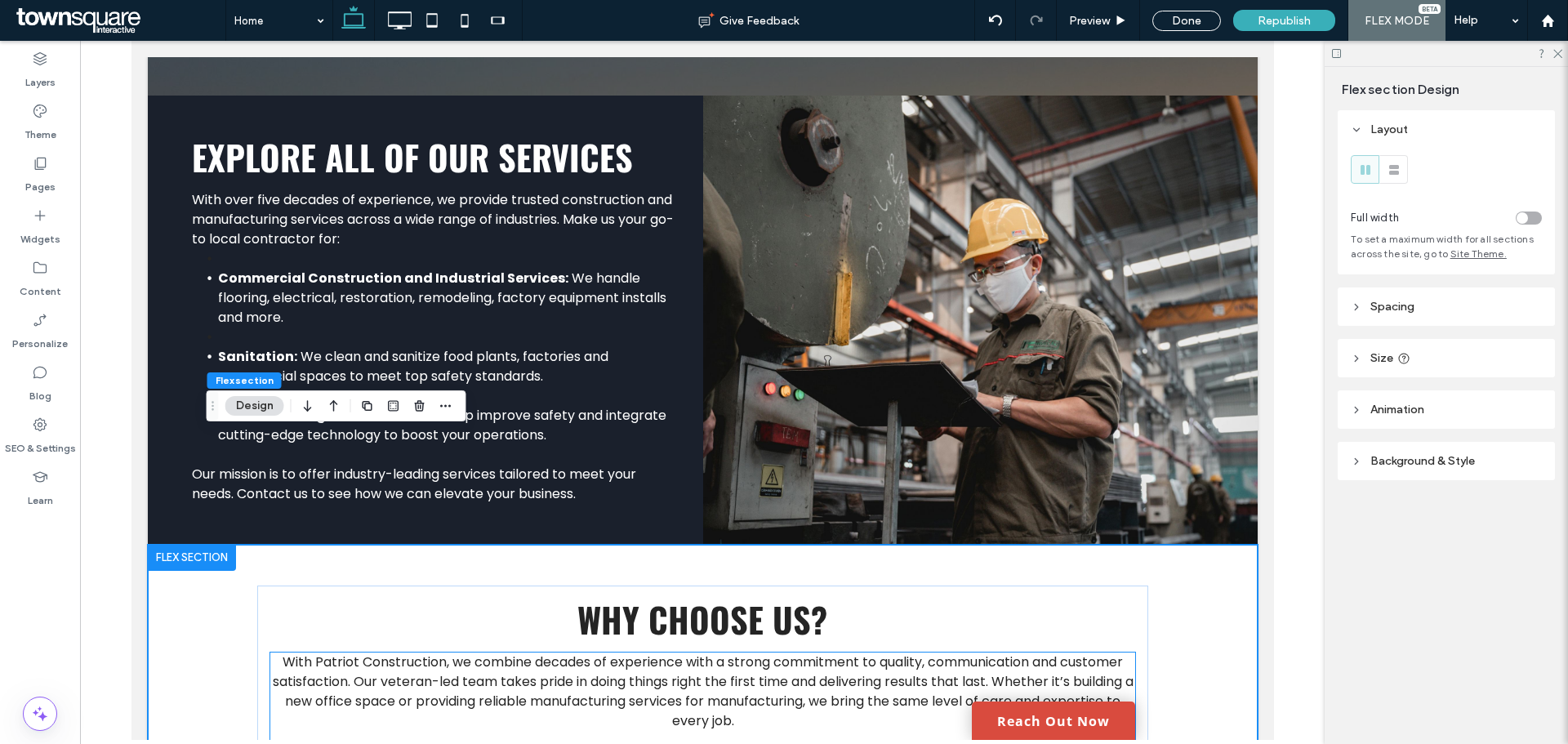
click at [662, 652] on span "With Patriot Construction, we combine decades of experience with a strong commi…" at bounding box center [702, 691] width 860 height 77
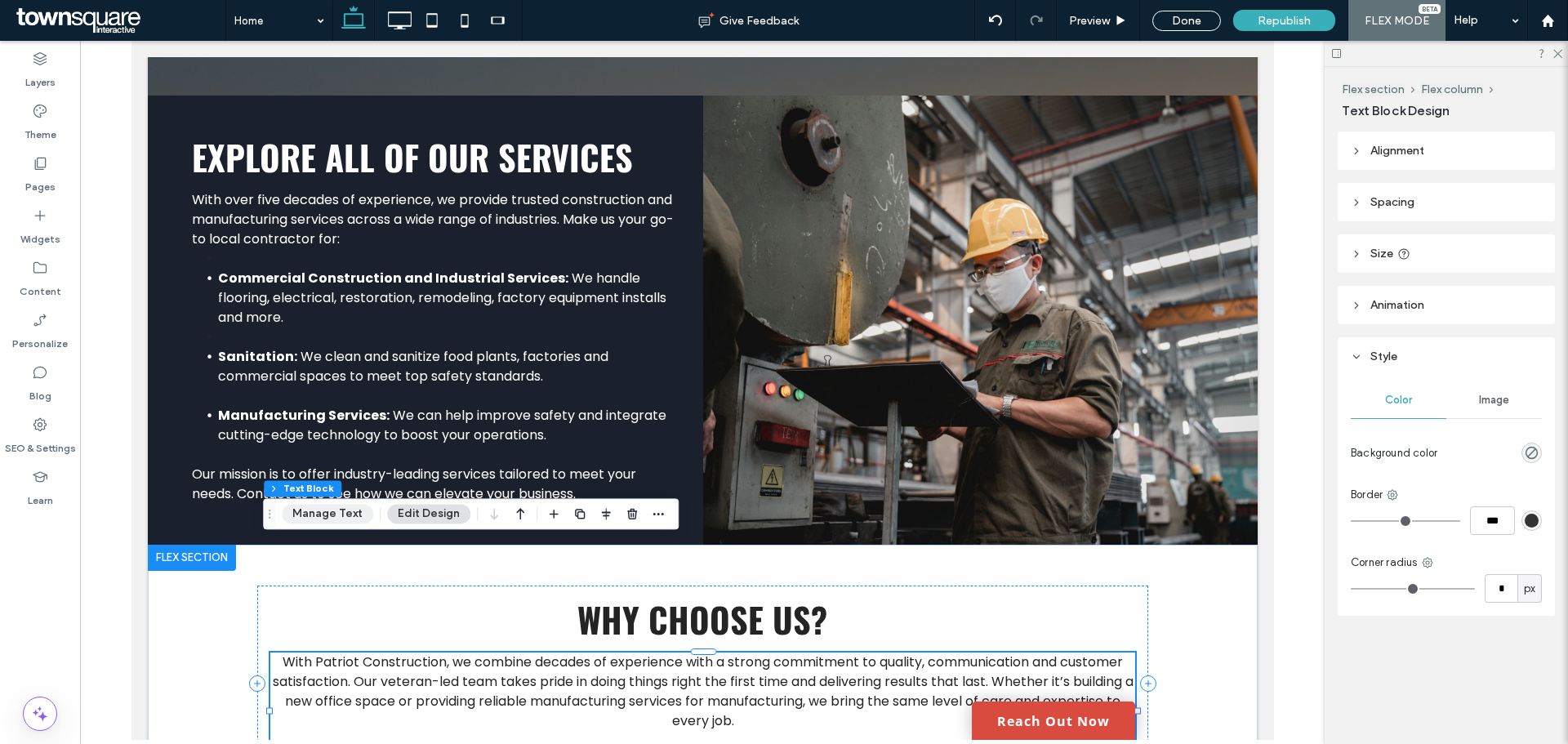
click at [318, 515] on button "Manage Text" at bounding box center [327, 513] width 91 height 19
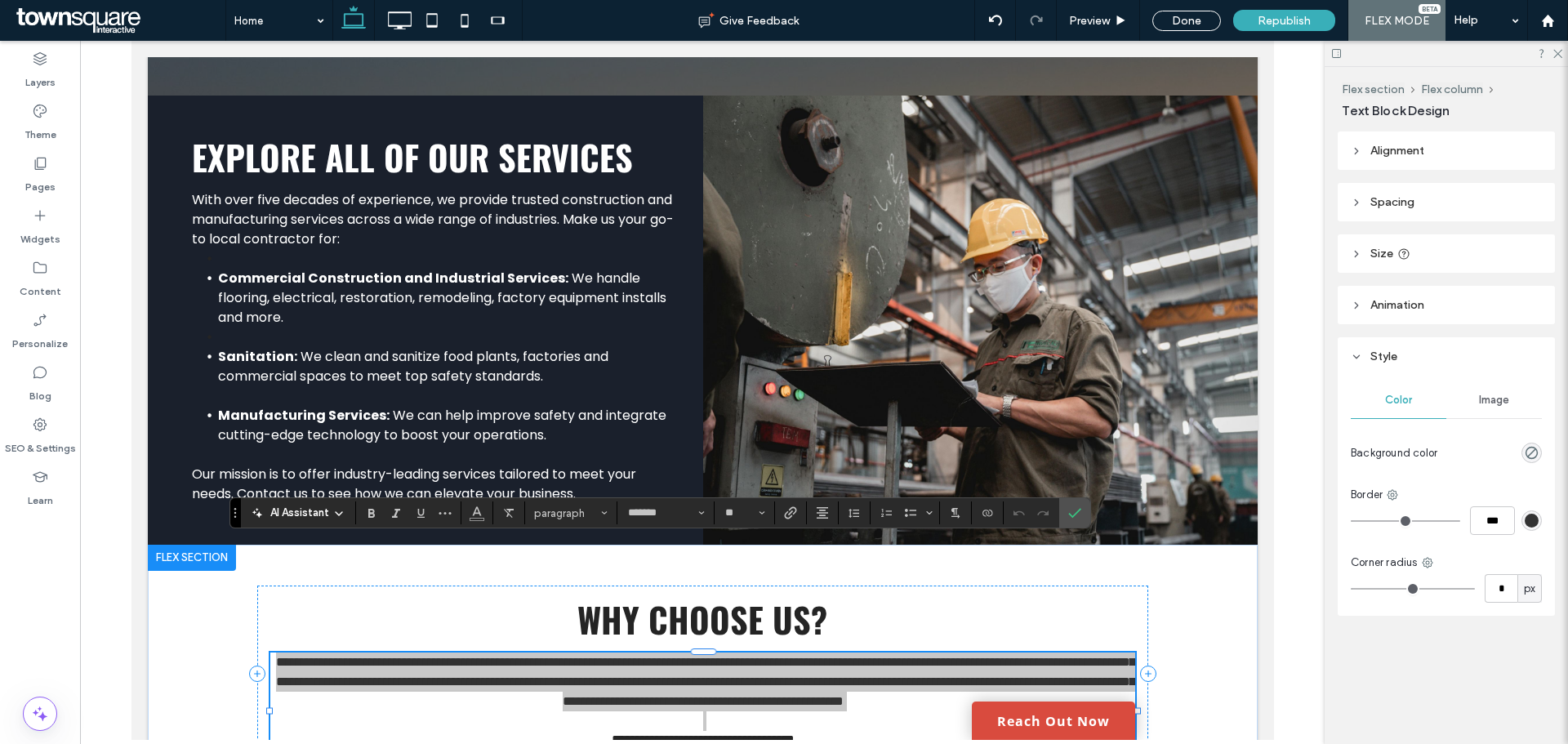
click at [306, 514] on span "AI Assistant" at bounding box center [299, 512] width 59 height 16
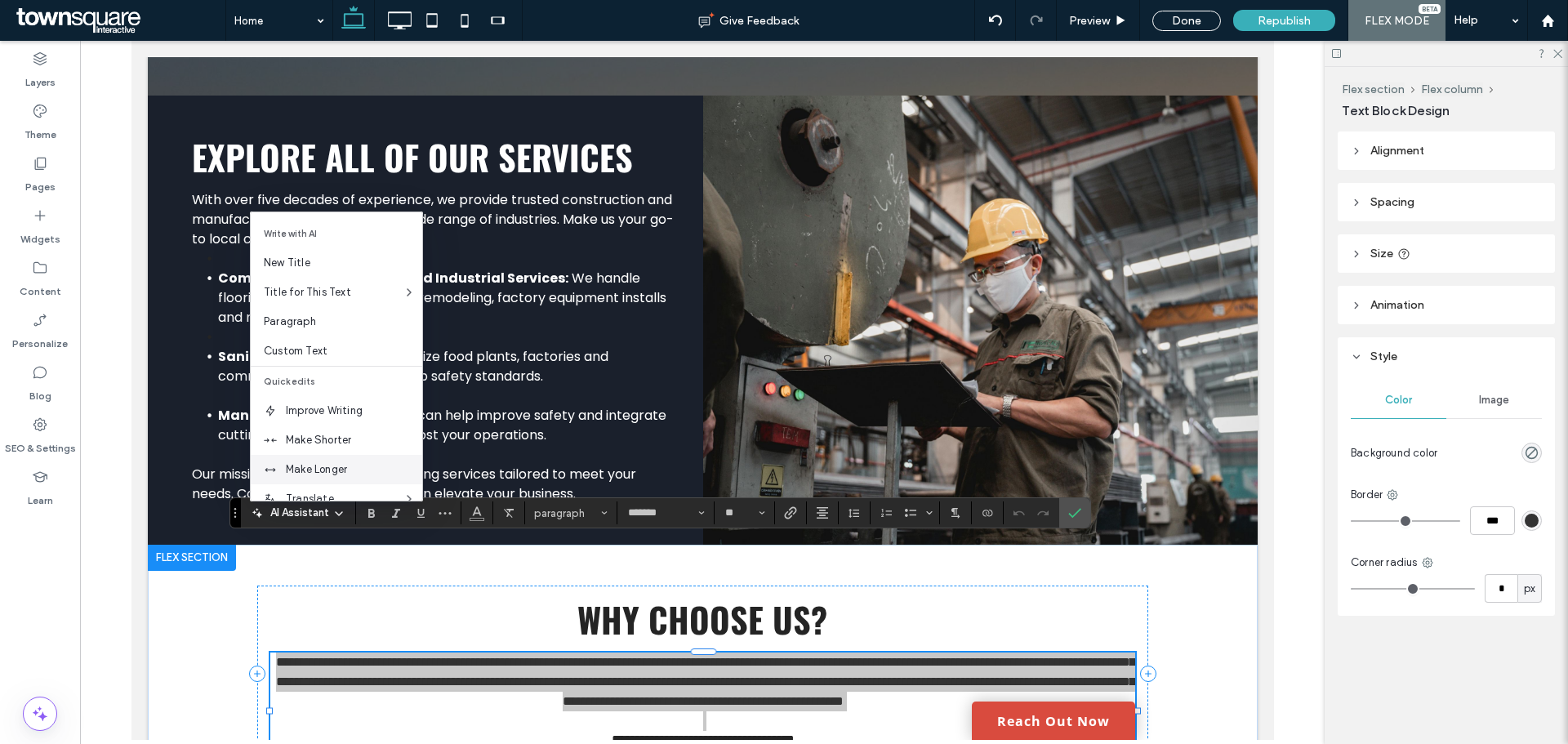
click at [345, 472] on span "Make Longer" at bounding box center [353, 469] width 136 height 16
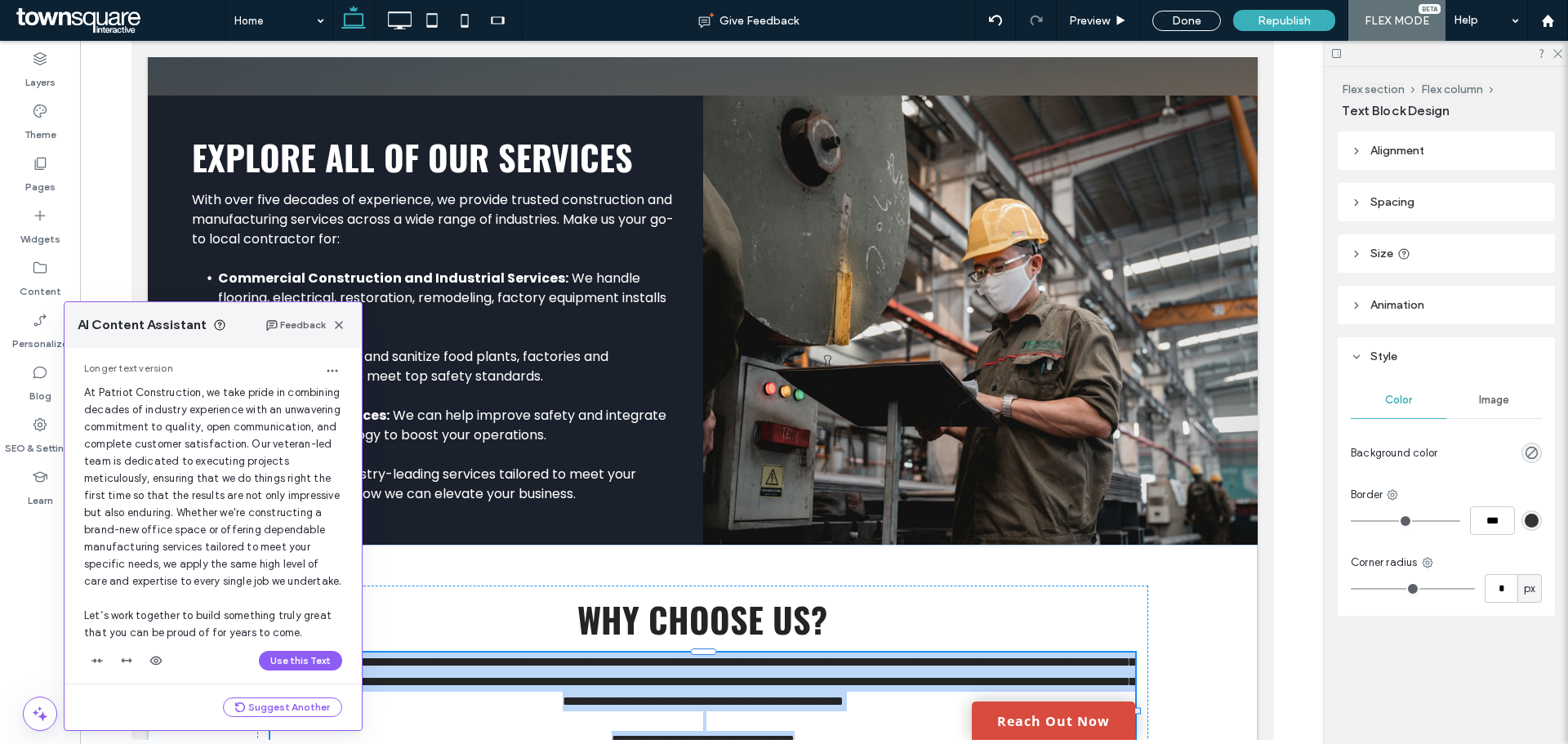
scroll to position [71, 0]
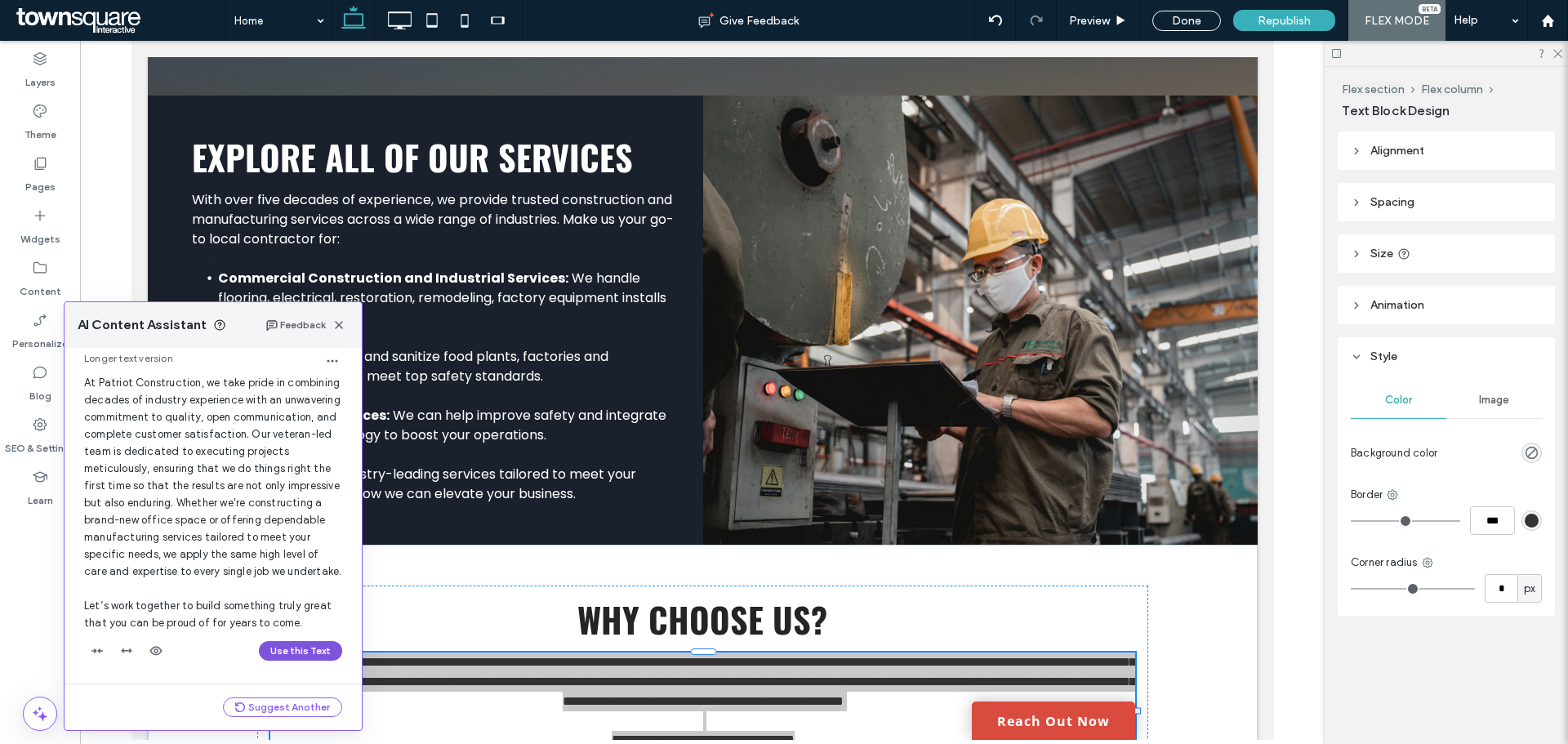
click at [300, 648] on button "Use this Text" at bounding box center [300, 650] width 83 height 19
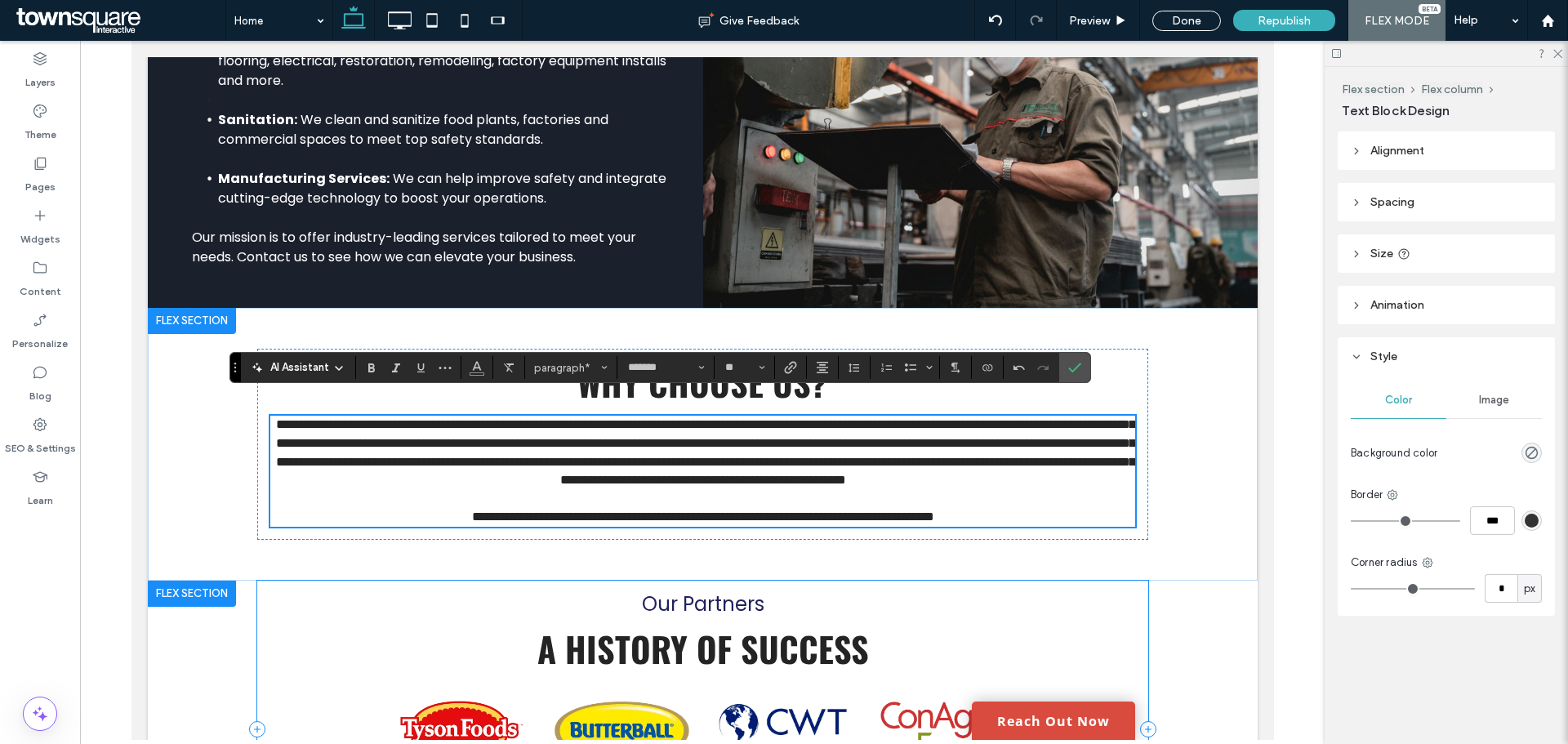
scroll to position [2592, 0]
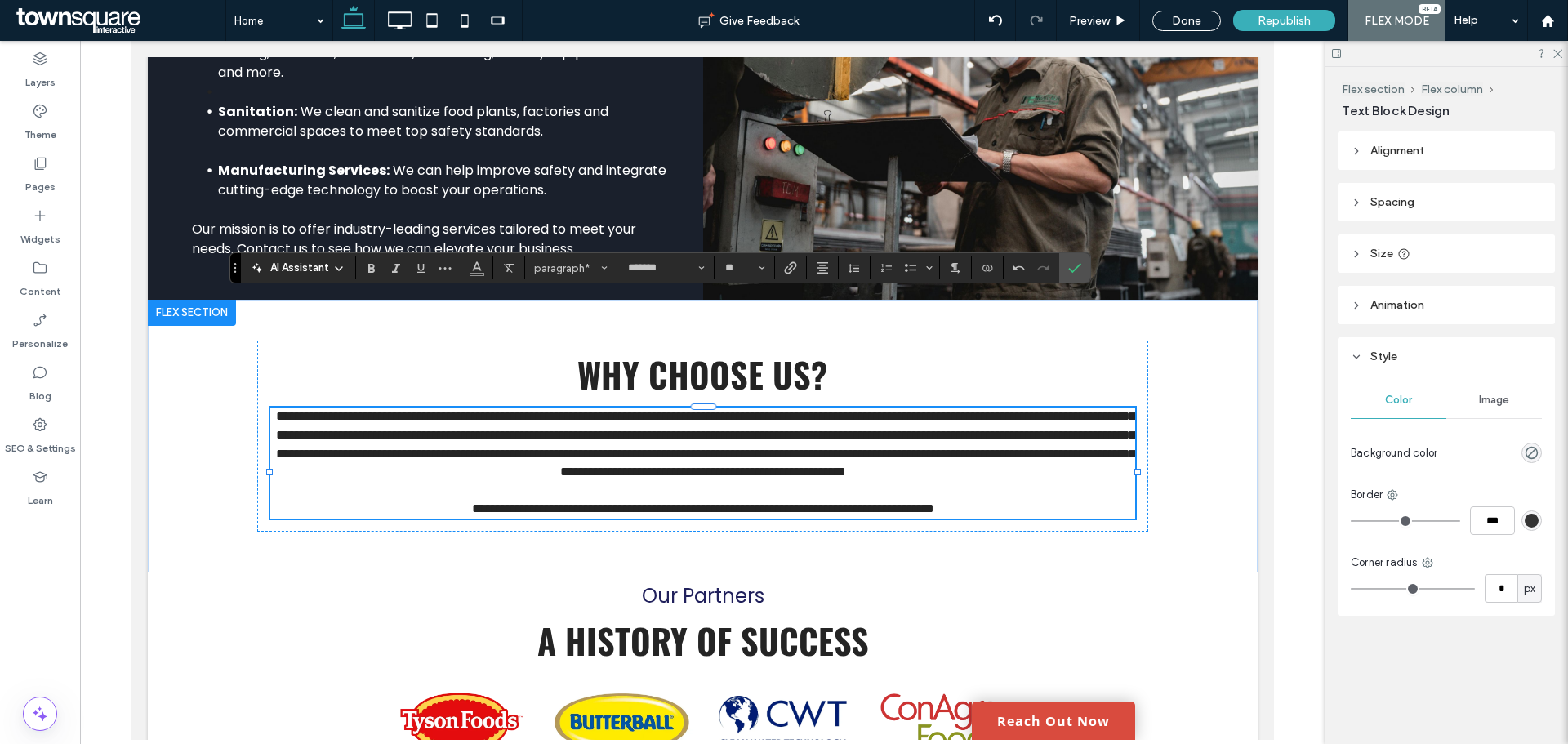
click at [291, 265] on span "AI Assistant" at bounding box center [299, 267] width 59 height 16
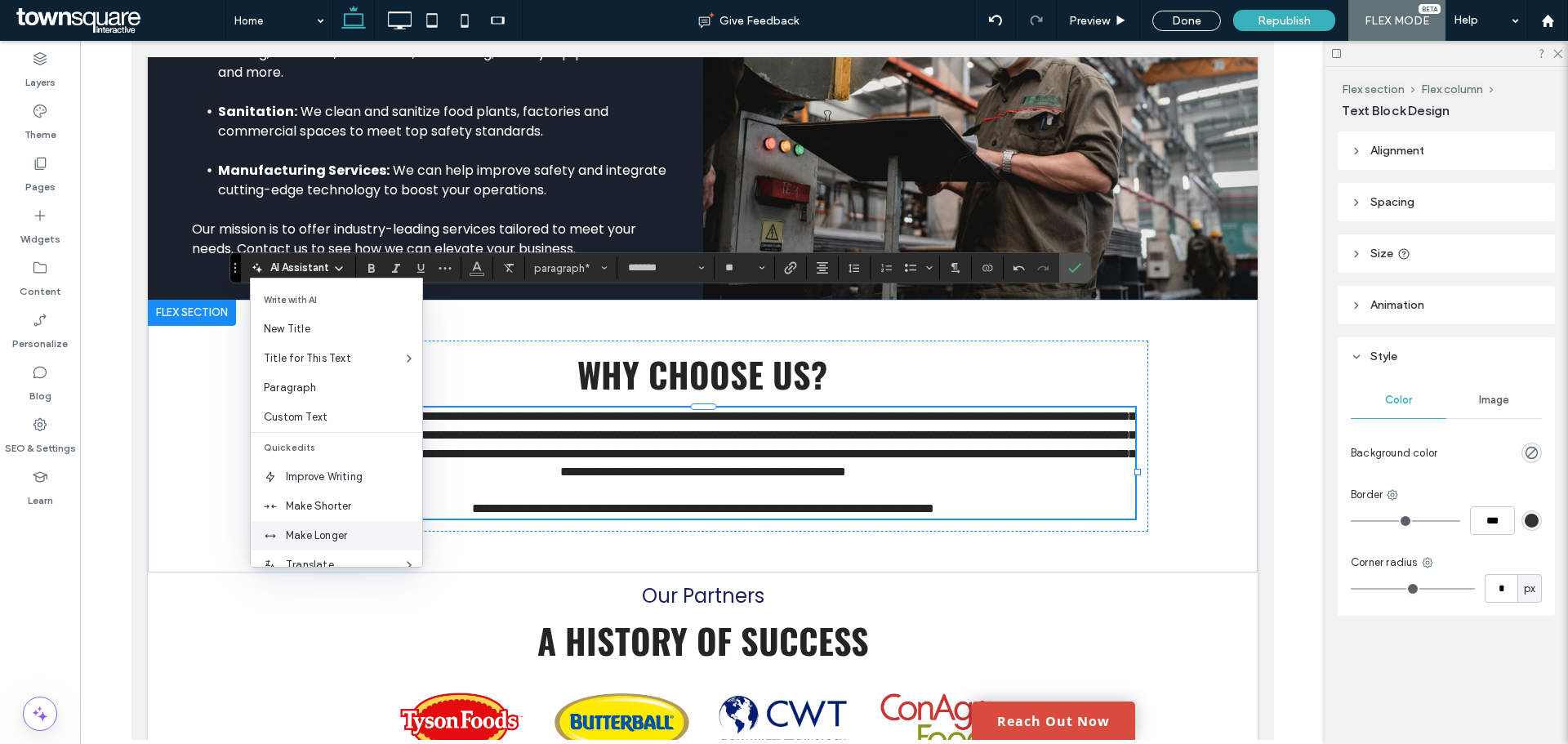
click at [342, 541] on span "Make Longer" at bounding box center [353, 535] width 136 height 16
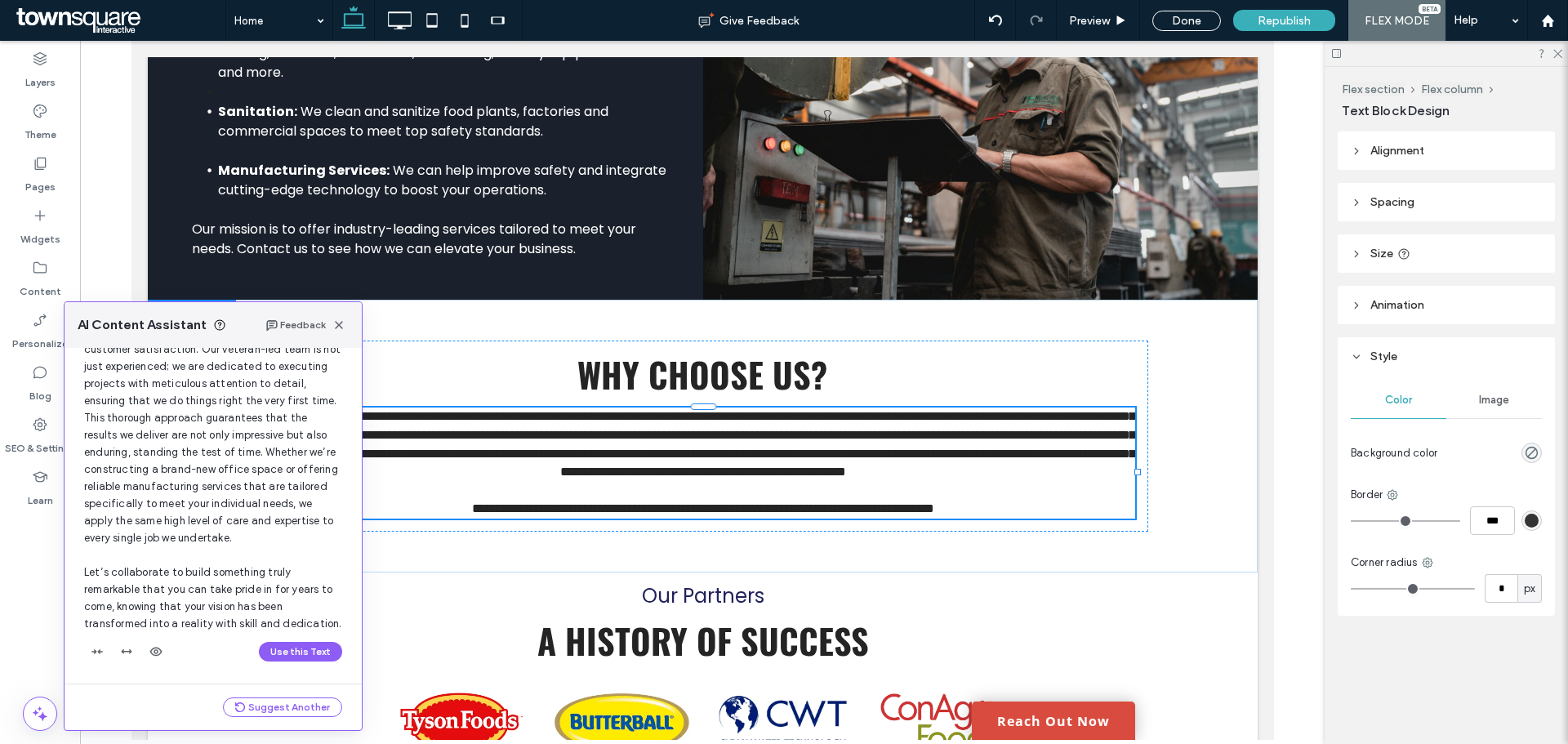
scroll to position [156, 0]
click at [277, 650] on button "Use this Text" at bounding box center [300, 650] width 83 height 19
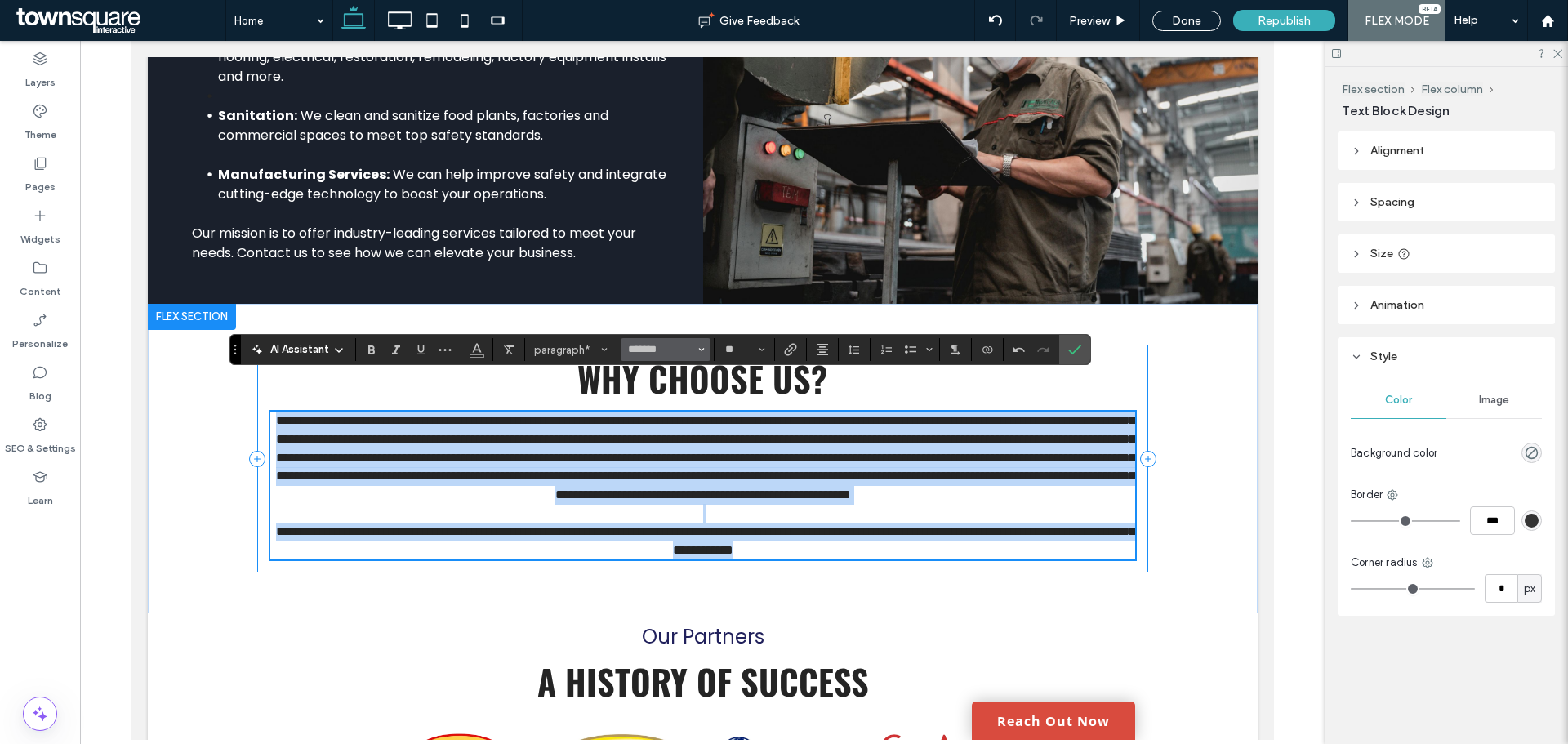
scroll to position [2511, 0]
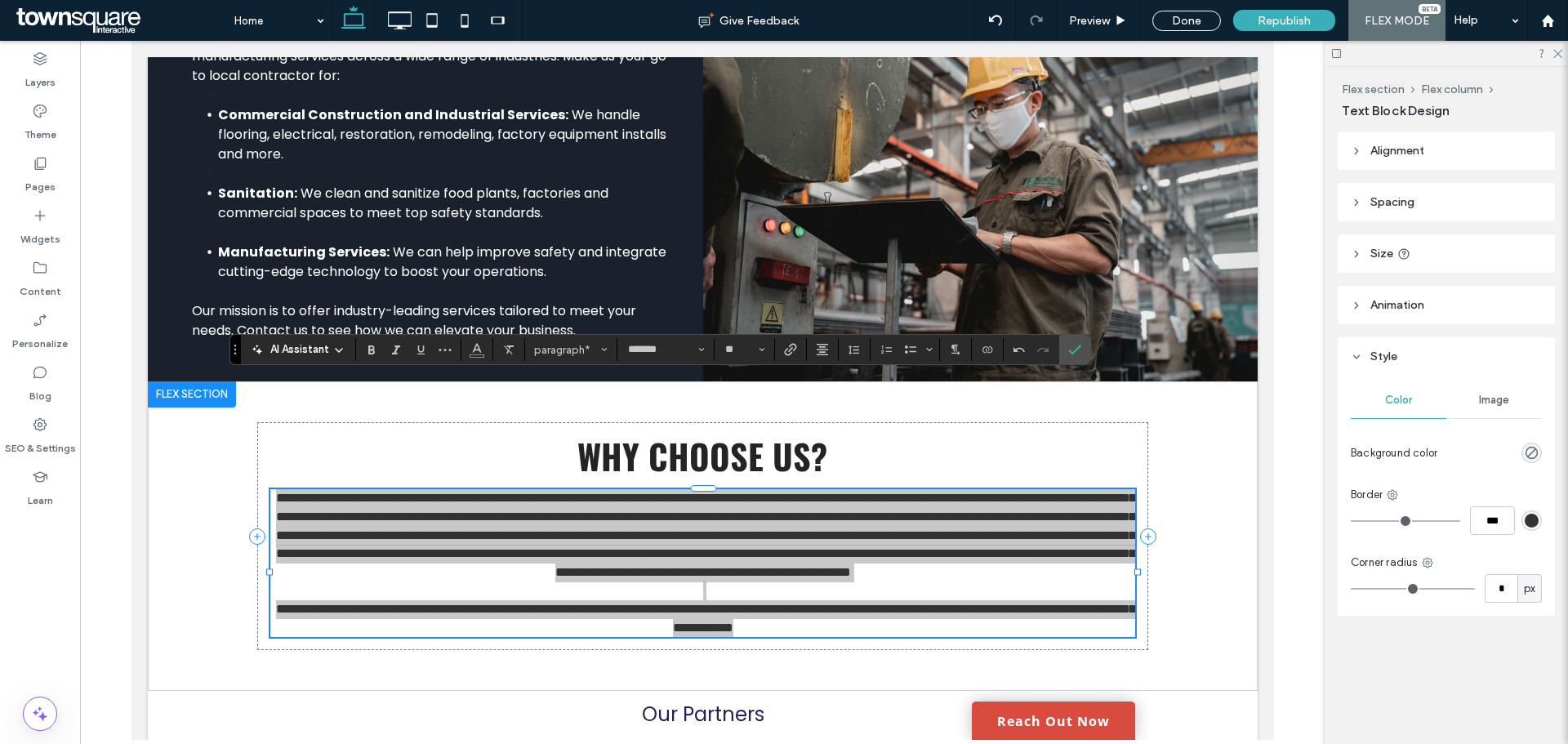
click at [301, 349] on span "AI Assistant" at bounding box center [299, 349] width 59 height 16
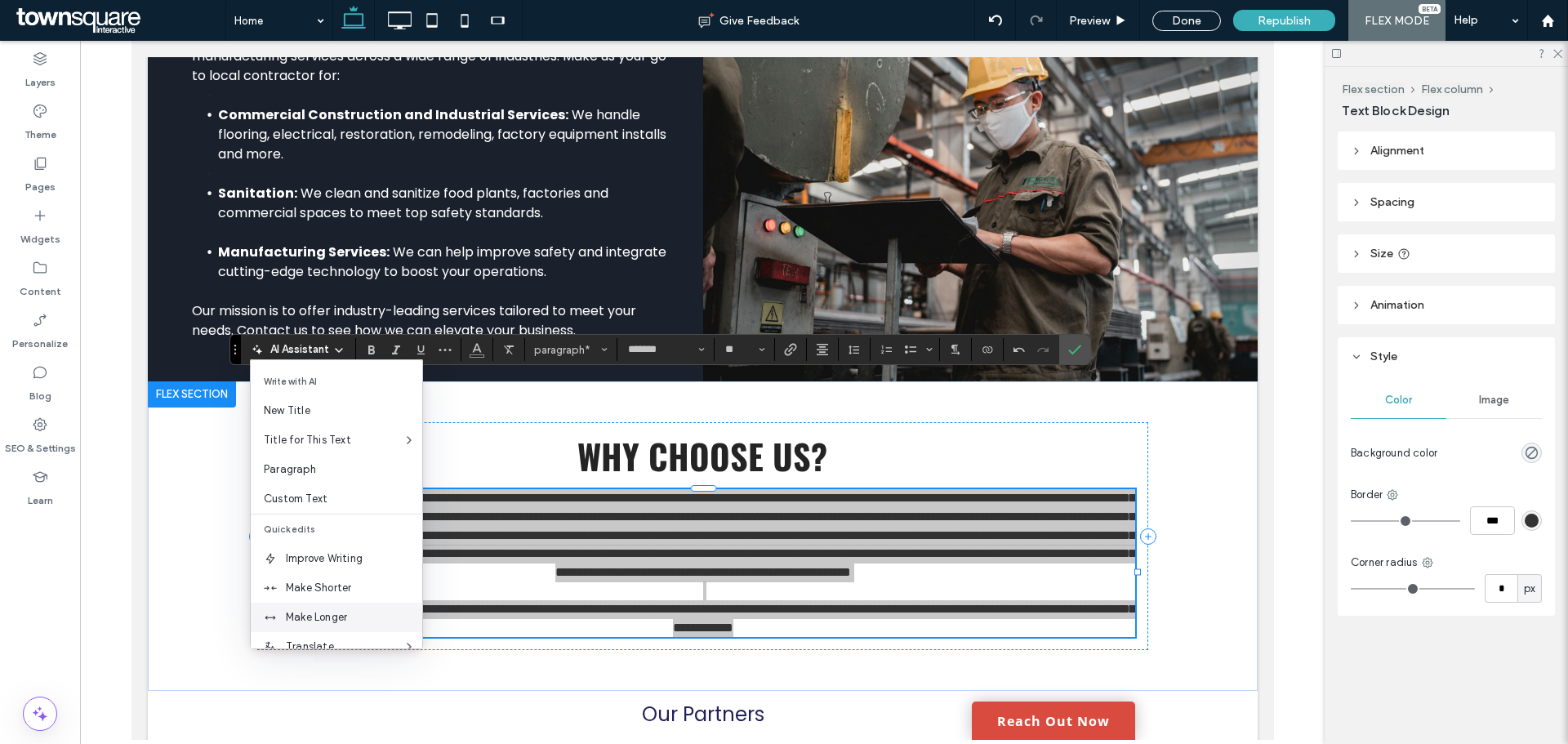
click at [337, 616] on span "Make Longer" at bounding box center [353, 616] width 136 height 16
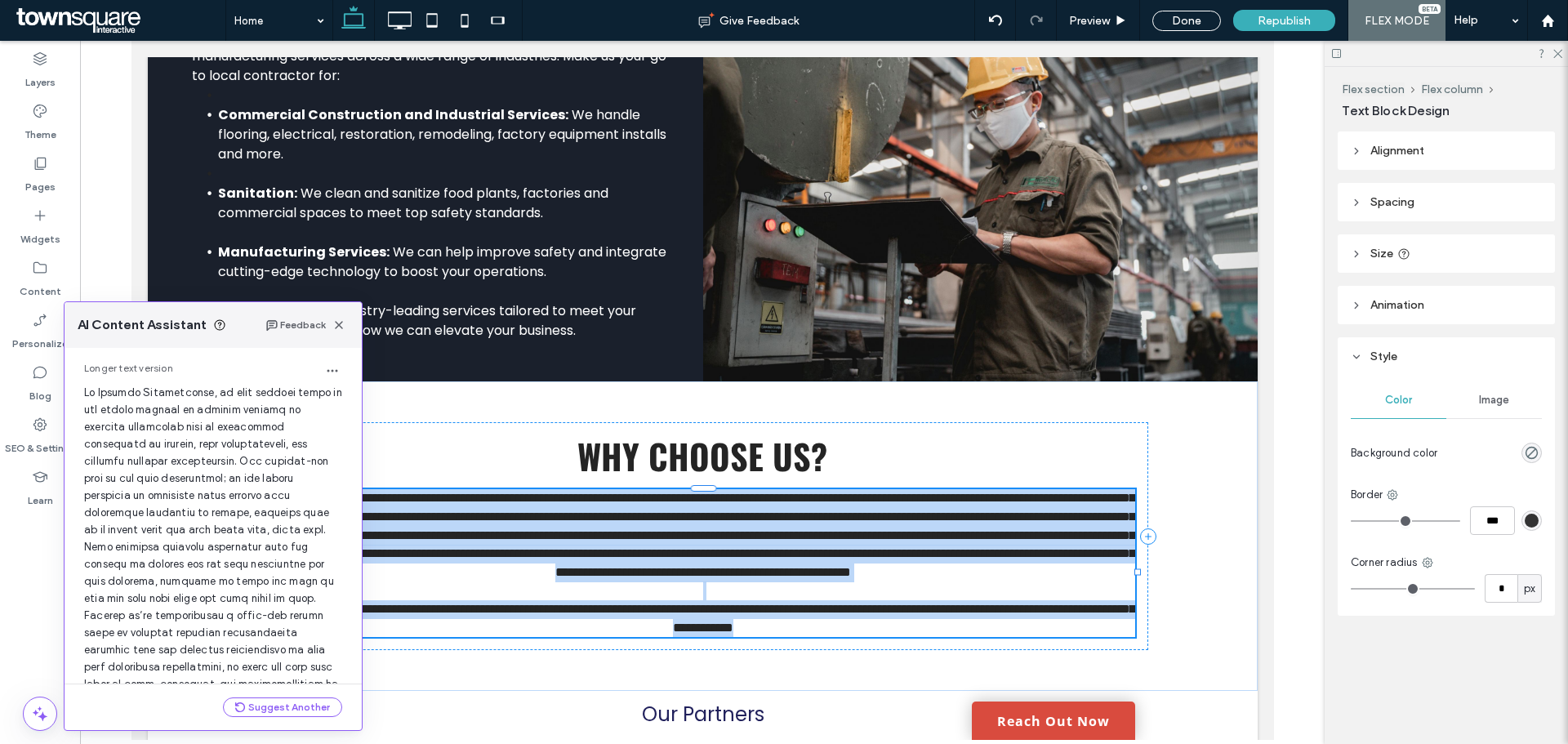
scroll to position [276, 0]
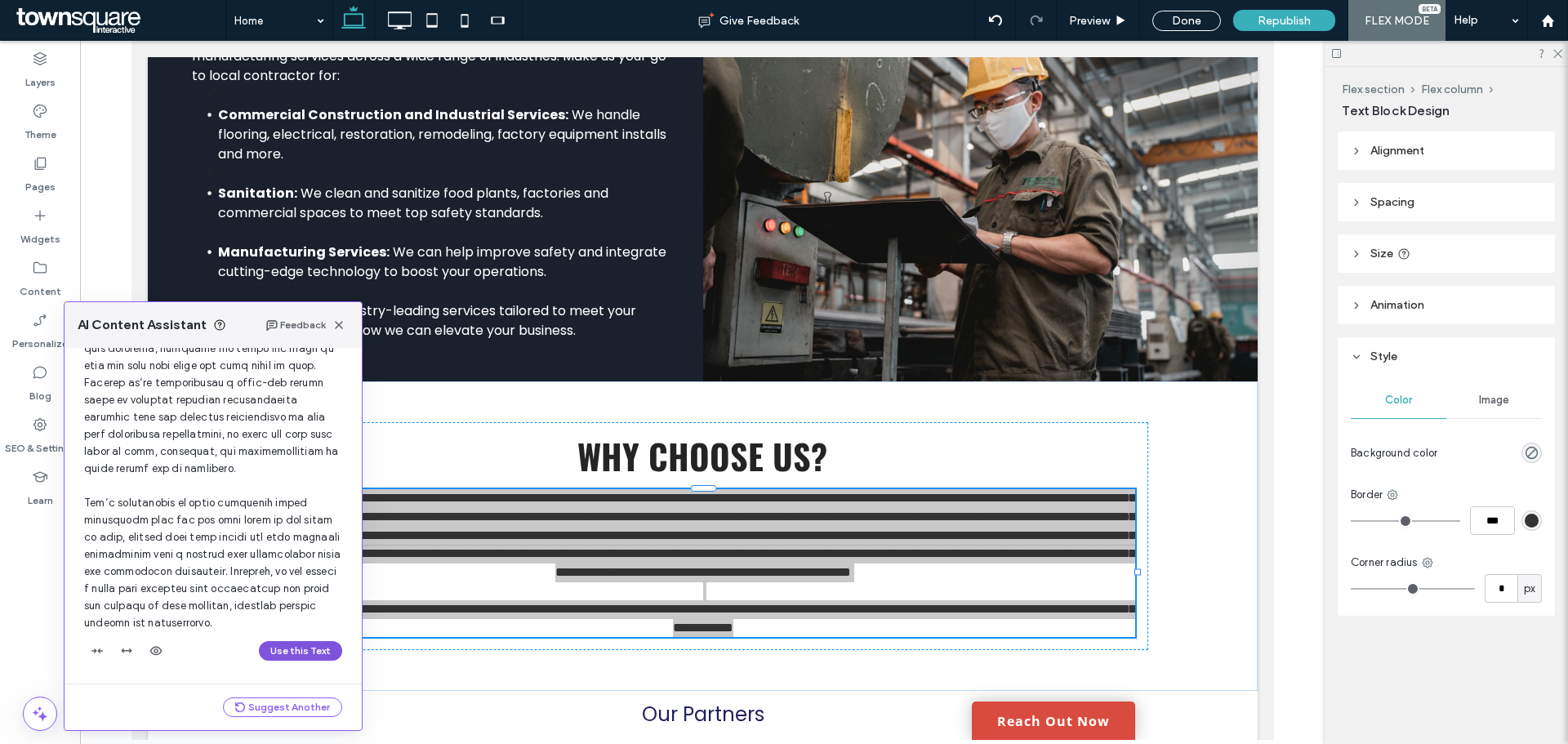
click at [277, 655] on button "Use this Text" at bounding box center [300, 650] width 83 height 19
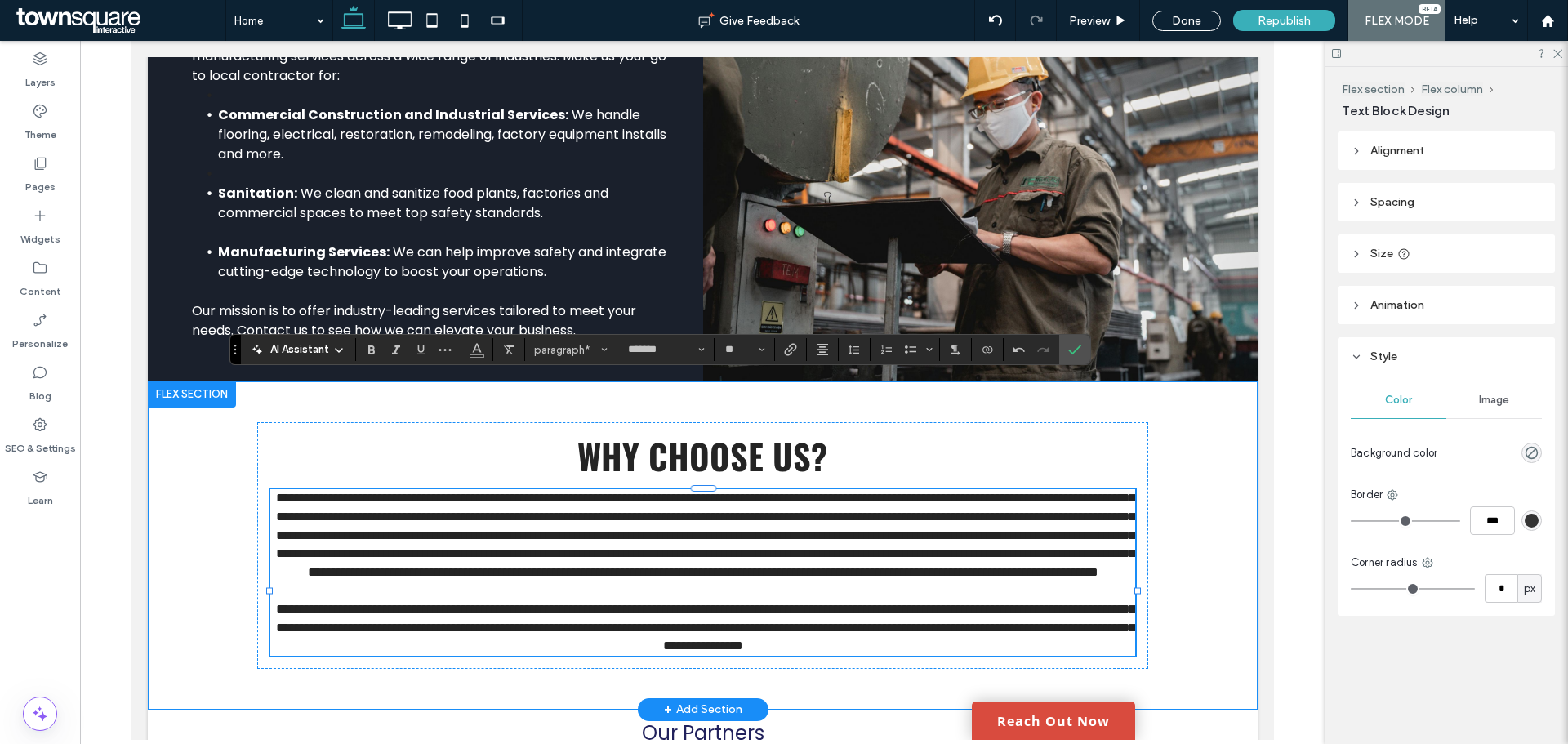
click at [1183, 381] on div "**********" at bounding box center [702, 545] width 980 height 328
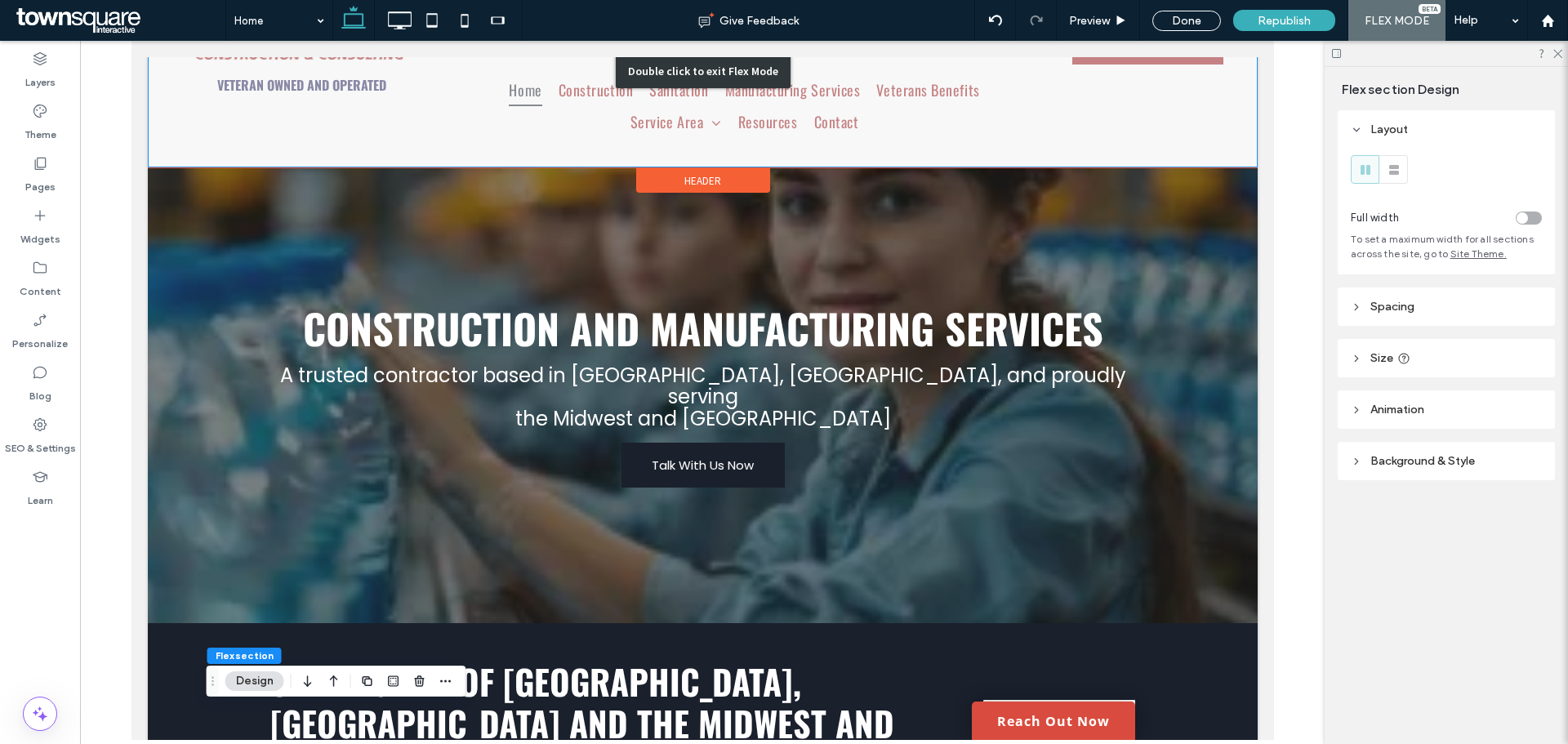
scroll to position [0, 0]
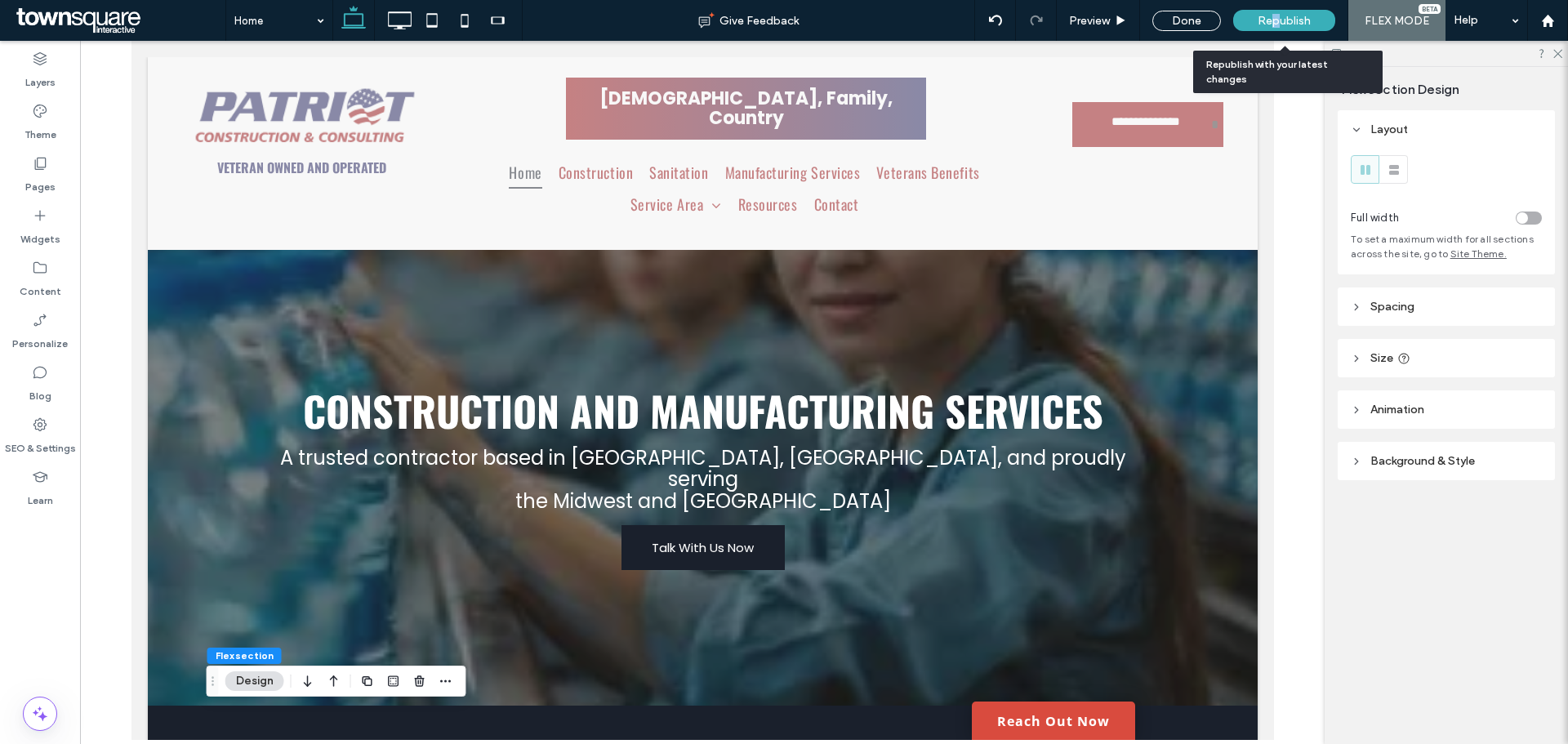
click at [1277, 25] on span "Republish" at bounding box center [1283, 20] width 53 height 14
